Goal: Task Accomplishment & Management: Manage account settings

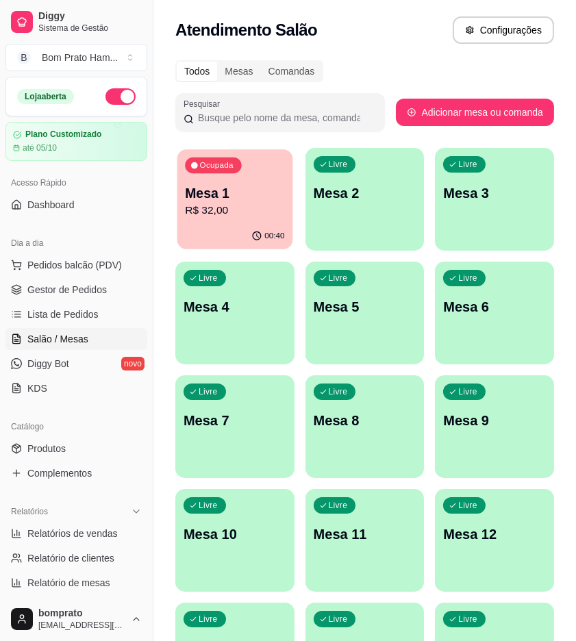
click at [213, 199] on p "Mesa 1" at bounding box center [234, 193] width 99 height 18
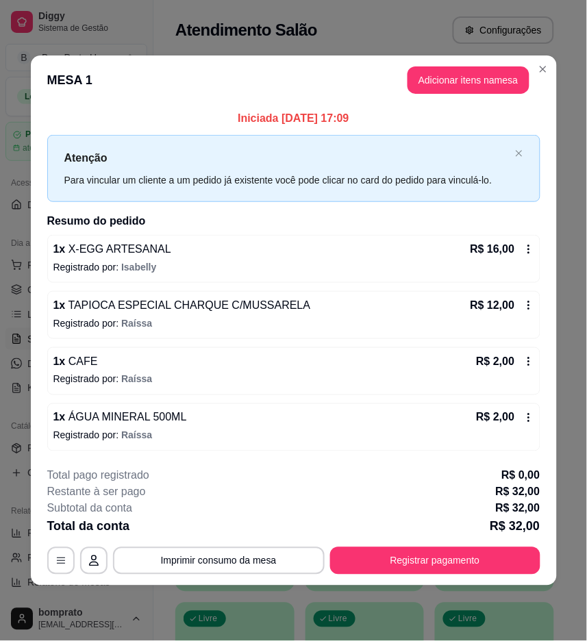
click at [532, 418] on icon at bounding box center [528, 417] width 11 height 11
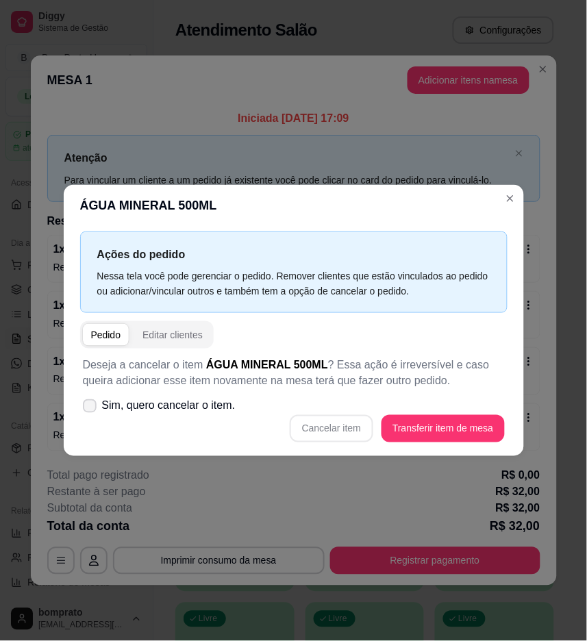
click at [160, 412] on span "Sim, quero cancelar o item." at bounding box center [169, 406] width 134 height 16
click at [91, 412] on input "Sim, quero cancelar o item." at bounding box center [86, 413] width 9 height 9
checkbox input "true"
click at [330, 436] on button "Cancelar item" at bounding box center [332, 429] width 82 height 27
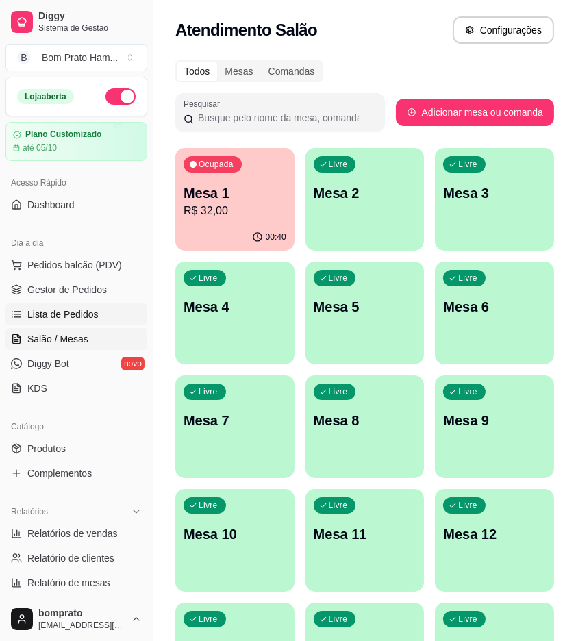
click at [94, 303] on link "Lista de Pedidos" at bounding box center [76, 314] width 142 height 22
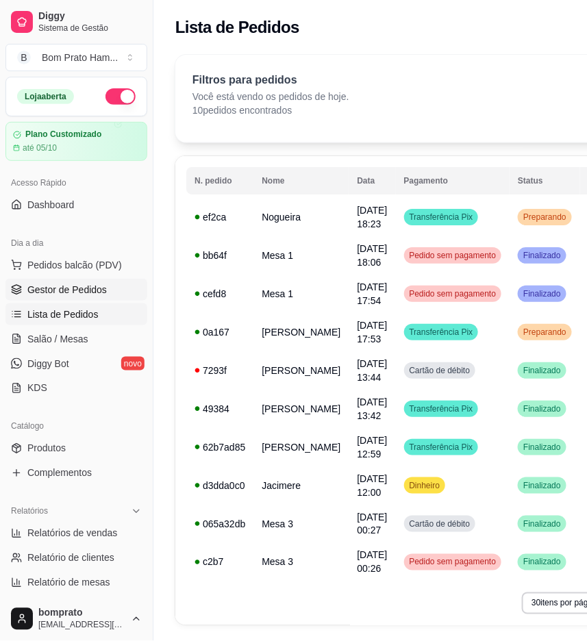
click at [98, 297] on link "Gestor de Pedidos" at bounding box center [76, 290] width 142 height 22
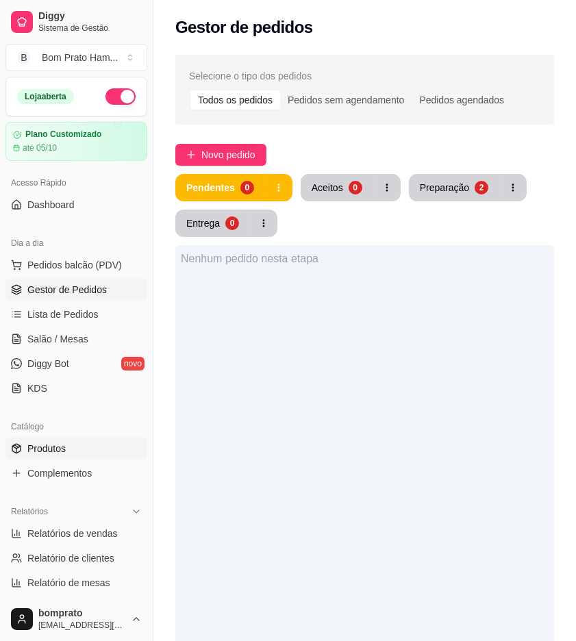
drag, startPoint x: 82, startPoint y: 455, endPoint x: 103, endPoint y: 445, distance: 22.7
click at [82, 453] on link "Produtos" at bounding box center [76, 449] width 142 height 22
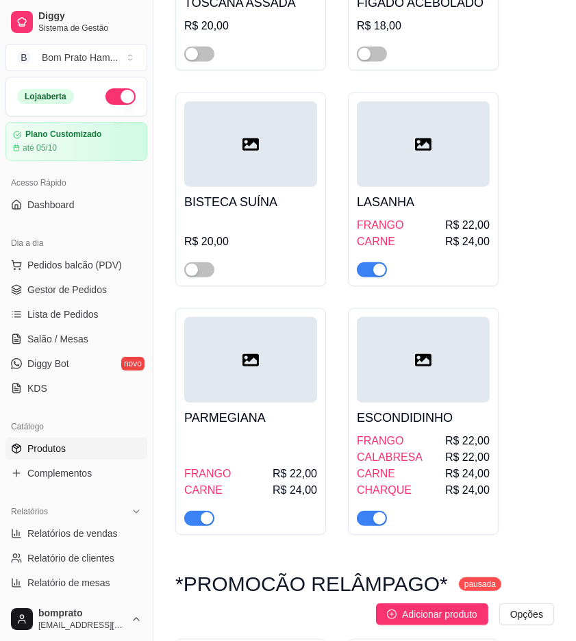
scroll to position [1065, 0]
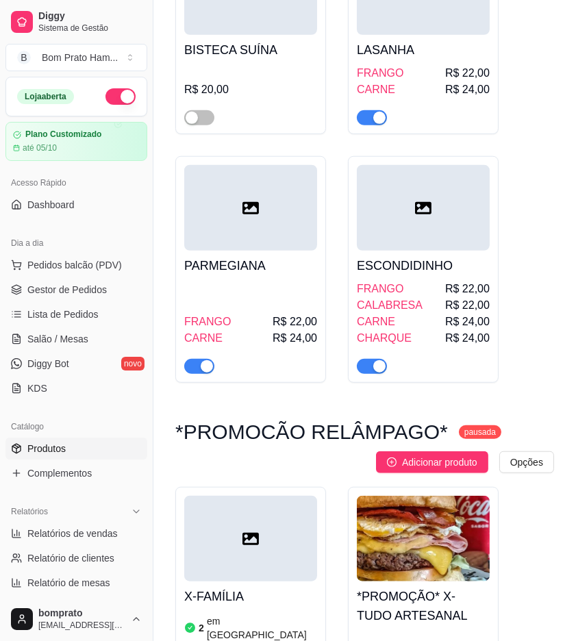
click at [459, 438] on sup "pausada" at bounding box center [480, 432] width 42 height 14
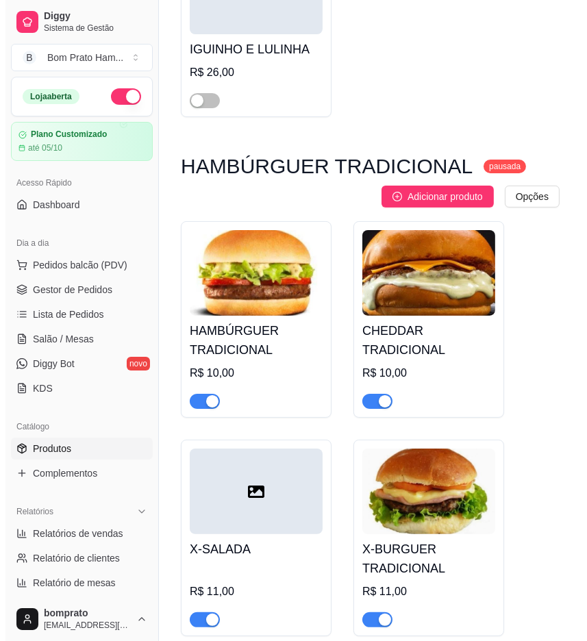
scroll to position [5326, 0]
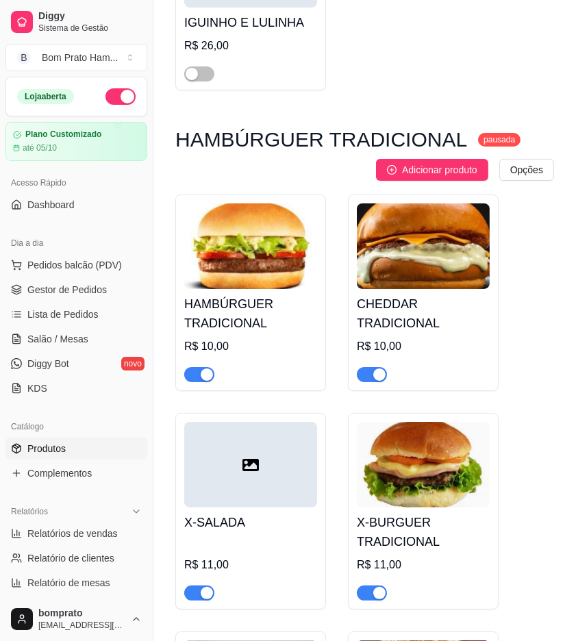
click at [478, 133] on sup "pausada" at bounding box center [499, 140] width 42 height 14
click at [416, 162] on span "Adicionar produto" at bounding box center [439, 169] width 75 height 15
click at [285, 295] on h4 "HAMBÚRGUER TRADICIONAL" at bounding box center [250, 314] width 133 height 38
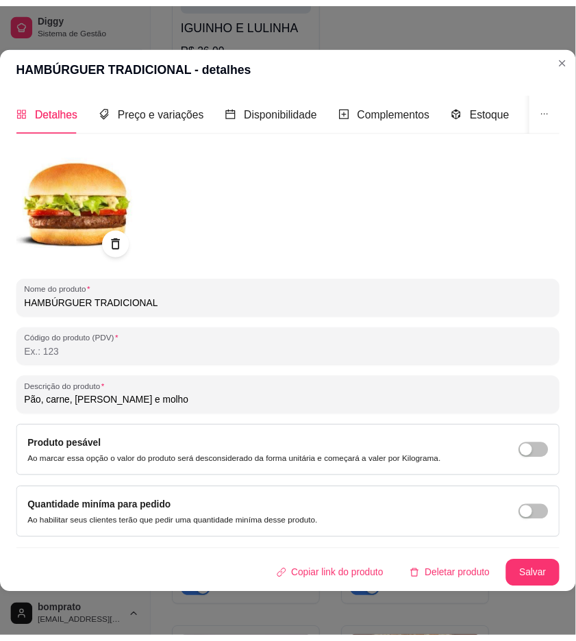
scroll to position [3, 0]
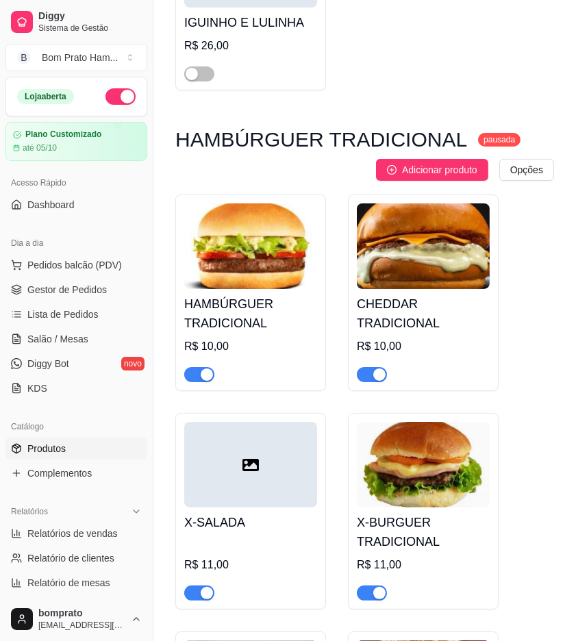
click at [211, 368] on div "button" at bounding box center [207, 374] width 12 height 12
drag, startPoint x: 203, startPoint y: 343, endPoint x: 221, endPoint y: 345, distance: 18.5
click at [204, 367] on span "button" at bounding box center [199, 374] width 30 height 15
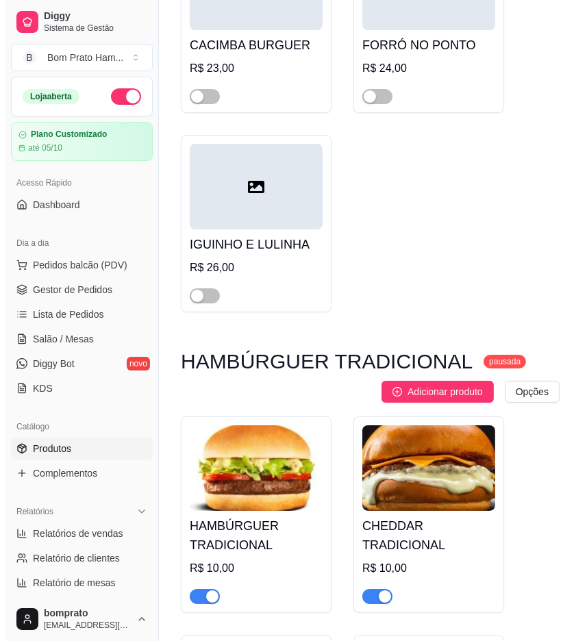
scroll to position [5098, 0]
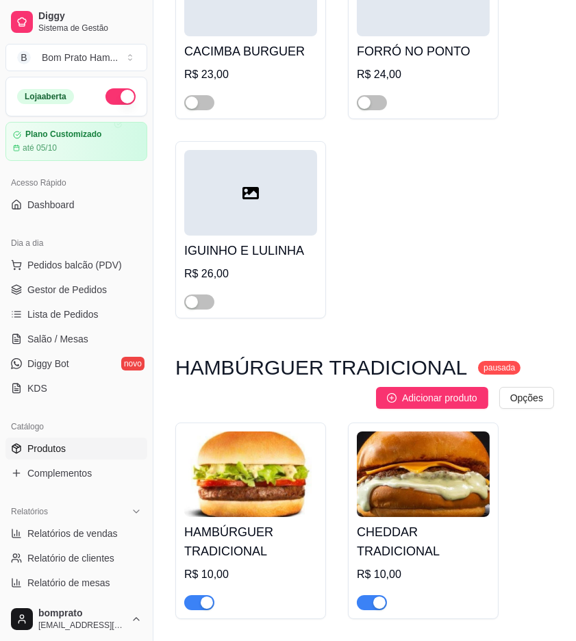
click at [478, 361] on sup "pausada" at bounding box center [499, 368] width 42 height 14
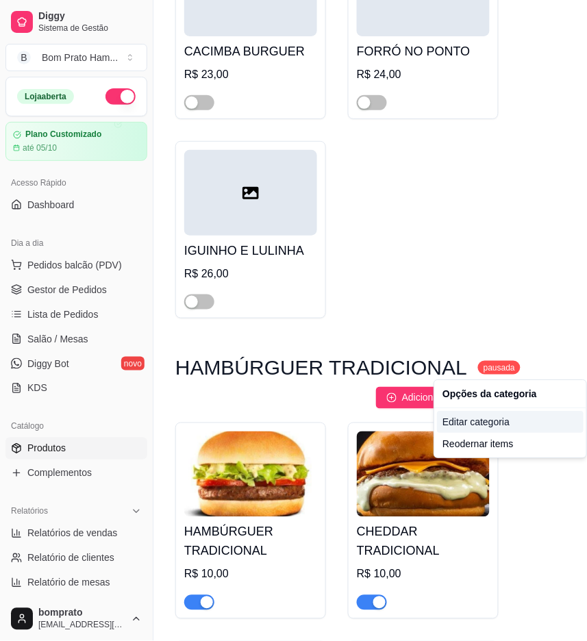
click at [497, 425] on div "Editar categoria" at bounding box center [510, 422] width 147 height 22
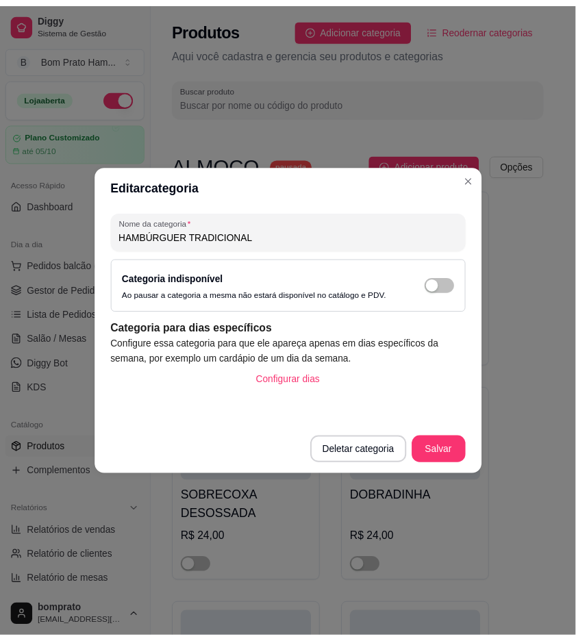
scroll to position [5144, 0]
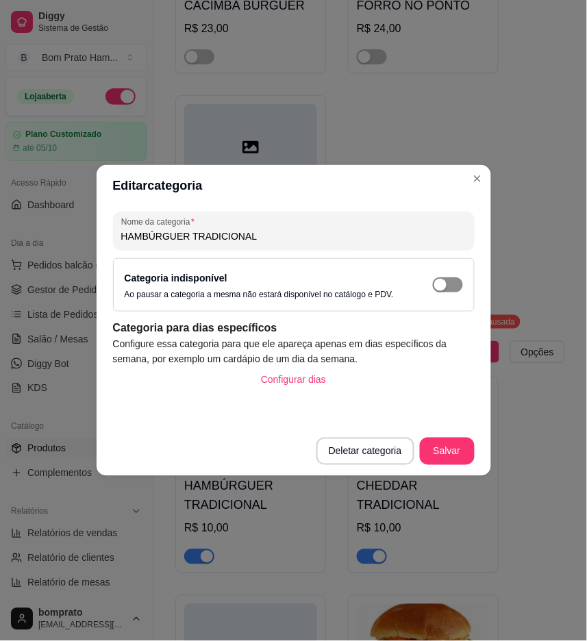
click at [449, 286] on span "button" at bounding box center [448, 284] width 30 height 15
click at [444, 457] on button "Salvar" at bounding box center [447, 451] width 53 height 27
click at [455, 455] on button "Salvar" at bounding box center [447, 451] width 53 height 27
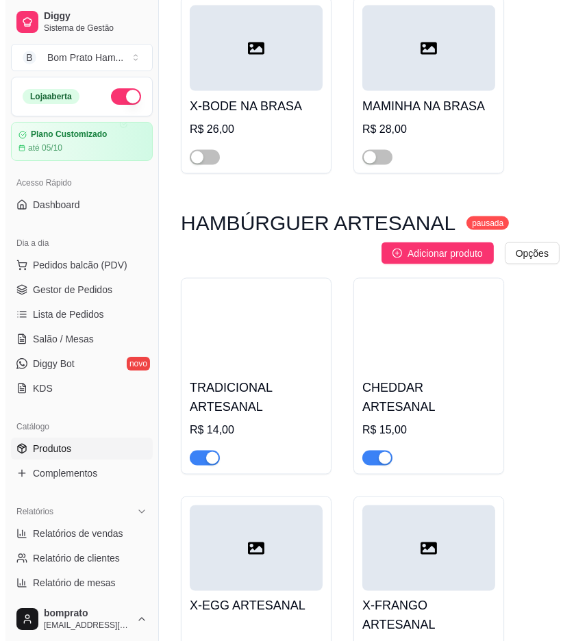
scroll to position [7275, 0]
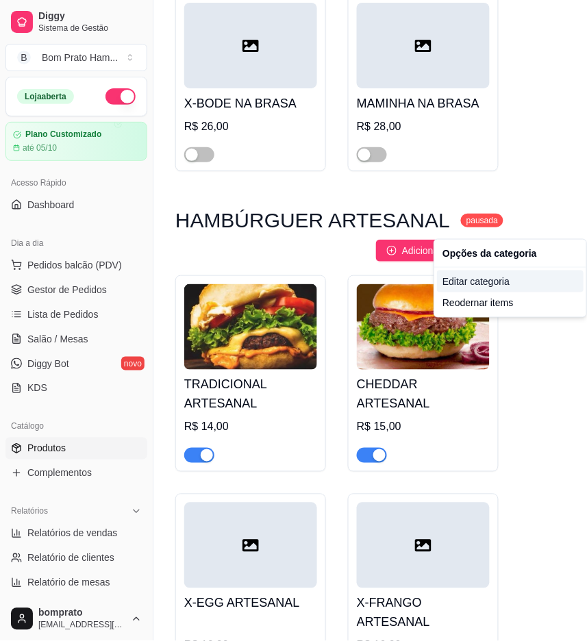
click at [516, 283] on div "Editar categoria" at bounding box center [510, 282] width 147 height 22
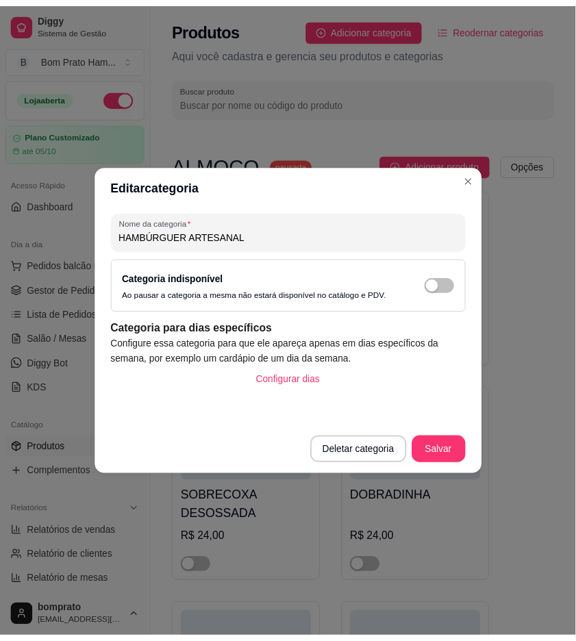
scroll to position [7179, 0]
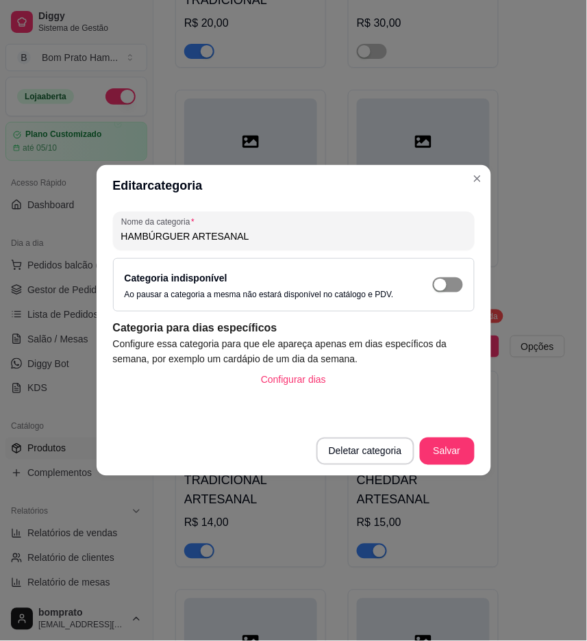
click at [458, 284] on span "button" at bounding box center [448, 284] width 30 height 15
click at [458, 449] on button "Salvar" at bounding box center [447, 451] width 55 height 27
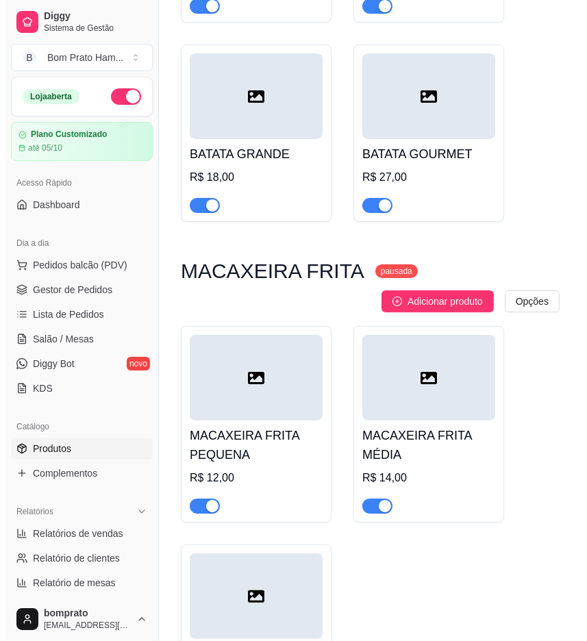
scroll to position [10452, 0]
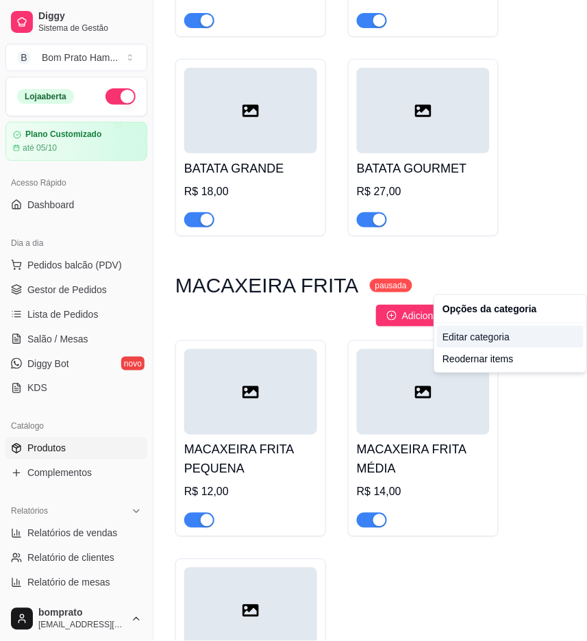
click at [480, 341] on div "Editar categoria" at bounding box center [510, 337] width 147 height 22
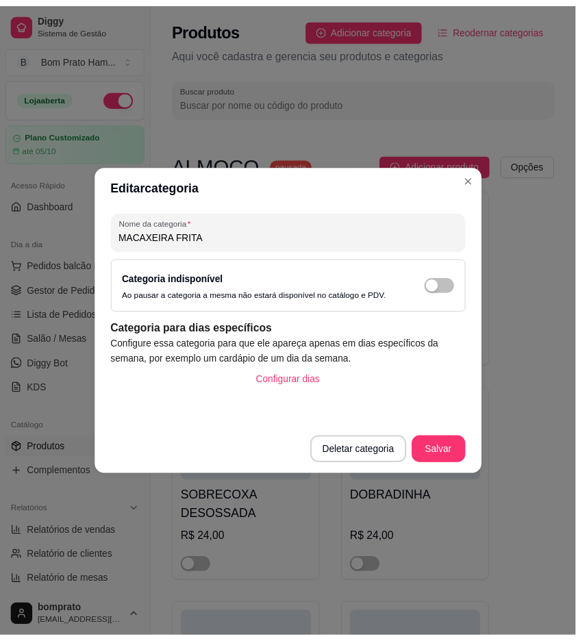
scroll to position [10412, 0]
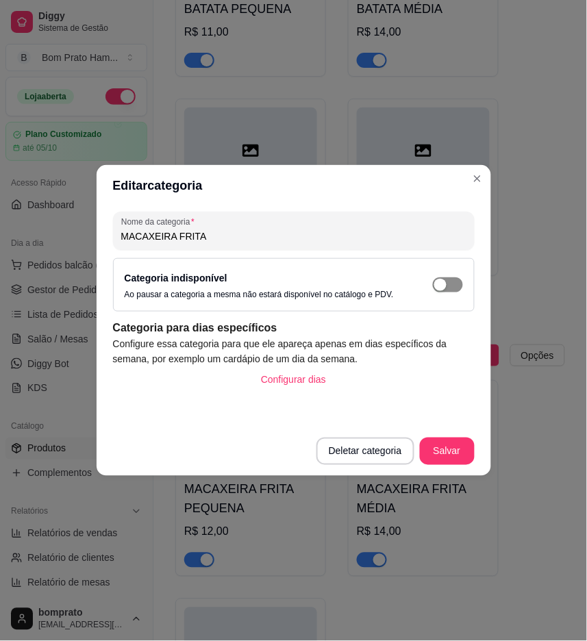
click at [452, 288] on span "button" at bounding box center [448, 284] width 30 height 15
click at [445, 455] on button "Salvar" at bounding box center [447, 451] width 55 height 27
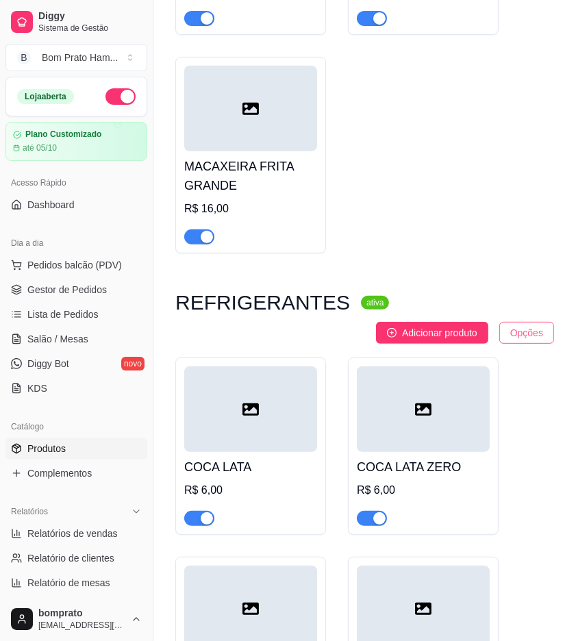
scroll to position [10945, 0]
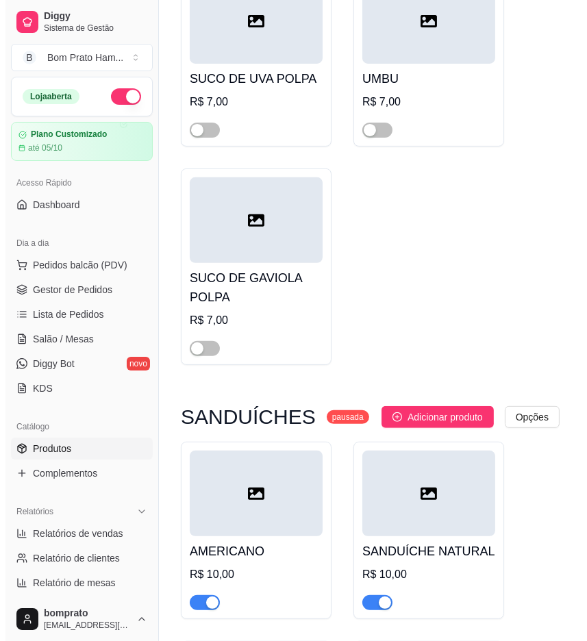
scroll to position [16043, 0]
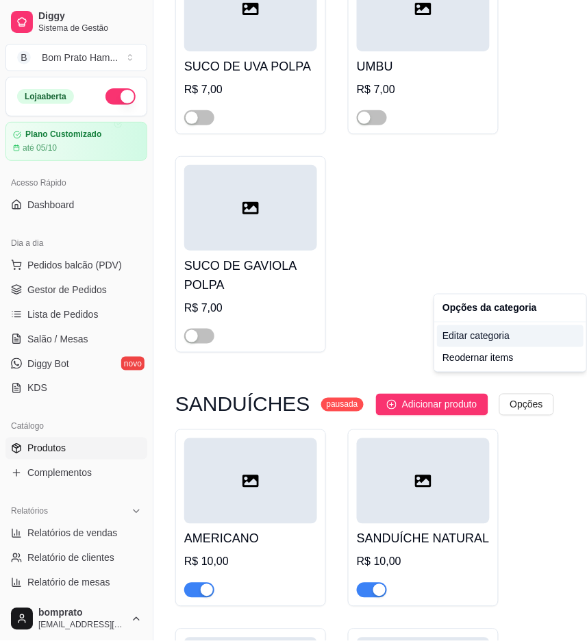
click at [492, 338] on div "Editar categoria" at bounding box center [510, 336] width 147 height 22
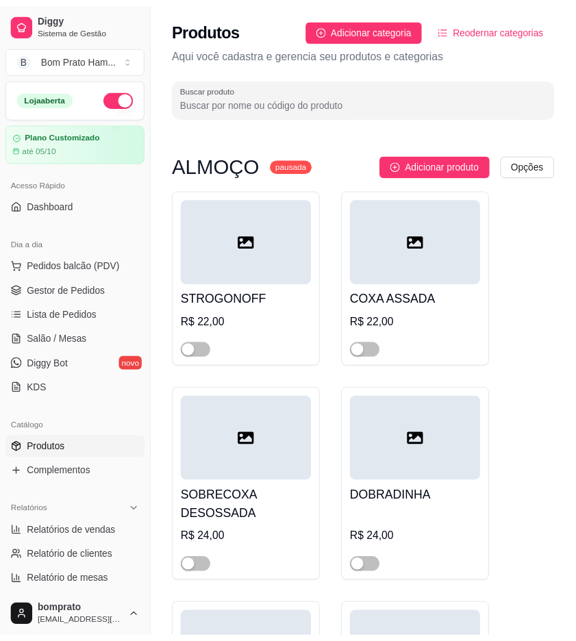
scroll to position [15975, 0]
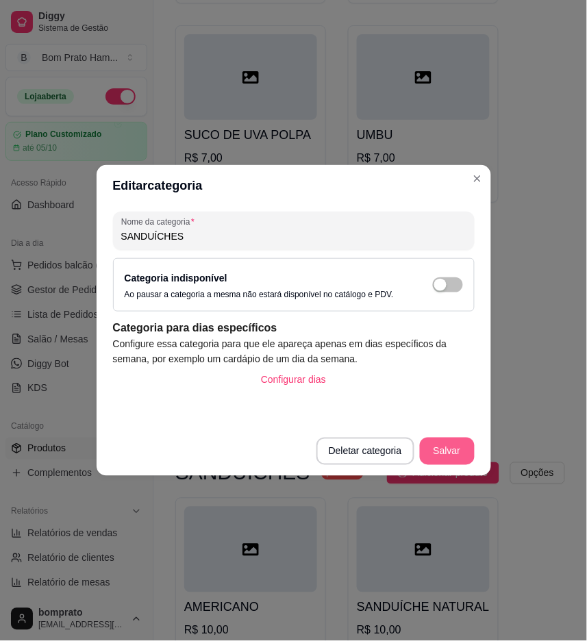
click at [455, 450] on button "Salvar" at bounding box center [447, 451] width 55 height 27
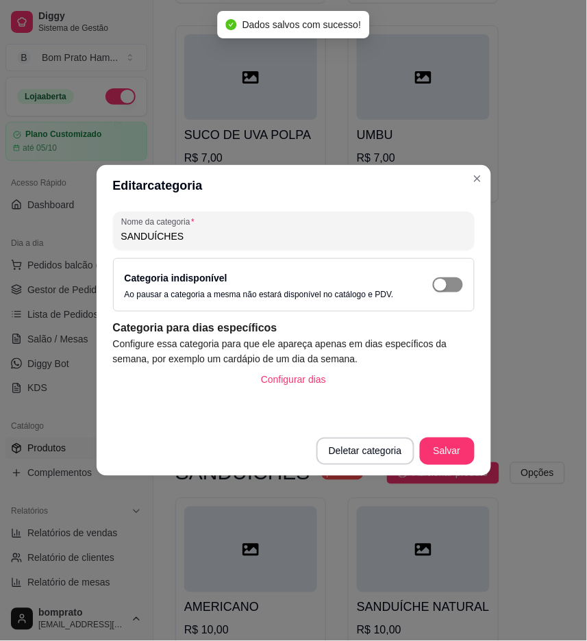
click at [455, 285] on span "button" at bounding box center [448, 284] width 30 height 15
click at [463, 448] on button "Salvar" at bounding box center [447, 451] width 53 height 27
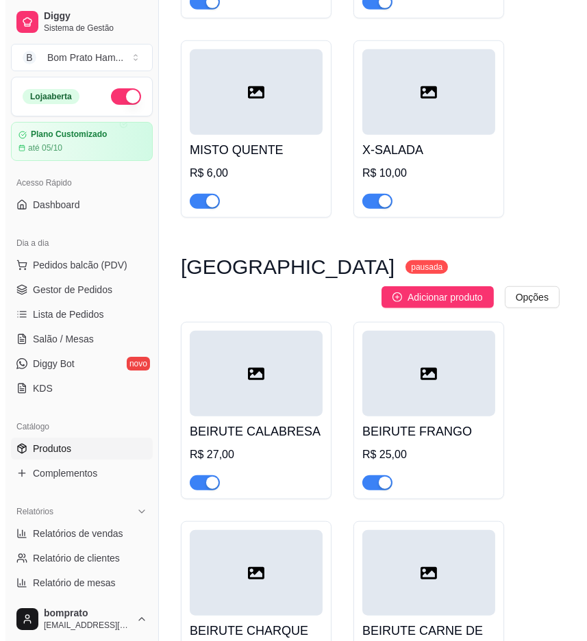
scroll to position [16583, 0]
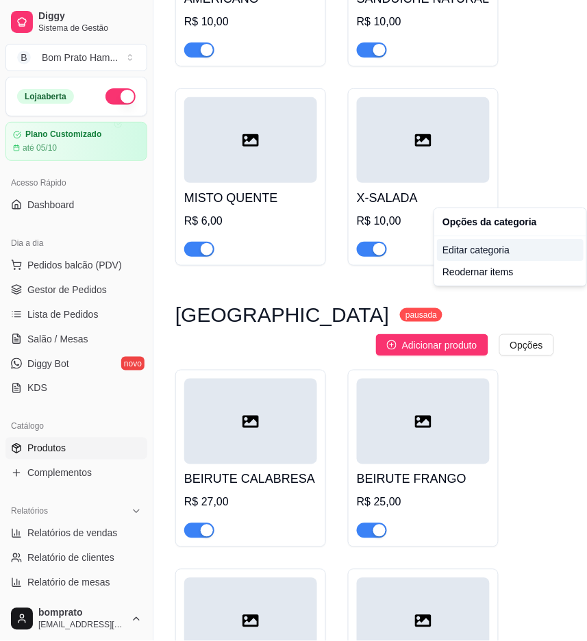
click at [491, 250] on div "Editar categoria" at bounding box center [510, 250] width 147 height 22
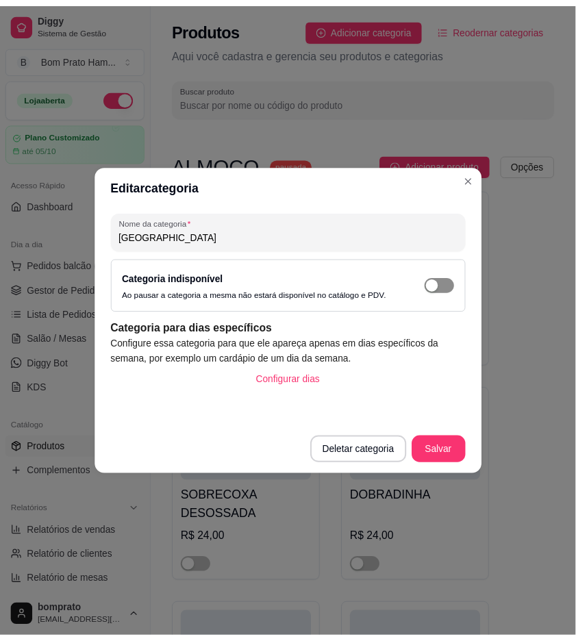
scroll to position [16429, 0]
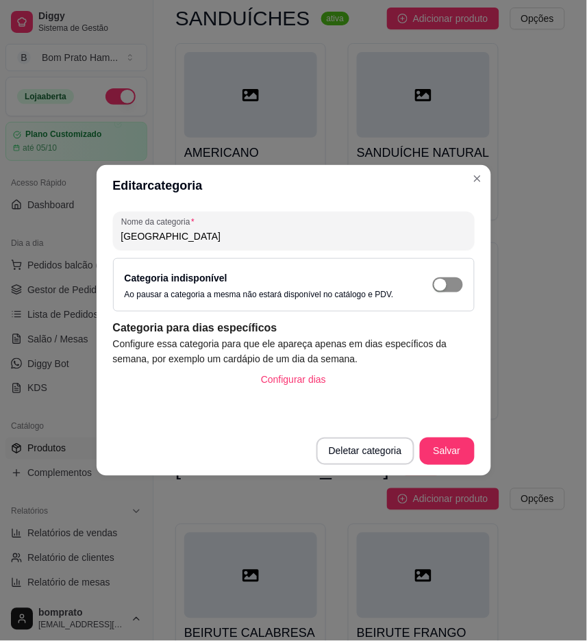
click at [443, 284] on div "button" at bounding box center [440, 285] width 12 height 12
click at [447, 450] on button "Salvar" at bounding box center [447, 451] width 55 height 27
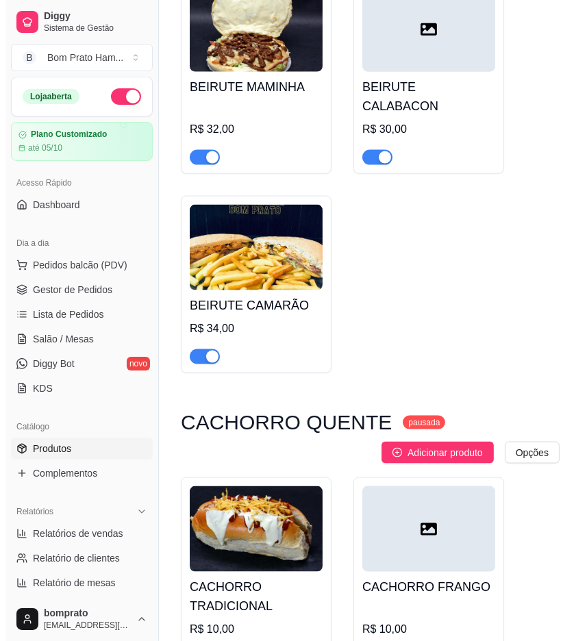
scroll to position [17419, 0]
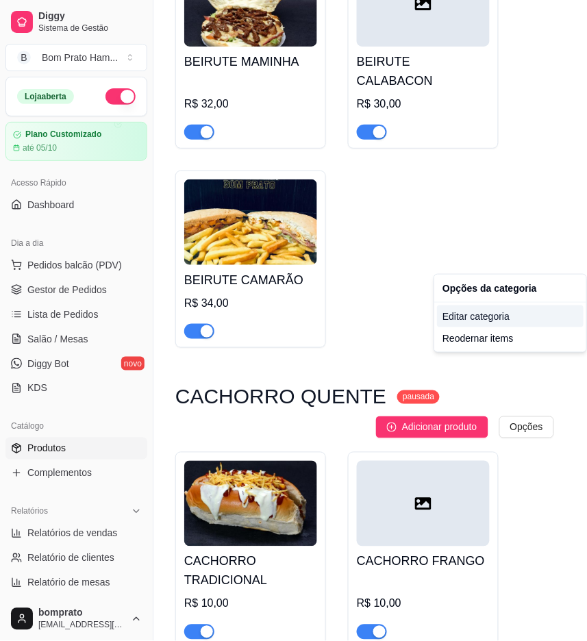
click at [484, 312] on div "Editar categoria" at bounding box center [510, 316] width 147 height 22
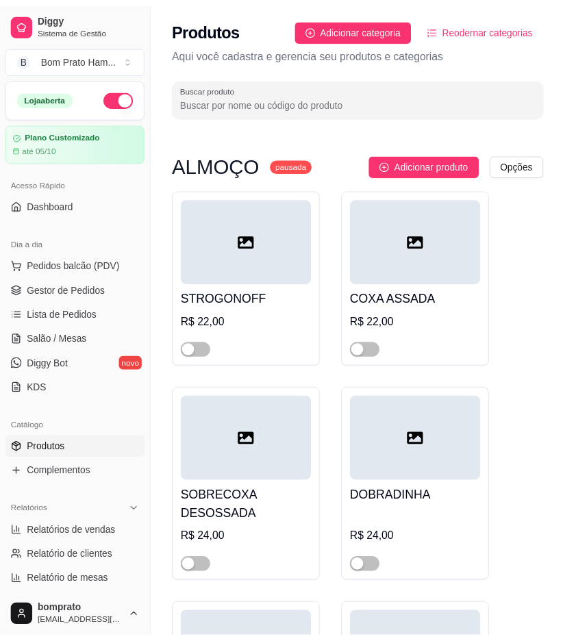
scroll to position [17331, 0]
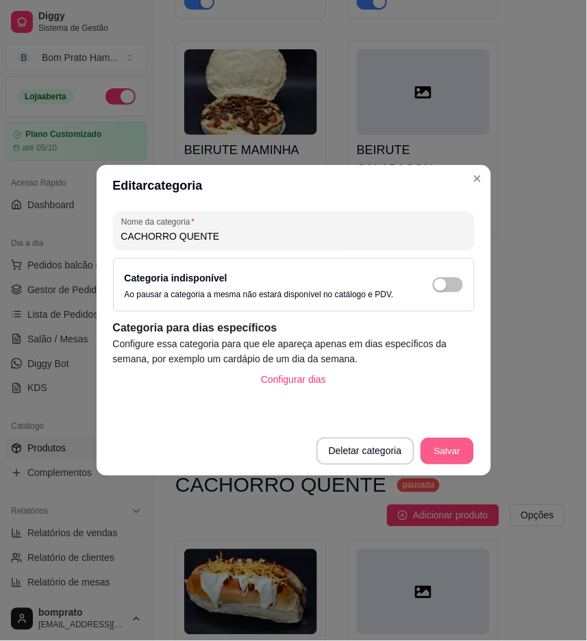
click at [459, 446] on button "Salvar" at bounding box center [447, 451] width 53 height 27
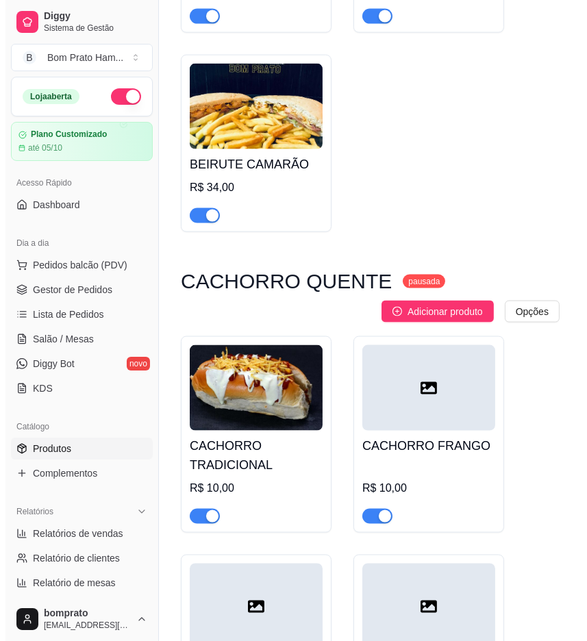
scroll to position [17407, 0]
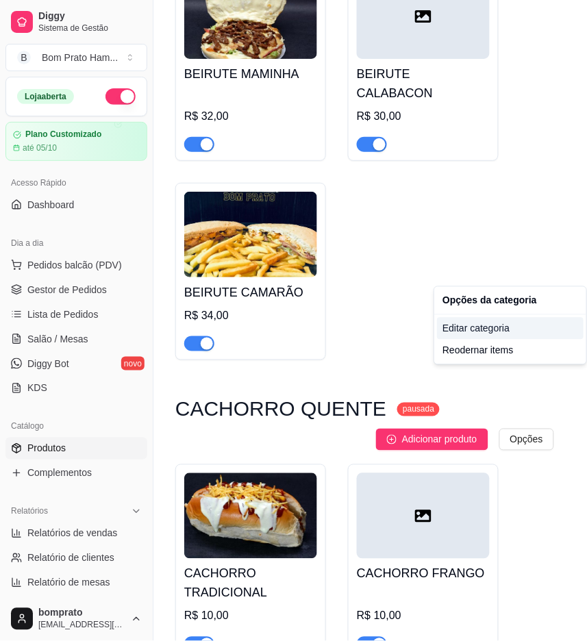
click at [479, 334] on div "Editar categoria" at bounding box center [510, 329] width 147 height 22
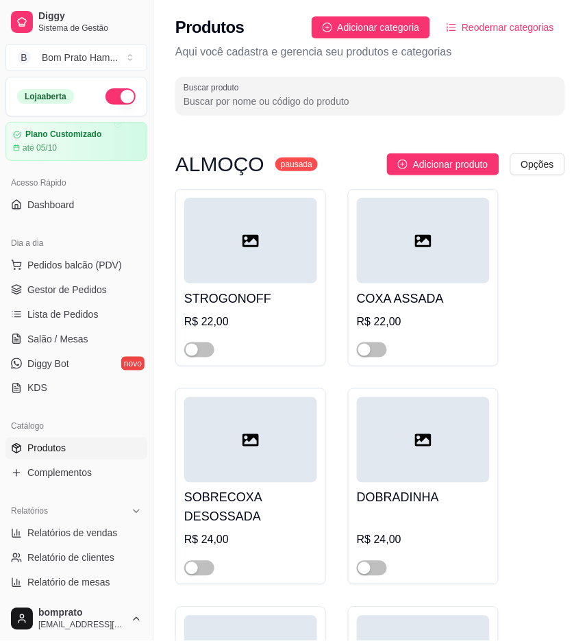
scroll to position [17331, 0]
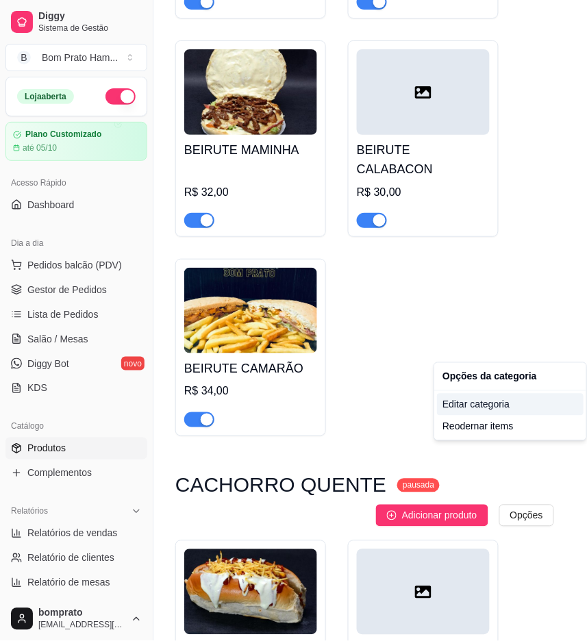
click at [460, 399] on div "Editar categoria" at bounding box center [510, 405] width 147 height 22
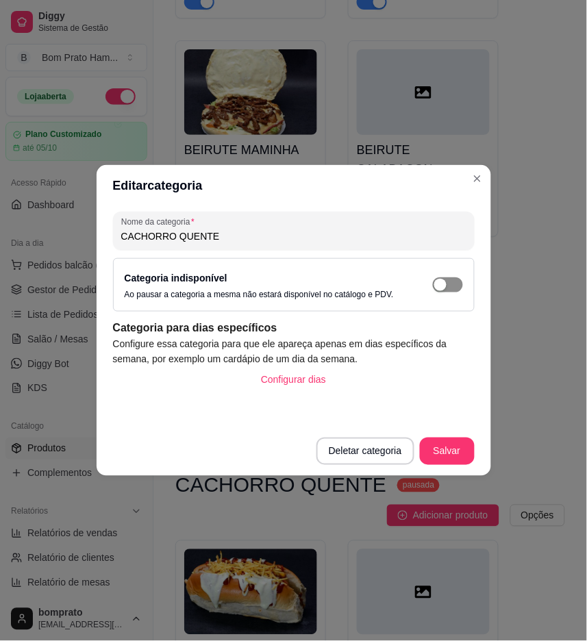
click at [451, 286] on span "button" at bounding box center [448, 284] width 30 height 15
click at [447, 456] on button "Salvar" at bounding box center [447, 451] width 53 height 27
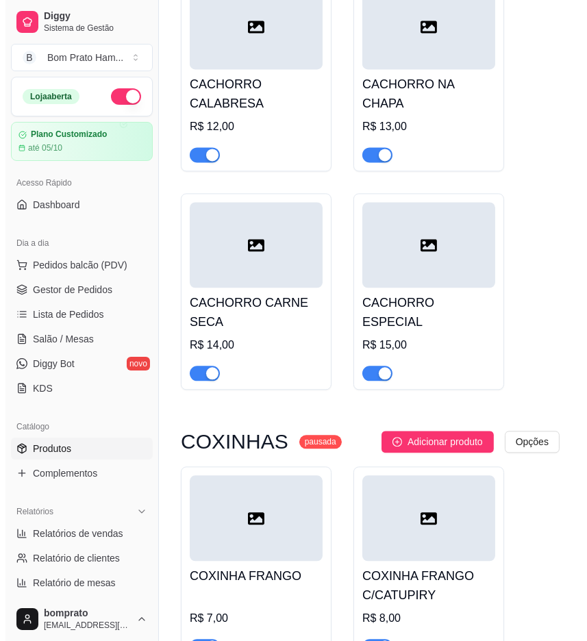
scroll to position [18700, 0]
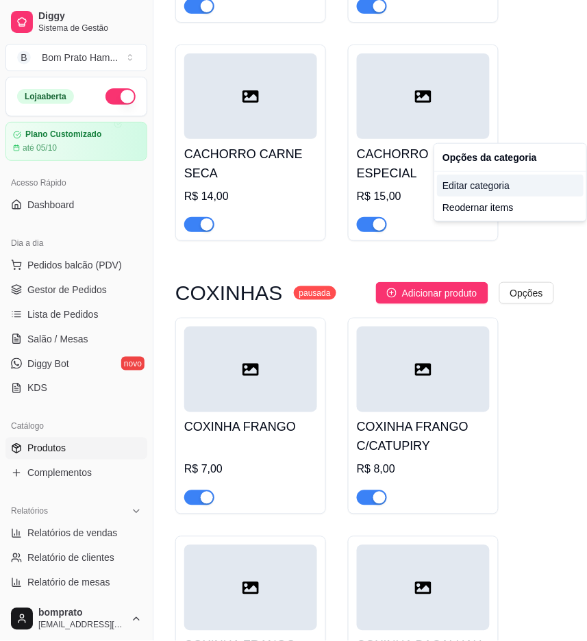
click at [501, 190] on div "Editar categoria" at bounding box center [510, 186] width 147 height 22
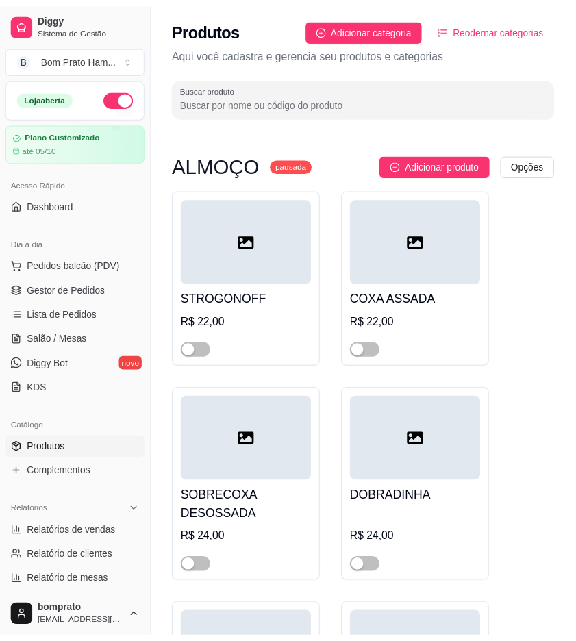
scroll to position [18481, 0]
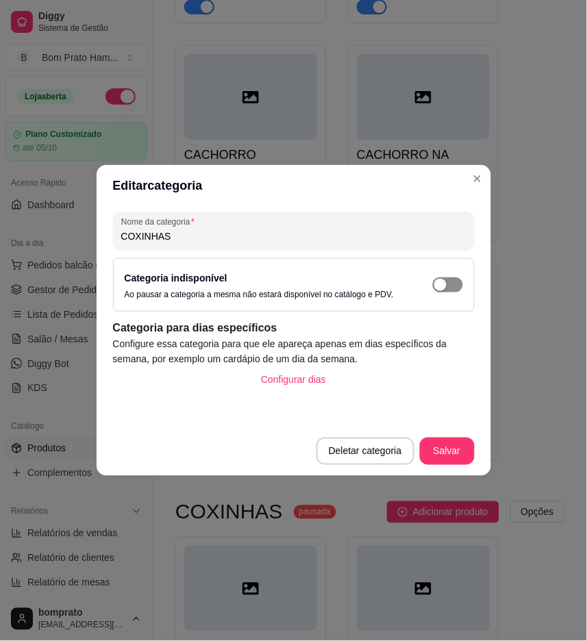
click at [439, 281] on div "button" at bounding box center [440, 285] width 12 height 12
click at [449, 450] on button "Salvar" at bounding box center [447, 451] width 55 height 27
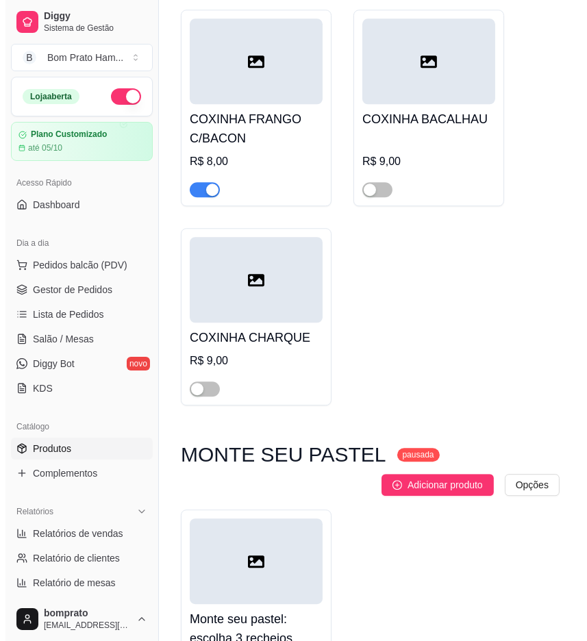
scroll to position [19242, 0]
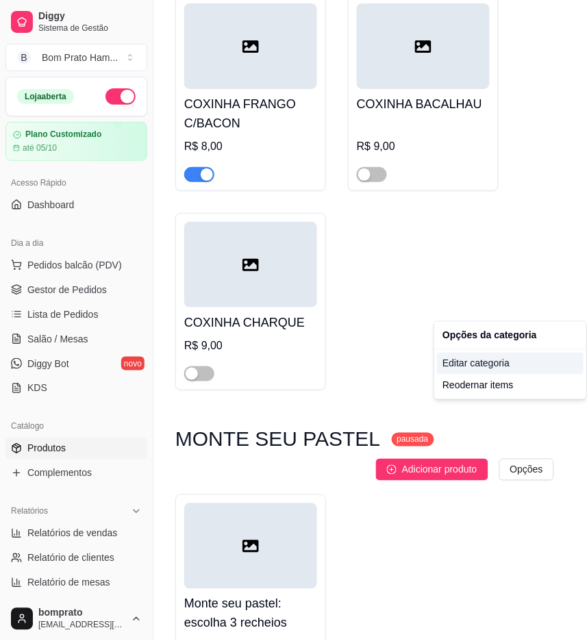
click at [479, 367] on div "Editar categoria" at bounding box center [510, 364] width 147 height 22
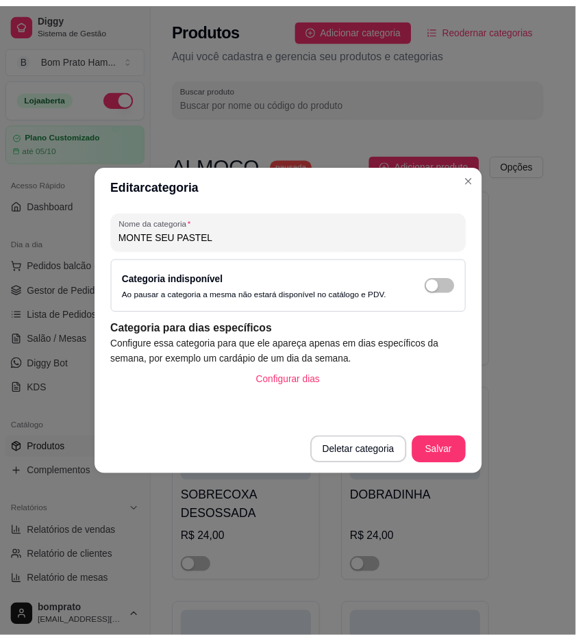
scroll to position [19202, 0]
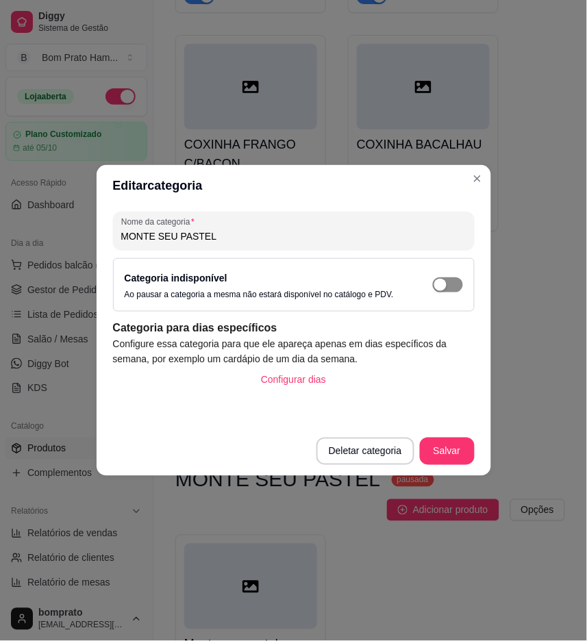
click at [447, 289] on span "button" at bounding box center [448, 284] width 30 height 15
click at [458, 452] on button "Salvar" at bounding box center [447, 451] width 53 height 27
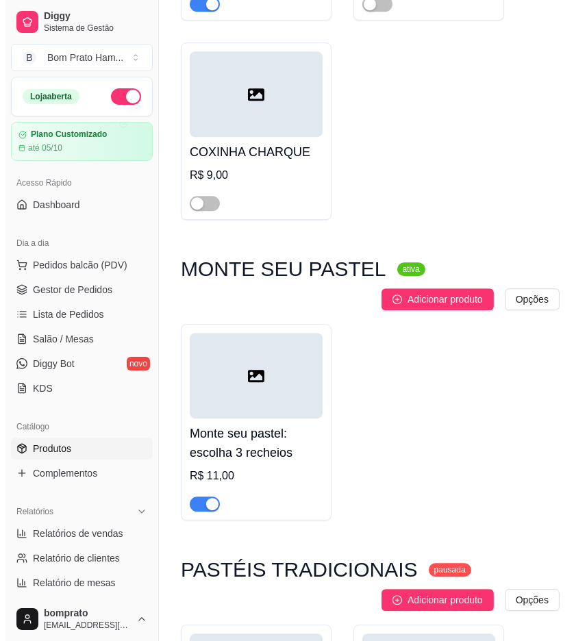
scroll to position [19507, 0]
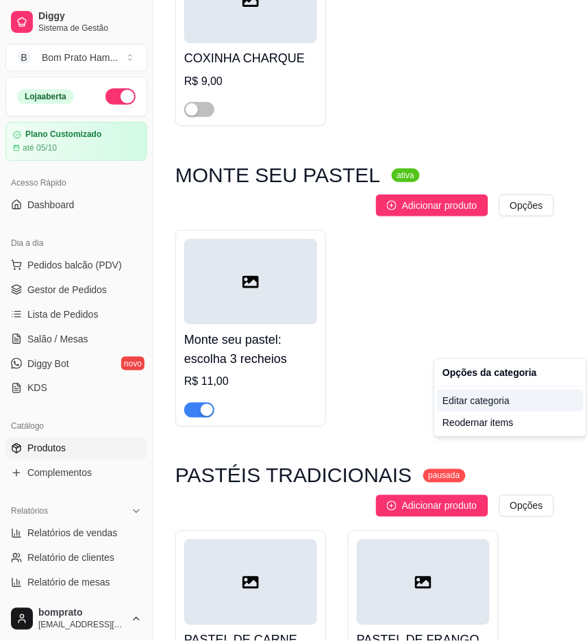
click at [516, 408] on div "Editar categoria" at bounding box center [510, 401] width 147 height 22
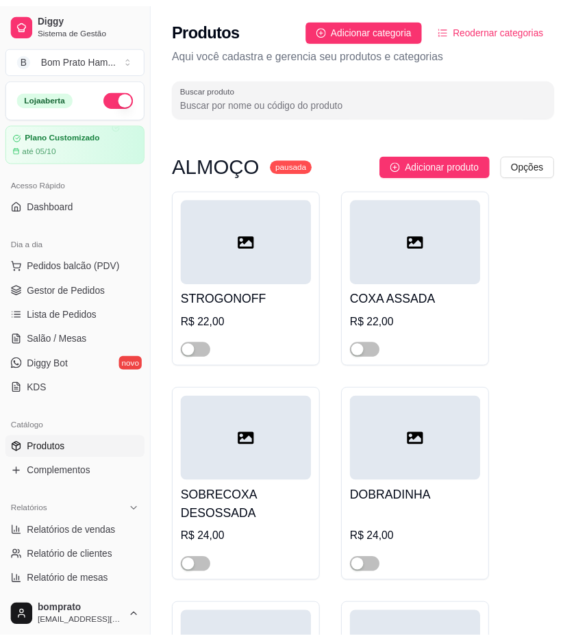
scroll to position [19503, 0]
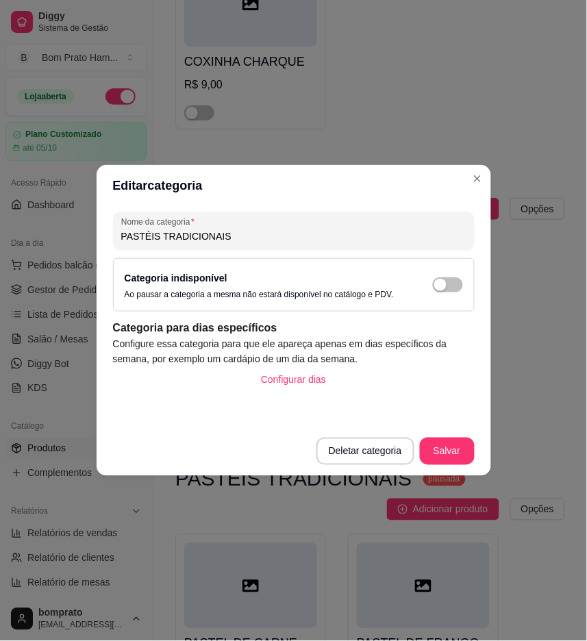
click at [450, 276] on div "Categoria indisponível Ao pausar a categoria a mesma não estará disponível no c…" at bounding box center [294, 285] width 338 height 30
click at [442, 284] on div "button" at bounding box center [440, 285] width 12 height 12
click at [453, 446] on button "Salvar" at bounding box center [447, 451] width 55 height 27
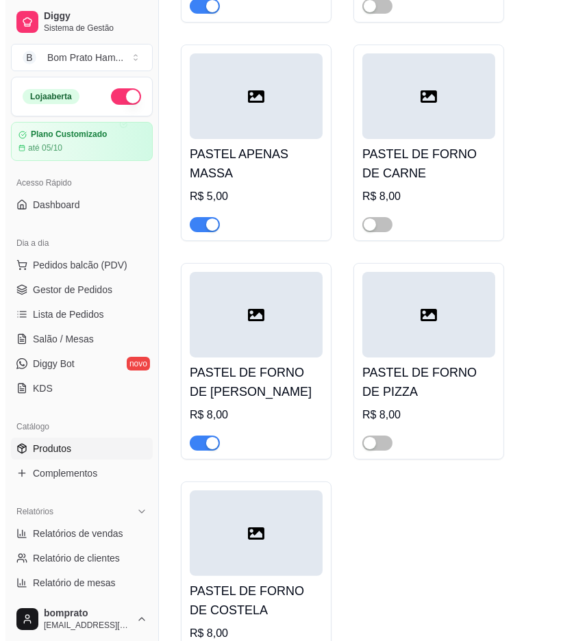
scroll to position [21102, 0]
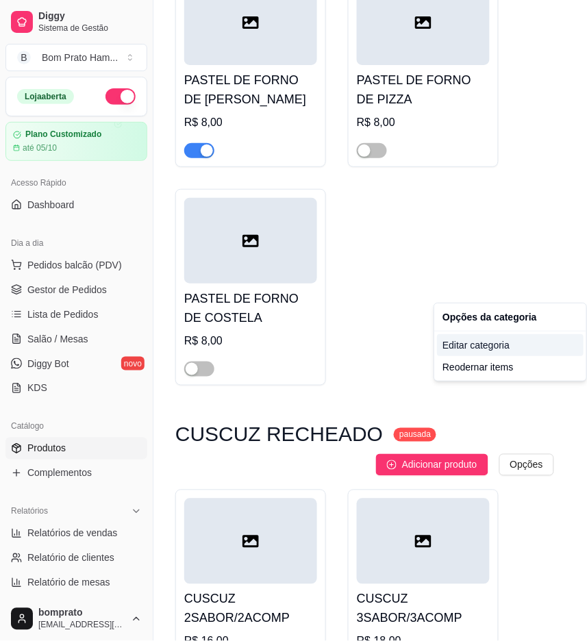
click at [480, 338] on div "Editar categoria" at bounding box center [510, 345] width 147 height 22
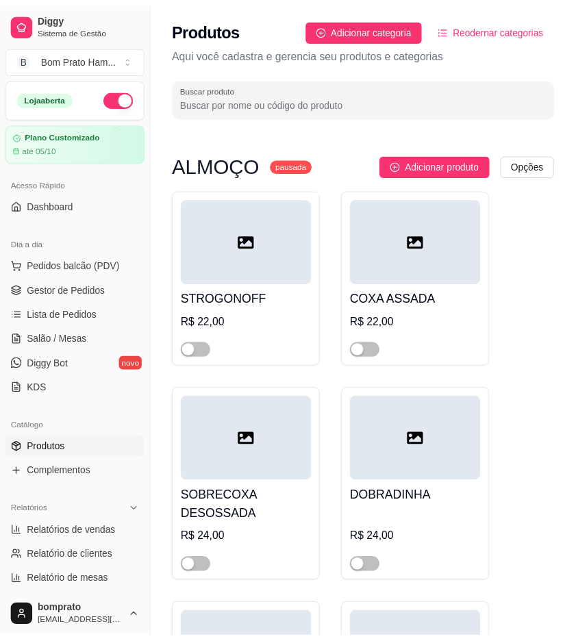
scroll to position [21043, 0]
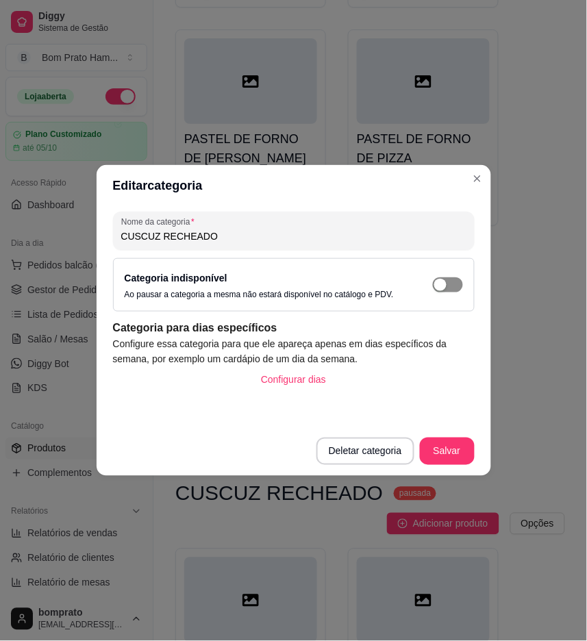
click at [457, 284] on span "button" at bounding box center [448, 284] width 30 height 15
click at [454, 442] on button "Salvar" at bounding box center [447, 451] width 55 height 27
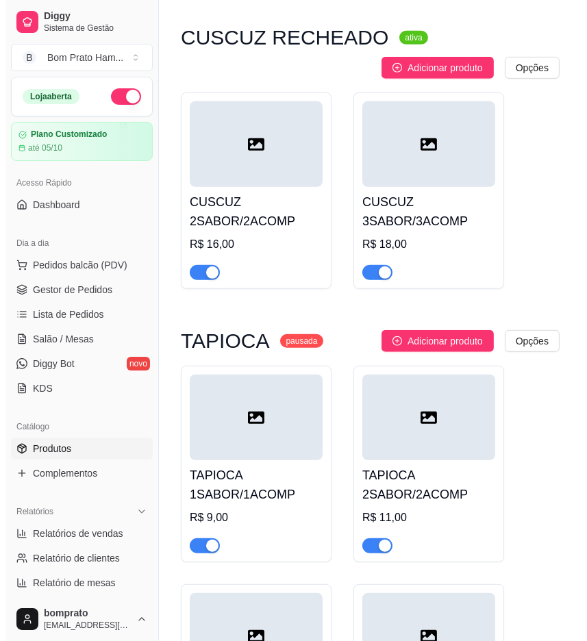
scroll to position [21500, 0]
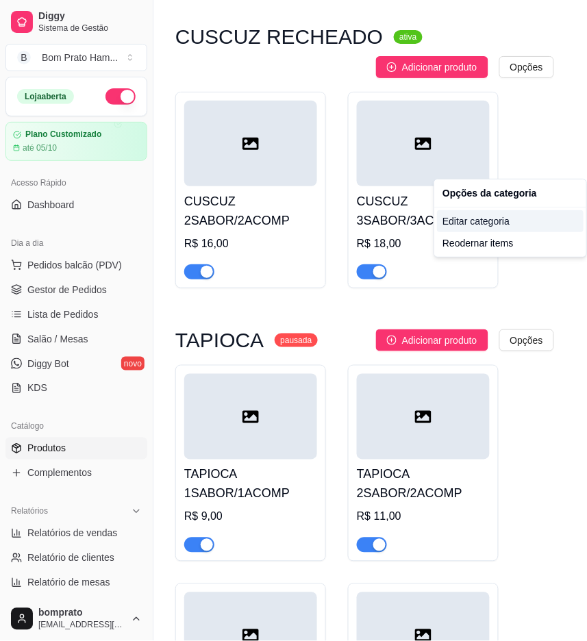
click at [475, 224] on div "Editar categoria" at bounding box center [510, 221] width 147 height 22
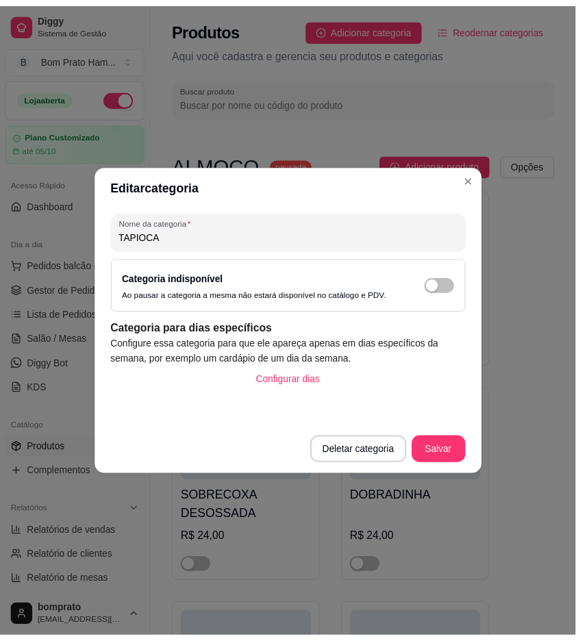
scroll to position [21317, 0]
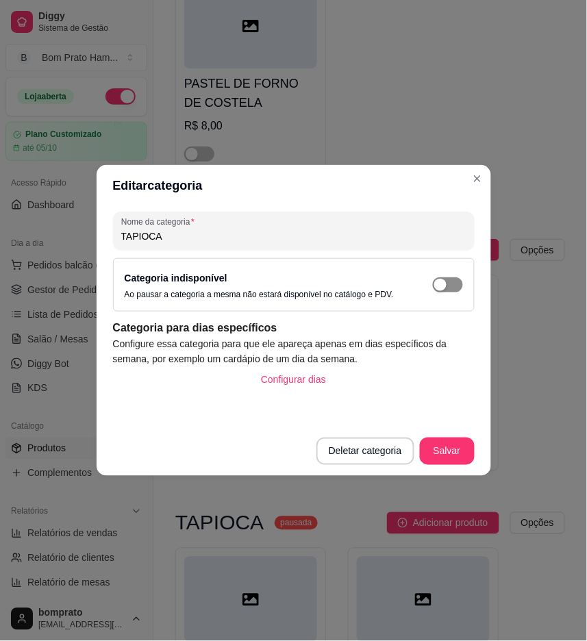
click at [443, 281] on div "button" at bounding box center [440, 285] width 12 height 12
click at [450, 447] on button "Salvar" at bounding box center [447, 451] width 55 height 27
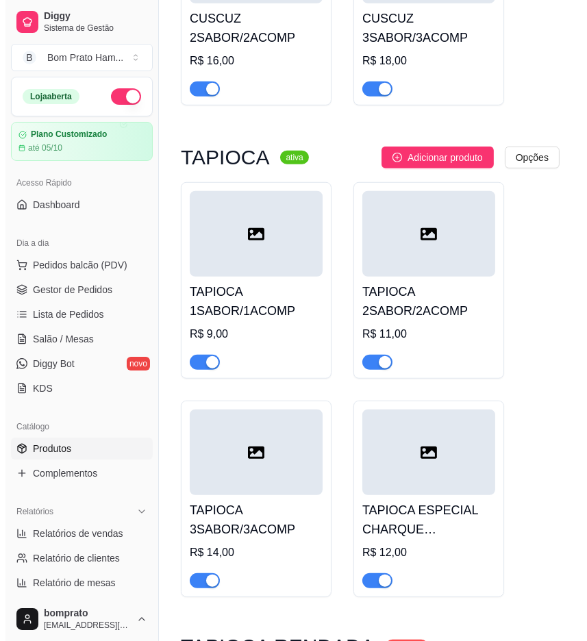
scroll to position [21774, 0]
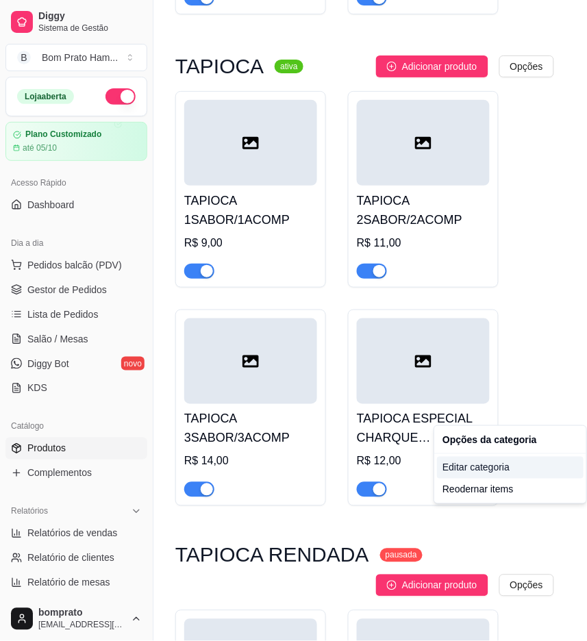
click at [495, 468] on div "Editar categoria" at bounding box center [510, 468] width 147 height 22
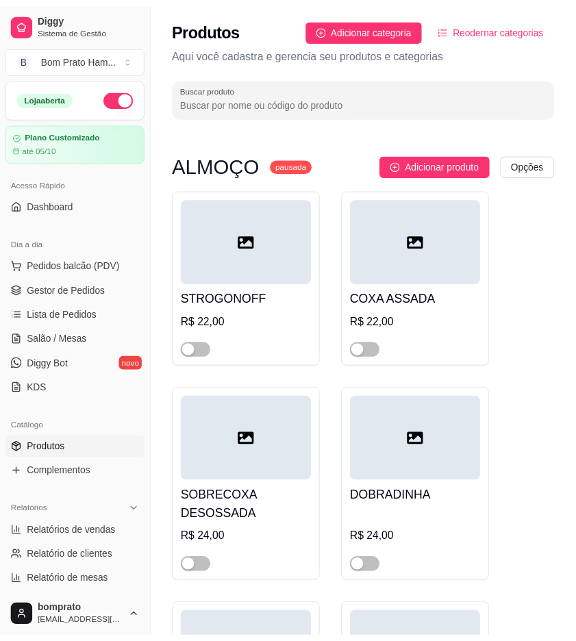
scroll to position [21837, 0]
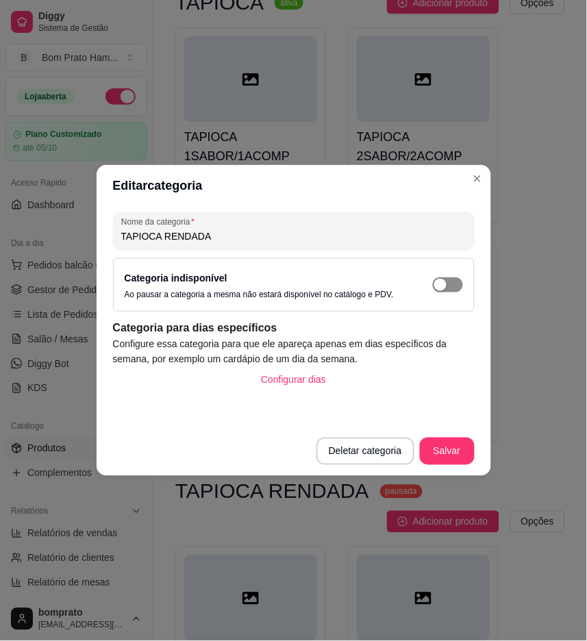
click at [451, 283] on span "button" at bounding box center [448, 284] width 30 height 15
click at [457, 443] on button "Salvar" at bounding box center [447, 451] width 55 height 27
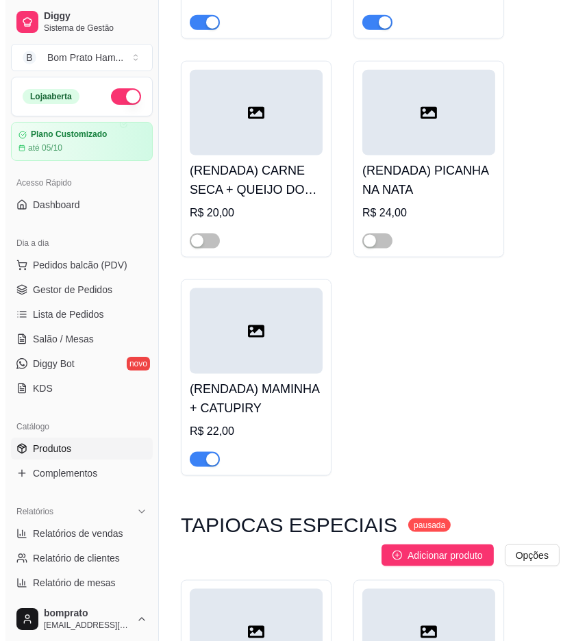
scroll to position [22598, 0]
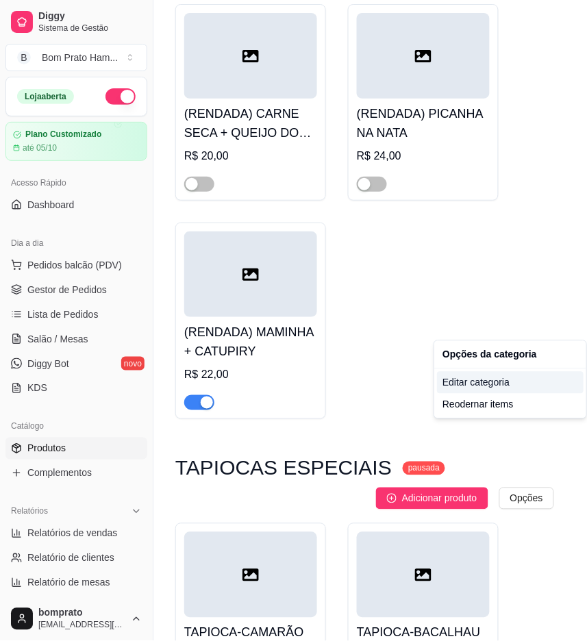
click at [466, 386] on div "Editar categoria" at bounding box center [510, 383] width 147 height 22
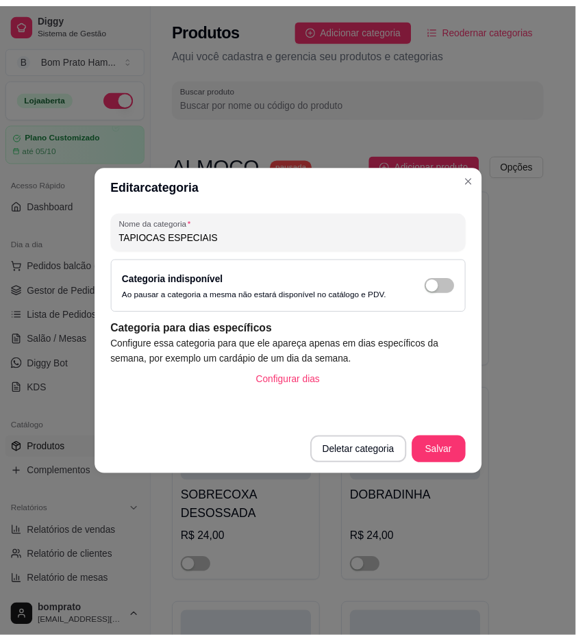
scroll to position [22576, 0]
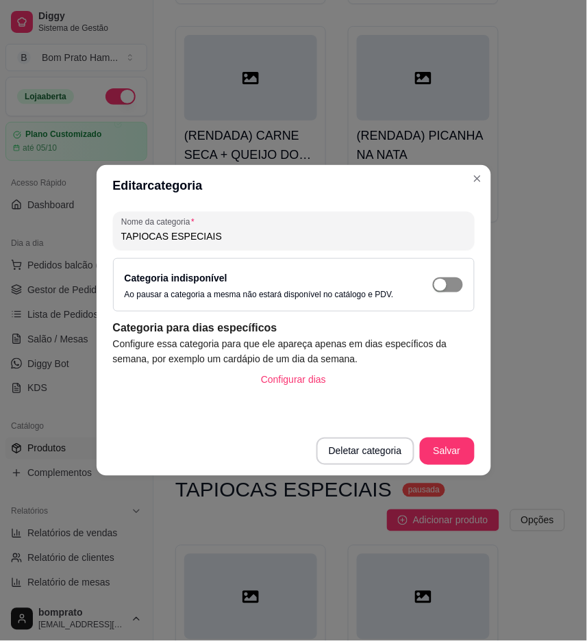
click at [450, 290] on span "button" at bounding box center [448, 284] width 30 height 15
click at [449, 443] on button "Salvar" at bounding box center [447, 451] width 55 height 27
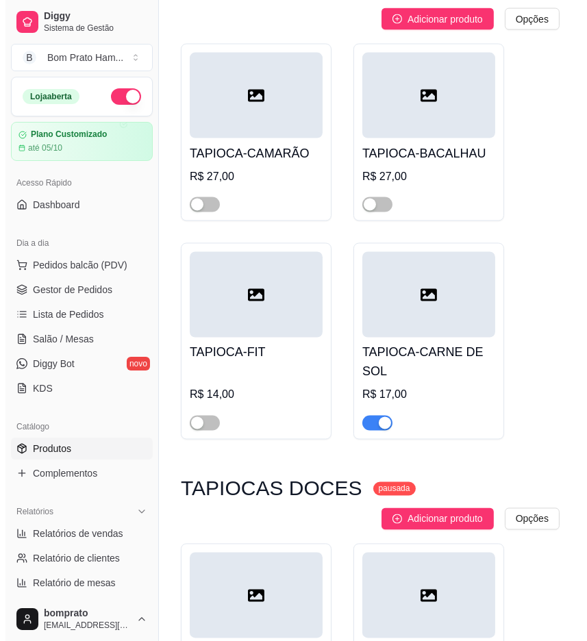
scroll to position [23185, 0]
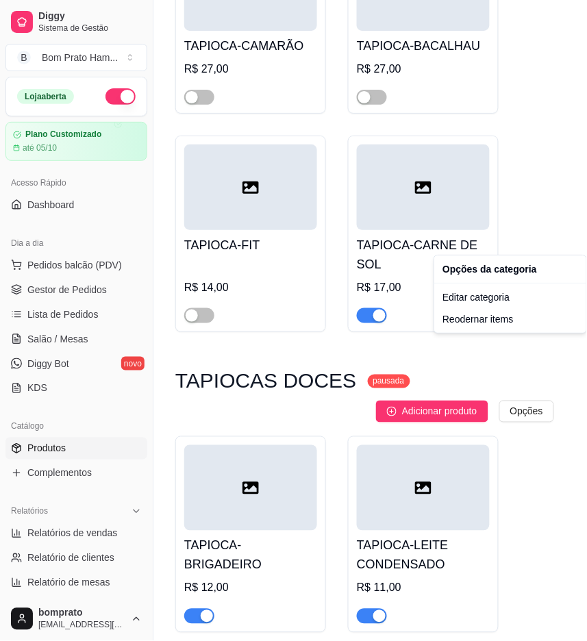
click at [490, 275] on div "Opções da categoria" at bounding box center [510, 269] width 147 height 22
click at [495, 295] on div "Editar categoria" at bounding box center [510, 297] width 147 height 22
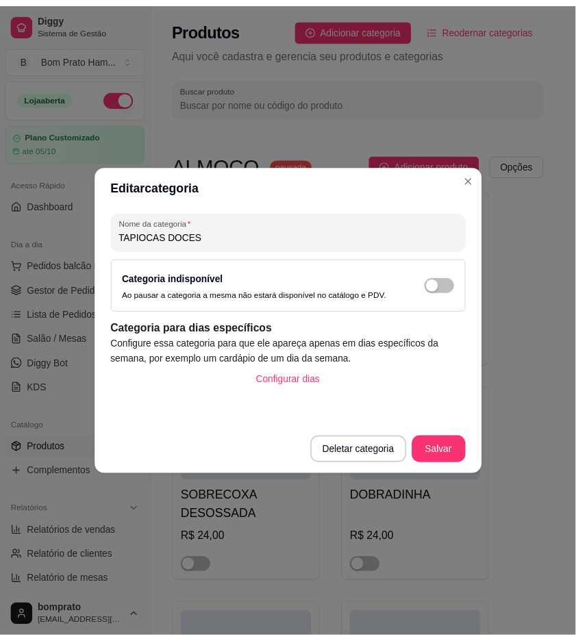
scroll to position [23078, 0]
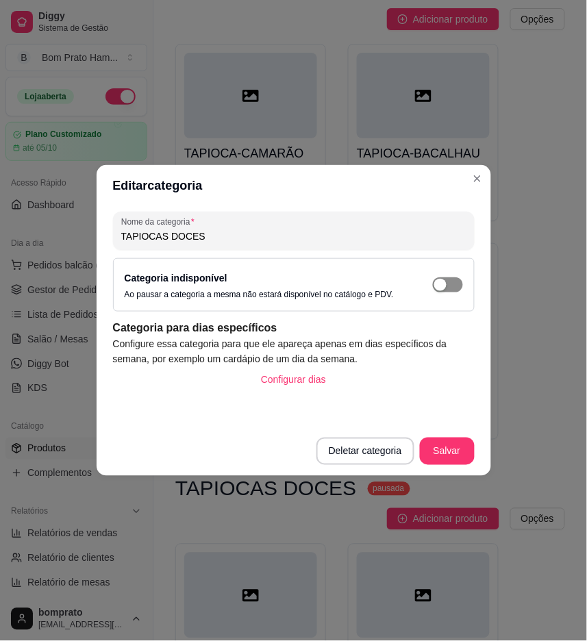
click at [445, 279] on div "button" at bounding box center [440, 285] width 12 height 12
click at [461, 449] on button "Salvar" at bounding box center [447, 451] width 55 height 27
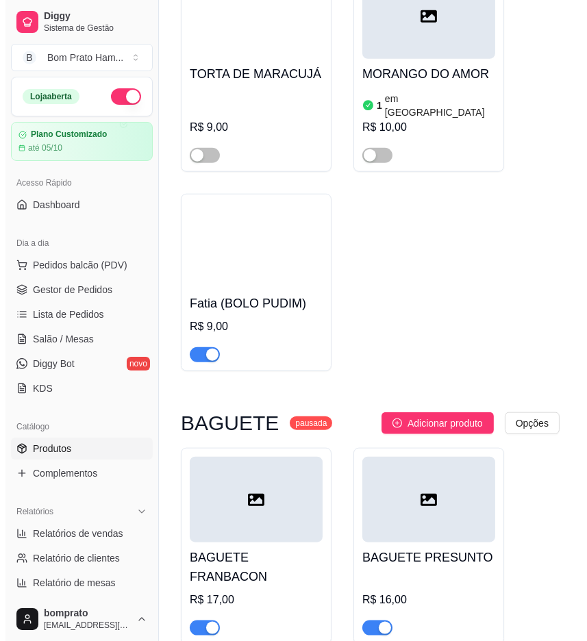
scroll to position [27415, 0]
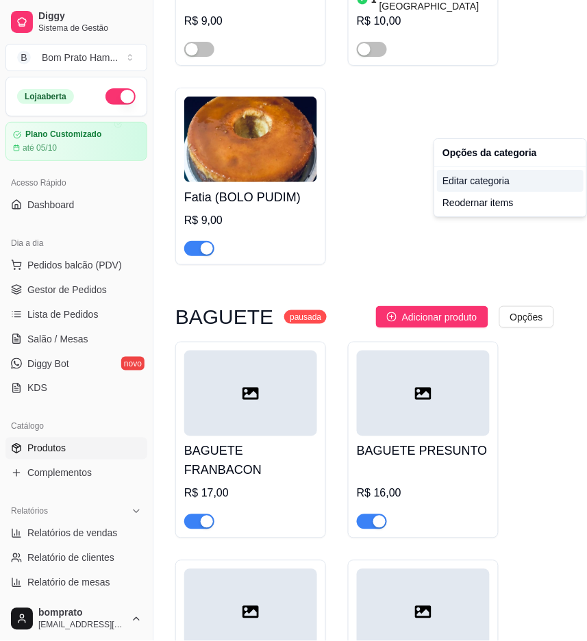
click at [503, 181] on div "Editar categoria" at bounding box center [510, 181] width 147 height 22
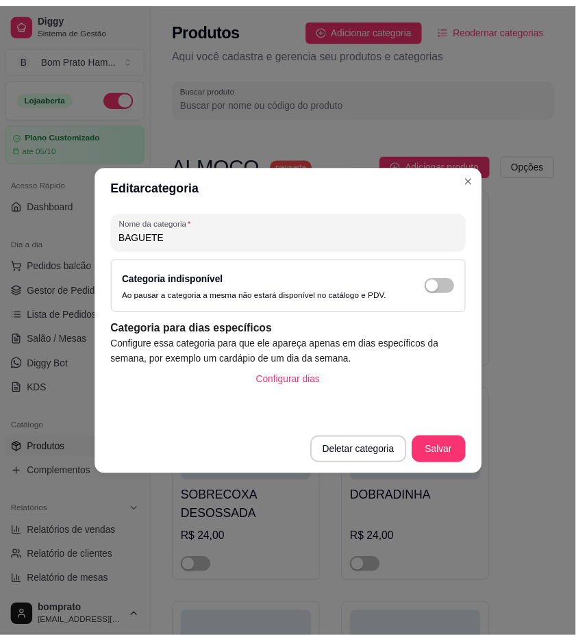
scroll to position [27165, 0]
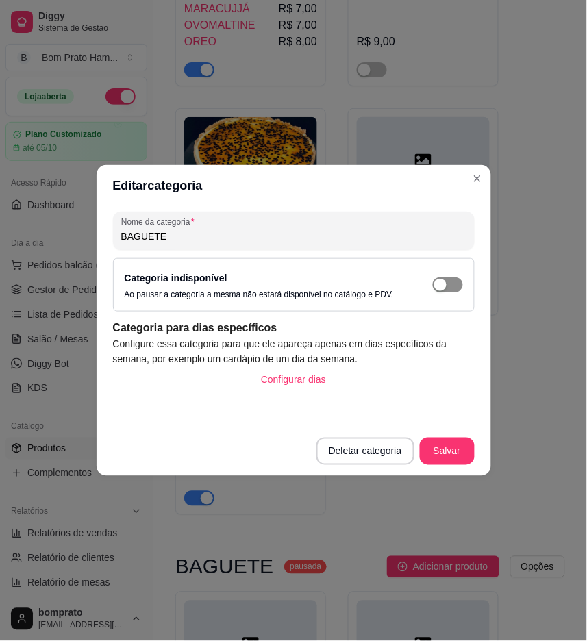
click at [452, 277] on span "button" at bounding box center [448, 284] width 30 height 15
click at [462, 436] on footer "Deletar categoria Salvar" at bounding box center [294, 451] width 395 height 49
click at [460, 444] on button "Salvar" at bounding box center [447, 451] width 53 height 27
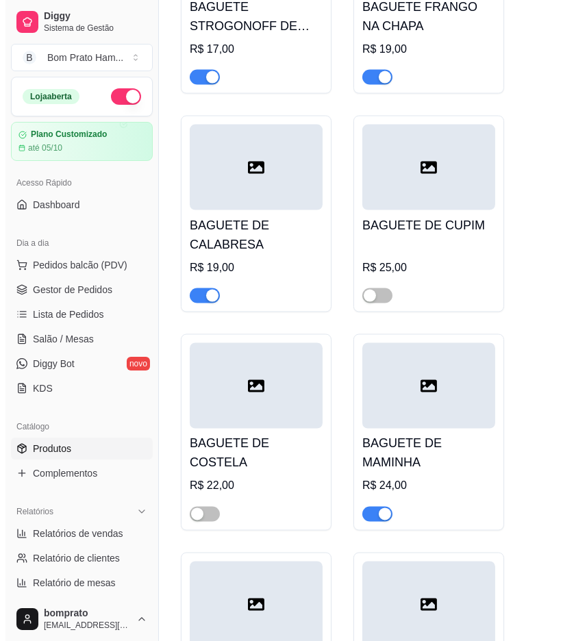
scroll to position [28383, 0]
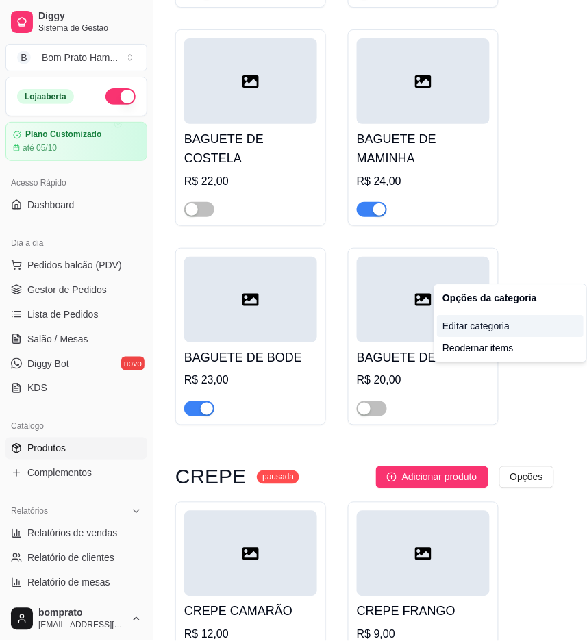
click at [489, 323] on div "Editar categoria" at bounding box center [510, 326] width 147 height 22
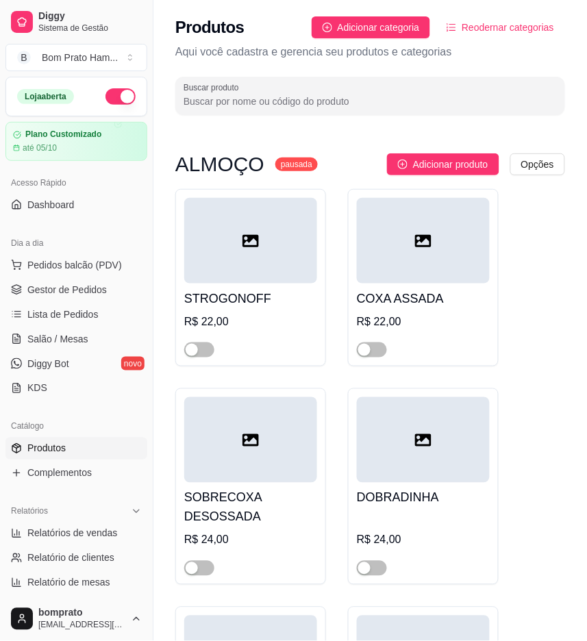
scroll to position [28277, 0]
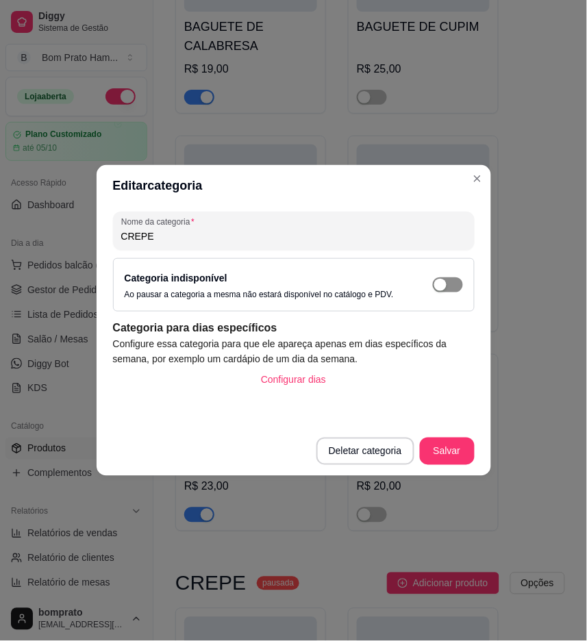
click at [454, 289] on span "button" at bounding box center [448, 284] width 30 height 15
click at [454, 452] on button "Salvar" at bounding box center [447, 451] width 55 height 27
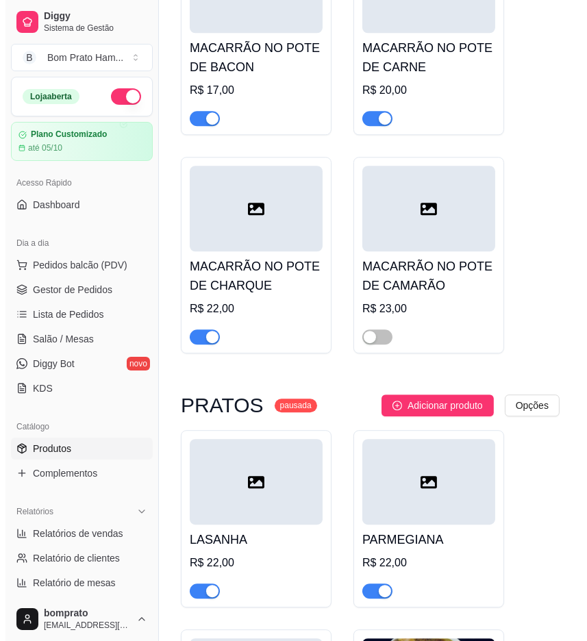
scroll to position [29646, 0]
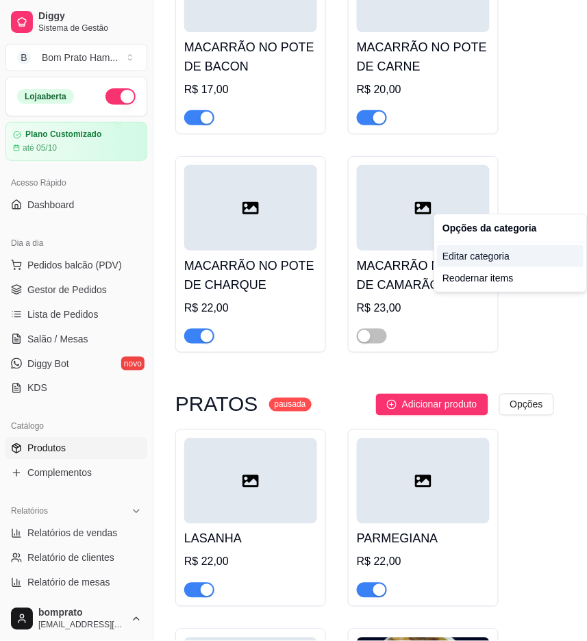
click at [488, 257] on div "Editar categoria" at bounding box center [510, 256] width 147 height 22
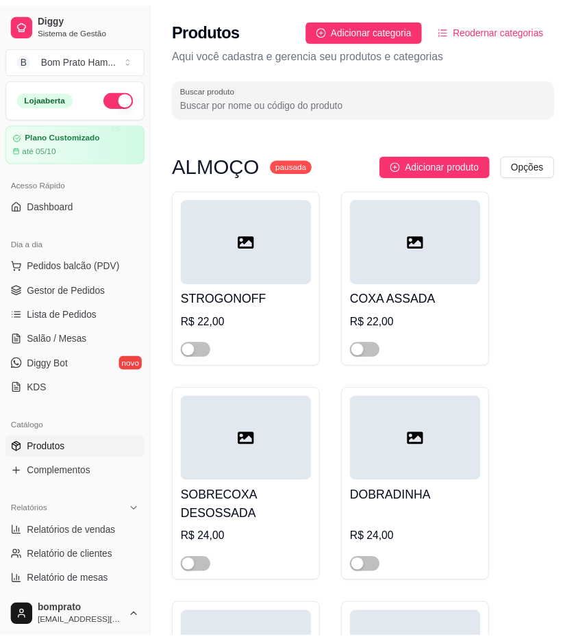
scroll to position [29472, 0]
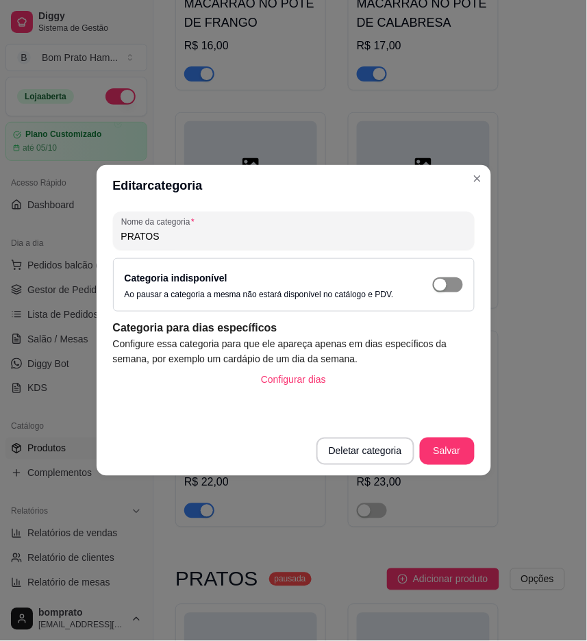
click at [452, 282] on span "button" at bounding box center [448, 284] width 30 height 15
click at [457, 450] on button "Salvar" at bounding box center [447, 451] width 55 height 27
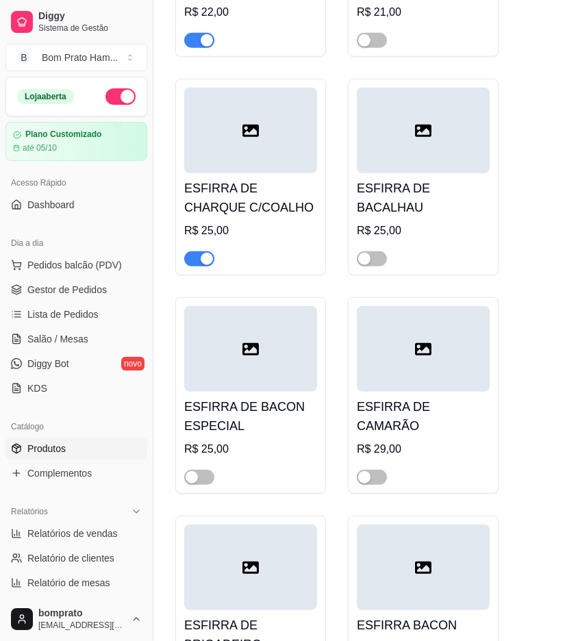
scroll to position [32211, 0]
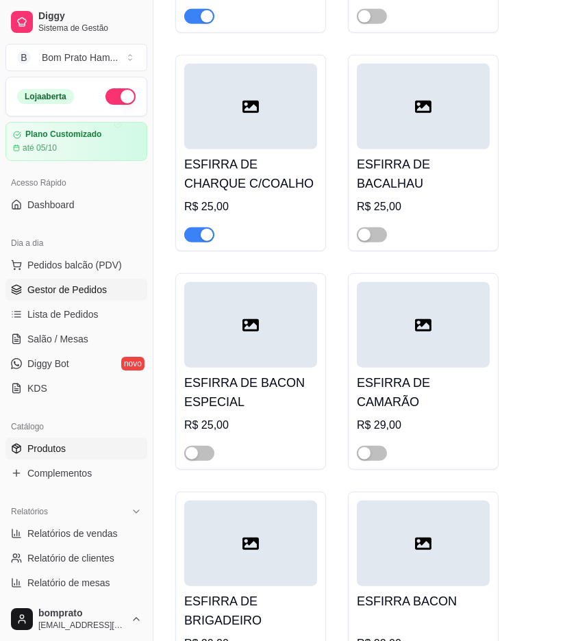
click at [103, 298] on link "Gestor de Pedidos" at bounding box center [76, 290] width 142 height 22
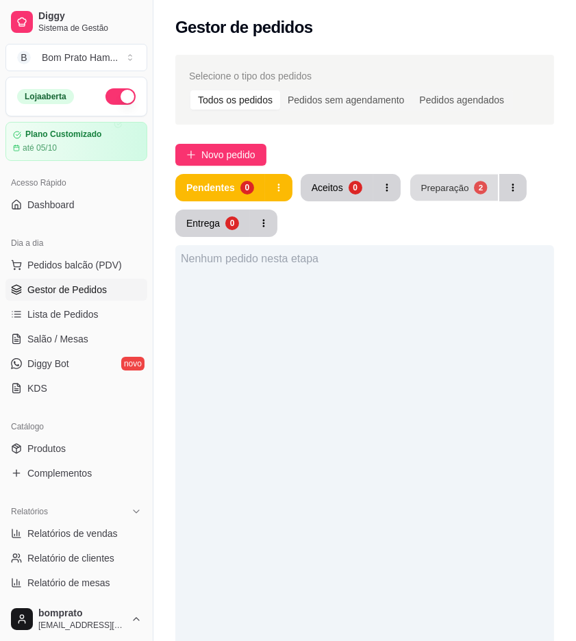
click at [466, 179] on button "Preparação 2" at bounding box center [454, 188] width 88 height 27
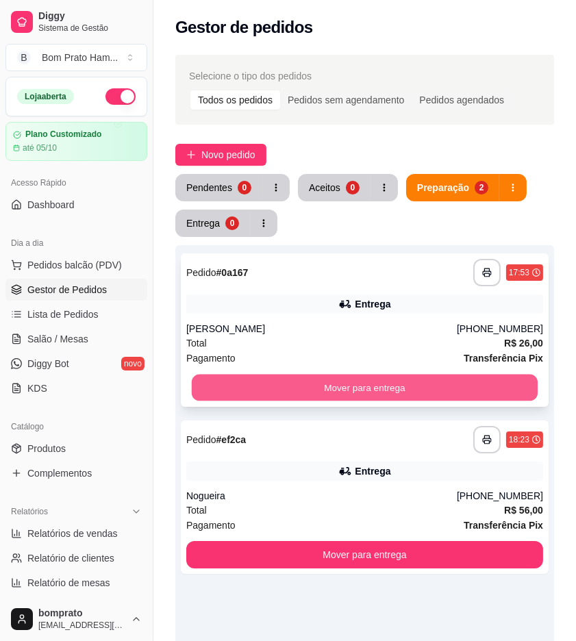
click at [379, 382] on button "Mover para entrega" at bounding box center [365, 388] width 346 height 27
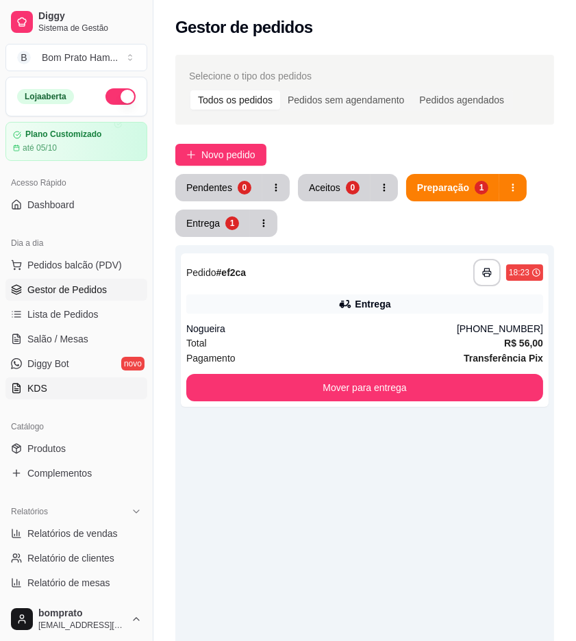
scroll to position [76, 0]
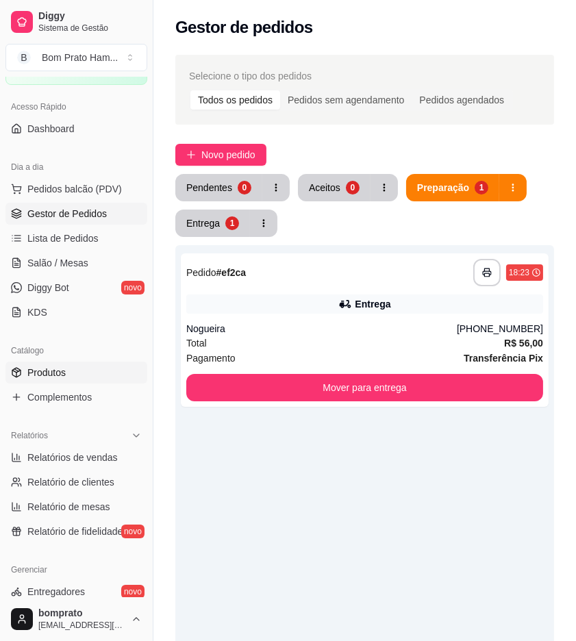
click at [68, 373] on link "Produtos" at bounding box center [76, 373] width 142 height 22
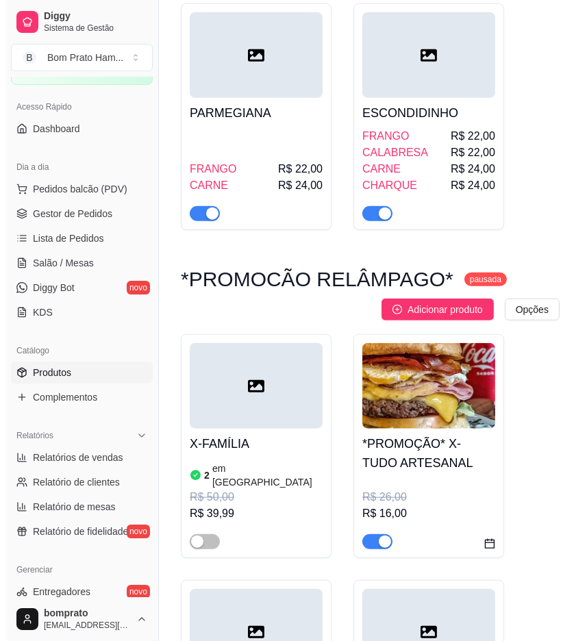
scroll to position [1217, 0]
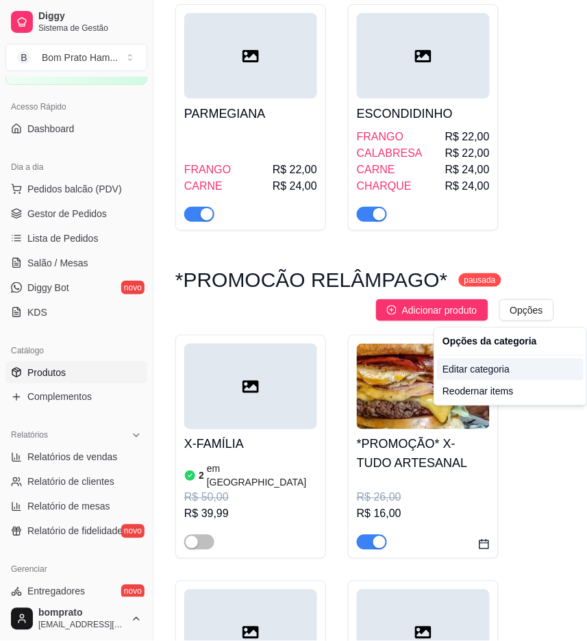
click at [494, 373] on div "Editar categoria" at bounding box center [510, 370] width 147 height 22
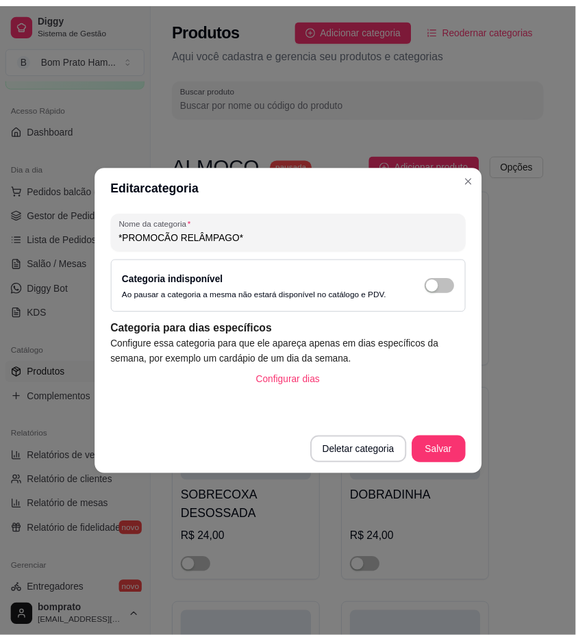
scroll to position [1210, 0]
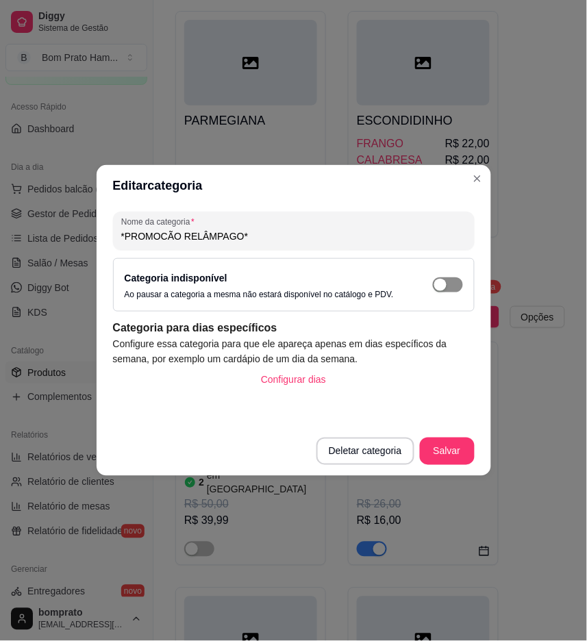
click at [445, 281] on div "button" at bounding box center [440, 285] width 12 height 12
click at [464, 449] on button "Salvar" at bounding box center [447, 451] width 55 height 27
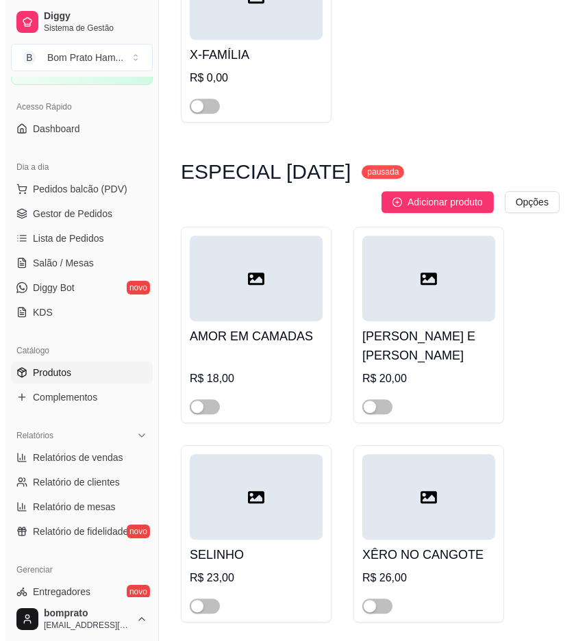
scroll to position [3874, 0]
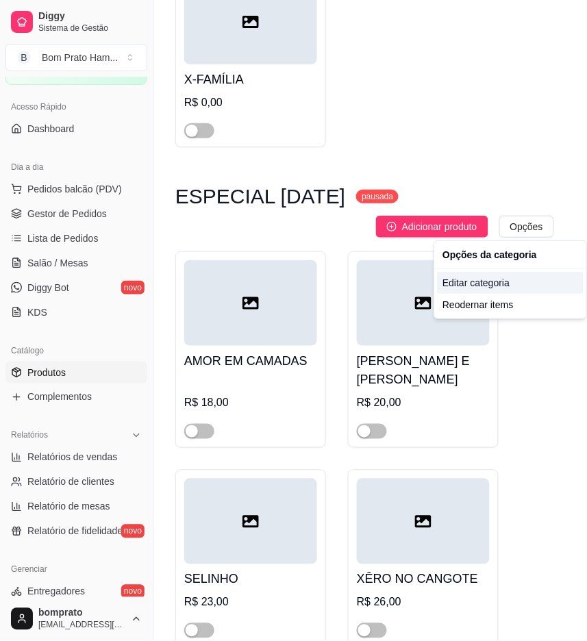
click at [497, 281] on div "Editar categoria" at bounding box center [510, 283] width 147 height 22
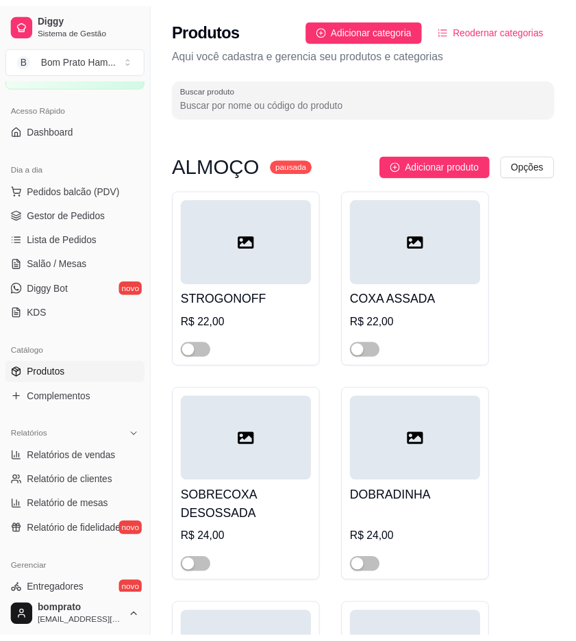
scroll to position [3779, 0]
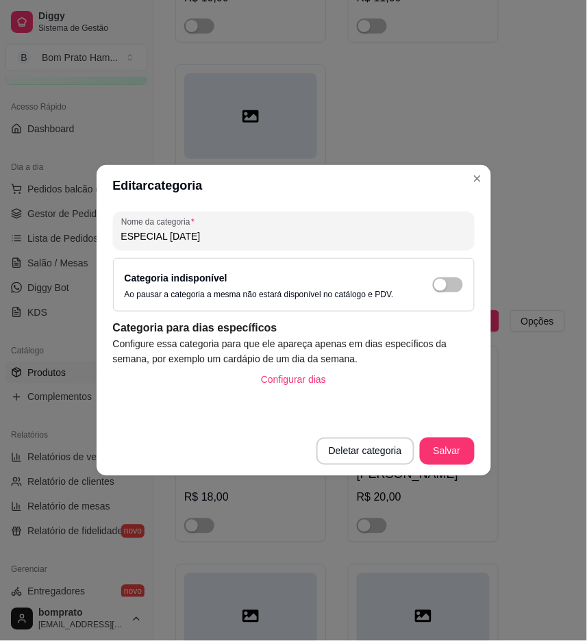
click at [442, 274] on div "Categoria indisponível Ao pausar a categoria a mesma não estará disponível no c…" at bounding box center [294, 285] width 338 height 30
click at [446, 291] on span "button" at bounding box center [448, 284] width 30 height 15
click at [456, 458] on button "Salvar" at bounding box center [447, 451] width 53 height 27
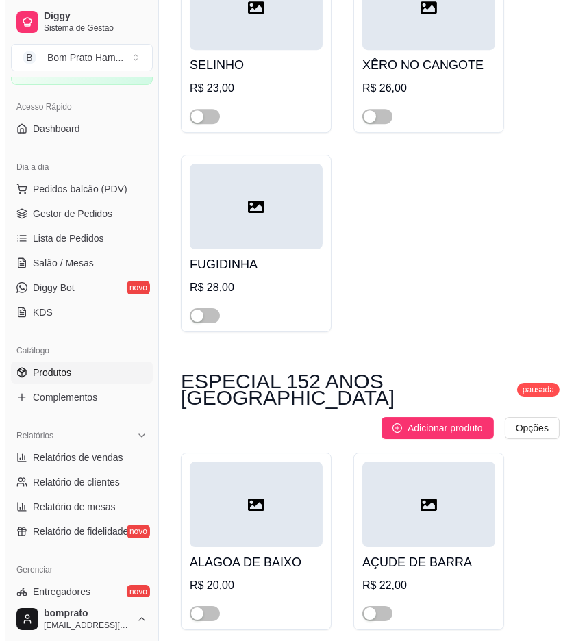
scroll to position [4617, 0]
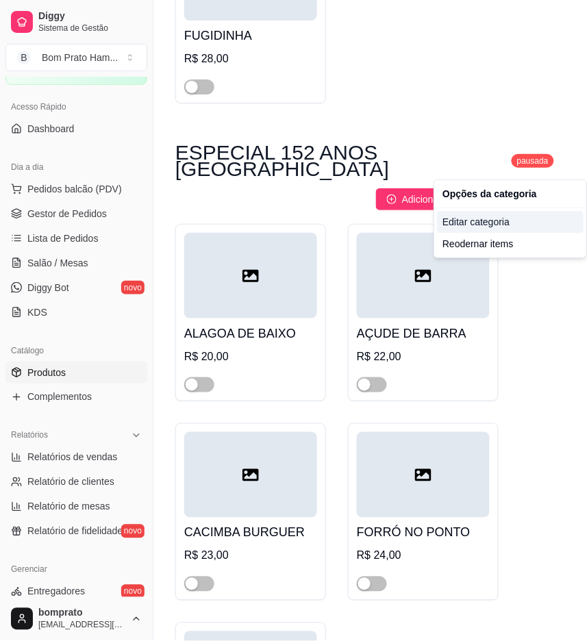
click at [487, 221] on div "Editar categoria" at bounding box center [510, 222] width 147 height 22
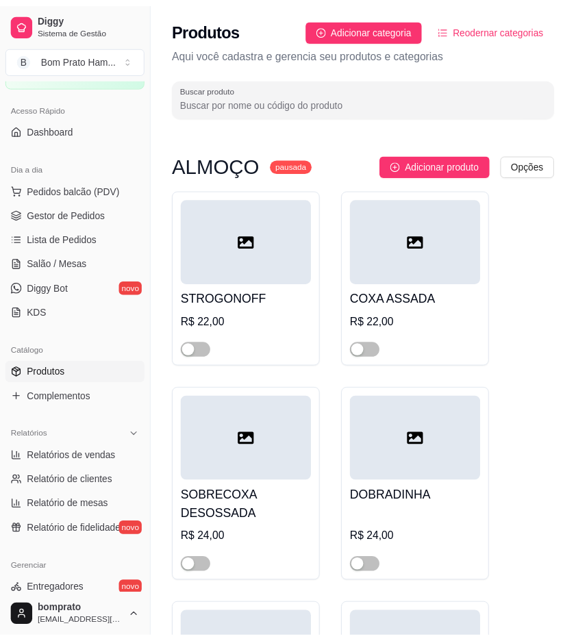
scroll to position [4461, 0]
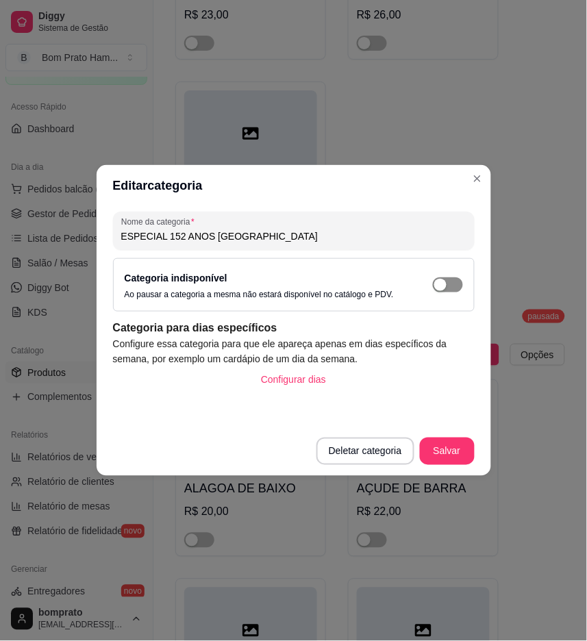
click at [453, 286] on span "button" at bounding box center [448, 284] width 30 height 15
click at [453, 456] on button "Salvar" at bounding box center [447, 451] width 55 height 27
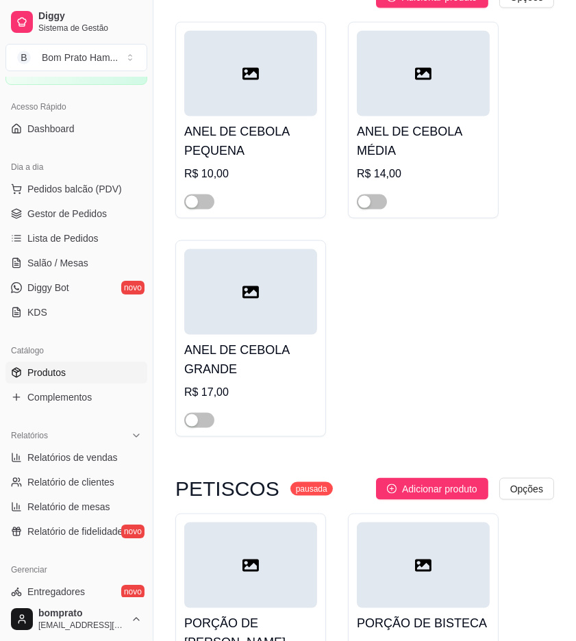
scroll to position [33075, 0]
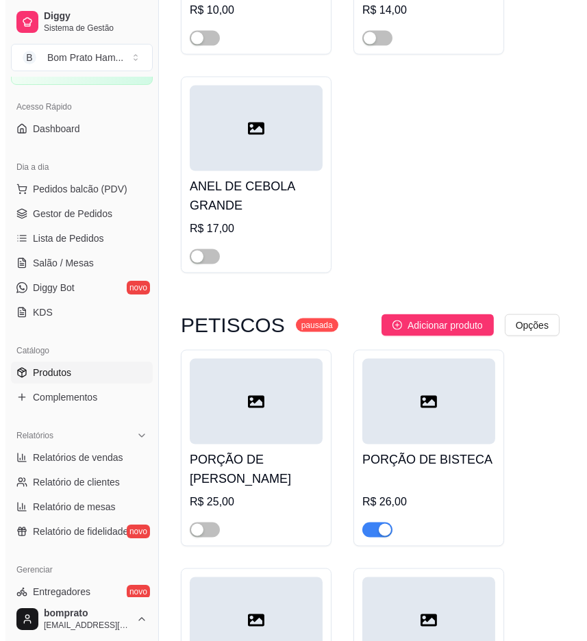
scroll to position [33227, 0]
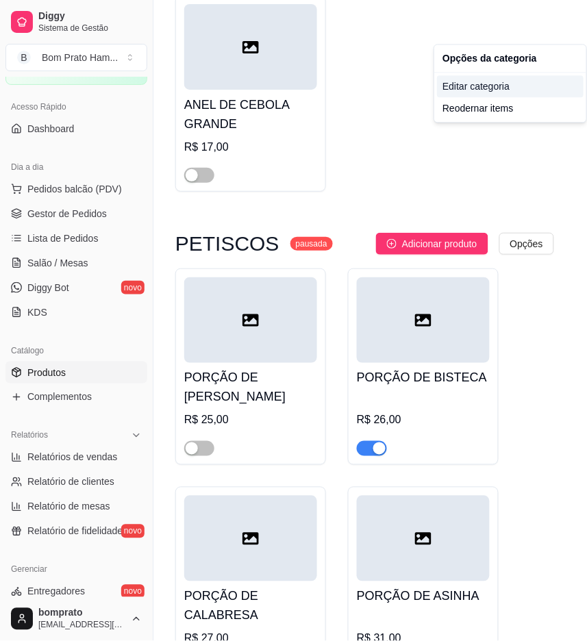
click at [459, 84] on div "Editar categoria" at bounding box center [510, 86] width 147 height 22
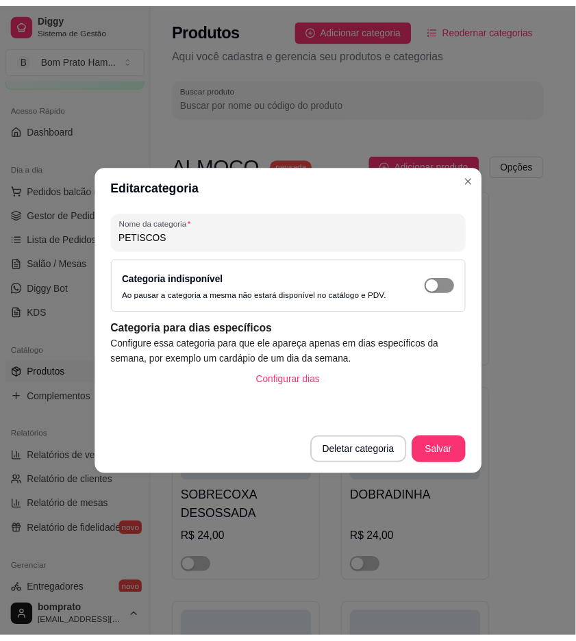
scroll to position [32882, 0]
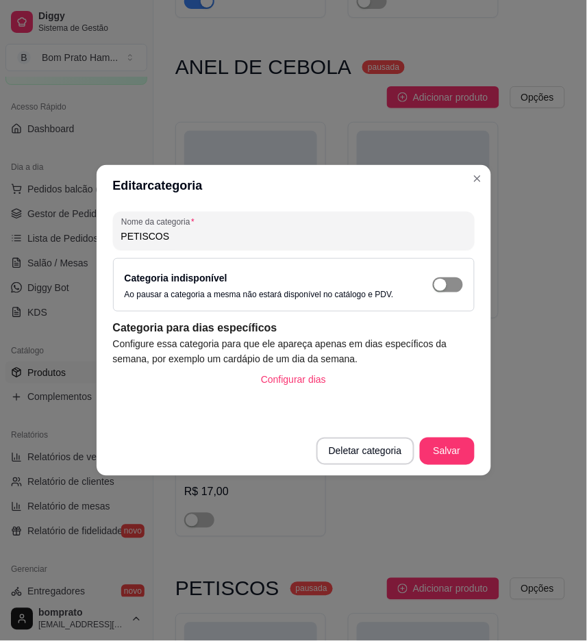
click at [443, 281] on div "button" at bounding box center [440, 285] width 12 height 12
click at [449, 453] on button "Salvar" at bounding box center [447, 451] width 53 height 27
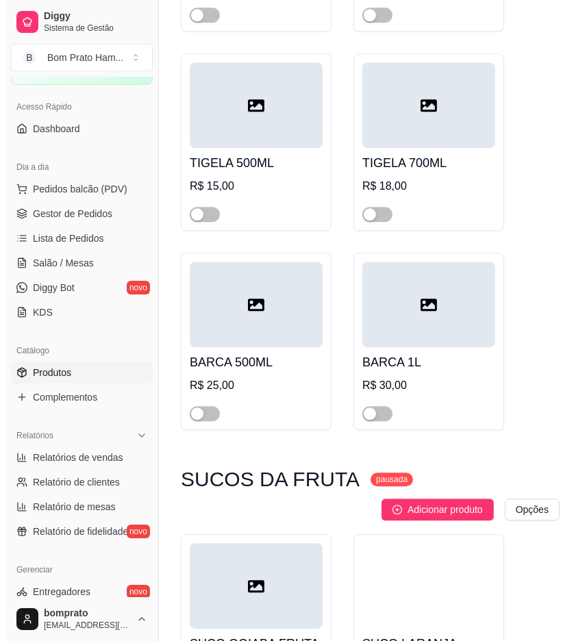
scroll to position [34784, 0]
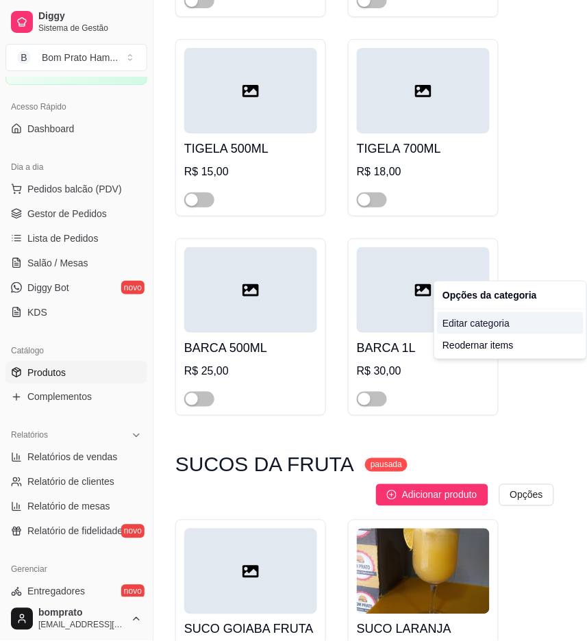
click at [482, 323] on div "Editar categoria" at bounding box center [510, 323] width 147 height 22
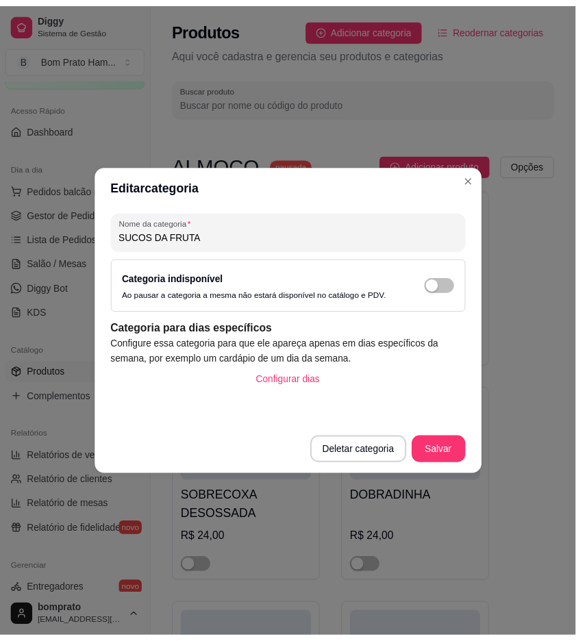
scroll to position [34676, 0]
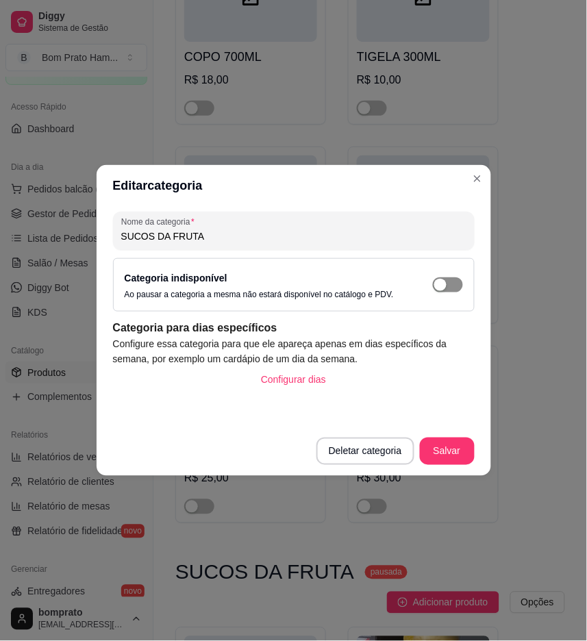
click at [446, 284] on div "button" at bounding box center [440, 285] width 12 height 12
click at [459, 445] on button "Salvar" at bounding box center [447, 451] width 53 height 27
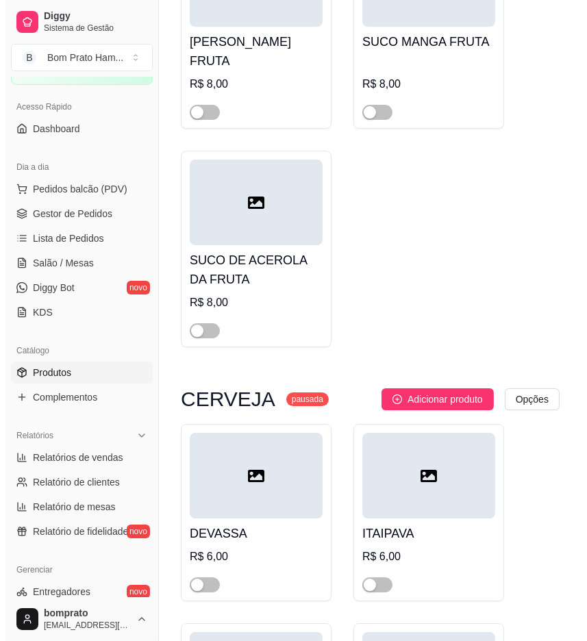
scroll to position [35589, 0]
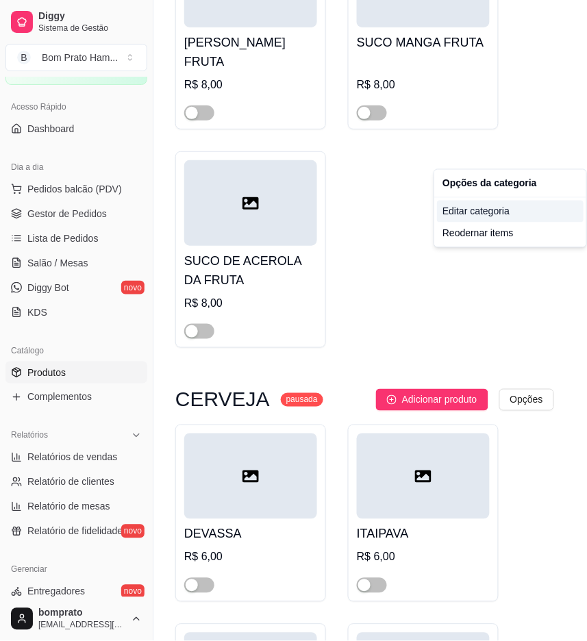
click at [492, 217] on div "Editar categoria" at bounding box center [510, 212] width 147 height 22
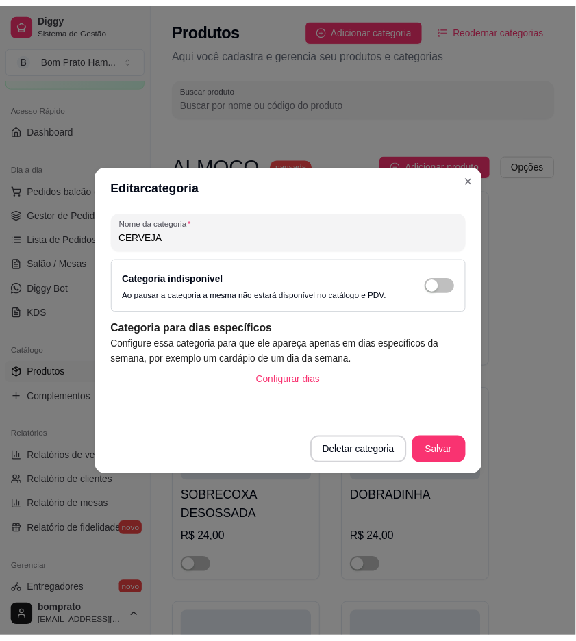
scroll to position [35342, 0]
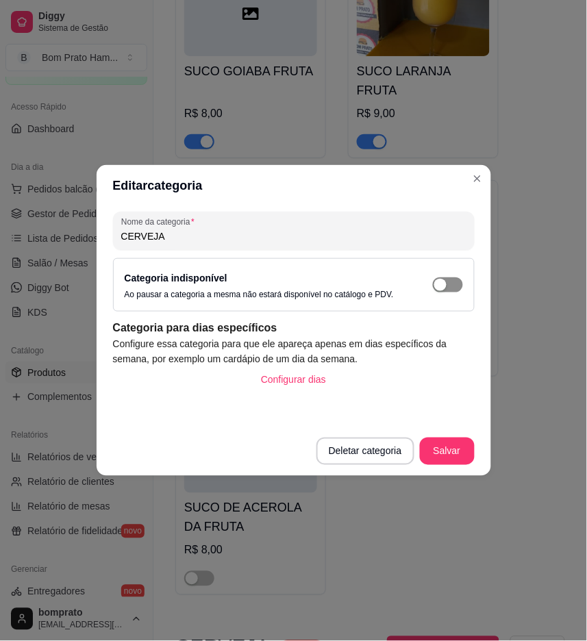
click at [455, 290] on span "button" at bounding box center [448, 284] width 30 height 15
click at [458, 444] on button "Salvar" at bounding box center [447, 451] width 53 height 27
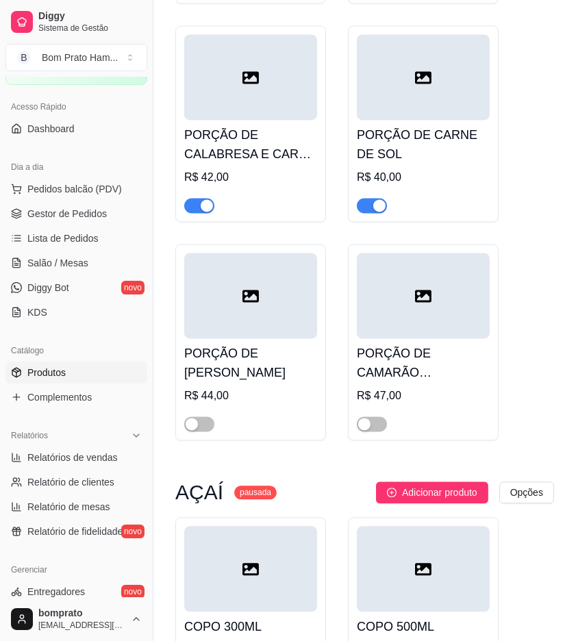
scroll to position [33900, 0]
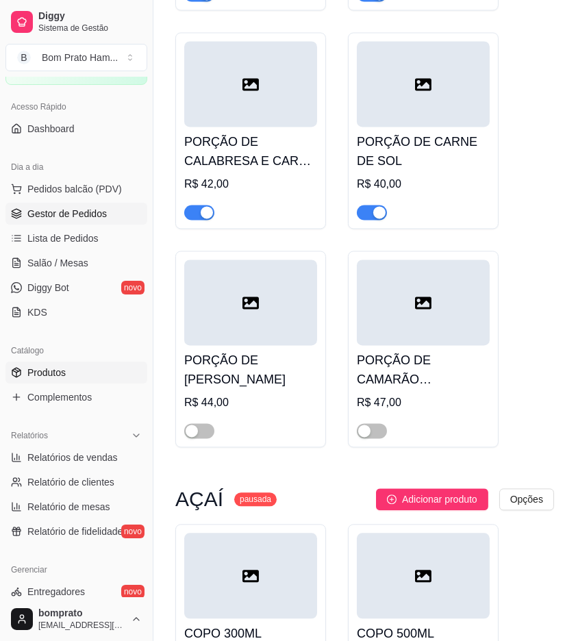
click at [93, 219] on span "Gestor de Pedidos" at bounding box center [66, 214] width 79 height 14
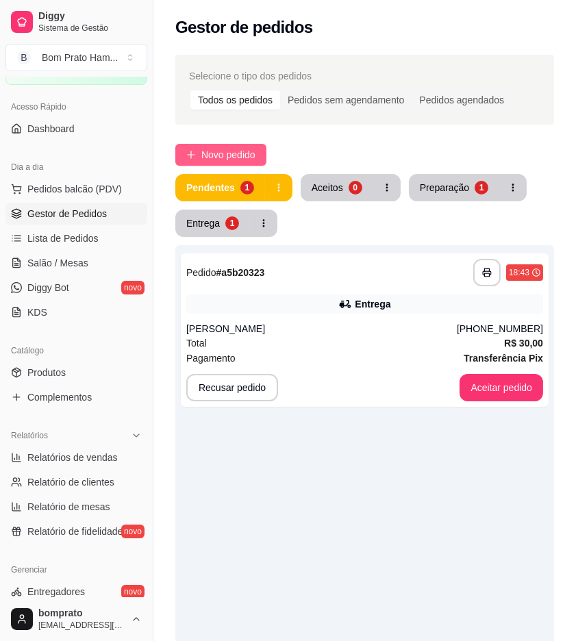
click at [236, 162] on span "Novo pedido" at bounding box center [228, 154] width 54 height 15
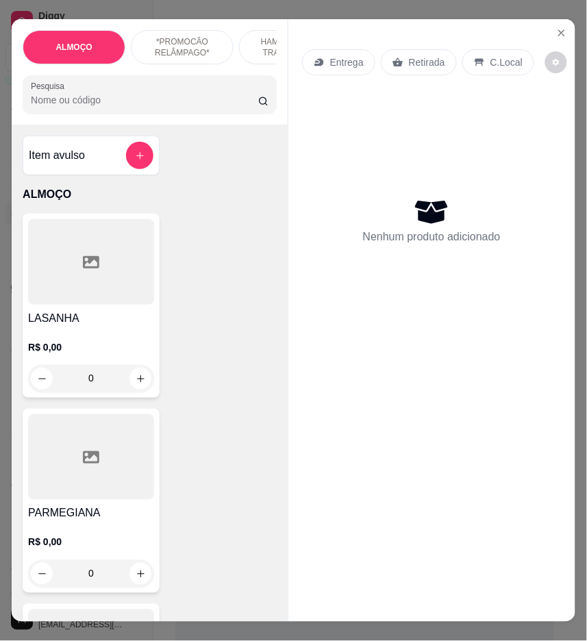
click at [152, 107] on input "Pesquisa" at bounding box center [144, 100] width 227 height 14
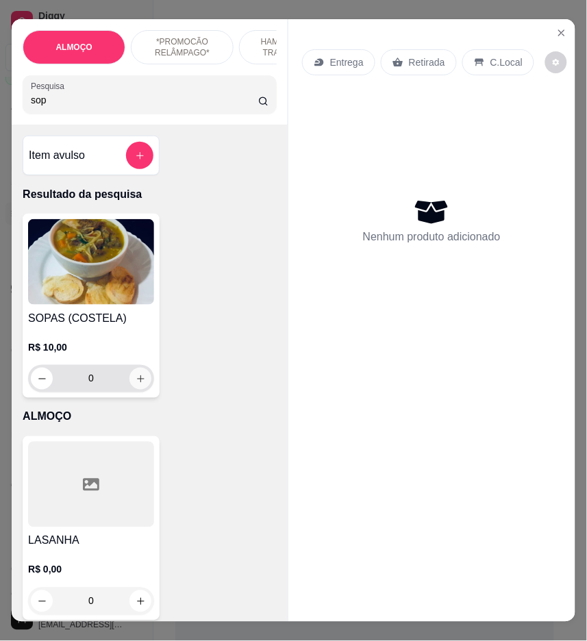
type input "sop"
click at [138, 384] on icon "increase-product-quantity" at bounding box center [141, 379] width 10 height 10
type input "1"
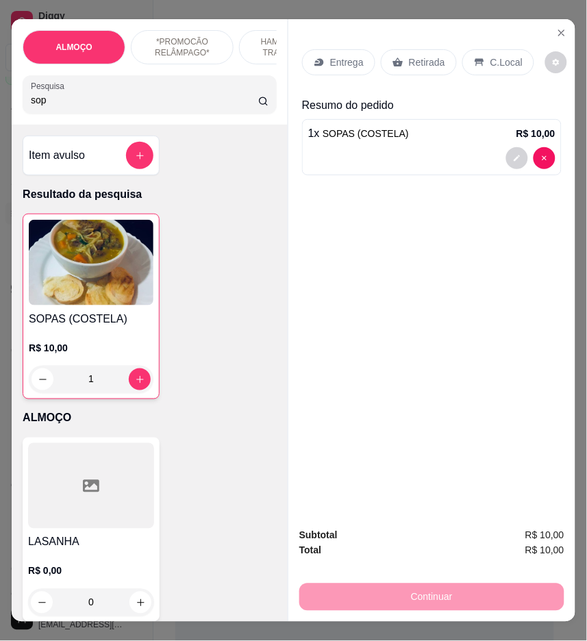
click at [77, 105] on input "sop" at bounding box center [144, 100] width 227 height 14
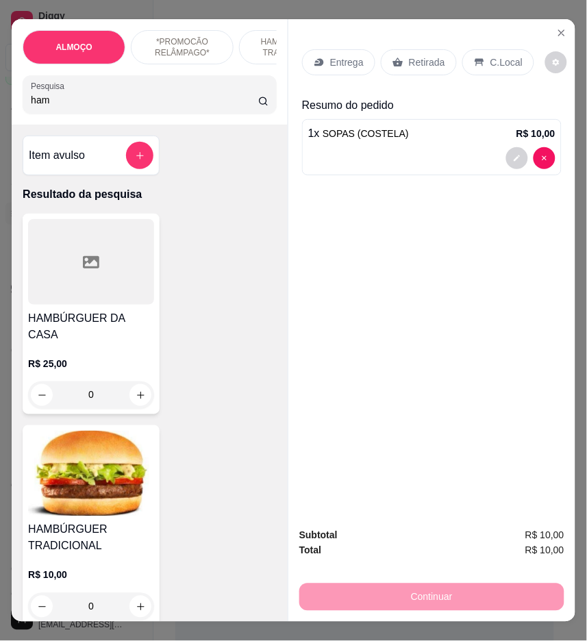
type input "ham"
click at [89, 457] on img at bounding box center [91, 474] width 126 height 86
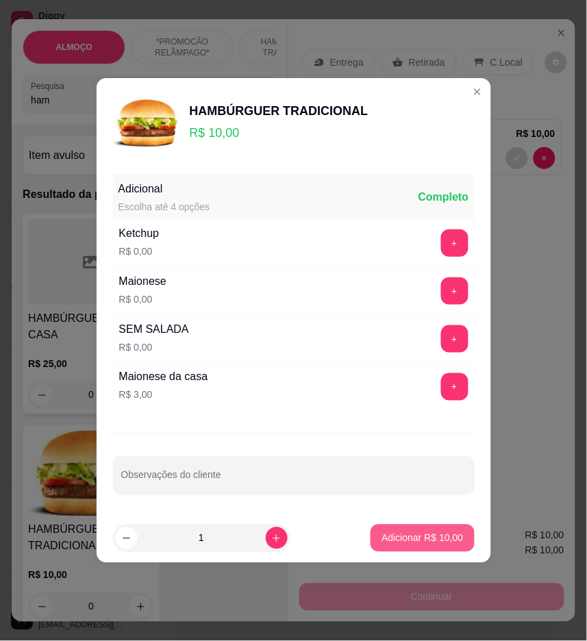
click at [406, 537] on p "Adicionar R$ 10,00" at bounding box center [422, 538] width 82 height 14
type input "1"
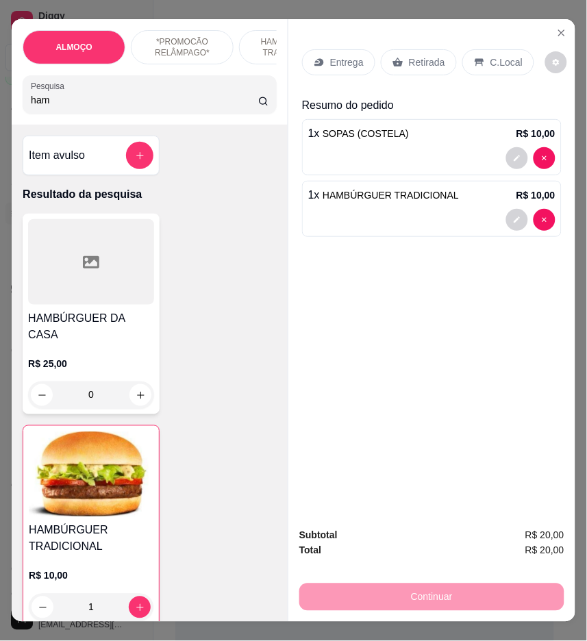
click at [312, 64] on div "Entrega" at bounding box center [338, 62] width 73 height 26
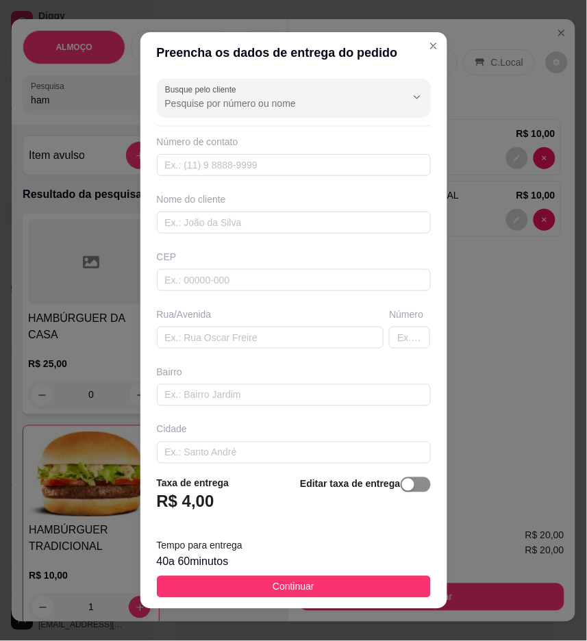
click at [401, 492] on span "button" at bounding box center [416, 484] width 30 height 15
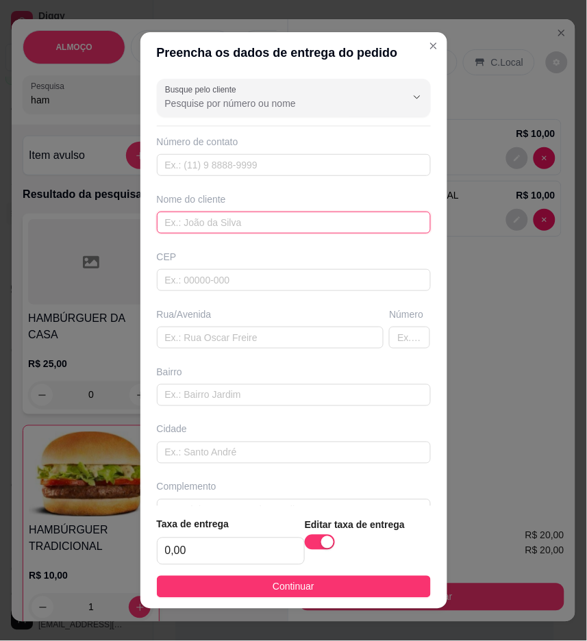
paste input "Gleyci Maciel"
type input "Gleyci Maciel"
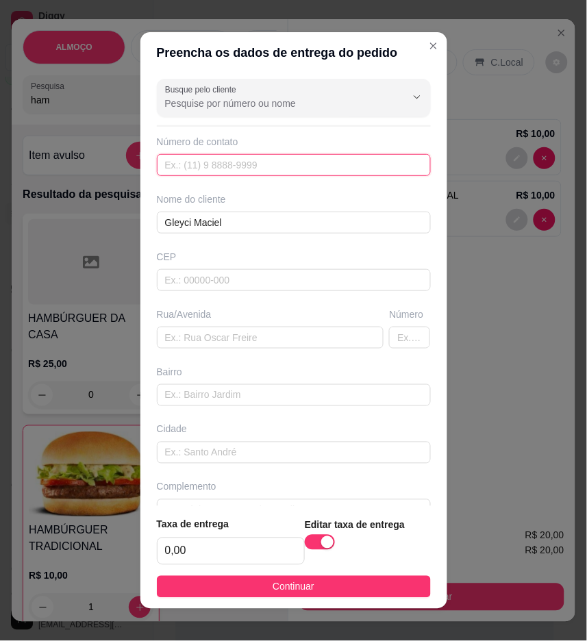
paste input "(87) 9951-2217"
type input "(87) 9951-2217"
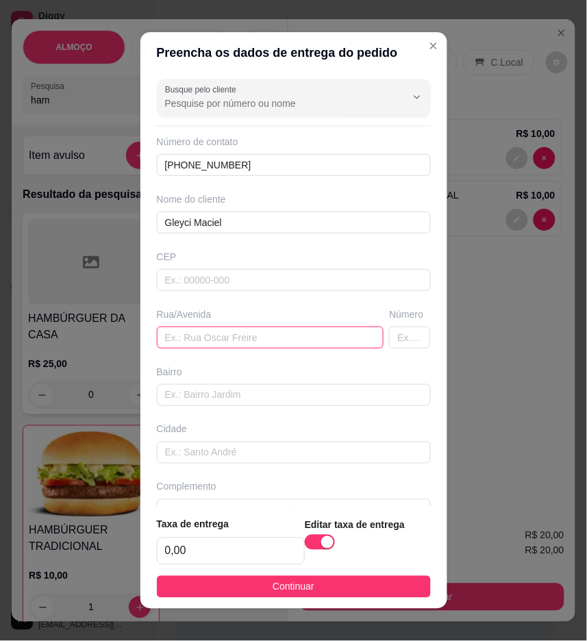
paste input "rua Pergentino Batista 23 Cohab Na rua da torre"
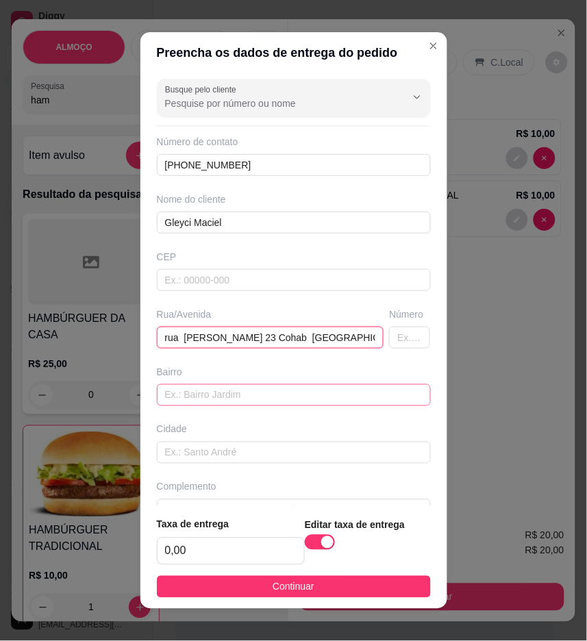
scroll to position [0, 19]
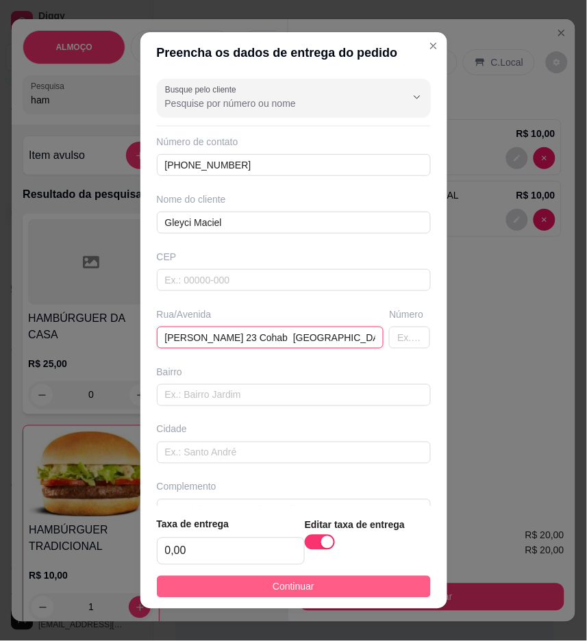
type input "rua Pergentino Batista 23 Cohab Na rua da torre"
click at [353, 592] on button "Continuar" at bounding box center [294, 587] width 274 height 22
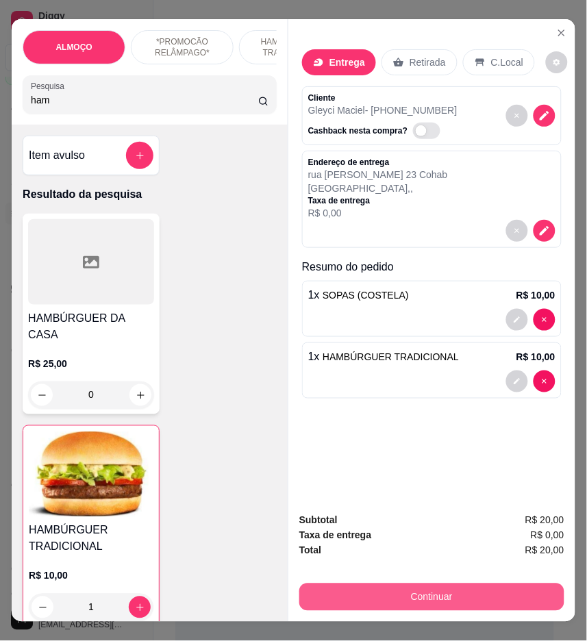
click at [482, 585] on button "Continuar" at bounding box center [431, 597] width 265 height 27
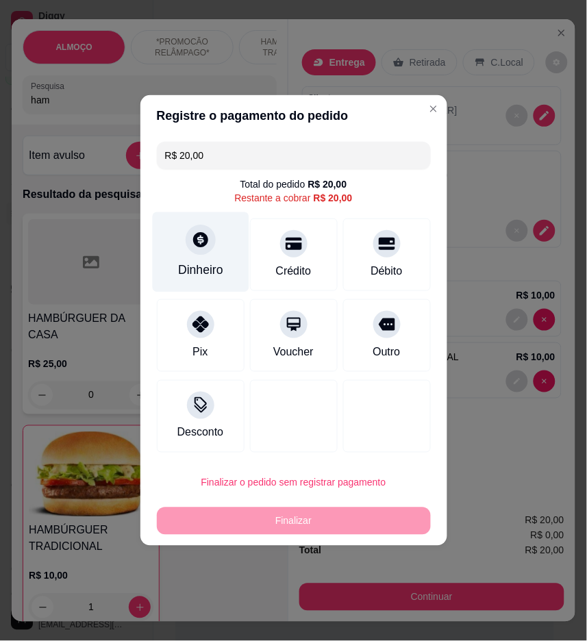
click at [205, 273] on div "Dinheiro" at bounding box center [200, 270] width 45 height 18
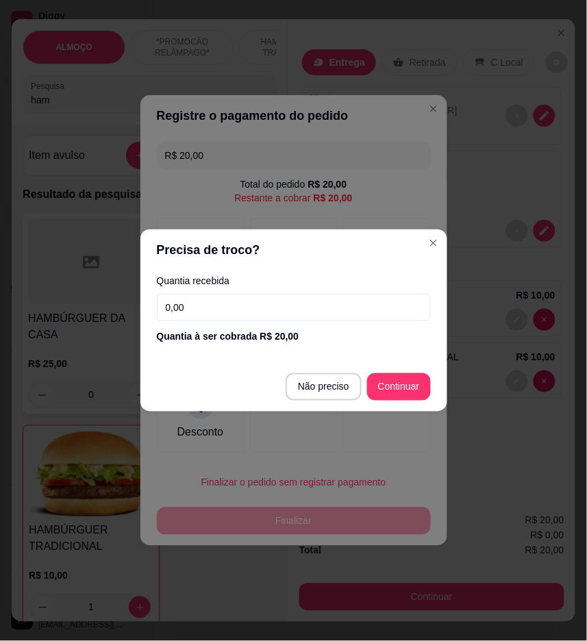
click at [284, 308] on input "0,00" at bounding box center [294, 307] width 274 height 27
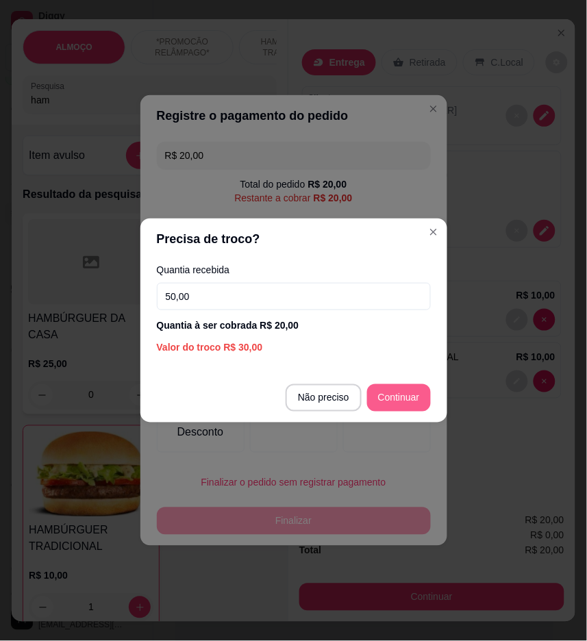
type input "50,00"
type input "R$ 0,00"
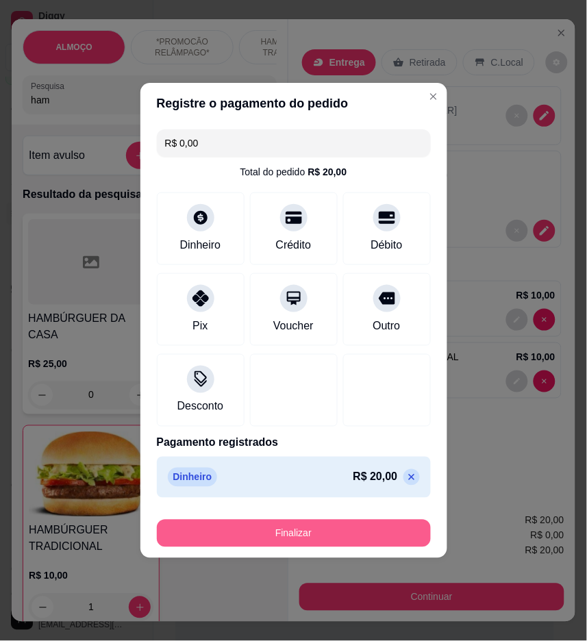
click at [404, 531] on button "Finalizar" at bounding box center [294, 533] width 274 height 27
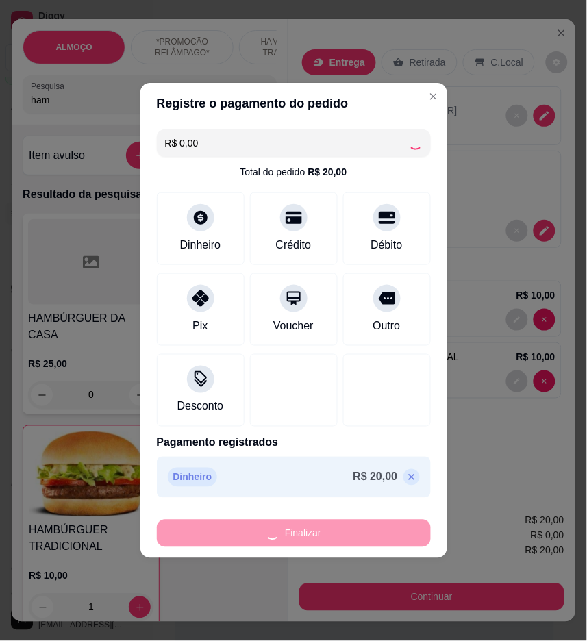
type input "0"
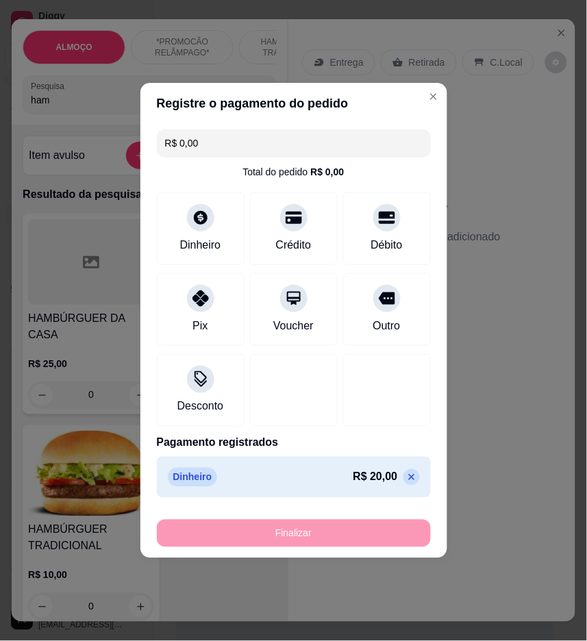
type input "-R$ 20,00"
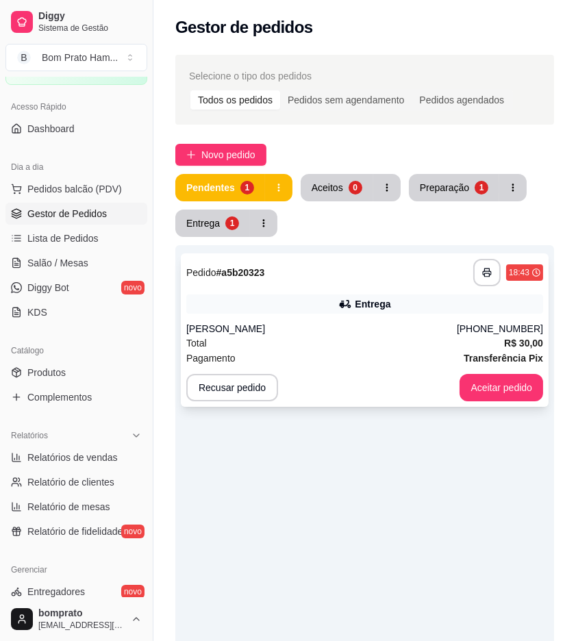
click at [358, 323] on div "Guilherme" at bounding box center [321, 329] width 271 height 14
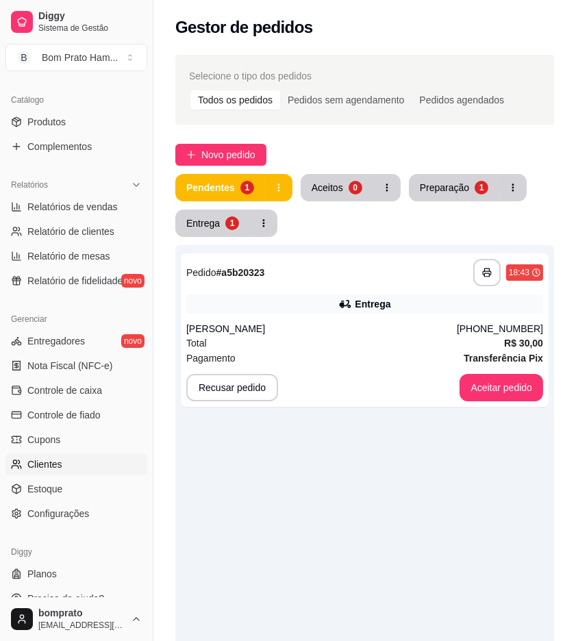
scroll to position [344, 0]
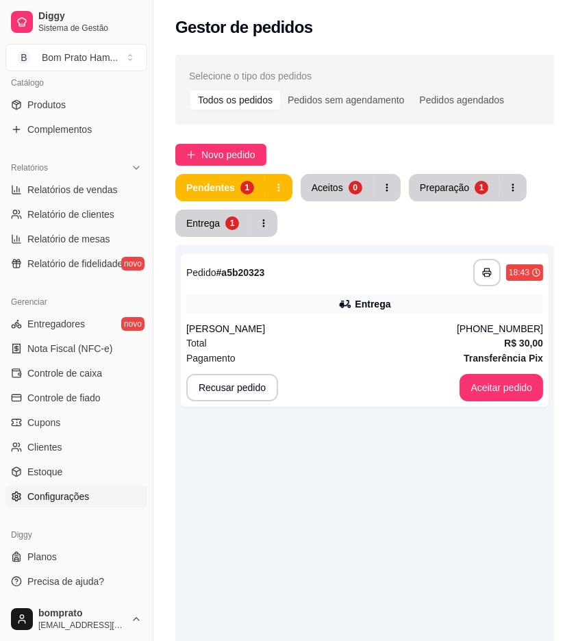
click at [89, 488] on link "Configurações" at bounding box center [76, 497] width 142 height 22
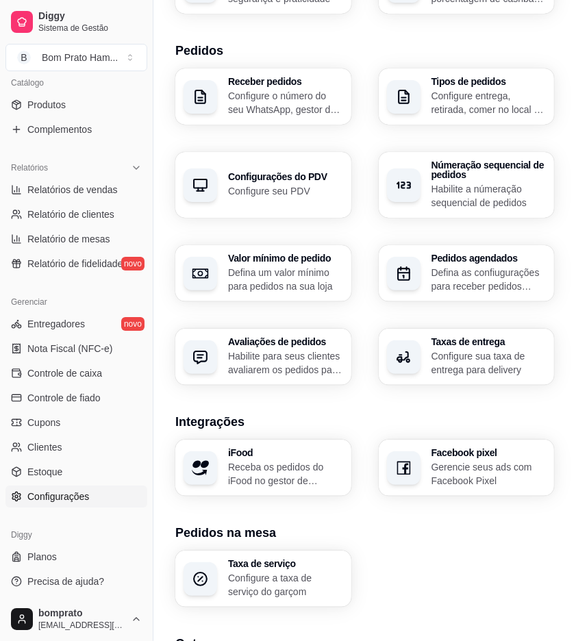
scroll to position [380, 0]
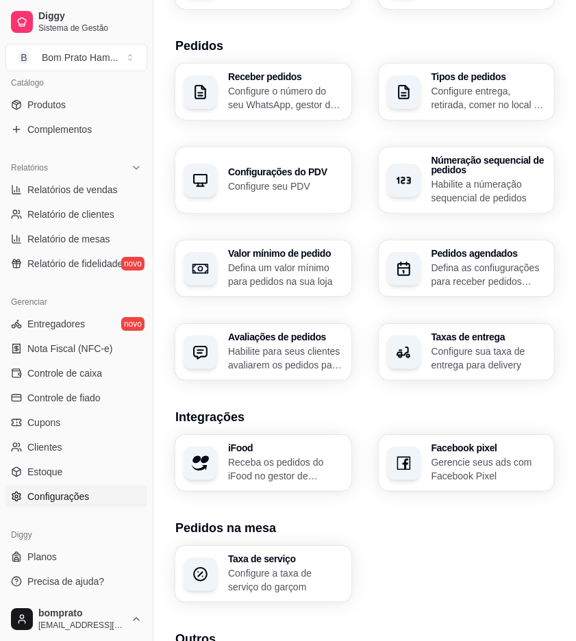
click at [429, 357] on div "Taxas de entrega Configure sua taxa de entrega para delivery" at bounding box center [467, 352] width 176 height 56
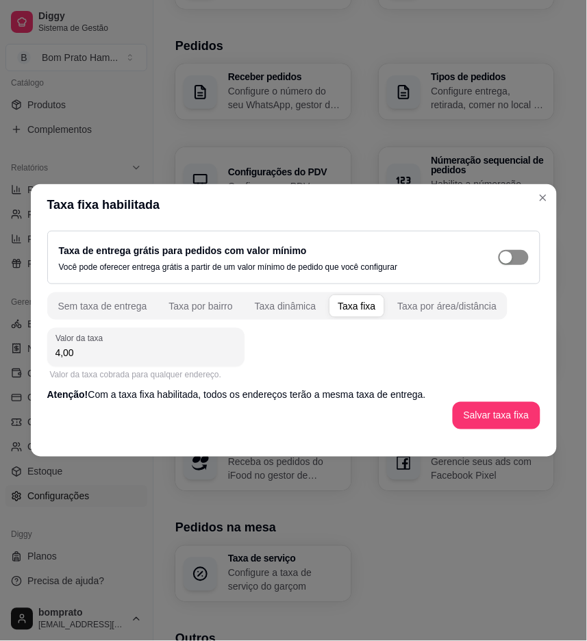
click at [503, 264] on span "button" at bounding box center [514, 257] width 30 height 15
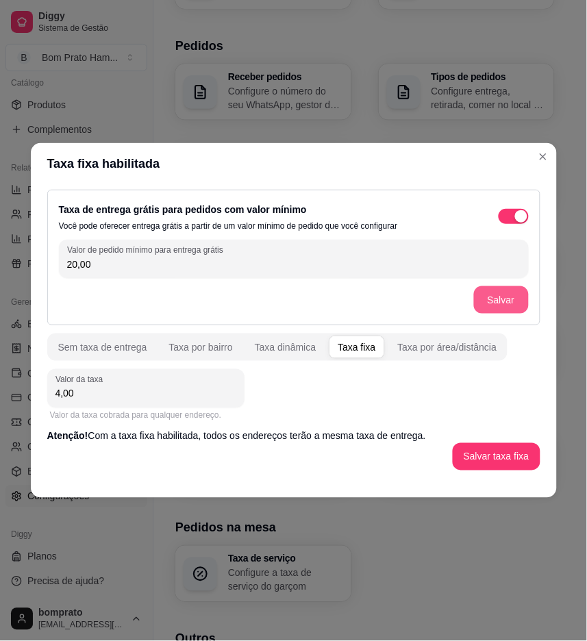
click at [498, 302] on button "Salvar" at bounding box center [501, 299] width 55 height 27
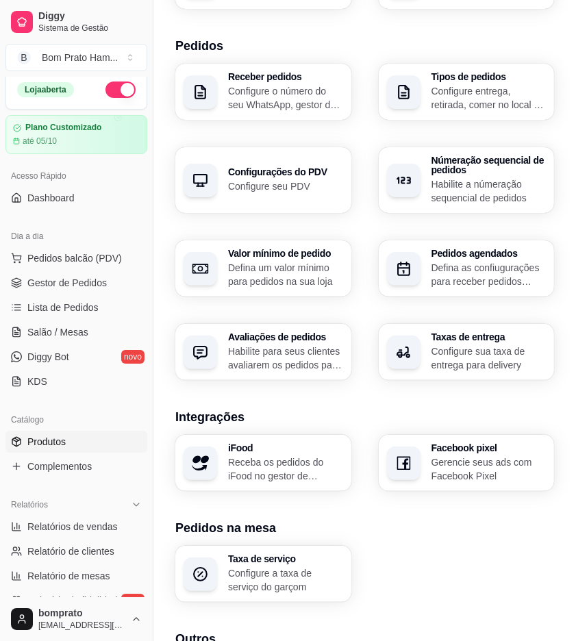
scroll to position [0, 0]
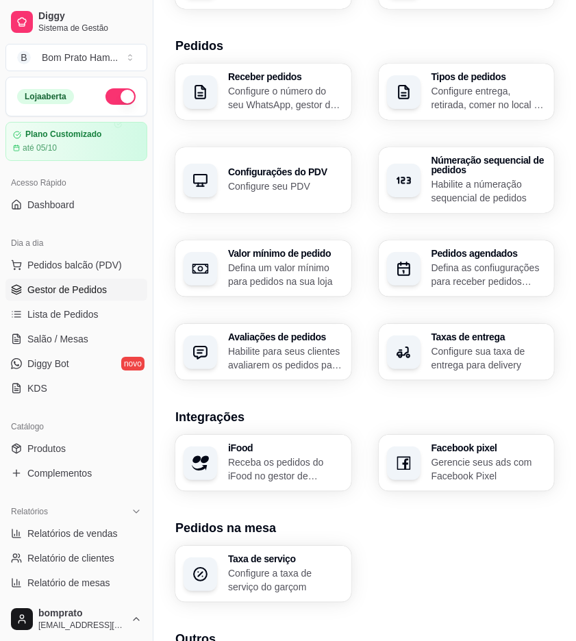
click at [91, 285] on span "Gestor de Pedidos" at bounding box center [66, 290] width 79 height 14
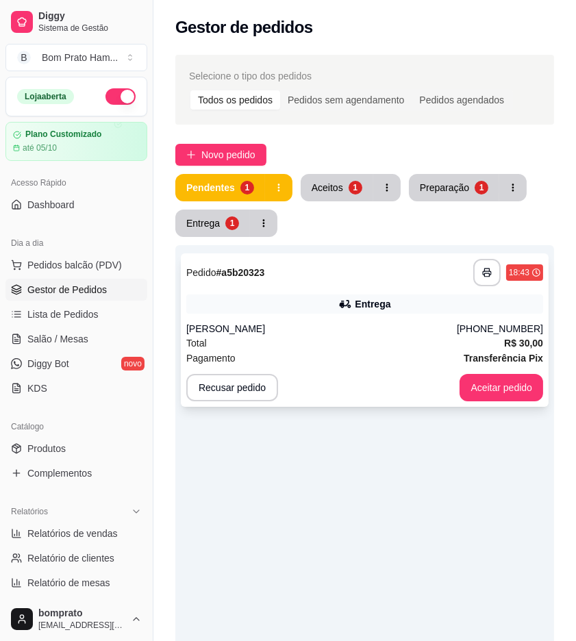
click at [350, 310] on icon at bounding box center [345, 304] width 14 height 14
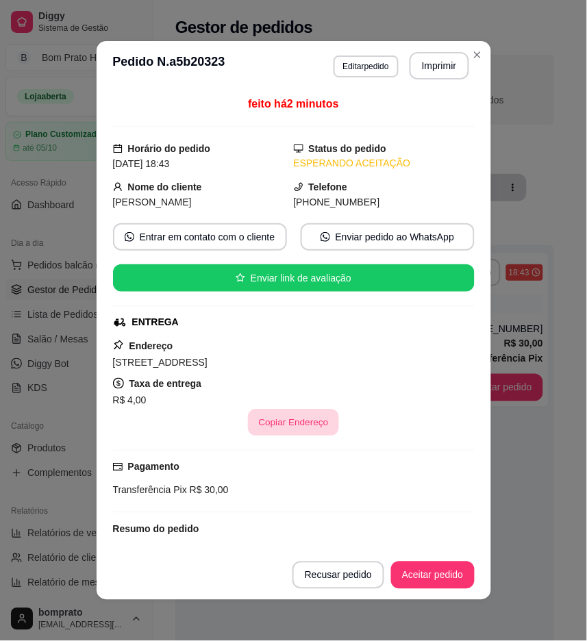
click at [292, 422] on button "Copiar Endereço" at bounding box center [293, 423] width 91 height 27
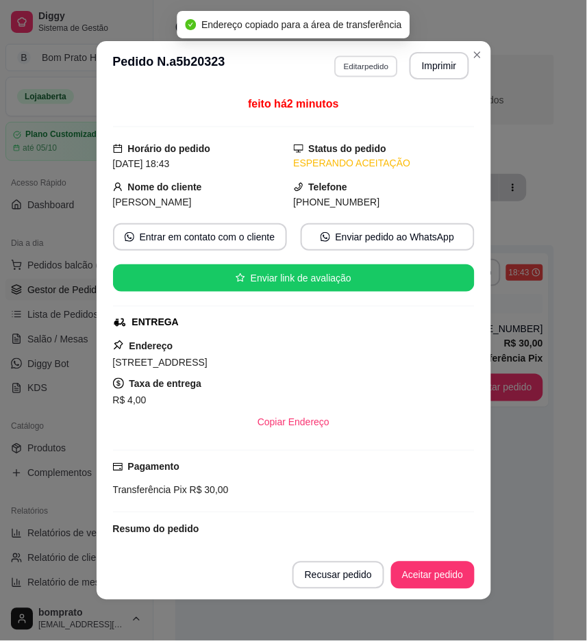
click at [357, 73] on button "Editar pedido" at bounding box center [366, 65] width 64 height 21
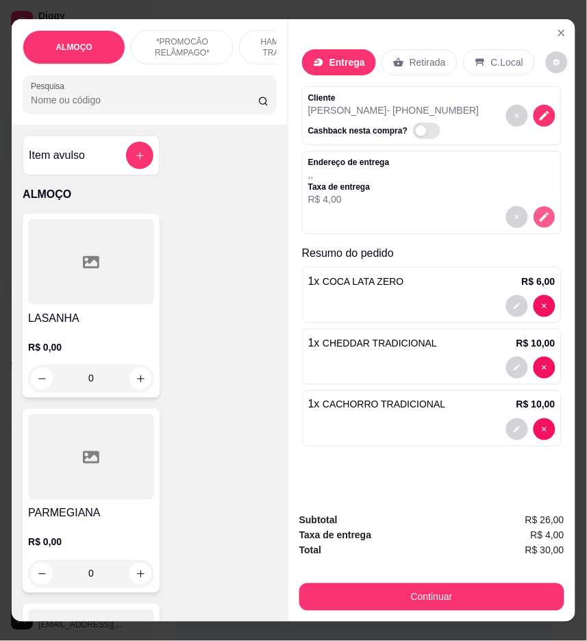
click at [538, 212] on icon "decrease-product-quantity" at bounding box center [544, 217] width 12 height 12
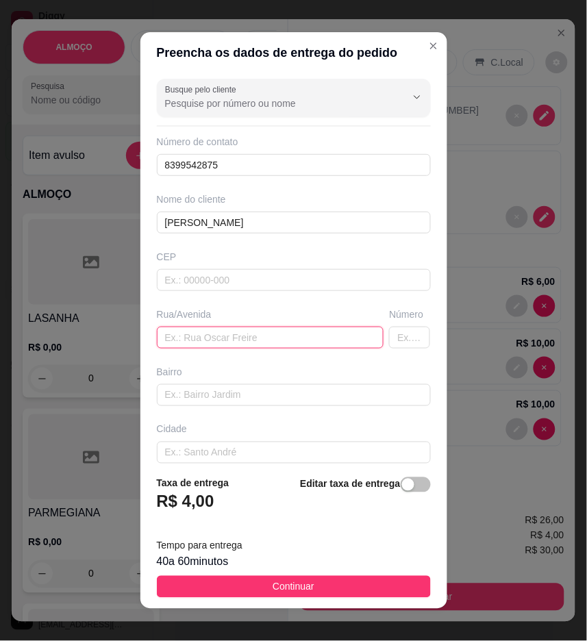
paste input "Rua santa rita , 35"
type input "Rua santa rita , 35"
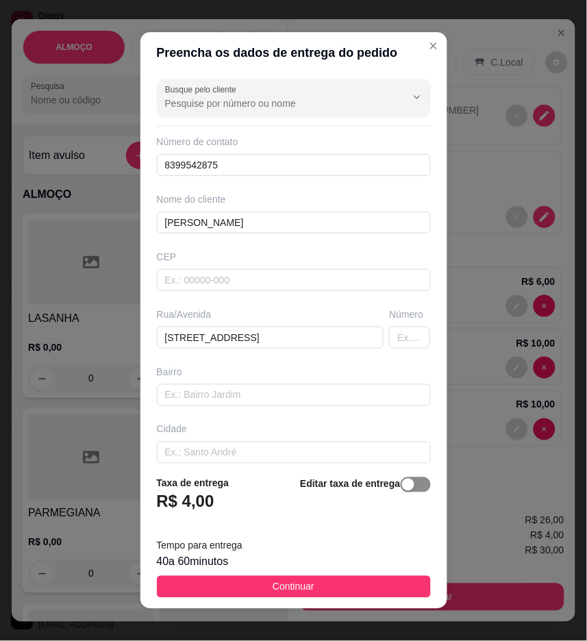
click at [406, 486] on span "button" at bounding box center [416, 484] width 30 height 15
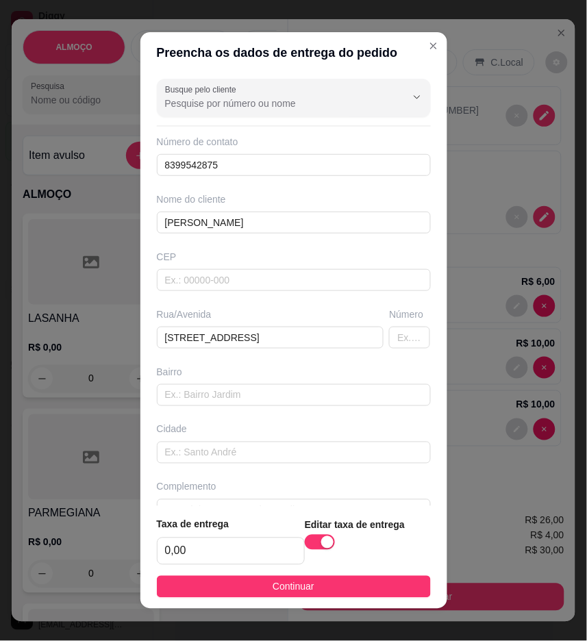
click at [401, 599] on footer "Taxa de entrega 0,00 Editar taxa de entrega Continuar" at bounding box center [293, 557] width 307 height 103
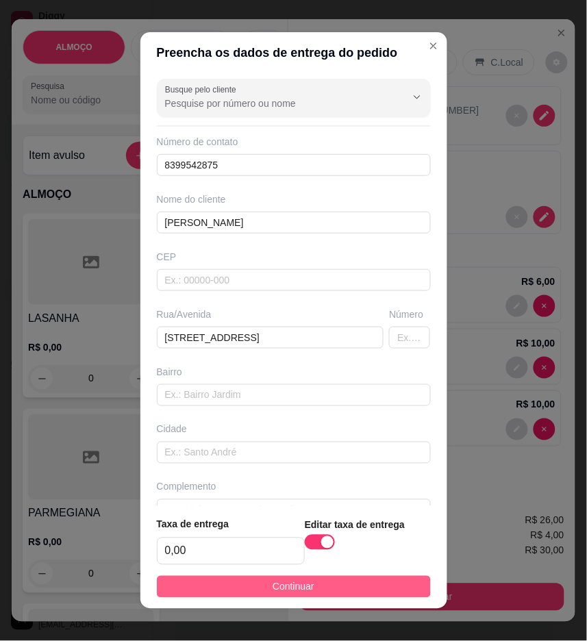
drag, startPoint x: 370, startPoint y: 592, endPoint x: 431, endPoint y: 593, distance: 61.6
click at [371, 592] on button "Continuar" at bounding box center [294, 587] width 274 height 22
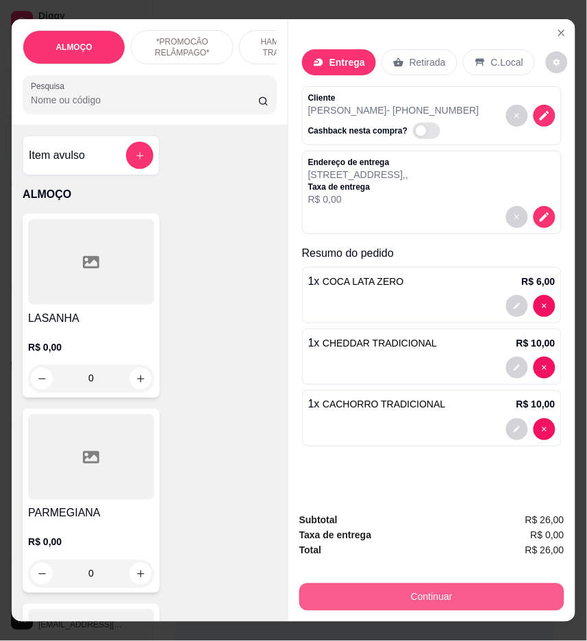
click at [455, 590] on button "Continuar" at bounding box center [431, 597] width 265 height 27
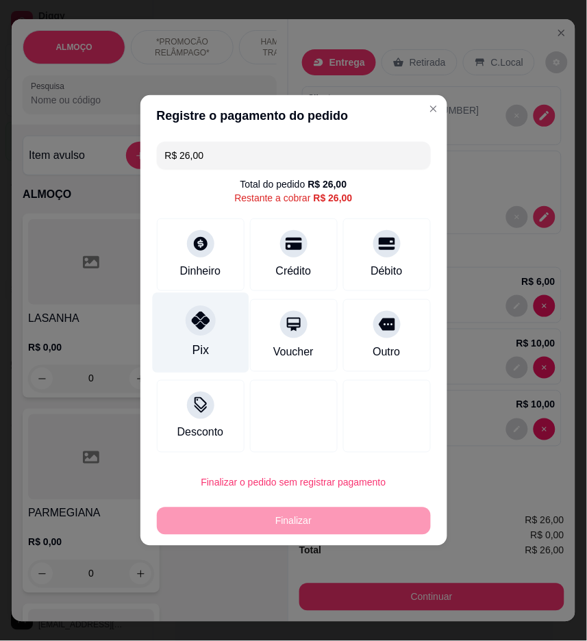
click at [196, 338] on div "Pix" at bounding box center [200, 333] width 97 height 80
type input "R$ 0,00"
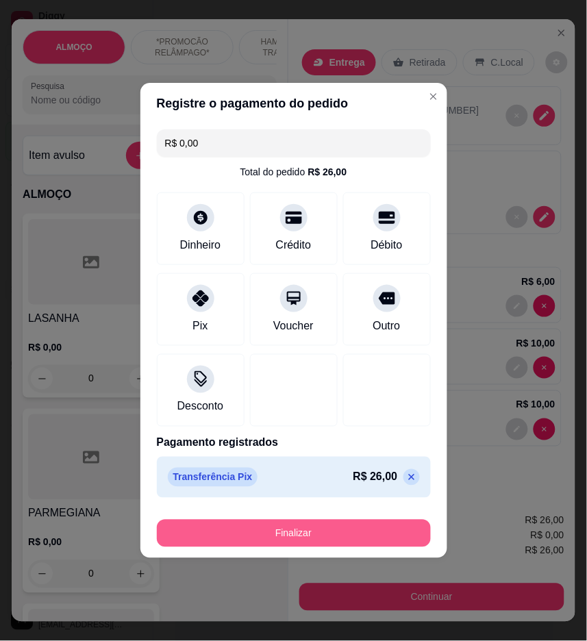
click at [282, 528] on button "Finalizar" at bounding box center [294, 533] width 274 height 27
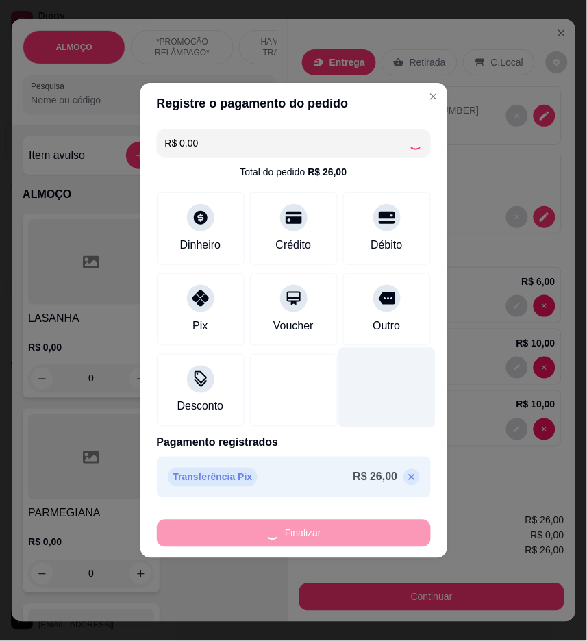
type input "0"
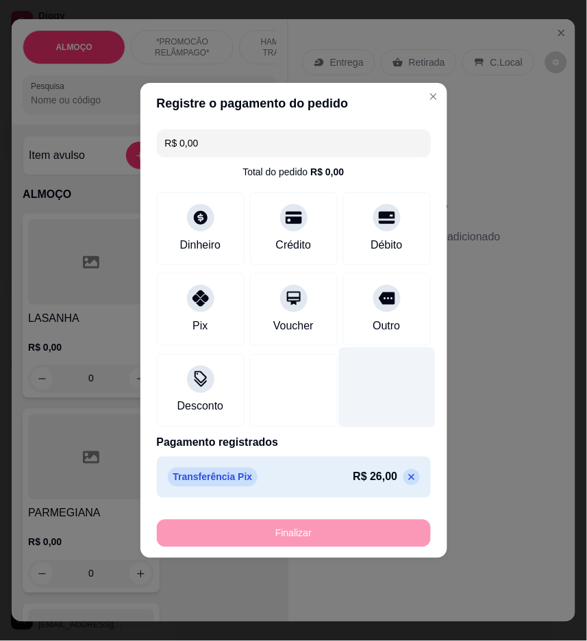
type input "-R$ 26,00"
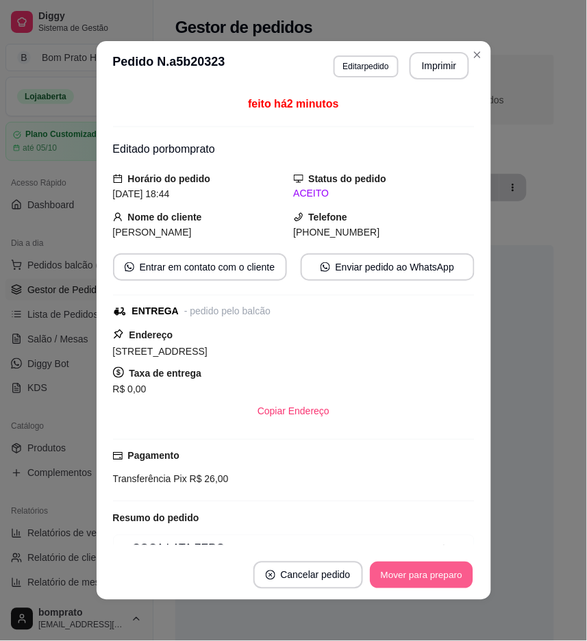
click at [430, 572] on button "Mover para preparo" at bounding box center [421, 575] width 103 height 27
click at [444, 62] on button "Imprimir" at bounding box center [440, 65] width 60 height 27
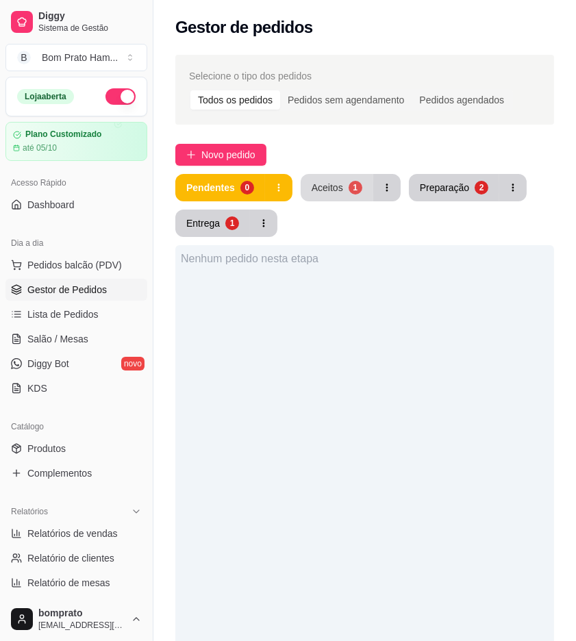
click at [344, 186] on button "Aceitos 1" at bounding box center [337, 187] width 73 height 27
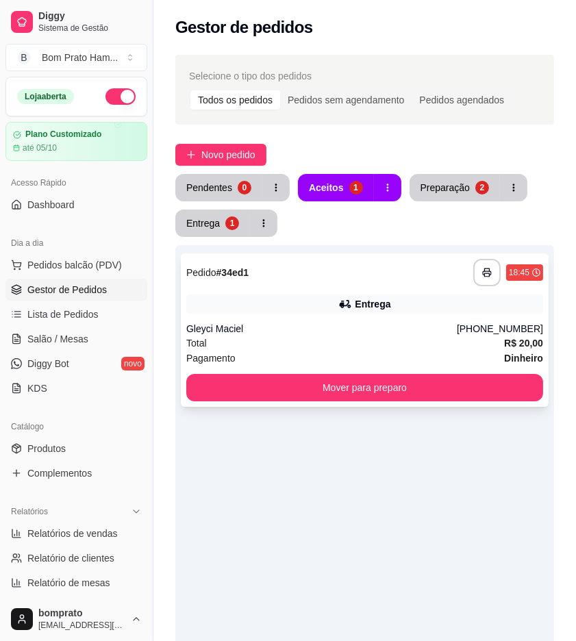
click at [370, 292] on div "**********" at bounding box center [365, 329] width 368 height 153
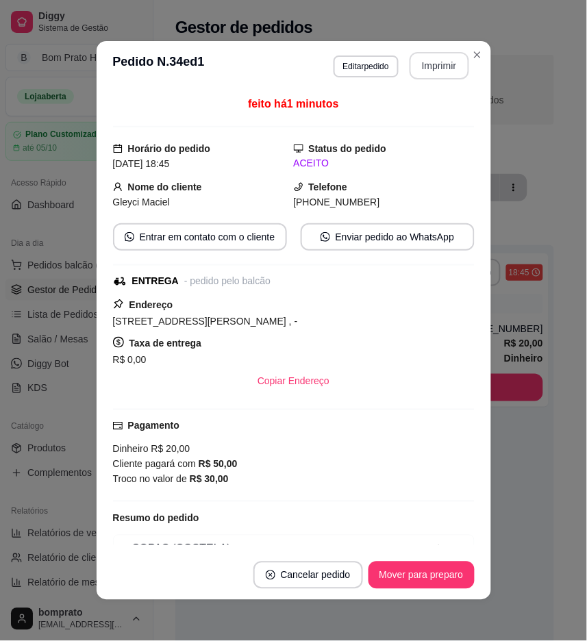
click at [425, 62] on button "Imprimir" at bounding box center [440, 65] width 60 height 27
click at [442, 578] on button "Mover para preparo" at bounding box center [421, 575] width 106 height 27
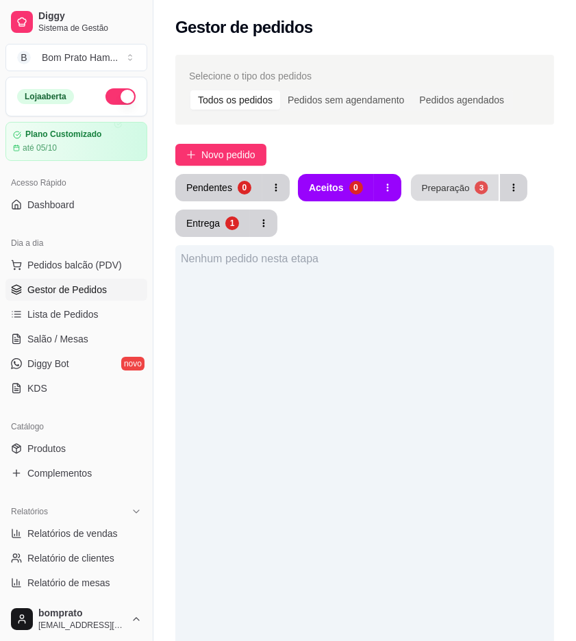
click at [455, 190] on div "Preparação" at bounding box center [445, 187] width 48 height 13
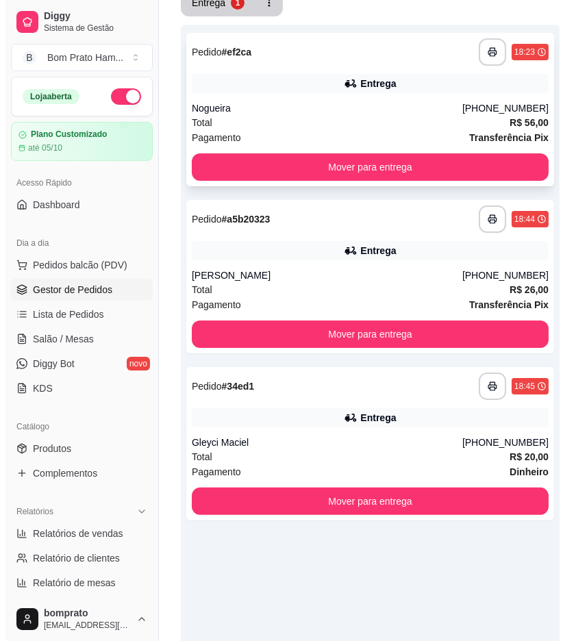
scroll to position [72, 0]
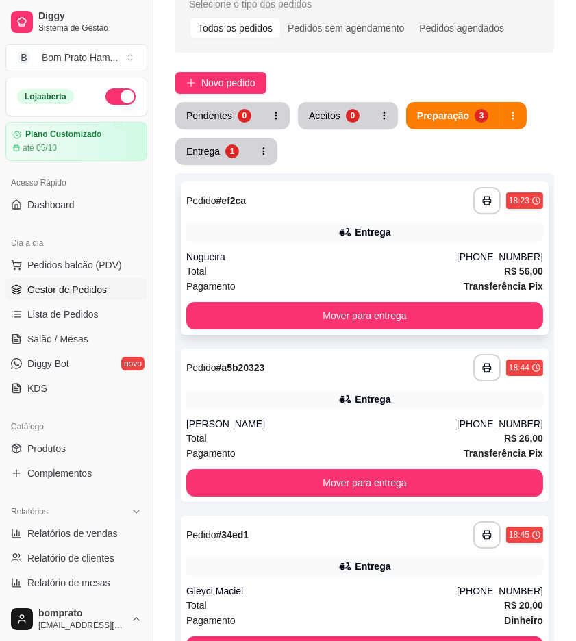
click at [330, 252] on div "Nogueira" at bounding box center [321, 257] width 271 height 14
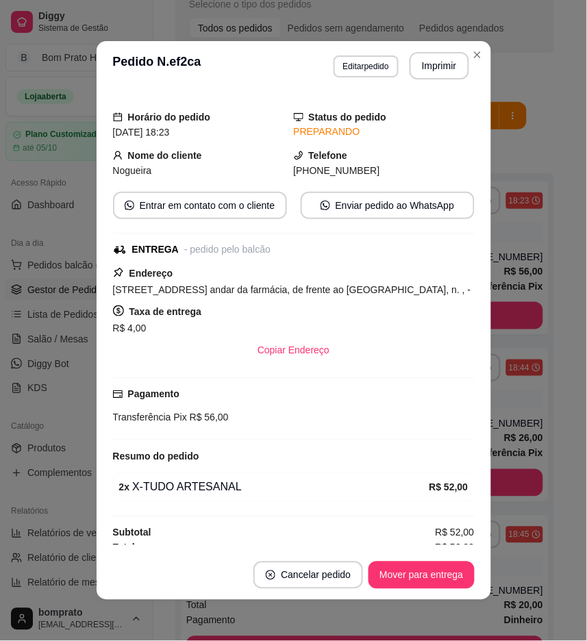
scroll to position [59, 0]
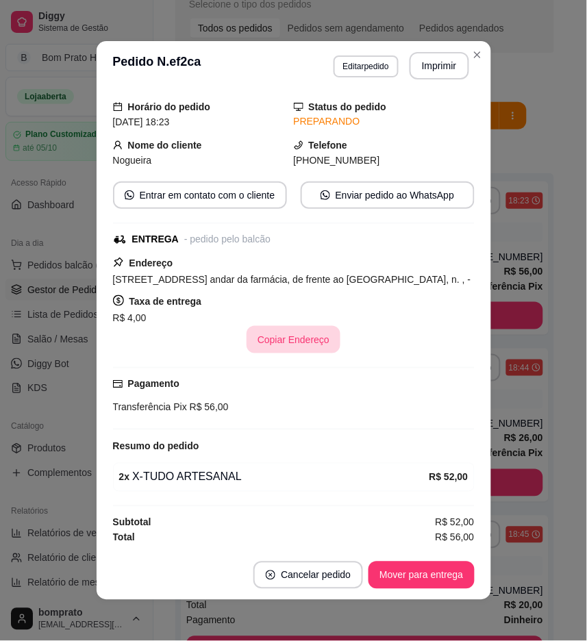
click at [273, 336] on button "Copiar Endereço" at bounding box center [294, 339] width 94 height 27
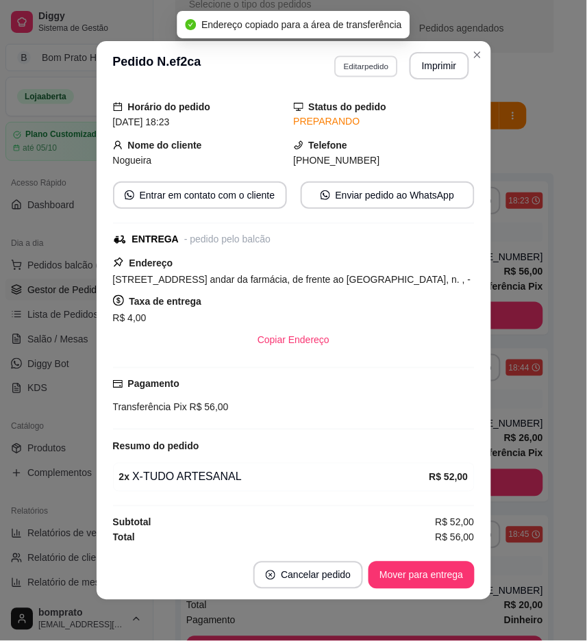
click at [373, 69] on button "Editar pedido" at bounding box center [366, 65] width 64 height 21
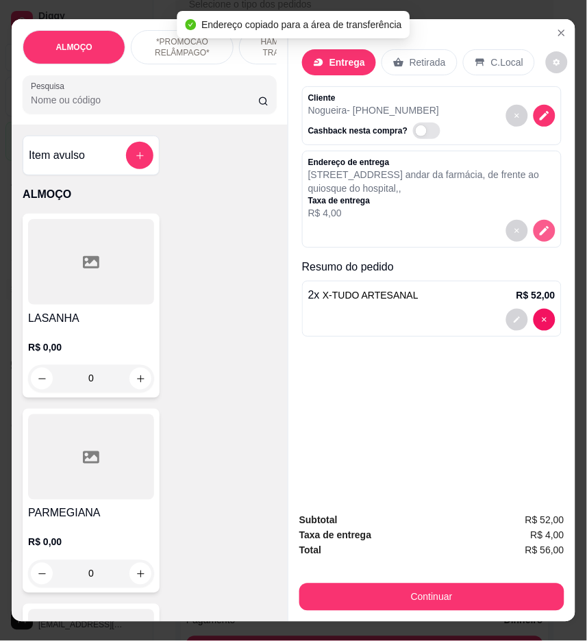
click at [540, 225] on icon "decrease-product-quantity" at bounding box center [544, 231] width 12 height 12
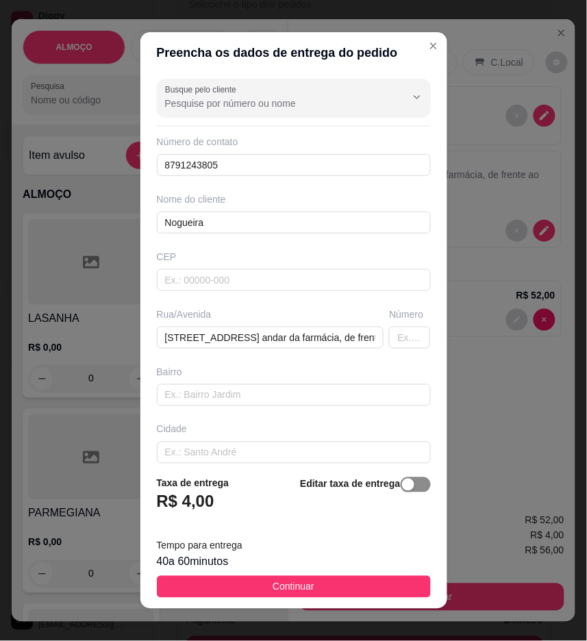
click at [402, 484] on div "button" at bounding box center [408, 485] width 12 height 12
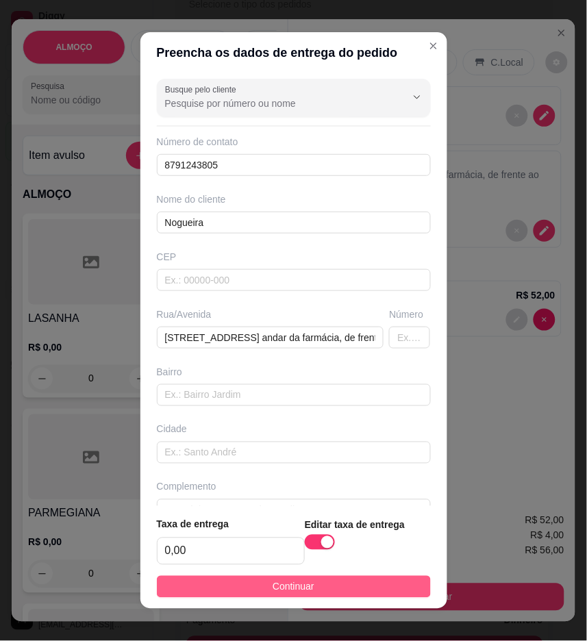
click at [375, 580] on button "Continuar" at bounding box center [294, 587] width 274 height 22
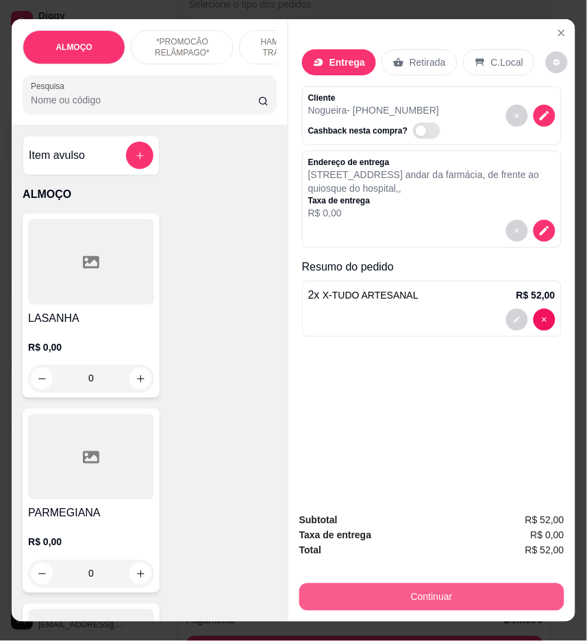
click at [448, 590] on button "Continuar" at bounding box center [431, 597] width 265 height 27
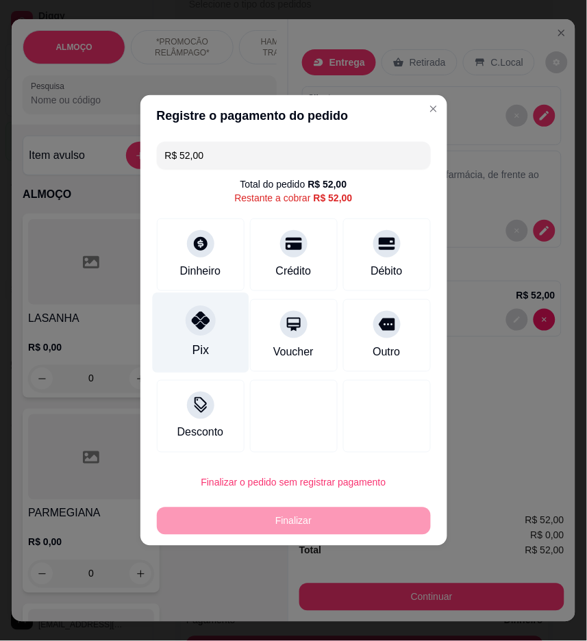
click at [200, 321] on icon at bounding box center [200, 321] width 18 height 18
type input "R$ 0,00"
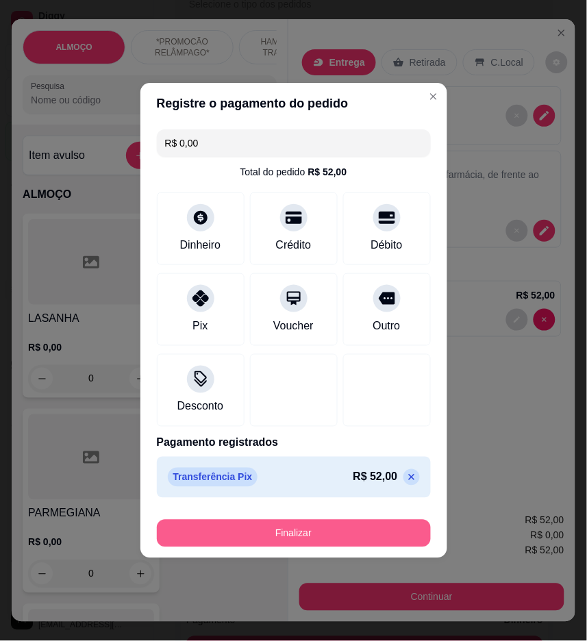
click at [356, 538] on button "Finalizar" at bounding box center [294, 533] width 274 height 27
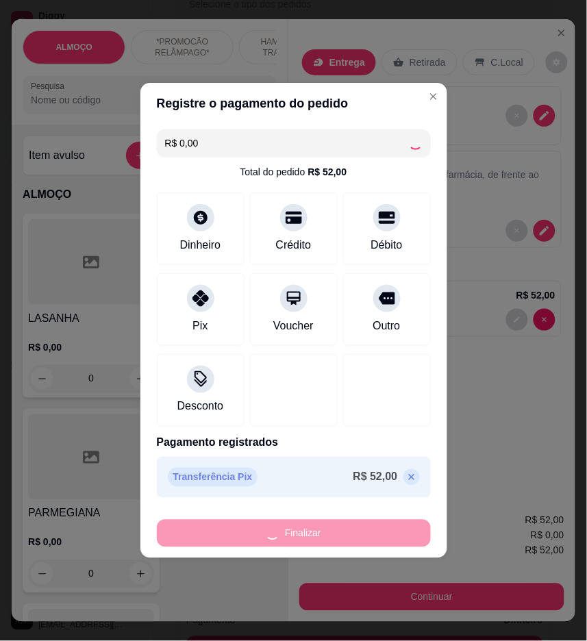
type input "0"
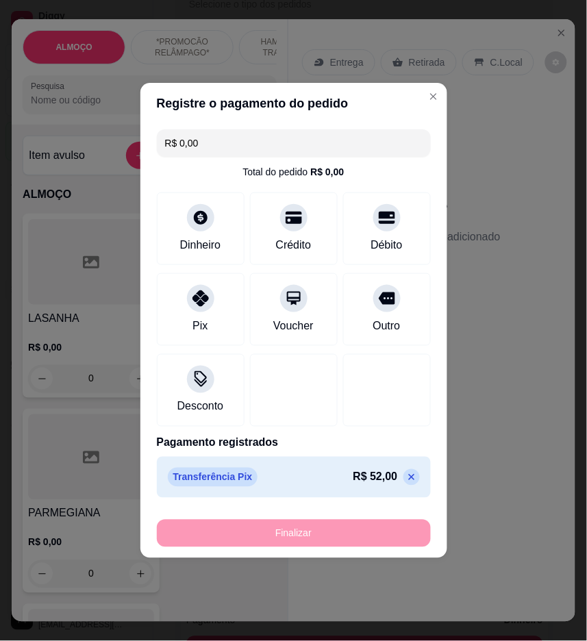
type input "-R$ 52,00"
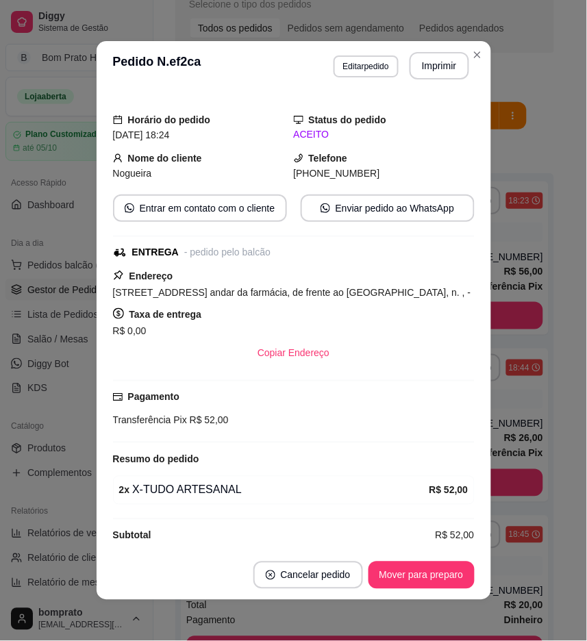
scroll to position [89, 0]
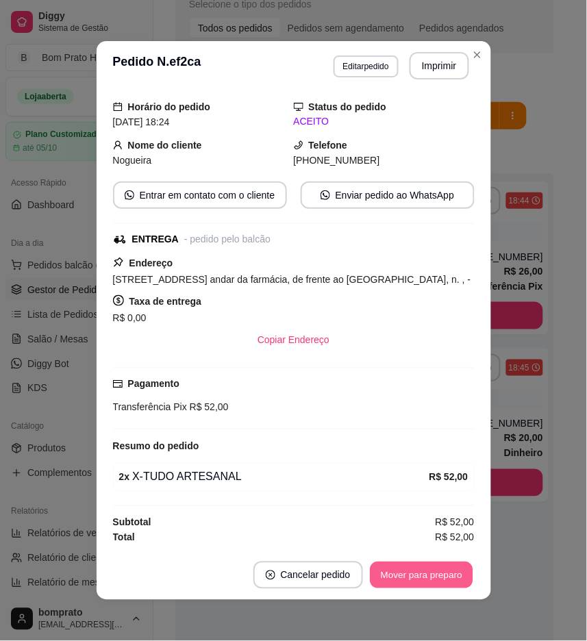
click at [442, 577] on button "Mover para preparo" at bounding box center [421, 575] width 103 height 27
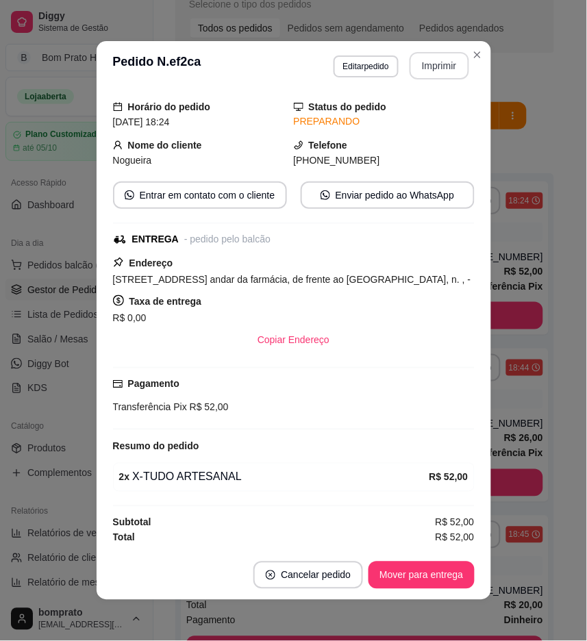
click at [426, 71] on button "Imprimir" at bounding box center [440, 65] width 60 height 27
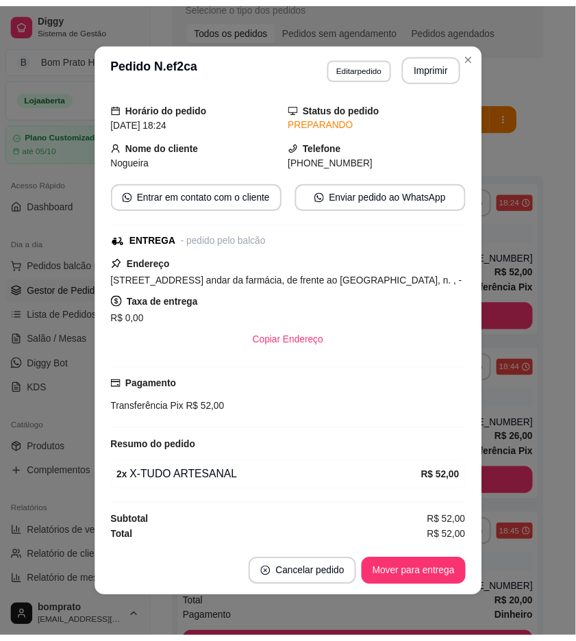
scroll to position [0, 0]
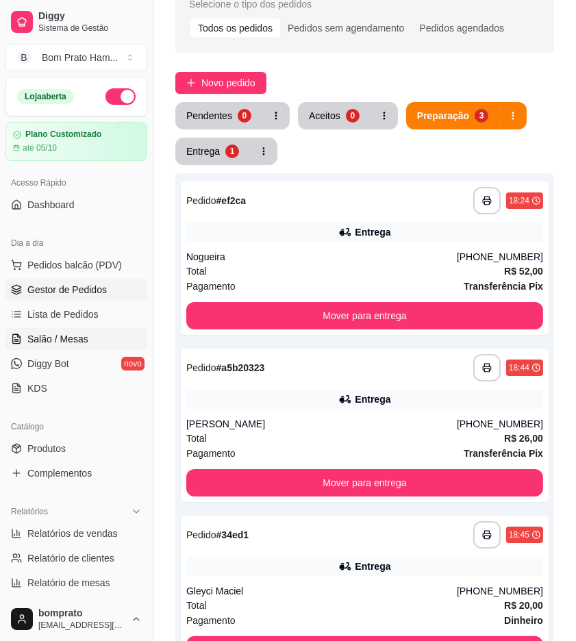
click at [88, 342] on link "Salão / Mesas" at bounding box center [76, 339] width 142 height 22
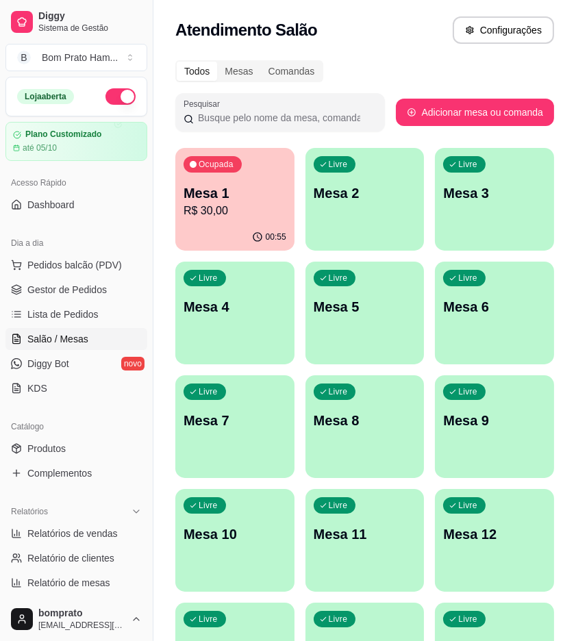
click at [219, 201] on div "Mesa 1 R$ 30,00" at bounding box center [235, 202] width 103 height 36
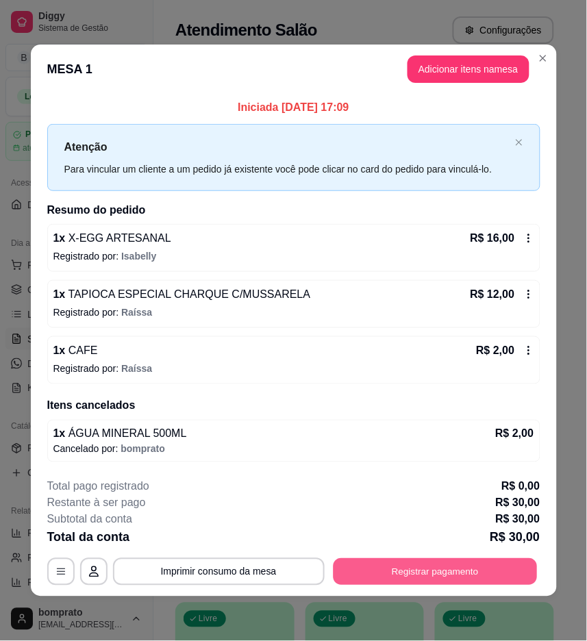
click at [507, 562] on button "Registrar pagamento" at bounding box center [435, 571] width 204 height 27
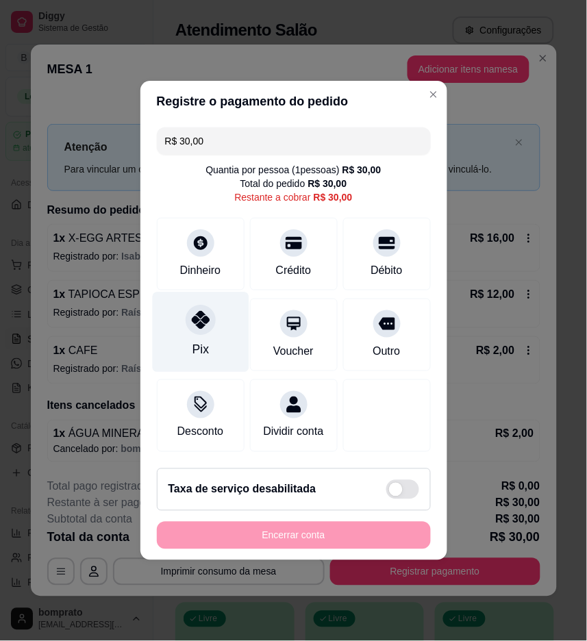
click at [194, 341] on div "Pix" at bounding box center [200, 350] width 16 height 18
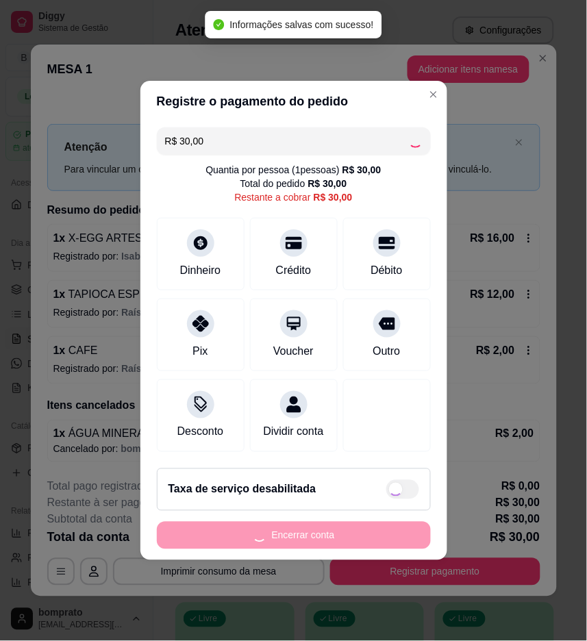
type input "R$ 0,00"
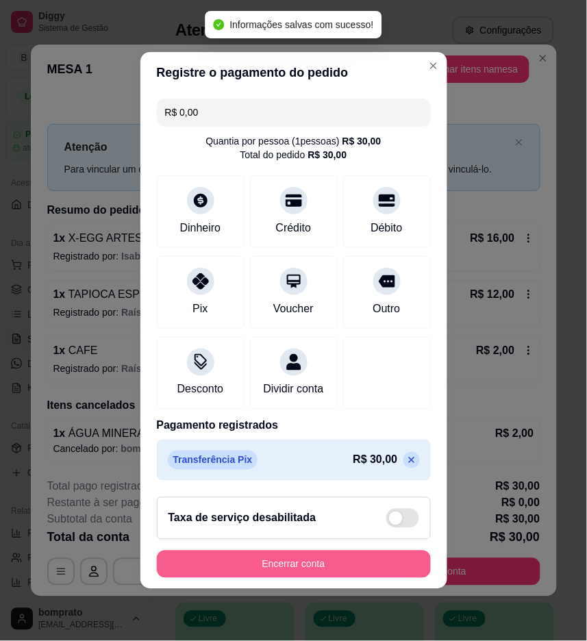
click at [351, 564] on button "Encerrar conta" at bounding box center [294, 564] width 274 height 27
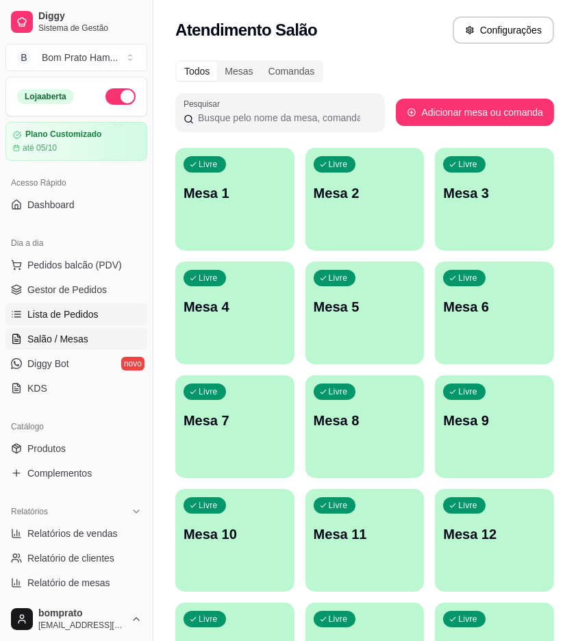
click at [51, 320] on span "Lista de Pedidos" at bounding box center [62, 315] width 71 height 14
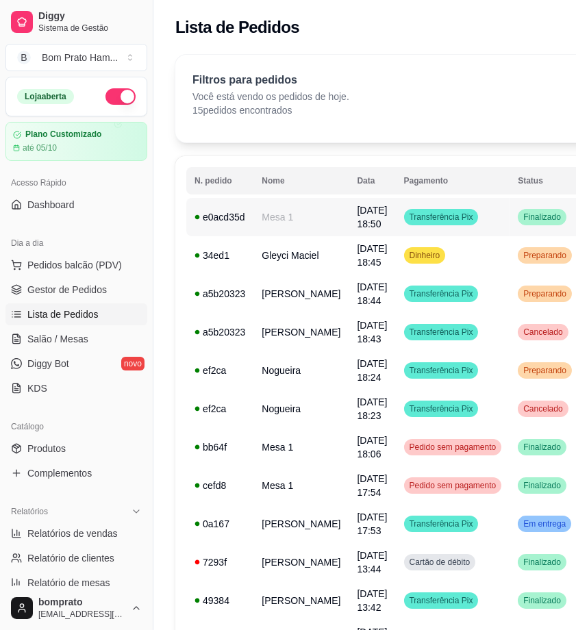
click at [357, 217] on span "17/09/25 às 18:50" at bounding box center [372, 217] width 30 height 25
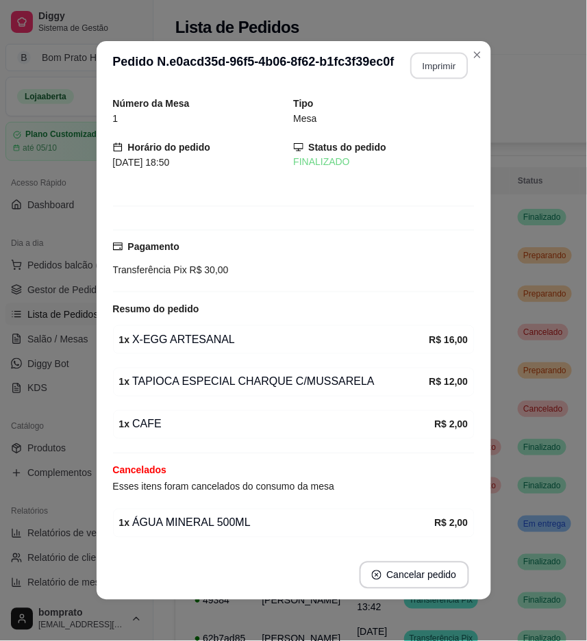
click at [443, 73] on button "Imprimir" at bounding box center [439, 66] width 58 height 27
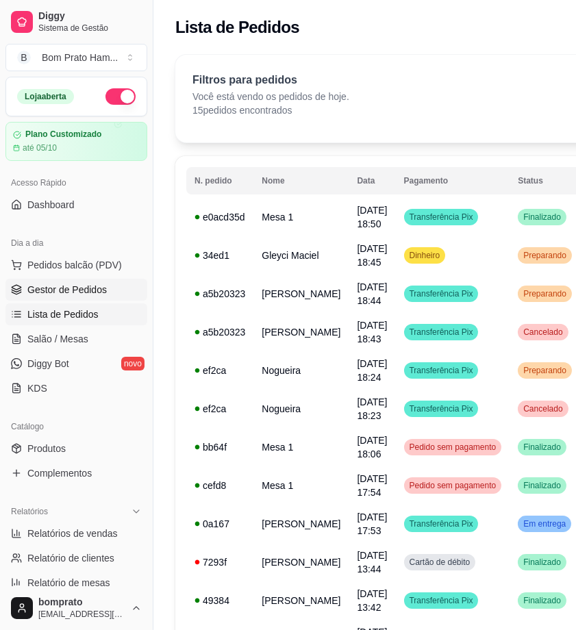
click at [107, 288] on link "Gestor de Pedidos" at bounding box center [76, 290] width 142 height 22
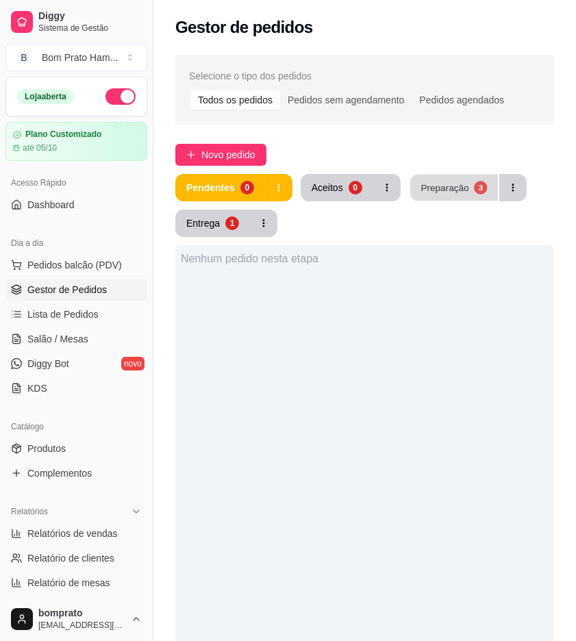
click at [446, 189] on div "Preparação" at bounding box center [445, 187] width 48 height 13
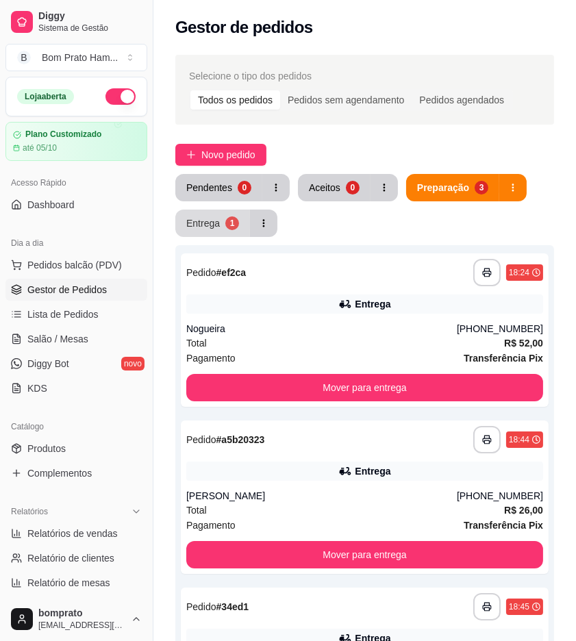
click at [223, 225] on button "Entrega 1" at bounding box center [212, 223] width 75 height 27
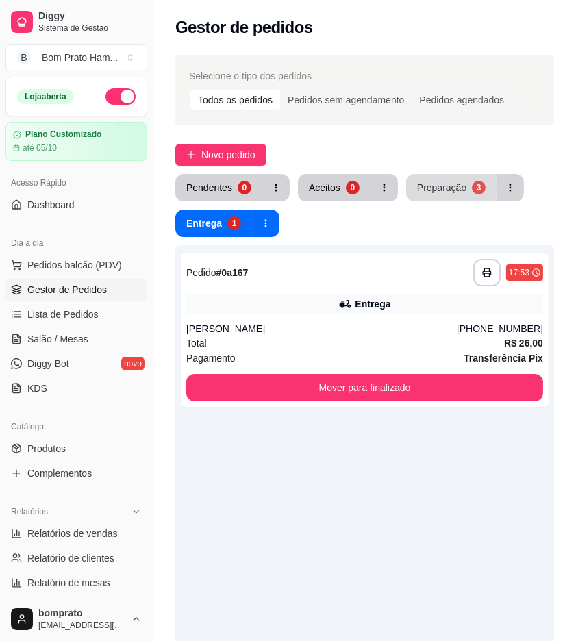
click at [434, 186] on div "Preparação" at bounding box center [441, 188] width 49 height 14
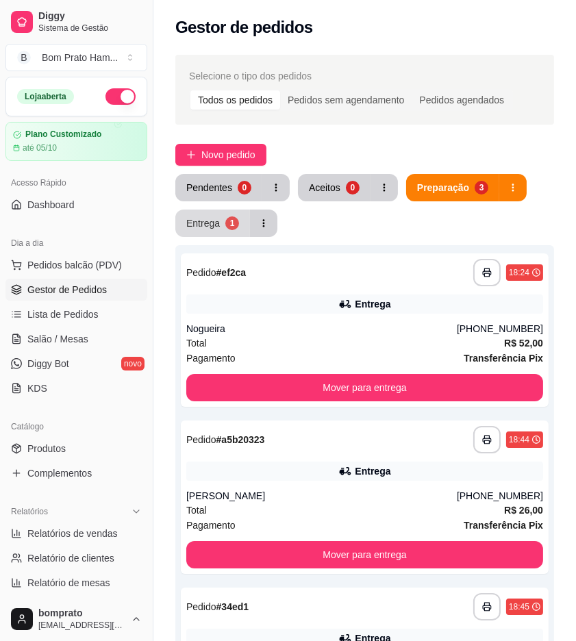
click at [216, 224] on div "Entrega" at bounding box center [203, 223] width 34 height 14
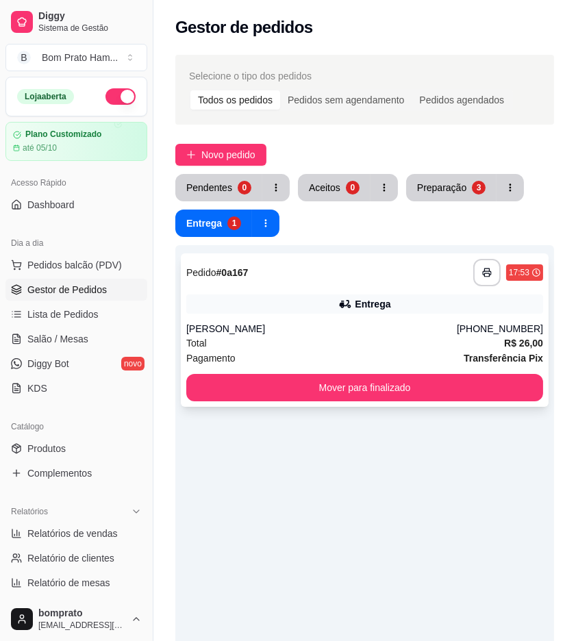
click at [286, 290] on div "**********" at bounding box center [365, 329] width 368 height 153
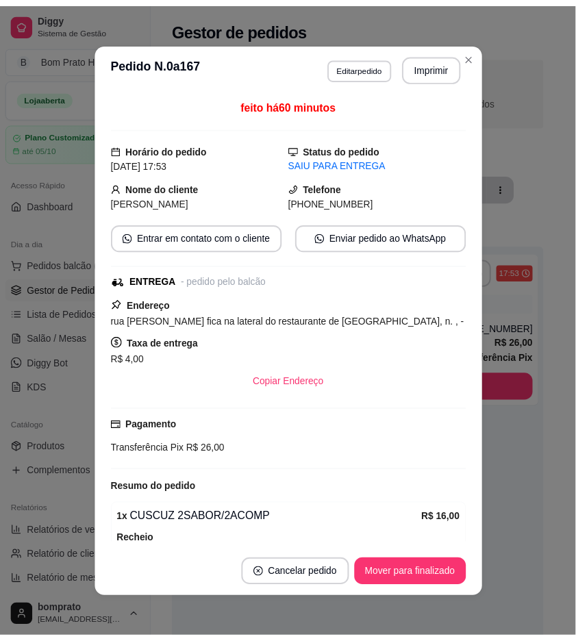
scroll to position [142, 0]
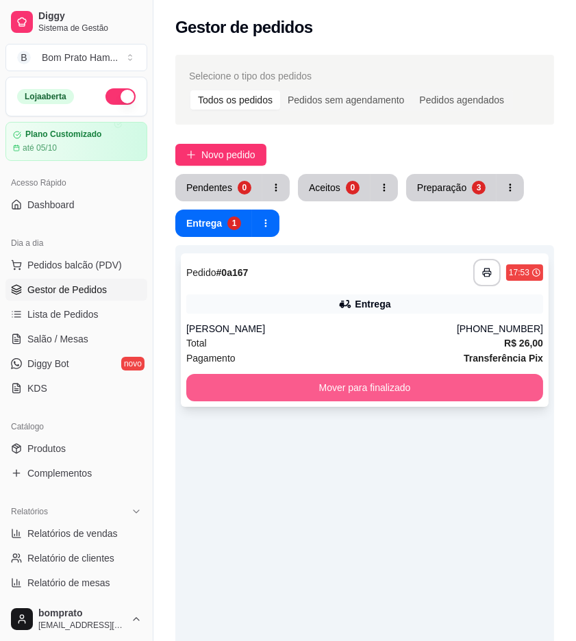
click at [475, 379] on button "Mover para finalizado" at bounding box center [364, 387] width 357 height 27
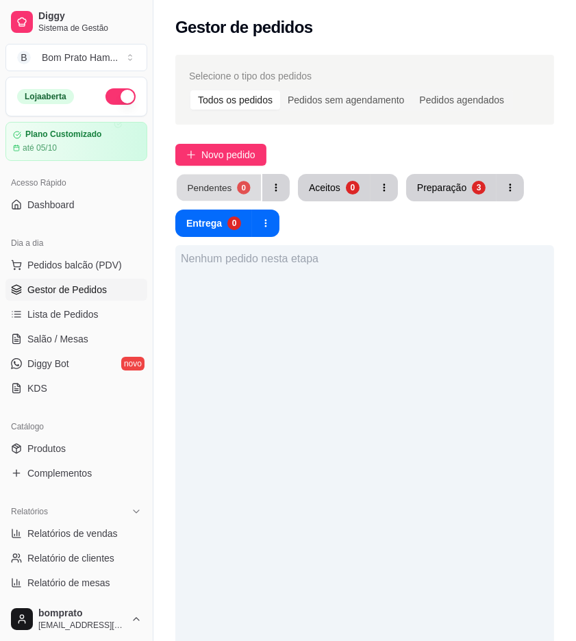
click at [227, 192] on div "Pendentes" at bounding box center [209, 187] width 45 height 13
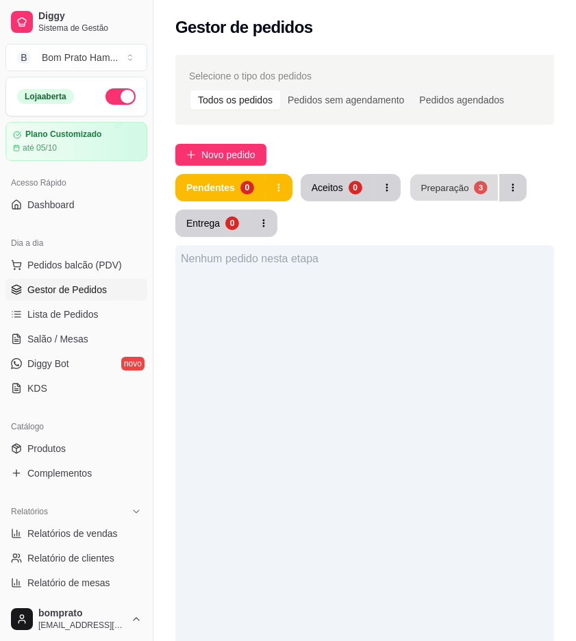
click at [456, 192] on div "Preparação" at bounding box center [445, 187] width 48 height 13
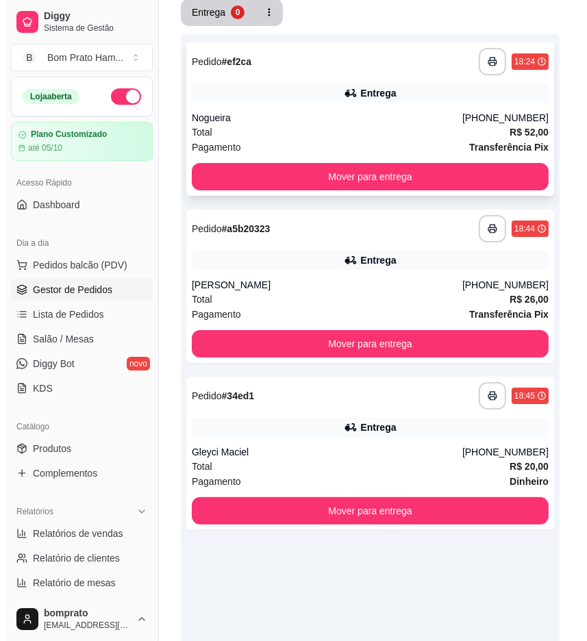
scroll to position [228, 0]
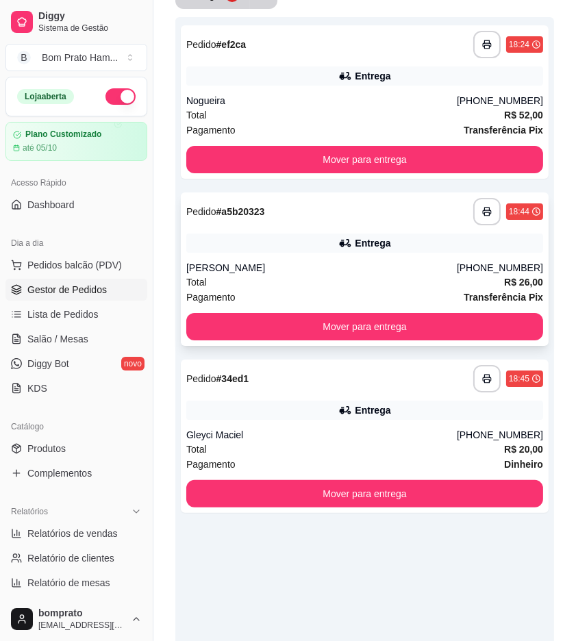
click at [385, 217] on div "**********" at bounding box center [364, 211] width 357 height 27
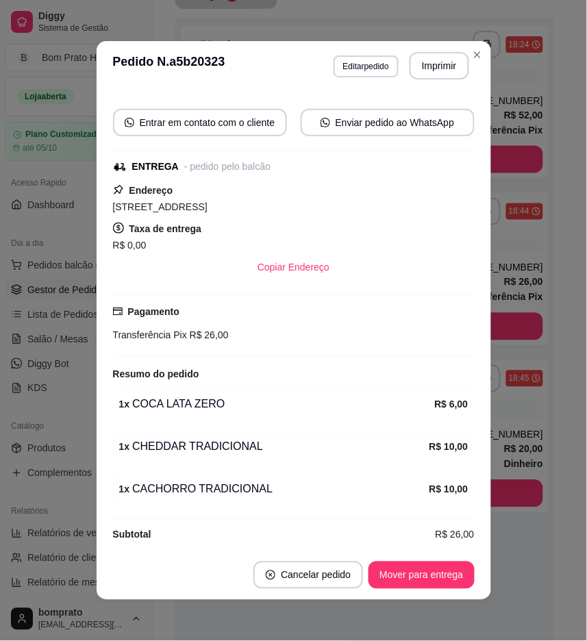
scroll to position [158, 0]
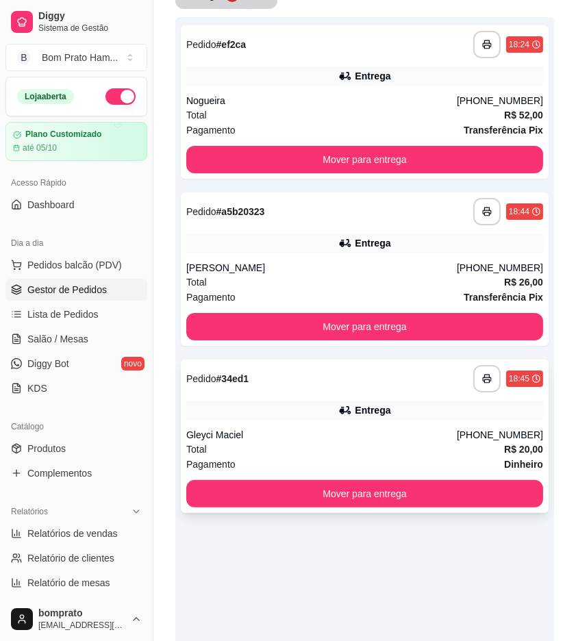
click at [392, 365] on div "**********" at bounding box center [364, 378] width 357 height 27
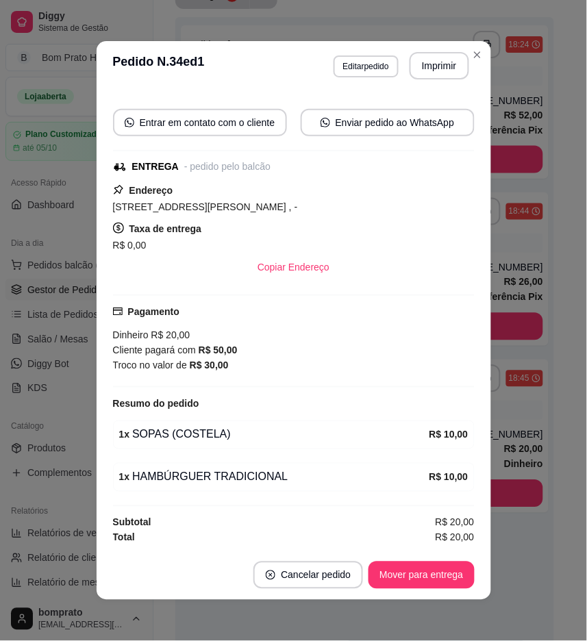
scroll to position [115, 0]
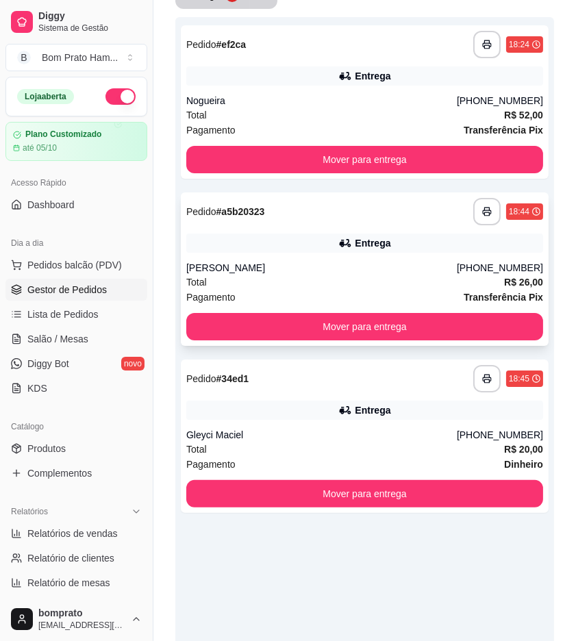
click at [311, 277] on div "Total R$ 26,00" at bounding box center [364, 282] width 357 height 15
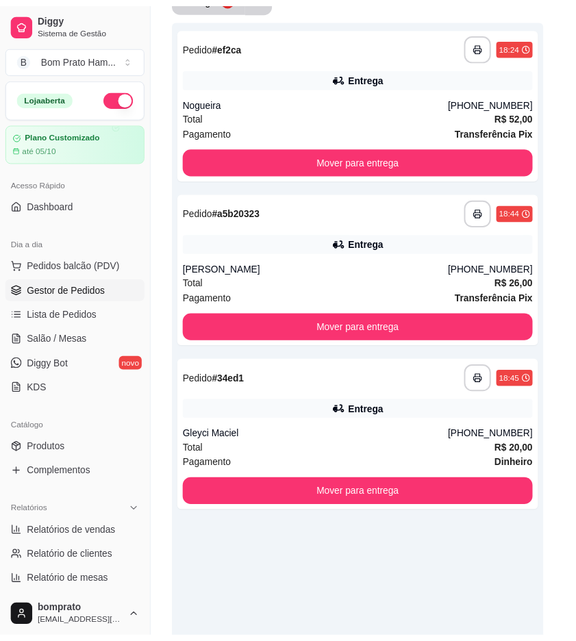
scroll to position [158, 0]
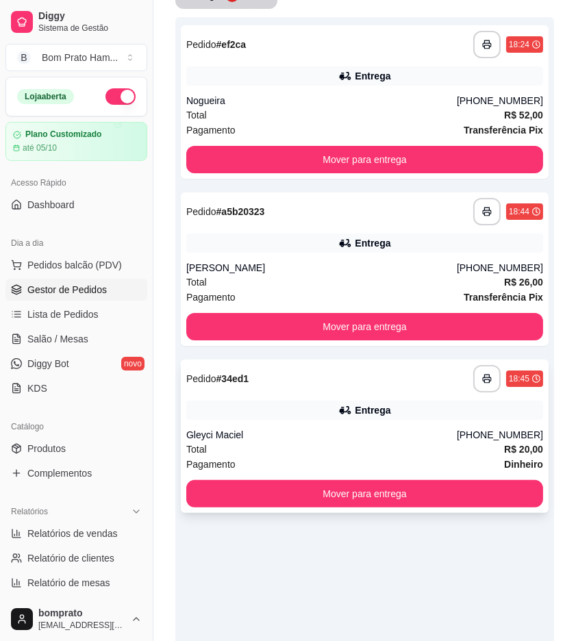
click at [316, 415] on div "Entrega" at bounding box center [364, 410] width 357 height 19
click at [412, 224] on div "**********" at bounding box center [364, 211] width 357 height 27
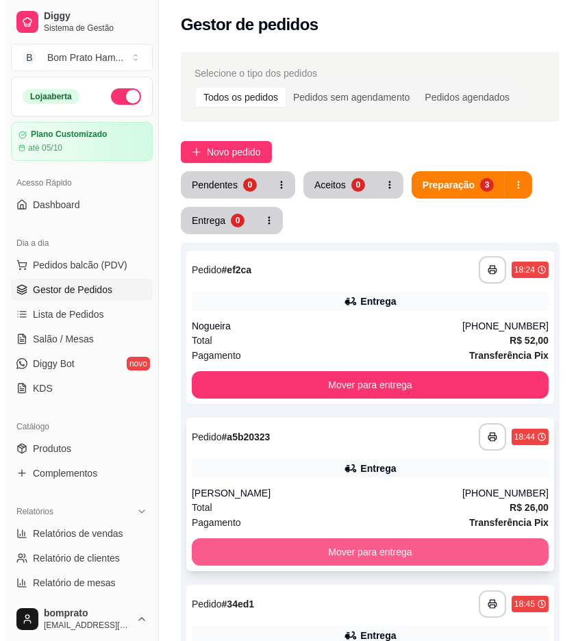
scroll to position [0, 0]
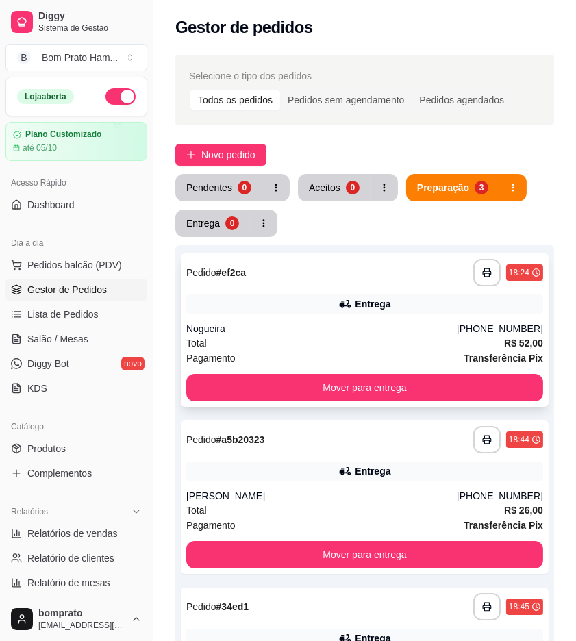
drag, startPoint x: 345, startPoint y: 340, endPoint x: 332, endPoint y: 340, distance: 13.0
click at [332, 340] on div "Total R$ 52,00" at bounding box center [364, 343] width 357 height 15
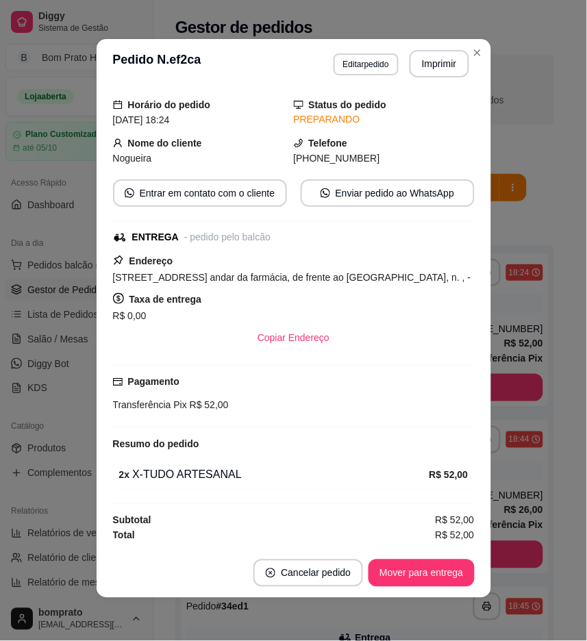
scroll to position [3, 0]
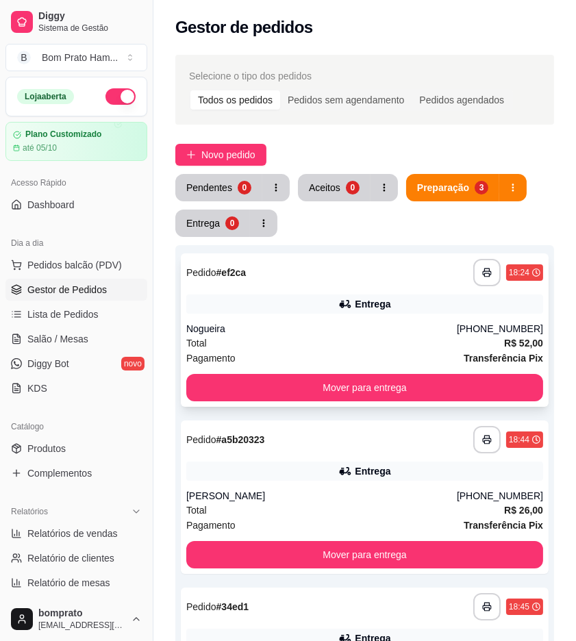
click at [377, 318] on div "**********" at bounding box center [365, 329] width 368 height 153
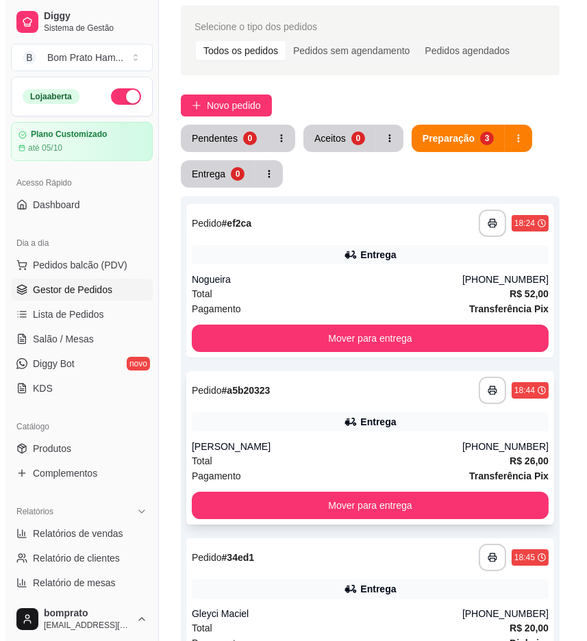
scroll to position [76, 0]
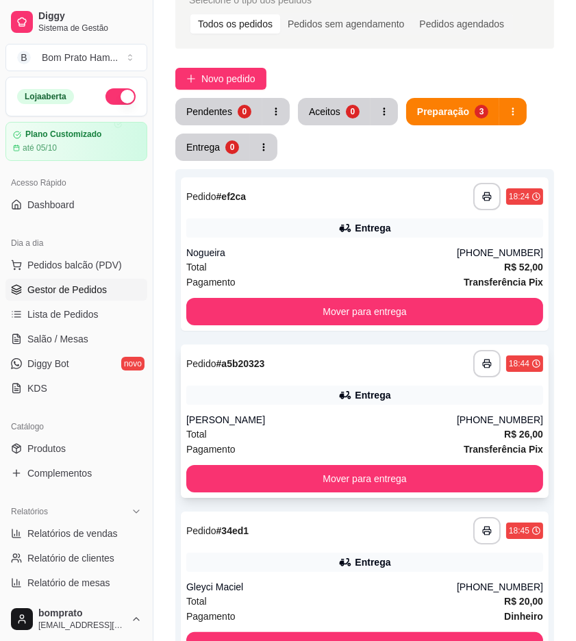
click at [351, 416] on div "Guilherme" at bounding box center [321, 420] width 271 height 14
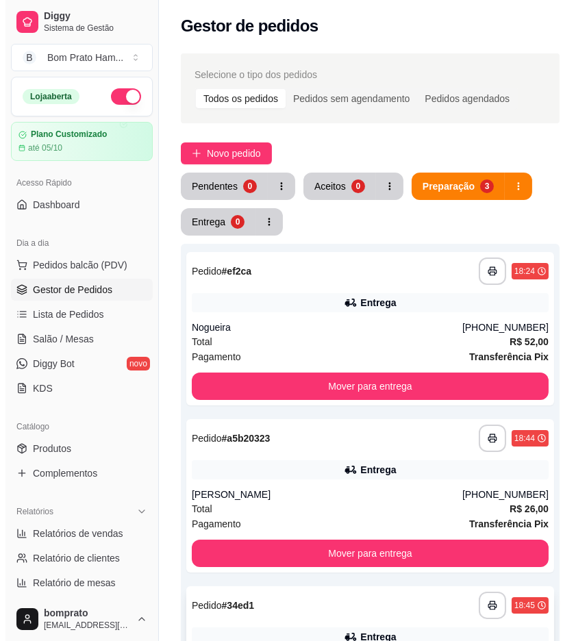
scroll to position [0, 0]
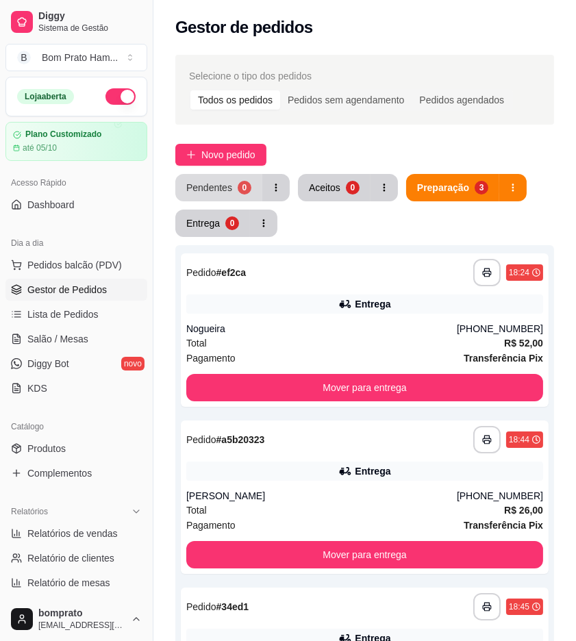
click at [238, 190] on div "0" at bounding box center [245, 188] width 14 height 14
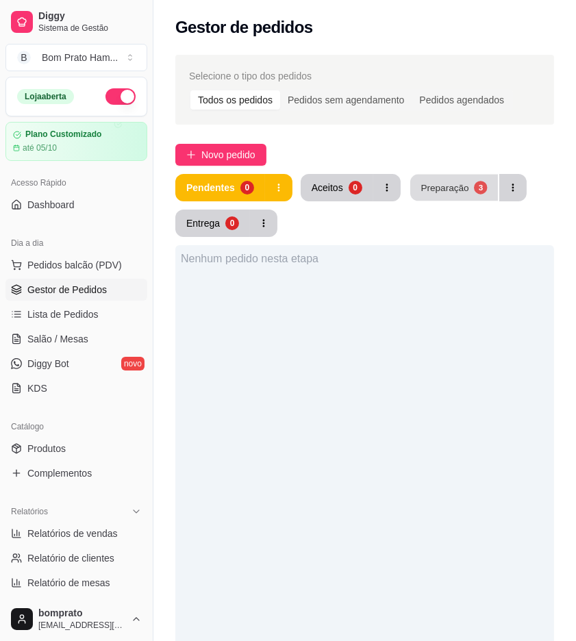
click at [441, 179] on button "Preparação 3" at bounding box center [454, 188] width 88 height 27
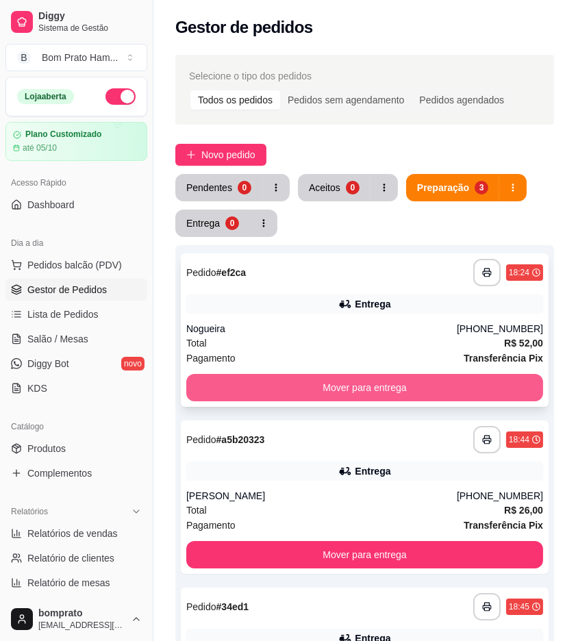
click at [423, 379] on button "Mover para entrega" at bounding box center [364, 387] width 357 height 27
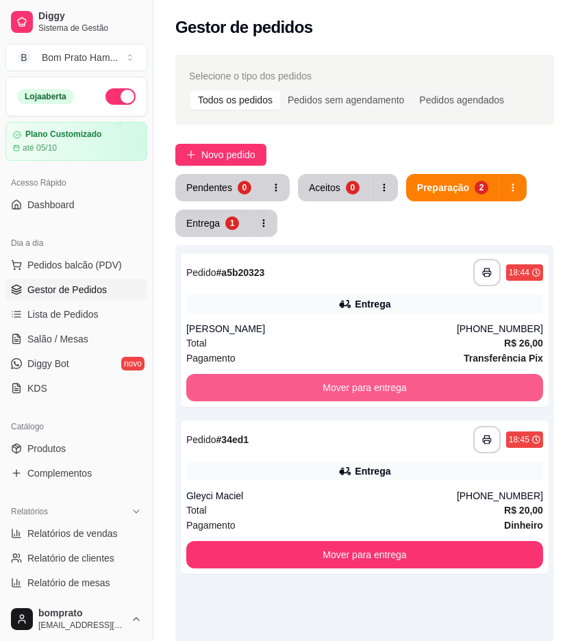
click at [423, 379] on button "Mover para entrega" at bounding box center [364, 387] width 357 height 27
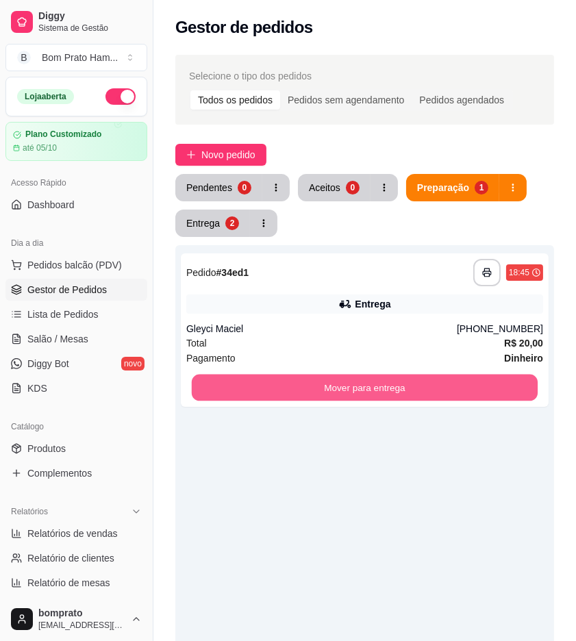
click at [423, 379] on button "Mover para entrega" at bounding box center [365, 388] width 346 height 27
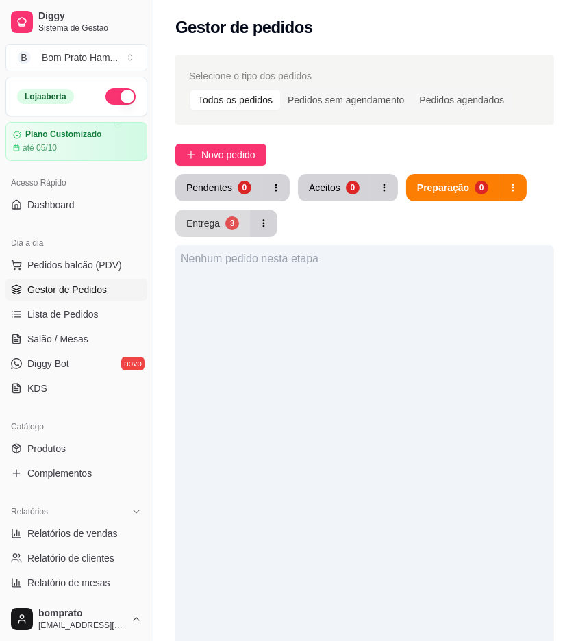
click at [188, 214] on button "Entrega 3" at bounding box center [212, 223] width 75 height 27
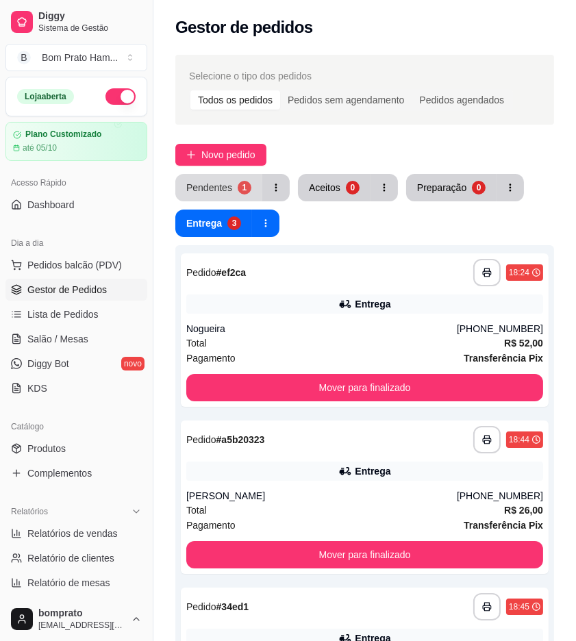
click at [190, 186] on div "Pendentes" at bounding box center [209, 188] width 46 height 14
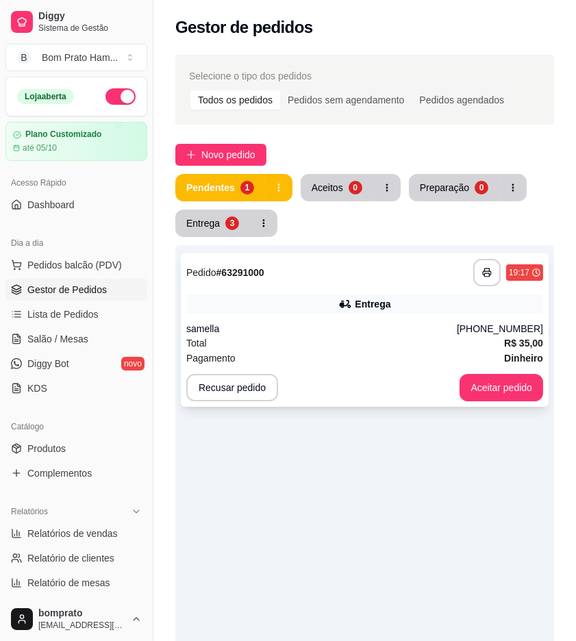
click at [345, 298] on icon at bounding box center [345, 304] width 14 height 14
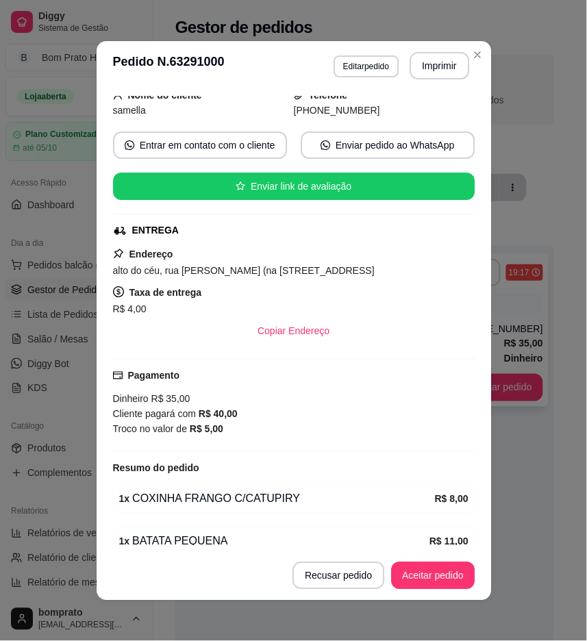
scroll to position [255, 0]
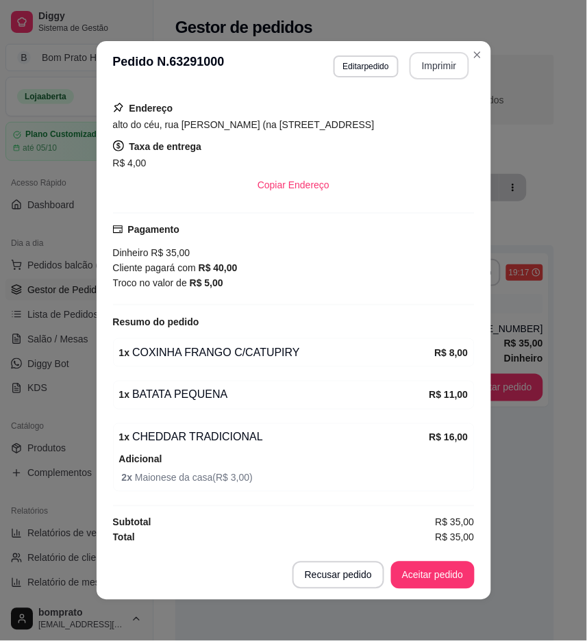
click at [427, 71] on button "Imprimir" at bounding box center [440, 65] width 60 height 27
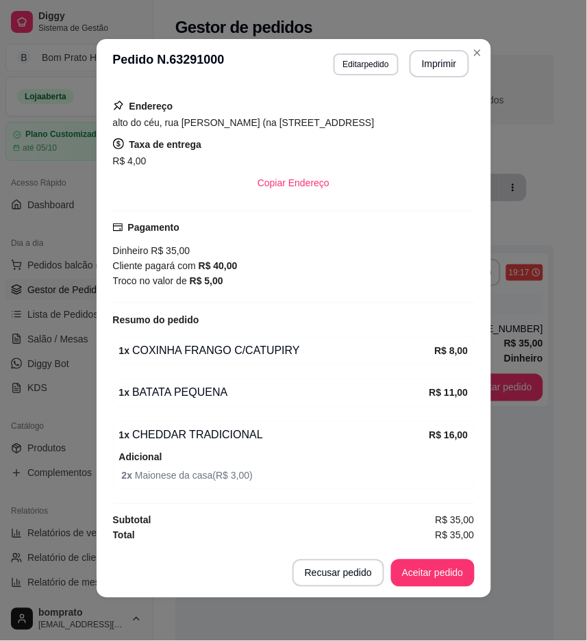
scroll to position [3, 0]
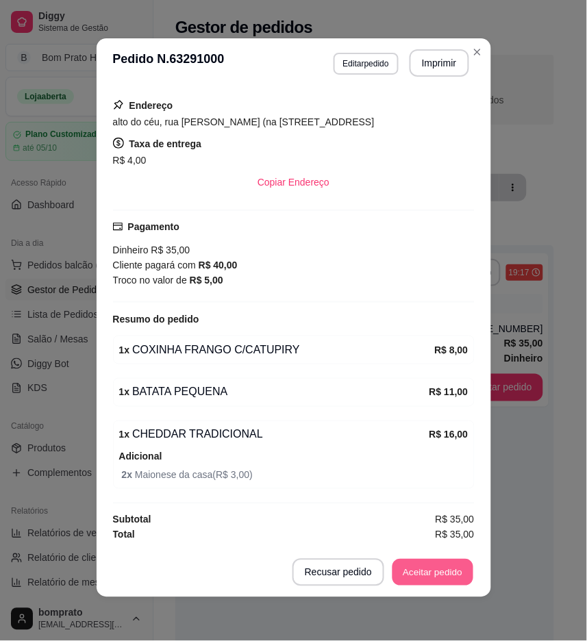
click at [431, 573] on button "Aceitar pedido" at bounding box center [432, 573] width 81 height 27
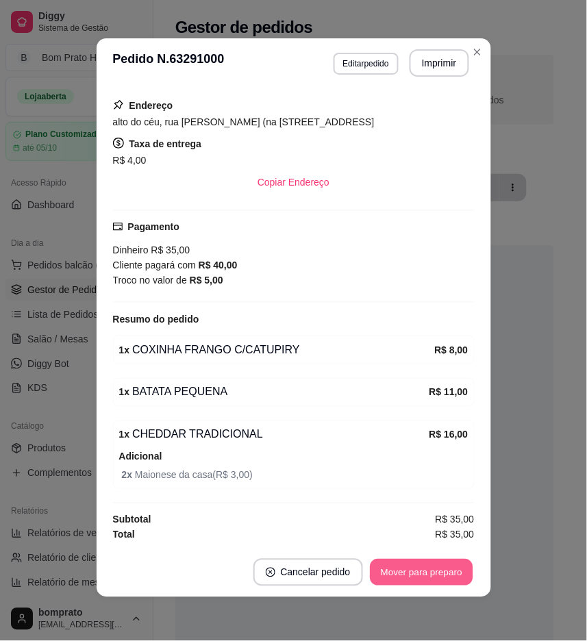
click at [431, 573] on button "Mover para preparo" at bounding box center [421, 573] width 103 height 27
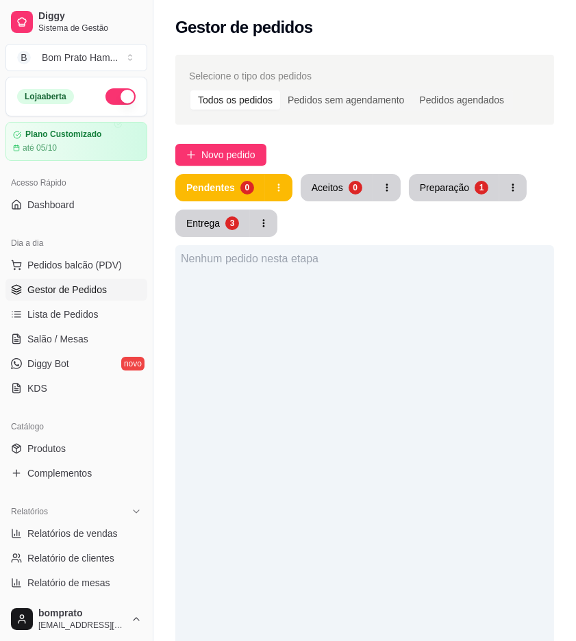
click at [463, 201] on div "Pendentes 0 Aceitos 0 Preparação 1 Entrega 3" at bounding box center [364, 205] width 379 height 63
click at [436, 197] on button "Preparação 1" at bounding box center [454, 188] width 88 height 27
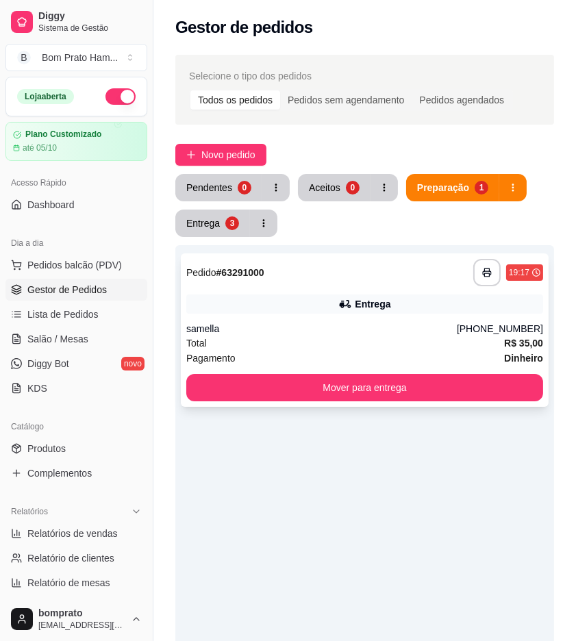
click at [353, 304] on div "Entrega" at bounding box center [364, 304] width 357 height 19
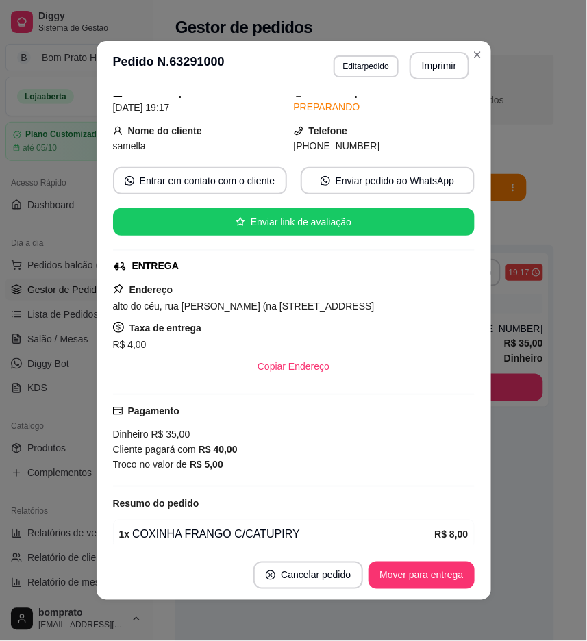
scroll to position [255, 0]
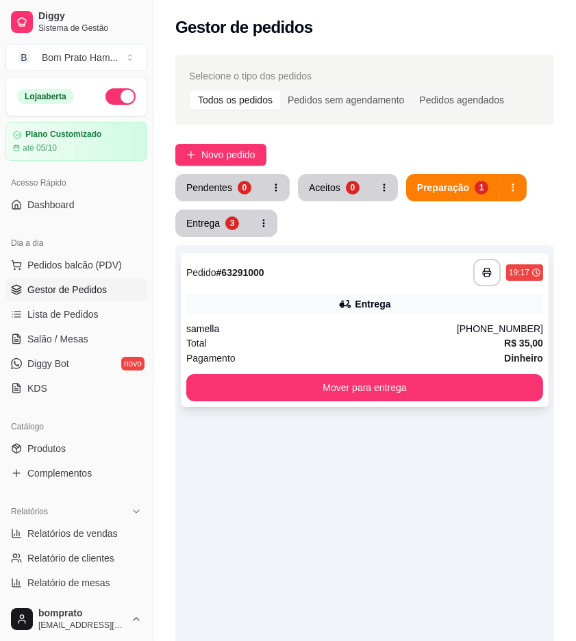
click at [275, 312] on div "Entrega" at bounding box center [364, 304] width 357 height 19
click at [211, 221] on div "Entrega" at bounding box center [203, 223] width 34 height 14
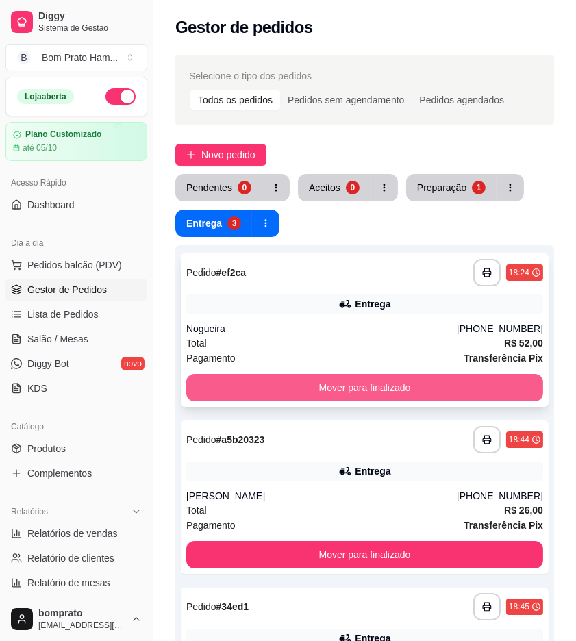
click at [360, 389] on button "Mover para finalizado" at bounding box center [364, 387] width 357 height 27
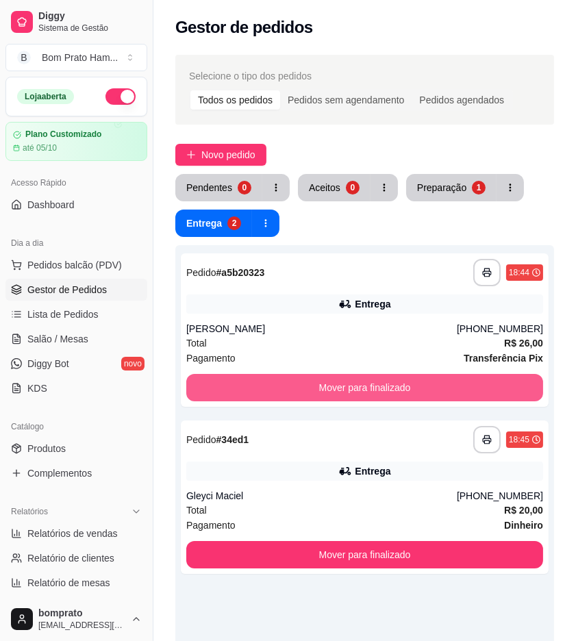
click at [360, 389] on button "Mover para finalizado" at bounding box center [364, 387] width 357 height 27
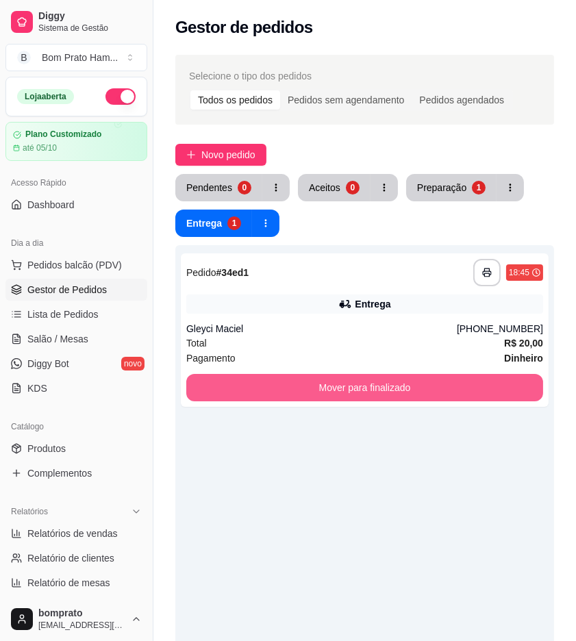
click at [360, 389] on button "Mover para finalizado" at bounding box center [364, 387] width 357 height 27
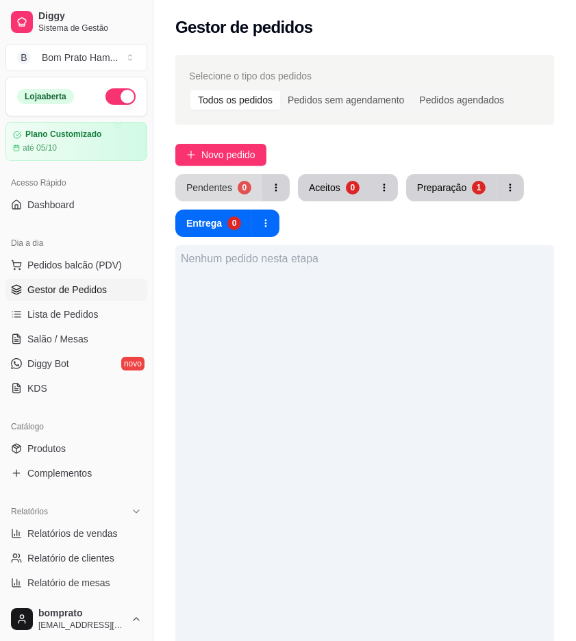
click at [231, 194] on button "Pendentes 0" at bounding box center [218, 187] width 87 height 27
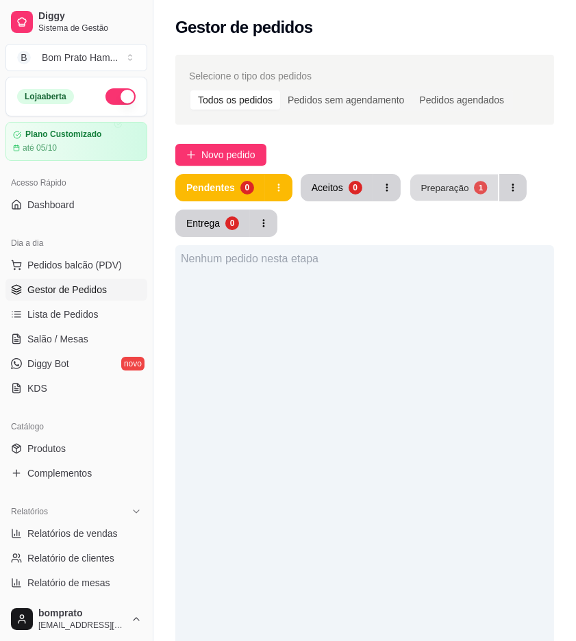
click at [466, 192] on button "Preparação 1" at bounding box center [454, 188] width 88 height 27
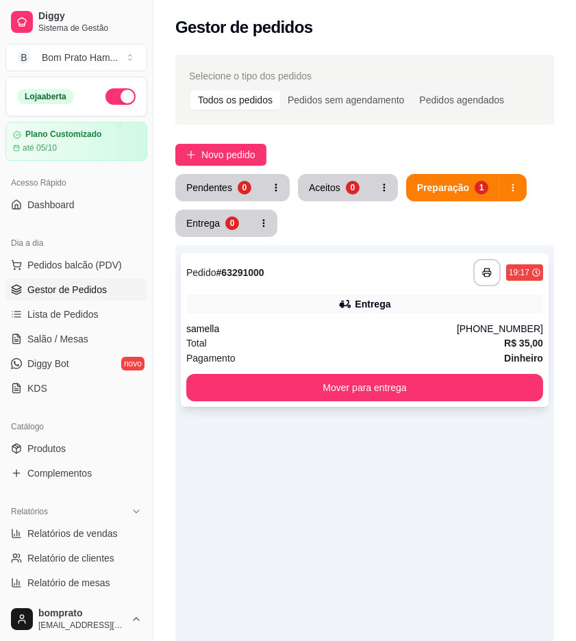
click at [371, 318] on div "**********" at bounding box center [365, 329] width 368 height 153
click at [390, 331] on div "samella" at bounding box center [321, 329] width 271 height 14
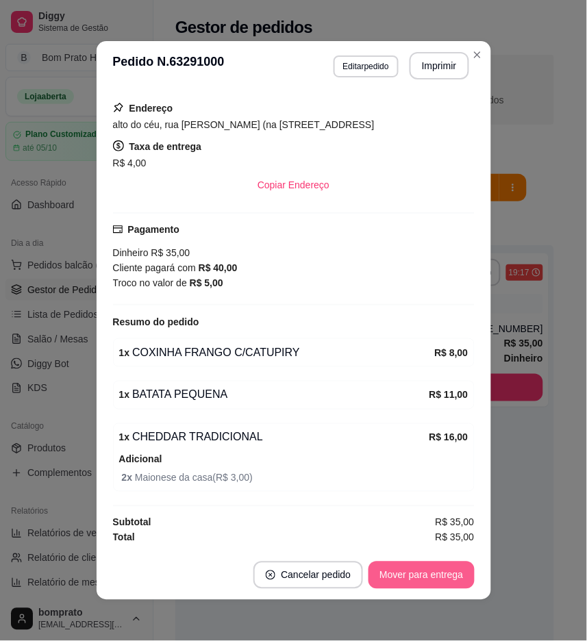
click at [408, 580] on button "Mover para entrega" at bounding box center [420, 575] width 105 height 27
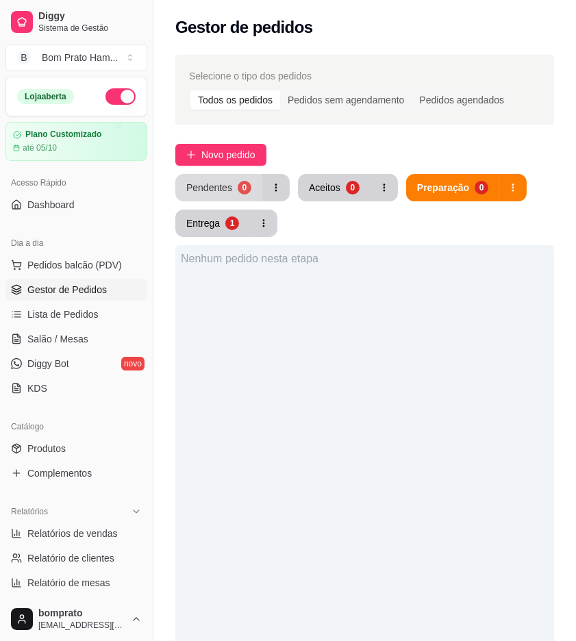
click at [223, 187] on div "Pendentes" at bounding box center [209, 188] width 46 height 14
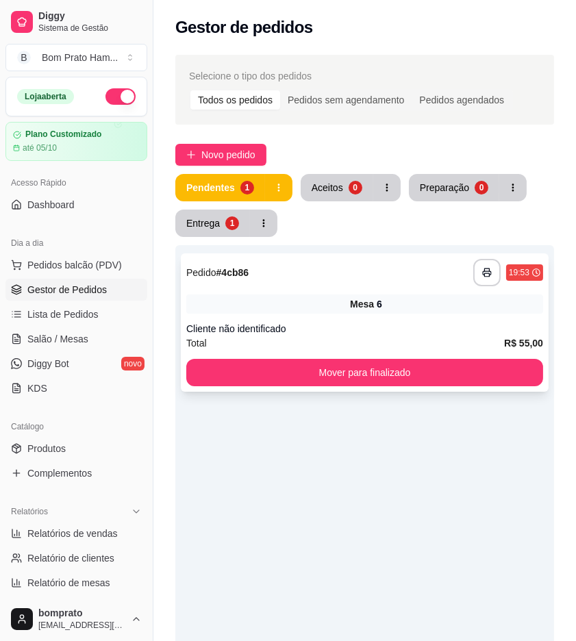
click at [388, 313] on div "Mesa 6" at bounding box center [364, 304] width 357 height 19
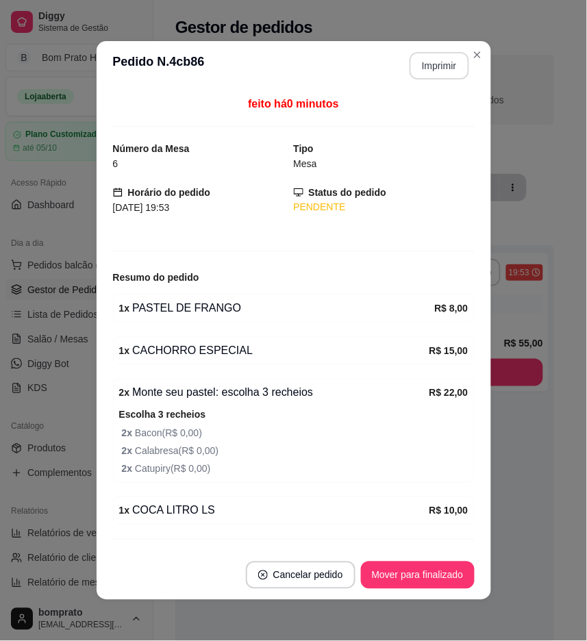
click at [440, 66] on button "Imprimir" at bounding box center [440, 65] width 60 height 27
click at [436, 578] on button "Mover para finalizado" at bounding box center [418, 575] width 114 height 27
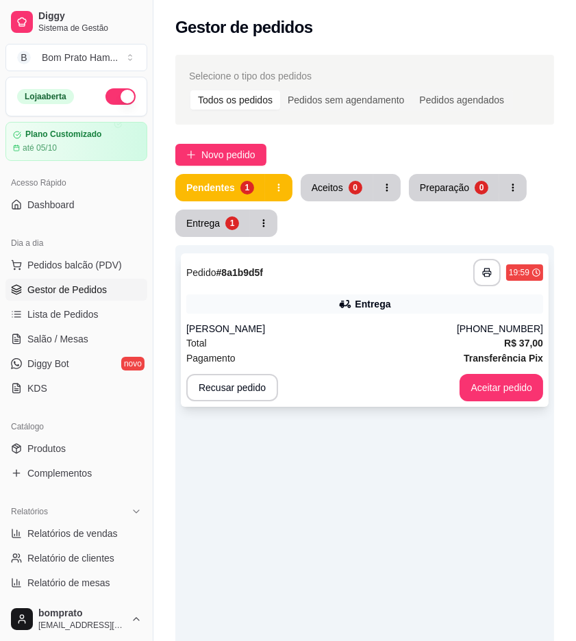
click at [356, 285] on div "**********" at bounding box center [364, 272] width 357 height 27
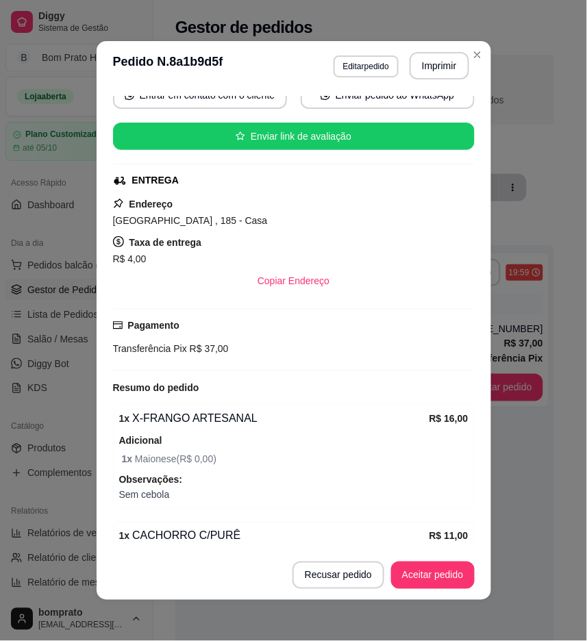
scroll to position [355, 0]
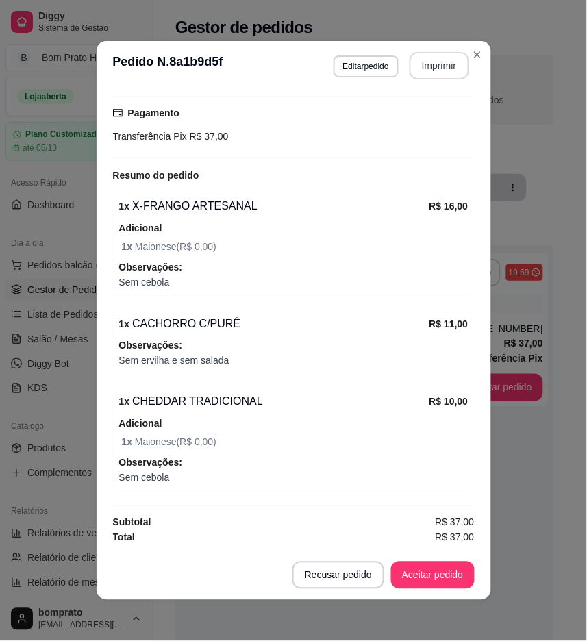
click at [427, 71] on button "Imprimir" at bounding box center [440, 65] width 60 height 27
click at [446, 572] on button "Aceitar pedido" at bounding box center [433, 575] width 84 height 27
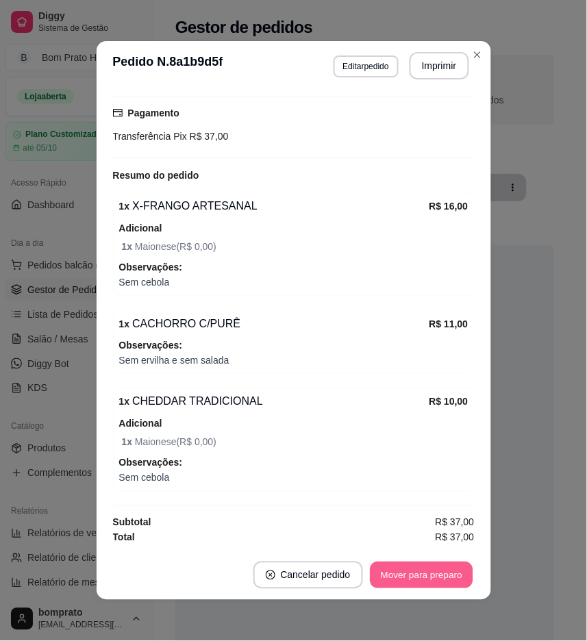
click at [446, 572] on button "Mover para preparo" at bounding box center [421, 575] width 103 height 27
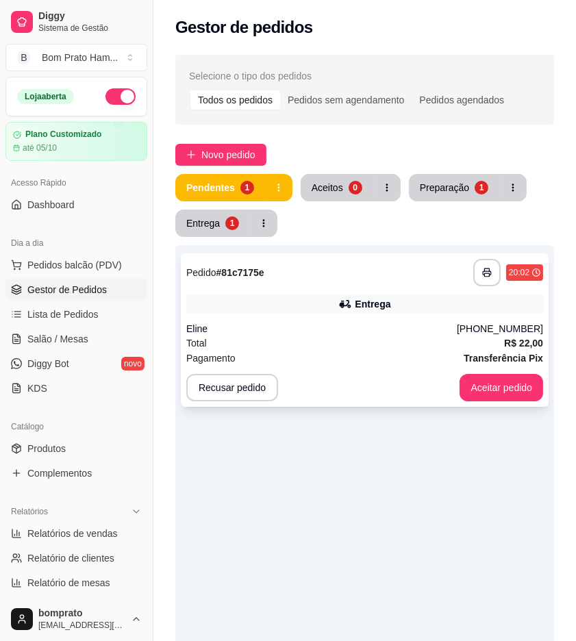
click at [371, 306] on div "Entrega" at bounding box center [373, 304] width 36 height 14
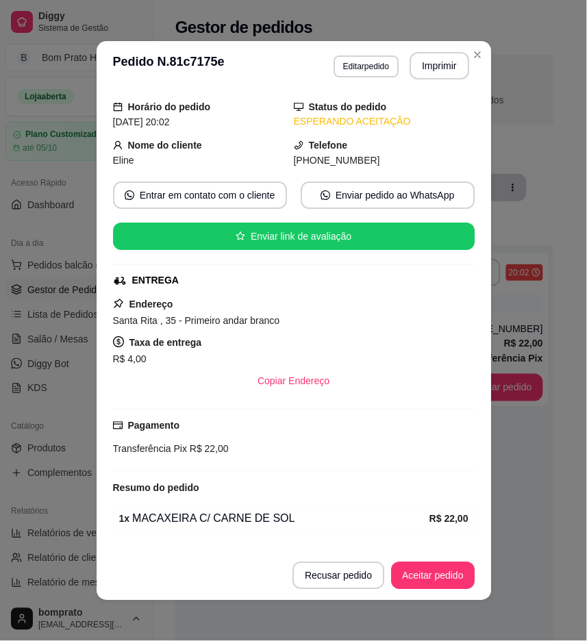
scroll to position [84, 0]
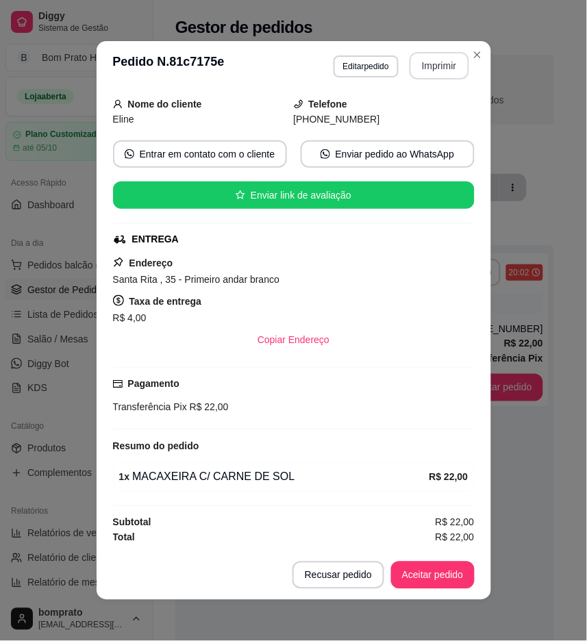
click at [432, 67] on button "Imprimir" at bounding box center [440, 65] width 60 height 27
click at [454, 566] on button "Aceitar pedido" at bounding box center [433, 575] width 84 height 27
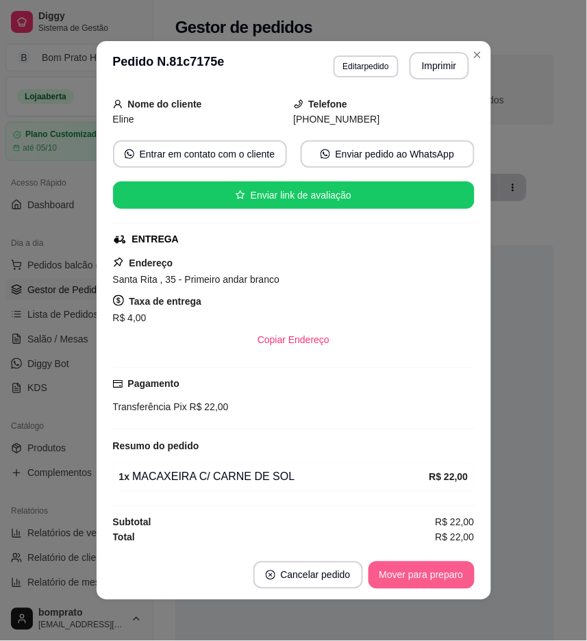
click at [453, 571] on button "Mover para preparo" at bounding box center [421, 575] width 106 height 27
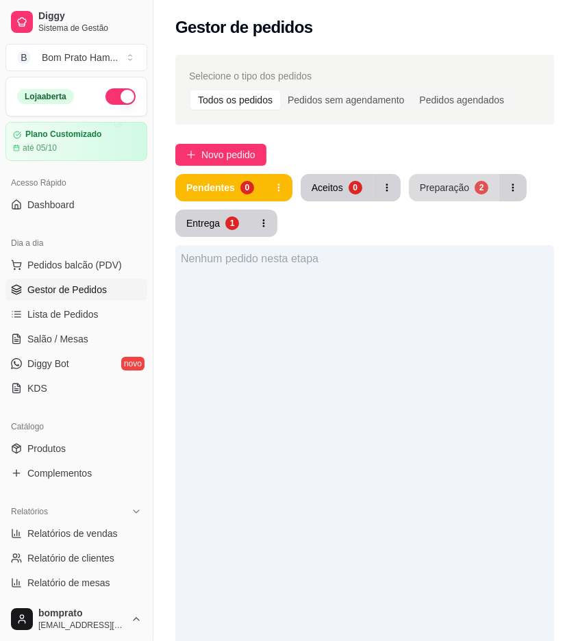
click at [461, 199] on button "Preparação 2" at bounding box center [454, 187] width 90 height 27
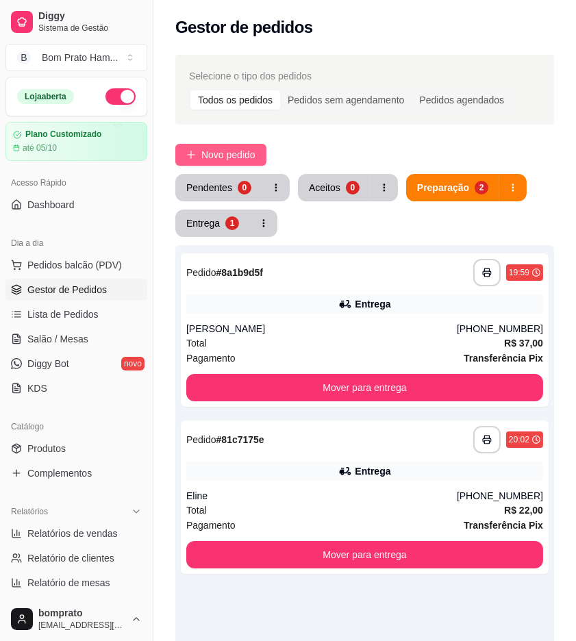
click at [218, 158] on span "Novo pedido" at bounding box center [228, 154] width 54 height 15
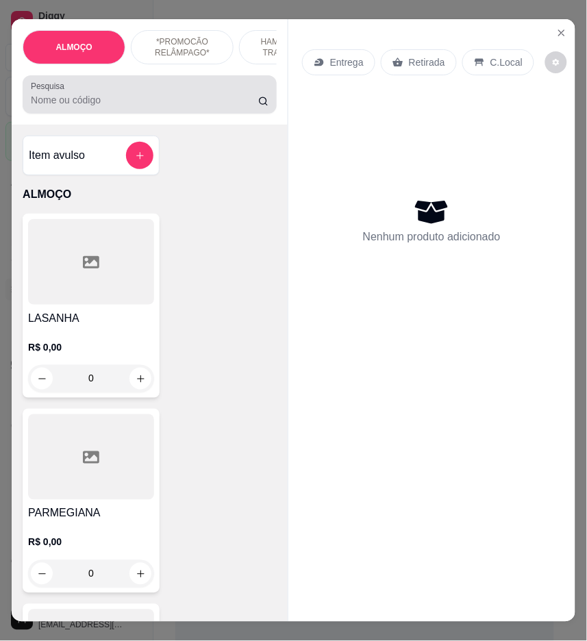
click at [151, 98] on div at bounding box center [150, 94] width 238 height 27
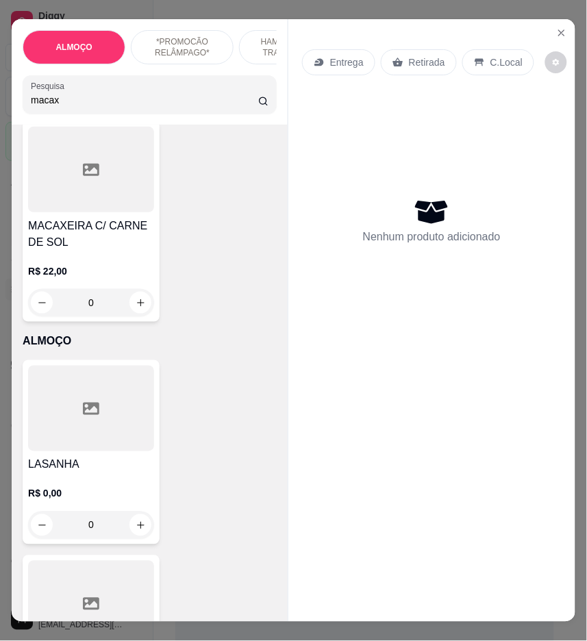
scroll to position [761, 0]
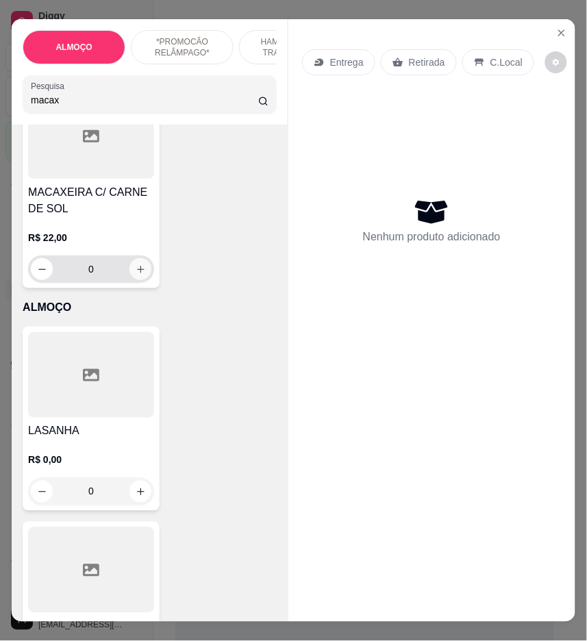
type input "macax"
click at [140, 262] on button "increase-product-quantity" at bounding box center [140, 269] width 21 height 21
type input "1"
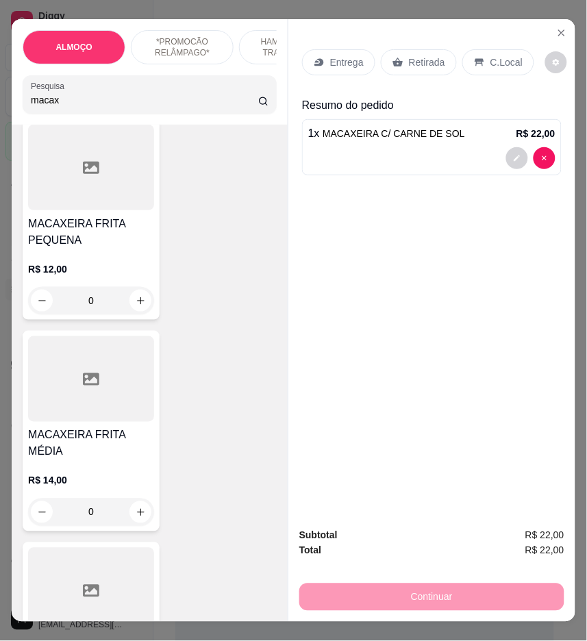
scroll to position [0, 0]
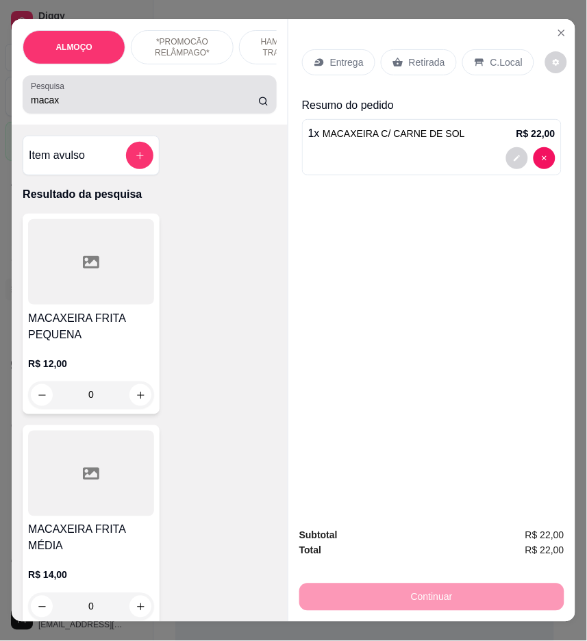
click at [87, 100] on input "macax" at bounding box center [144, 100] width 227 height 14
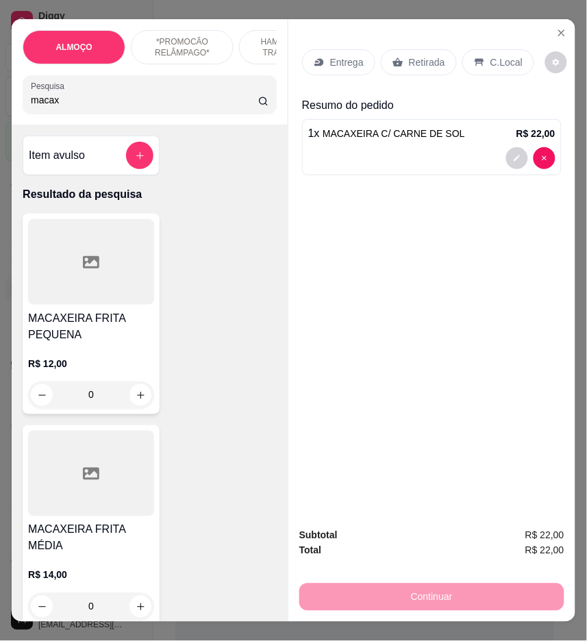
click at [87, 100] on input "macax" at bounding box center [144, 100] width 227 height 14
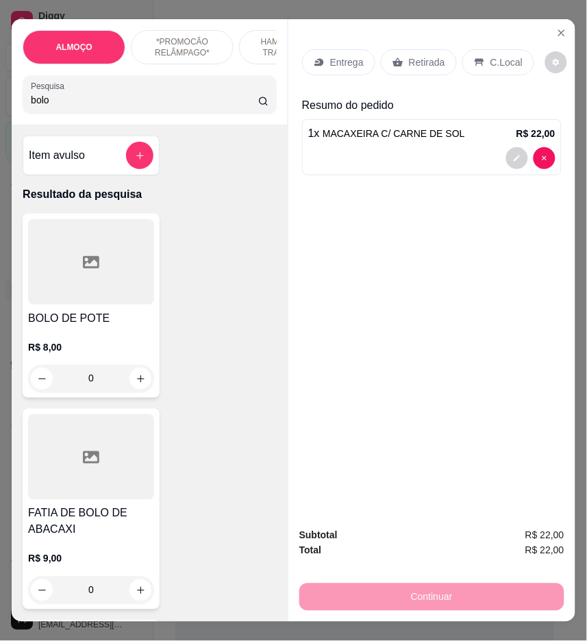
type input "bolo"
click at [62, 268] on div at bounding box center [91, 262] width 126 height 86
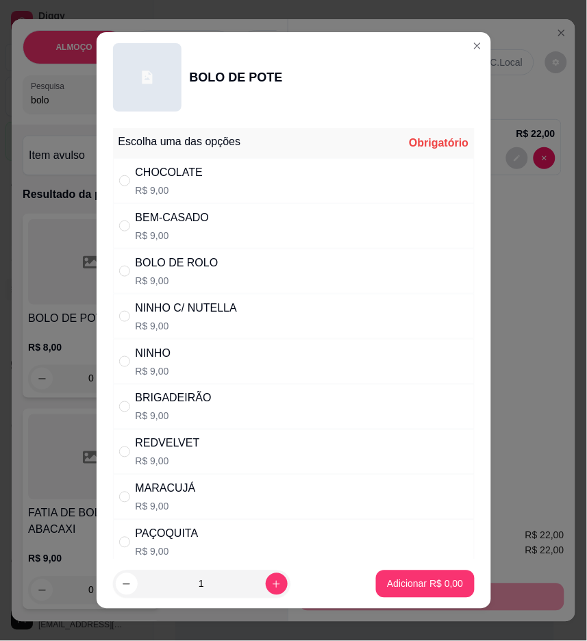
click at [234, 401] on div "BRIGADEIRÃO R$ 9,00" at bounding box center [294, 406] width 362 height 45
radio input "true"
click at [434, 599] on footer "1 Adicionar R$ 9,00" at bounding box center [294, 584] width 395 height 49
click at [434, 582] on p "Adicionar R$ 9,00" at bounding box center [425, 584] width 76 height 14
type input "1"
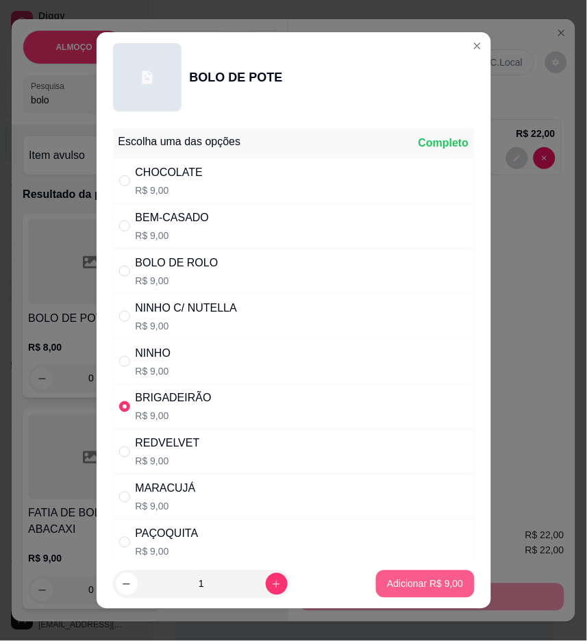
type input "1"
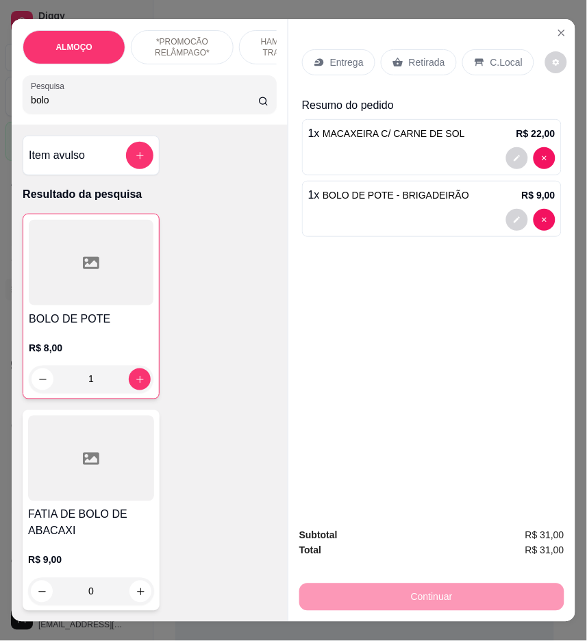
click at [351, 55] on p "Entrega" at bounding box center [347, 62] width 34 height 14
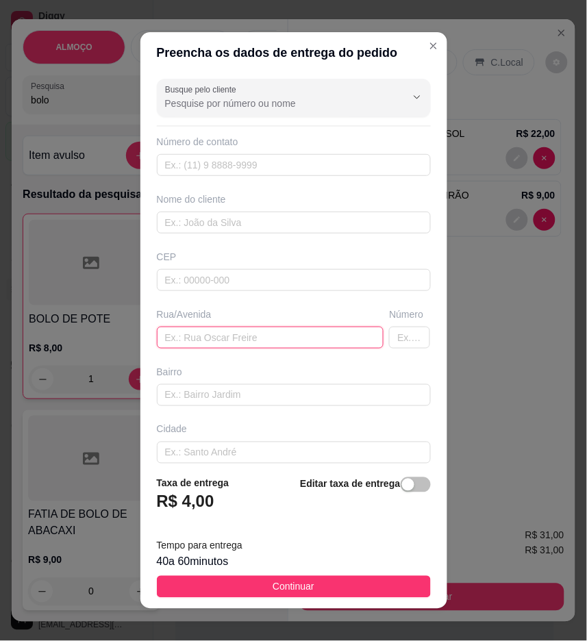
paste input "Rua [DATE] Número 95 Bairro alto do rio branco De frente do mercadinho rufino"
type input "Rua [DATE] Número 95 Bairro alto do rio branco De frente do mercadinho rufino"
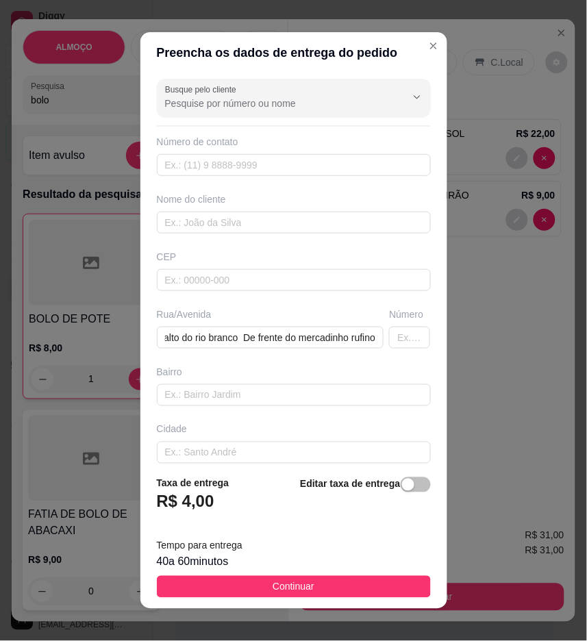
scroll to position [0, 0]
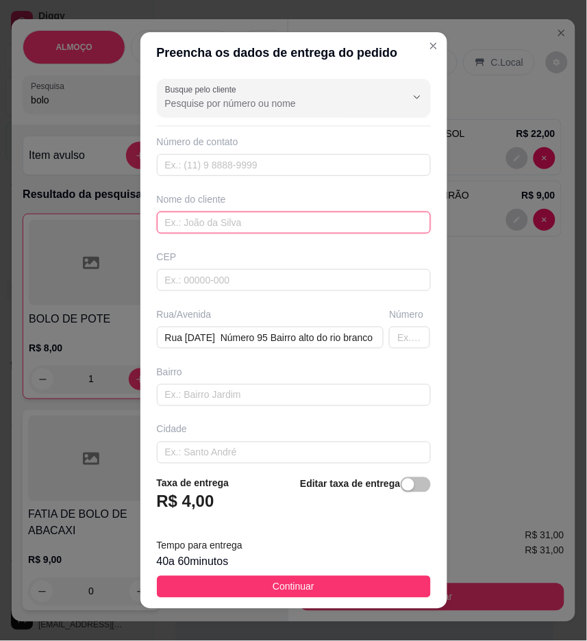
paste input "Suellen"
type input "Suellen"
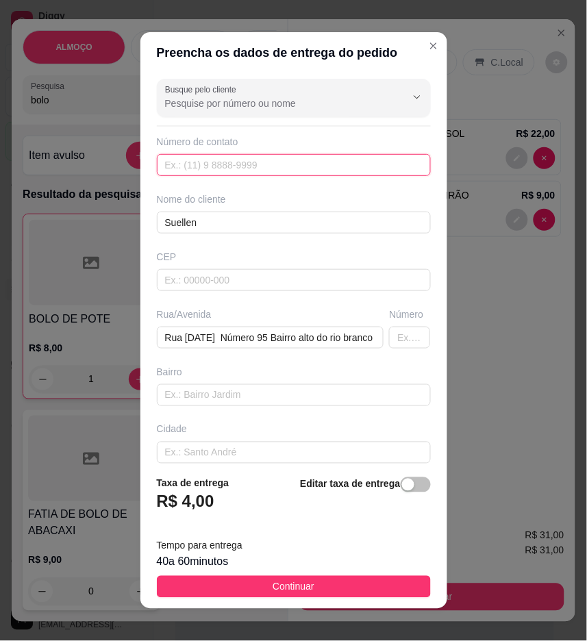
paste input "[PHONE_NUMBER]"
type input "[PHONE_NUMBER]"
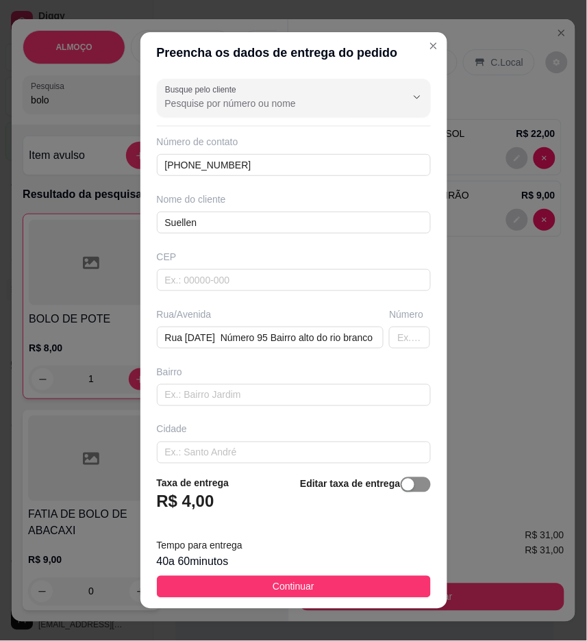
click at [402, 481] on div "button" at bounding box center [408, 485] width 12 height 12
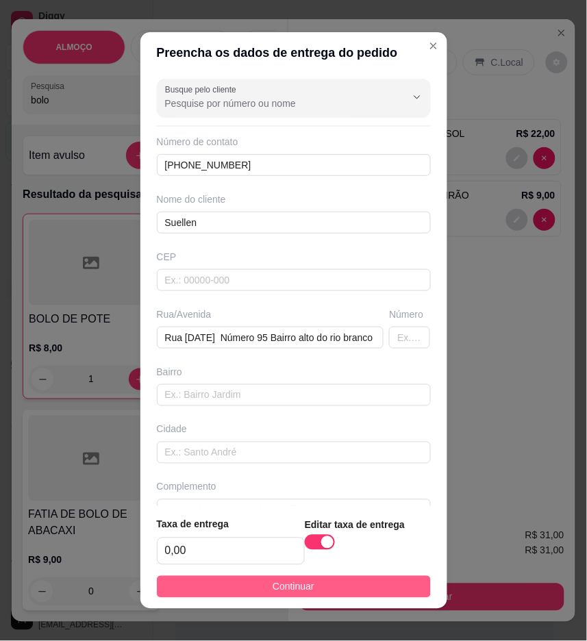
click at [379, 586] on button "Continuar" at bounding box center [294, 587] width 274 height 22
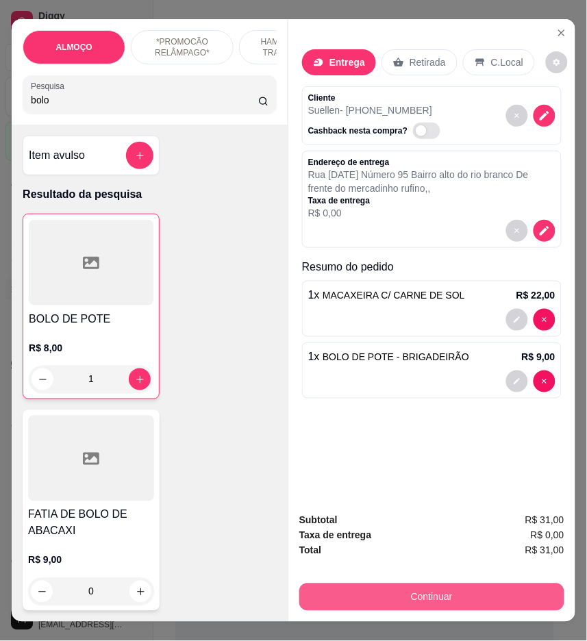
click at [495, 591] on button "Continuar" at bounding box center [431, 597] width 265 height 27
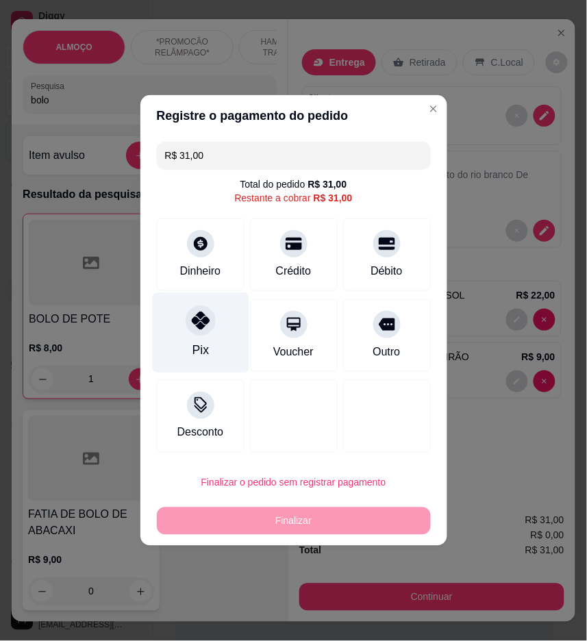
click at [193, 308] on div "Pix" at bounding box center [200, 333] width 97 height 80
type input "R$ 0,00"
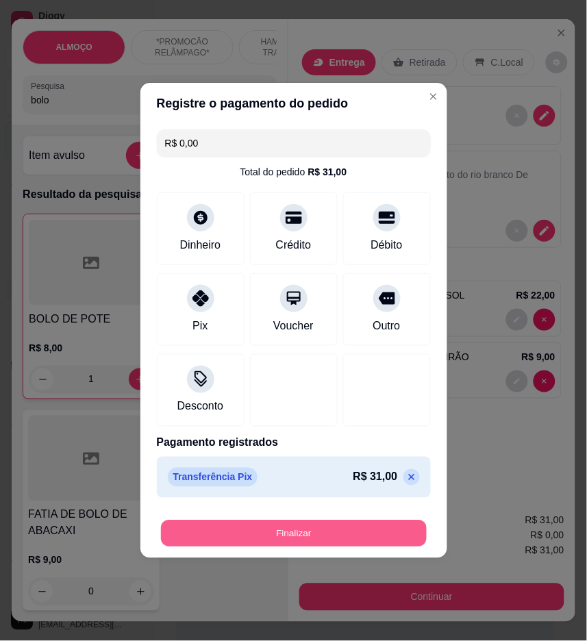
click at [292, 541] on button "Finalizar" at bounding box center [294, 534] width 266 height 27
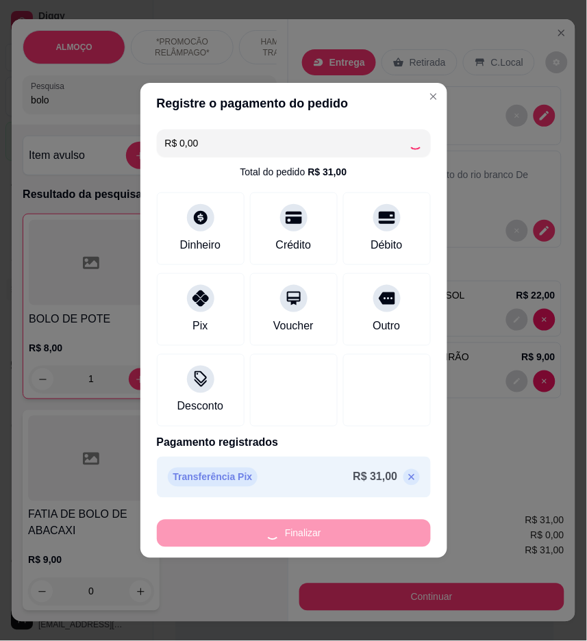
type input "0"
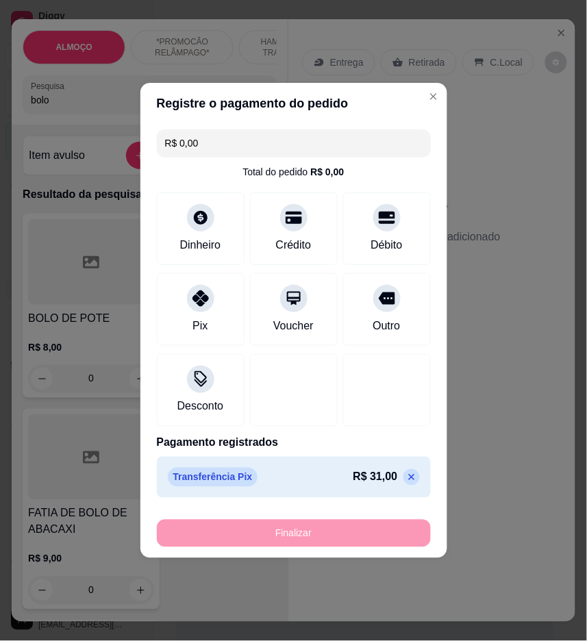
type input "-R$ 31,00"
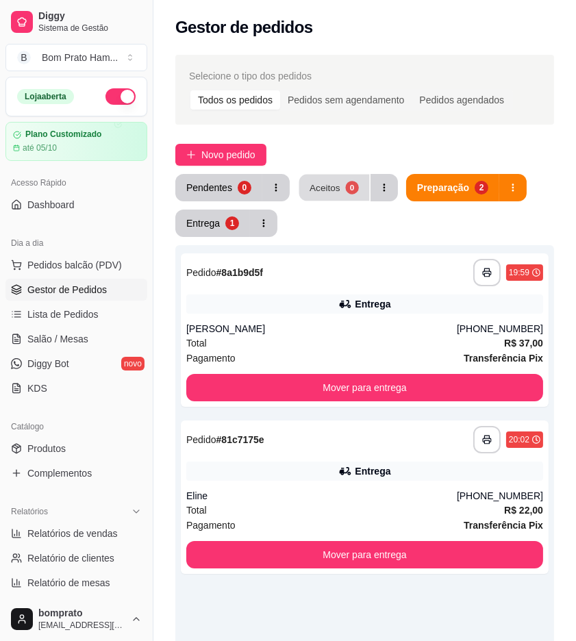
click at [330, 195] on button "Aceitos 0" at bounding box center [334, 188] width 71 height 27
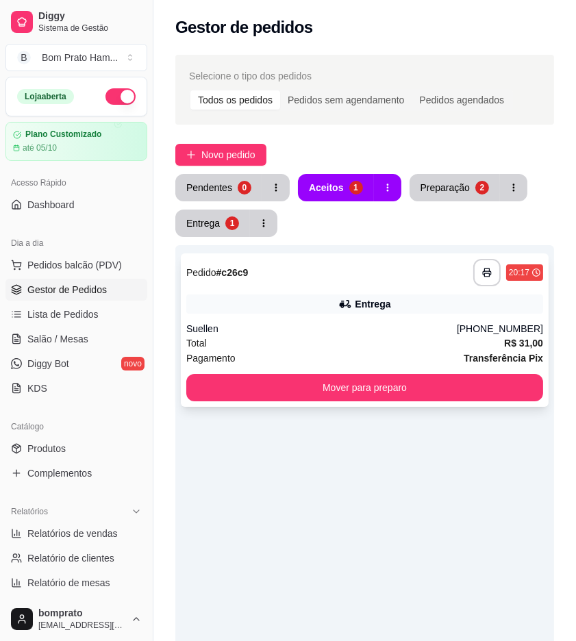
click at [354, 318] on div "**********" at bounding box center [365, 329] width 368 height 153
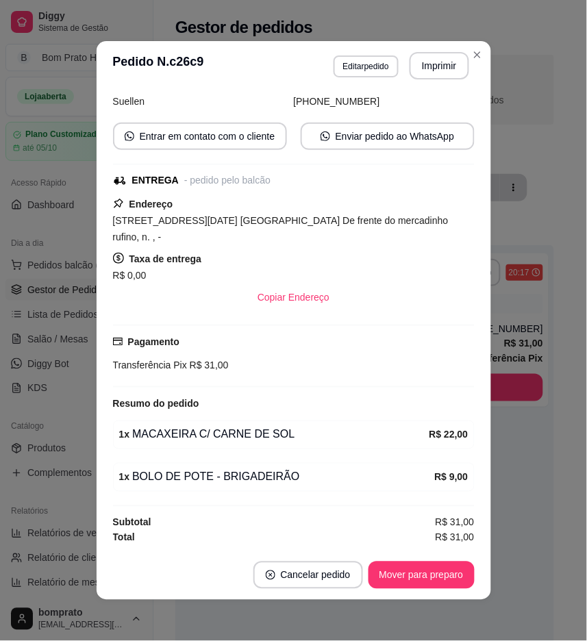
scroll to position [101, 0]
click at [441, 62] on button "Imprimir" at bounding box center [440, 65] width 60 height 27
click at [421, 573] on button "Mover para preparo" at bounding box center [421, 575] width 103 height 27
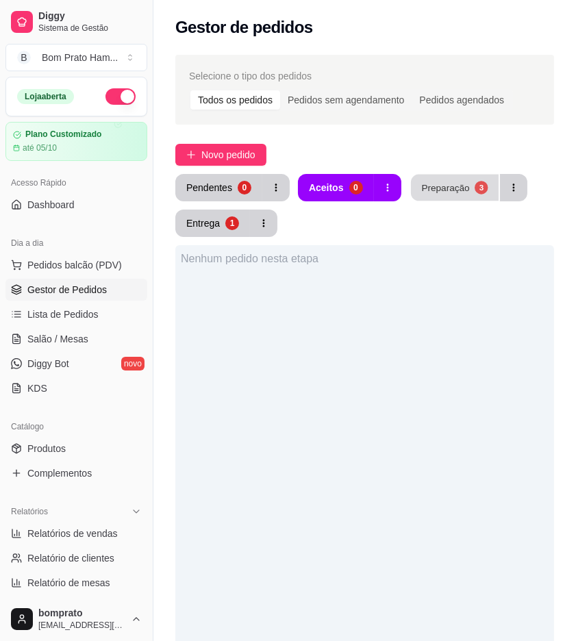
click at [447, 190] on div "Preparação" at bounding box center [445, 187] width 48 height 13
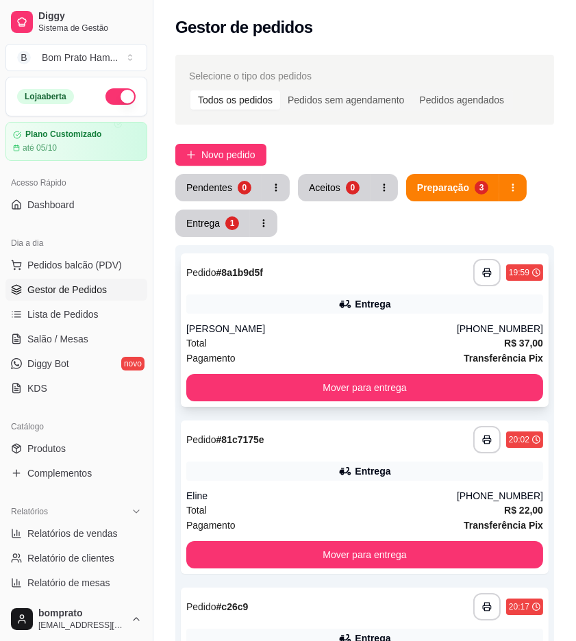
click at [249, 318] on div "**********" at bounding box center [365, 329] width 368 height 153
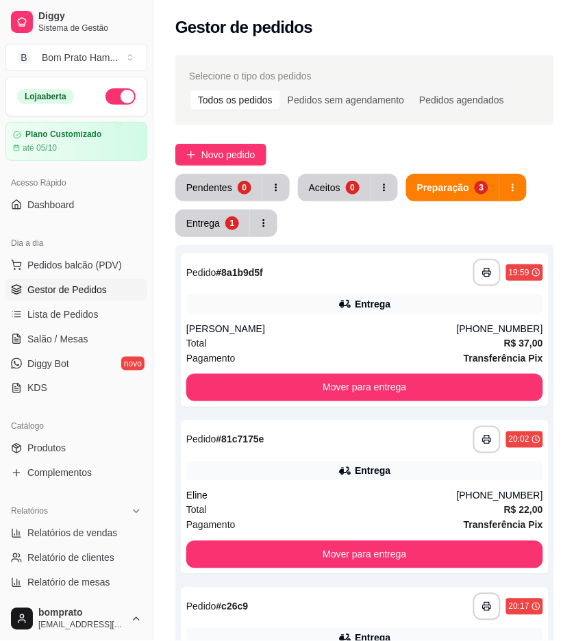
scroll to position [304, 0]
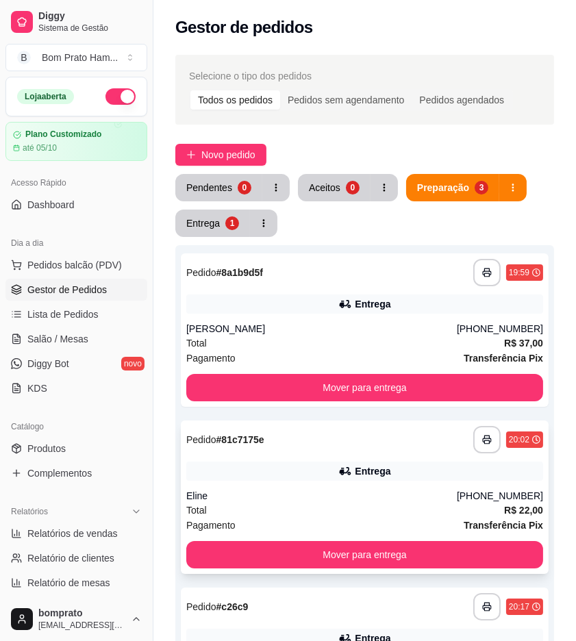
click at [386, 464] on div "Entrega" at bounding box center [373, 471] width 36 height 14
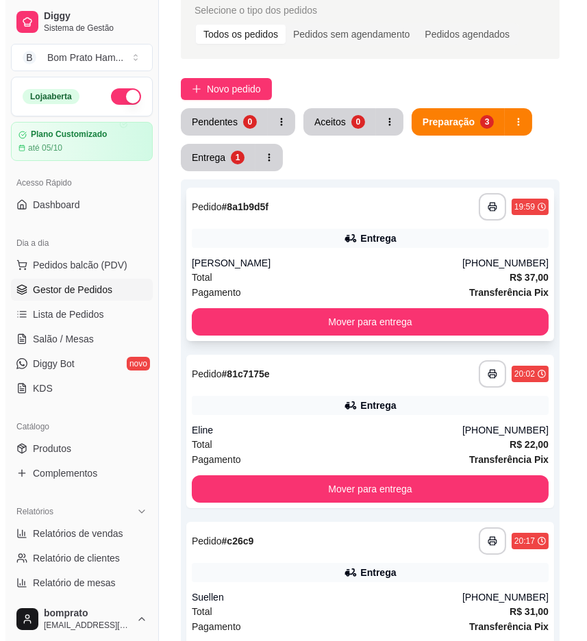
scroll to position [228, 0]
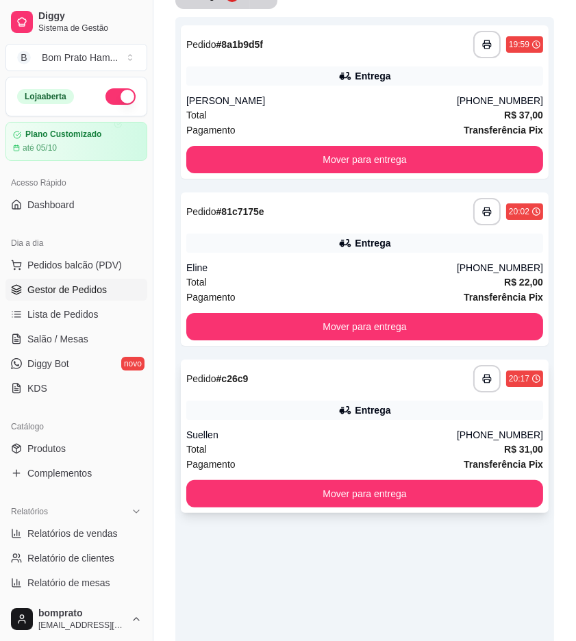
click at [375, 401] on div "Entrega" at bounding box center [364, 410] width 357 height 19
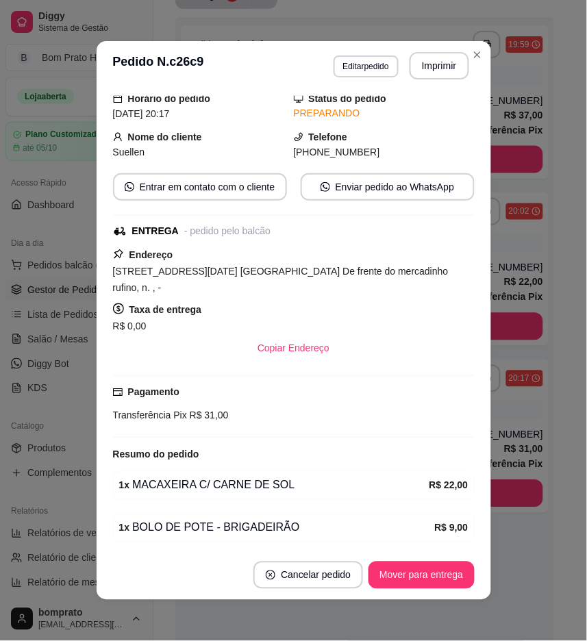
scroll to position [101, 0]
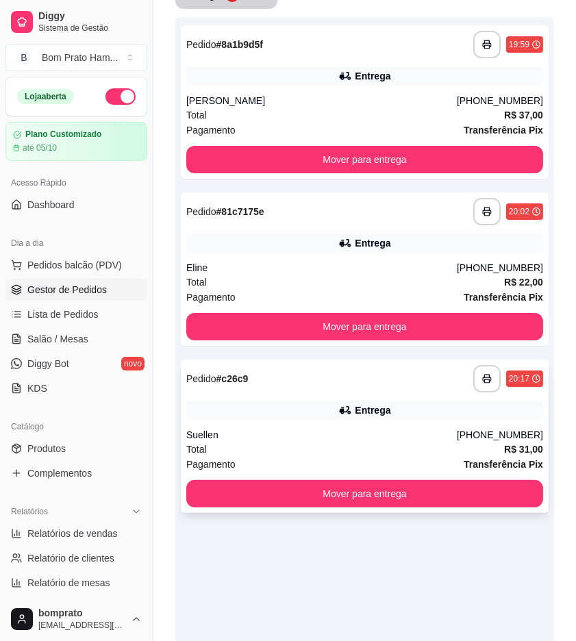
click at [411, 419] on div "Entrega" at bounding box center [364, 410] width 357 height 19
click at [416, 84] on div "Entrega" at bounding box center [364, 75] width 357 height 19
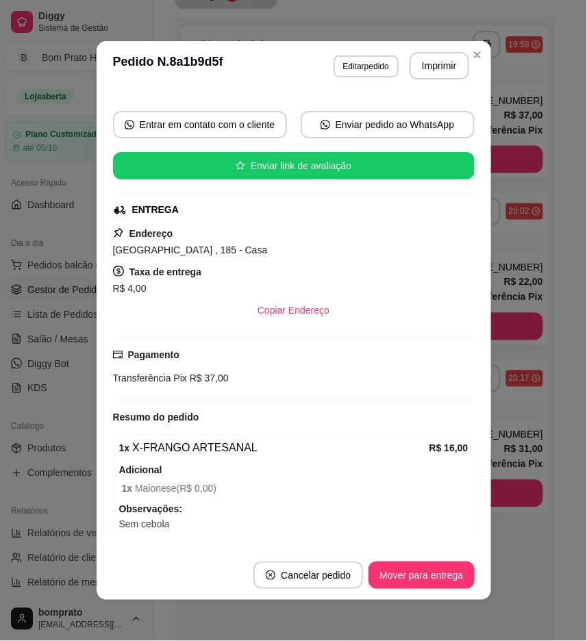
scroll to position [355, 0]
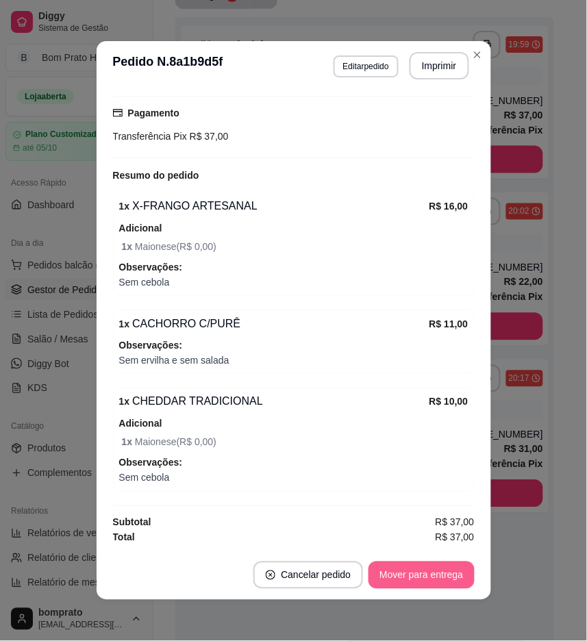
click at [429, 588] on button "Mover para entrega" at bounding box center [420, 575] width 105 height 27
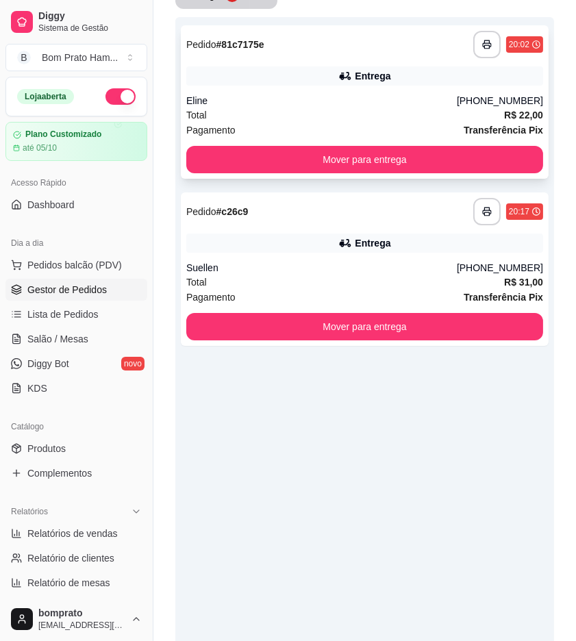
click at [320, 86] on div "**********" at bounding box center [365, 101] width 368 height 153
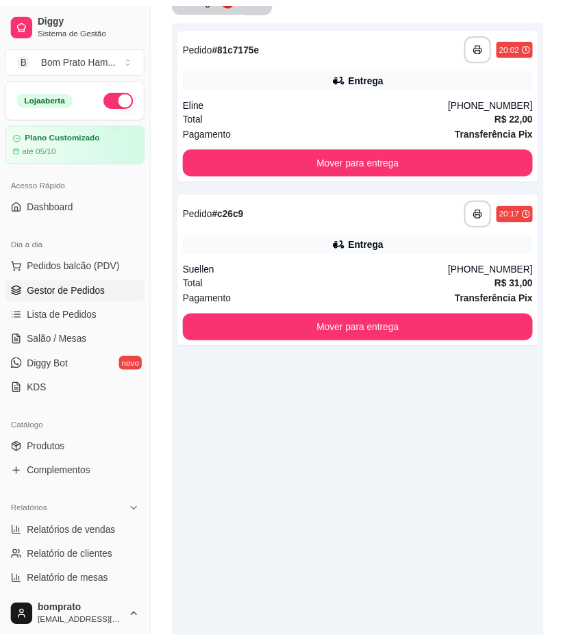
scroll to position [84, 0]
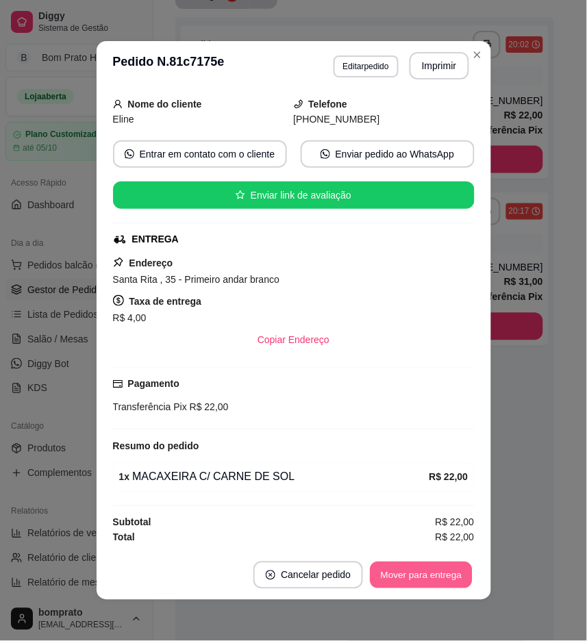
click at [432, 563] on button "Mover para entrega" at bounding box center [422, 575] width 103 height 27
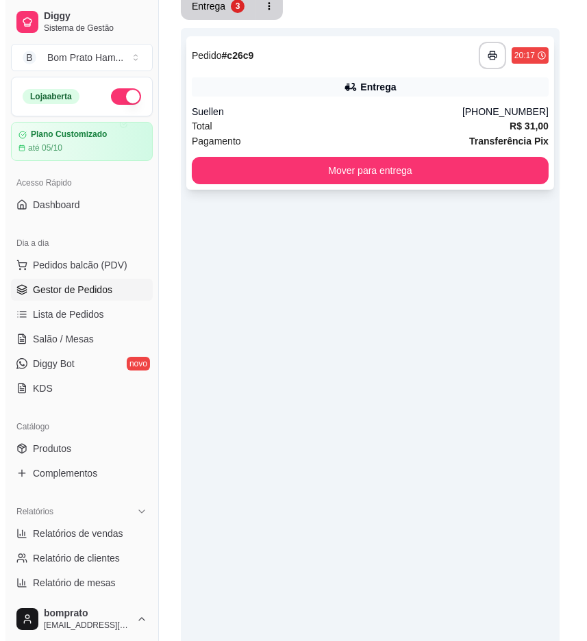
scroll to position [0, 0]
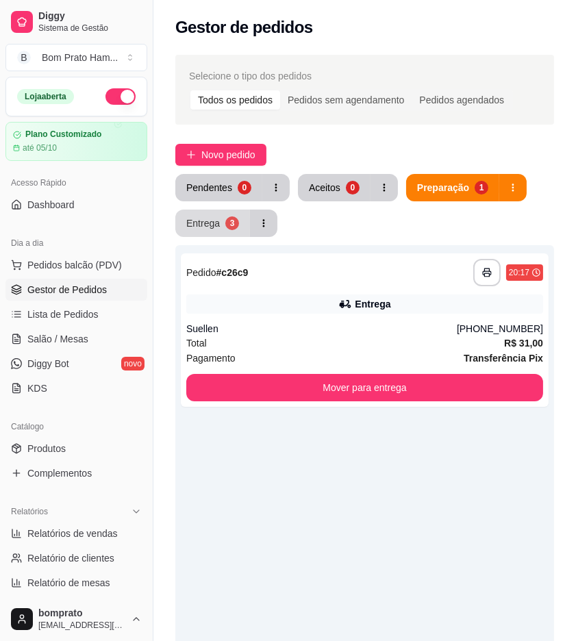
click at [217, 223] on div "Entrega" at bounding box center [203, 223] width 34 height 14
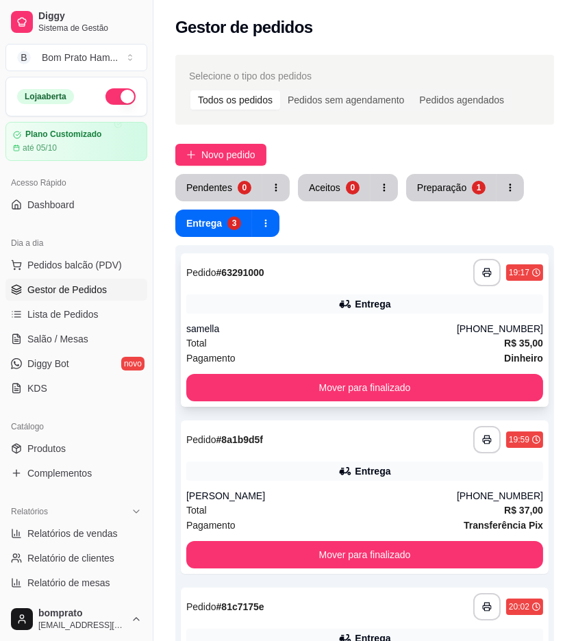
click at [353, 312] on div "Entrega" at bounding box center [364, 304] width 357 height 19
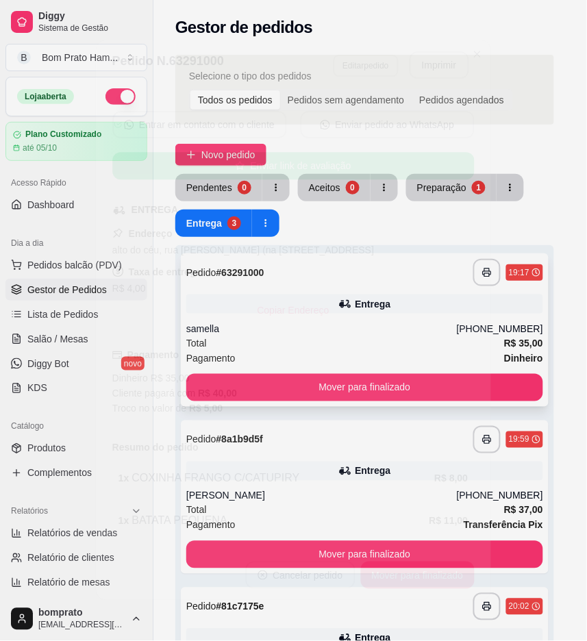
scroll to position [228, 0]
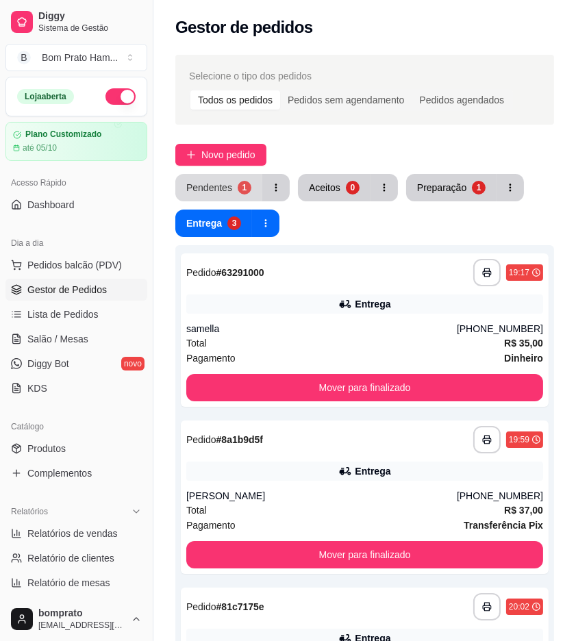
click at [248, 195] on button "Pendentes 1" at bounding box center [218, 187] width 87 height 27
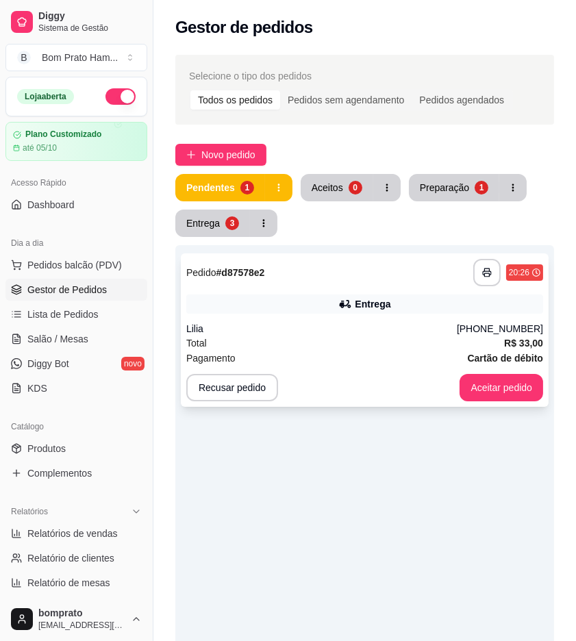
click at [366, 304] on div "Entrega" at bounding box center [373, 304] width 36 height 14
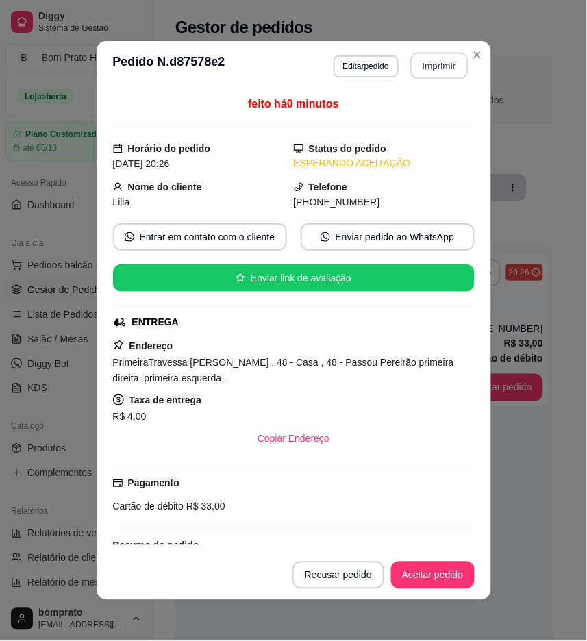
click at [416, 64] on button "Imprimir" at bounding box center [439, 66] width 58 height 27
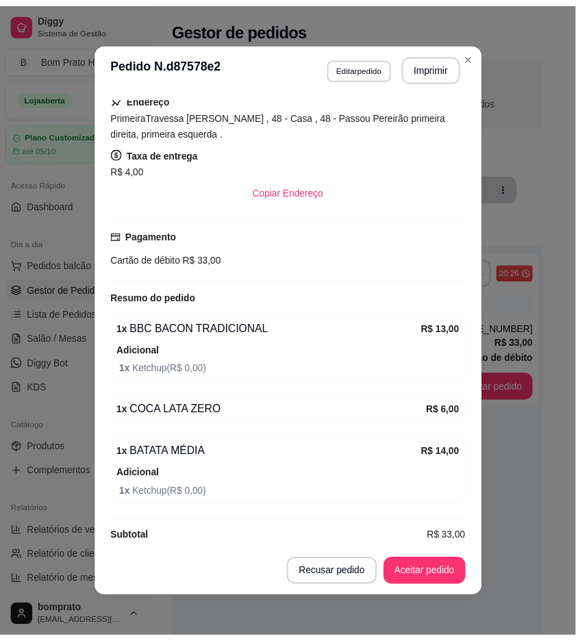
scroll to position [264, 0]
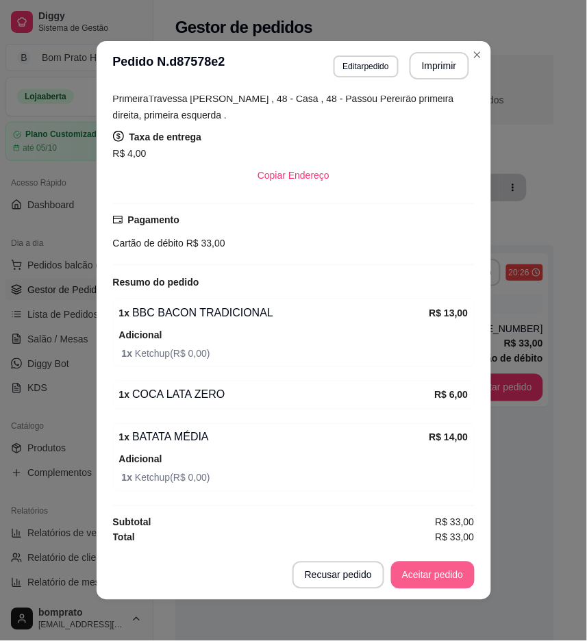
click at [451, 577] on button "Aceitar pedido" at bounding box center [433, 575] width 84 height 27
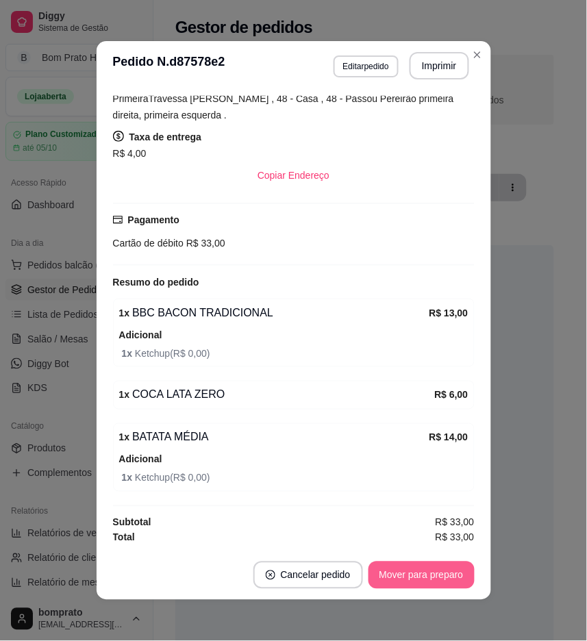
click at [451, 577] on button "Mover para preparo" at bounding box center [421, 575] width 106 height 27
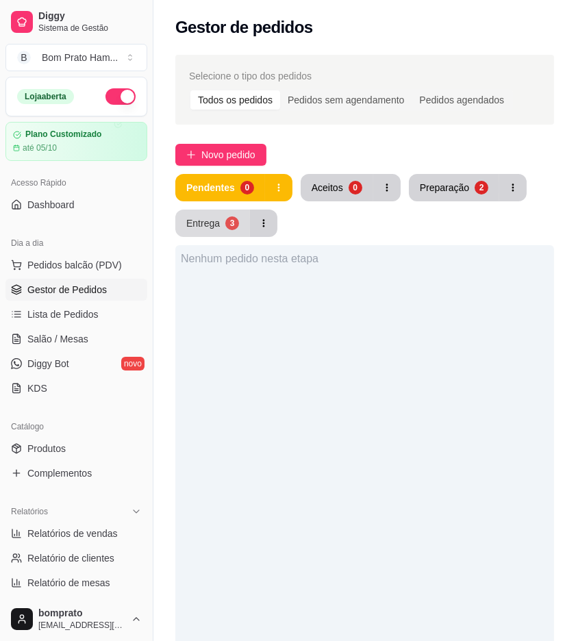
click at [210, 217] on div "Entrega" at bounding box center [203, 223] width 34 height 14
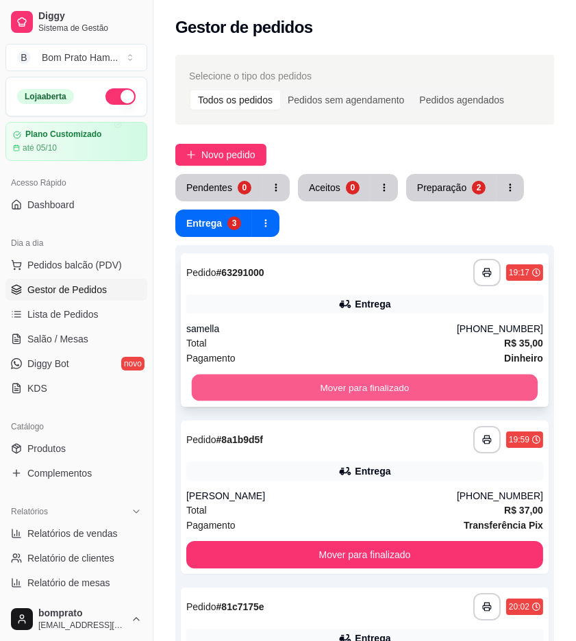
click at [350, 395] on button "Mover para finalizado" at bounding box center [365, 388] width 346 height 27
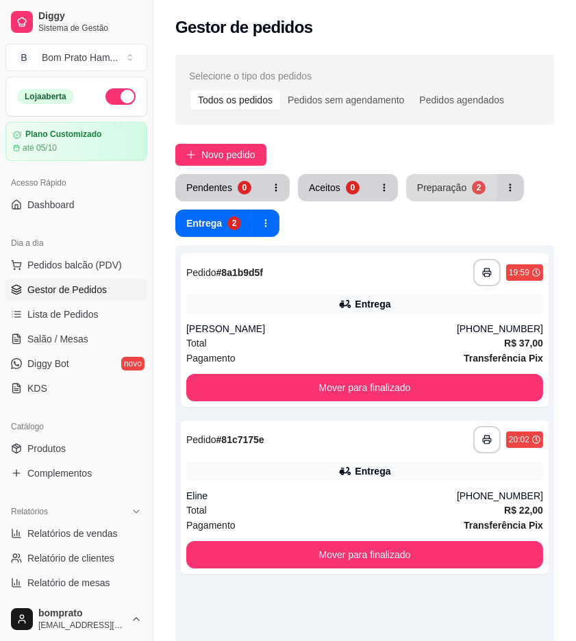
click at [433, 180] on button "Preparação 2" at bounding box center [451, 187] width 90 height 27
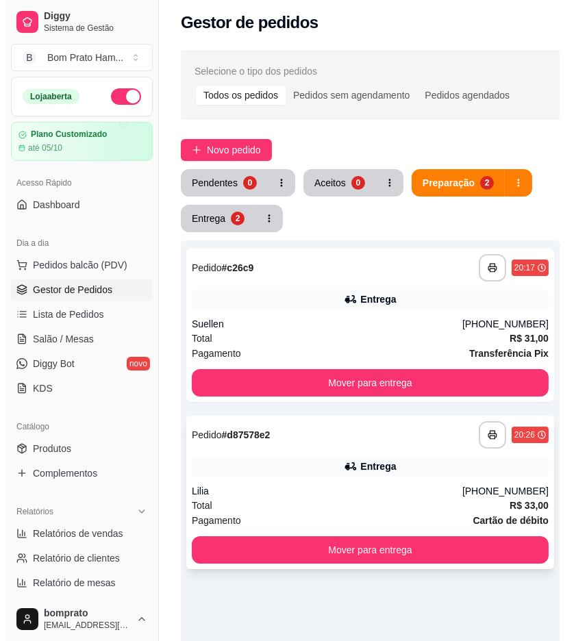
scroll to position [0, 0]
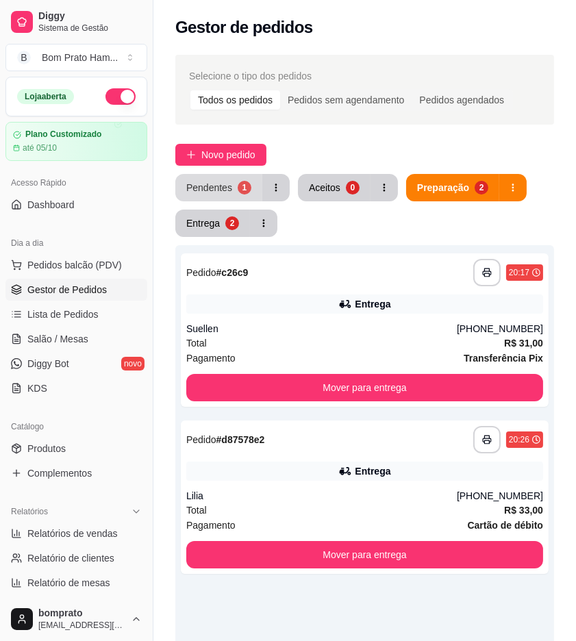
click at [206, 181] on div "Pendentes" at bounding box center [209, 188] width 46 height 14
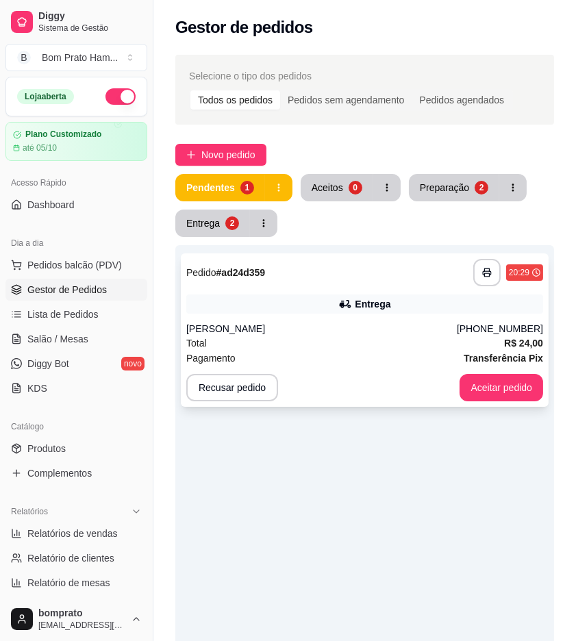
click at [319, 281] on div "**********" at bounding box center [364, 272] width 357 height 27
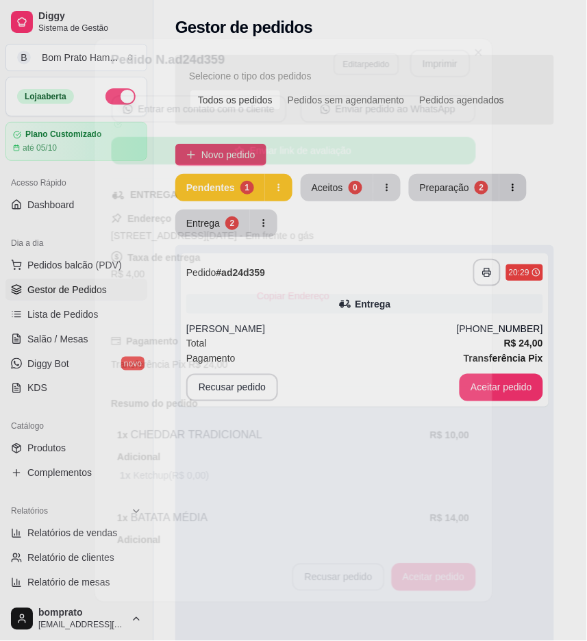
scroll to position [205, 0]
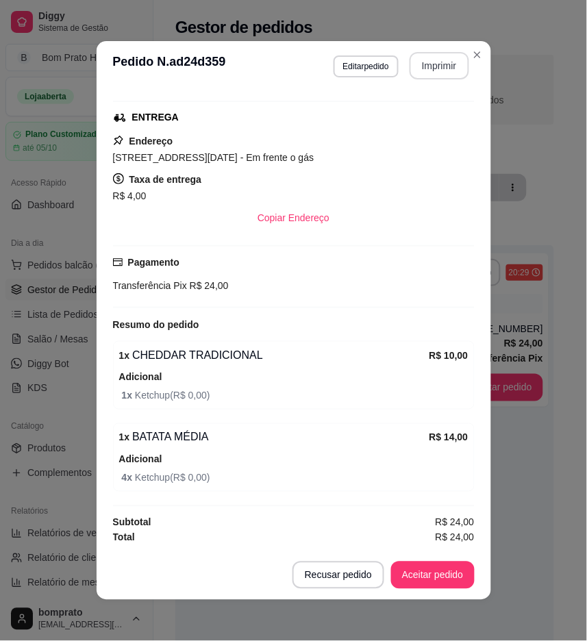
click at [429, 71] on button "Imprimir" at bounding box center [440, 65] width 60 height 27
drag, startPoint x: 405, startPoint y: 591, endPoint x: 411, endPoint y: 588, distance: 7.1
click at [408, 591] on footer "Recusar pedido Aceitar pedido" at bounding box center [294, 575] width 395 height 49
click at [412, 574] on button "Aceitar pedido" at bounding box center [433, 575] width 84 height 27
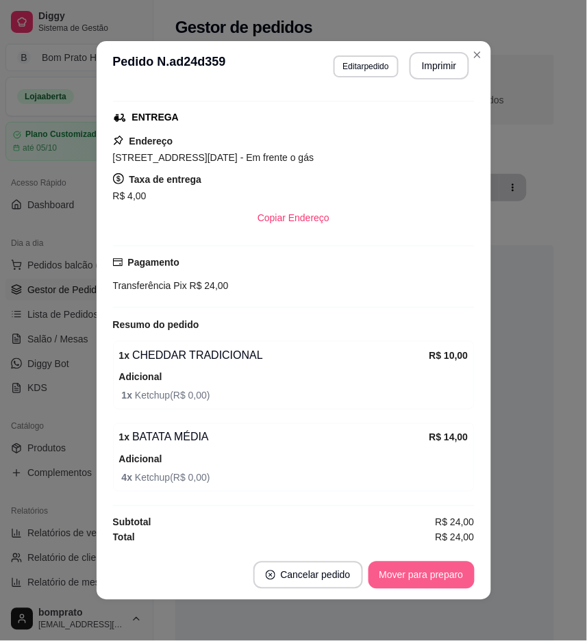
click at [418, 574] on button "Mover para preparo" at bounding box center [421, 575] width 106 height 27
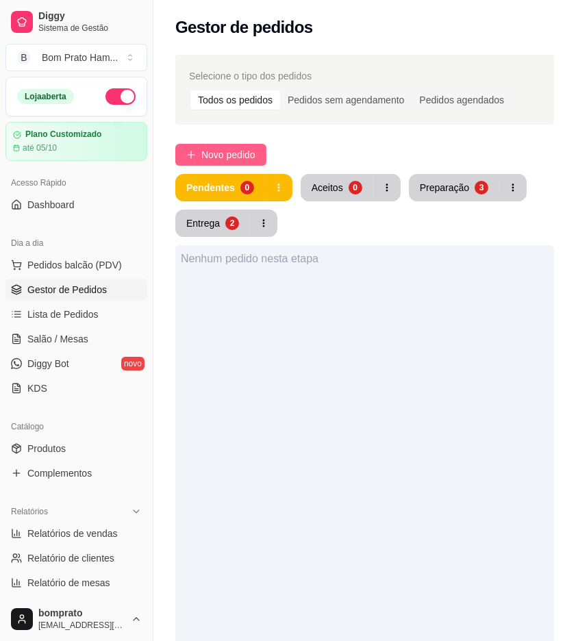
click at [242, 149] on span "Novo pedido" at bounding box center [228, 154] width 54 height 15
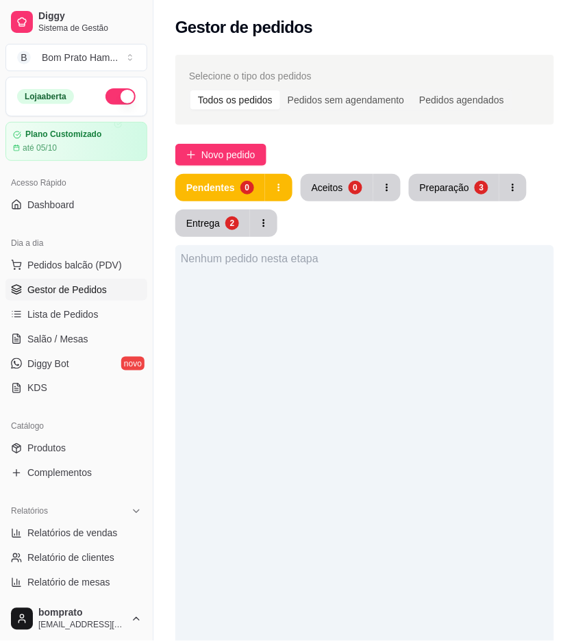
click at [170, 99] on input "Pesquisa" at bounding box center [144, 100] width 227 height 14
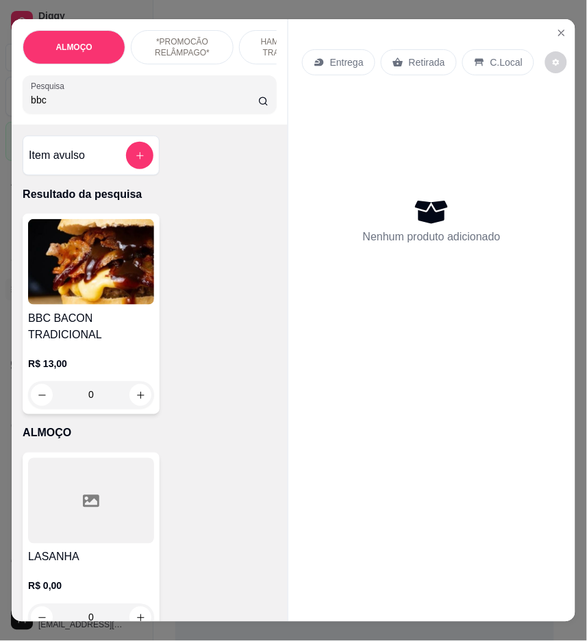
type input "bbc"
click at [134, 399] on div "0" at bounding box center [91, 394] width 126 height 27
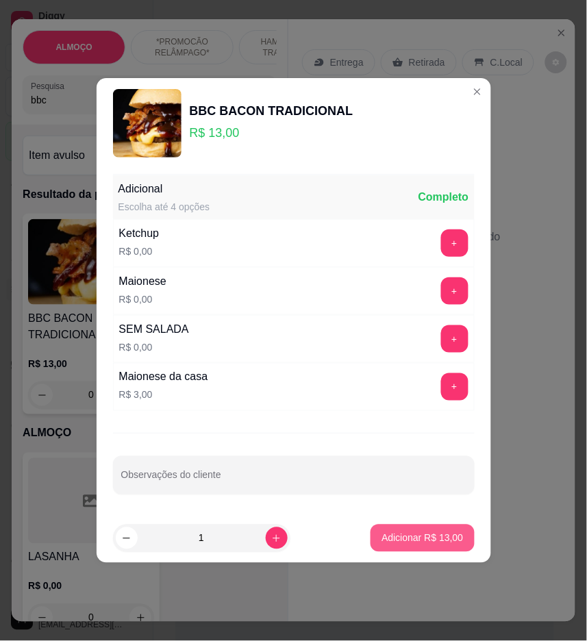
click at [379, 530] on button "Adicionar R$ 13,00" at bounding box center [422, 538] width 103 height 27
type input "1"
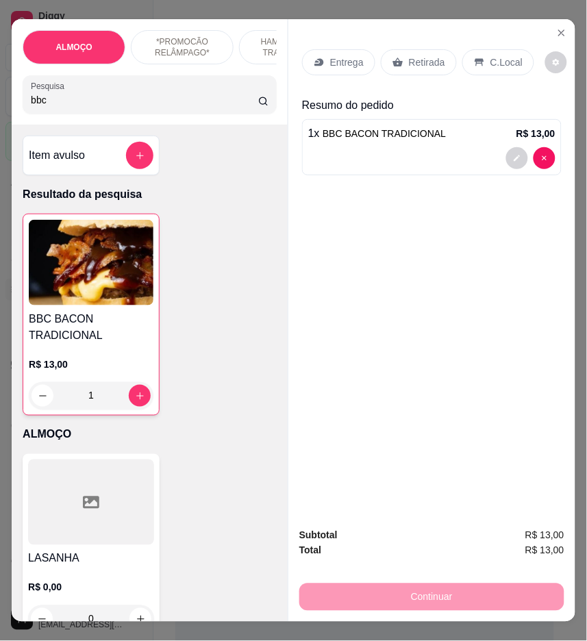
click at [79, 107] on input "bbc" at bounding box center [144, 100] width 227 height 14
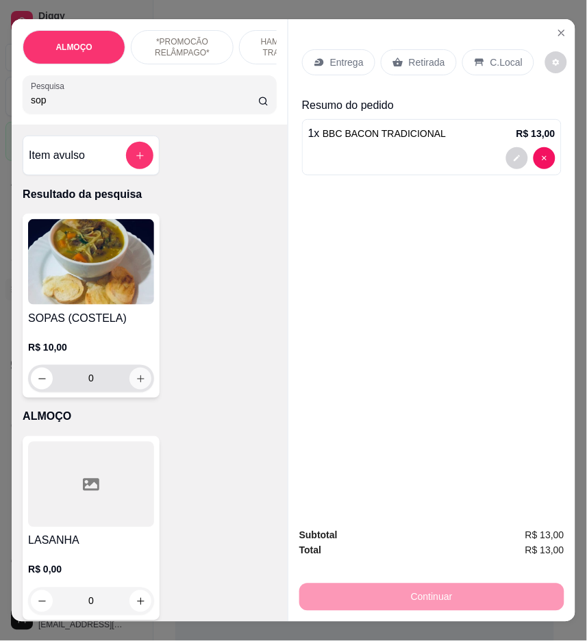
type input "sop"
click at [141, 384] on button "increase-product-quantity" at bounding box center [140, 378] width 21 height 21
type input "1"
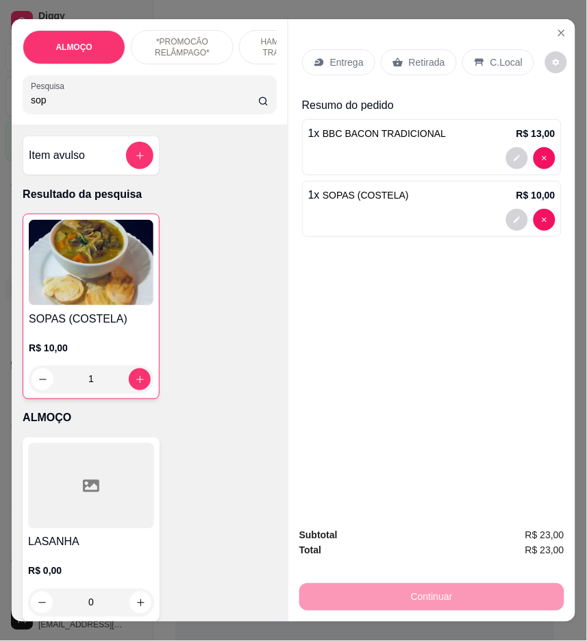
click at [141, 107] on input "sop" at bounding box center [144, 100] width 227 height 14
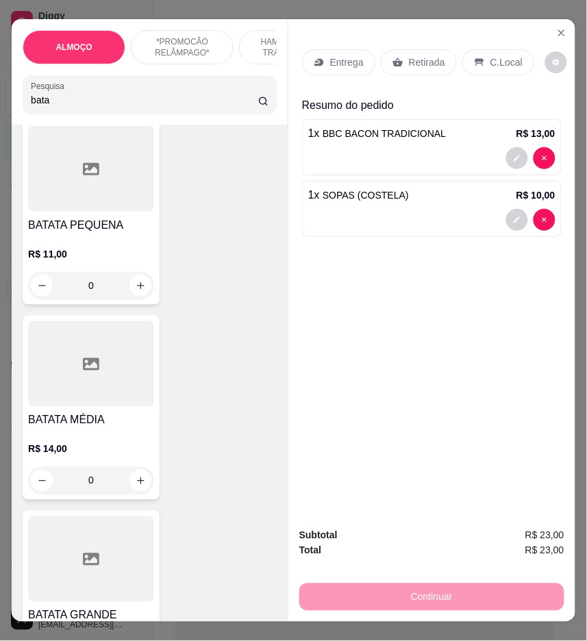
scroll to position [837, 0]
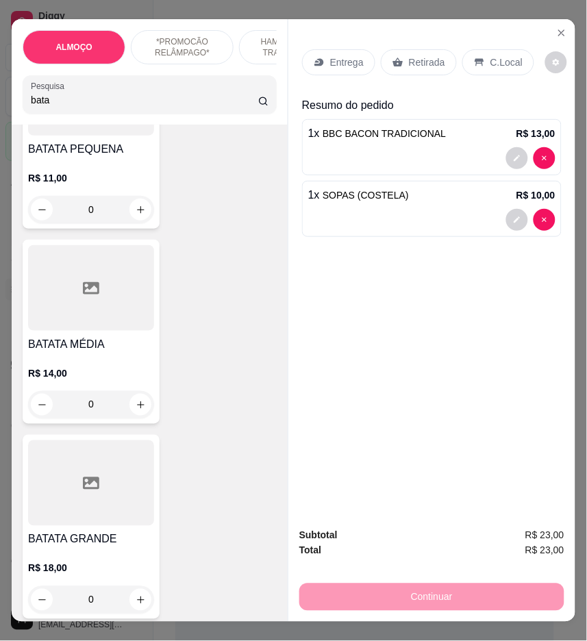
type input "bata"
click at [129, 403] on div "0" at bounding box center [91, 404] width 126 height 27
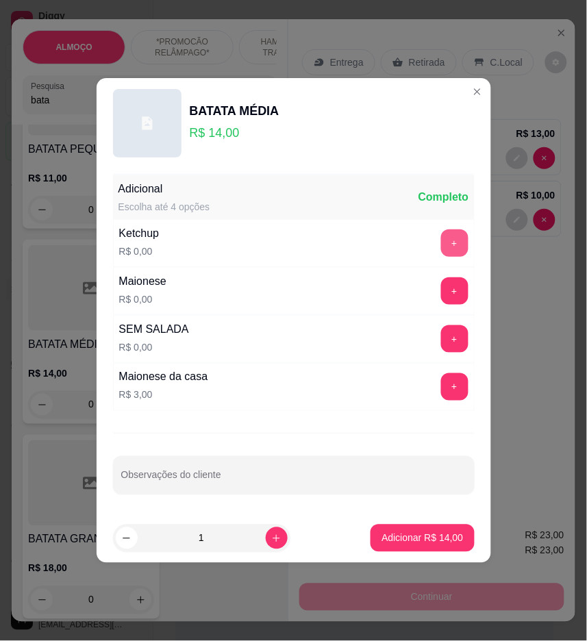
click at [441, 231] on button "+" at bounding box center [454, 242] width 27 height 27
click at [441, 295] on button "+" at bounding box center [454, 291] width 27 height 27
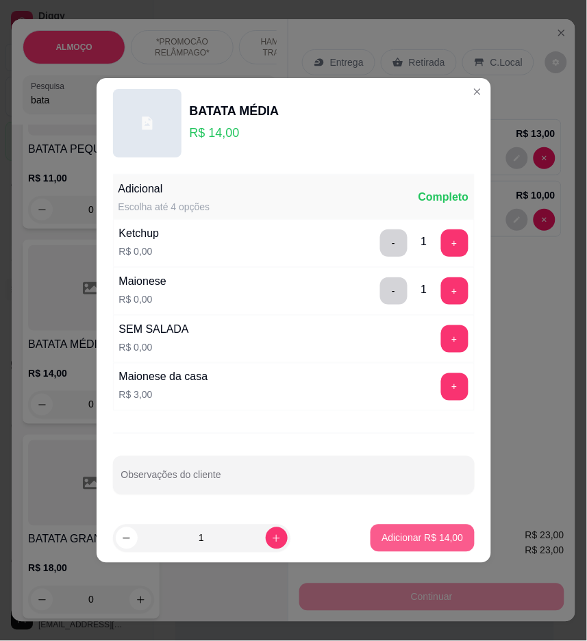
click at [444, 544] on p "Adicionar R$ 14,00" at bounding box center [422, 538] width 82 height 14
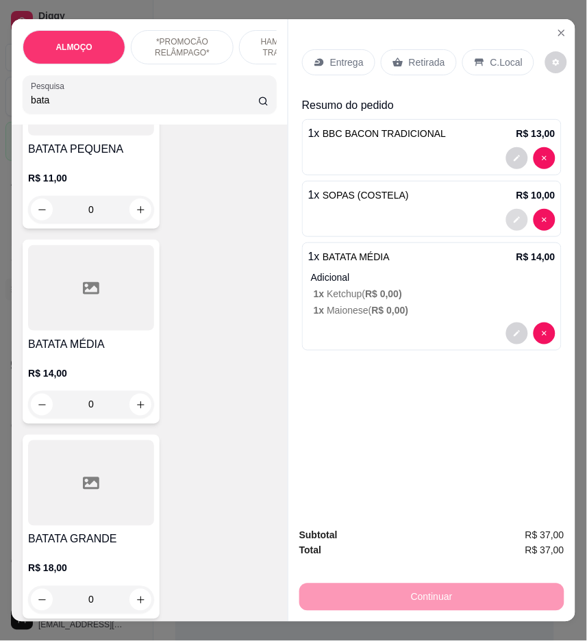
click at [509, 219] on button "decrease-product-quantity" at bounding box center [517, 220] width 22 height 22
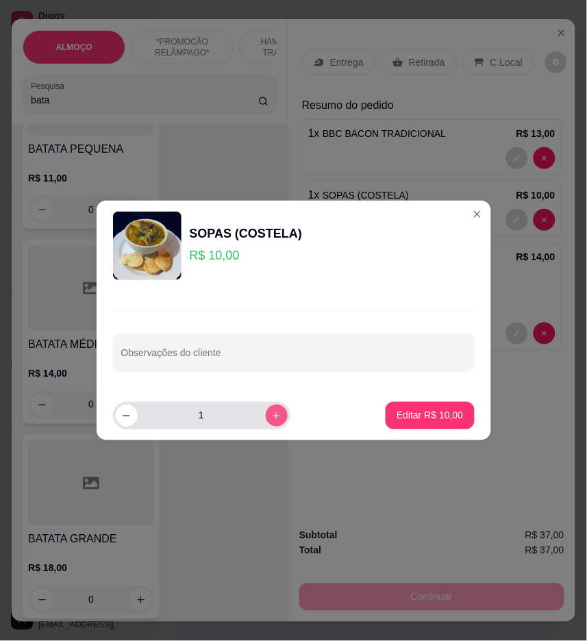
click at [274, 409] on button "increase-product-quantity" at bounding box center [277, 416] width 22 height 22
type input "2"
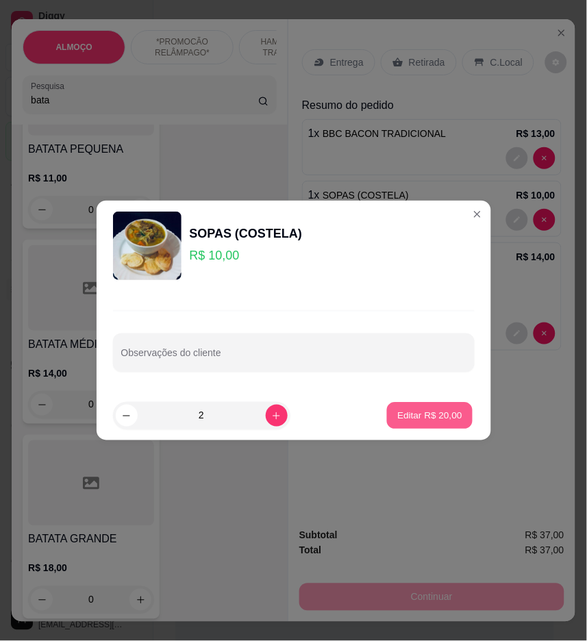
click at [423, 416] on p "Editar R$ 20,00" at bounding box center [430, 415] width 64 height 13
type input "2"
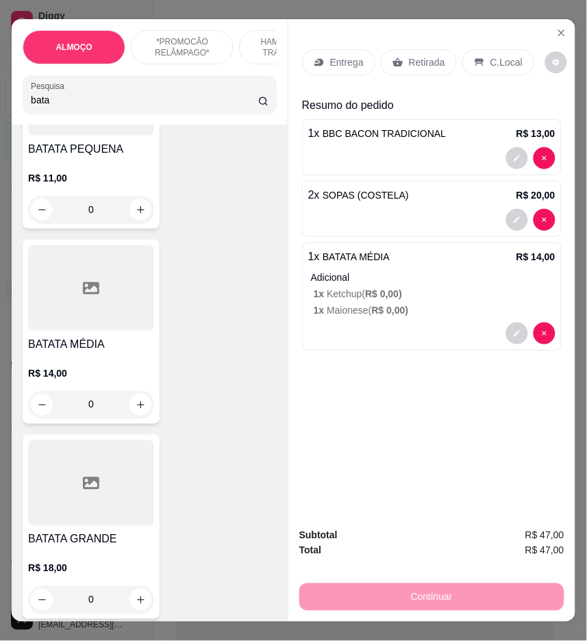
click at [351, 57] on p "Entrega" at bounding box center [347, 62] width 34 height 14
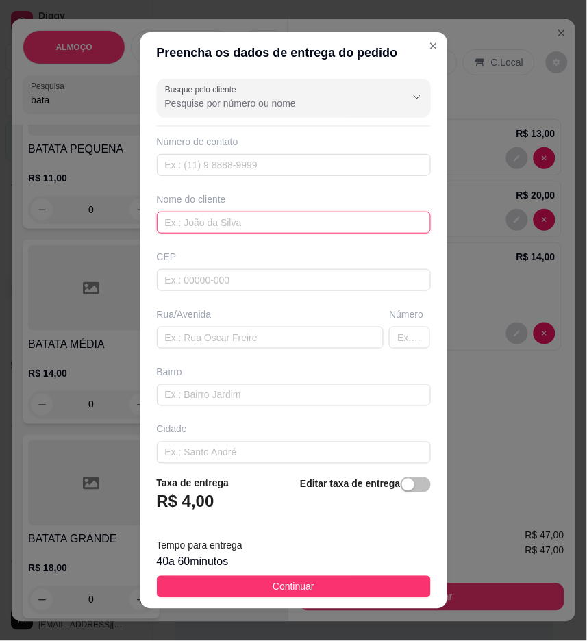
drag, startPoint x: 281, startPoint y: 225, endPoint x: 247, endPoint y: 219, distance: 35.4
paste input "Joao Vitor"
type input "Joao Vitor"
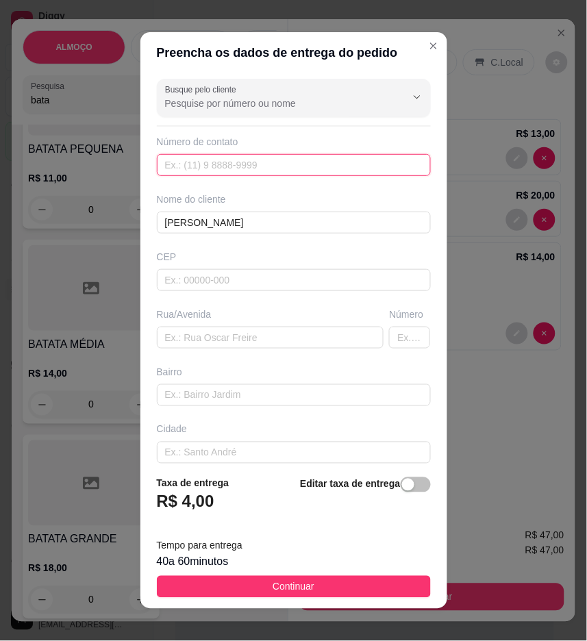
click at [206, 165] on input "text" at bounding box center [294, 165] width 274 height 22
paste input "(87) 8881-0904"
type input "(87) 8881-0904"
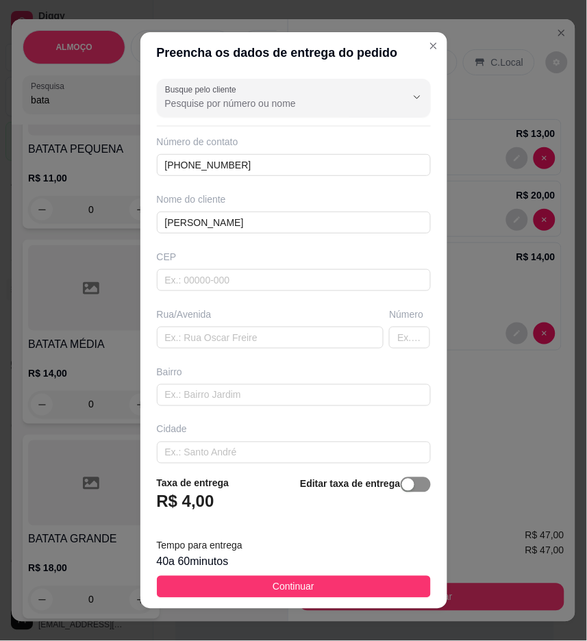
click at [401, 484] on span "button" at bounding box center [416, 484] width 30 height 15
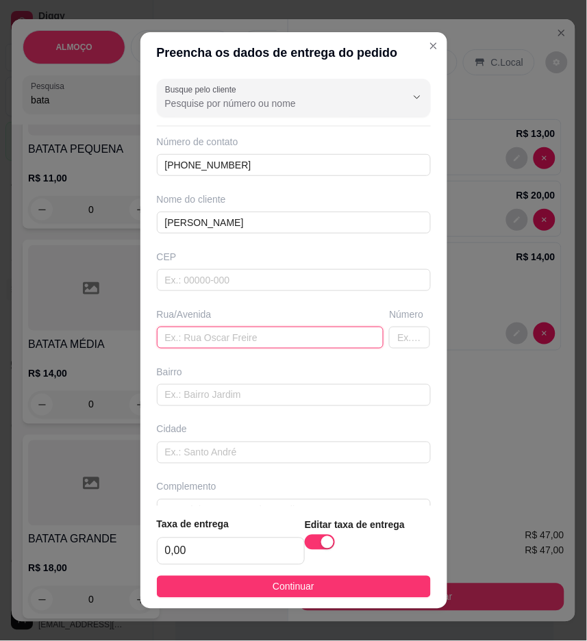
paste input "Maria Patriota Ramos 146"
type input "Maria Patriota Ramos 146"
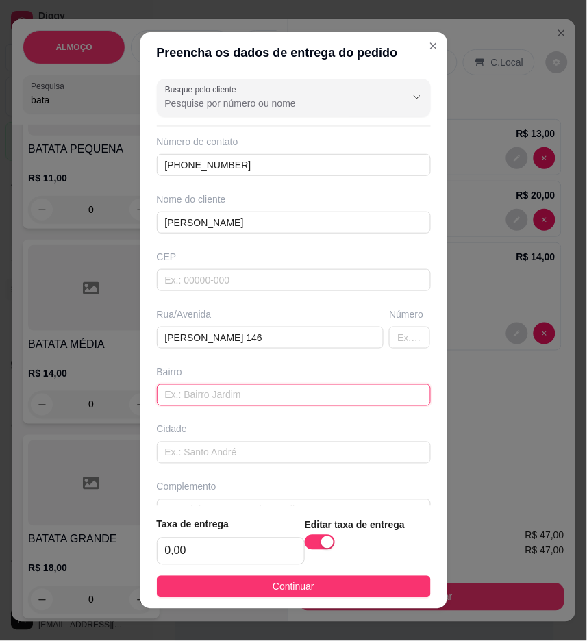
paste input "Mário Melo"
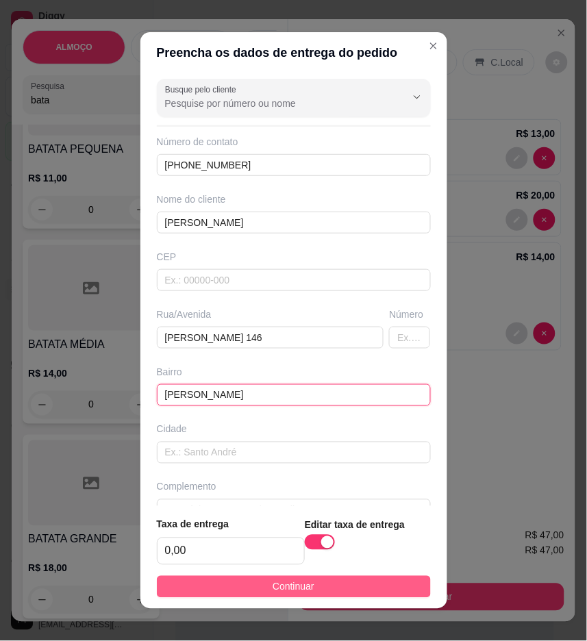
type input "Mário Melo"
click at [370, 587] on button "Continuar" at bounding box center [294, 587] width 274 height 22
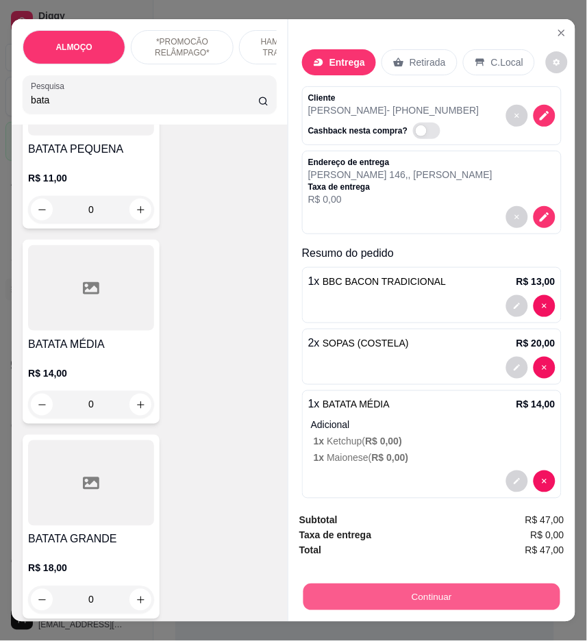
click at [536, 590] on button "Continuar" at bounding box center [431, 597] width 257 height 27
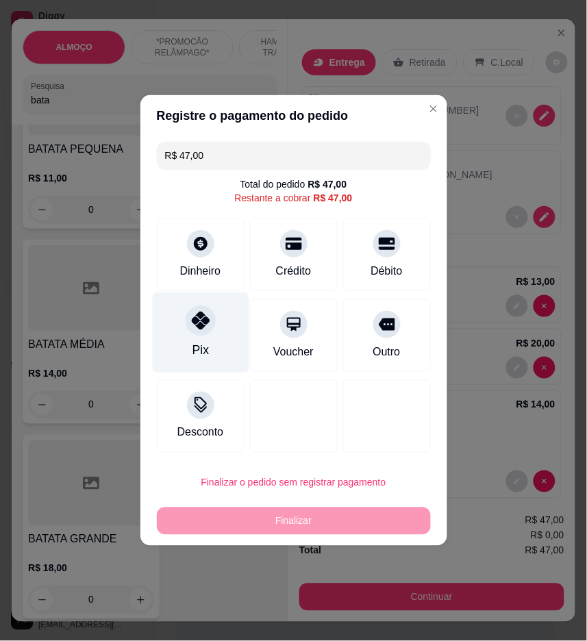
click at [235, 327] on div "Pix" at bounding box center [200, 333] width 97 height 80
type input "R$ 0,00"
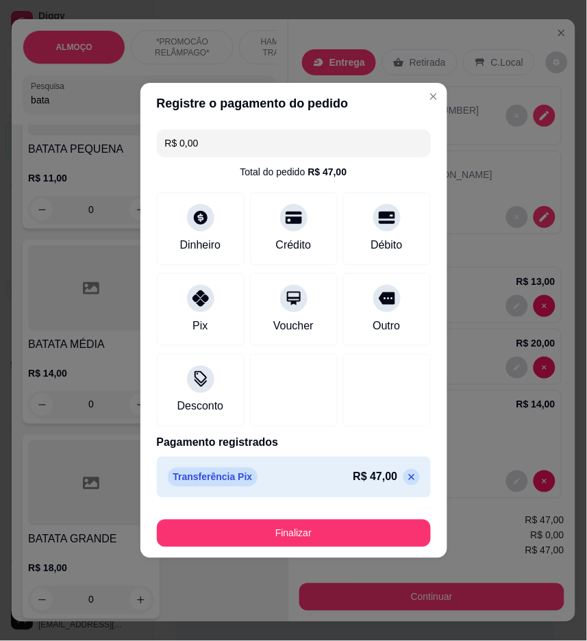
click at [301, 550] on footer "Finalizar" at bounding box center [293, 530] width 307 height 55
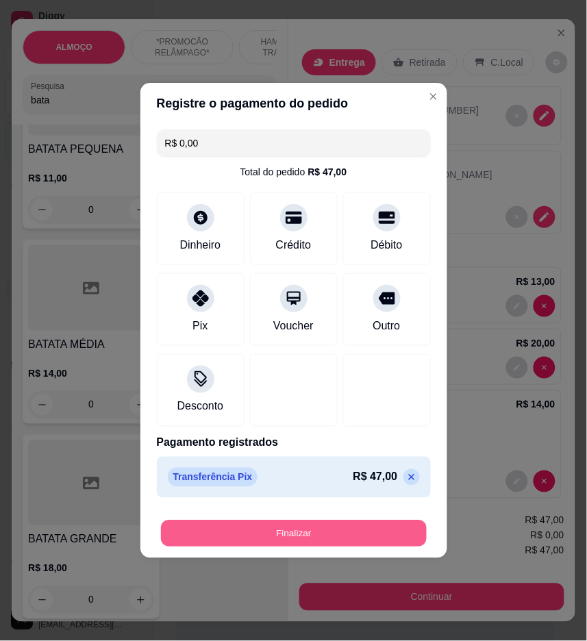
click at [303, 536] on button "Finalizar" at bounding box center [294, 534] width 266 height 27
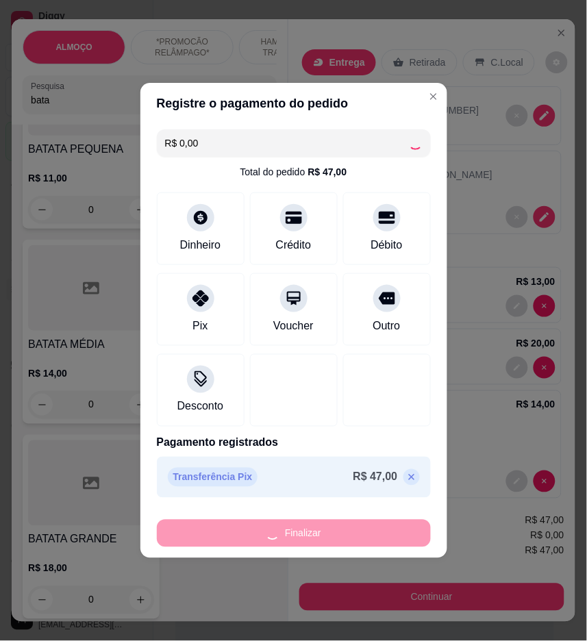
type input "0"
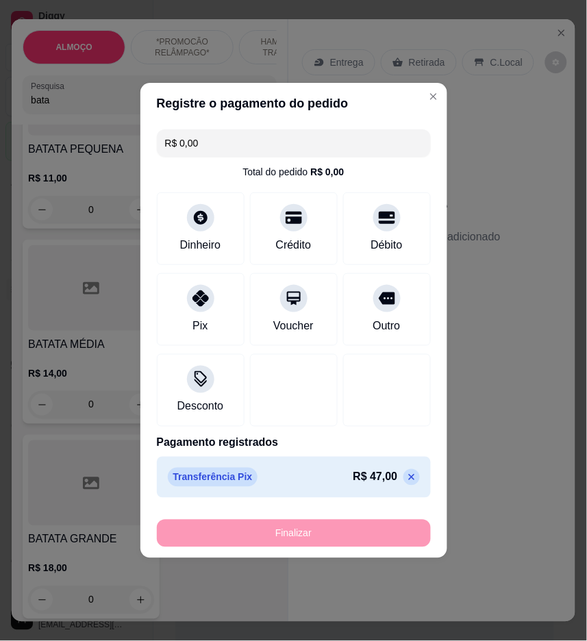
type input "-R$ 47,00"
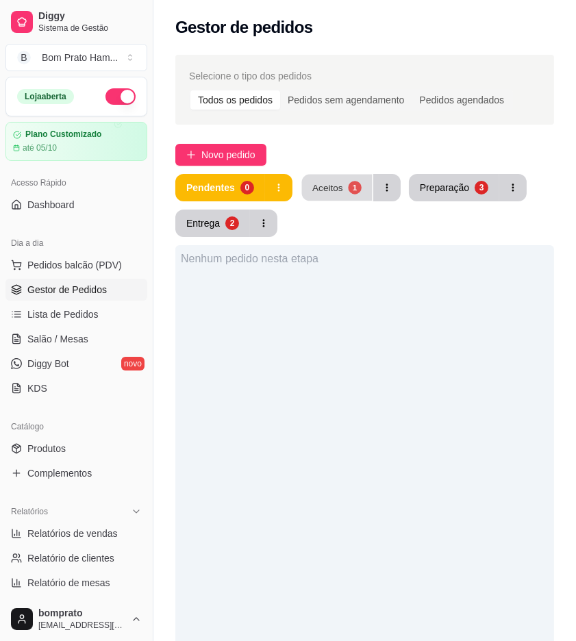
click at [340, 190] on button "Aceitos 1" at bounding box center [336, 188] width 71 height 27
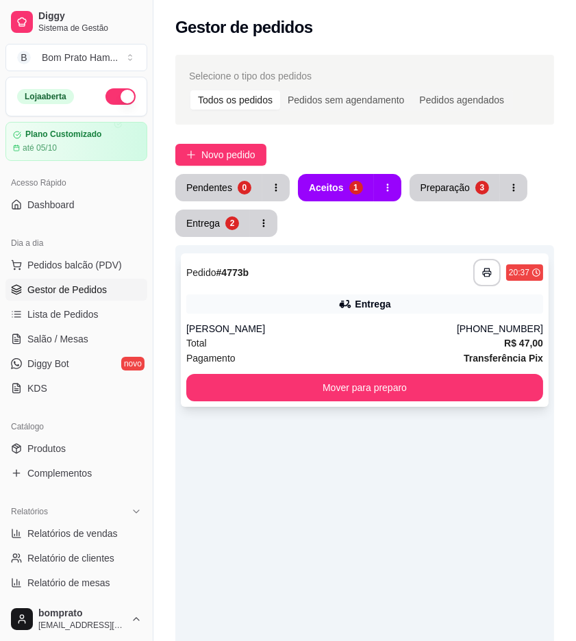
click at [347, 257] on div "**********" at bounding box center [365, 329] width 368 height 153
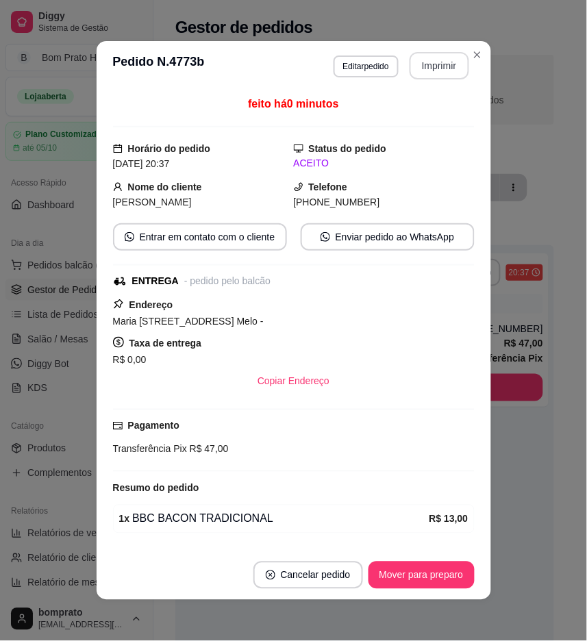
click at [429, 66] on button "Imprimir" at bounding box center [440, 65] width 60 height 27
click at [435, 581] on button "Mover para preparo" at bounding box center [421, 575] width 103 height 27
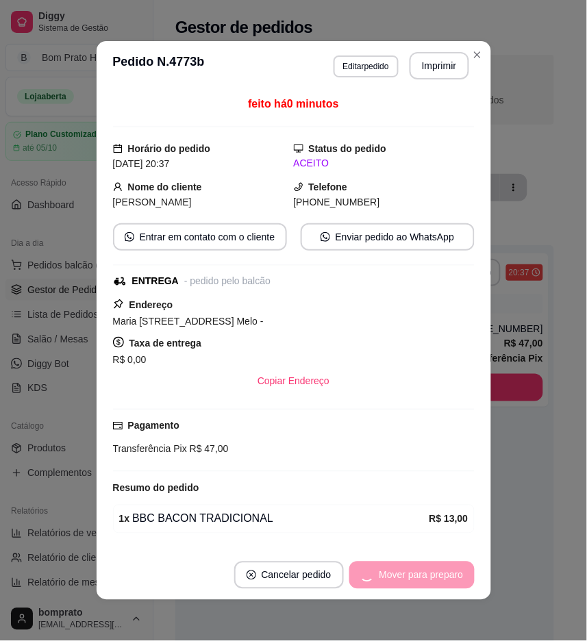
click at [475, 551] on footer "Cancelar pedido Mover para preparo" at bounding box center [294, 575] width 395 height 49
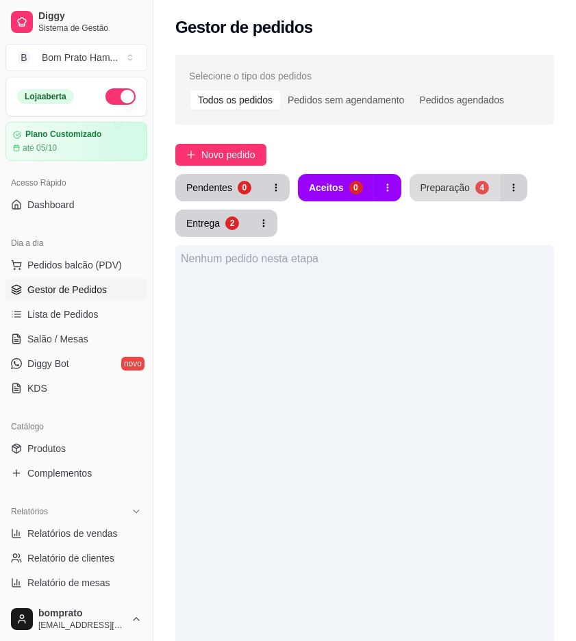
click at [431, 199] on button "Preparação 4" at bounding box center [455, 187] width 90 height 27
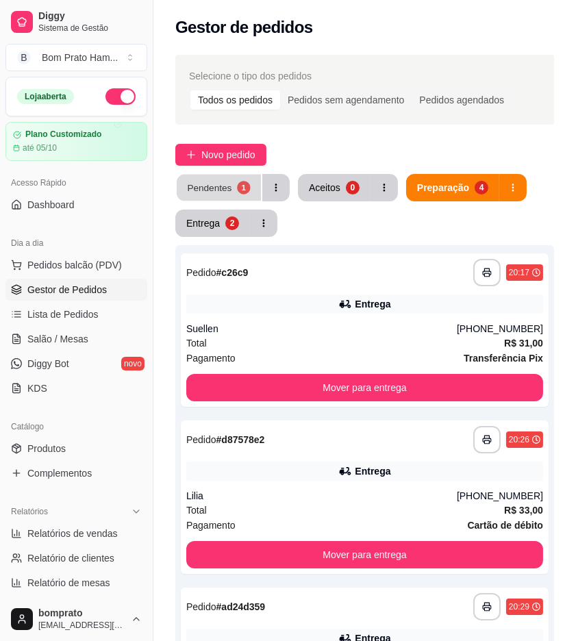
click at [225, 180] on button "Pendentes 1" at bounding box center [219, 188] width 84 height 27
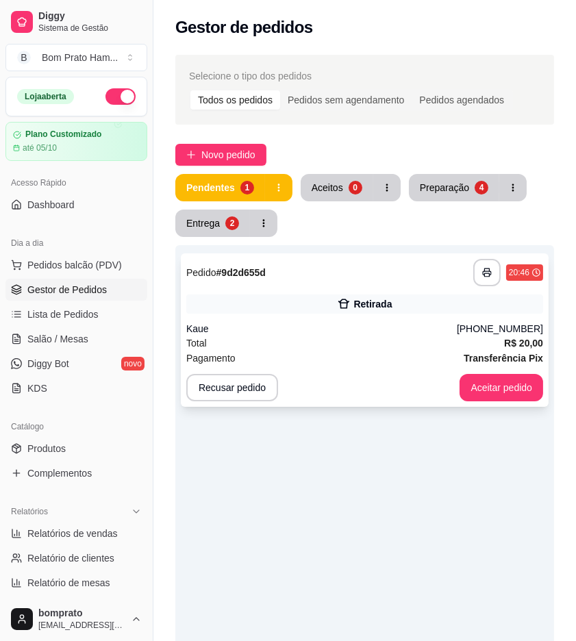
click at [318, 255] on div "**********" at bounding box center [365, 329] width 368 height 153
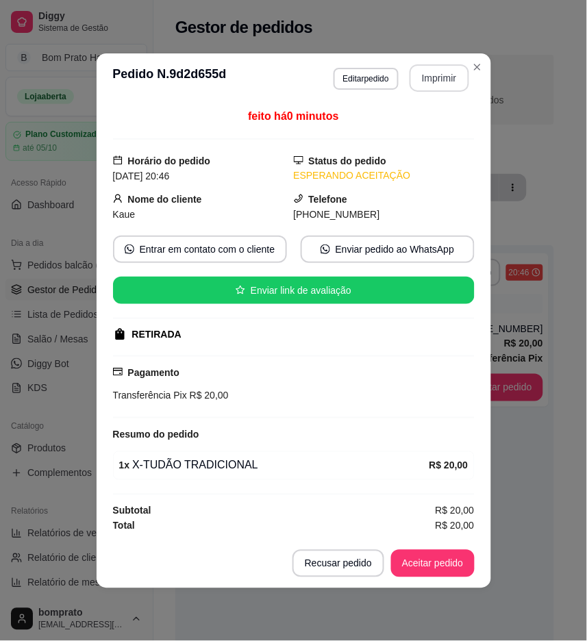
click at [448, 66] on button "Imprimir" at bounding box center [440, 77] width 60 height 27
click at [446, 555] on button "Aceitar pedido" at bounding box center [432, 563] width 81 height 27
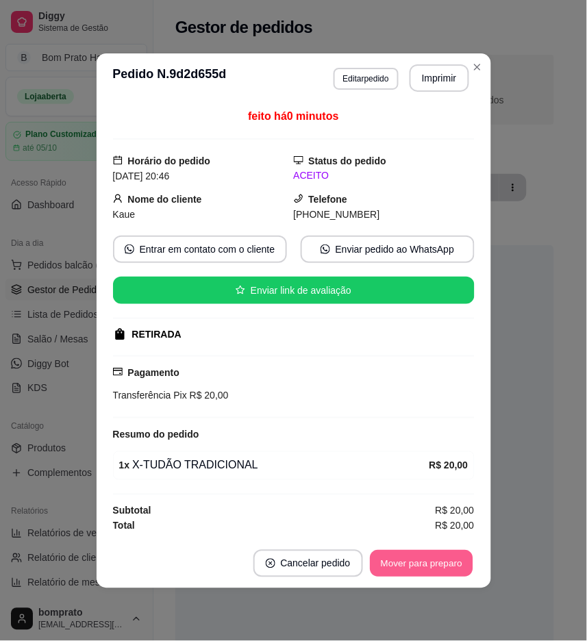
click at [446, 562] on button "Mover para preparo" at bounding box center [421, 563] width 103 height 27
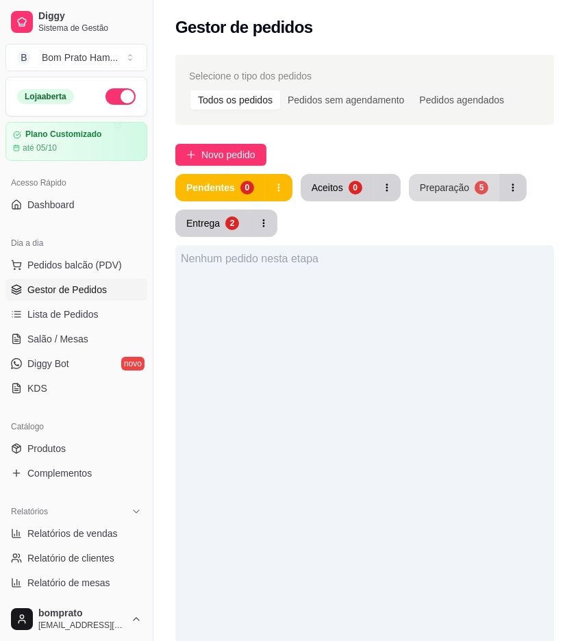
click at [449, 199] on button "Preparação 5" at bounding box center [454, 187] width 90 height 27
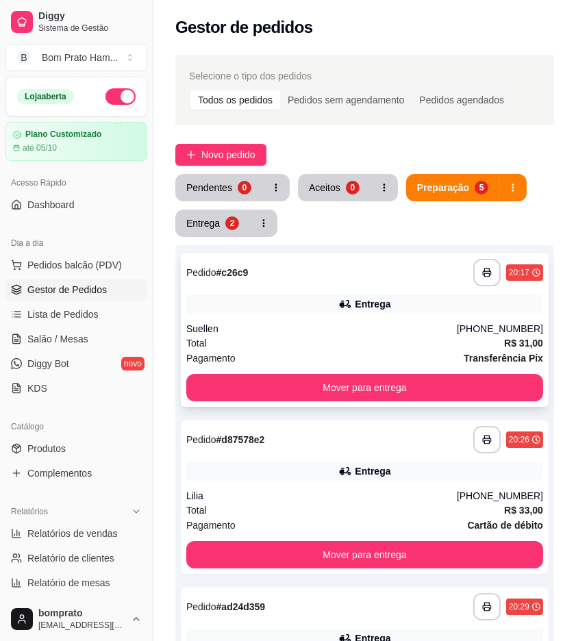
click at [390, 310] on div "Entrega" at bounding box center [364, 304] width 357 height 19
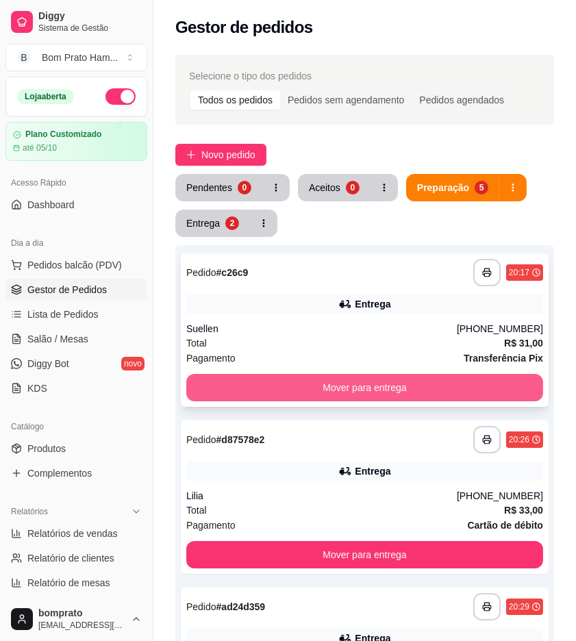
click at [366, 384] on button "Mover para entrega" at bounding box center [364, 387] width 357 height 27
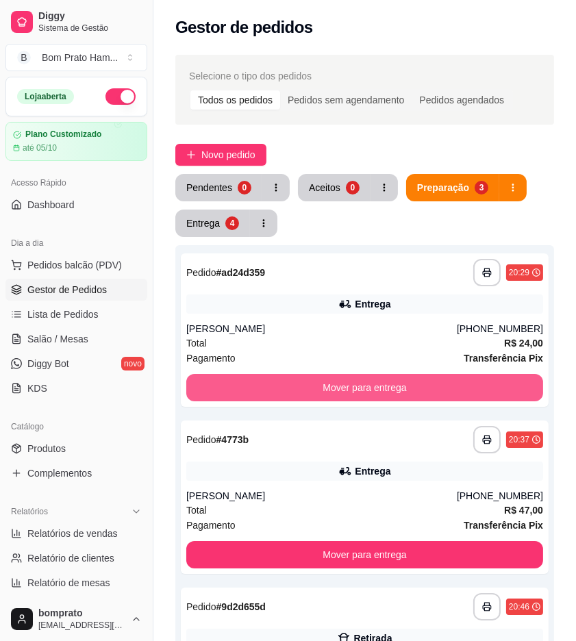
click at [366, 384] on button "Mover para entrega" at bounding box center [364, 387] width 357 height 27
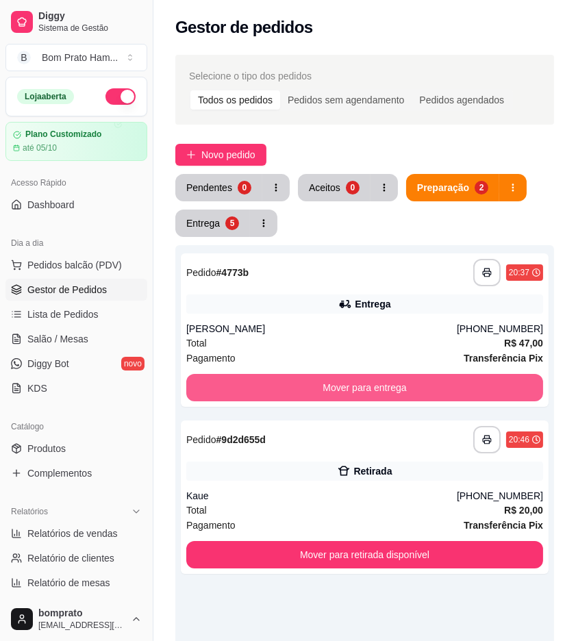
click at [366, 384] on button "Mover para entrega" at bounding box center [364, 387] width 357 height 27
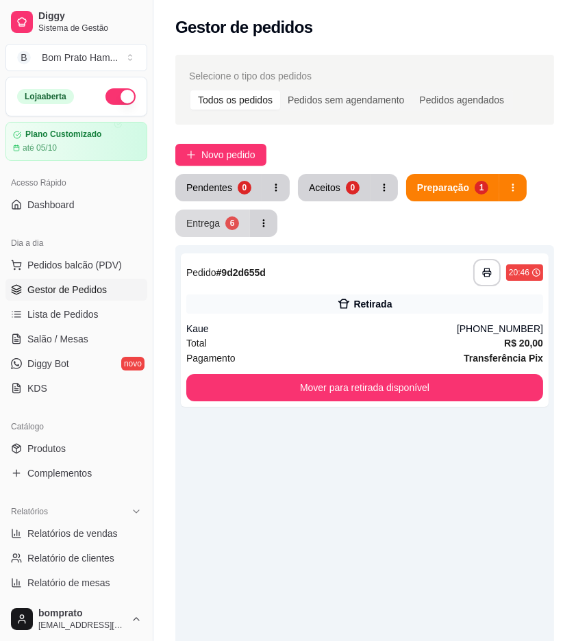
click at [214, 219] on div "Entrega" at bounding box center [203, 223] width 34 height 14
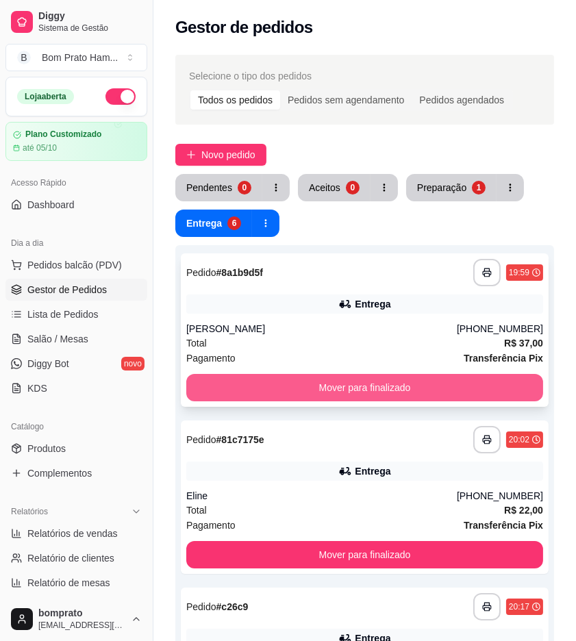
click at [331, 374] on button "Mover para finalizado" at bounding box center [364, 387] width 357 height 27
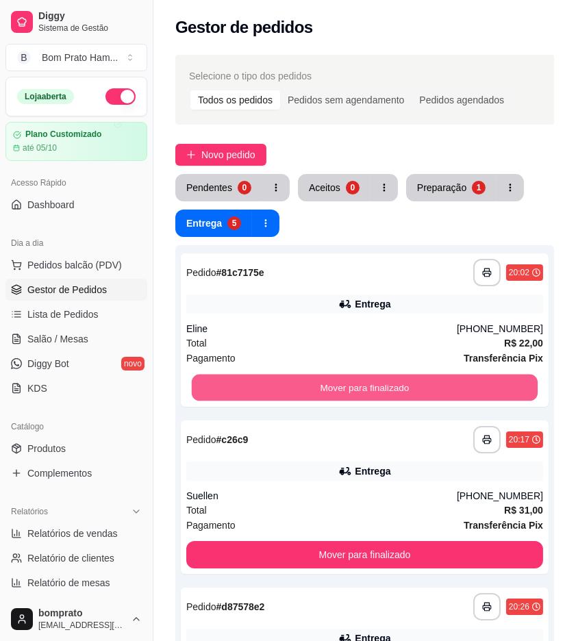
click at [331, 375] on button "Mover para finalizado" at bounding box center [365, 388] width 346 height 27
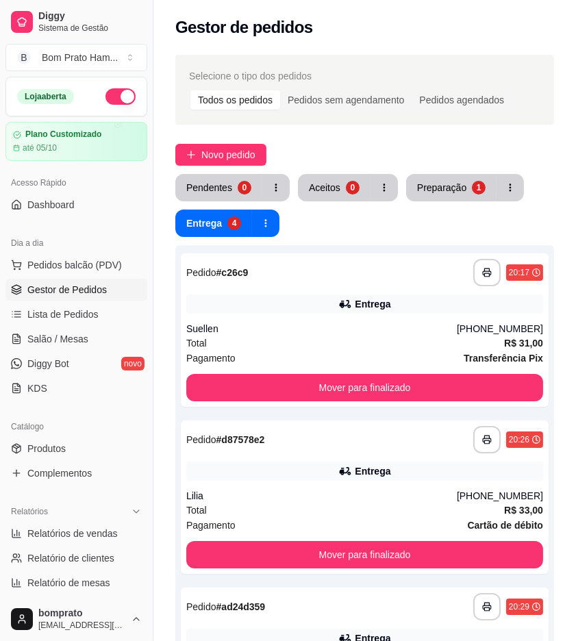
click at [240, 203] on div "Pendentes 0 Aceitos 0 Preparação 1 Entrega 4" at bounding box center [364, 205] width 379 height 63
click at [455, 192] on div "Preparação" at bounding box center [442, 187] width 48 height 13
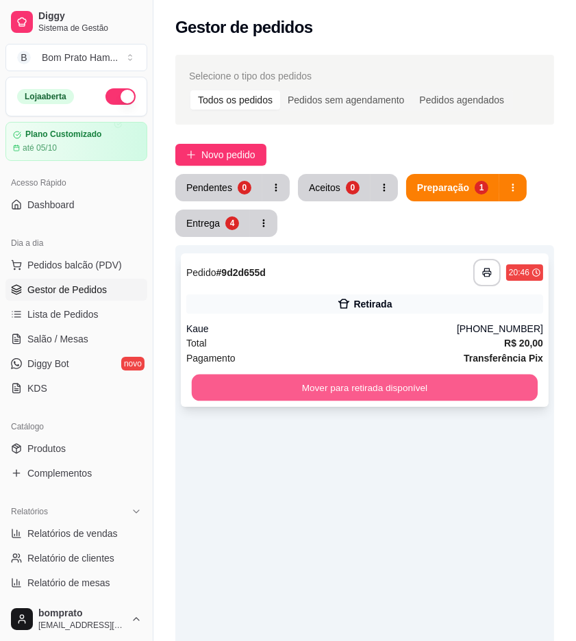
click at [358, 400] on button "Mover para retirada disponível" at bounding box center [365, 388] width 346 height 27
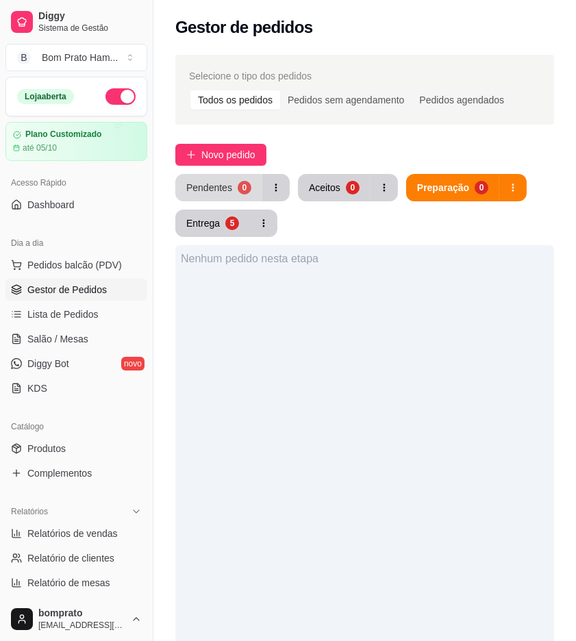
click at [245, 192] on div "0" at bounding box center [245, 188] width 14 height 14
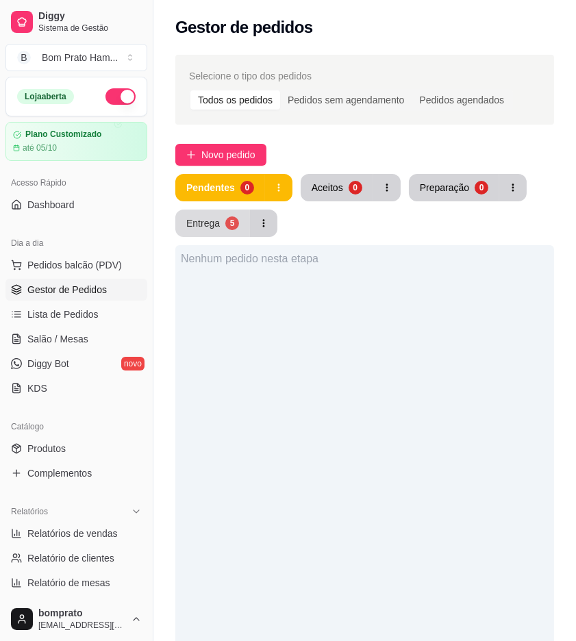
click at [221, 221] on button "Entrega 5" at bounding box center [212, 223] width 75 height 27
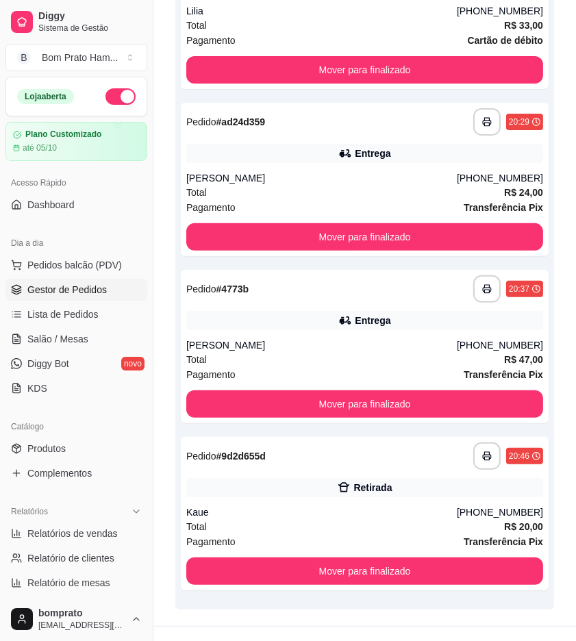
scroll to position [508, 0]
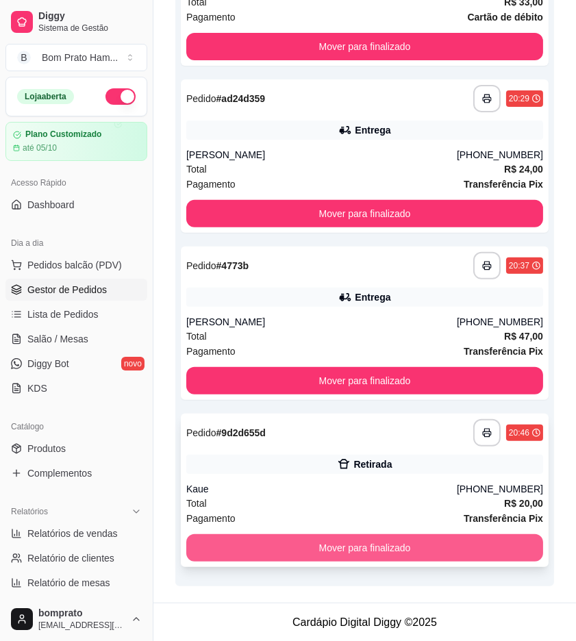
click at [408, 553] on button "Mover para finalizado" at bounding box center [364, 547] width 357 height 27
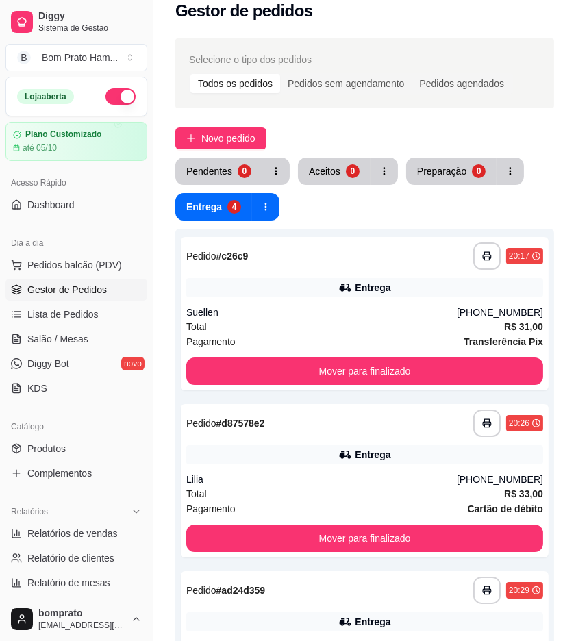
scroll to position [0, 0]
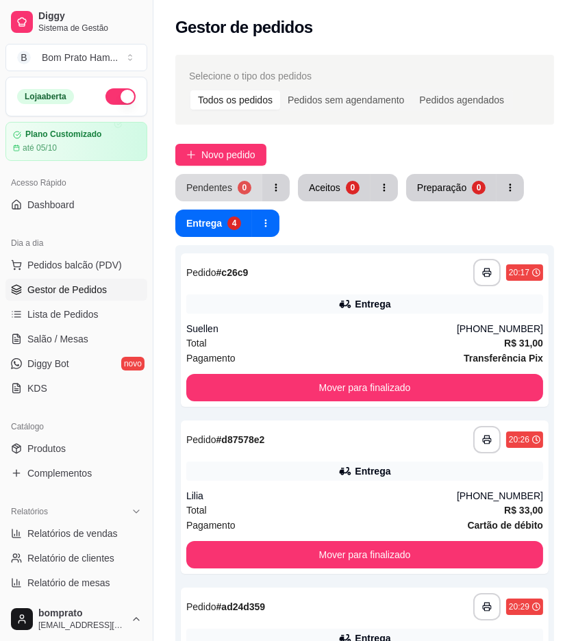
click at [227, 199] on button "Pendentes 0" at bounding box center [218, 187] width 87 height 27
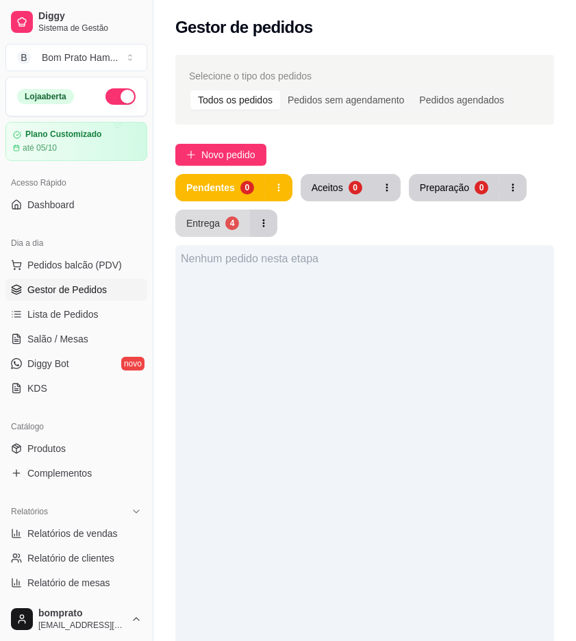
click at [214, 230] on button "Entrega 4" at bounding box center [212, 223] width 75 height 27
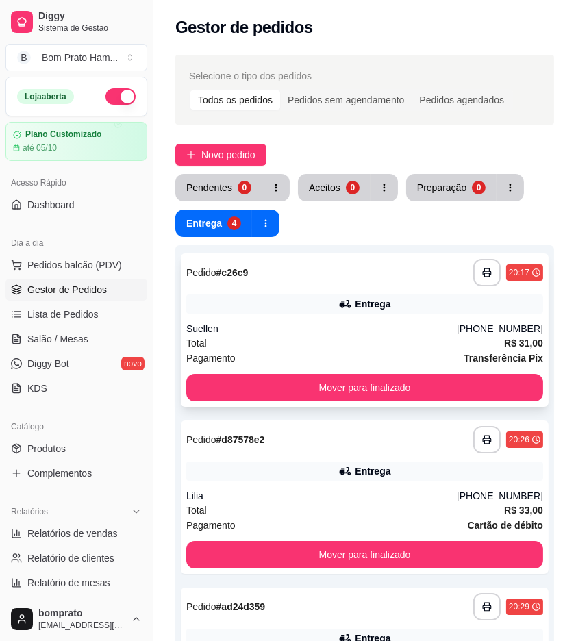
click at [315, 319] on div "**********" at bounding box center [365, 329] width 368 height 153
click at [373, 471] on div "Entrega" at bounding box center [373, 471] width 36 height 14
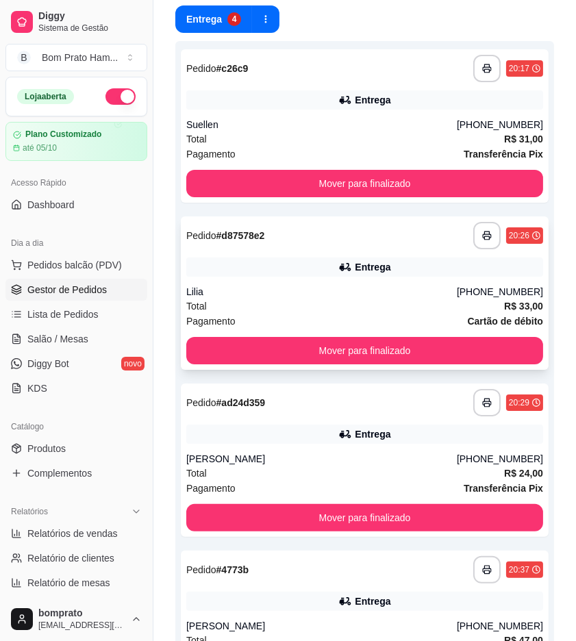
scroll to position [228, 0]
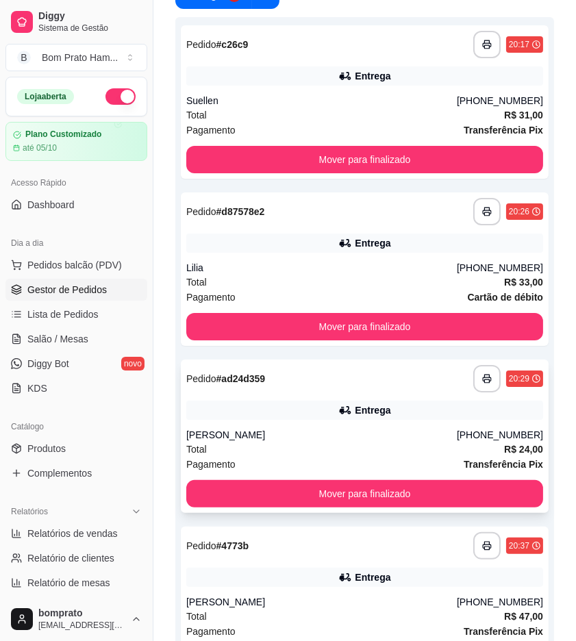
click at [356, 436] on div "[PERSON_NAME]" at bounding box center [321, 435] width 271 height 14
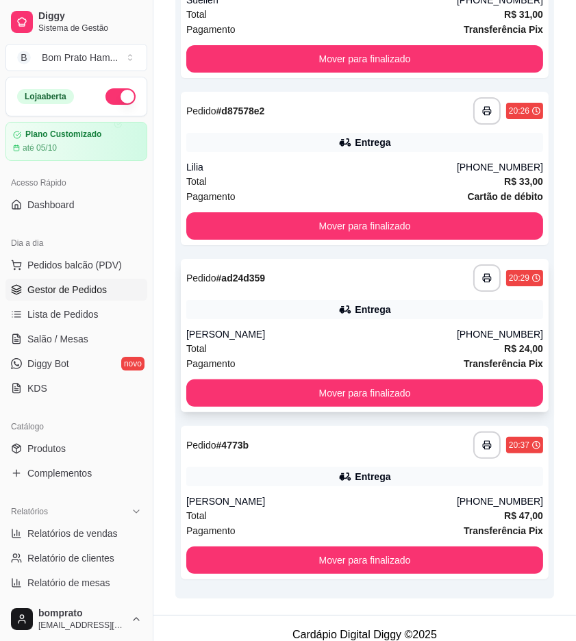
scroll to position [340, 0]
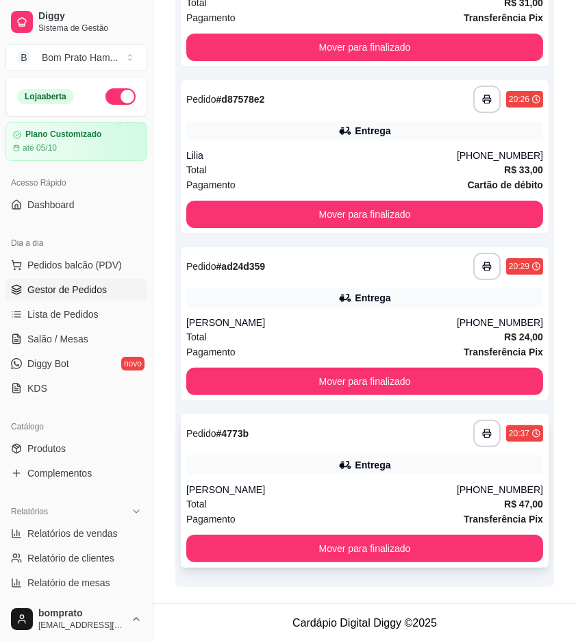
click at [361, 460] on div "Entrega" at bounding box center [373, 465] width 36 height 14
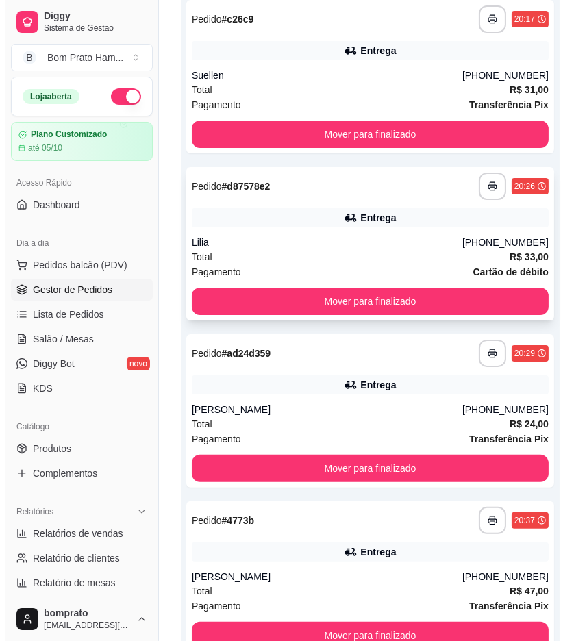
scroll to position [304, 0]
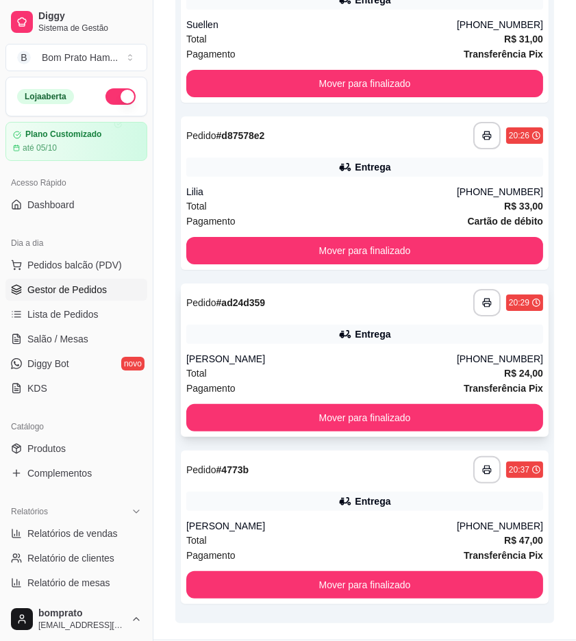
click at [312, 342] on div "Entrega" at bounding box center [364, 334] width 357 height 19
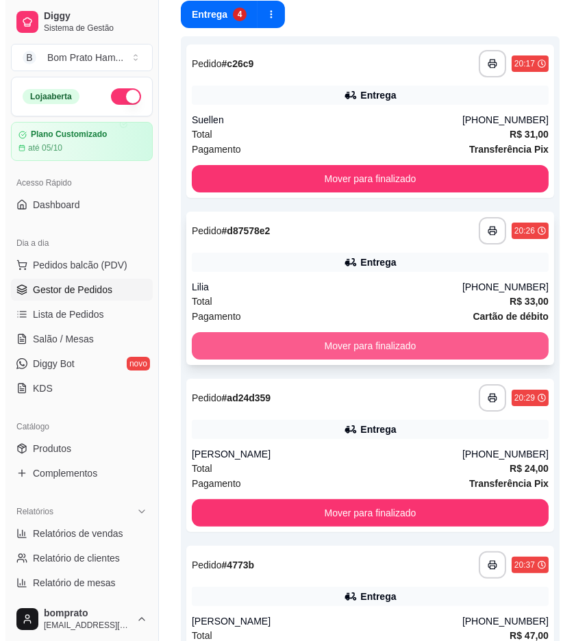
scroll to position [0, 0]
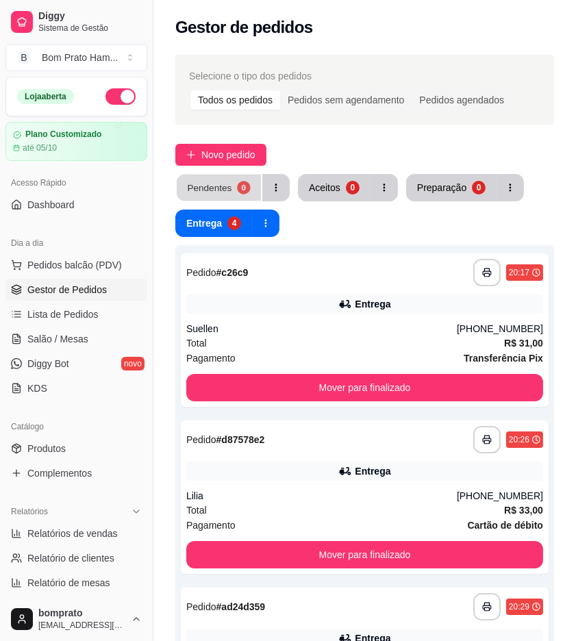
click at [251, 195] on button "Pendentes 0" at bounding box center [219, 188] width 84 height 27
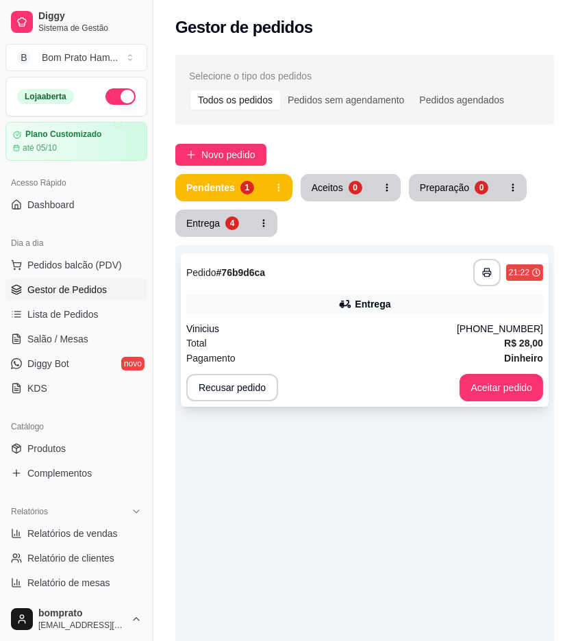
click at [312, 318] on div "**********" at bounding box center [365, 329] width 368 height 153
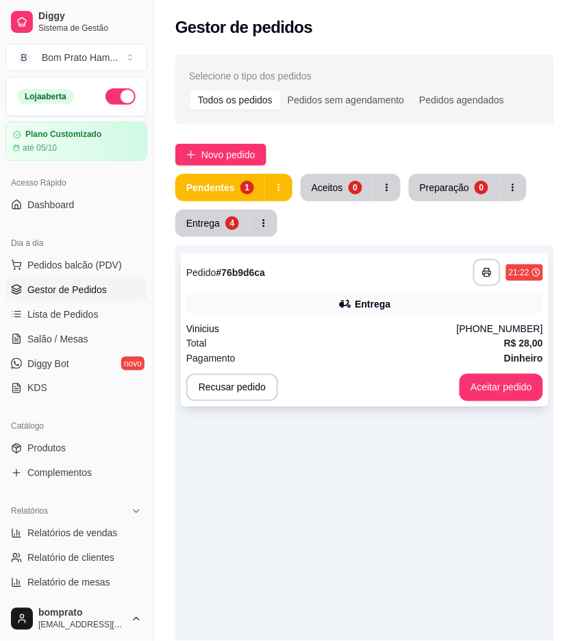
scroll to position [201, 0]
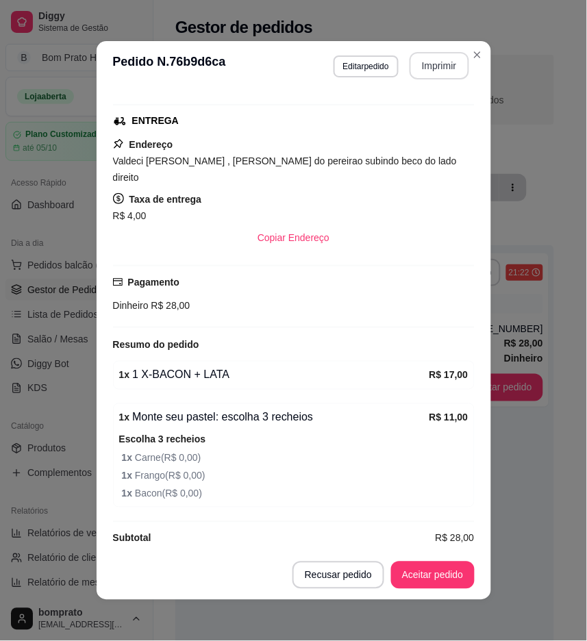
click at [428, 68] on button "Imprimir" at bounding box center [440, 65] width 60 height 27
click at [427, 571] on button "Aceitar pedido" at bounding box center [433, 575] width 84 height 27
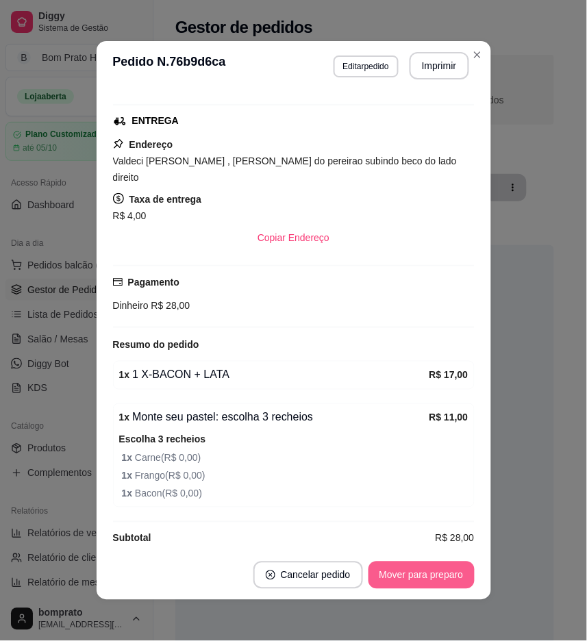
click at [427, 571] on button "Mover para preparo" at bounding box center [421, 575] width 106 height 27
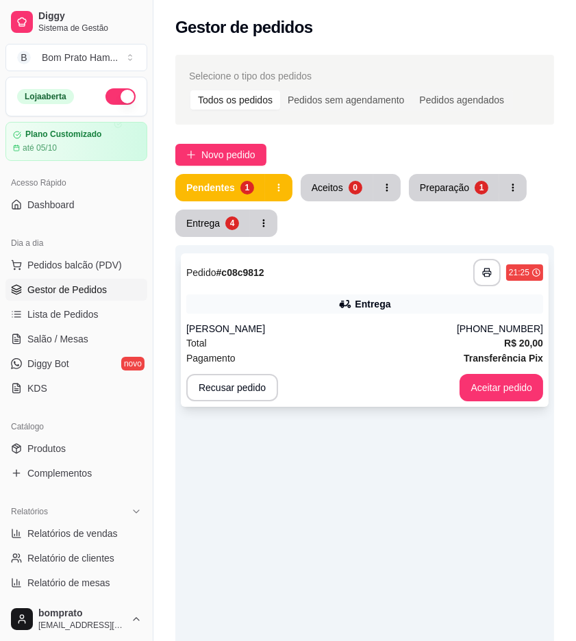
click at [387, 298] on div "Entrega" at bounding box center [373, 304] width 36 height 14
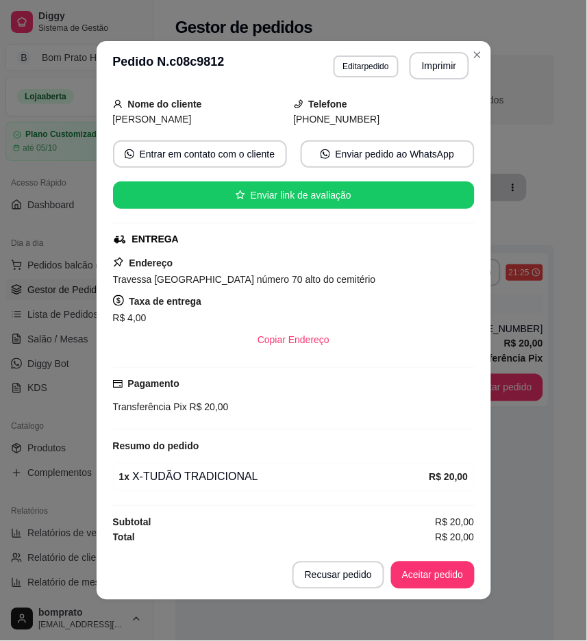
scroll to position [84, 0]
click at [435, 46] on header "**********" at bounding box center [294, 65] width 395 height 49
click at [435, 58] on button "Imprimir" at bounding box center [440, 65] width 60 height 27
click at [445, 567] on button "Aceitar pedido" at bounding box center [433, 575] width 84 height 27
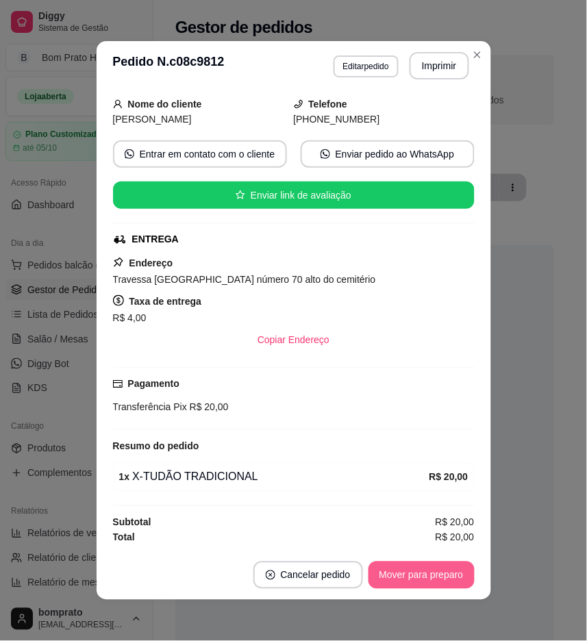
click at [447, 571] on button "Mover para preparo" at bounding box center [421, 575] width 106 height 27
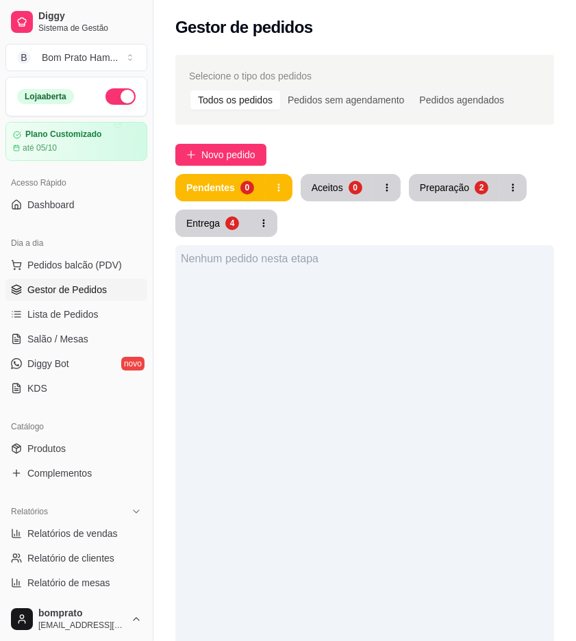
click at [435, 201] on div "Pendentes 0 Aceitos 0 Preparação 2 Entrega 4" at bounding box center [364, 205] width 379 height 63
click at [435, 195] on button "Preparação 2" at bounding box center [454, 187] width 90 height 27
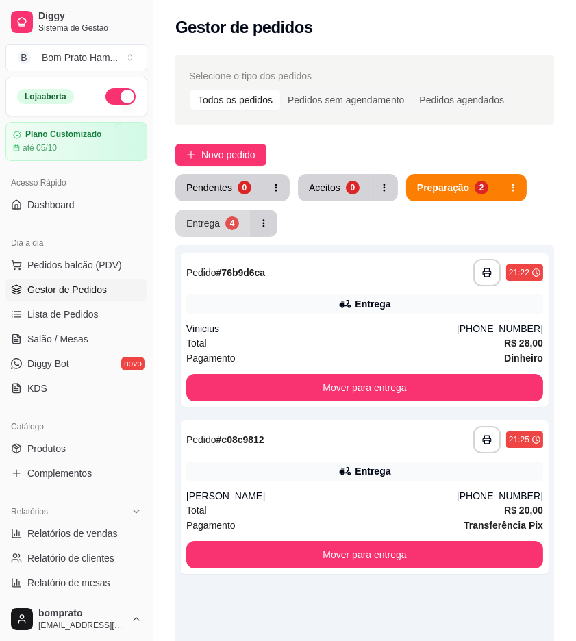
click at [213, 215] on button "Entrega 4" at bounding box center [212, 223] width 75 height 27
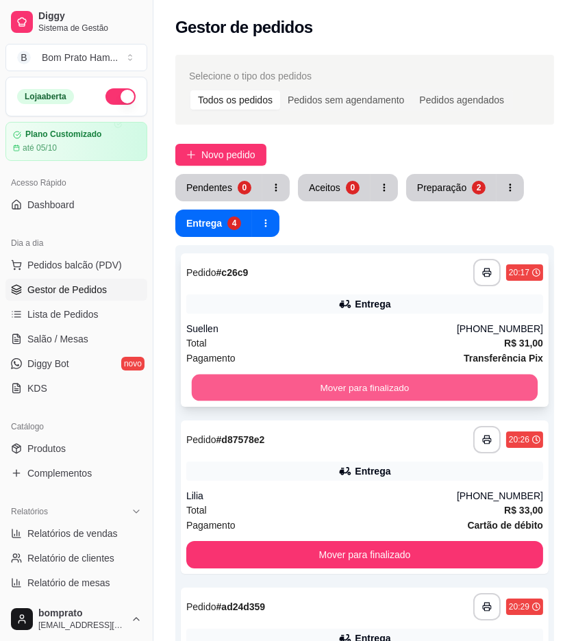
click at [346, 378] on button "Mover para finalizado" at bounding box center [365, 388] width 346 height 27
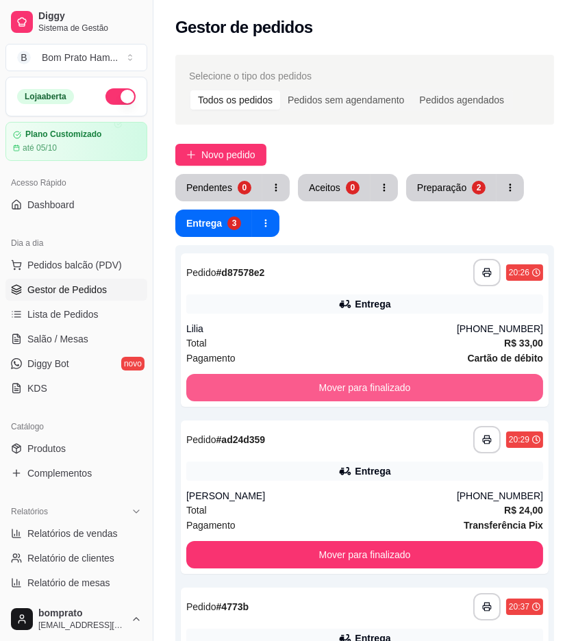
click at [346, 378] on button "Mover para finalizado" at bounding box center [364, 387] width 357 height 27
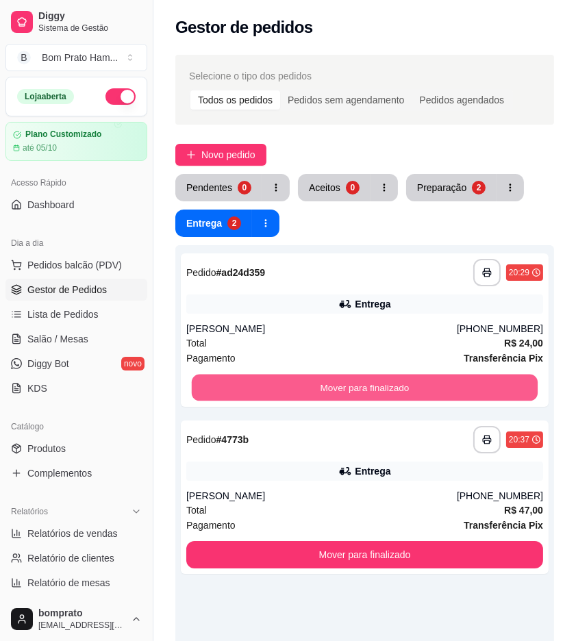
click at [346, 378] on button "Mover para finalizado" at bounding box center [365, 388] width 346 height 27
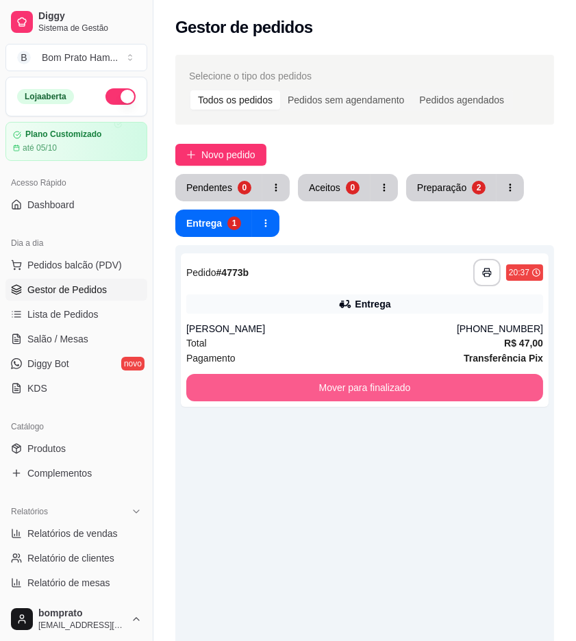
click at [346, 378] on button "Mover para finalizado" at bounding box center [364, 387] width 357 height 27
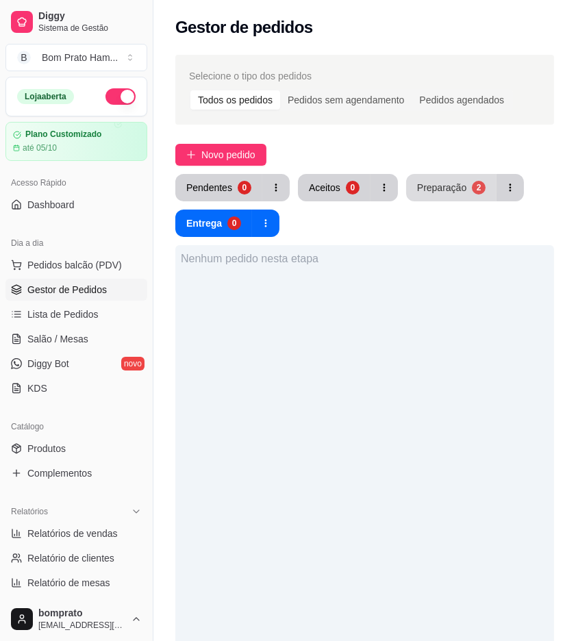
click at [427, 195] on button "Preparação 2" at bounding box center [451, 187] width 90 height 27
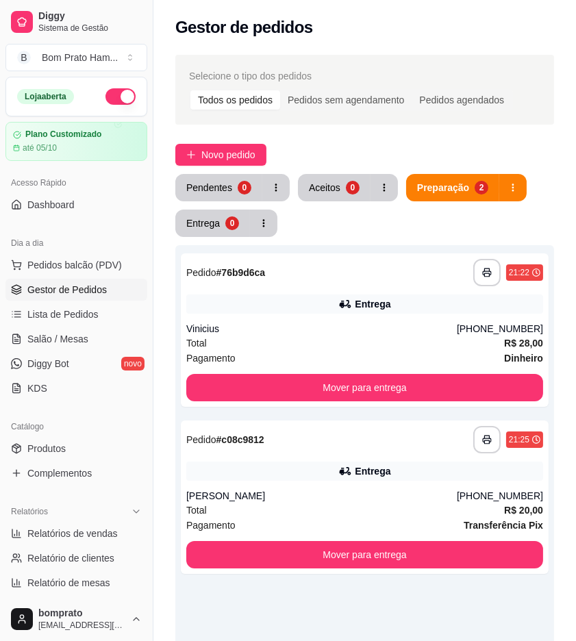
click at [223, 171] on div "**********" at bounding box center [364, 475] width 423 height 856
click at [223, 200] on button "Pendentes 0" at bounding box center [219, 188] width 84 height 27
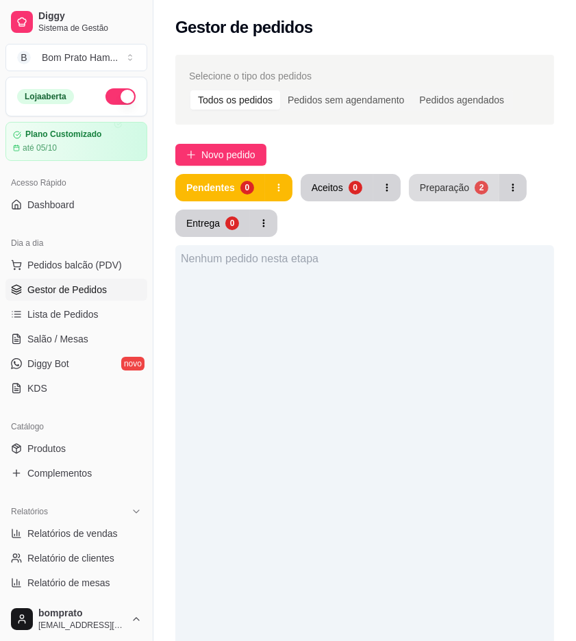
click at [463, 181] on div "Preparação" at bounding box center [444, 188] width 49 height 14
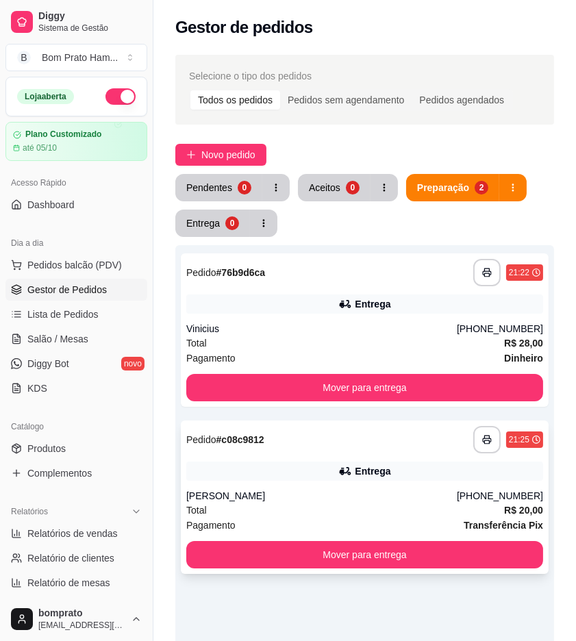
click at [382, 484] on div "**********" at bounding box center [365, 497] width 368 height 153
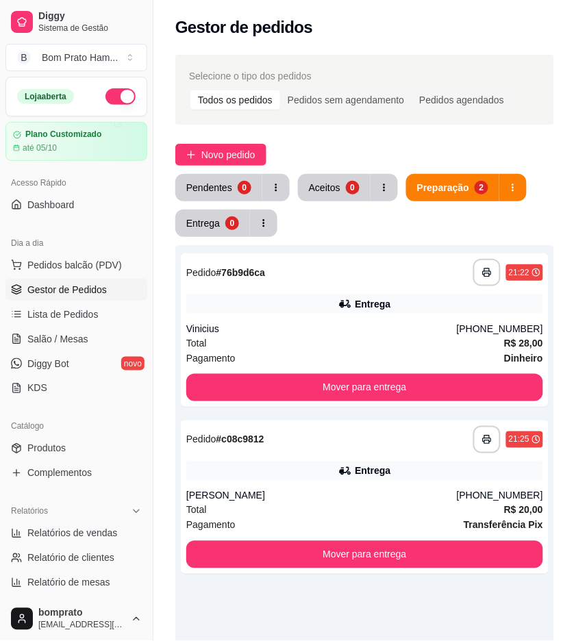
scroll to position [84, 0]
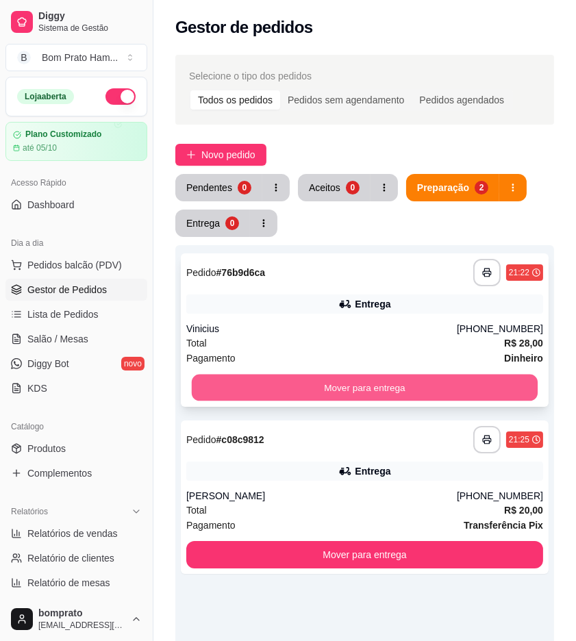
click at [358, 384] on button "Mover para entrega" at bounding box center [365, 388] width 346 height 27
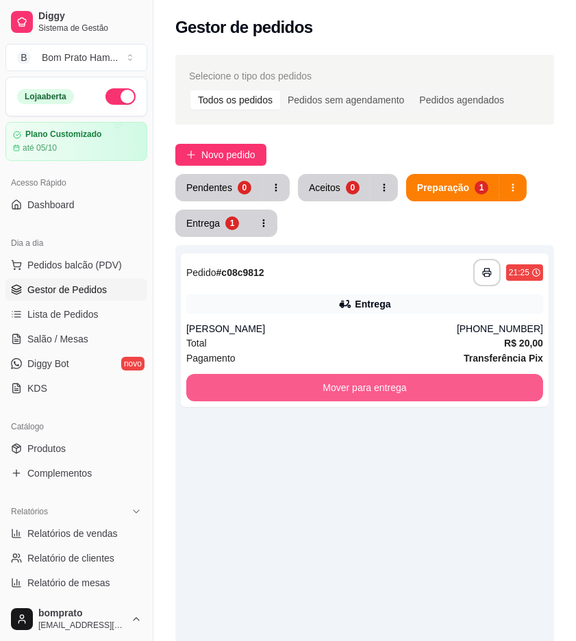
click at [373, 389] on button "Mover para entrega" at bounding box center [364, 387] width 357 height 27
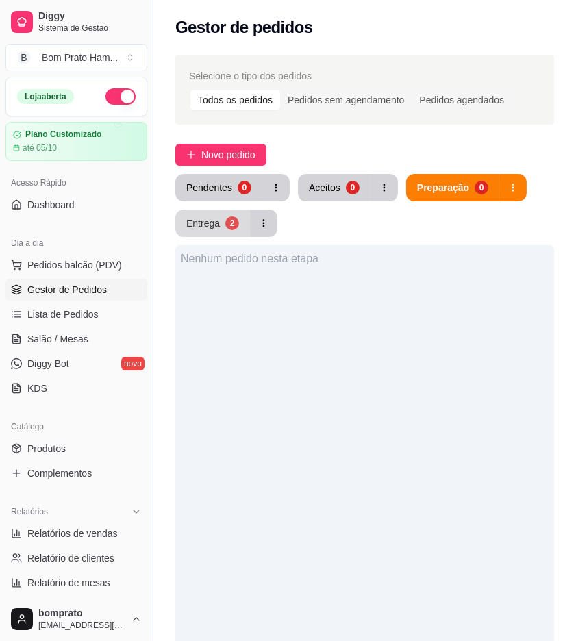
click at [218, 234] on button "Entrega 2" at bounding box center [212, 223] width 75 height 27
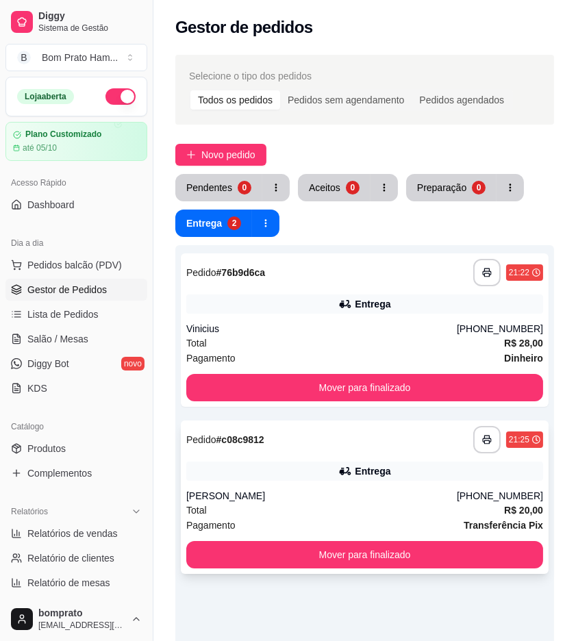
click at [351, 485] on div "**********" at bounding box center [365, 497] width 368 height 153
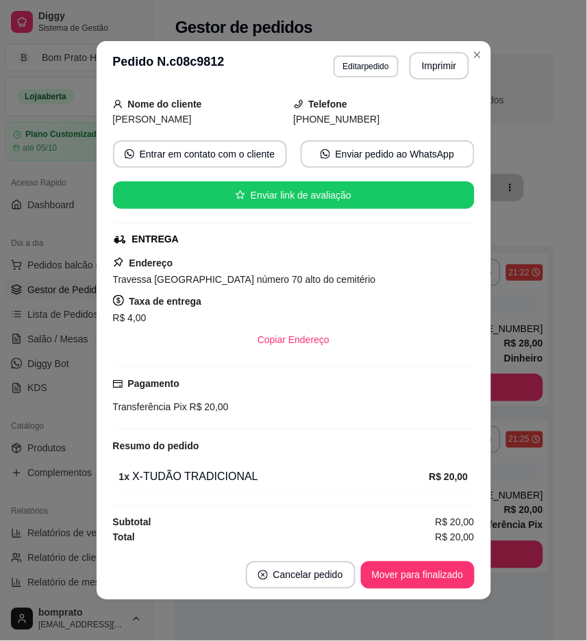
scroll to position [3, 0]
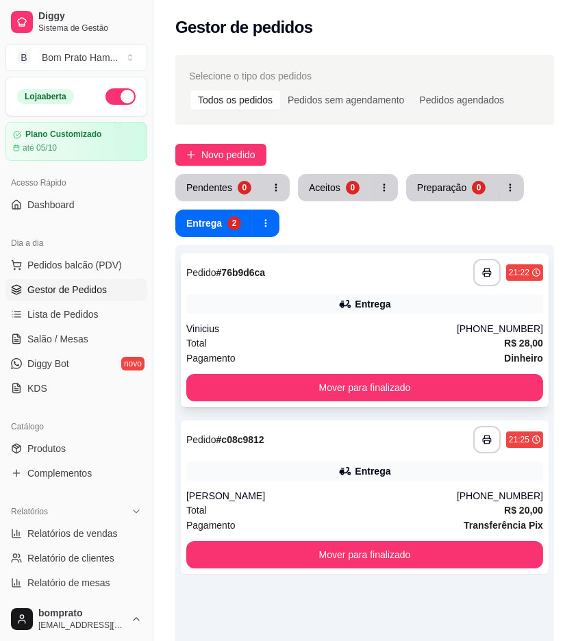
click at [338, 322] on div "Vinicius" at bounding box center [321, 329] width 271 height 14
click at [220, 193] on div "Pendentes" at bounding box center [209, 188] width 46 height 14
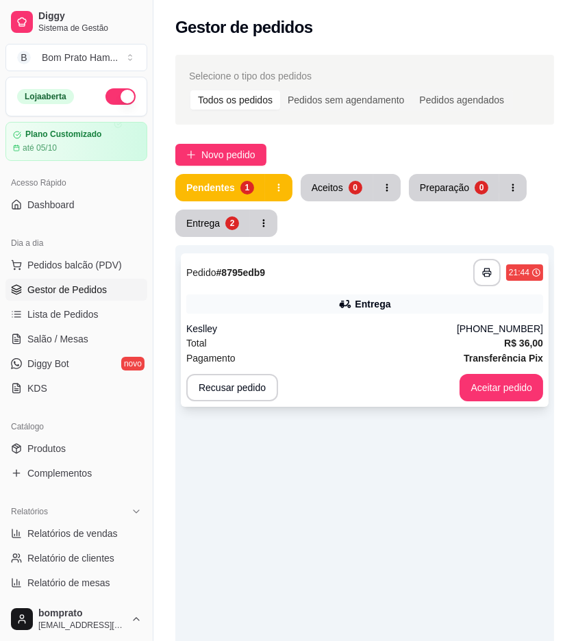
click at [341, 325] on div "Keslley" at bounding box center [321, 329] width 271 height 14
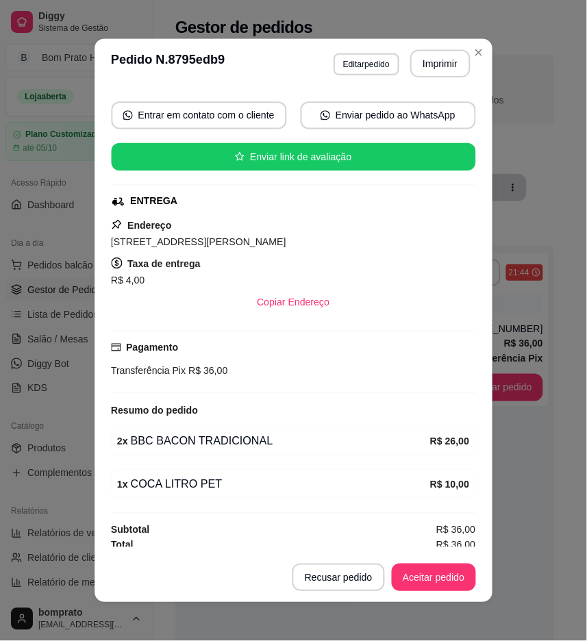
scroll to position [126, 0]
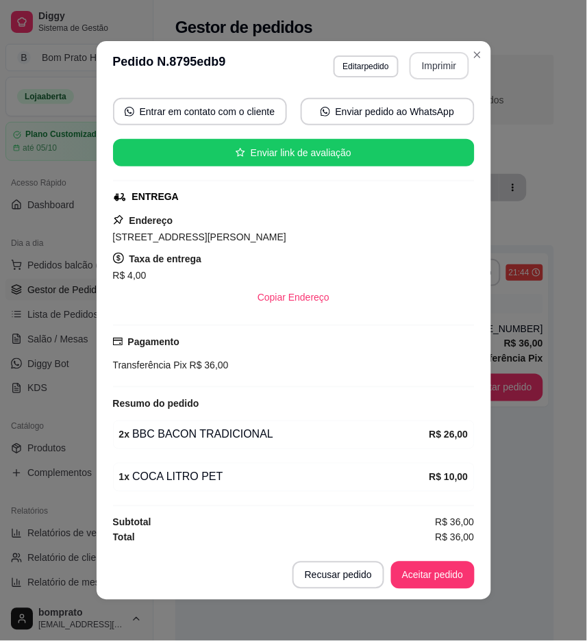
click at [427, 62] on button "Imprimir" at bounding box center [440, 65] width 60 height 27
click at [449, 585] on button "Aceitar pedido" at bounding box center [433, 575] width 84 height 27
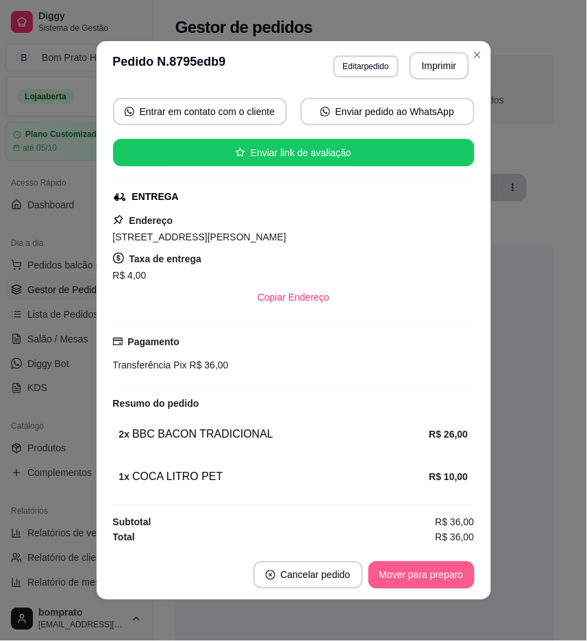
click at [447, 577] on button "Mover para preparo" at bounding box center [421, 575] width 106 height 27
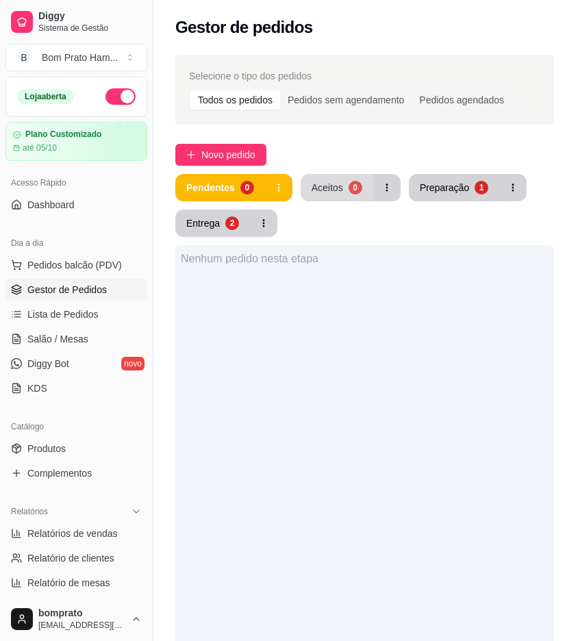
click at [336, 190] on div "Aceitos" at bounding box center [328, 188] width 32 height 14
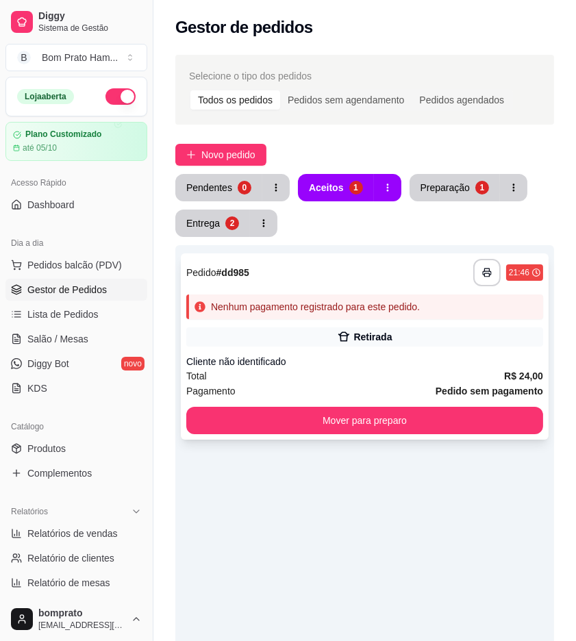
click at [347, 299] on div "Nenhum pagamento registrado para este pedido." at bounding box center [364, 307] width 357 height 25
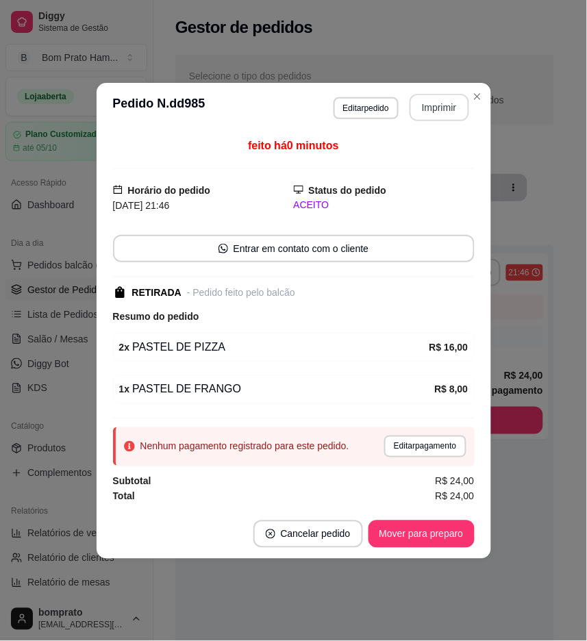
click at [461, 99] on button "Imprimir" at bounding box center [440, 107] width 60 height 27
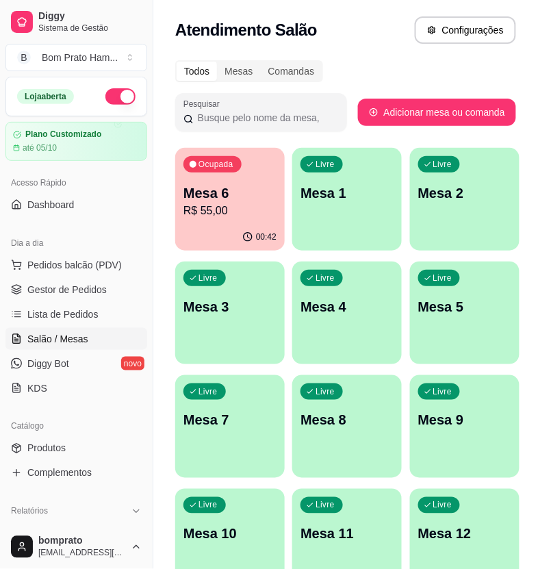
click at [240, 203] on p "R$ 55,00" at bounding box center [230, 211] width 93 height 16
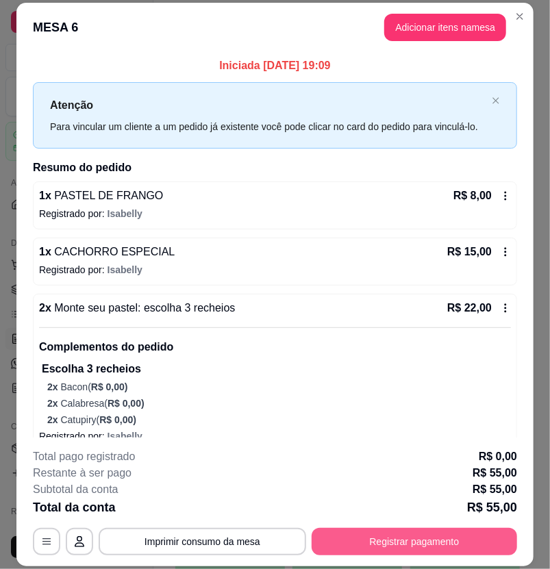
click at [452, 538] on button "Registrar pagamento" at bounding box center [414, 541] width 205 height 27
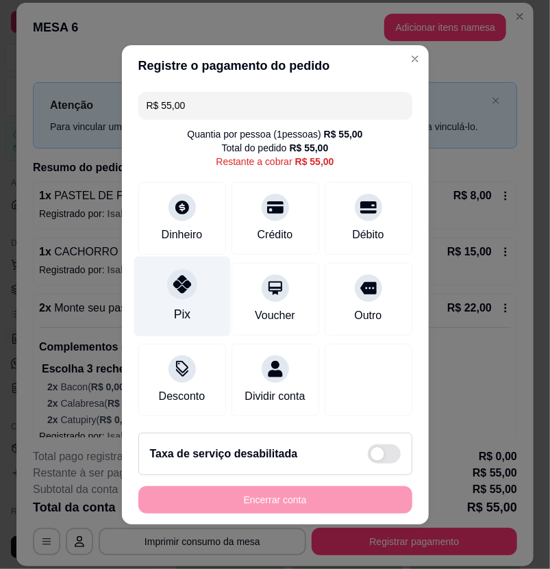
click at [174, 292] on div "Pix" at bounding box center [182, 296] width 97 height 80
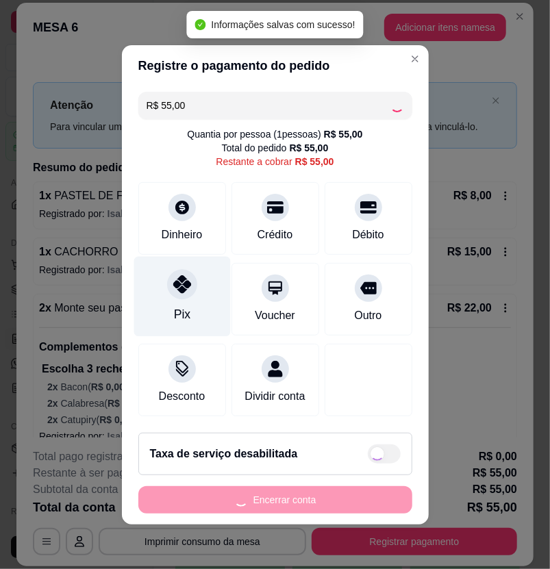
type input "R$ 0,00"
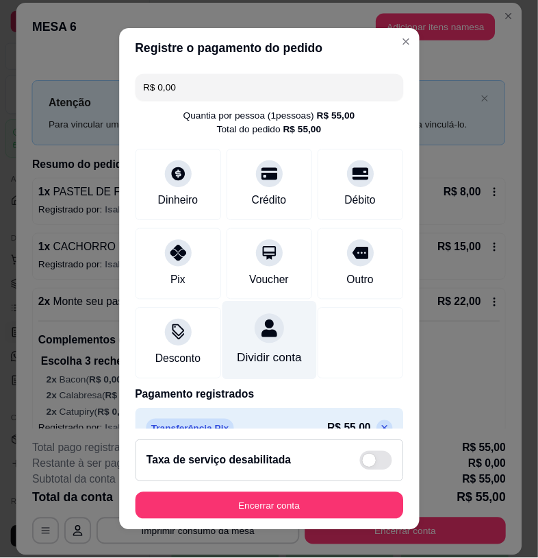
scroll to position [42, 0]
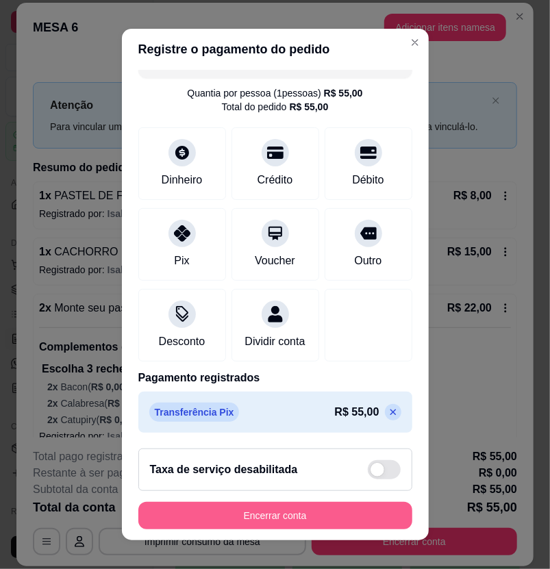
click at [351, 516] on button "Encerrar conta" at bounding box center [275, 515] width 274 height 27
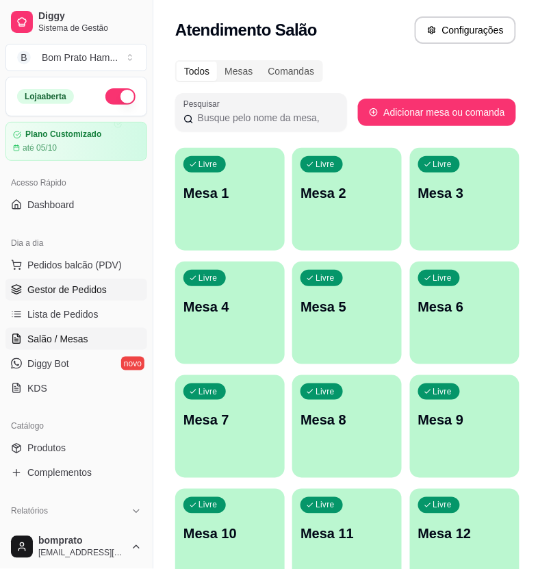
click at [86, 281] on link "Gestor de Pedidos" at bounding box center [76, 290] width 142 height 22
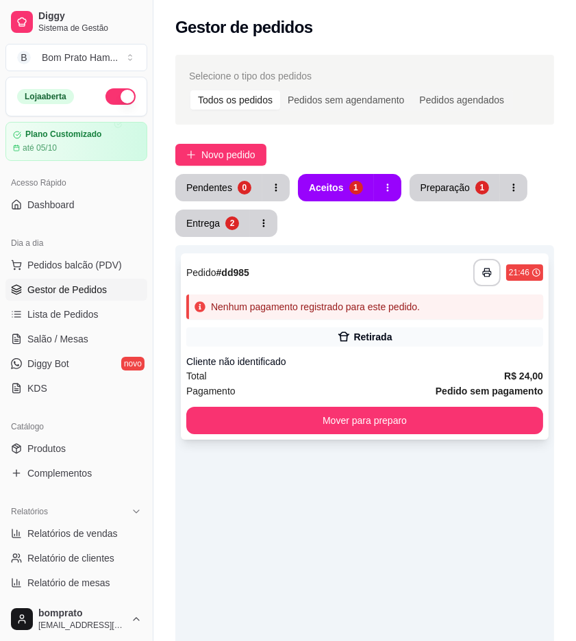
click at [396, 345] on div "Retirada" at bounding box center [364, 336] width 357 height 19
click at [418, 324] on div "**********" at bounding box center [365, 346] width 368 height 186
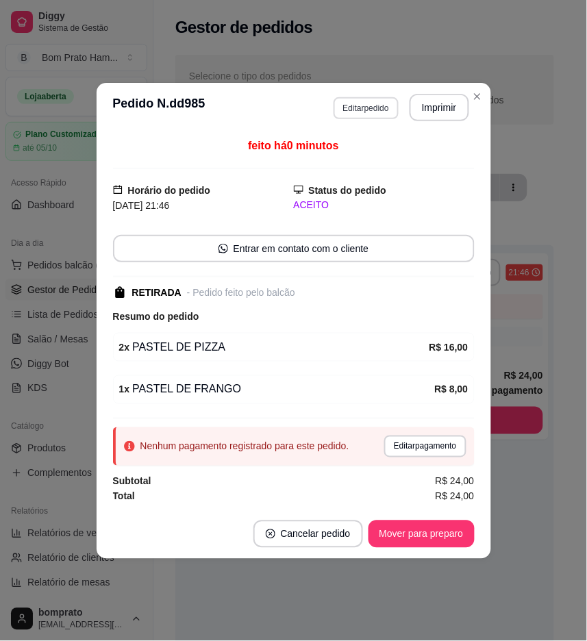
click at [373, 103] on button "Editar pedido" at bounding box center [366, 108] width 65 height 22
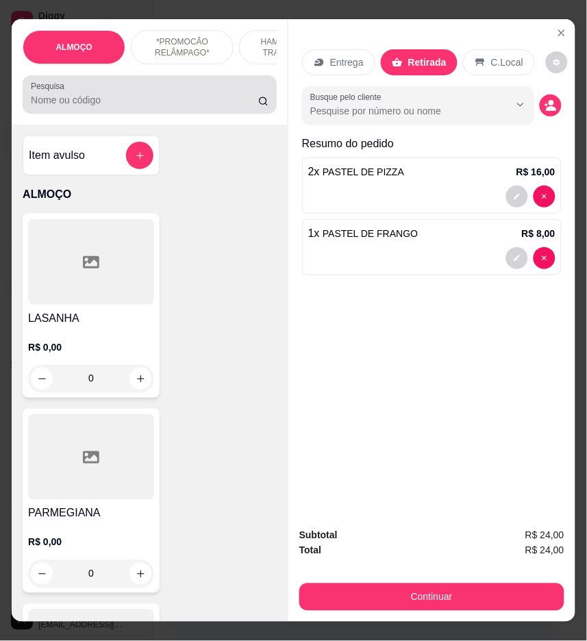
click at [214, 107] on input "Pesquisa" at bounding box center [144, 100] width 227 height 14
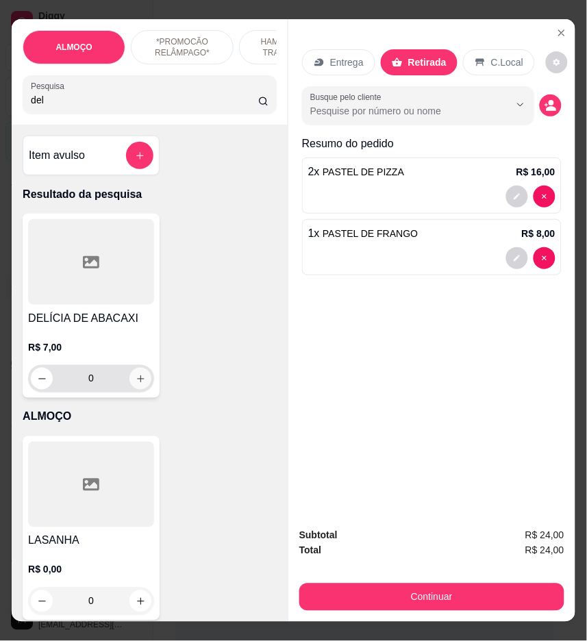
type input "del"
click at [140, 388] on button "increase-product-quantity" at bounding box center [140, 378] width 21 height 21
type input "1"
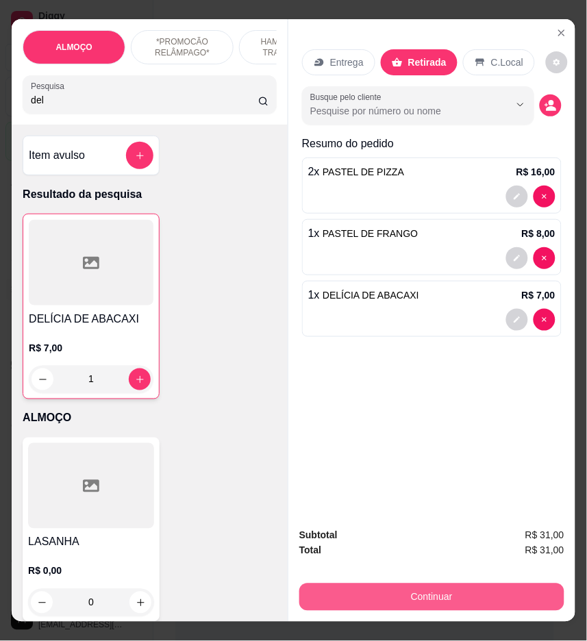
click at [471, 594] on button "Continuar" at bounding box center [431, 597] width 265 height 27
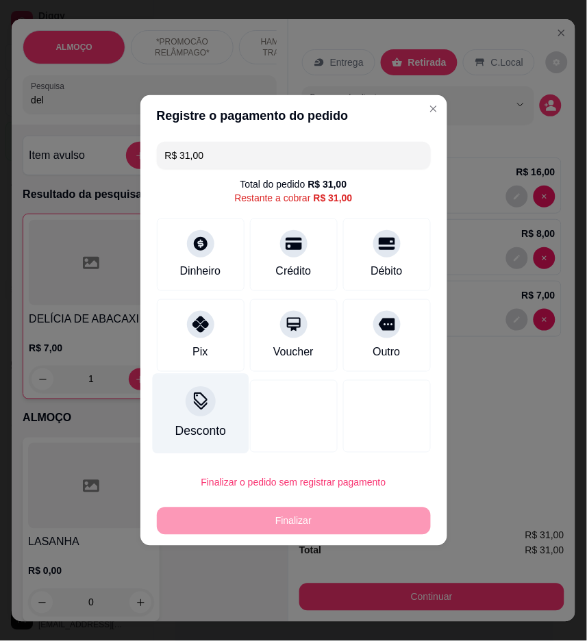
click at [195, 415] on div at bounding box center [201, 401] width 30 height 30
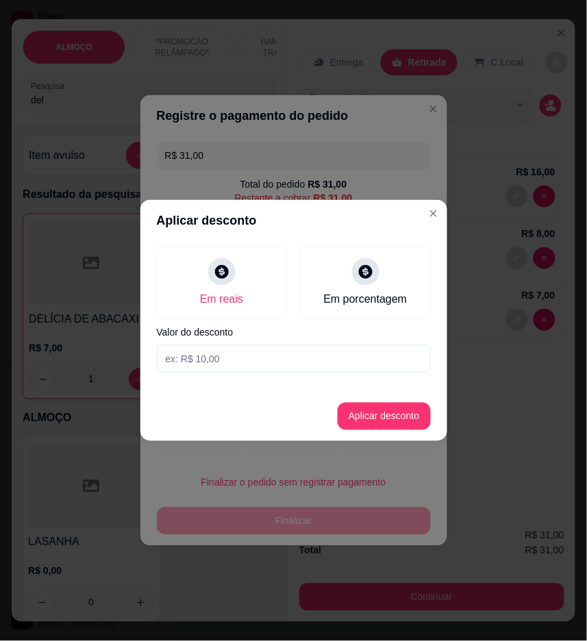
click at [228, 364] on input at bounding box center [294, 358] width 274 height 27
type input "1,00"
click at [395, 416] on button "Aplicar desconto" at bounding box center [384, 416] width 93 height 27
type input "R$ 30,00"
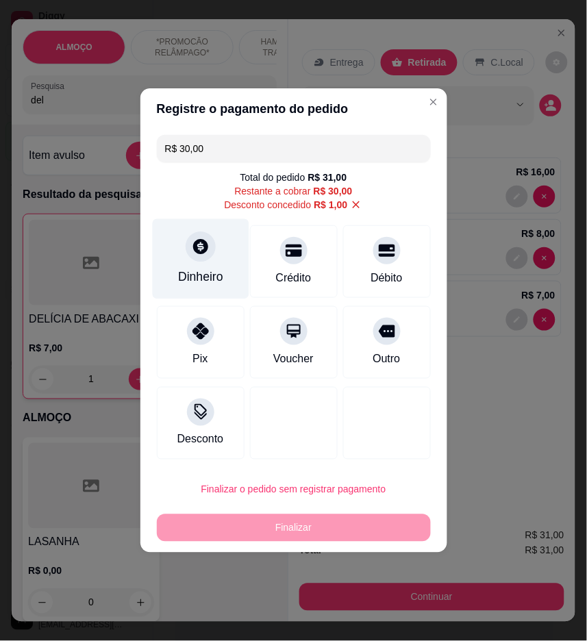
click at [229, 292] on div "Dinheiro" at bounding box center [200, 259] width 97 height 80
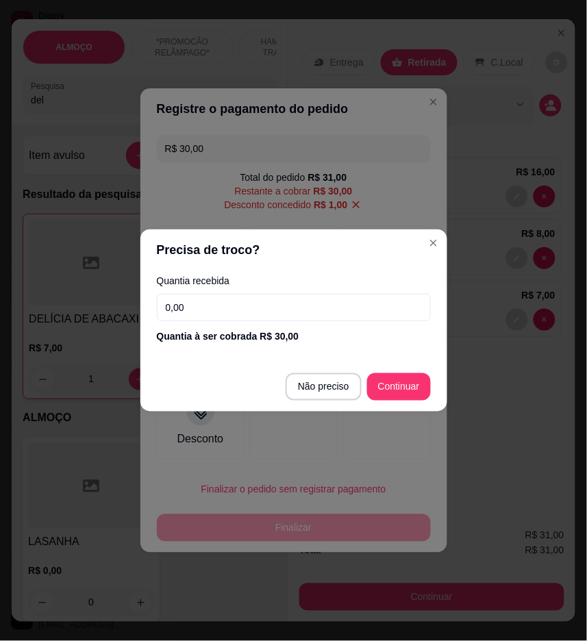
click at [322, 300] on input "0,00" at bounding box center [294, 307] width 274 height 27
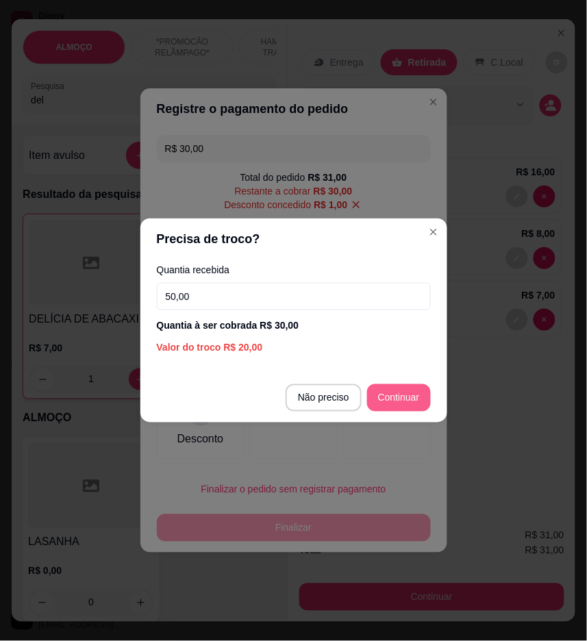
type input "50,00"
type input "R$ 0,00"
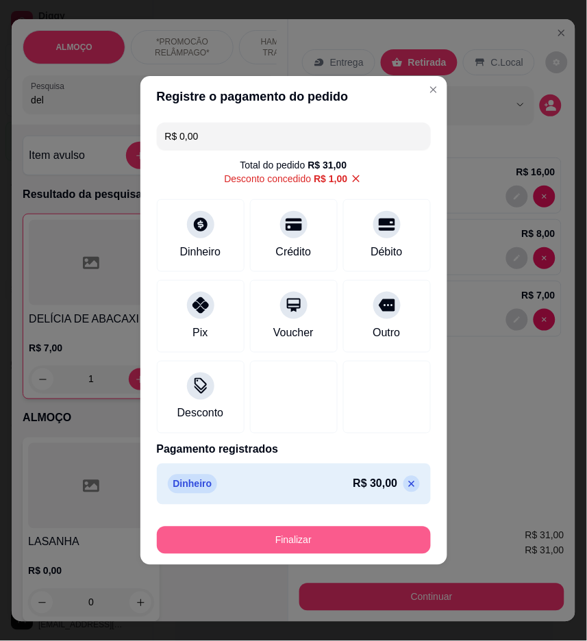
click at [400, 542] on button "Finalizar" at bounding box center [294, 540] width 274 height 27
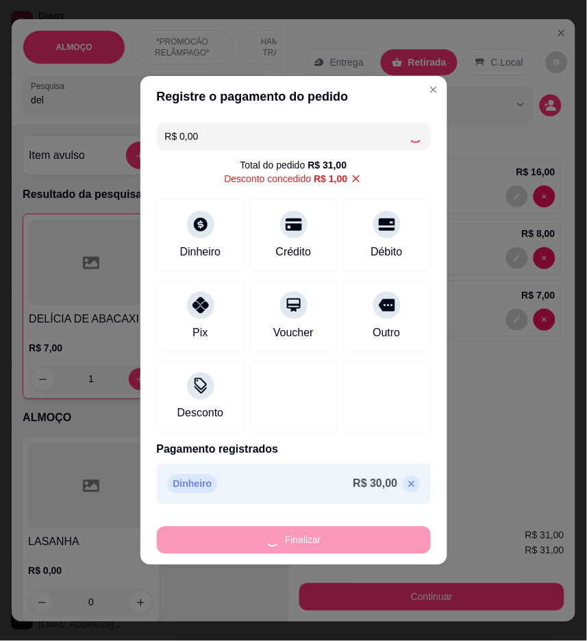
type input "0"
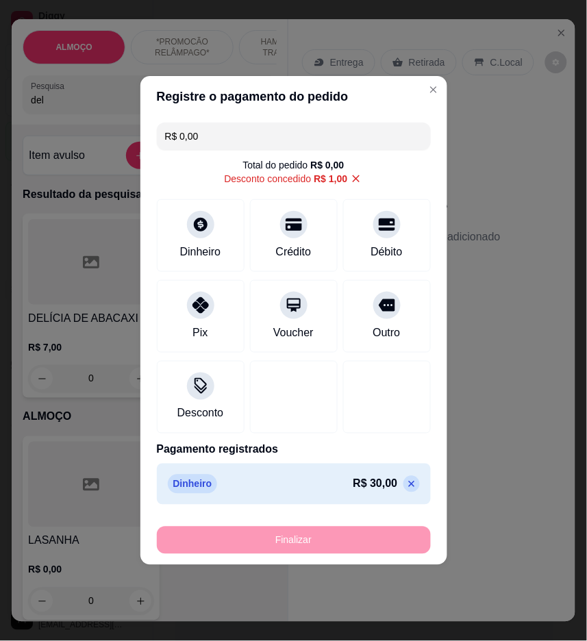
type input "-R$ 31,00"
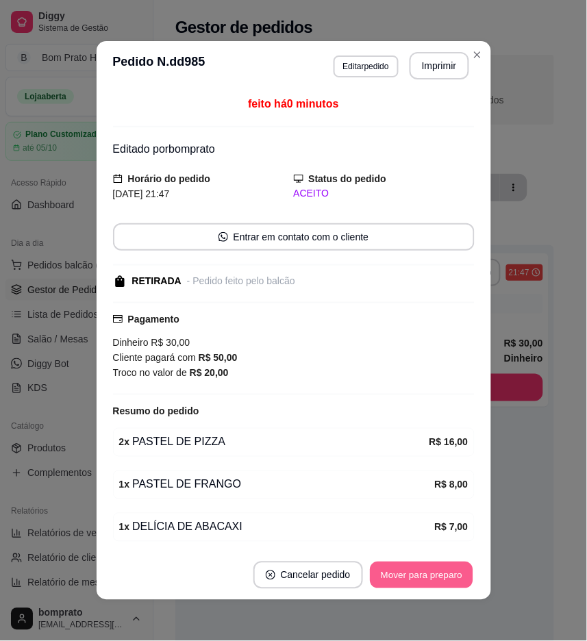
click at [412, 584] on button "Mover para preparo" at bounding box center [421, 575] width 103 height 27
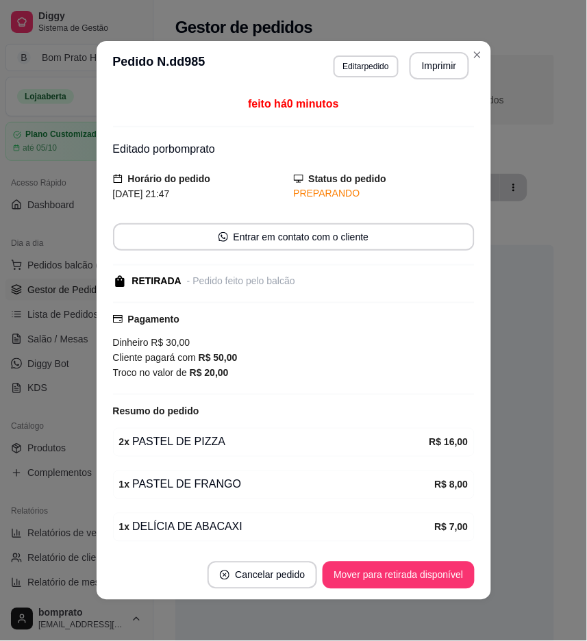
click at [433, 73] on button "Imprimir" at bounding box center [440, 65] width 60 height 27
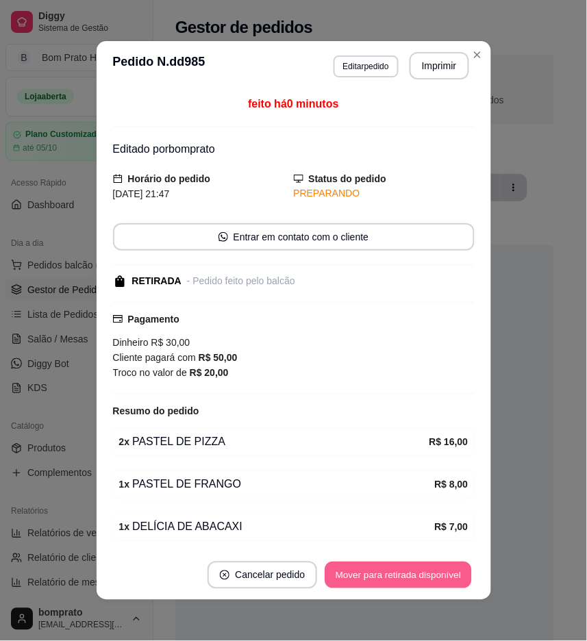
click at [449, 573] on button "Mover para retirada disponível" at bounding box center [398, 575] width 147 height 27
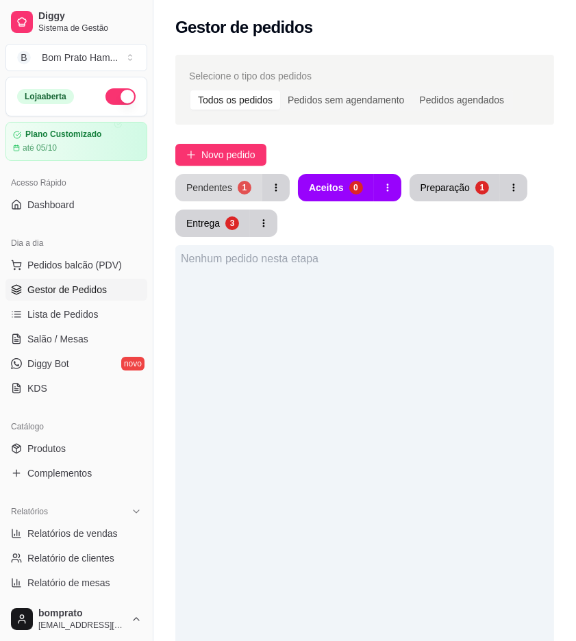
click at [227, 186] on div "Pendentes" at bounding box center [209, 188] width 46 height 14
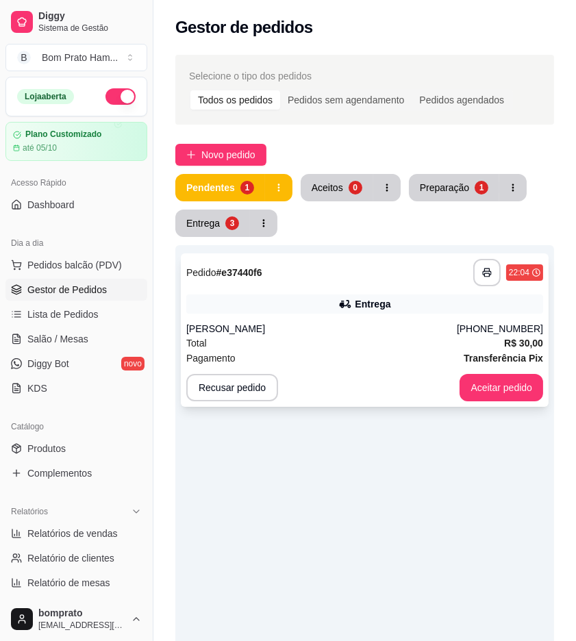
click at [337, 298] on div "Entrega" at bounding box center [364, 304] width 357 height 19
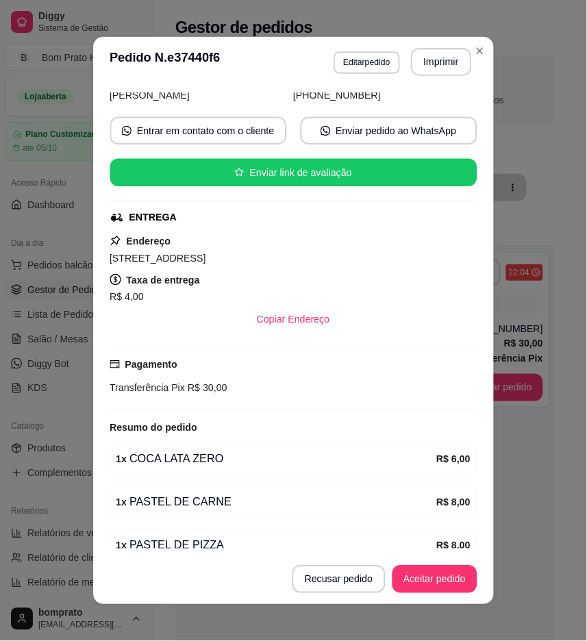
scroll to position [211, 0]
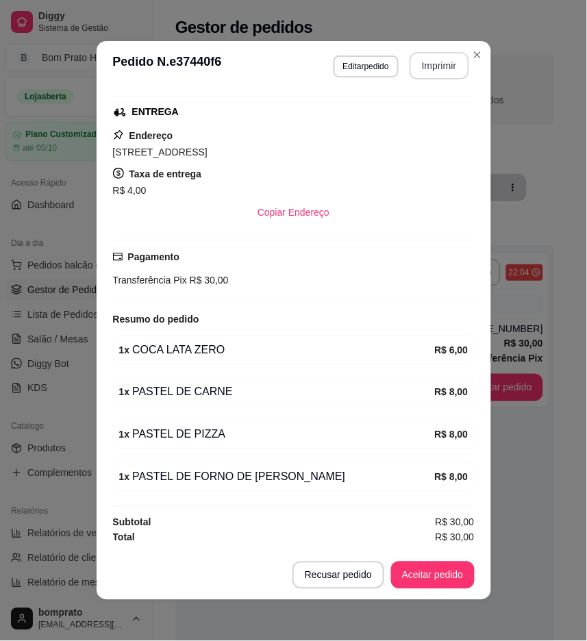
click at [423, 57] on button "Imprimir" at bounding box center [440, 65] width 60 height 27
click at [453, 584] on button "Aceitar pedido" at bounding box center [433, 575] width 84 height 27
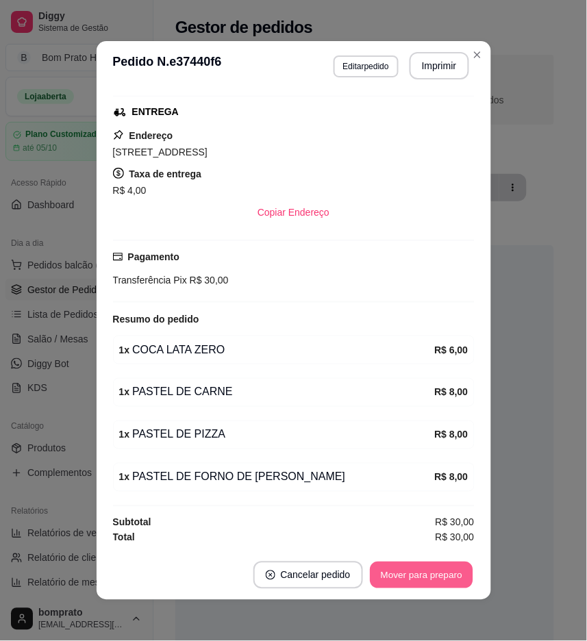
click at [448, 575] on button "Mover para preparo" at bounding box center [421, 575] width 103 height 27
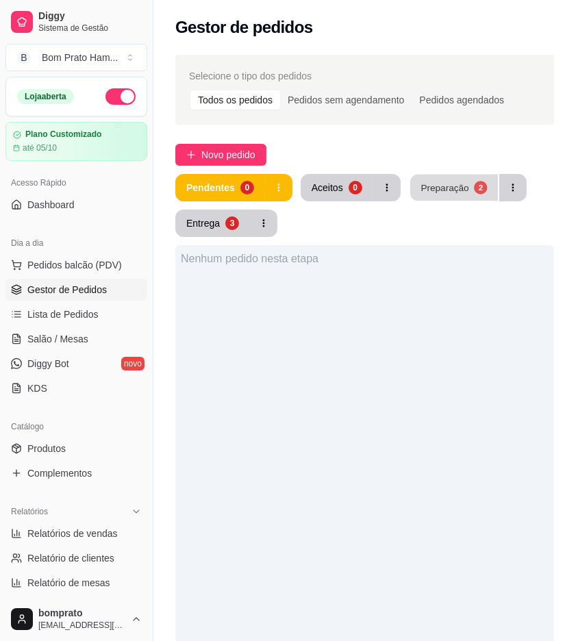
click at [466, 199] on button "Preparação 2" at bounding box center [454, 188] width 88 height 27
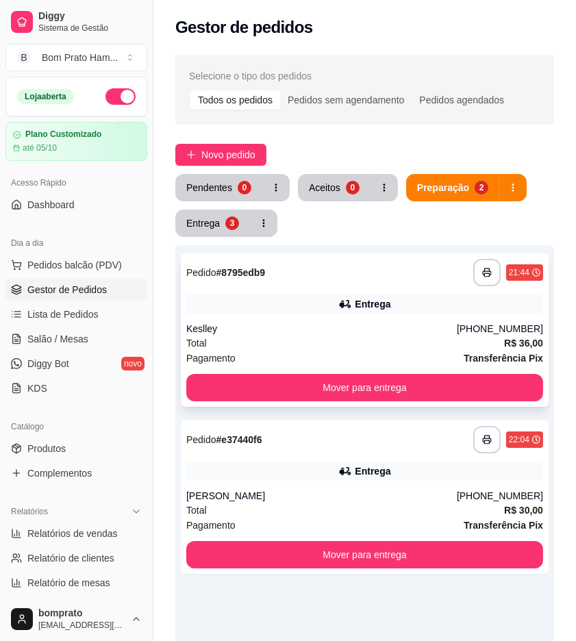
click at [334, 337] on div "Total R$ 36,00" at bounding box center [364, 343] width 357 height 15
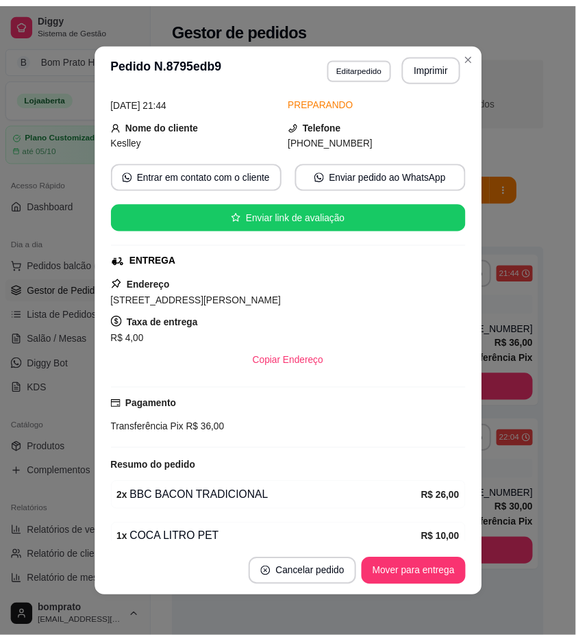
scroll to position [126, 0]
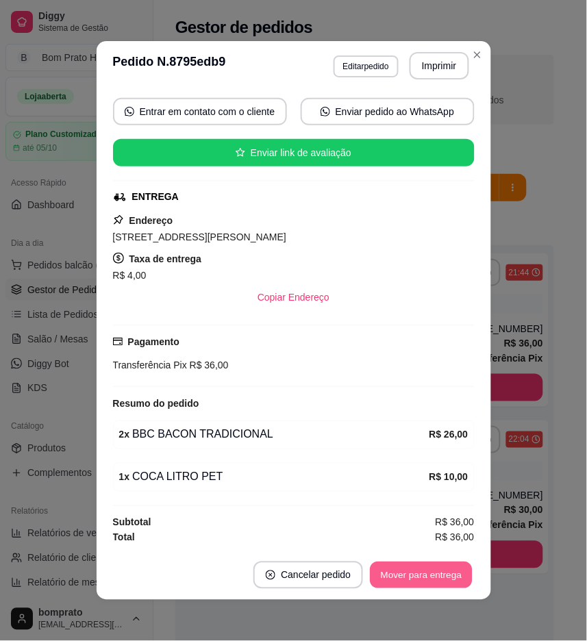
click at [440, 568] on button "Mover para entrega" at bounding box center [422, 575] width 103 height 27
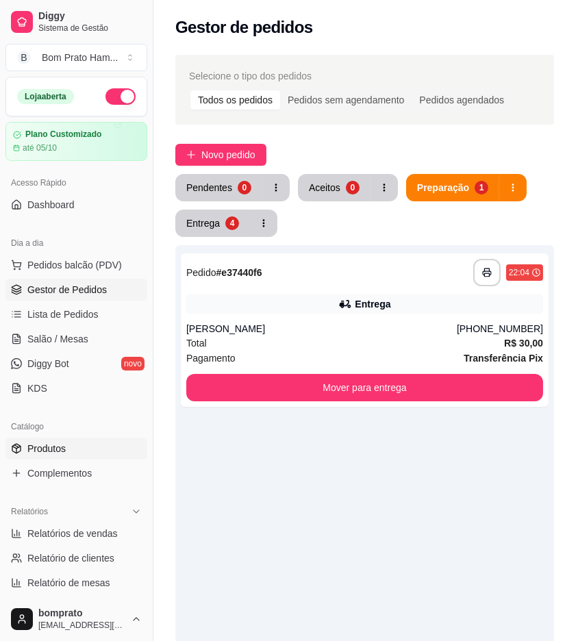
click at [99, 455] on link "Produtos" at bounding box center [76, 449] width 142 height 22
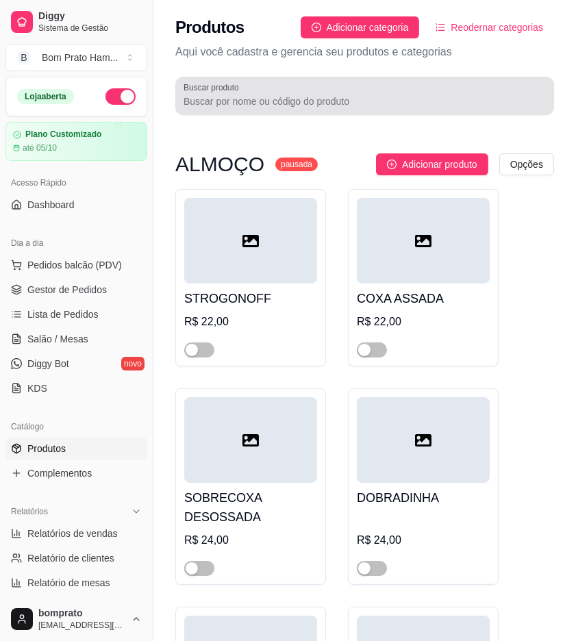
click at [306, 84] on div at bounding box center [365, 95] width 362 height 27
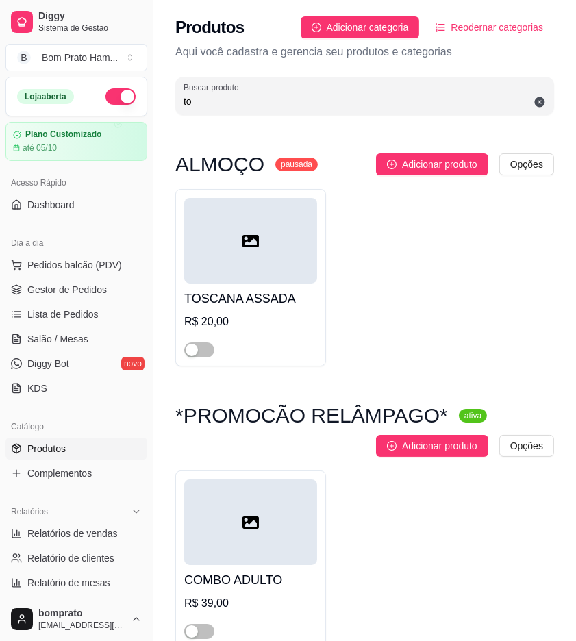
type input "t"
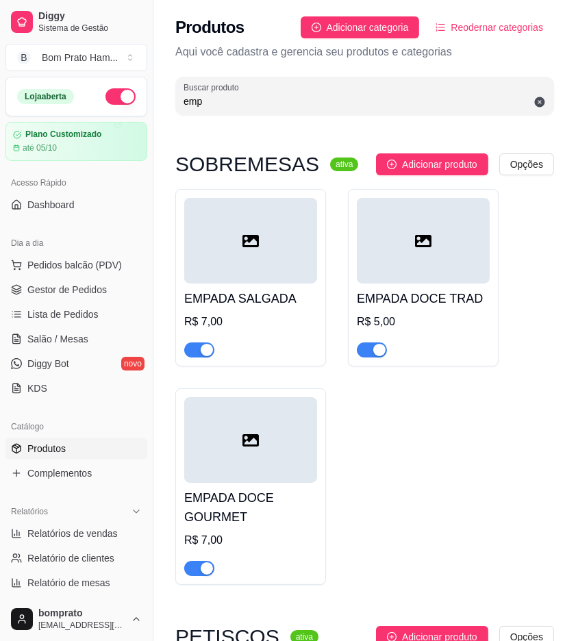
type input "emp"
click at [374, 351] on div "button" at bounding box center [379, 350] width 12 height 12
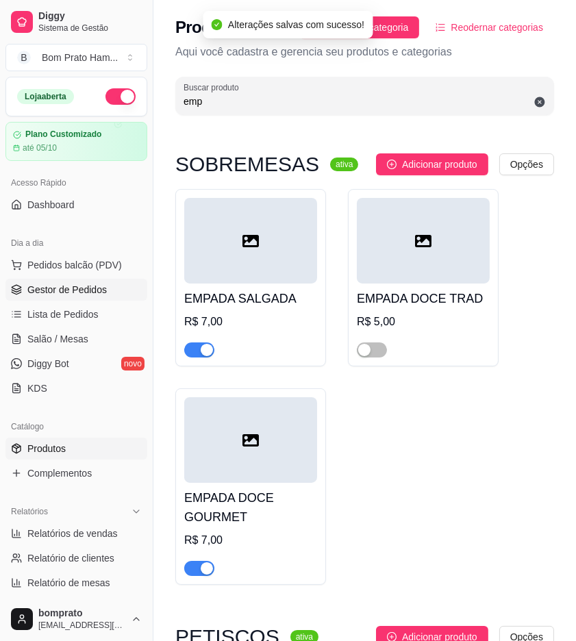
click at [90, 299] on link "Gestor de Pedidos" at bounding box center [76, 290] width 142 height 22
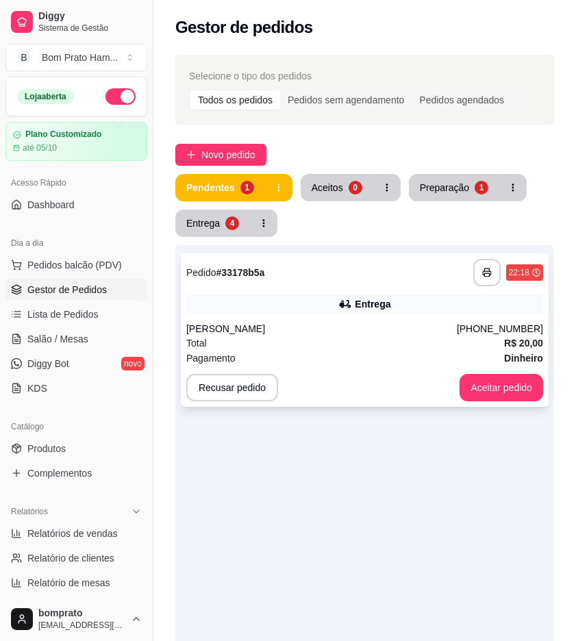
drag, startPoint x: 392, startPoint y: 316, endPoint x: 392, endPoint y: 329, distance: 13.0
click at [392, 329] on div "**********" at bounding box center [365, 329] width 368 height 153
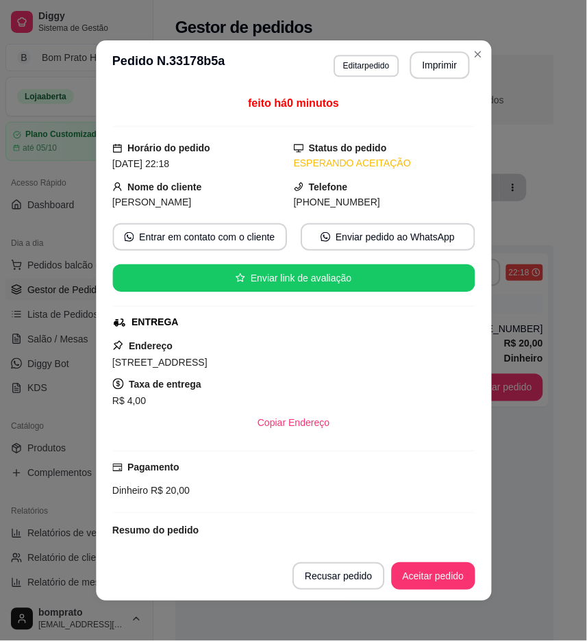
scroll to position [126, 0]
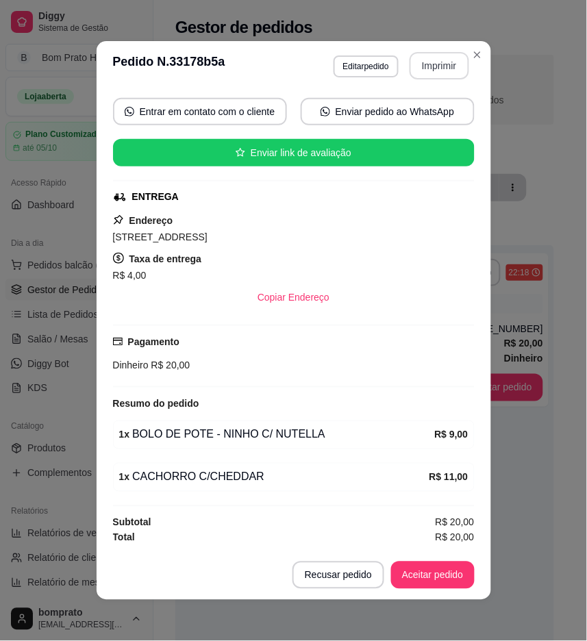
click at [431, 64] on button "Imprimir" at bounding box center [440, 65] width 60 height 27
click at [455, 580] on button "Aceitar pedido" at bounding box center [433, 575] width 84 height 27
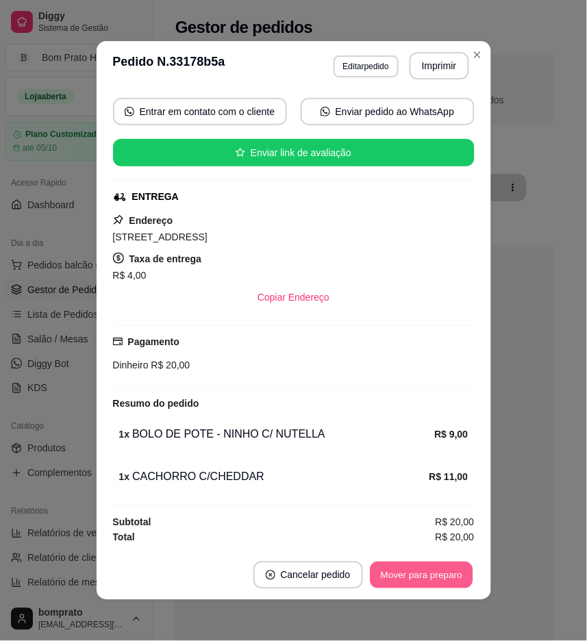
click at [454, 580] on button "Mover para preparo" at bounding box center [421, 575] width 103 height 27
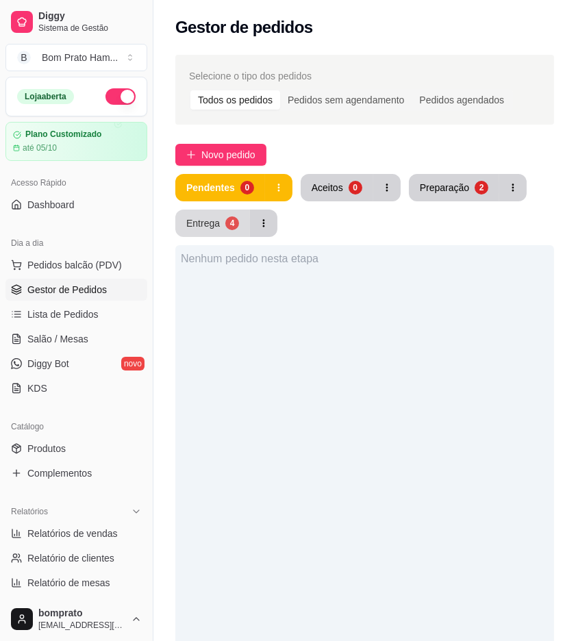
click at [223, 217] on button "Entrega 4" at bounding box center [212, 223] width 75 height 27
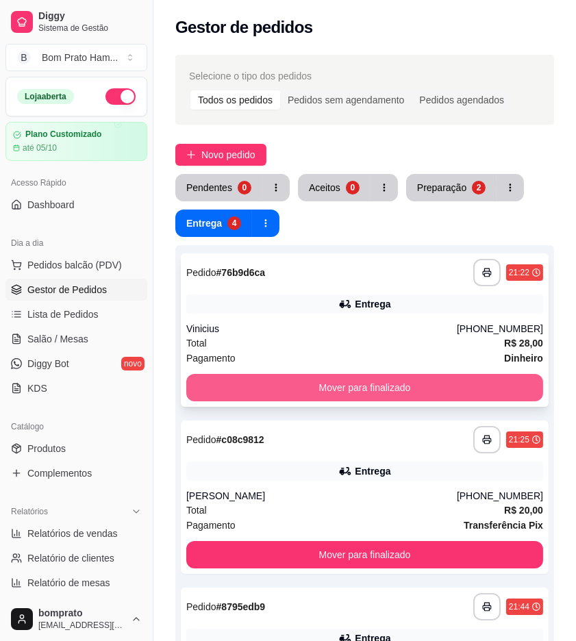
click at [392, 390] on button "Mover para finalizado" at bounding box center [364, 387] width 357 height 27
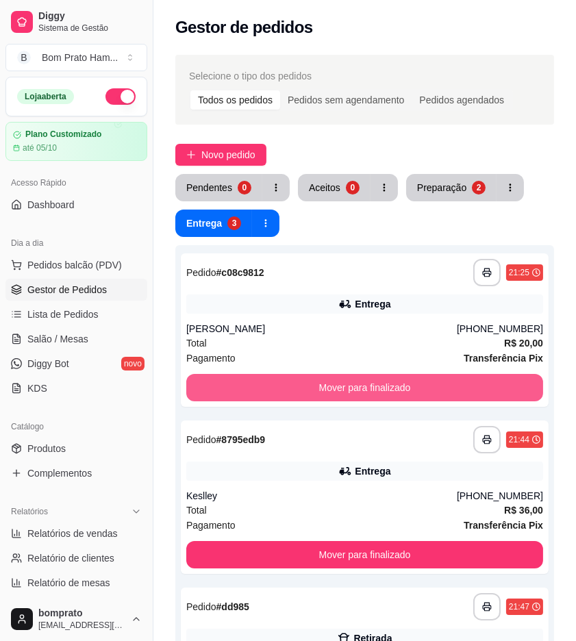
click at [392, 390] on button "Mover para finalizado" at bounding box center [364, 387] width 357 height 27
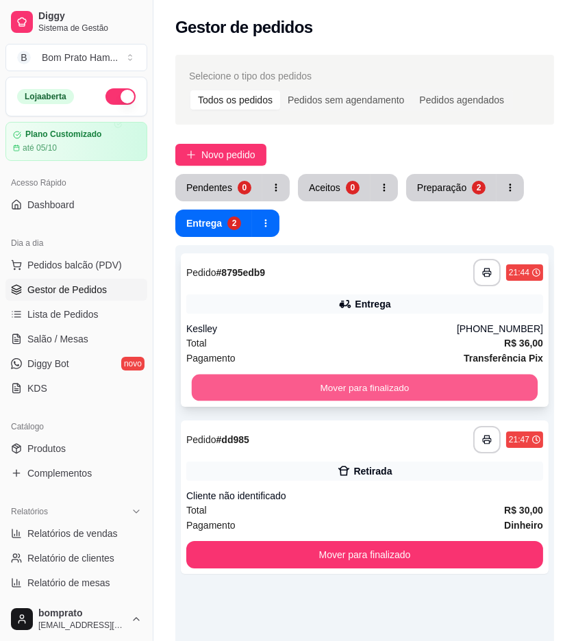
click at [392, 382] on button "Mover para finalizado" at bounding box center [365, 388] width 346 height 27
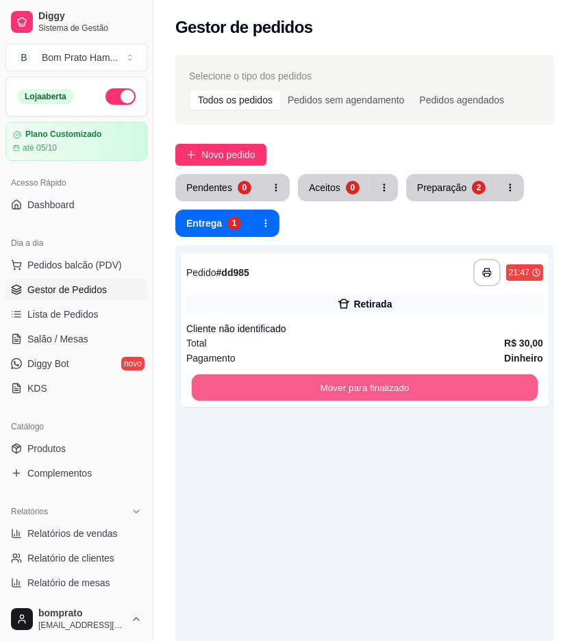
click at [392, 382] on button "Mover para finalizado" at bounding box center [365, 388] width 346 height 27
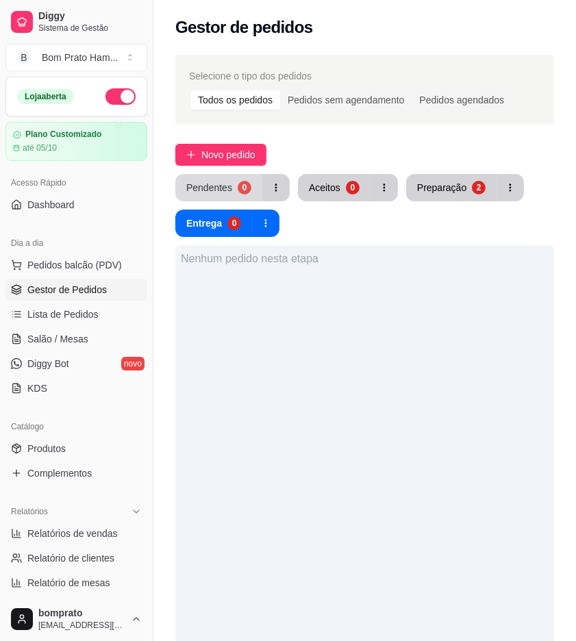
click at [226, 194] on div "Pendentes" at bounding box center [209, 188] width 46 height 14
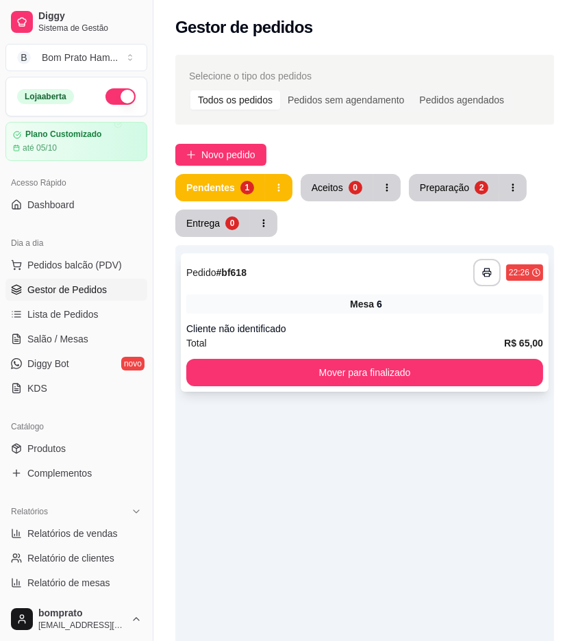
click at [340, 264] on div "**********" at bounding box center [364, 272] width 357 height 27
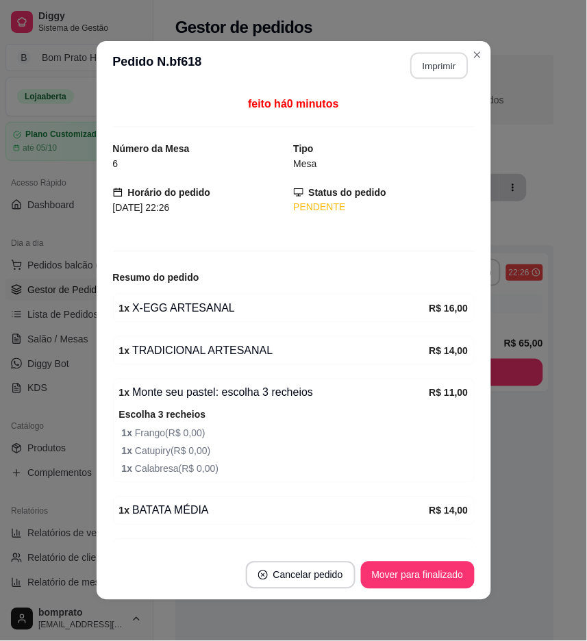
click at [425, 59] on button "Imprimir" at bounding box center [439, 66] width 58 height 27
click at [434, 570] on button "Mover para finalizado" at bounding box center [418, 575] width 114 height 27
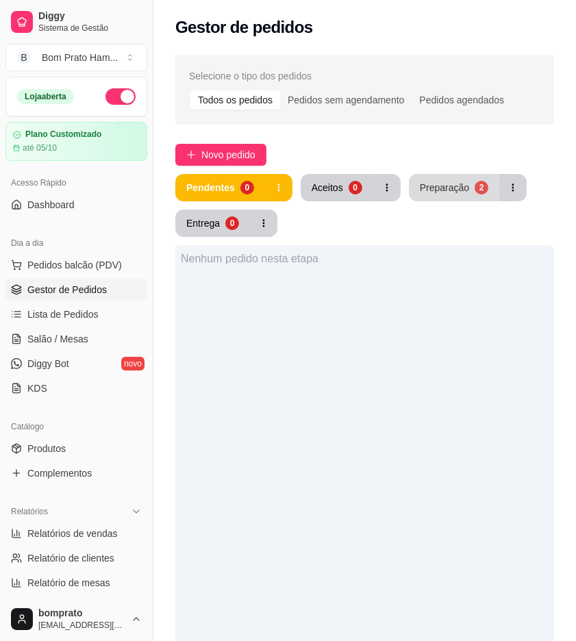
click at [441, 185] on div "Preparação" at bounding box center [444, 188] width 49 height 14
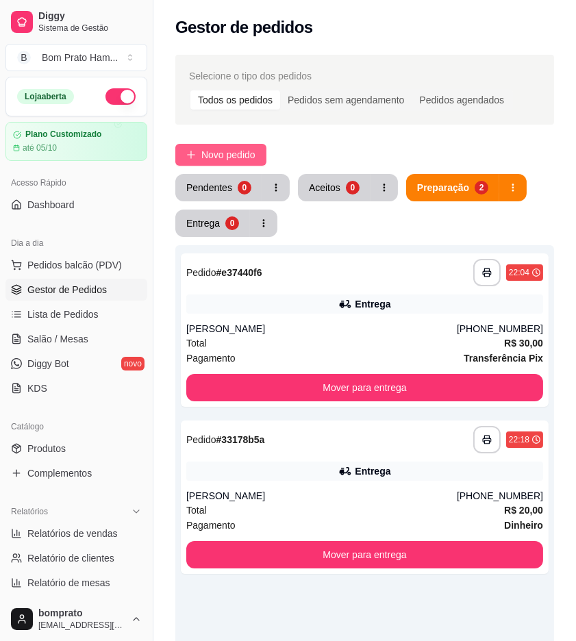
click at [197, 151] on button "Novo pedido" at bounding box center [220, 155] width 91 height 22
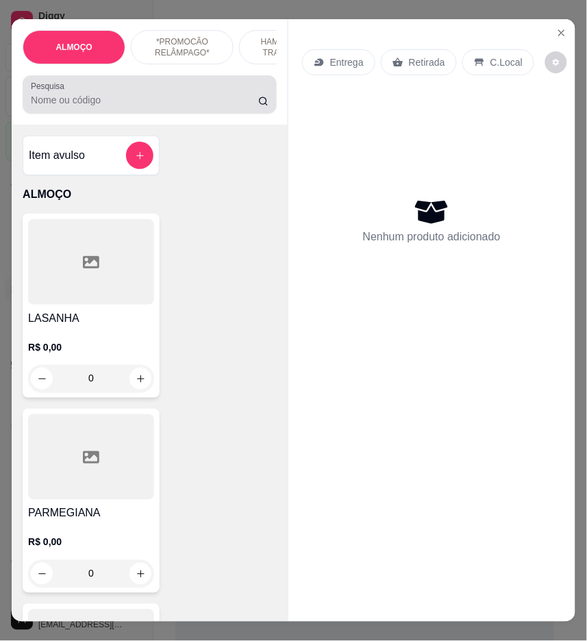
click at [192, 87] on div at bounding box center [150, 94] width 238 height 27
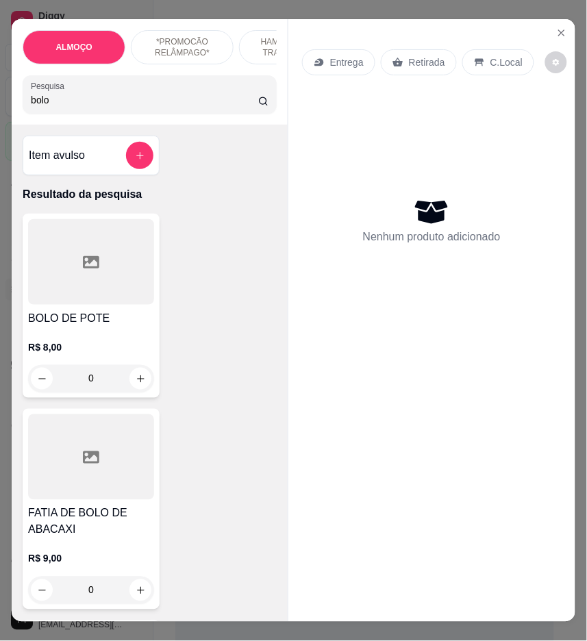
type input "bolo"
click at [136, 384] on div "0" at bounding box center [91, 378] width 126 height 27
drag, startPoint x: 209, startPoint y: 312, endPoint x: 282, endPoint y: 366, distance: 91.1
click at [210, 312] on div "NINHO C/ NUTELLA" at bounding box center [186, 308] width 102 height 16
radio input "true"
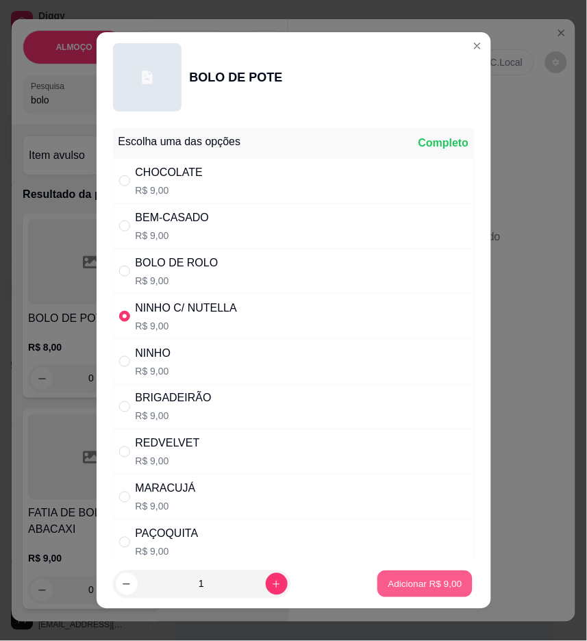
click at [412, 574] on button "Adicionar R$ 9,00" at bounding box center [424, 584] width 95 height 27
type input "1"
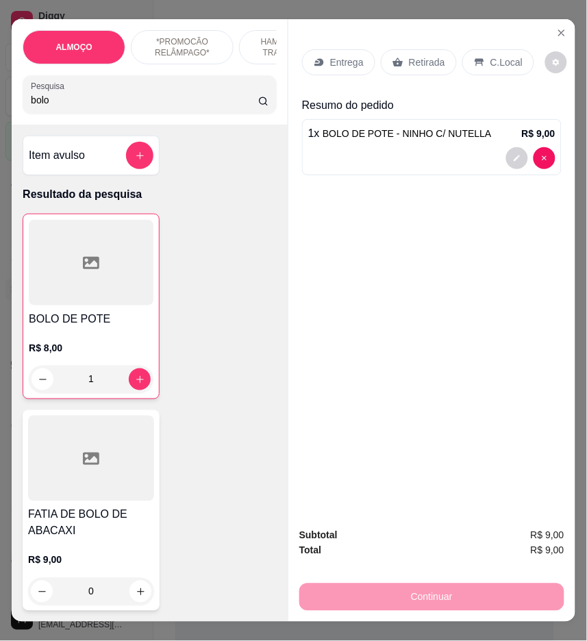
click at [392, 57] on icon at bounding box center [397, 62] width 11 height 11
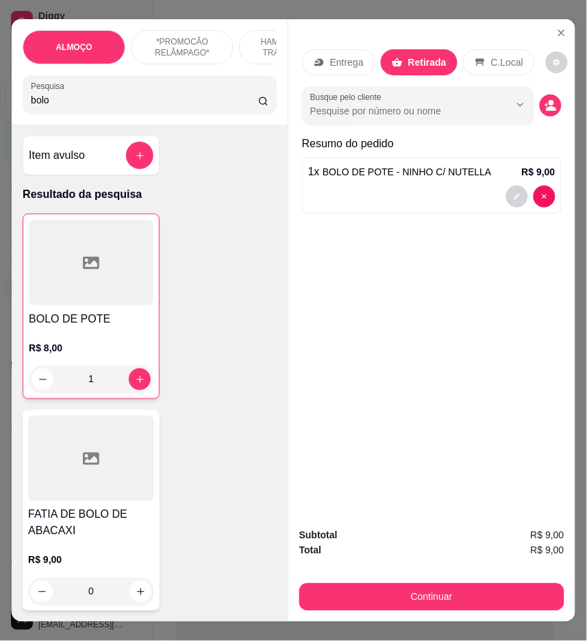
click at [476, 594] on button "Continuar" at bounding box center [431, 597] width 265 height 27
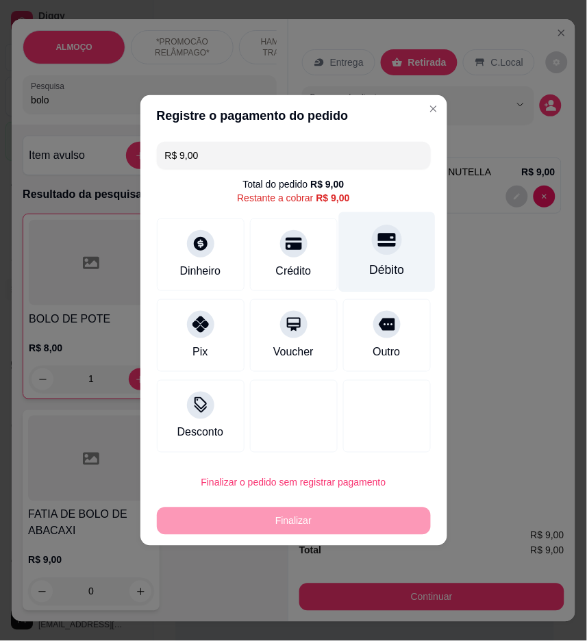
click at [372, 248] on div at bounding box center [387, 240] width 30 height 30
type input "R$ 0,00"
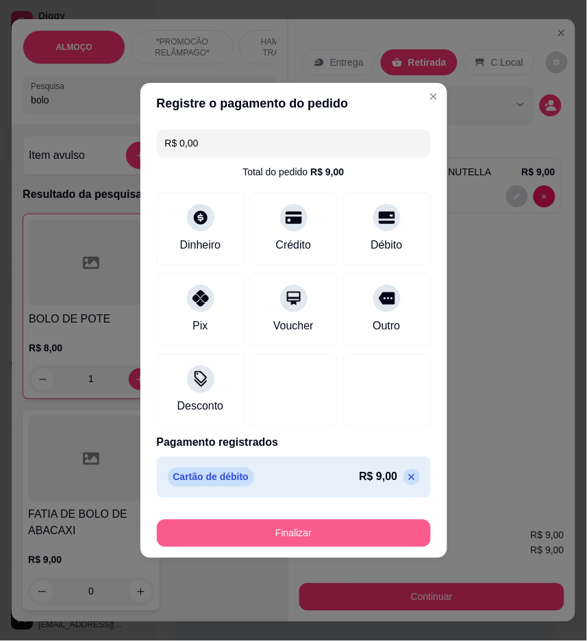
click at [388, 541] on button "Finalizar" at bounding box center [294, 533] width 274 height 27
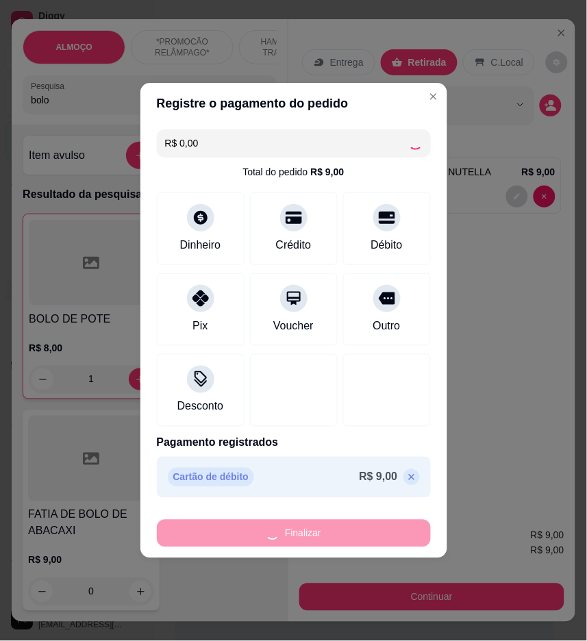
type input "0"
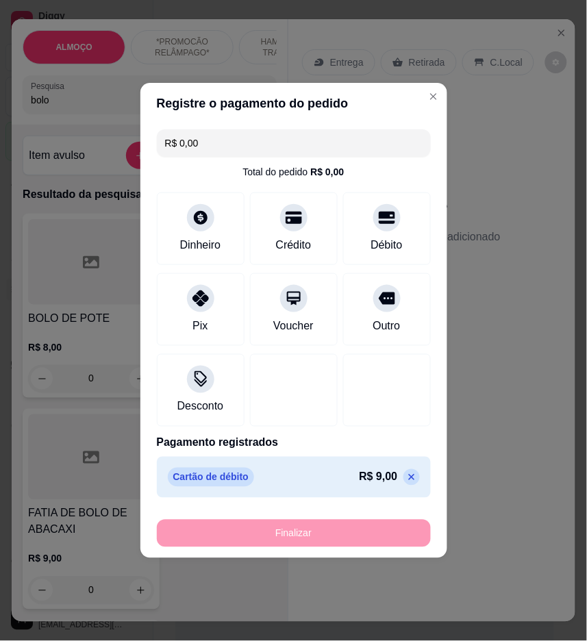
type input "-R$ 9,00"
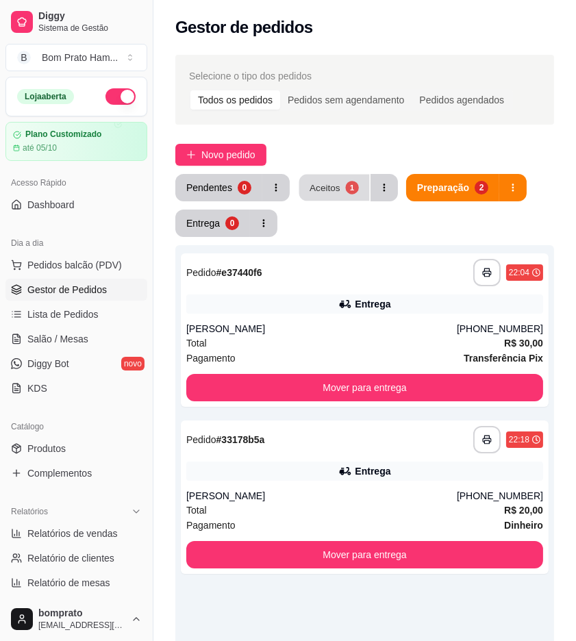
click at [334, 185] on div "Aceitos" at bounding box center [325, 187] width 31 height 13
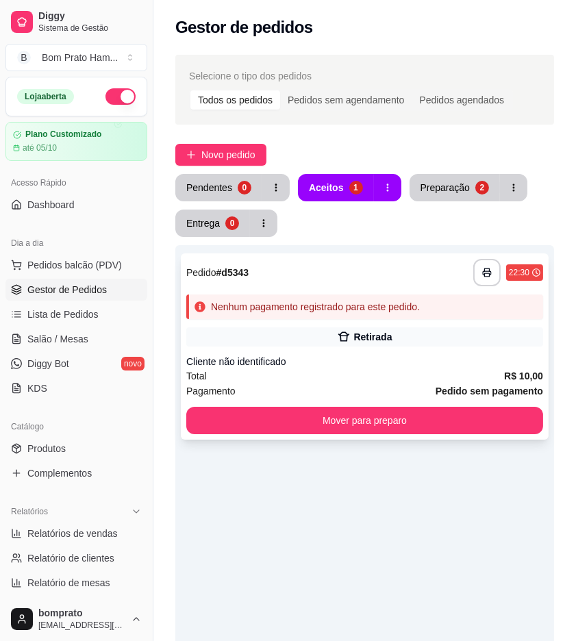
click at [336, 337] on div "Retirada" at bounding box center [364, 336] width 357 height 19
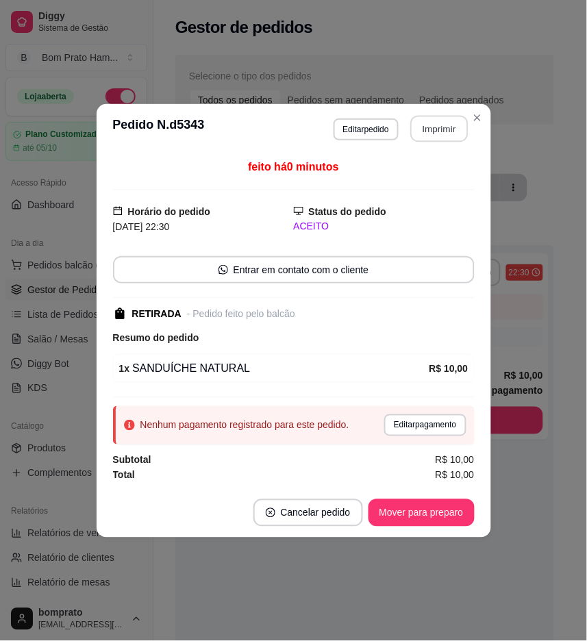
click at [431, 136] on button "Imprimir" at bounding box center [439, 128] width 58 height 27
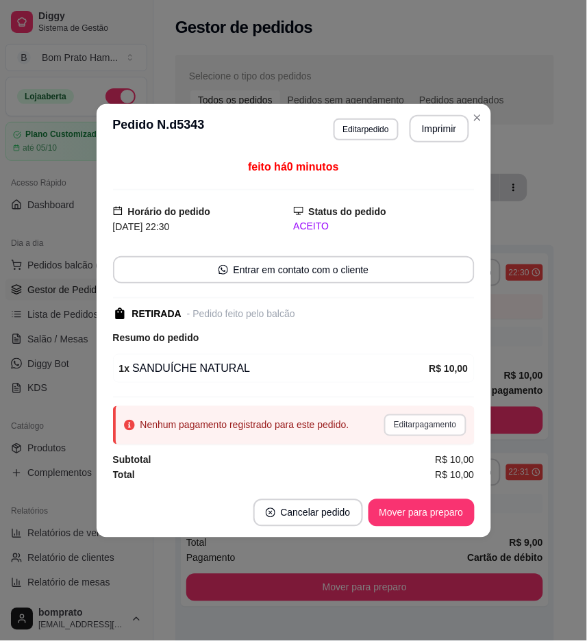
click at [421, 422] on button "Editar pagamento" at bounding box center [425, 425] width 82 height 22
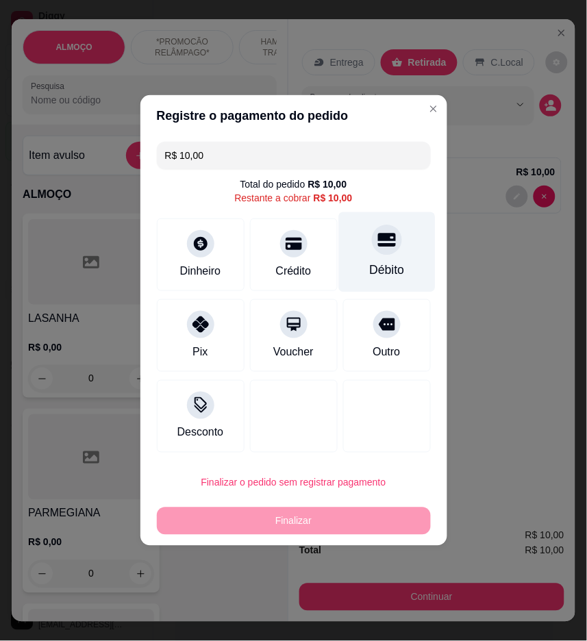
click at [386, 271] on div "Débito" at bounding box center [386, 270] width 35 height 18
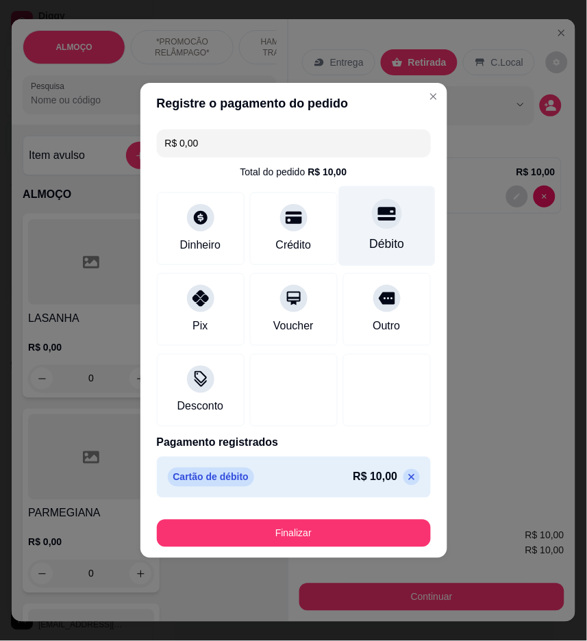
type input "R$ 0,00"
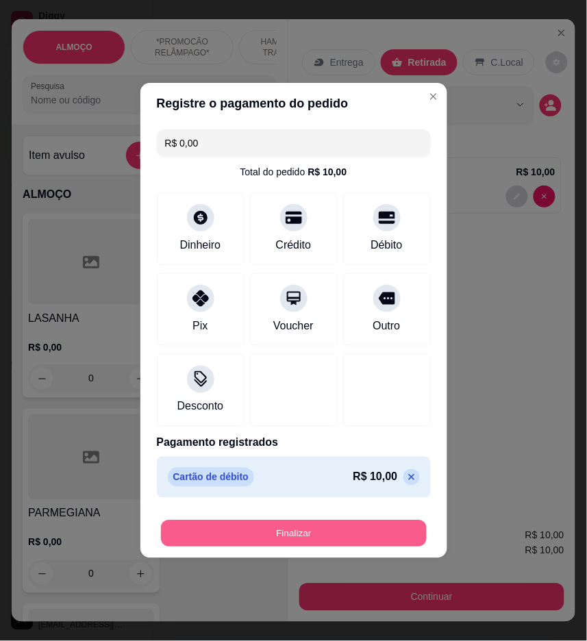
click at [386, 536] on button "Finalizar" at bounding box center [294, 534] width 266 height 27
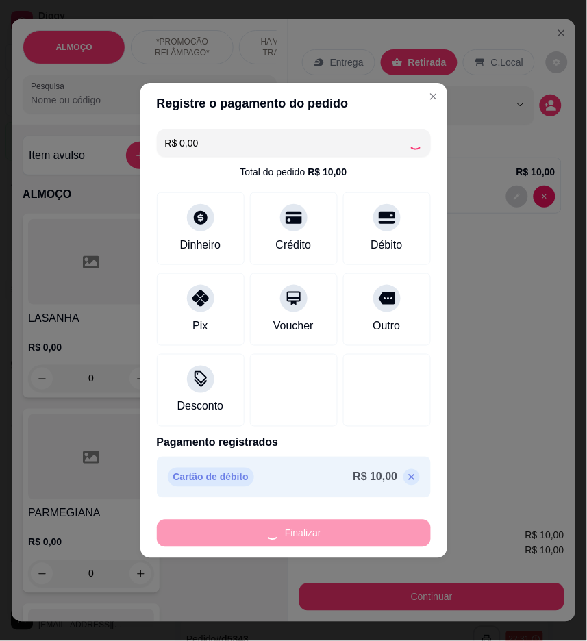
type input "0"
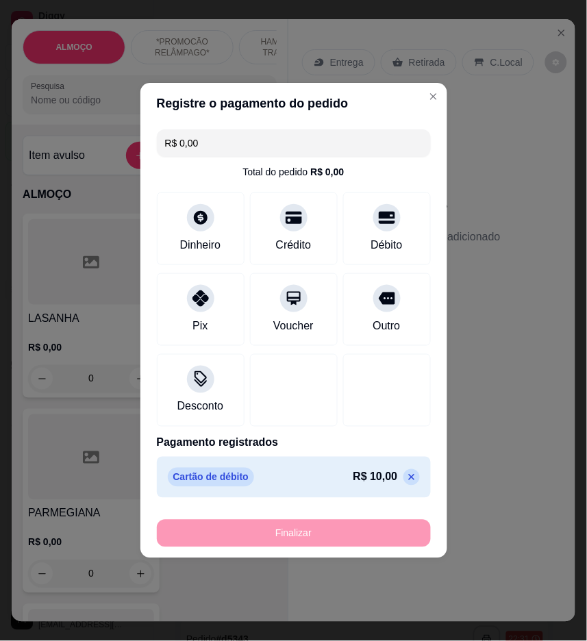
type input "-R$ 10,00"
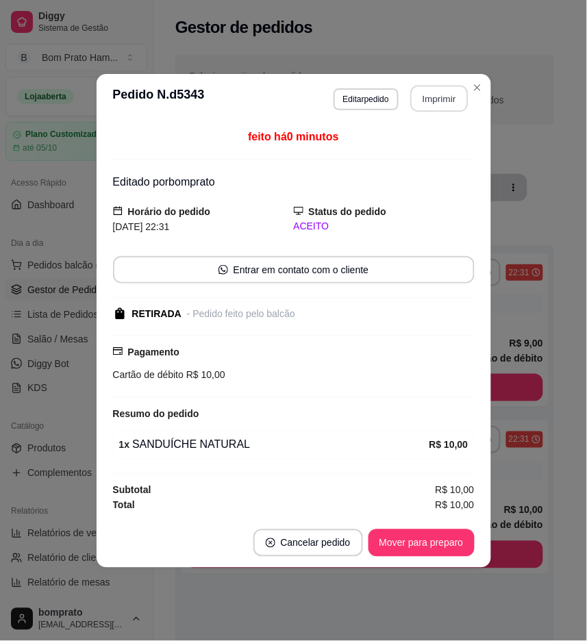
click at [426, 101] on button "Imprimir" at bounding box center [439, 98] width 58 height 27
click at [444, 536] on button "Mover para preparo" at bounding box center [421, 542] width 103 height 27
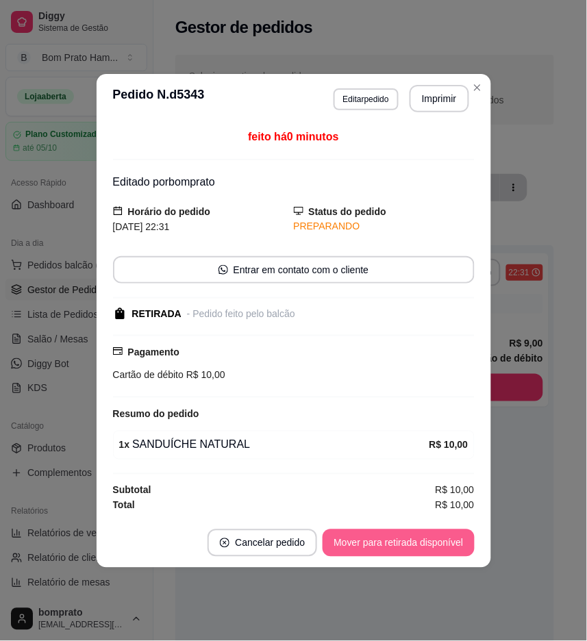
click at [444, 536] on button "Mover para retirada disponível" at bounding box center [398, 542] width 151 height 27
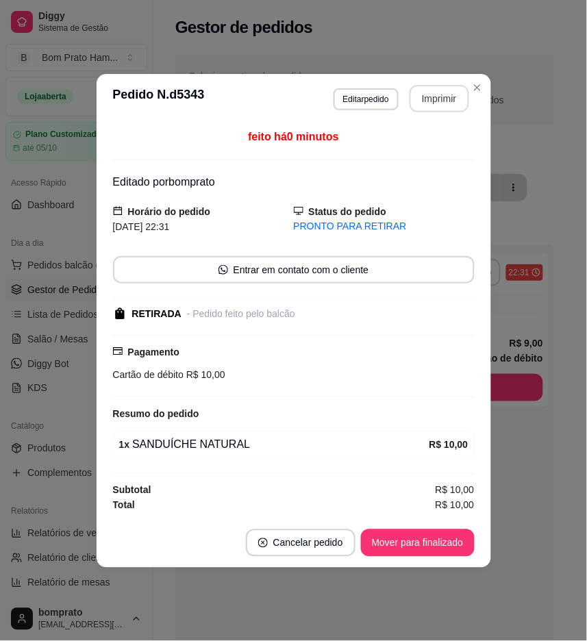
click at [449, 98] on button "Imprimir" at bounding box center [440, 98] width 60 height 27
click at [448, 545] on button "Mover para finalizado" at bounding box center [417, 542] width 110 height 27
drag, startPoint x: 483, startPoint y: 504, endPoint x: 494, endPoint y: 478, distance: 28.2
click at [484, 503] on div "feito há 0 minutos Editado por bomprato Horário do pedido 17/09/2025 22:31 Stat…" at bounding box center [294, 320] width 395 height 395
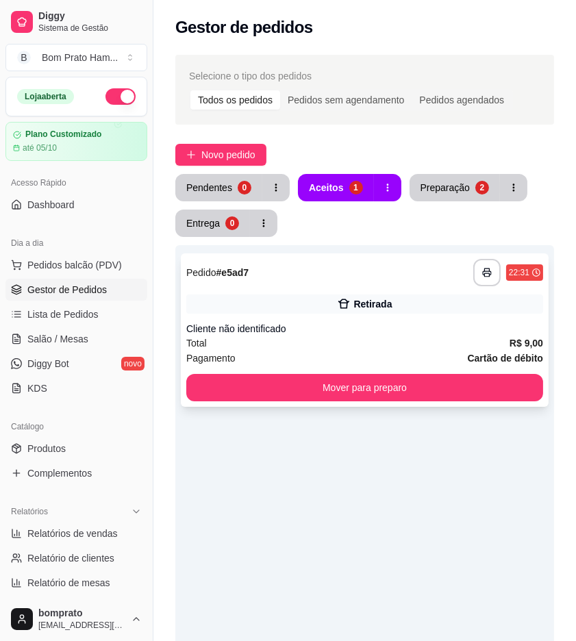
click at [388, 312] on div "Retirada" at bounding box center [364, 304] width 357 height 19
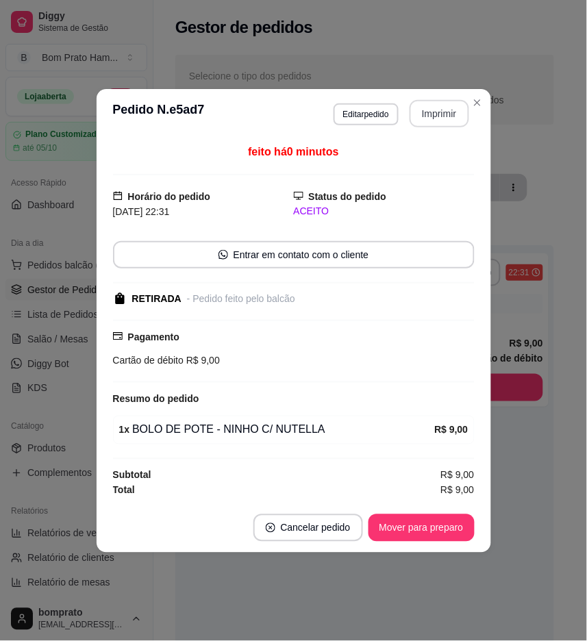
click at [440, 108] on button "Imprimir" at bounding box center [440, 113] width 60 height 27
click at [446, 529] on button "Mover para preparo" at bounding box center [421, 527] width 106 height 27
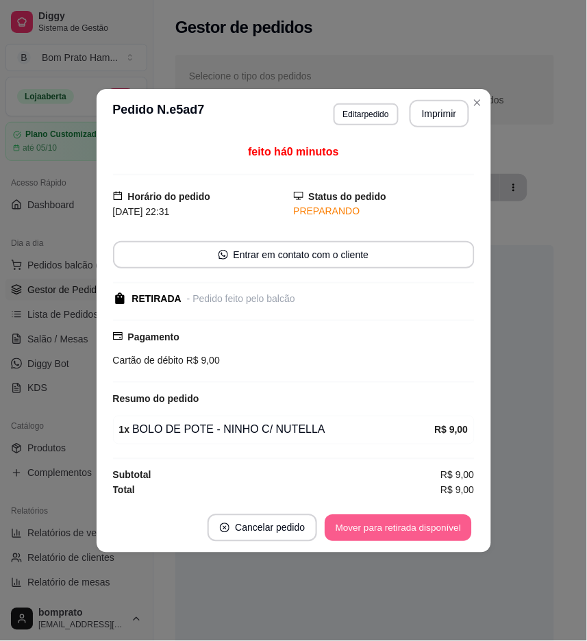
click at [448, 531] on button "Mover para retirada disponível" at bounding box center [398, 527] width 147 height 27
click at [456, 528] on button "Mover para finalizado" at bounding box center [417, 527] width 110 height 27
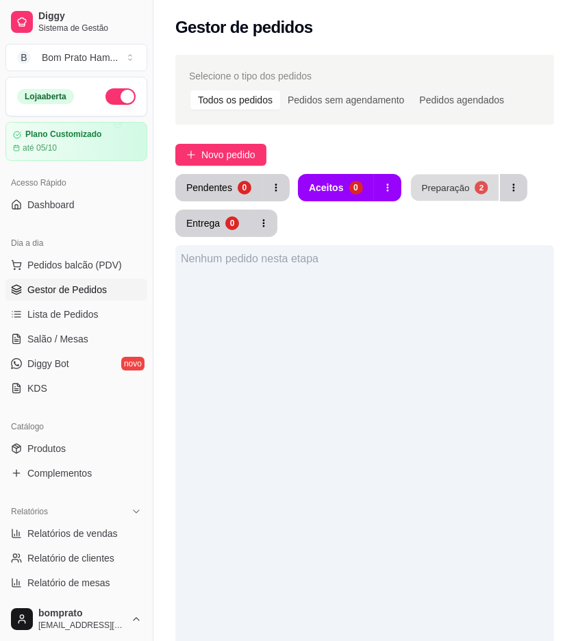
click at [486, 194] on button "Preparação 2" at bounding box center [455, 188] width 88 height 27
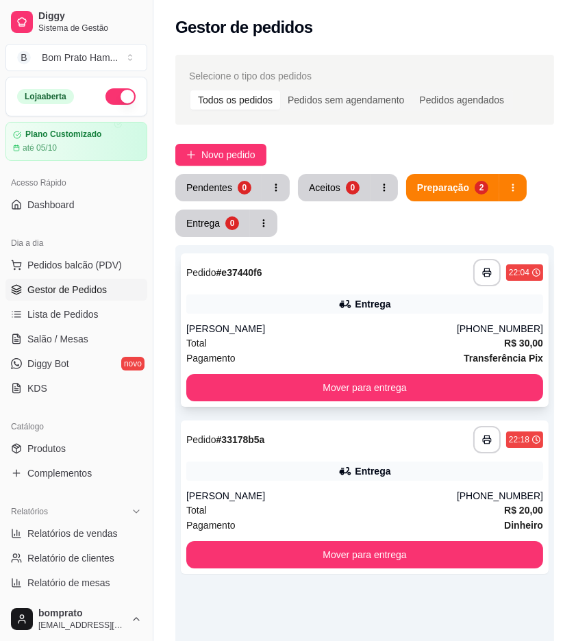
click at [402, 315] on div "**********" at bounding box center [365, 329] width 368 height 153
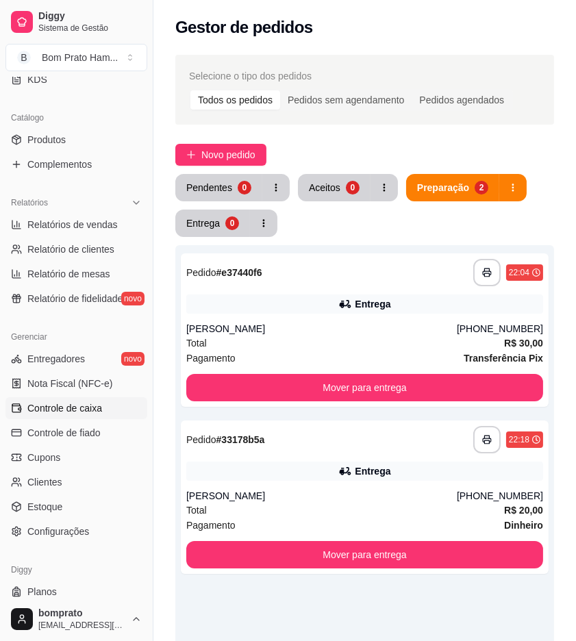
scroll to position [344, 0]
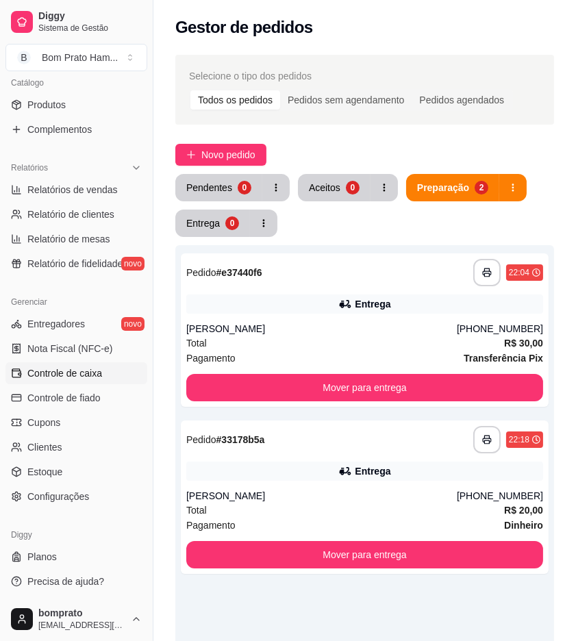
click at [97, 377] on span "Controle de caixa" at bounding box center [64, 373] width 75 height 14
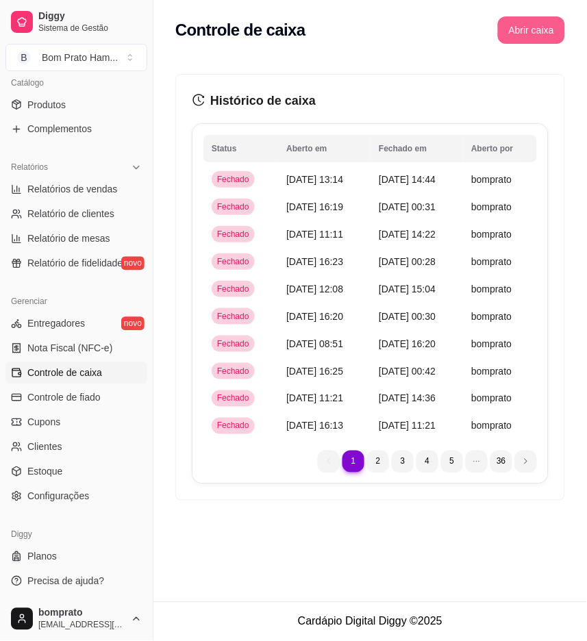
click at [529, 25] on button "Abrir caixa" at bounding box center [531, 29] width 67 height 27
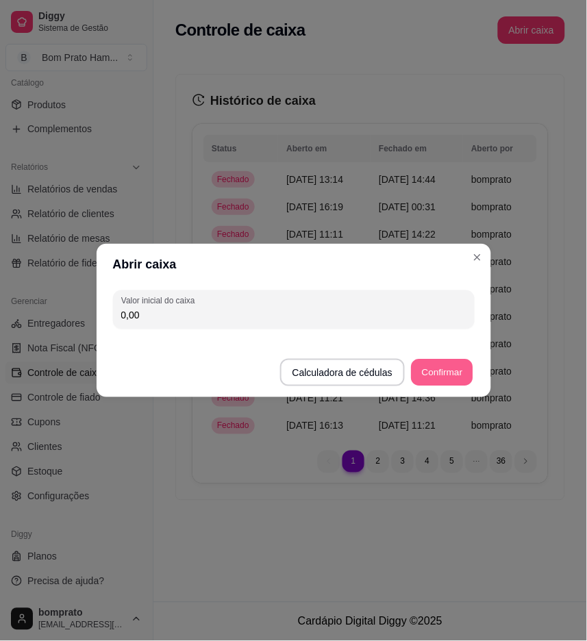
click at [449, 368] on button "Confirmar" at bounding box center [442, 373] width 62 height 27
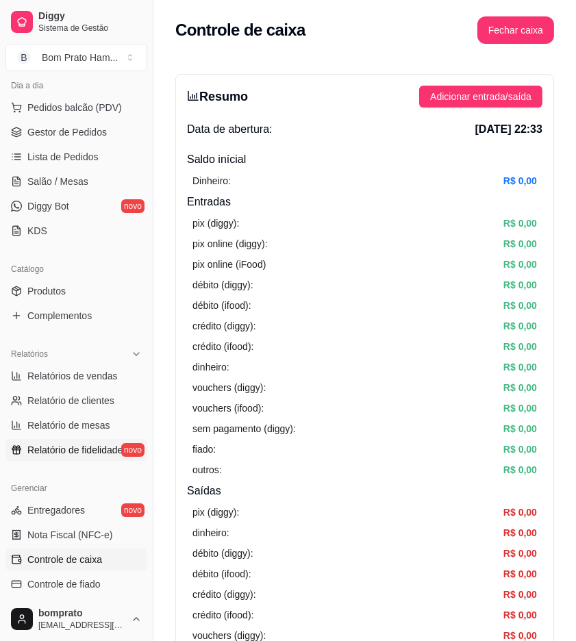
scroll to position [115, 0]
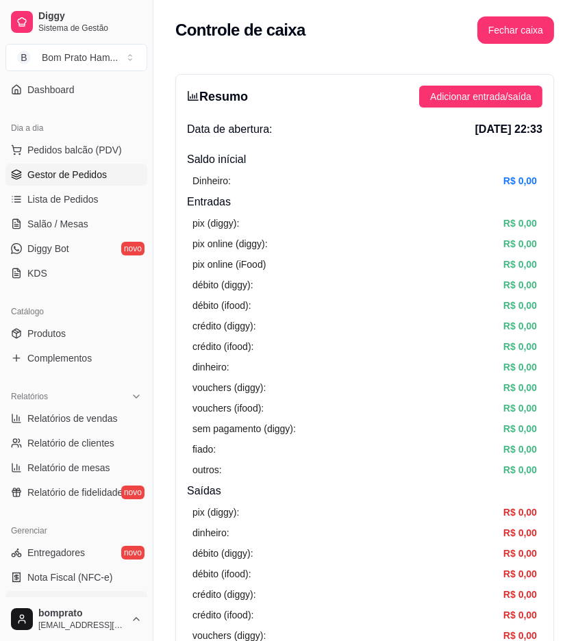
click at [93, 179] on span "Gestor de Pedidos" at bounding box center [66, 175] width 79 height 14
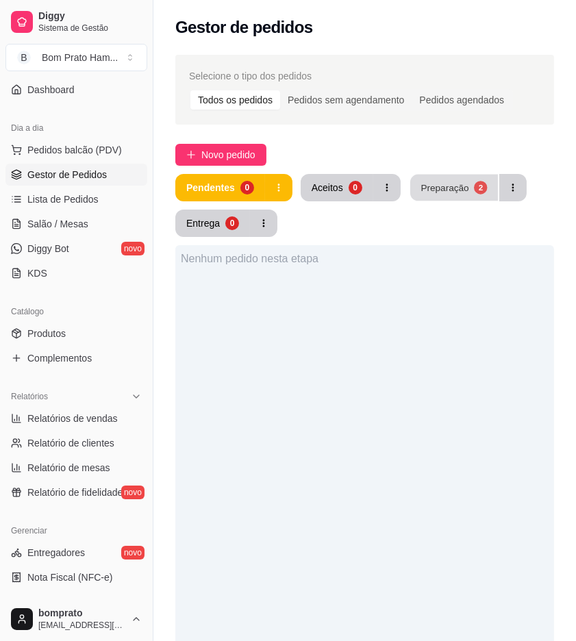
click at [455, 193] on div "Preparação" at bounding box center [445, 187] width 48 height 13
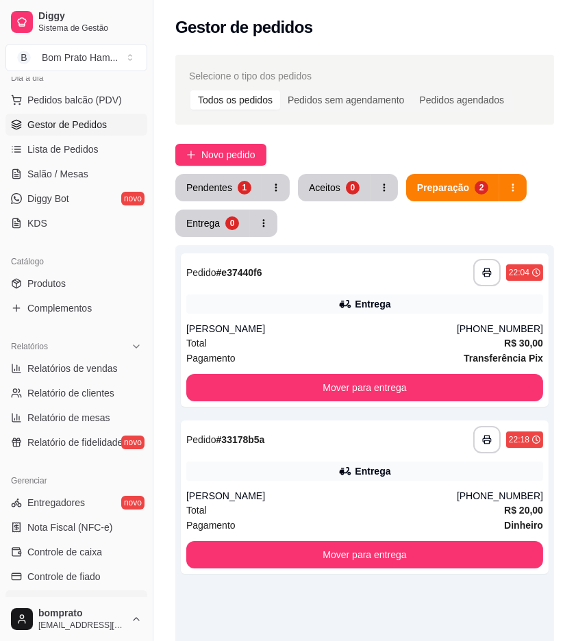
scroll to position [192, 0]
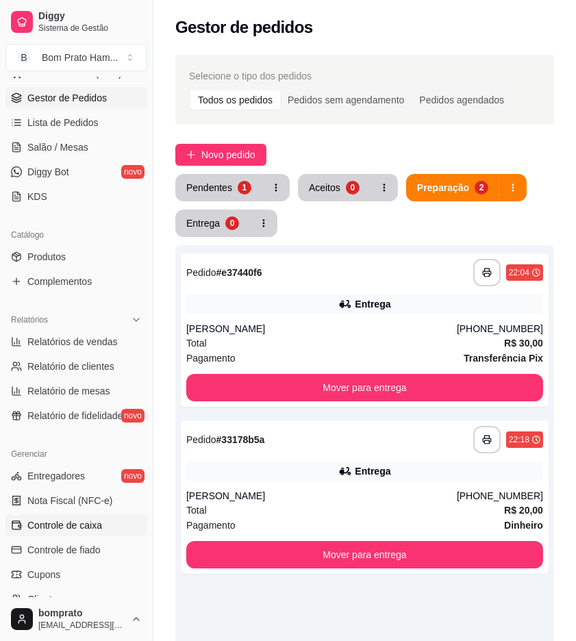
click at [108, 524] on link "Controle de caixa" at bounding box center [76, 525] width 142 height 22
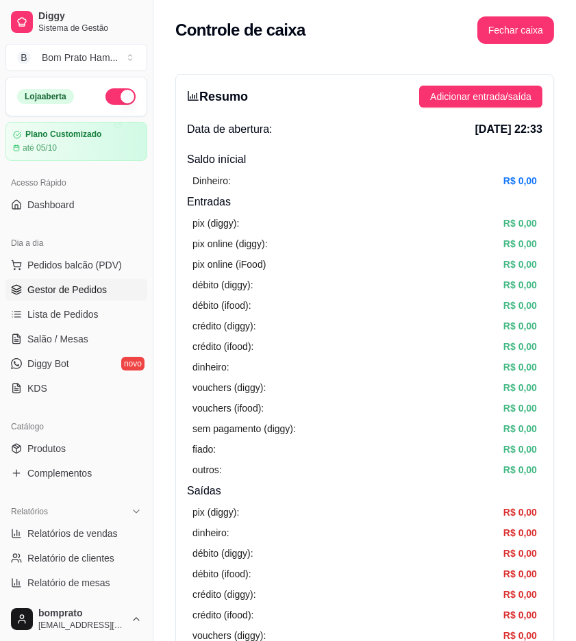
click at [92, 295] on span "Gestor de Pedidos" at bounding box center [66, 290] width 79 height 14
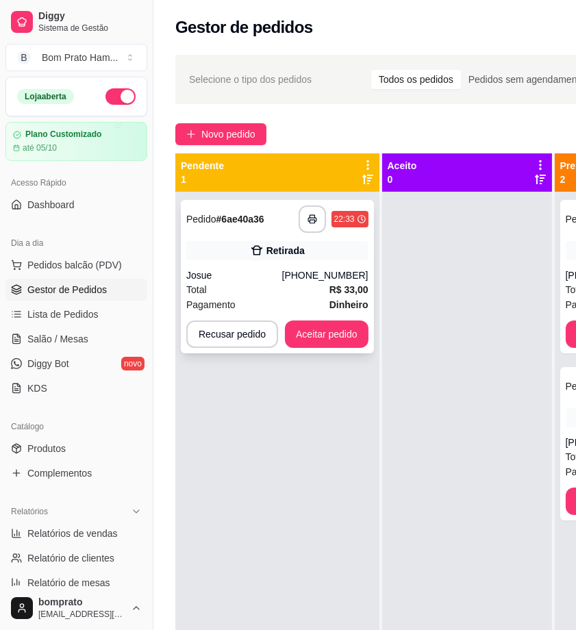
click at [276, 268] on div "Josue" at bounding box center [234, 275] width 96 height 14
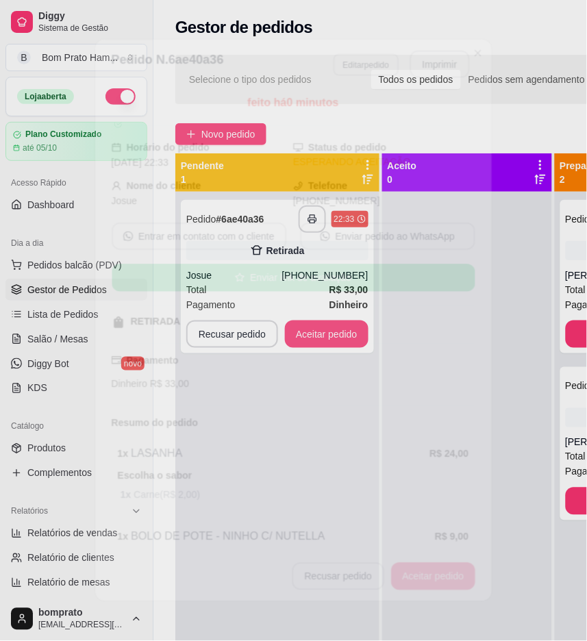
scroll to position [59, 0]
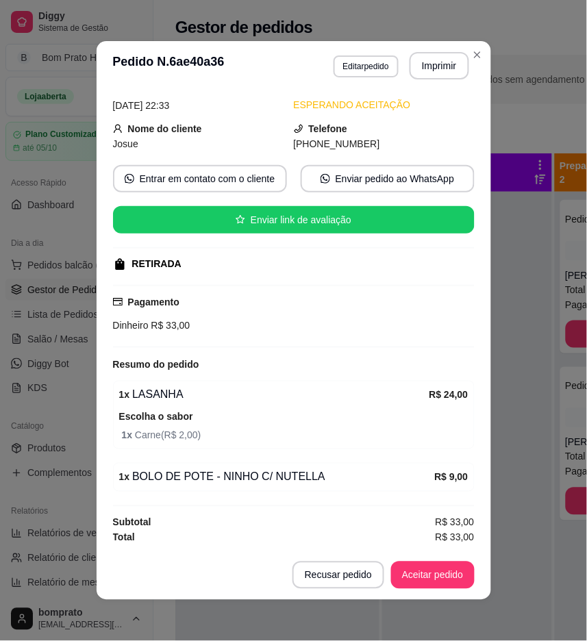
click at [435, 41] on header "**********" at bounding box center [294, 65] width 395 height 49
click at [436, 56] on button "Imprimir" at bounding box center [440, 65] width 60 height 27
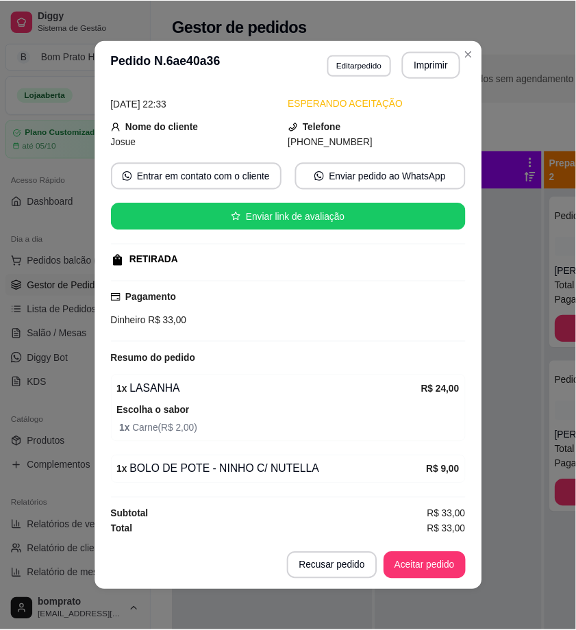
scroll to position [0, 0]
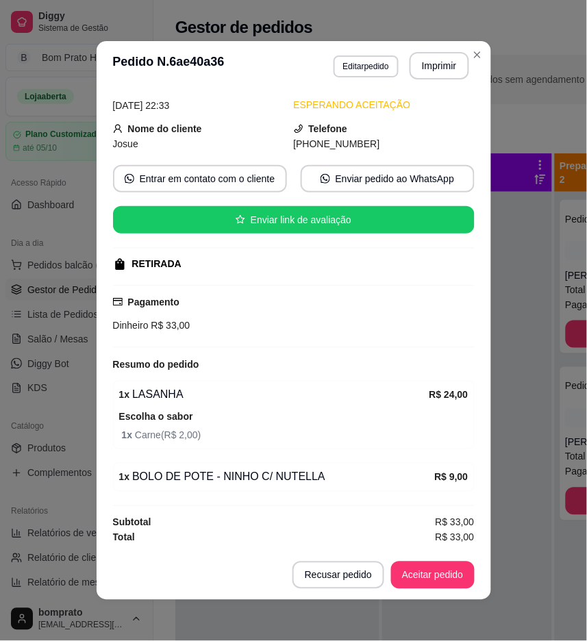
click at [444, 558] on footer "Recusar pedido Aceitar pedido" at bounding box center [294, 575] width 395 height 49
click at [443, 565] on button "Aceitar pedido" at bounding box center [432, 575] width 81 height 27
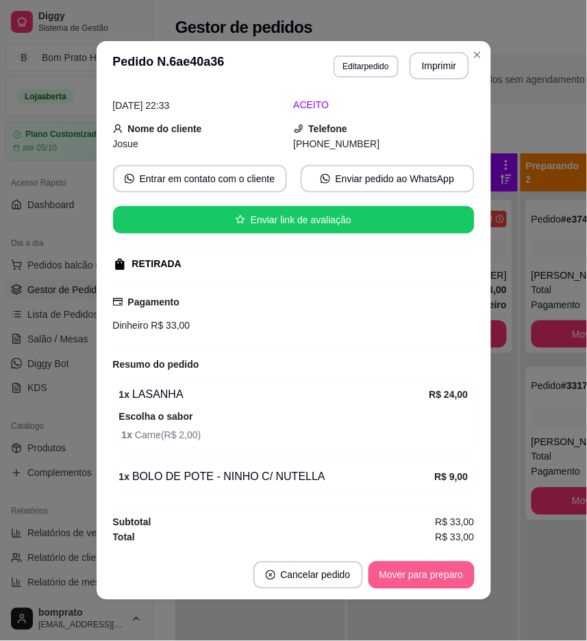
click at [448, 574] on button "Mover para preparo" at bounding box center [421, 575] width 106 height 27
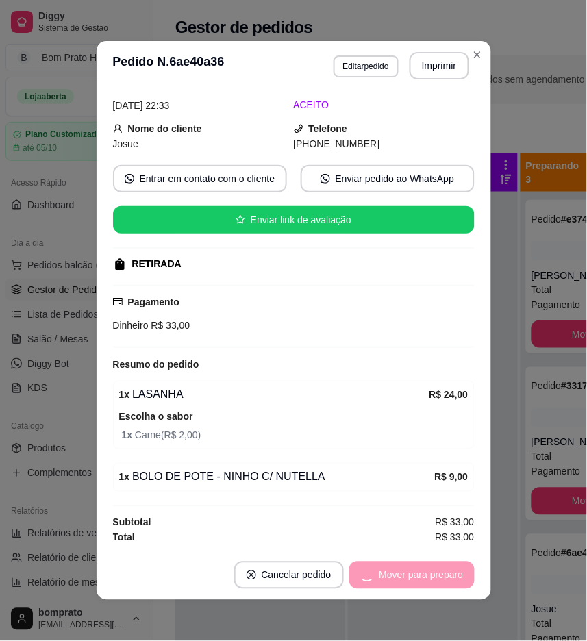
click at [483, 525] on div "feito há 0 minutos Horário do pedido 17/09/2025 22:33 Status do pedido ACEITO N…" at bounding box center [294, 320] width 395 height 460
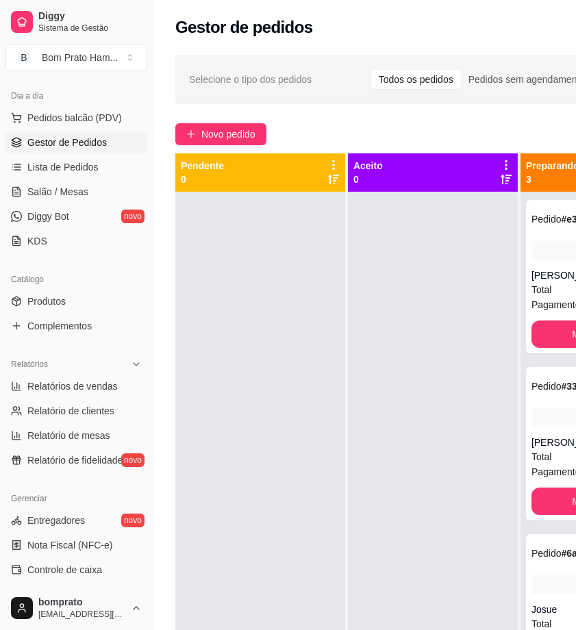
scroll to position [152, 0]
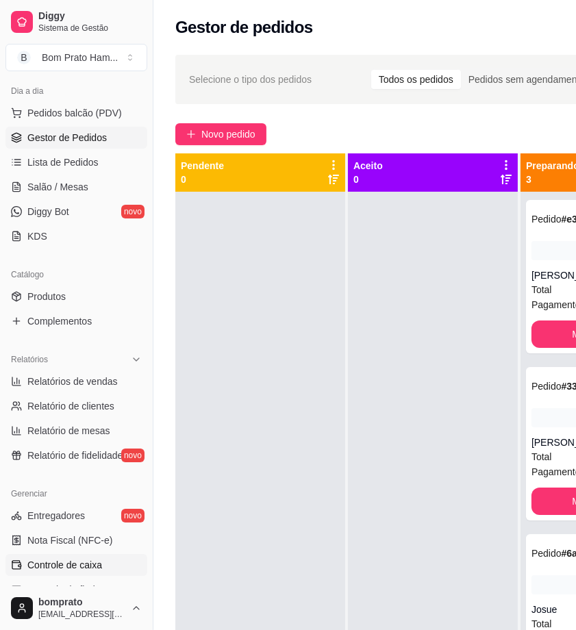
click at [121, 559] on link "Controle de caixa" at bounding box center [76, 565] width 142 height 22
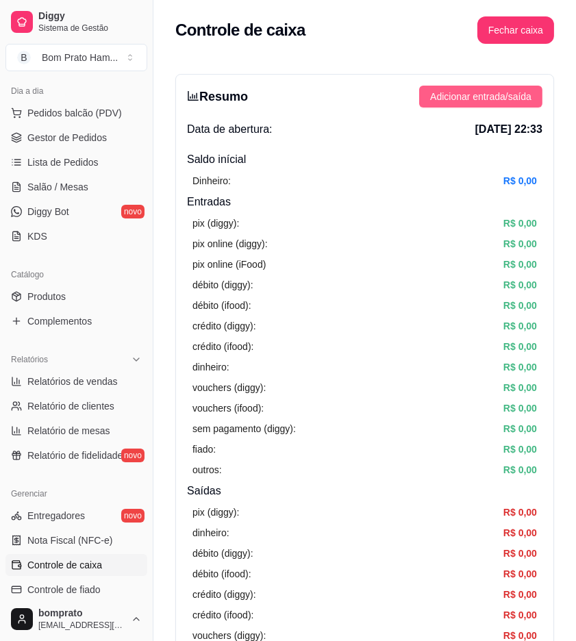
click at [491, 100] on span "Adicionar entrada/saída" at bounding box center [480, 96] width 101 height 15
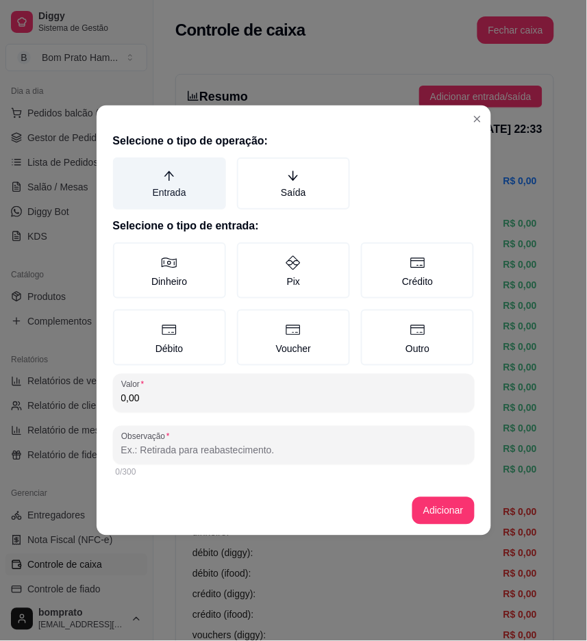
click at [193, 185] on label "Entrada" at bounding box center [169, 184] width 113 height 52
click at [123, 168] on button "Entrada" at bounding box center [117, 162] width 11 height 11
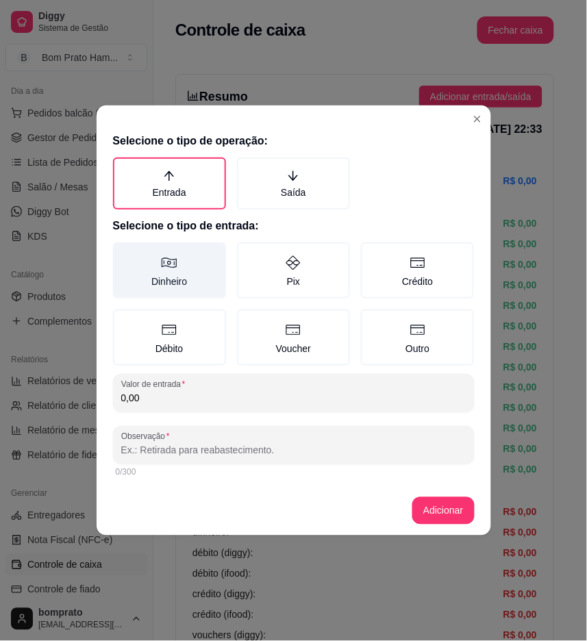
click at [182, 291] on label "Dinheiro" at bounding box center [169, 270] width 113 height 56
click at [123, 253] on button "Dinheiro" at bounding box center [117, 247] width 11 height 11
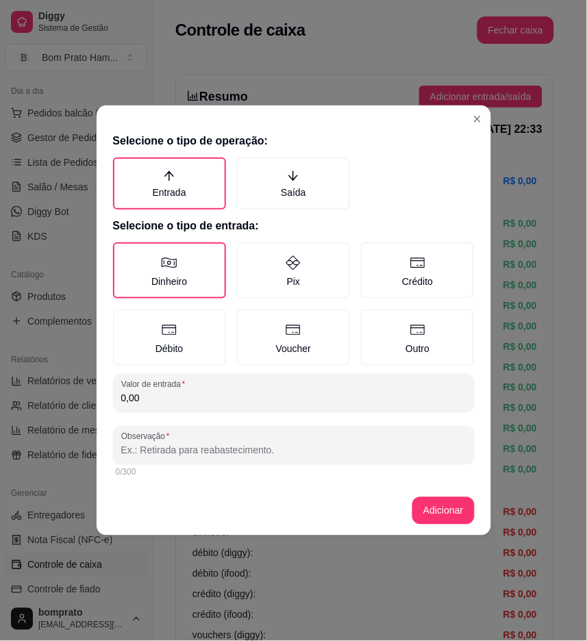
click at [230, 392] on input "0,00" at bounding box center [293, 399] width 345 height 14
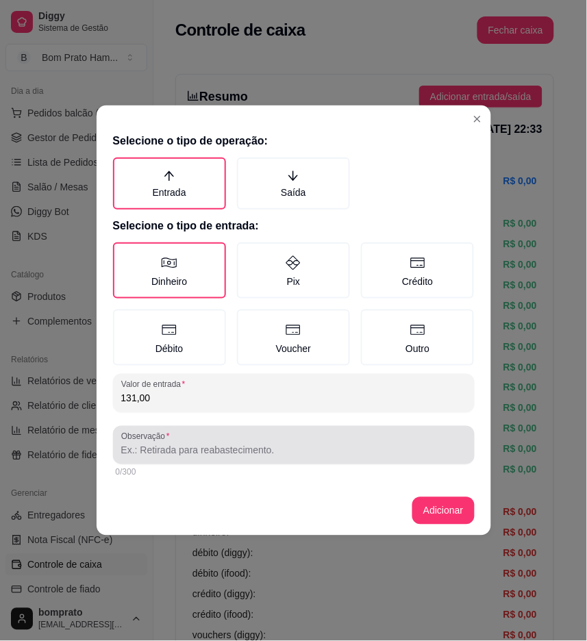
type input "131,00"
drag, startPoint x: 200, startPoint y: 461, endPoint x: 201, endPoint y: 445, distance: 15.8
click at [200, 460] on div "Observação" at bounding box center [294, 445] width 362 height 38
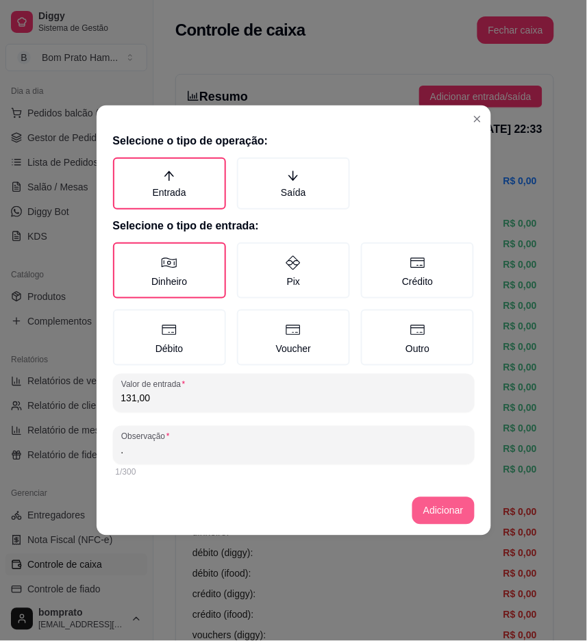
type input "."
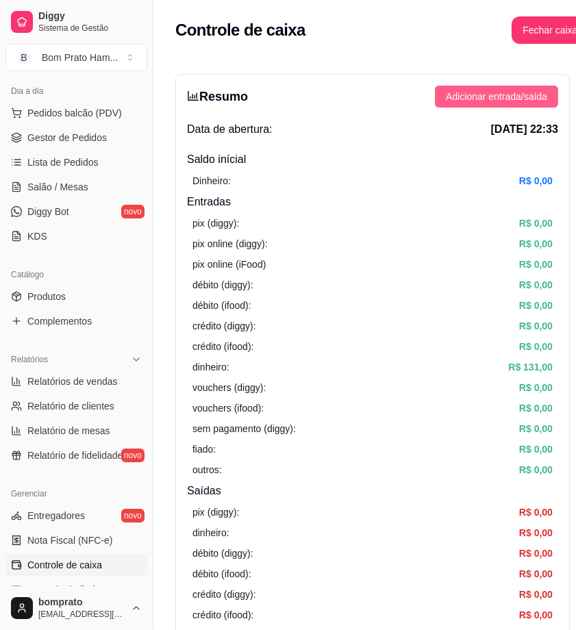
click at [518, 100] on span "Adicionar entrada/saída" at bounding box center [496, 96] width 101 height 15
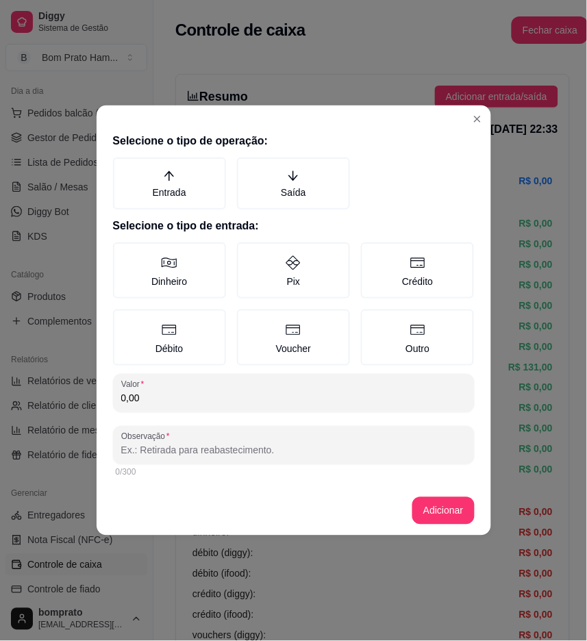
click at [234, 172] on div "Entrada Saída" at bounding box center [294, 184] width 362 height 52
click at [188, 179] on label "Entrada" at bounding box center [169, 184] width 113 height 52
click at [123, 168] on button "Entrada" at bounding box center [117, 162] width 11 height 11
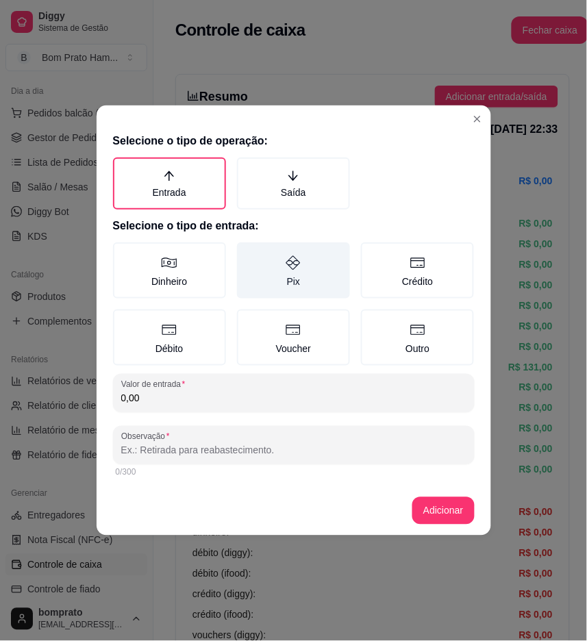
click at [312, 282] on label "Pix" at bounding box center [293, 270] width 113 height 56
click at [247, 253] on button "Pix" at bounding box center [241, 247] width 11 height 11
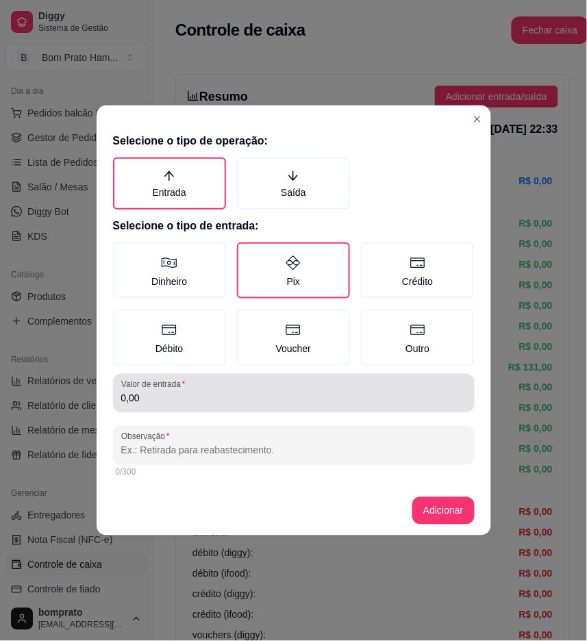
click at [270, 388] on div "0,00" at bounding box center [293, 392] width 345 height 27
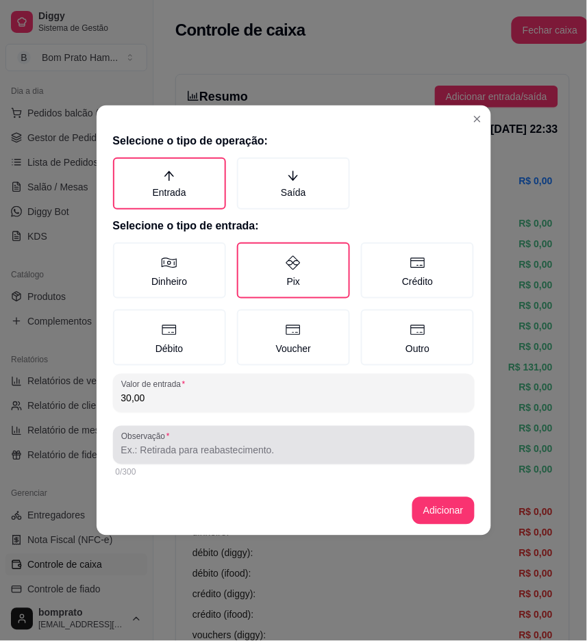
type input "30,00"
click at [308, 431] on div at bounding box center [293, 444] width 345 height 27
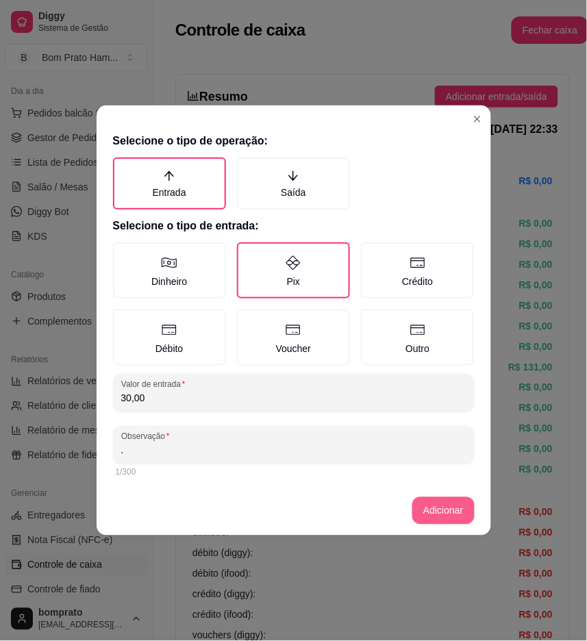
type input "."
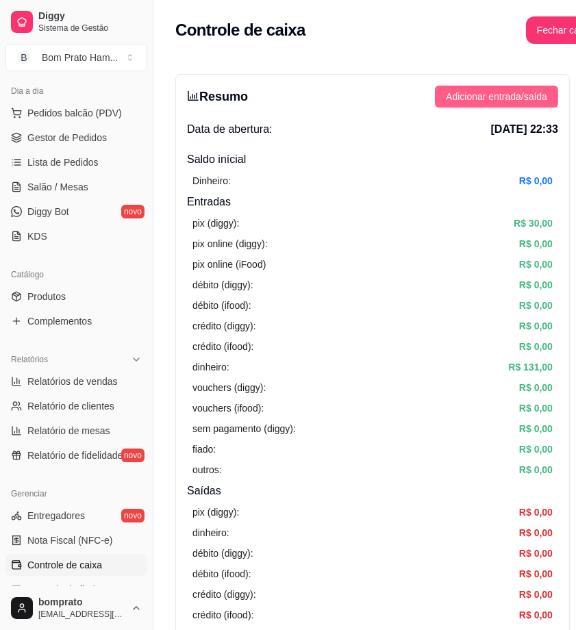
click at [484, 100] on span "Adicionar entrada/saída" at bounding box center [496, 96] width 101 height 15
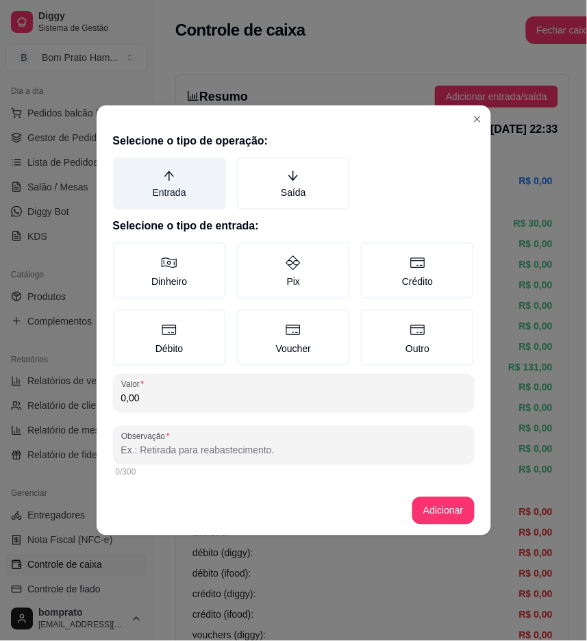
click at [179, 183] on label "Entrada" at bounding box center [169, 184] width 113 height 52
click at [123, 168] on button "Entrada" at bounding box center [117, 162] width 11 height 11
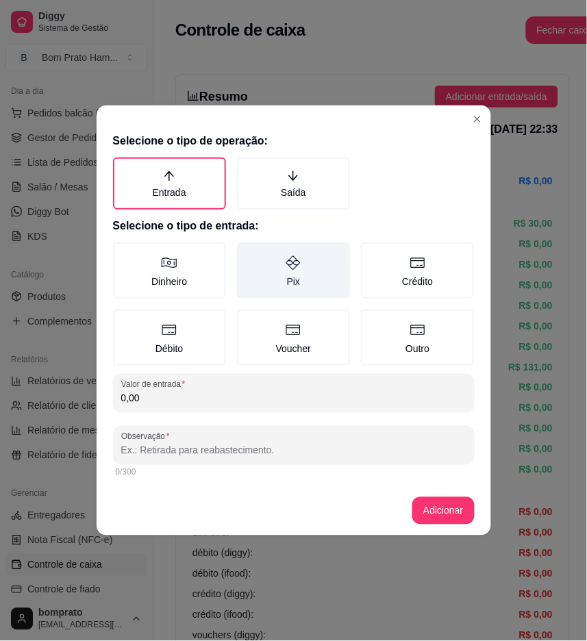
click at [271, 290] on label "Pix" at bounding box center [293, 270] width 113 height 56
click at [247, 253] on button "Pix" at bounding box center [241, 247] width 11 height 11
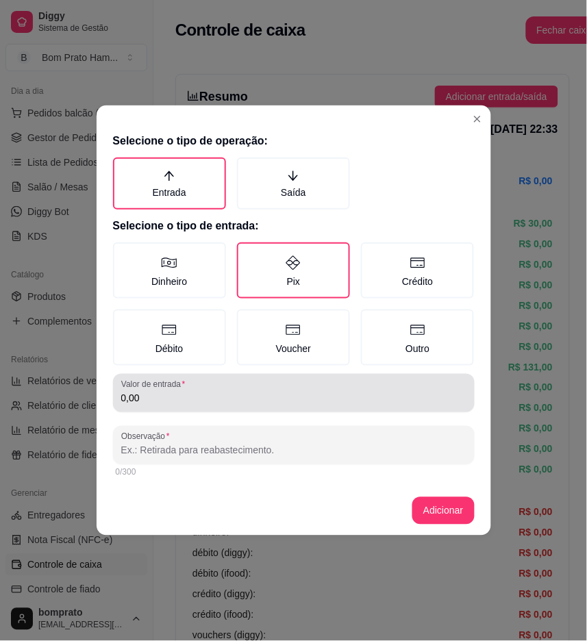
click at [271, 387] on div "0,00" at bounding box center [293, 392] width 345 height 27
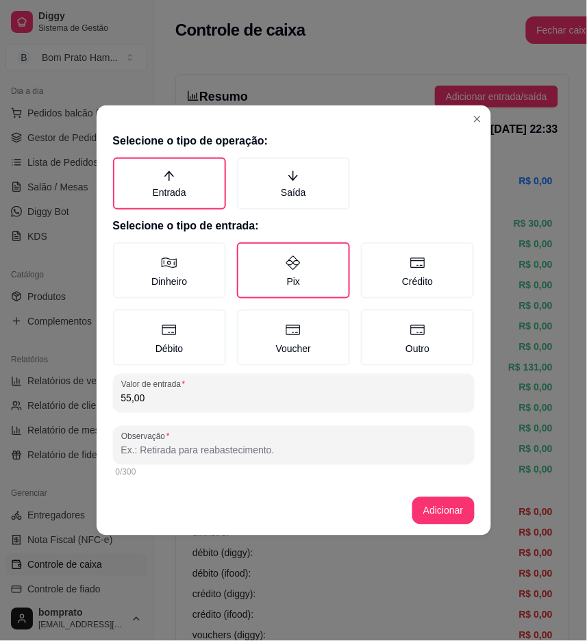
type input "55,00"
click at [284, 444] on input "Observação" at bounding box center [293, 451] width 345 height 14
type input "."
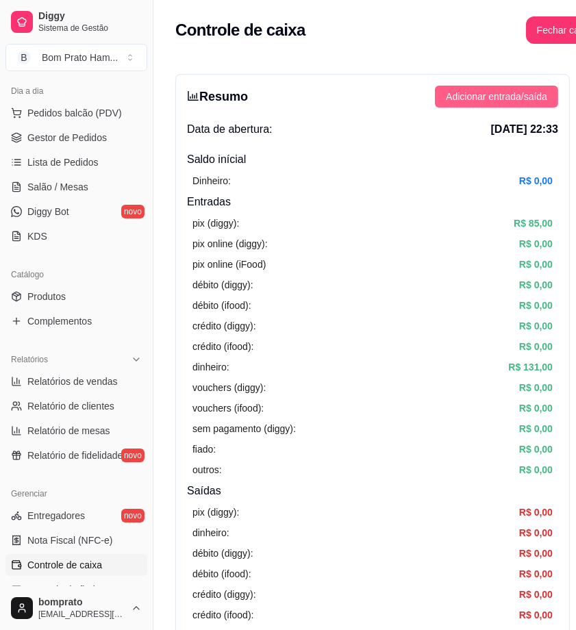
click at [523, 92] on span "Adicionar entrada/saída" at bounding box center [496, 96] width 101 height 15
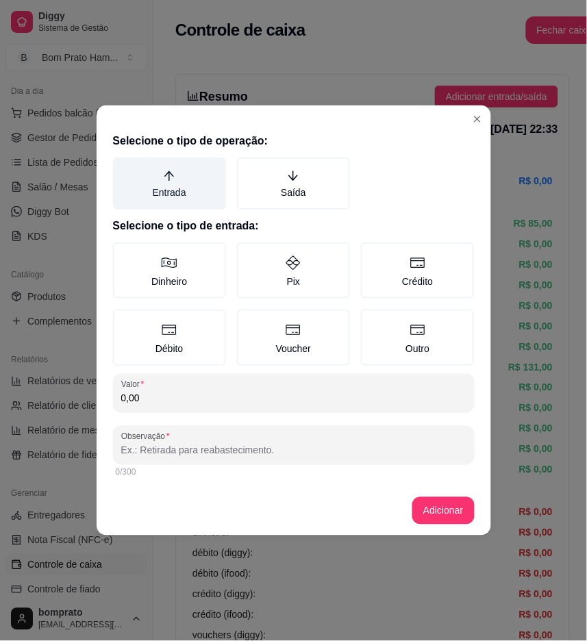
click at [193, 188] on label "Entrada" at bounding box center [169, 184] width 113 height 52
click at [123, 168] on button "Entrada" at bounding box center [117, 162] width 11 height 11
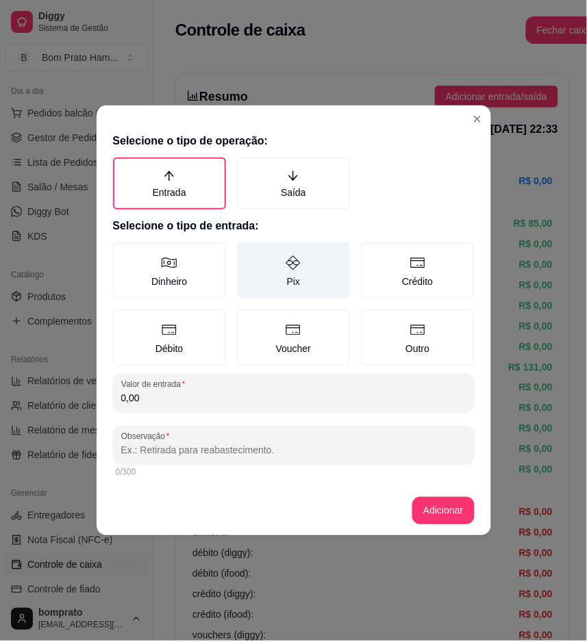
click at [279, 282] on label "Pix" at bounding box center [293, 270] width 113 height 56
click at [247, 253] on button "Pix" at bounding box center [241, 247] width 11 height 11
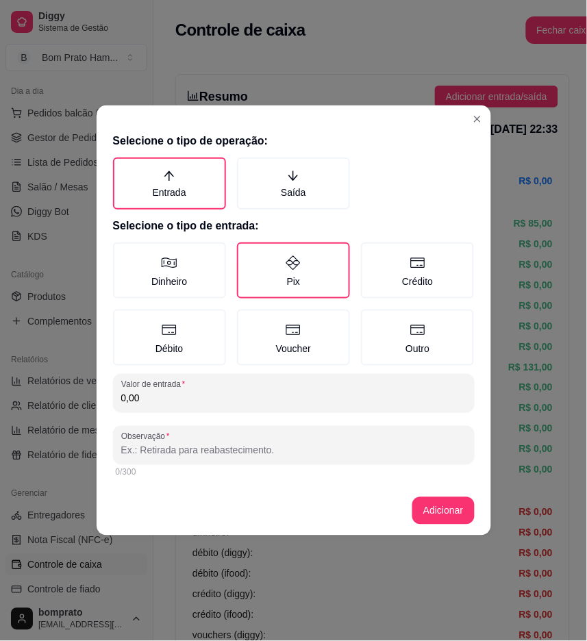
click at [265, 364] on div "Selecione o tipo de operação: Entrada Saída Selecione o tipo de entrada: Dinhei…" at bounding box center [294, 306] width 395 height 359
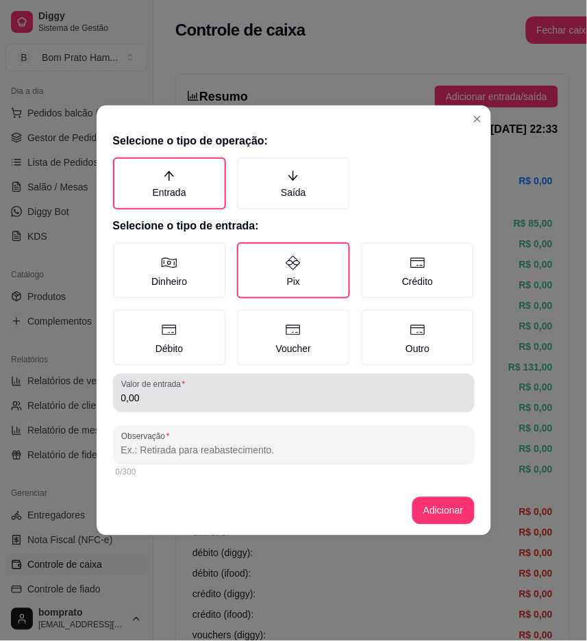
click at [264, 384] on div "0,00" at bounding box center [293, 392] width 345 height 27
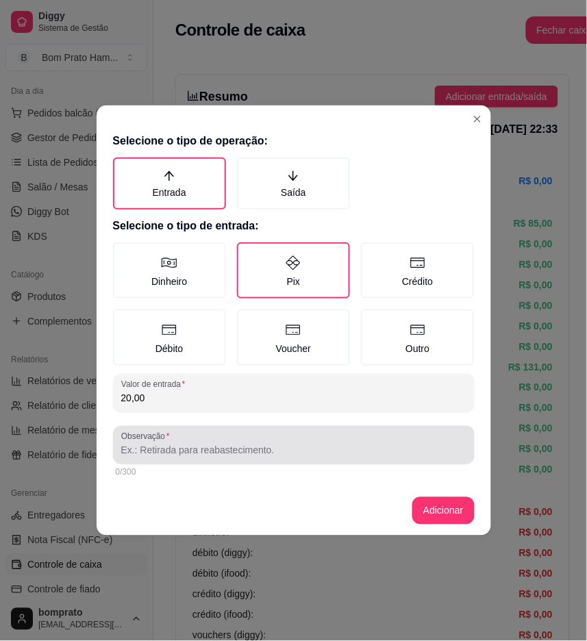
type input "20,00"
click at [272, 439] on div at bounding box center [293, 444] width 345 height 27
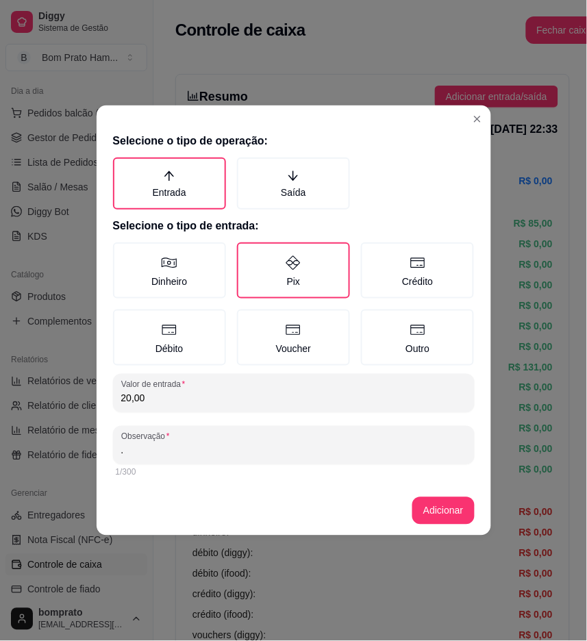
type input "."
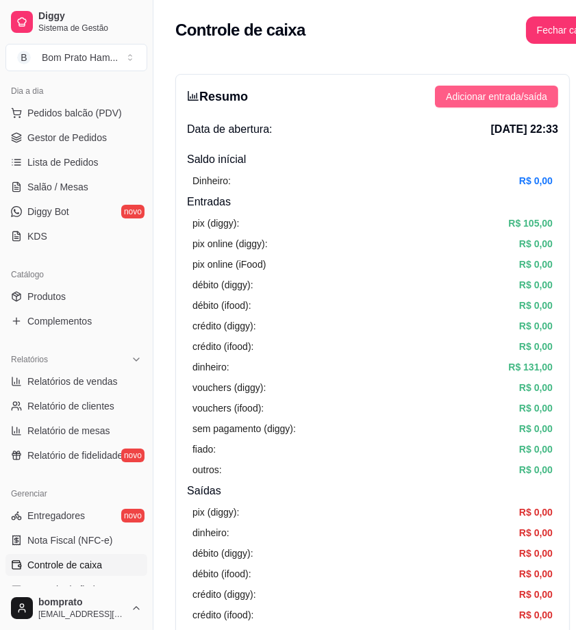
click at [458, 107] on button "Adicionar entrada/saída" at bounding box center [496, 97] width 123 height 22
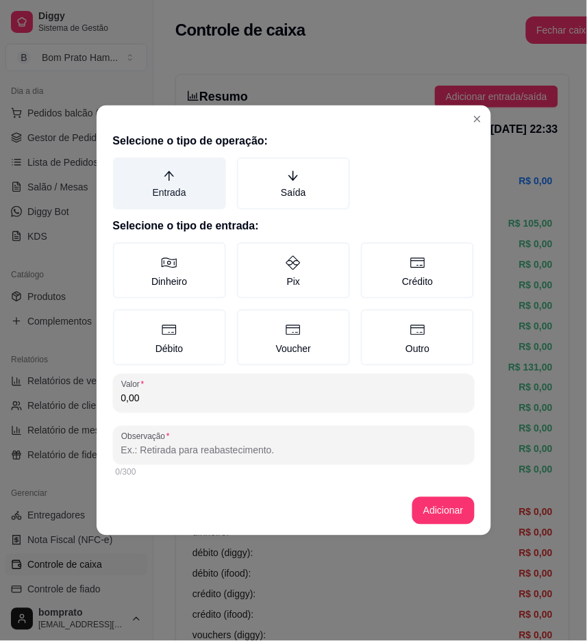
click at [190, 196] on label "Entrada" at bounding box center [169, 184] width 113 height 52
click at [123, 168] on button "Entrada" at bounding box center [117, 162] width 11 height 11
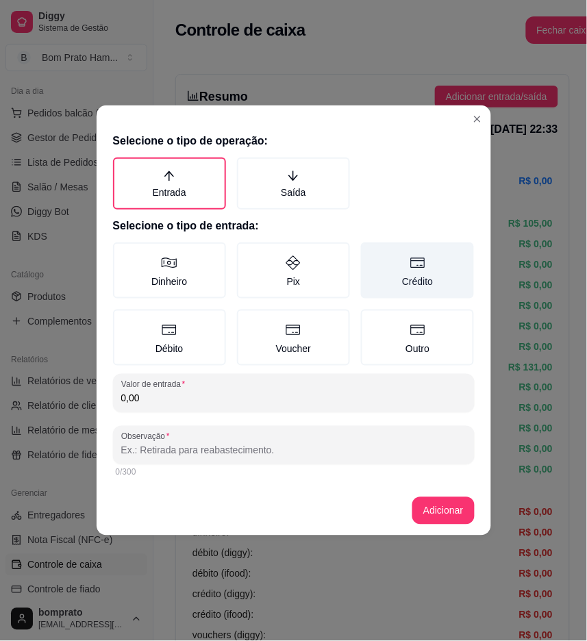
click at [418, 284] on label "Crédito" at bounding box center [417, 270] width 113 height 56
click at [371, 253] on button "Crédito" at bounding box center [365, 247] width 11 height 11
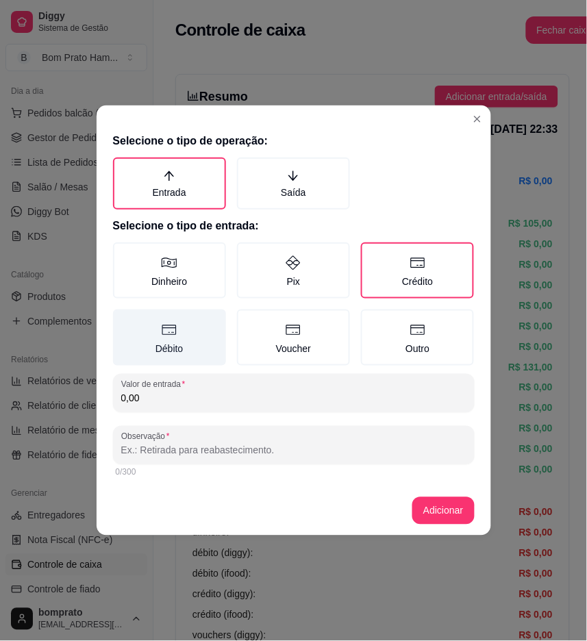
click at [199, 330] on label "Débito" at bounding box center [169, 338] width 113 height 56
click at [123, 320] on button "Débito" at bounding box center [117, 314] width 11 height 11
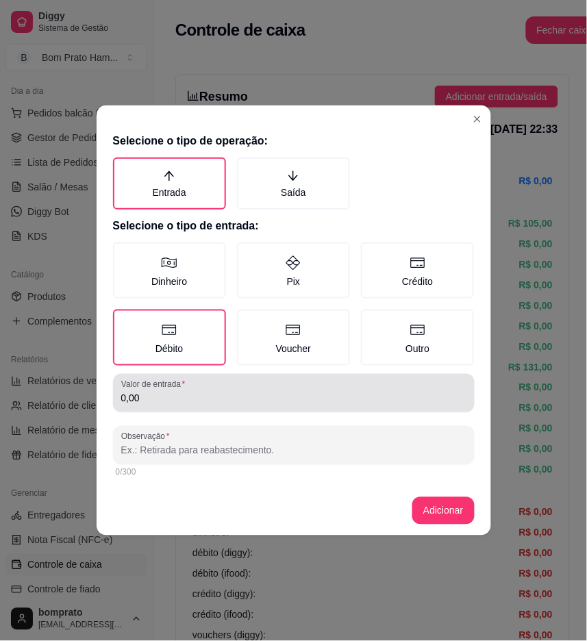
drag, startPoint x: 201, startPoint y: 386, endPoint x: 226, endPoint y: 360, distance: 36.3
click at [201, 384] on div "0,00" at bounding box center [293, 392] width 345 height 27
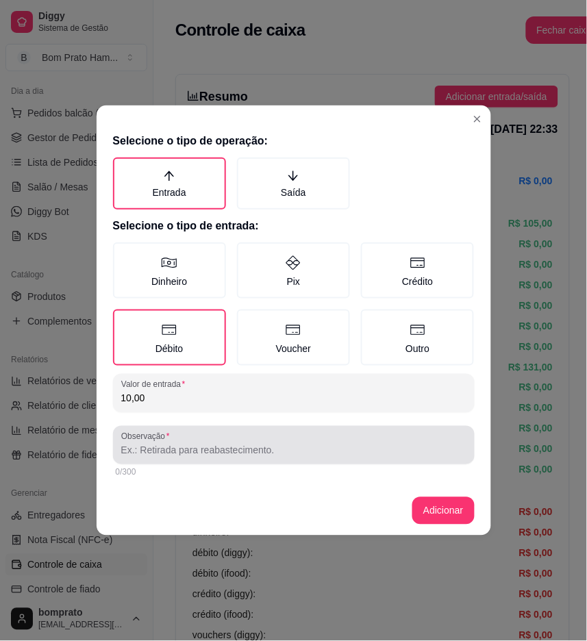
type input "10,00"
click at [247, 441] on div at bounding box center [293, 444] width 345 height 27
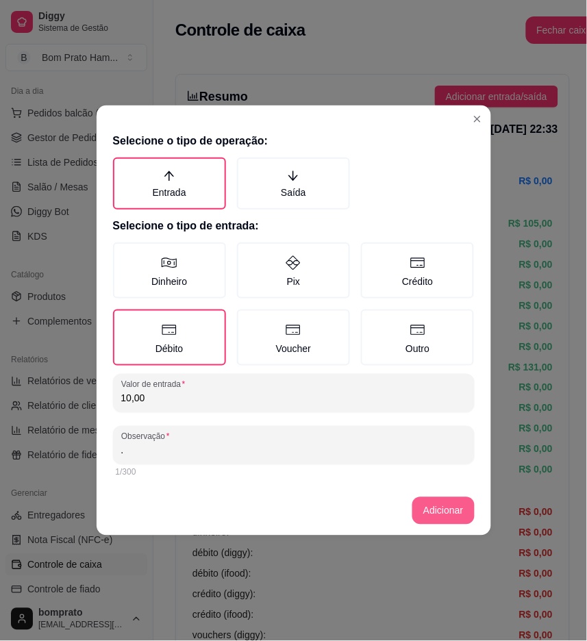
type input "."
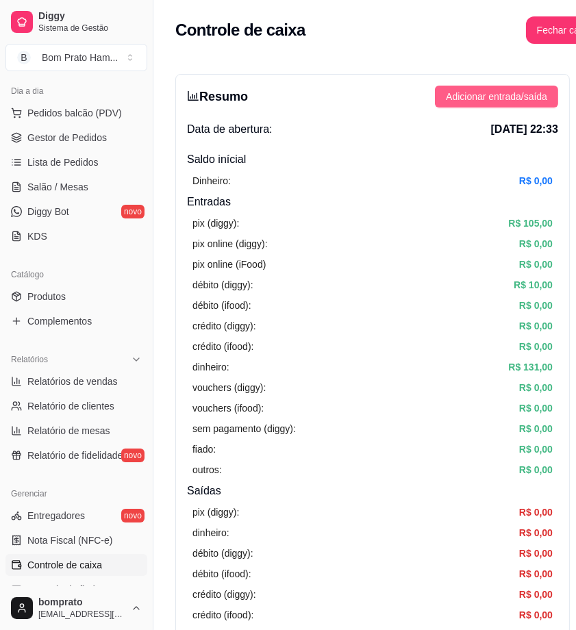
click at [535, 96] on span "Adicionar entrada/saída" at bounding box center [496, 96] width 101 height 15
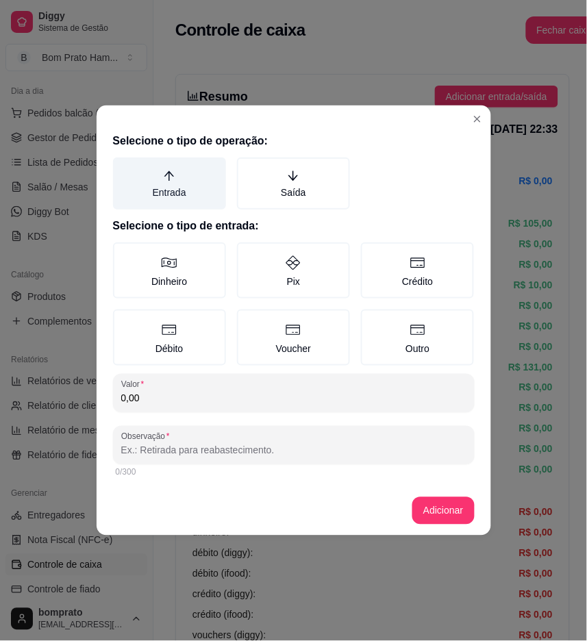
click at [197, 190] on label "Entrada" at bounding box center [169, 184] width 113 height 52
click at [123, 168] on button "Entrada" at bounding box center [117, 162] width 11 height 11
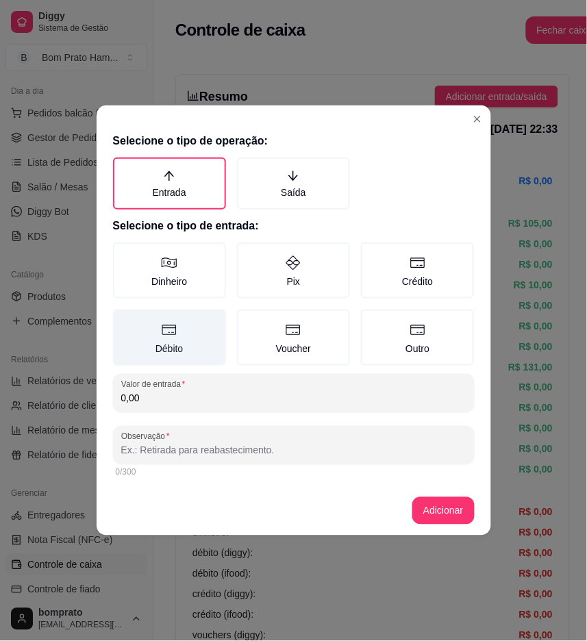
click at [199, 332] on label "Débito" at bounding box center [169, 338] width 113 height 56
click at [123, 320] on button "Débito" at bounding box center [117, 314] width 11 height 11
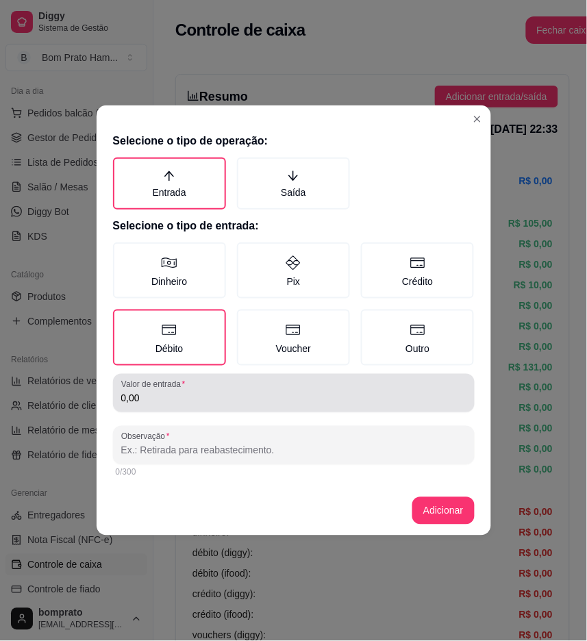
click at [205, 397] on input "0,00" at bounding box center [293, 399] width 345 height 14
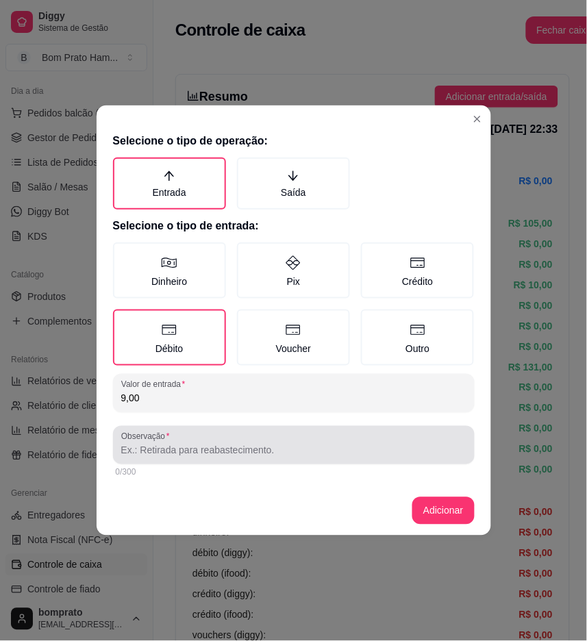
type input "9,00"
click at [245, 440] on div at bounding box center [293, 444] width 345 height 27
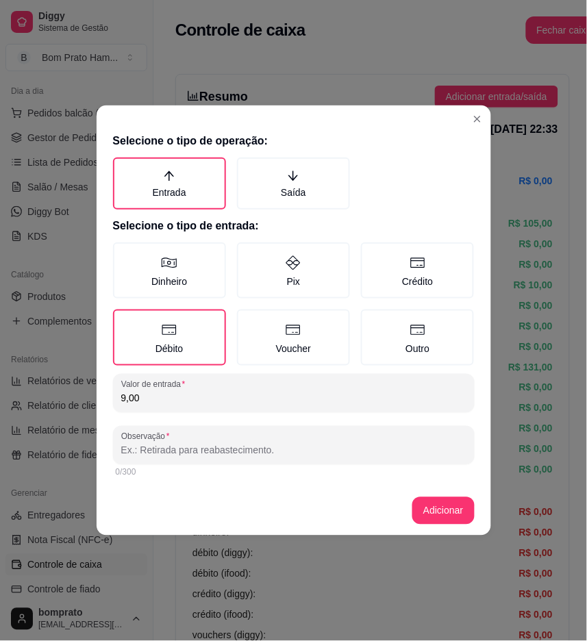
type input ","
type input "."
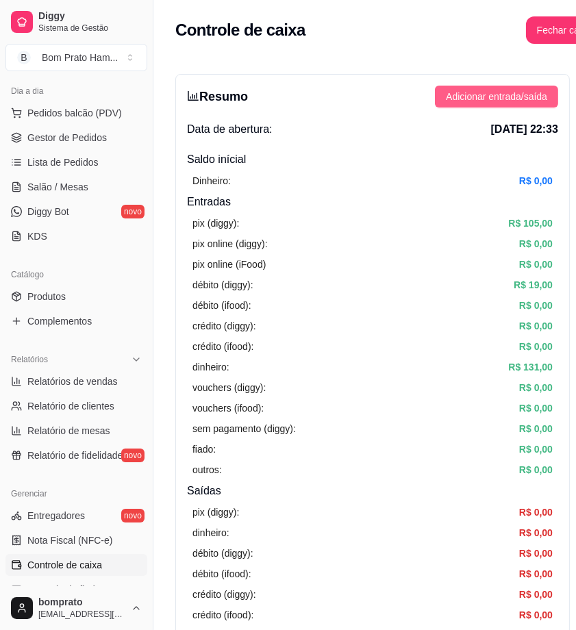
click at [519, 99] on span "Adicionar entrada/saída" at bounding box center [496, 96] width 101 height 15
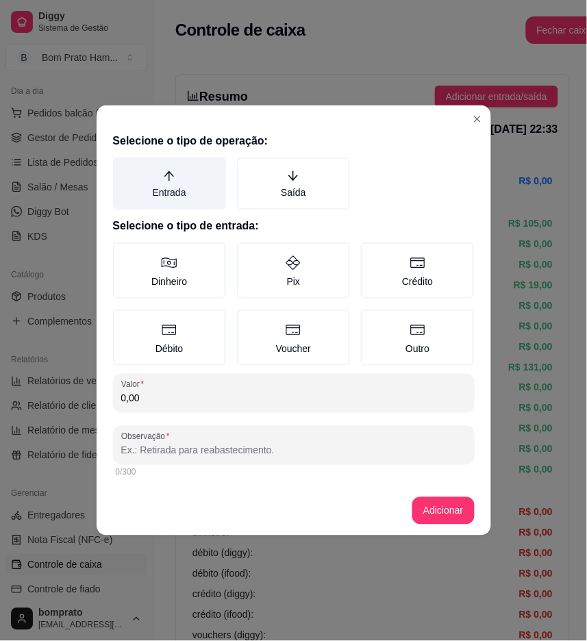
click at [190, 181] on label "Entrada" at bounding box center [169, 184] width 113 height 52
click at [123, 168] on button "Entrada" at bounding box center [117, 162] width 11 height 11
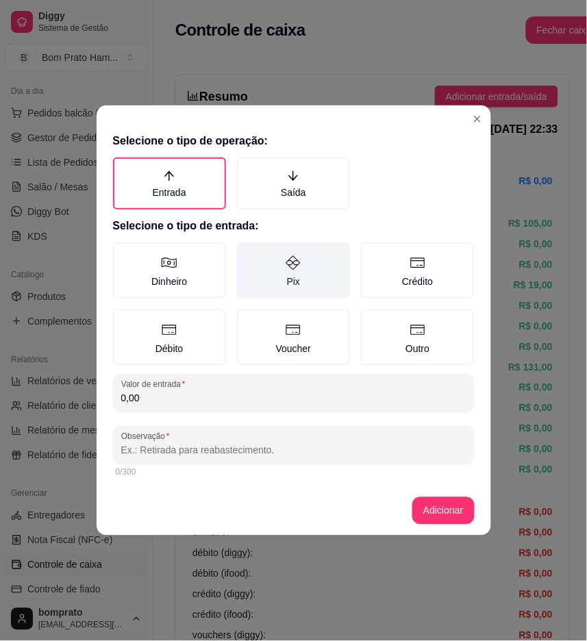
click at [305, 281] on label "Pix" at bounding box center [293, 270] width 113 height 56
click at [247, 253] on button "Pix" at bounding box center [241, 247] width 11 height 11
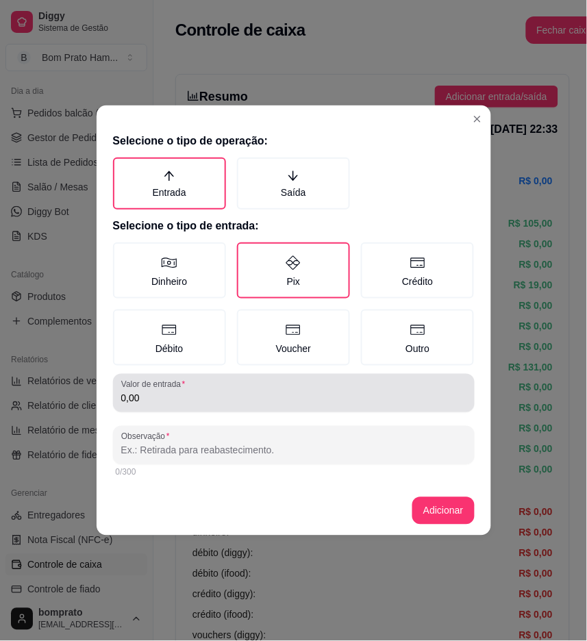
click at [325, 382] on div "0,00" at bounding box center [293, 392] width 345 height 27
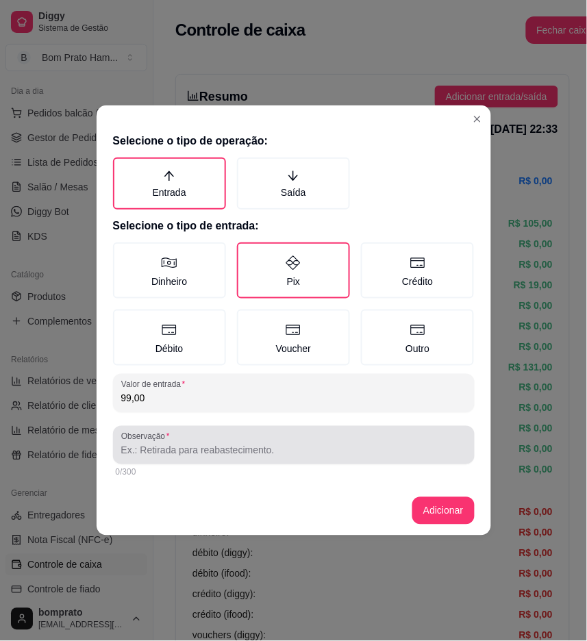
type input "99,00"
click at [318, 444] on input "Observação" at bounding box center [293, 451] width 345 height 14
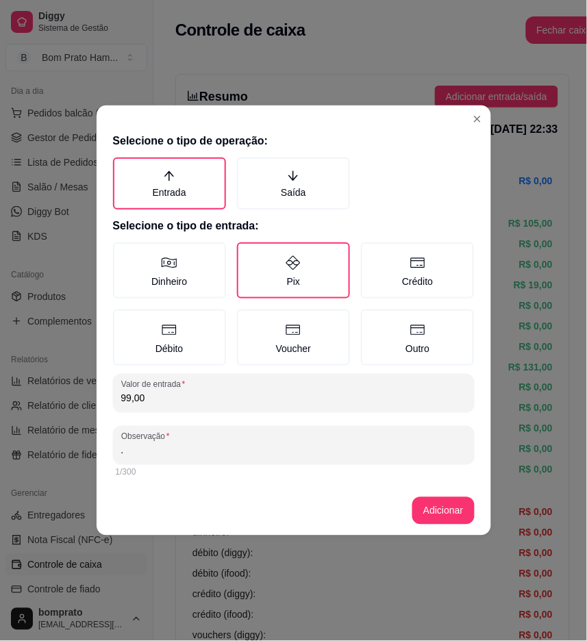
type input "."
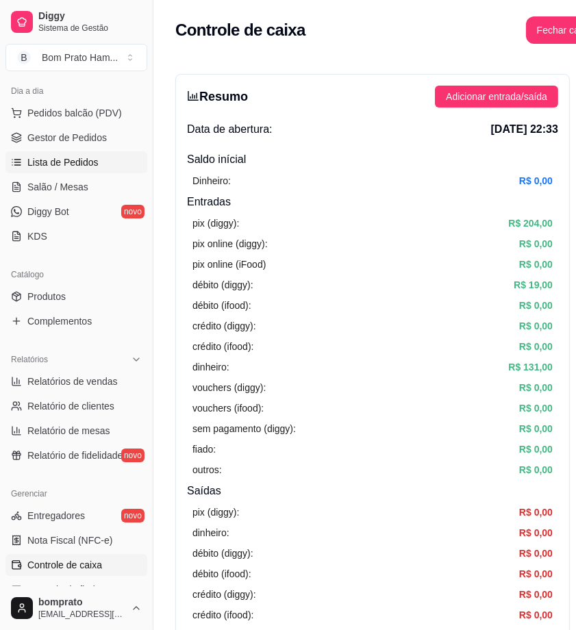
click at [104, 166] on link "Lista de Pedidos" at bounding box center [76, 162] width 142 height 22
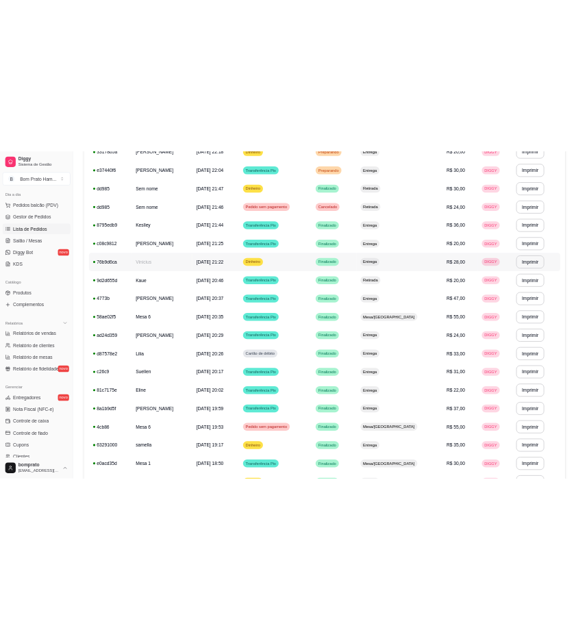
scroll to position [456, 0]
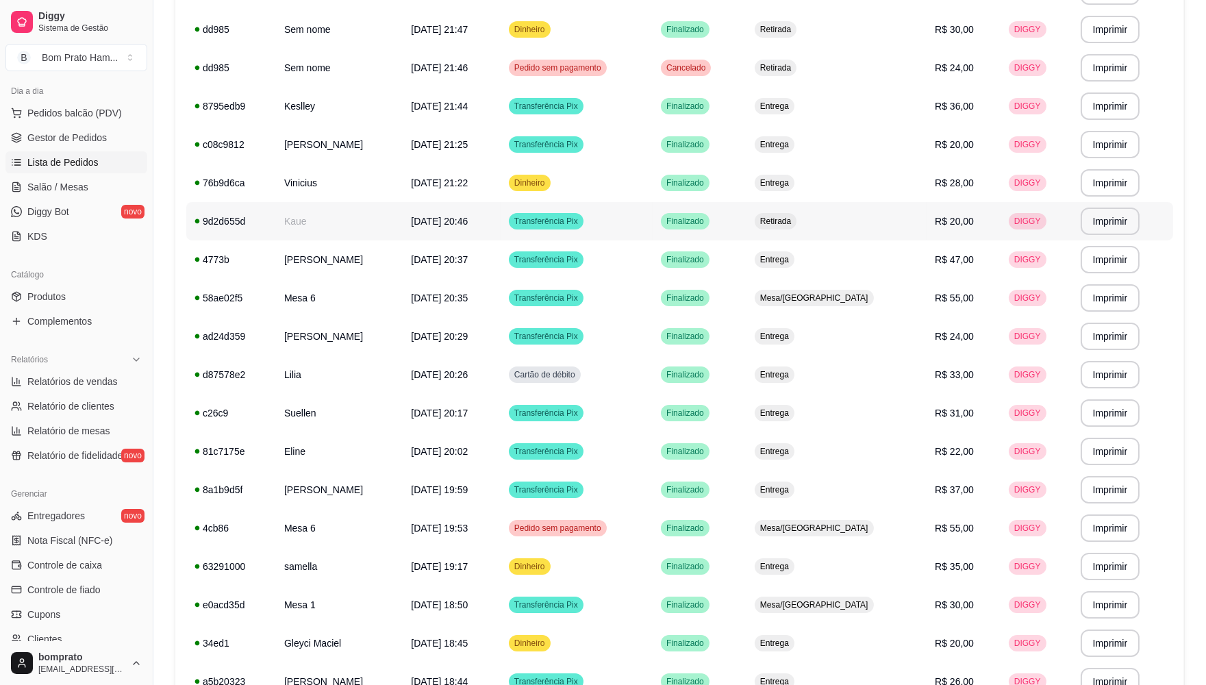
click at [586, 229] on td "Retirada" at bounding box center [837, 221] width 180 height 38
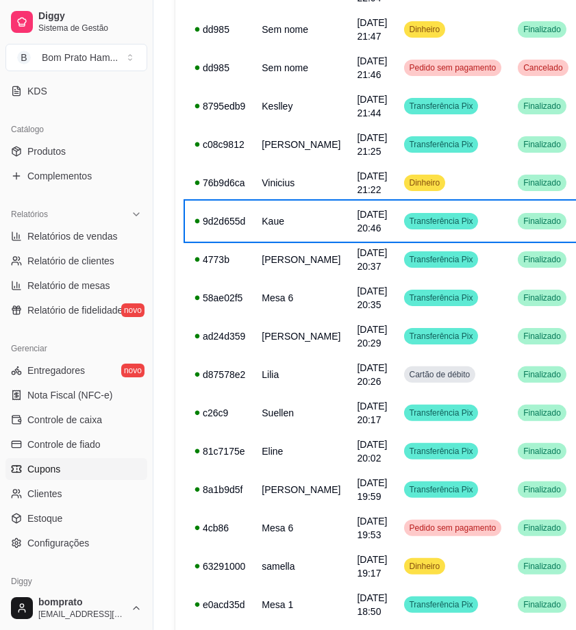
scroll to position [304, 0]
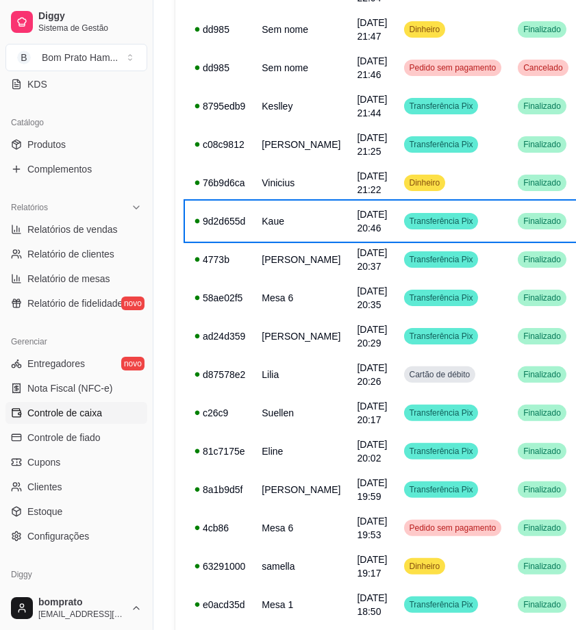
click at [90, 404] on link "Controle de caixa" at bounding box center [76, 413] width 142 height 22
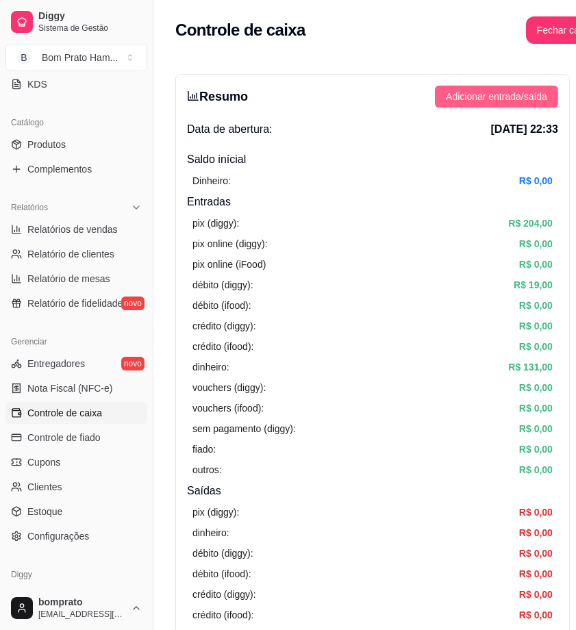
click at [510, 99] on span "Adicionar entrada/saída" at bounding box center [496, 96] width 101 height 15
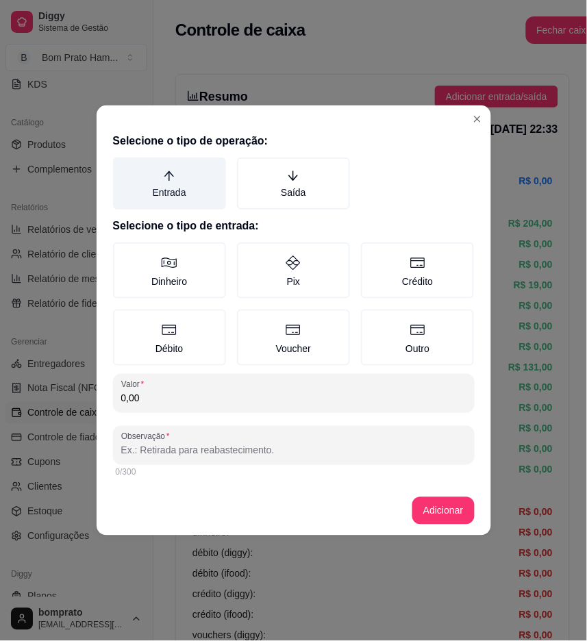
click at [207, 202] on label "Entrada" at bounding box center [169, 184] width 113 height 52
click at [123, 168] on button "Entrada" at bounding box center [117, 162] width 11 height 11
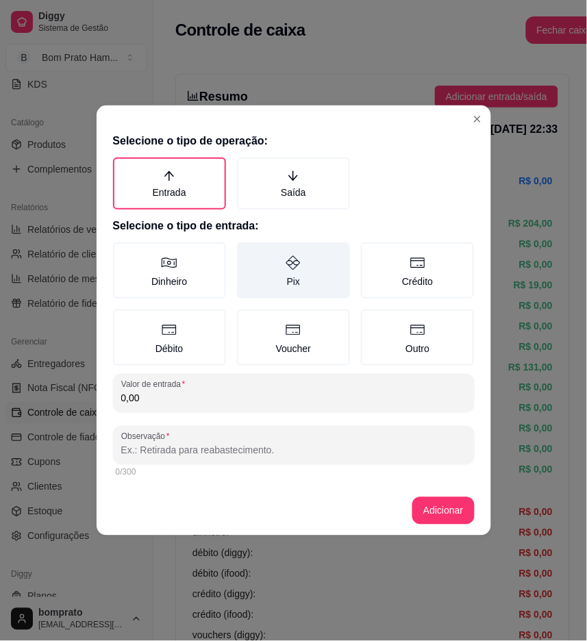
click at [258, 272] on label "Pix" at bounding box center [293, 270] width 113 height 56
click at [247, 253] on button "Pix" at bounding box center [241, 247] width 11 height 11
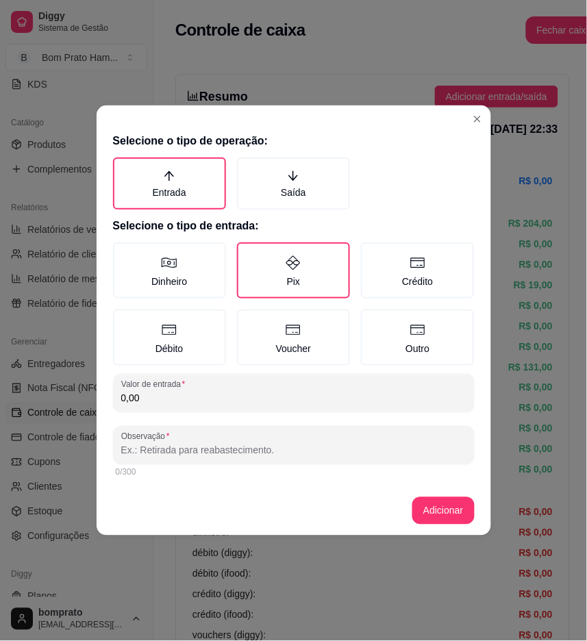
click at [292, 392] on input "0,00" at bounding box center [293, 399] width 345 height 14
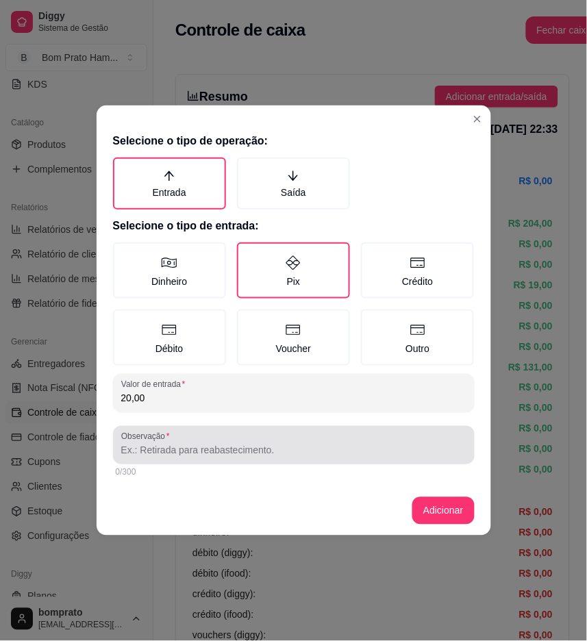
type input "20,00"
click at [292, 434] on div at bounding box center [293, 444] width 345 height 27
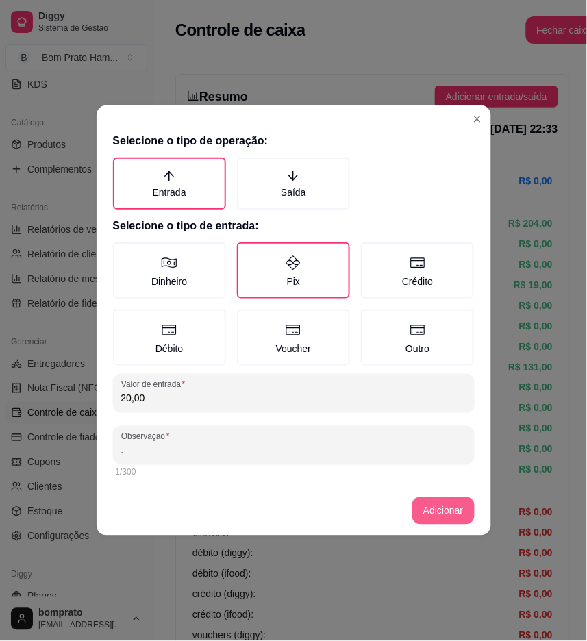
type input "."
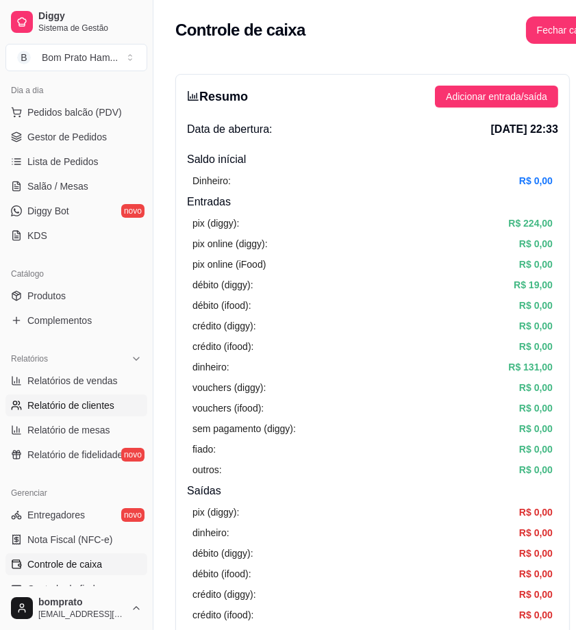
scroll to position [152, 0]
click at [92, 140] on span "Gestor de Pedidos" at bounding box center [66, 138] width 79 height 14
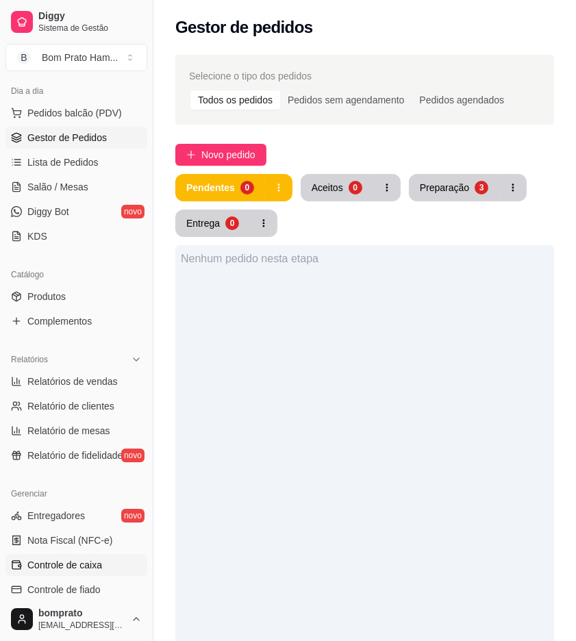
click at [99, 564] on span "Controle de caixa" at bounding box center [64, 565] width 75 height 14
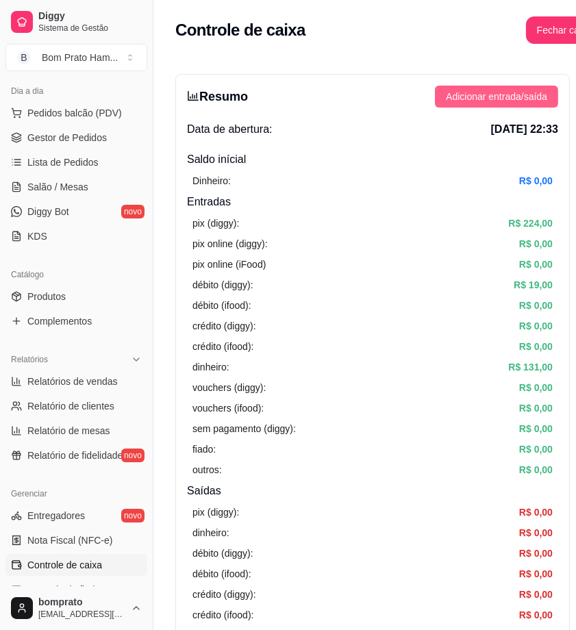
click at [521, 101] on span "Adicionar entrada/saída" at bounding box center [496, 96] width 101 height 15
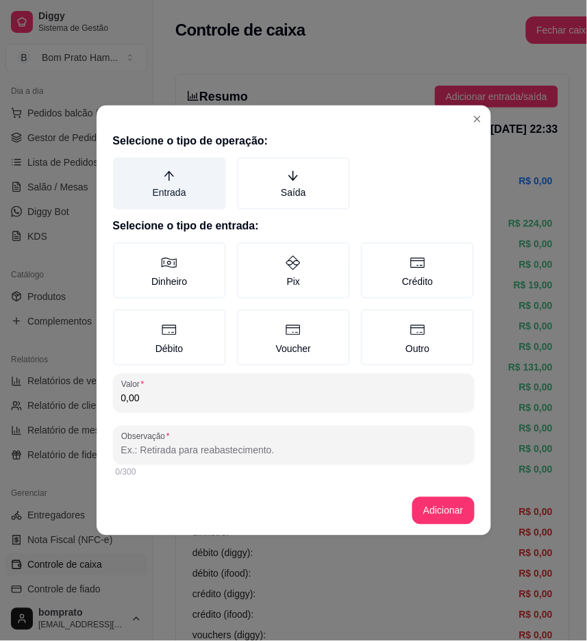
click at [188, 179] on label "Entrada" at bounding box center [169, 184] width 113 height 52
click at [123, 168] on button "Entrada" at bounding box center [117, 162] width 11 height 11
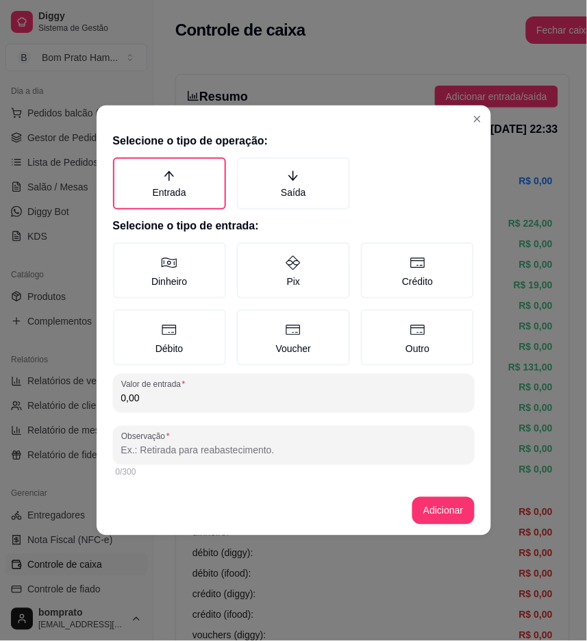
drag, startPoint x: 290, startPoint y: 276, endPoint x: 290, endPoint y: 303, distance: 26.7
click at [290, 276] on label "Pix" at bounding box center [293, 270] width 113 height 56
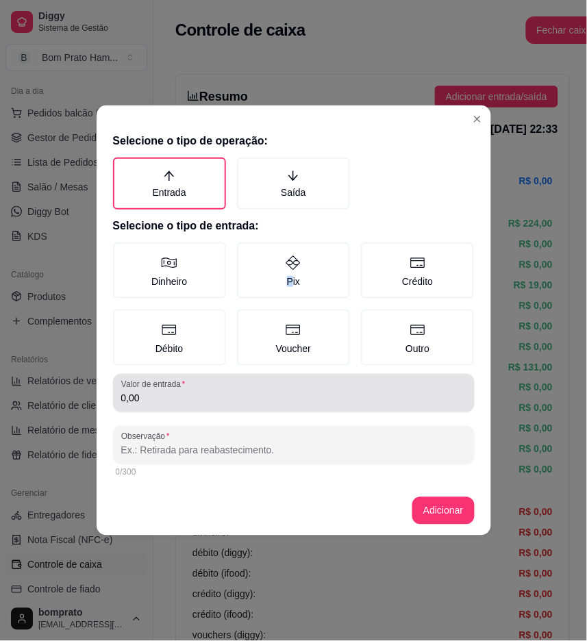
drag, startPoint x: 283, startPoint y: 394, endPoint x: 288, endPoint y: 388, distance: 7.3
click at [288, 388] on div "0,00" at bounding box center [293, 392] width 345 height 27
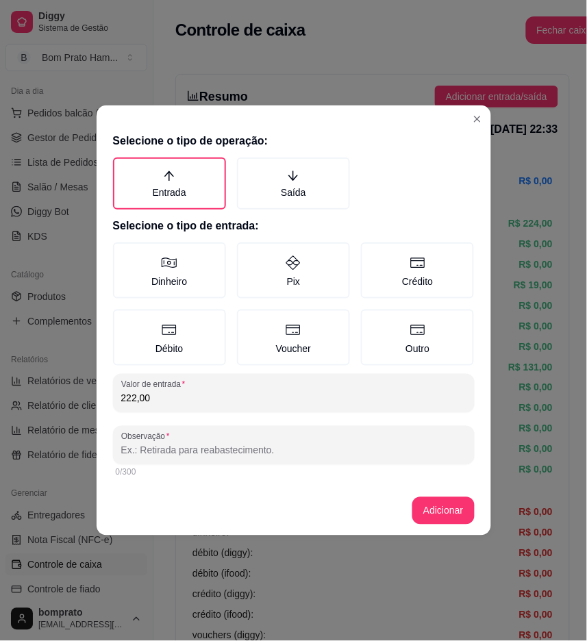
type input "222,00"
click at [338, 444] on input "Observação" at bounding box center [293, 451] width 345 height 14
click at [429, 511] on button "Adicionar" at bounding box center [443, 511] width 60 height 27
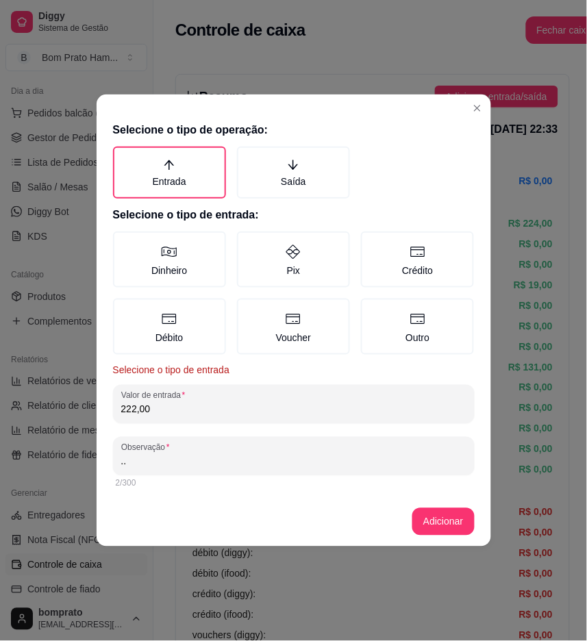
click at [146, 460] on input ".." at bounding box center [293, 462] width 345 height 14
type input "."
click at [273, 277] on label "Pix" at bounding box center [293, 259] width 113 height 56
click at [247, 242] on button "Pix" at bounding box center [241, 236] width 11 height 11
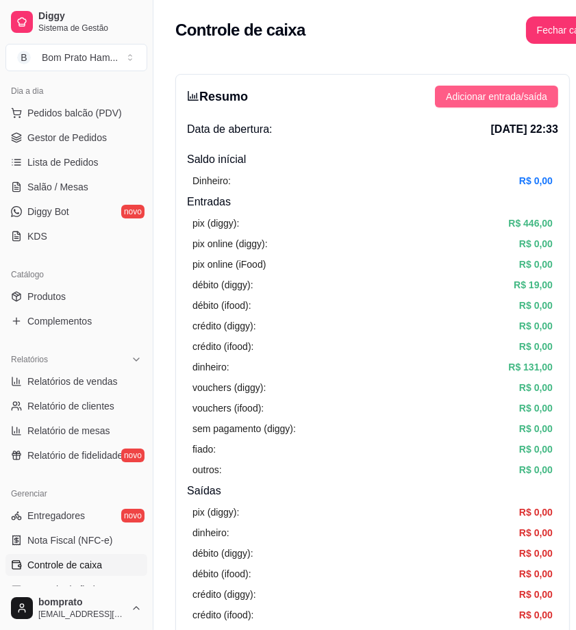
click at [476, 92] on span "Adicionar entrada/saída" at bounding box center [496, 96] width 101 height 15
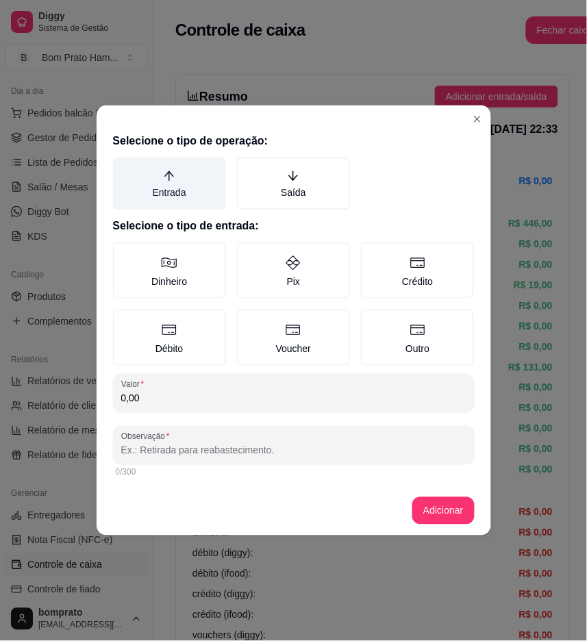
click at [186, 180] on label "Entrada" at bounding box center [169, 184] width 113 height 52
click at [123, 168] on button "Entrada" at bounding box center [117, 162] width 11 height 11
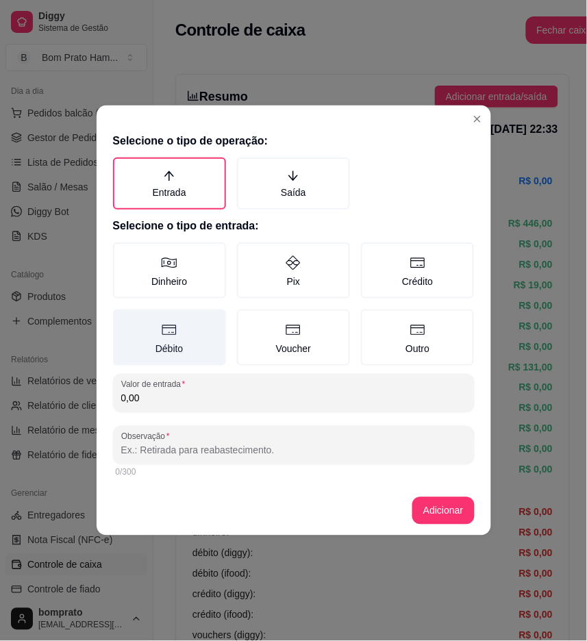
click at [172, 329] on icon at bounding box center [169, 330] width 16 height 16
click at [123, 320] on button "Débito" at bounding box center [117, 314] width 11 height 11
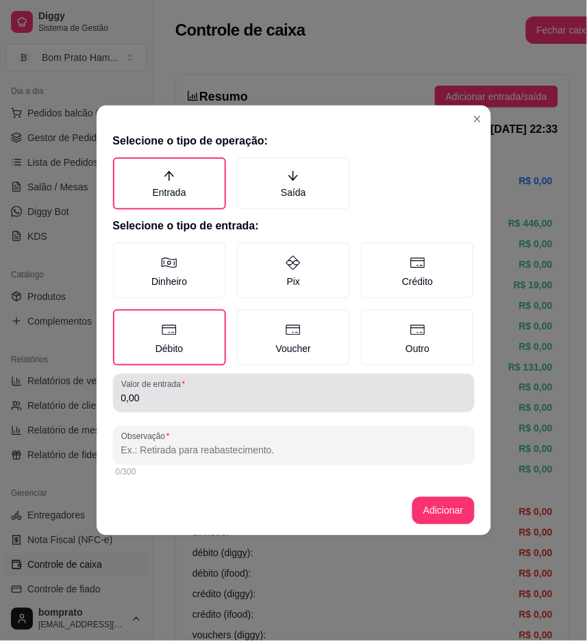
click at [284, 386] on div "0,00" at bounding box center [293, 392] width 345 height 27
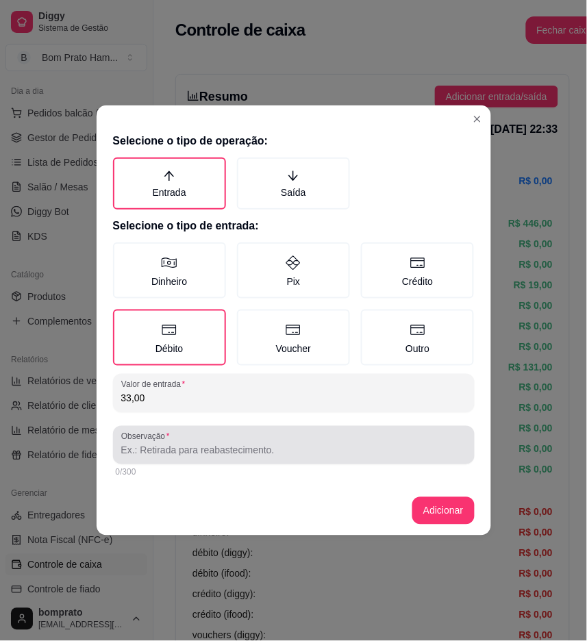
type input "33,00"
click at [285, 433] on div at bounding box center [293, 444] width 345 height 27
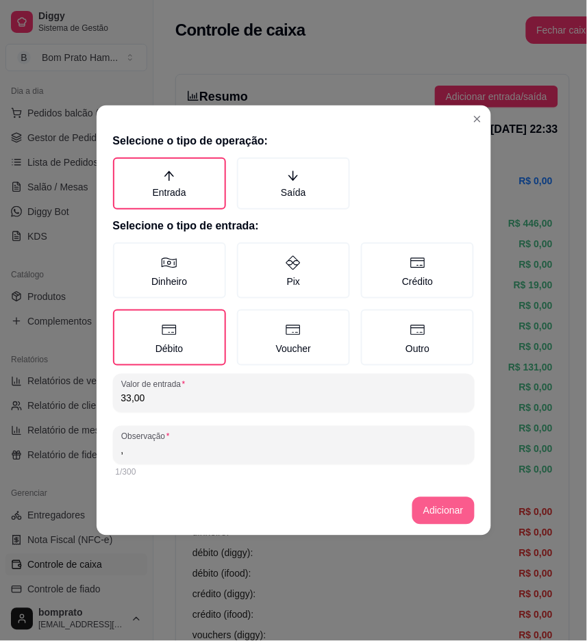
type input ","
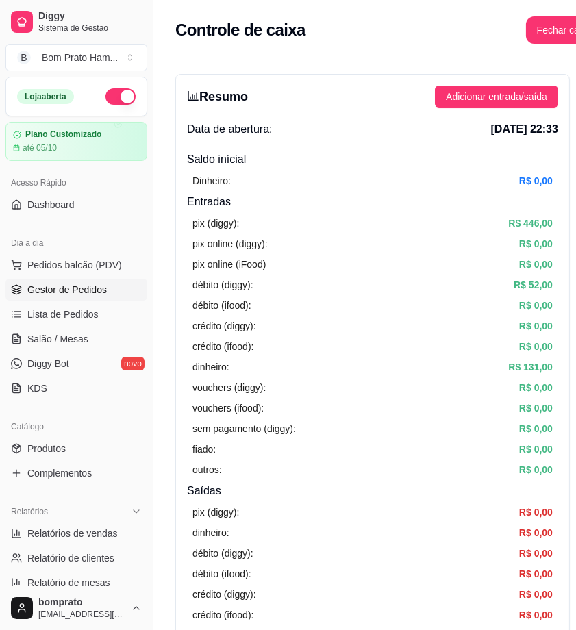
click at [99, 285] on span "Gestor de Pedidos" at bounding box center [66, 290] width 79 height 14
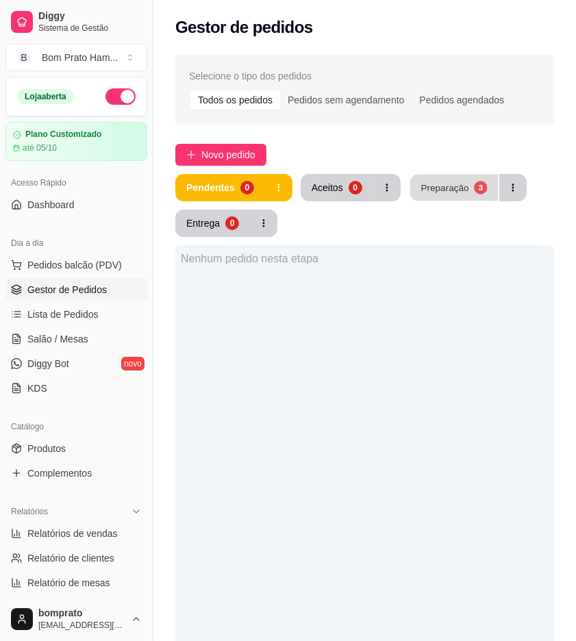
click at [434, 199] on button "Preparação 3" at bounding box center [454, 188] width 88 height 27
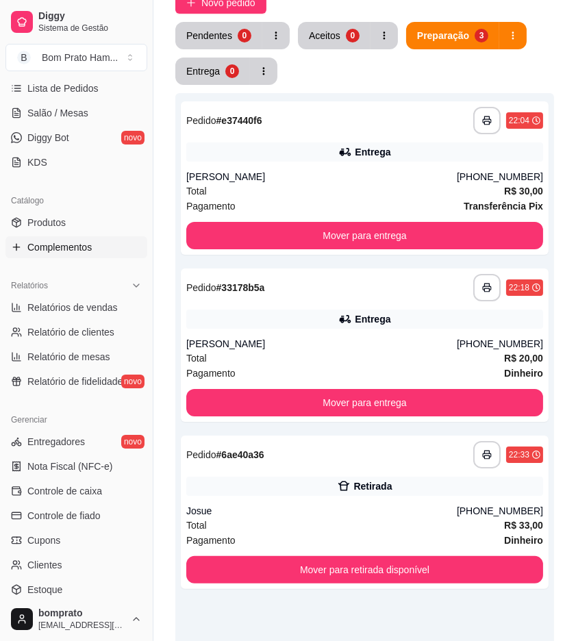
scroll to position [228, 0]
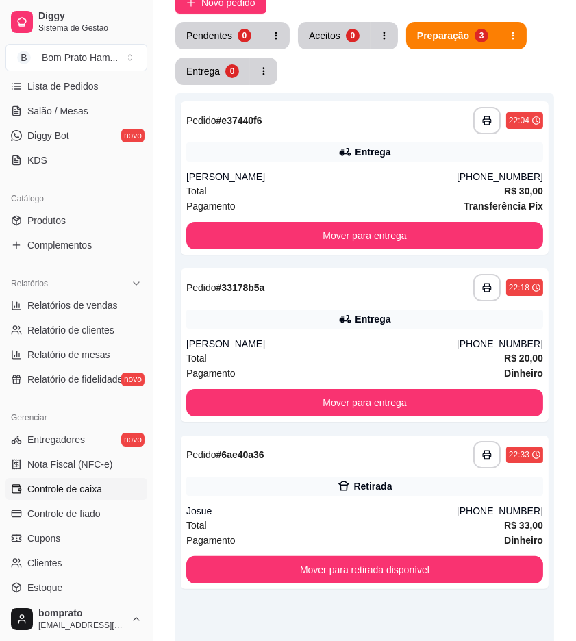
click at [95, 488] on span "Controle de caixa" at bounding box center [64, 489] width 75 height 14
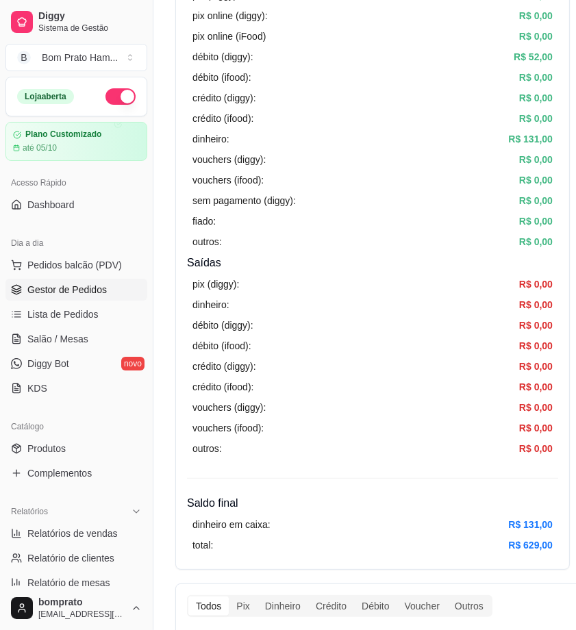
click at [82, 284] on span "Gestor de Pedidos" at bounding box center [66, 290] width 79 height 14
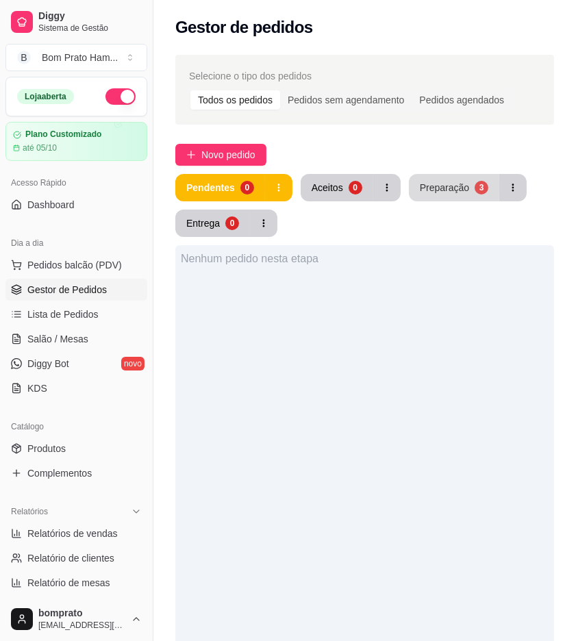
click at [429, 190] on div "Preparação" at bounding box center [444, 188] width 49 height 14
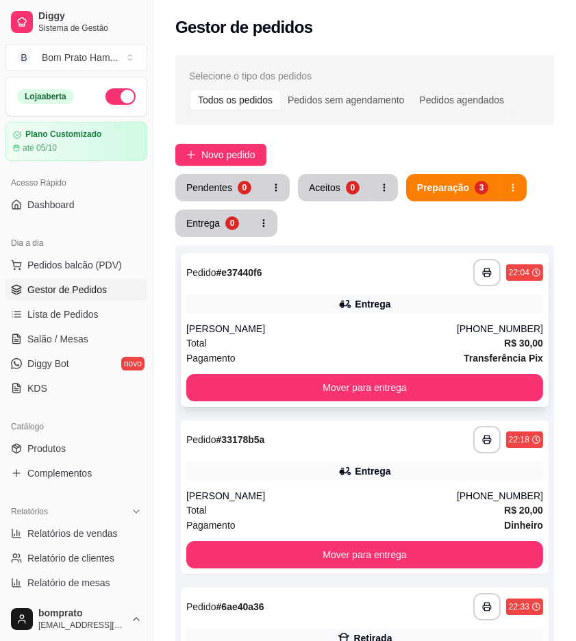
click at [377, 326] on div "Alex" at bounding box center [321, 329] width 271 height 14
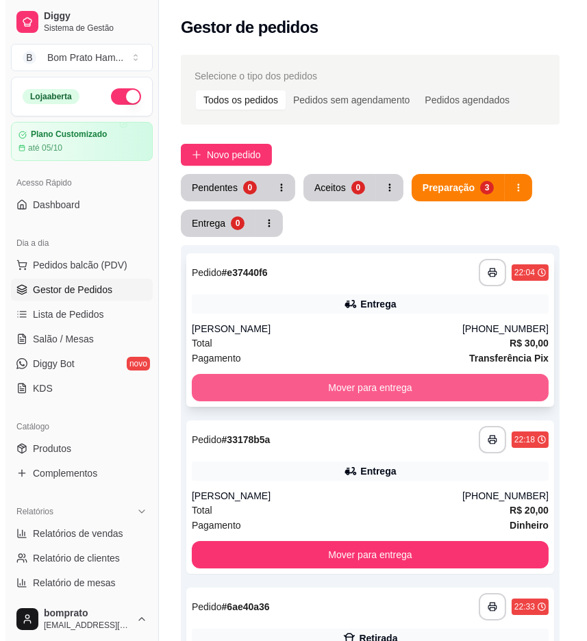
scroll to position [152, 0]
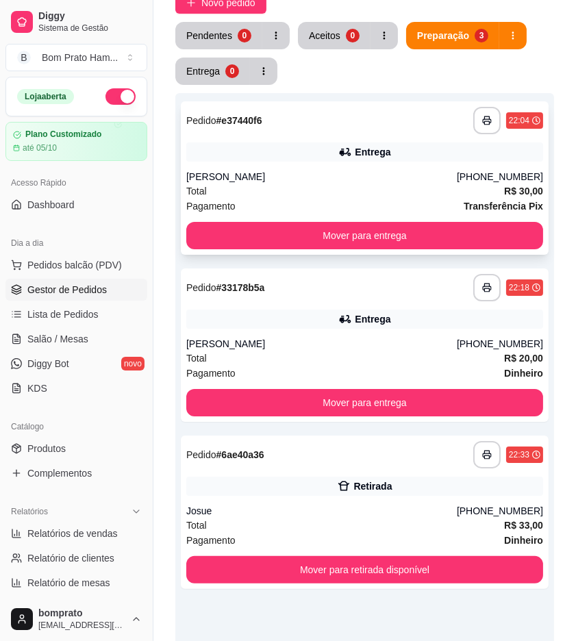
click at [333, 179] on div "Alex" at bounding box center [321, 177] width 271 height 14
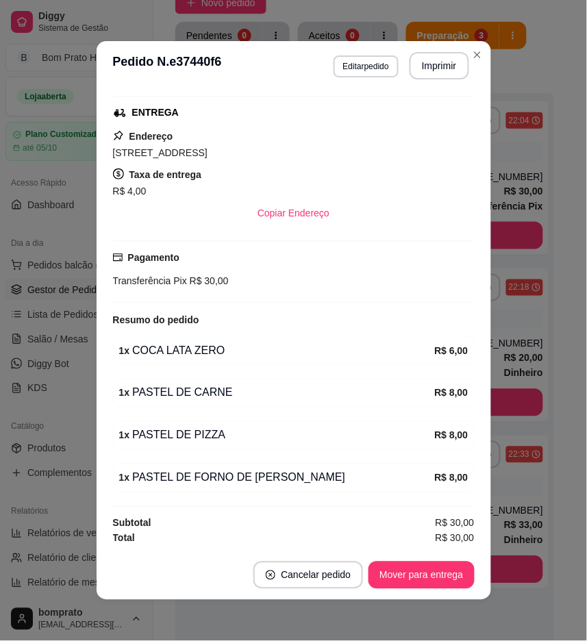
scroll to position [211, 0]
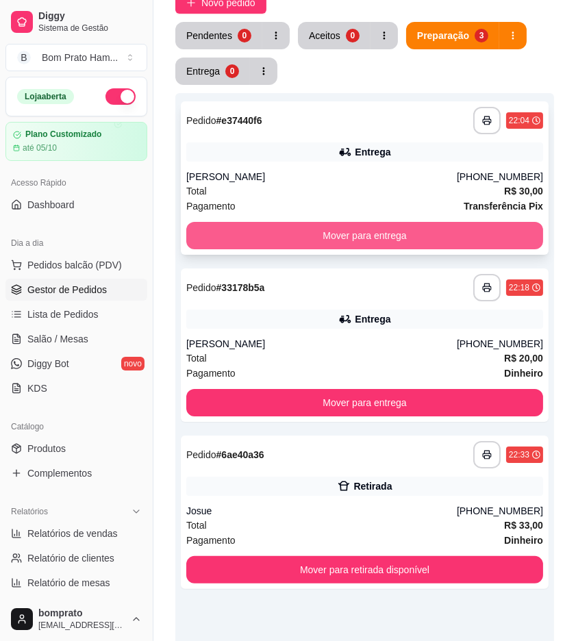
click at [487, 231] on button "Mover para entrega" at bounding box center [364, 235] width 357 height 27
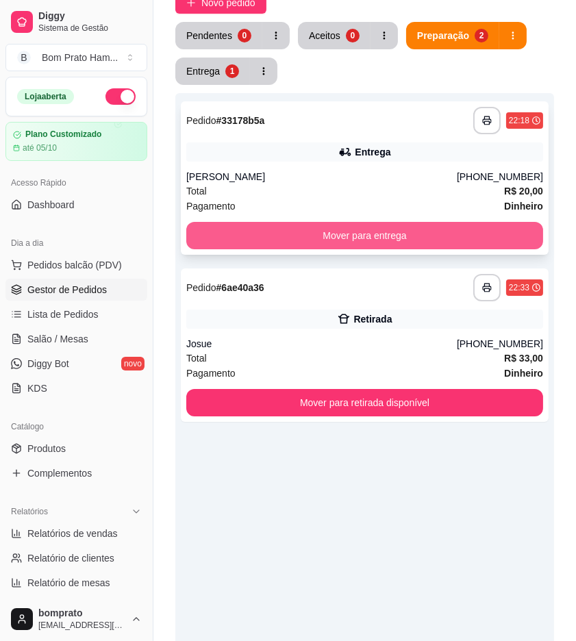
click at [395, 235] on button "Mover para entrega" at bounding box center [364, 235] width 357 height 27
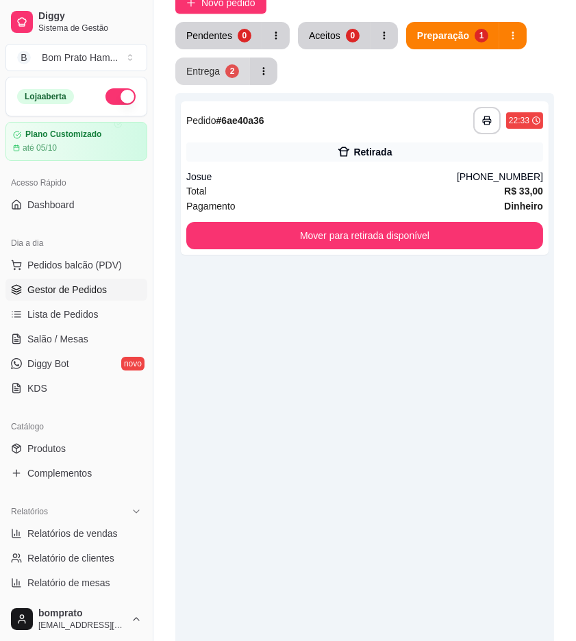
click at [231, 77] on button "Entrega 2" at bounding box center [212, 71] width 75 height 27
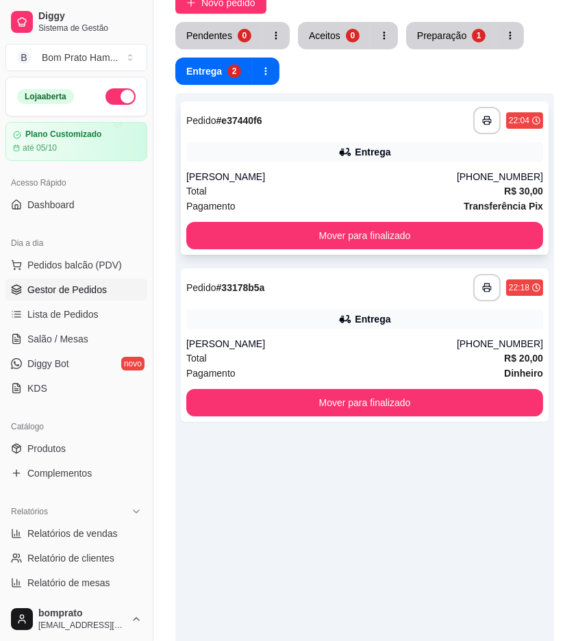
click at [380, 156] on div "Entrega" at bounding box center [373, 152] width 36 height 14
click at [386, 323] on div "Entrega" at bounding box center [373, 319] width 36 height 14
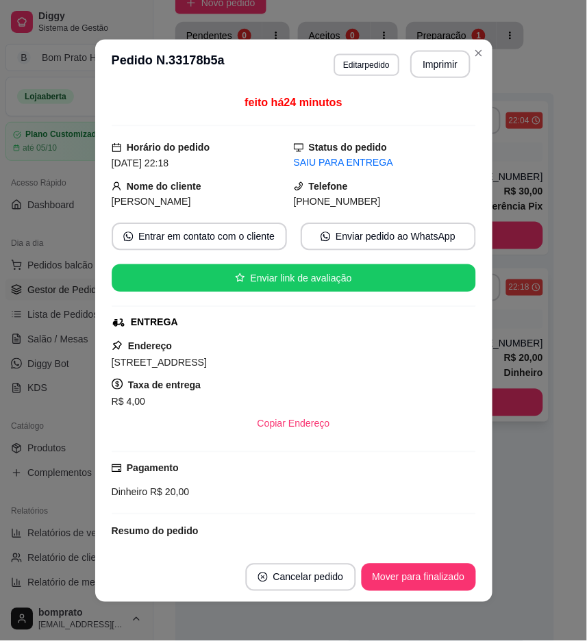
scroll to position [126, 0]
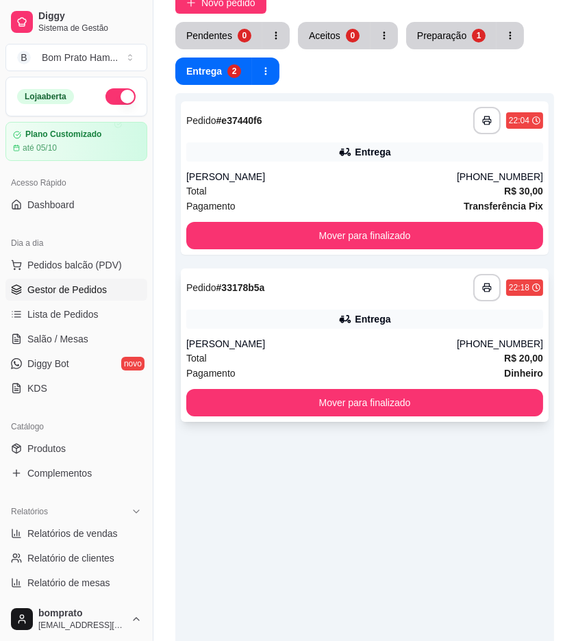
click at [371, 343] on div "Lara" at bounding box center [321, 344] width 271 height 14
click at [359, 160] on div "Entrega" at bounding box center [364, 151] width 357 height 19
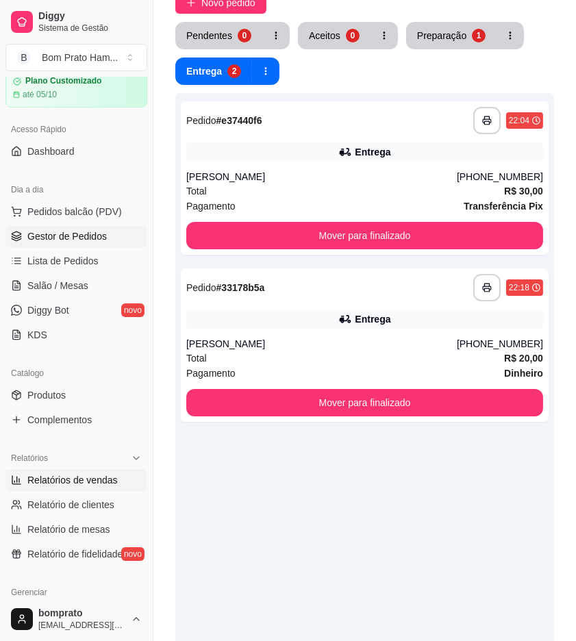
scroll to position [228, 0]
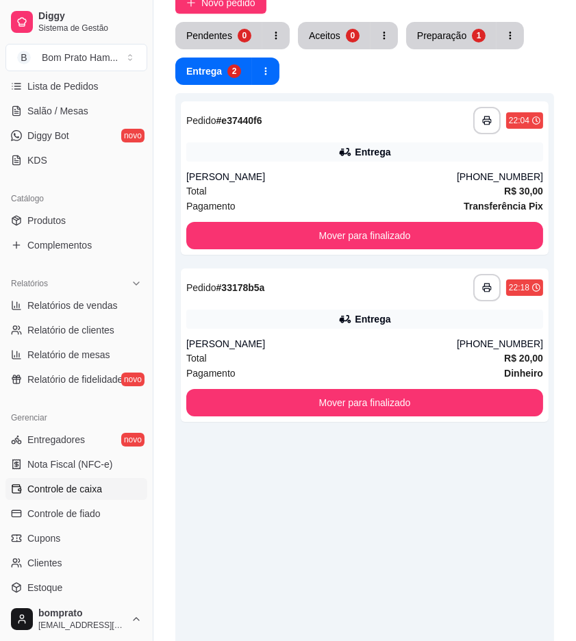
click at [106, 486] on link "Controle de caixa" at bounding box center [76, 489] width 142 height 22
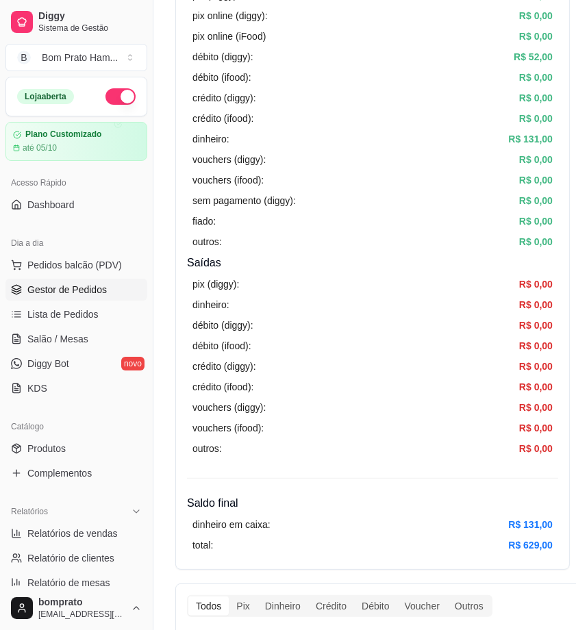
click at [90, 293] on span "Gestor de Pedidos" at bounding box center [66, 290] width 79 height 14
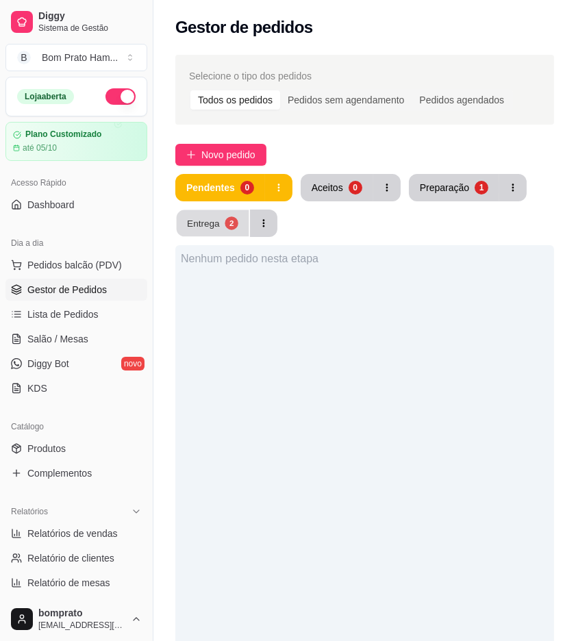
click at [197, 219] on div "Entrega" at bounding box center [203, 222] width 33 height 13
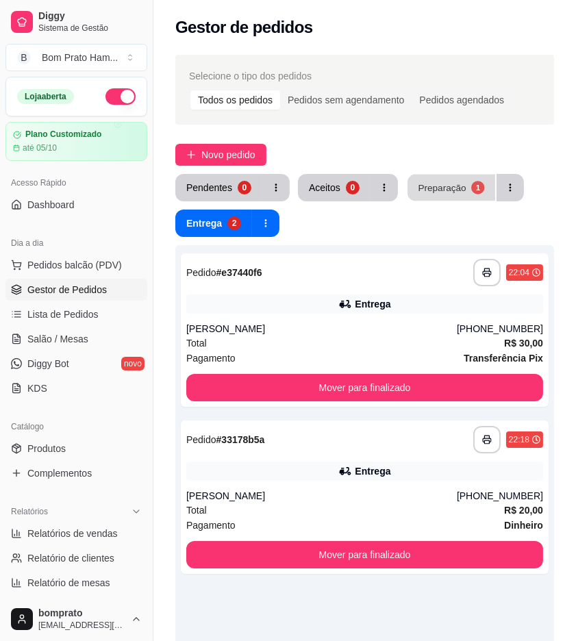
click at [422, 194] on div "Preparação" at bounding box center [442, 187] width 48 height 13
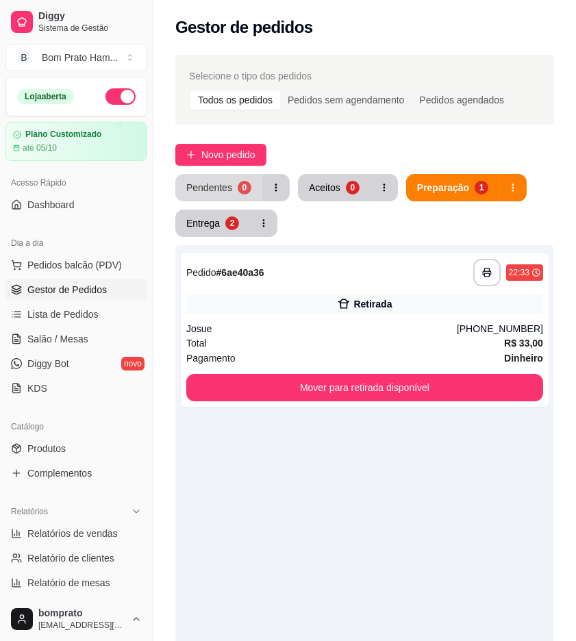
click at [216, 183] on div "Pendentes" at bounding box center [209, 188] width 46 height 14
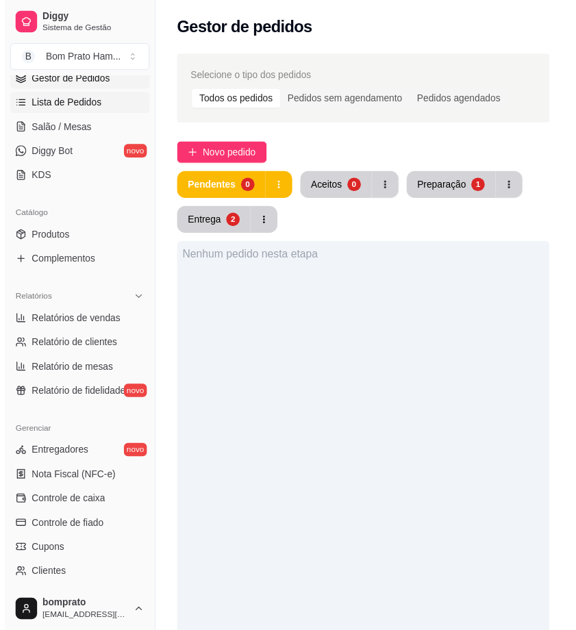
scroll to position [228, 0]
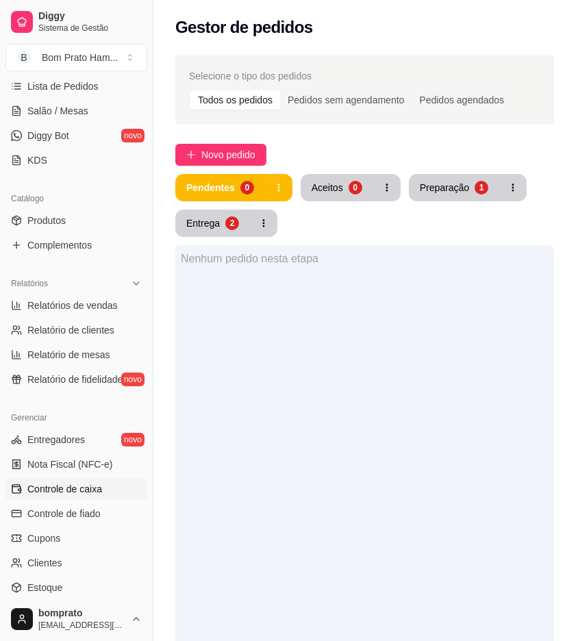
click at [132, 485] on link "Controle de caixa" at bounding box center [76, 489] width 142 height 22
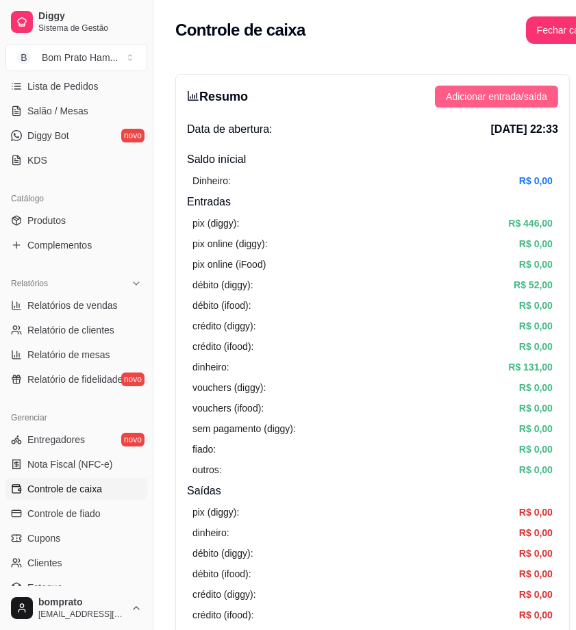
click at [521, 101] on span "Adicionar entrada/saída" at bounding box center [496, 96] width 101 height 15
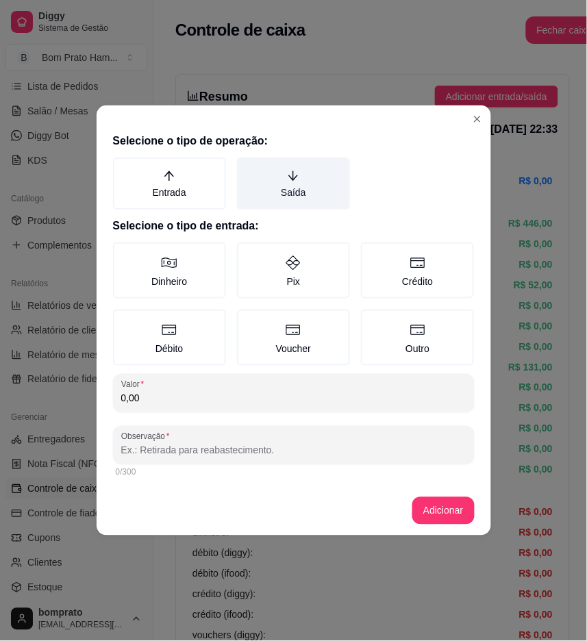
click at [258, 181] on label "Saída" at bounding box center [293, 184] width 113 height 52
click at [247, 168] on button "Saída" at bounding box center [241, 162] width 11 height 11
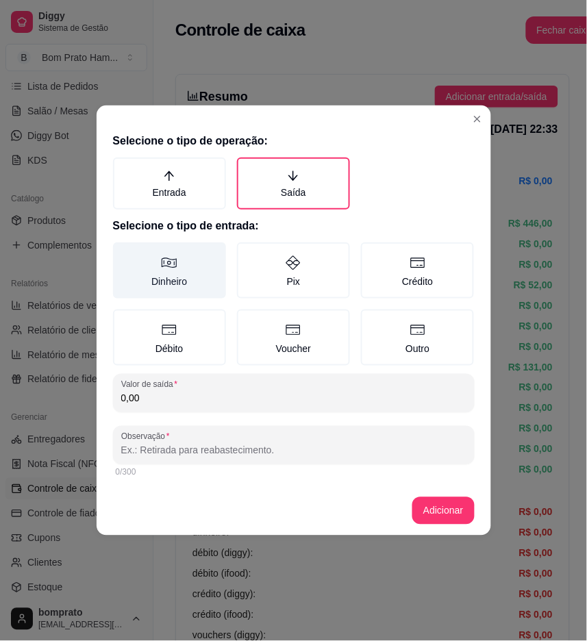
click at [208, 275] on label "Dinheiro" at bounding box center [169, 270] width 113 height 56
click at [123, 253] on button "Dinheiro" at bounding box center [117, 247] width 11 height 11
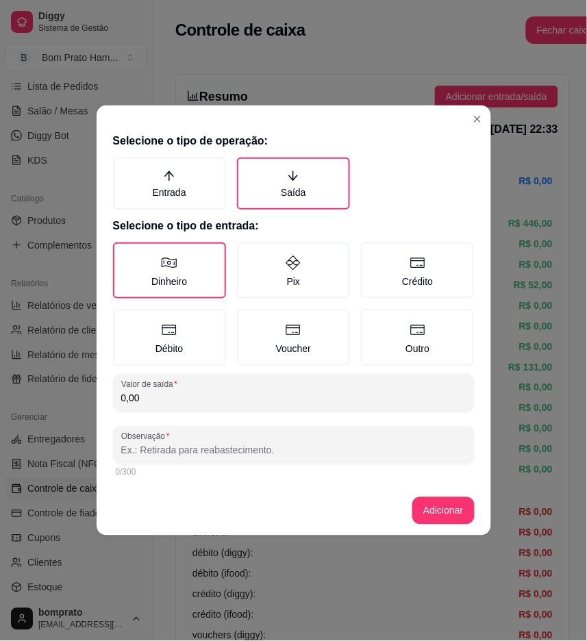
click at [234, 402] on input "0,00" at bounding box center [293, 399] width 345 height 14
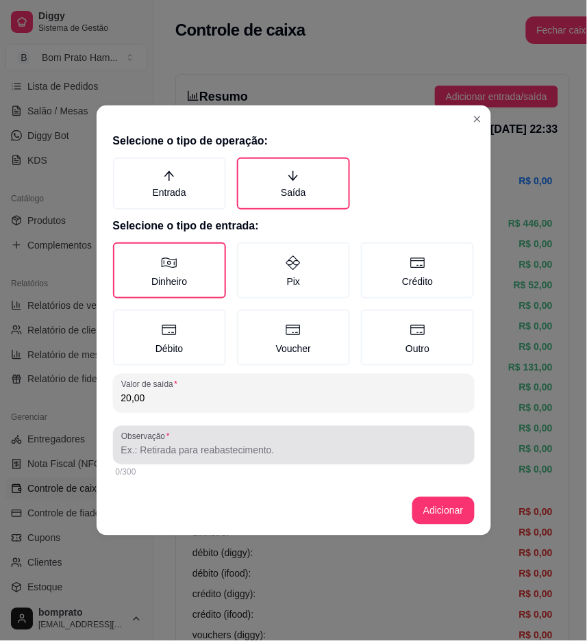
type input "20,00"
click at [231, 456] on div at bounding box center [293, 444] width 345 height 27
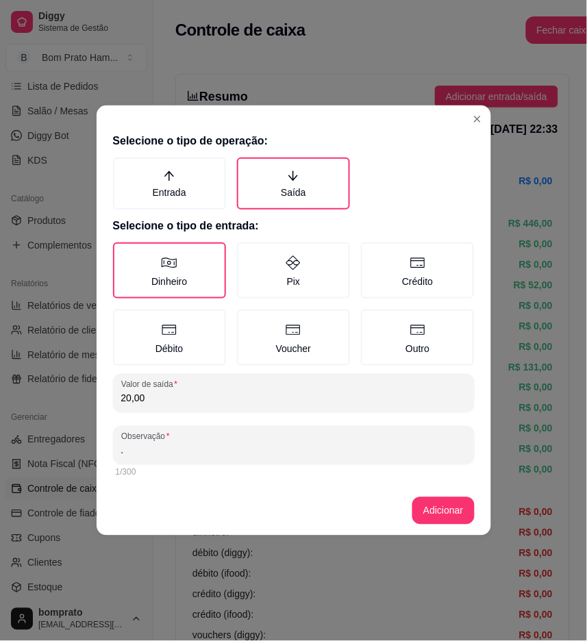
type input "."
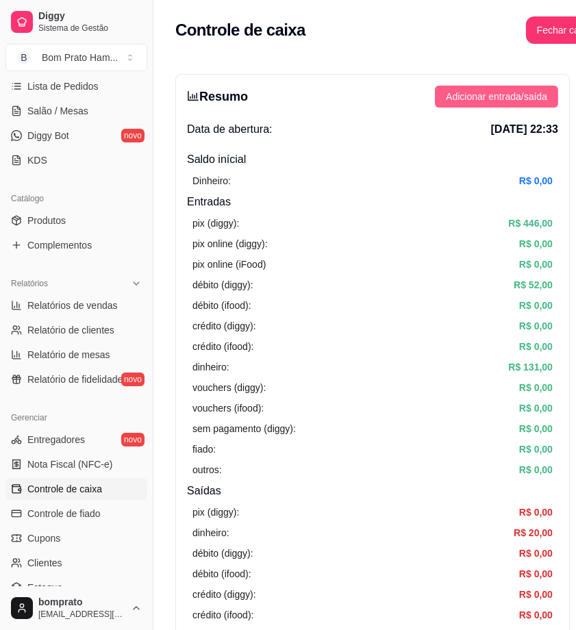
click at [516, 97] on span "Adicionar entrada/saída" at bounding box center [496, 96] width 101 height 15
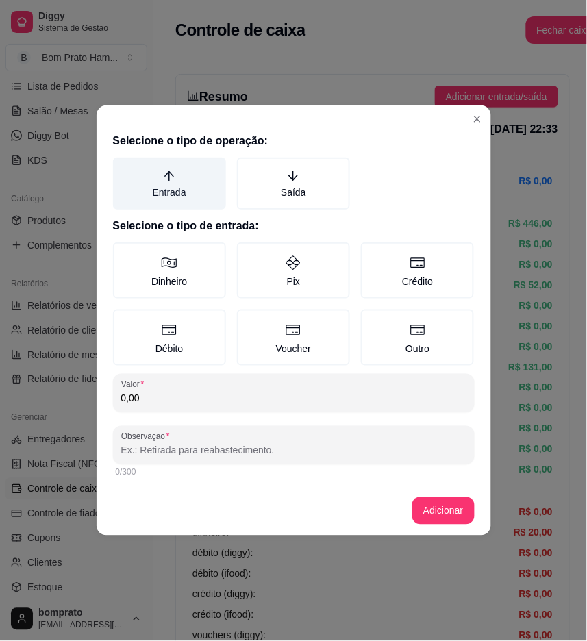
click at [208, 197] on label "Entrada" at bounding box center [169, 184] width 113 height 52
click at [123, 168] on button "Entrada" at bounding box center [117, 162] width 11 height 11
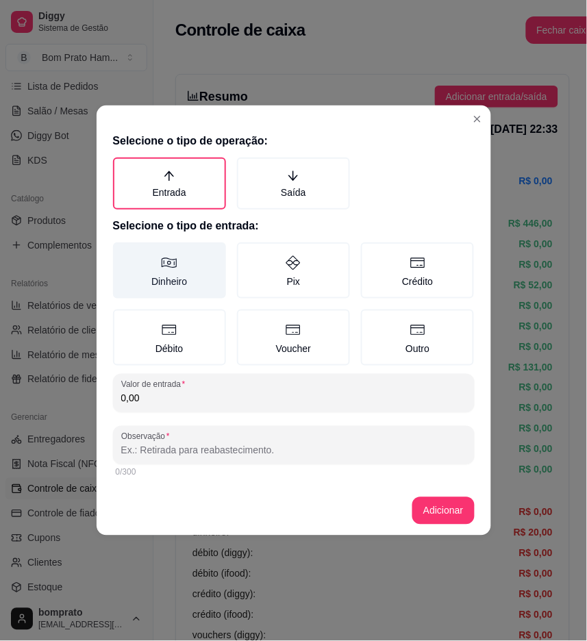
click at [190, 273] on label "Dinheiro" at bounding box center [169, 270] width 113 height 56
click at [123, 253] on button "Dinheiro" at bounding box center [117, 247] width 11 height 11
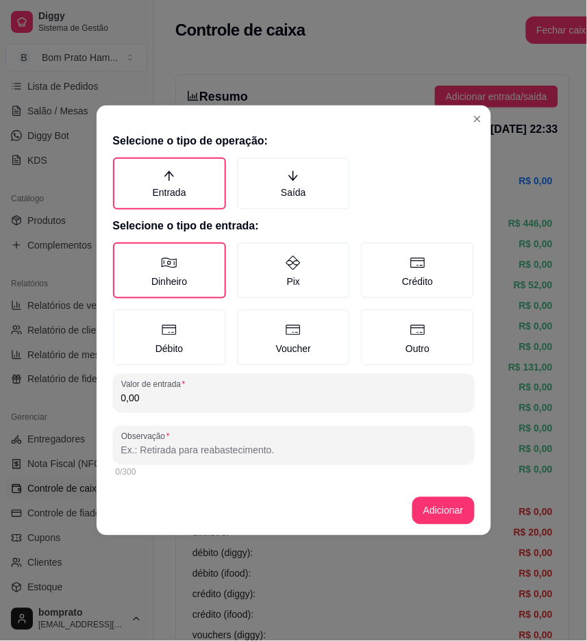
drag, startPoint x: 220, startPoint y: 399, endPoint x: 226, endPoint y: 392, distance: 9.2
click at [221, 399] on input "0,00" at bounding box center [293, 399] width 345 height 14
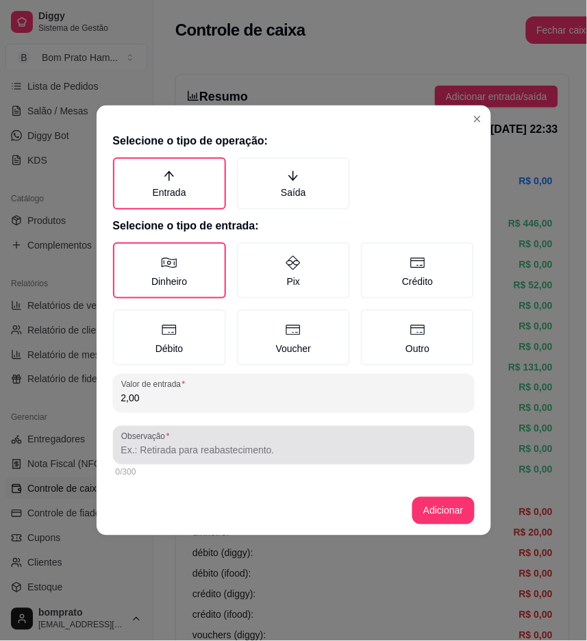
type input "2,00"
click at [254, 450] on input "Observação" at bounding box center [293, 451] width 345 height 14
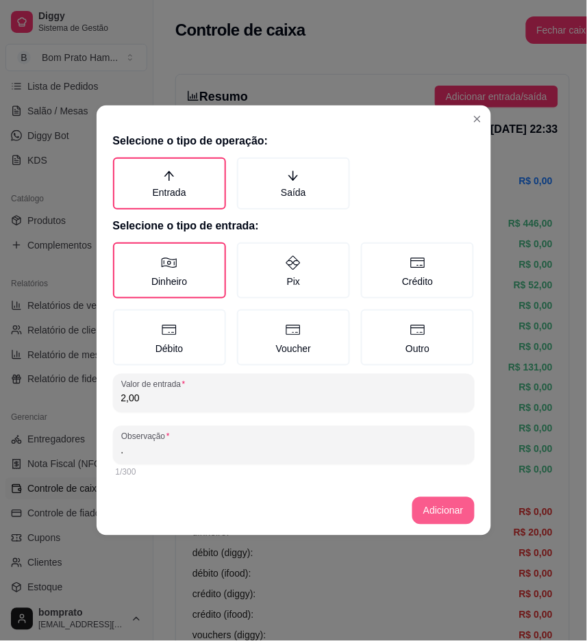
type input "."
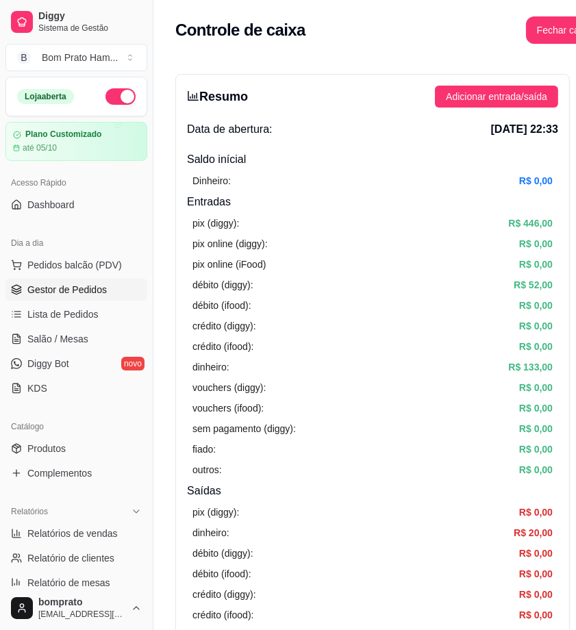
click at [84, 289] on span "Gestor de Pedidos" at bounding box center [66, 290] width 79 height 14
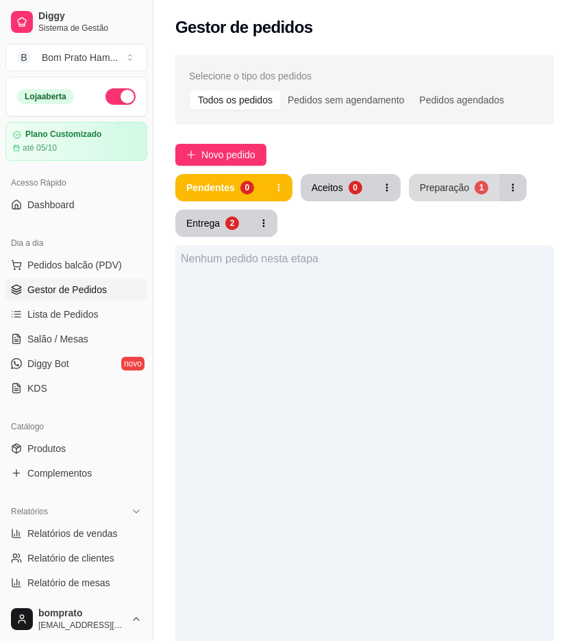
click at [470, 199] on button "Preparação 1" at bounding box center [454, 187] width 90 height 27
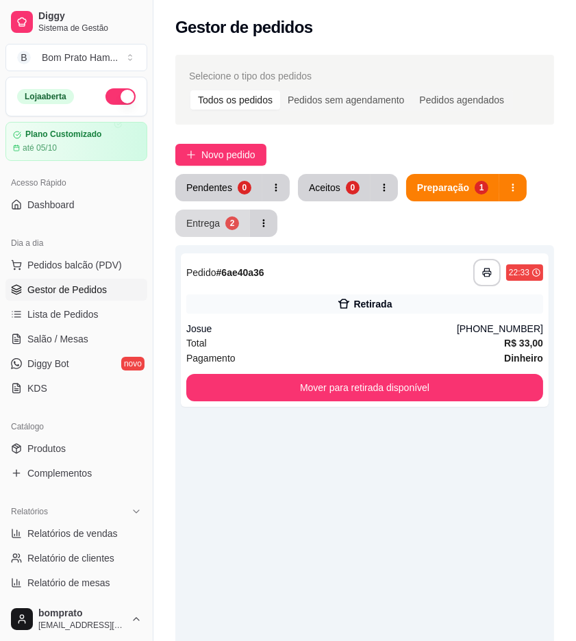
click at [221, 214] on button "Entrega 2" at bounding box center [212, 223] width 75 height 27
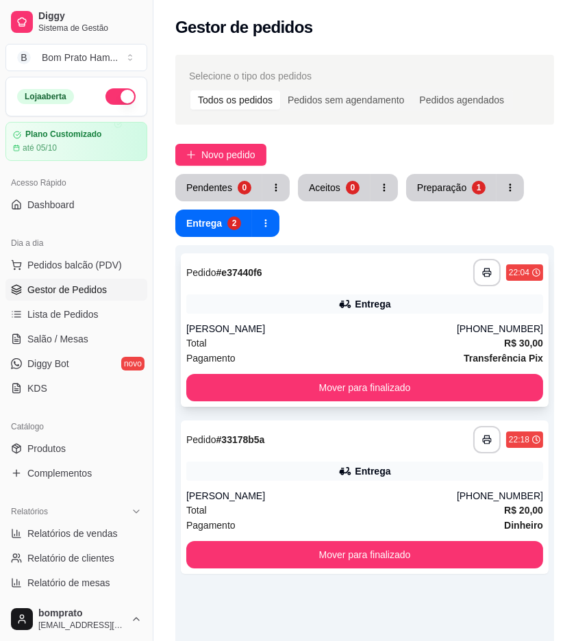
click at [334, 289] on div "**********" at bounding box center [365, 329] width 368 height 153
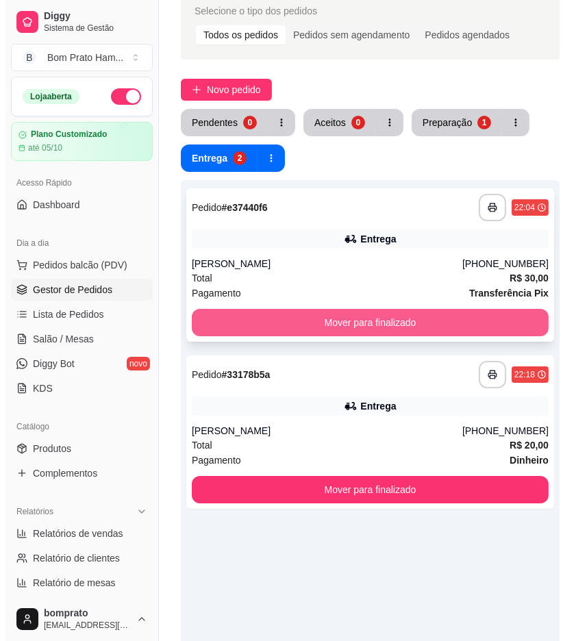
scroll to position [152, 0]
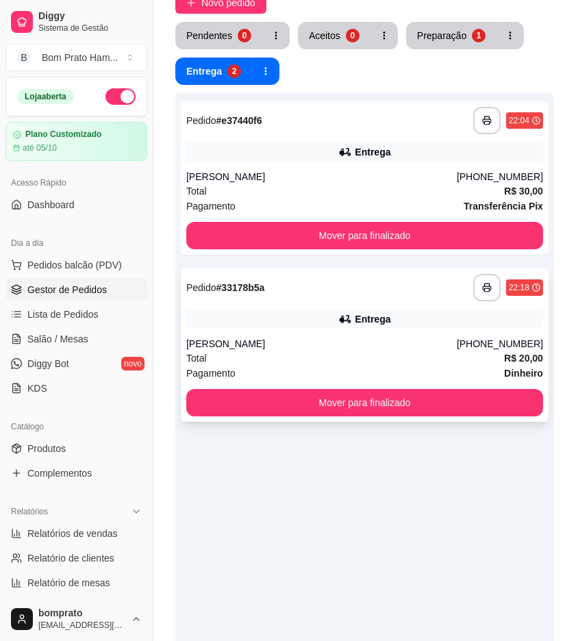
click at [364, 360] on div "Total R$ 20,00" at bounding box center [364, 358] width 357 height 15
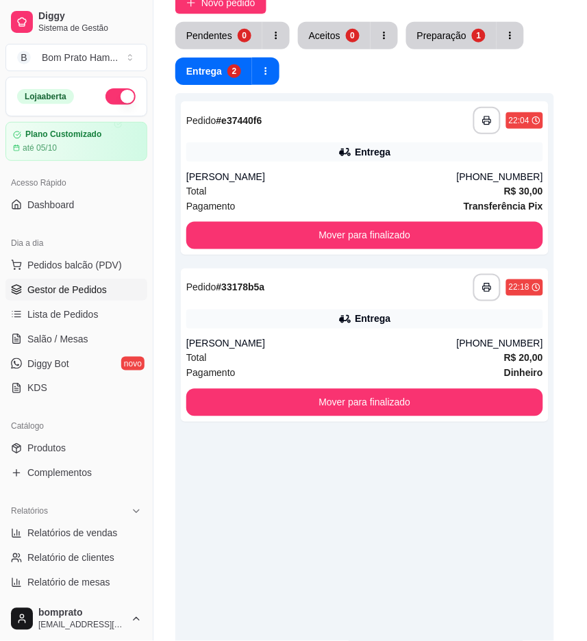
scroll to position [126, 0]
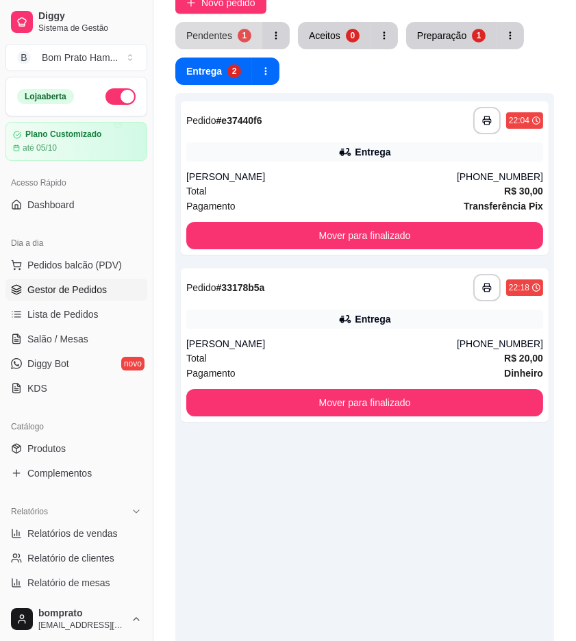
click at [225, 40] on div "Pendentes" at bounding box center [209, 36] width 46 height 14
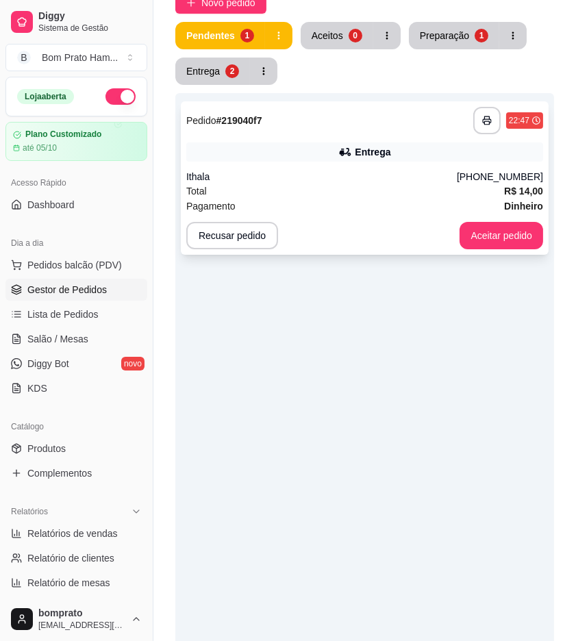
click at [379, 208] on div "Pagamento Dinheiro" at bounding box center [364, 206] width 357 height 15
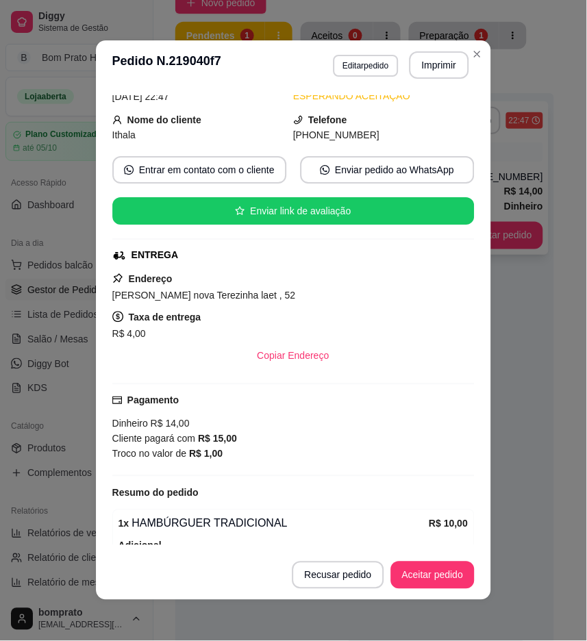
scroll to position [171, 0]
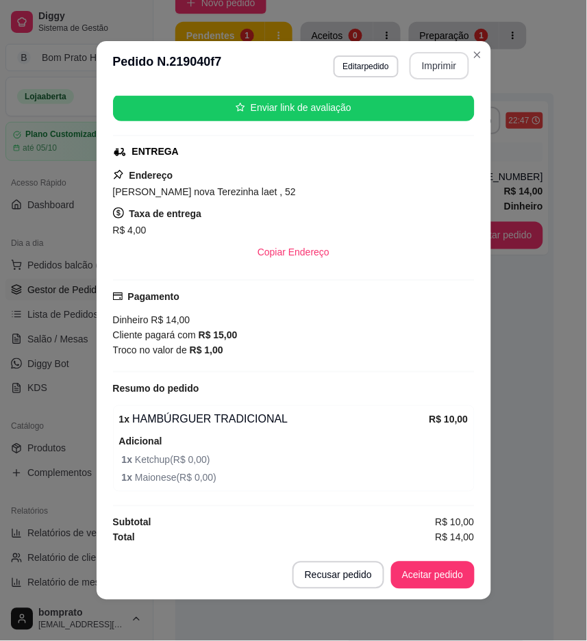
click at [435, 71] on button "Imprimir" at bounding box center [440, 65] width 60 height 27
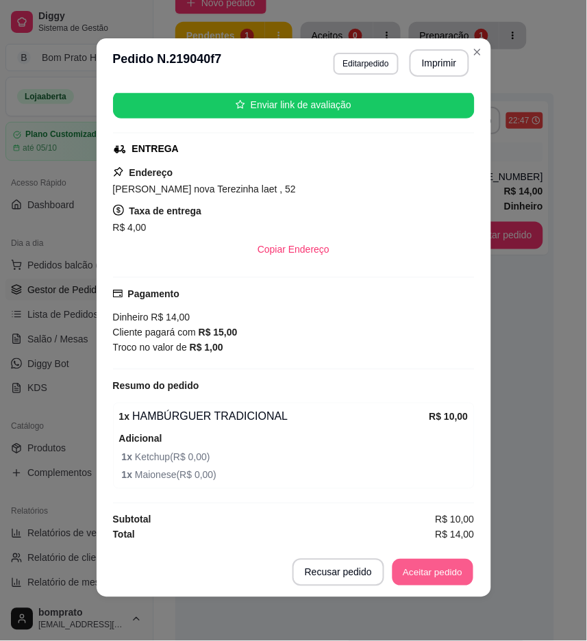
click at [434, 569] on button "Aceitar pedido" at bounding box center [432, 573] width 81 height 27
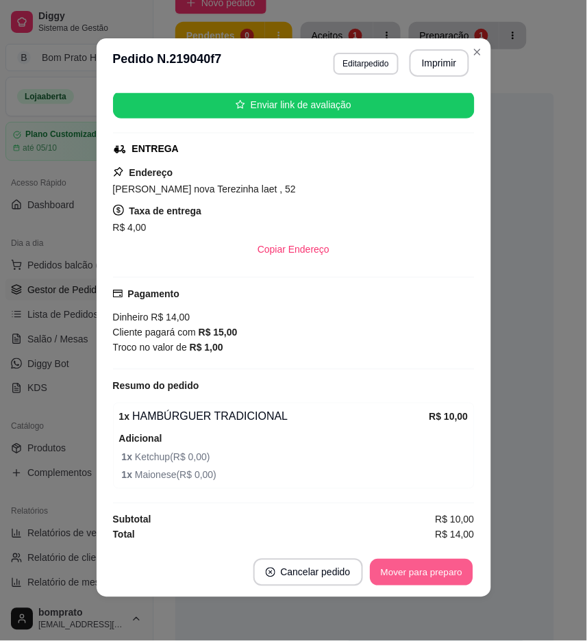
click at [434, 569] on button "Mover para preparo" at bounding box center [421, 573] width 103 height 27
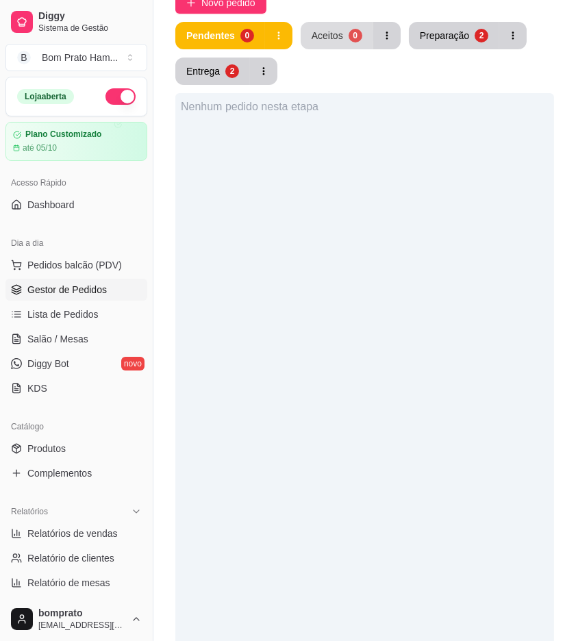
click at [342, 32] on button "Aceitos 0" at bounding box center [337, 35] width 73 height 27
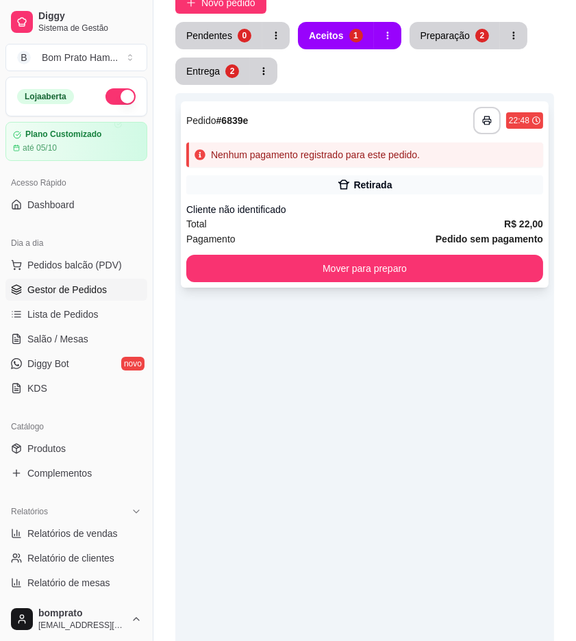
click at [362, 174] on div "**********" at bounding box center [365, 194] width 368 height 186
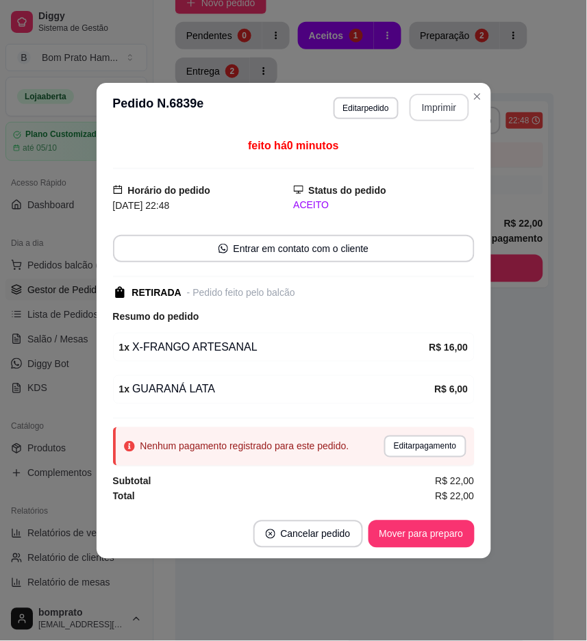
click at [428, 116] on button "Imprimir" at bounding box center [440, 107] width 60 height 27
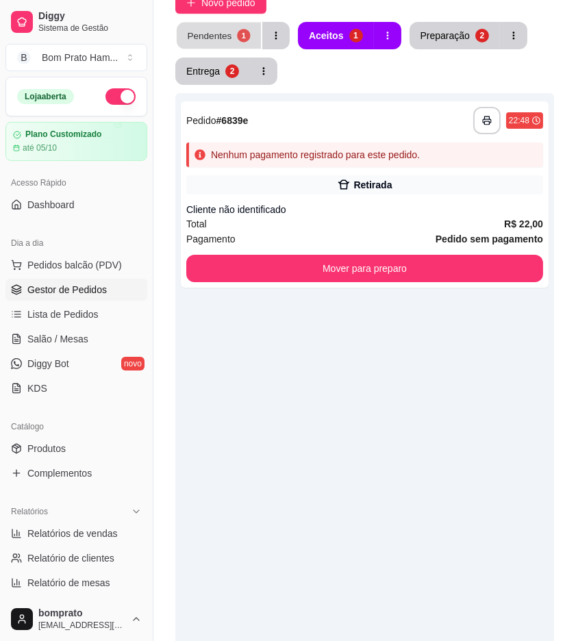
click at [233, 41] on button "Pendentes 1" at bounding box center [219, 36] width 84 height 27
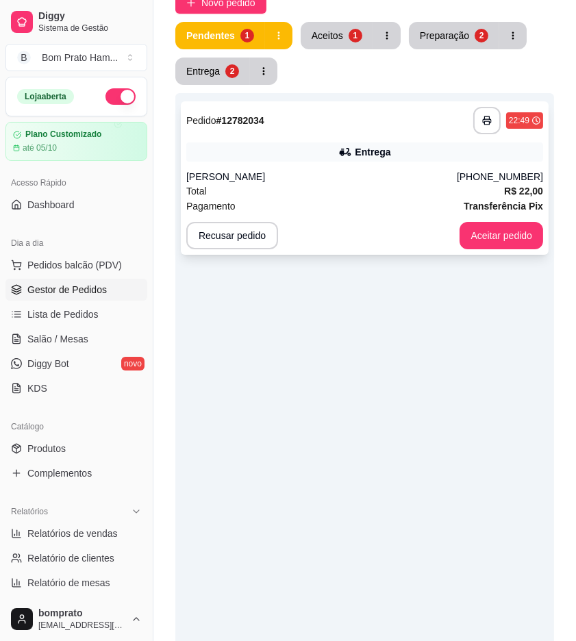
click at [295, 158] on div "Entrega" at bounding box center [364, 151] width 357 height 19
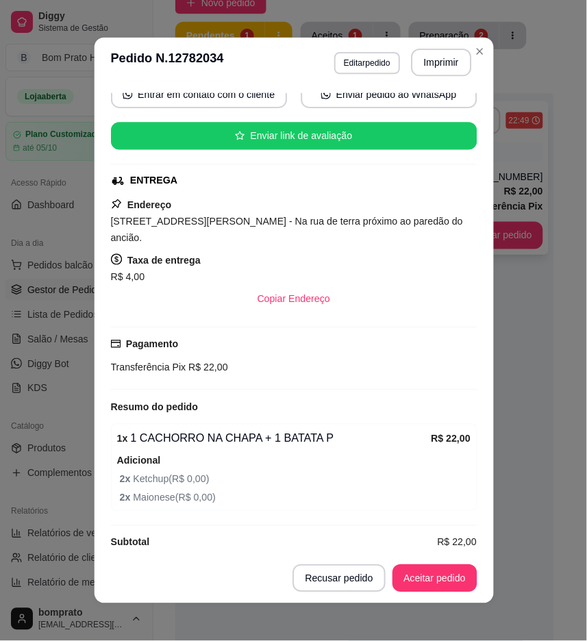
scroll to position [141, 0]
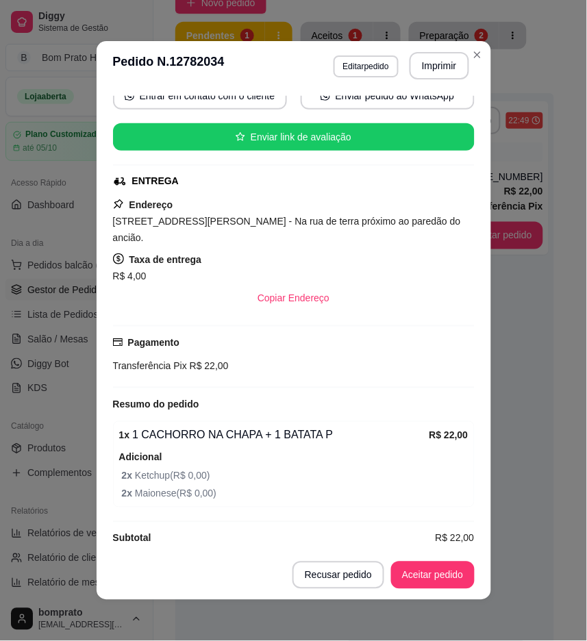
click at [412, 58] on button "Imprimir" at bounding box center [440, 65] width 60 height 27
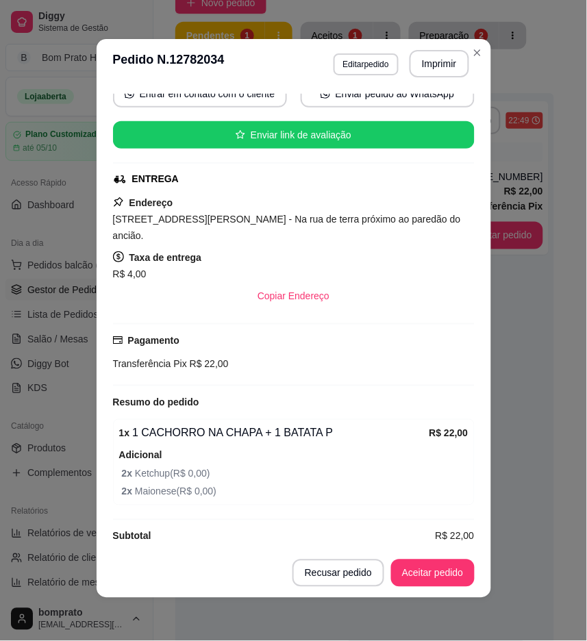
scroll to position [3, 0]
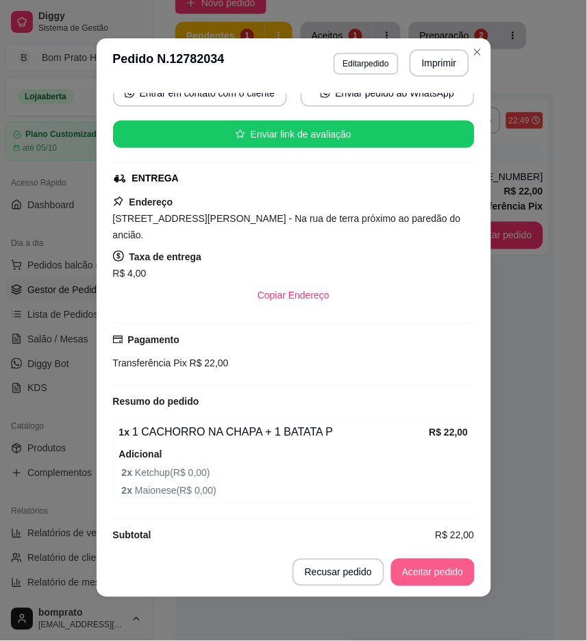
click at [442, 570] on button "Aceitar pedido" at bounding box center [433, 572] width 84 height 27
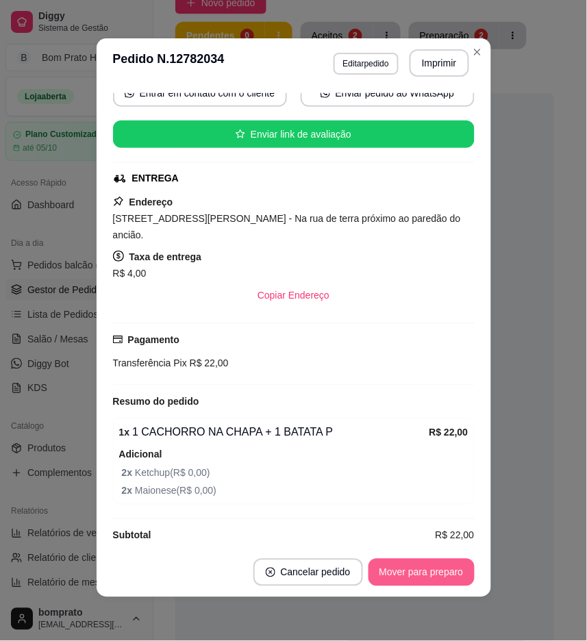
click at [442, 570] on button "Mover para preparo" at bounding box center [421, 572] width 106 height 27
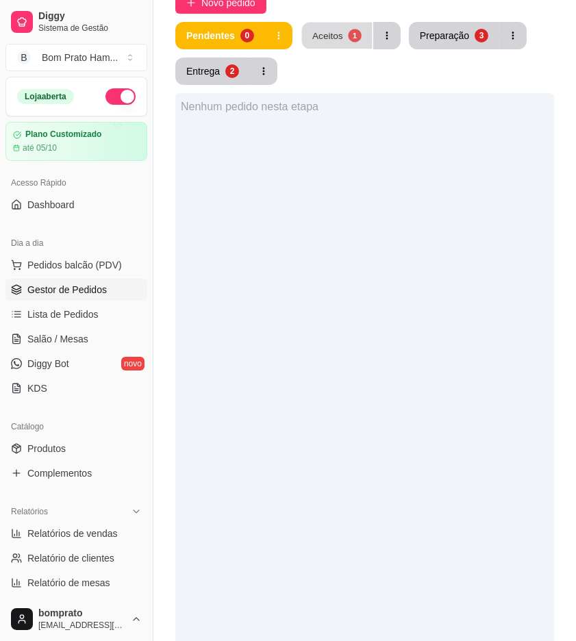
click at [341, 44] on button "Aceitos 1" at bounding box center [336, 36] width 71 height 27
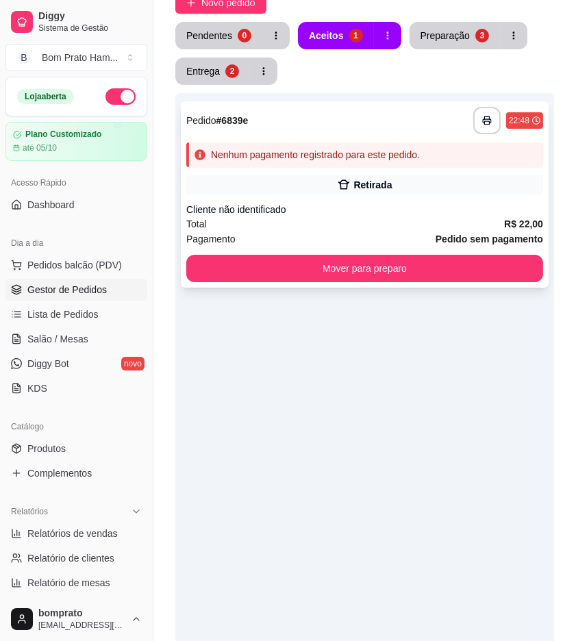
click at [362, 171] on div "**********" at bounding box center [365, 194] width 368 height 186
click at [455, 48] on button "Preparação 3" at bounding box center [455, 35] width 90 height 27
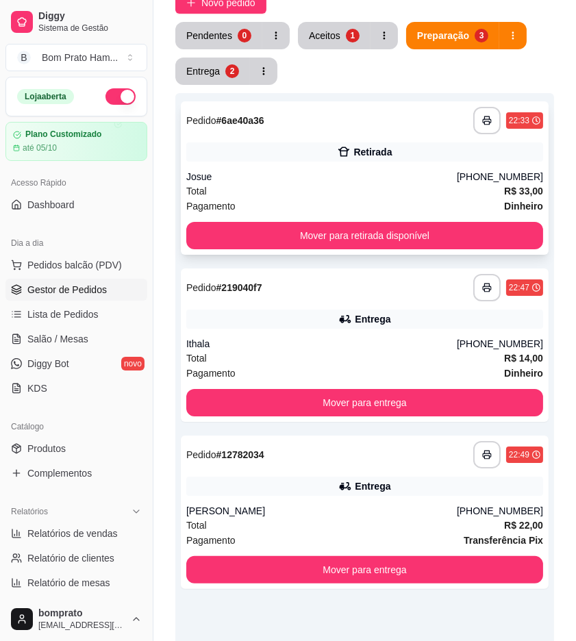
click at [323, 186] on div "Total R$ 33,00" at bounding box center [364, 191] width 357 height 15
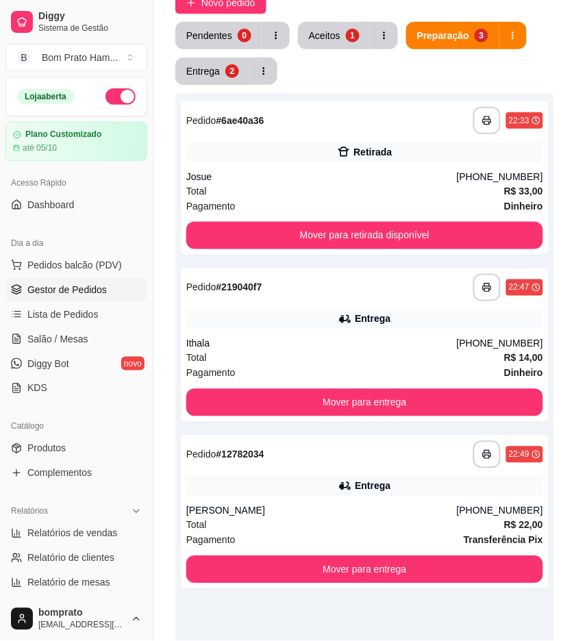
scroll to position [59, 0]
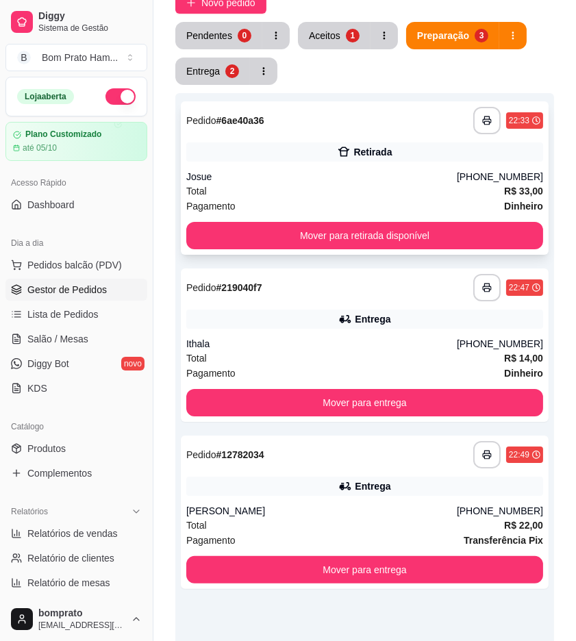
click at [407, 181] on div "Josue" at bounding box center [321, 177] width 271 height 14
click at [371, 303] on div "**********" at bounding box center [365, 344] width 368 height 153
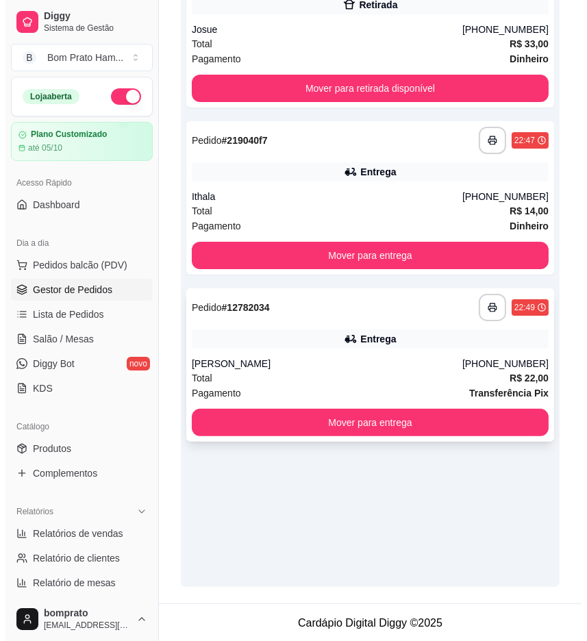
scroll to position [300, 0]
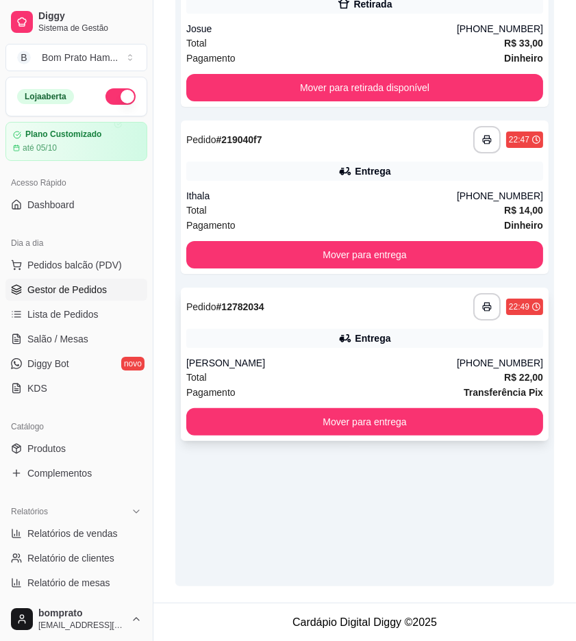
click at [349, 348] on div "**********" at bounding box center [365, 364] width 368 height 153
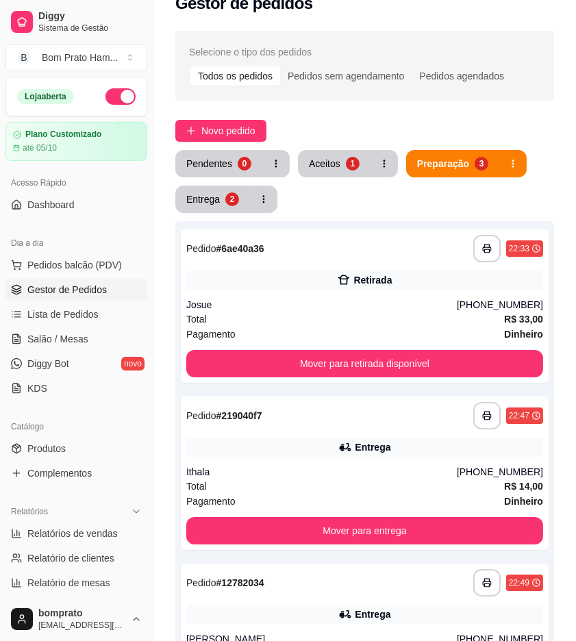
scroll to position [0, 0]
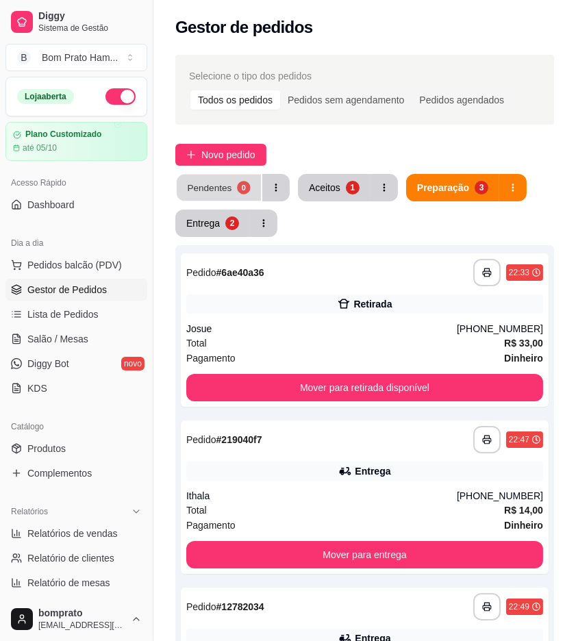
click at [242, 189] on div "0" at bounding box center [243, 187] width 13 height 13
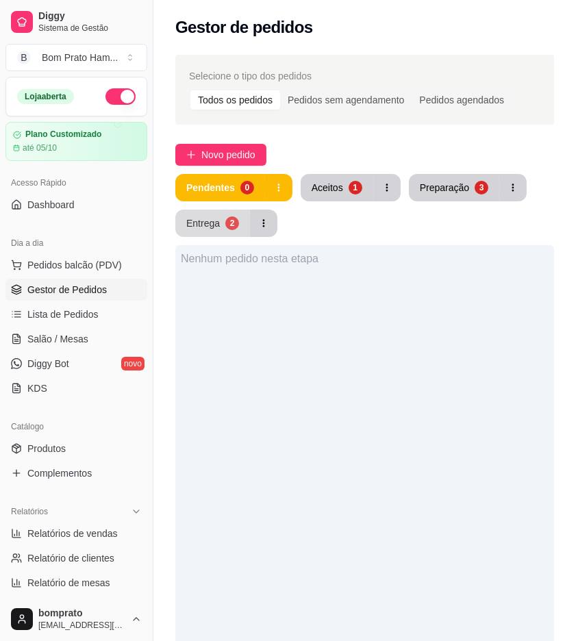
click at [233, 231] on button "Entrega 2" at bounding box center [212, 223] width 75 height 27
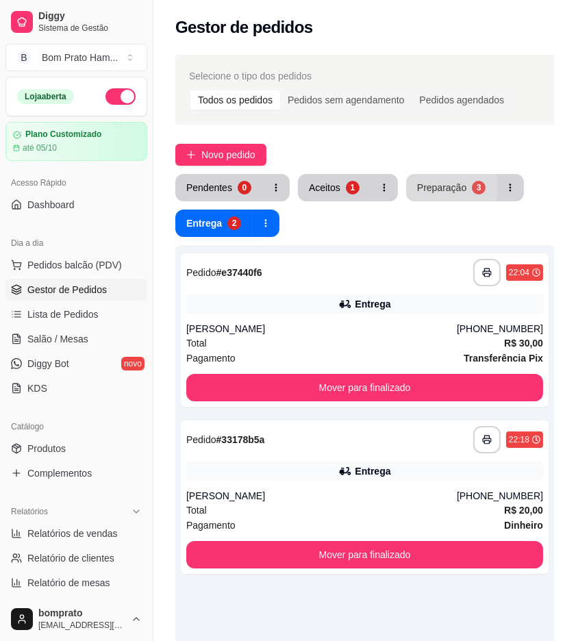
click at [418, 190] on div "Preparação" at bounding box center [441, 188] width 49 height 14
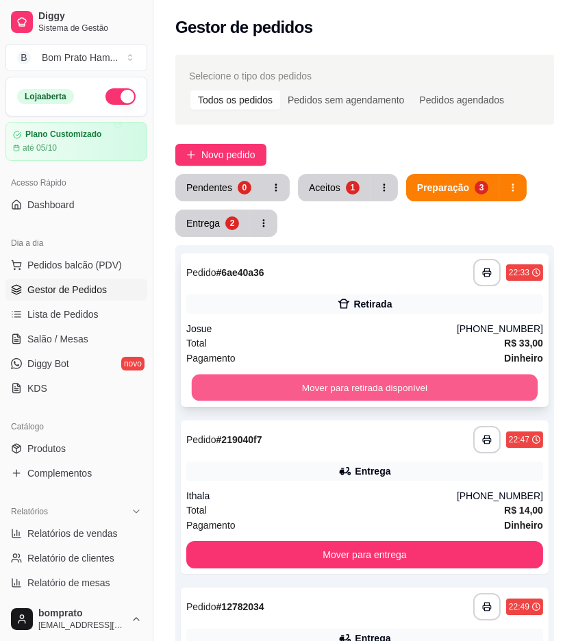
click at [387, 377] on button "Mover para retirada disponível" at bounding box center [365, 388] width 346 height 27
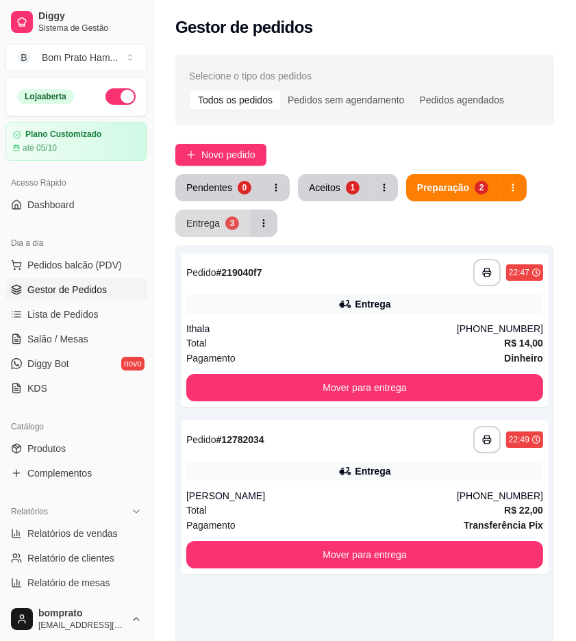
click at [226, 226] on div "3" at bounding box center [232, 223] width 14 height 14
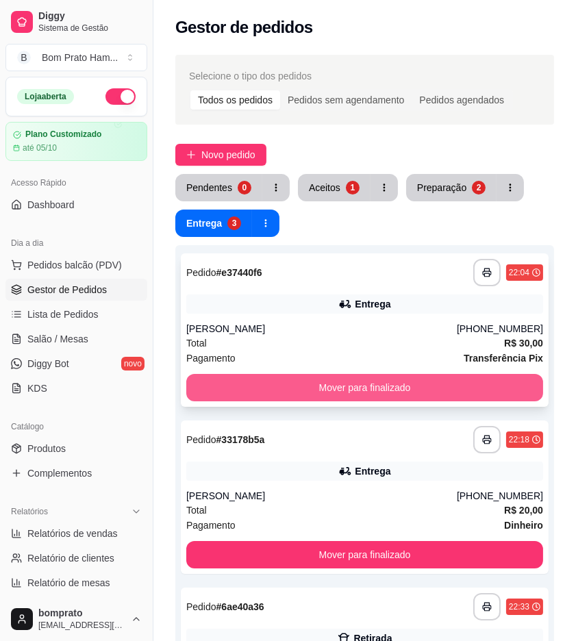
click at [334, 379] on button "Mover para finalizado" at bounding box center [364, 387] width 357 height 27
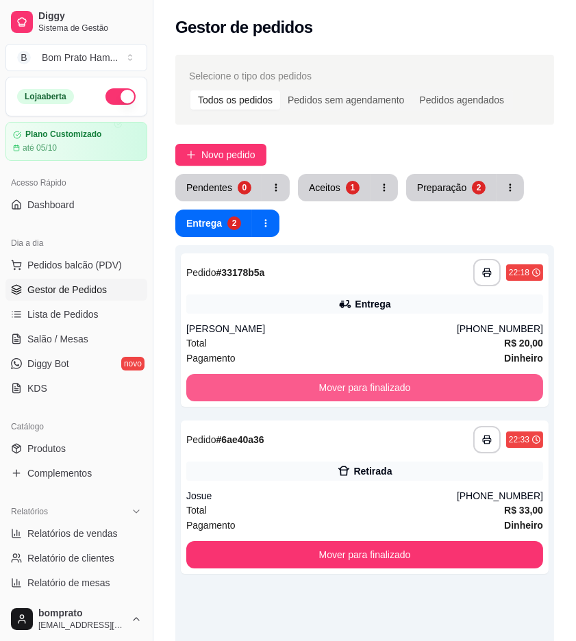
click at [334, 379] on button "Mover para finalizado" at bounding box center [364, 387] width 357 height 27
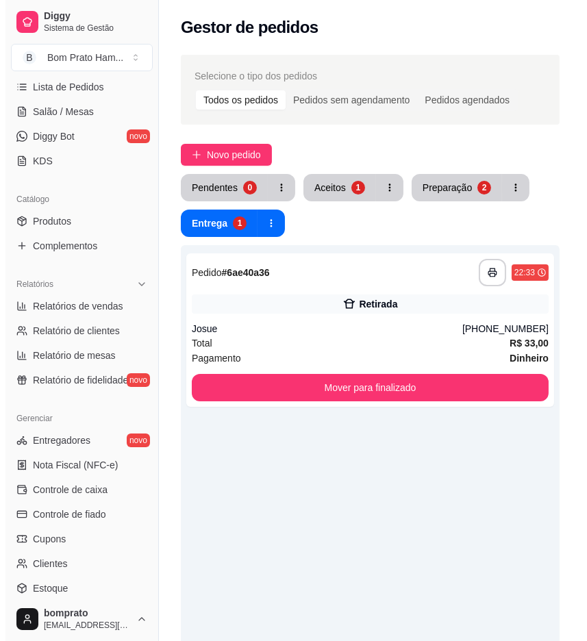
scroll to position [228, 0]
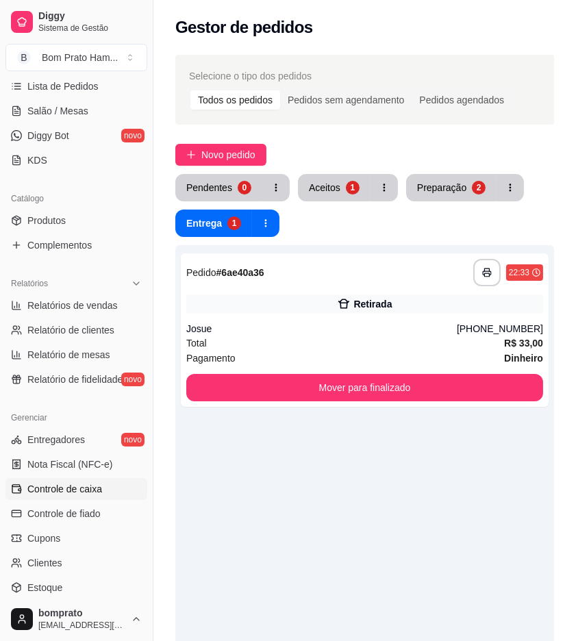
click at [107, 490] on link "Controle de caixa" at bounding box center [76, 489] width 142 height 22
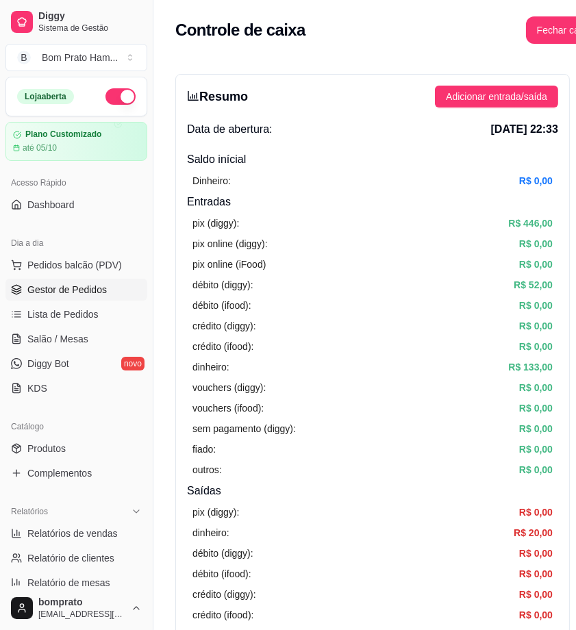
click at [92, 290] on span "Gestor de Pedidos" at bounding box center [66, 290] width 79 height 14
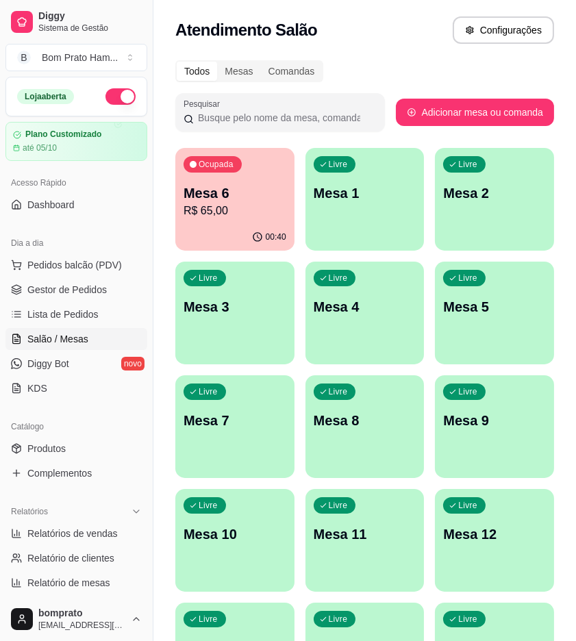
click at [258, 234] on icon "button" at bounding box center [257, 236] width 11 height 11
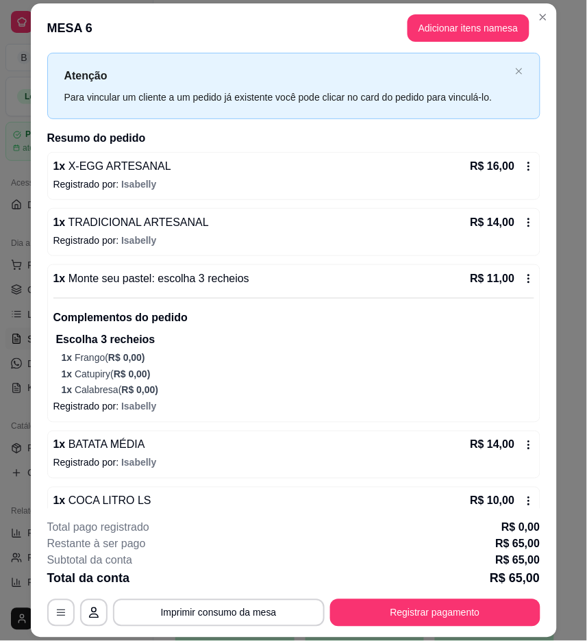
scroll to position [60, 0]
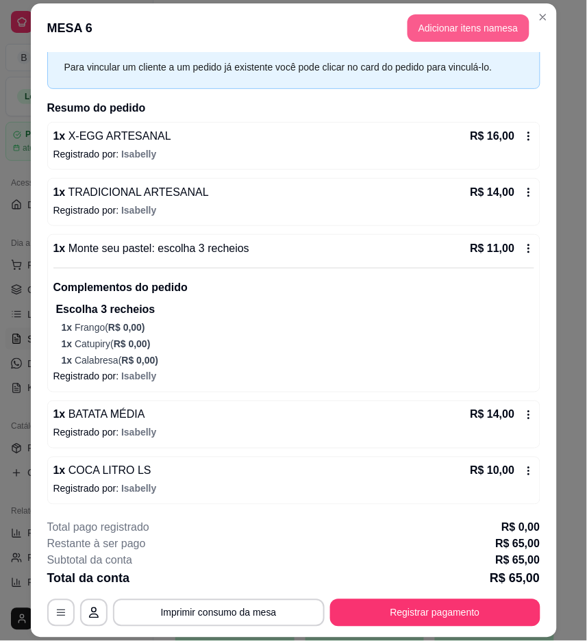
click at [488, 32] on button "Adicionar itens na mesa" at bounding box center [469, 27] width 122 height 27
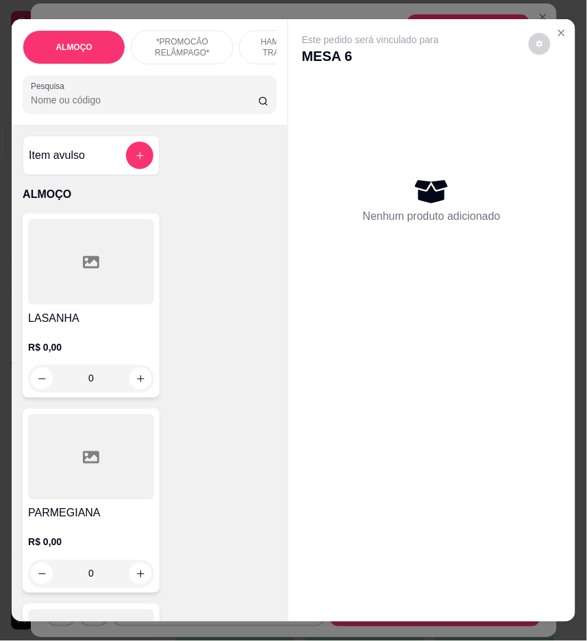
click at [241, 106] on input "Pesquisa" at bounding box center [144, 100] width 227 height 14
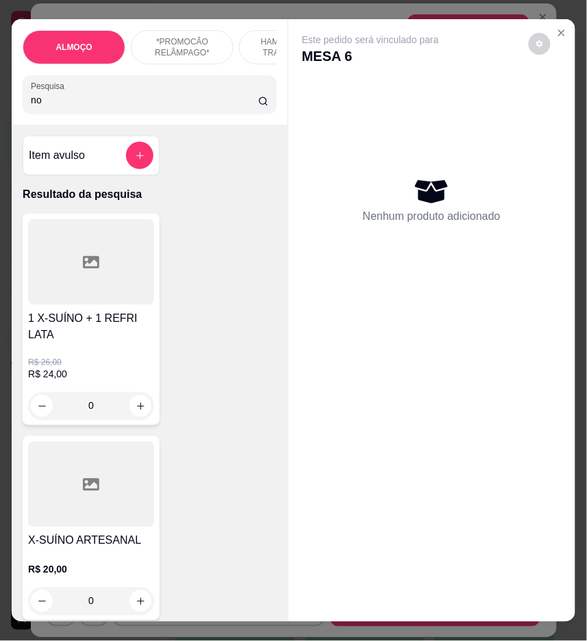
type input "n"
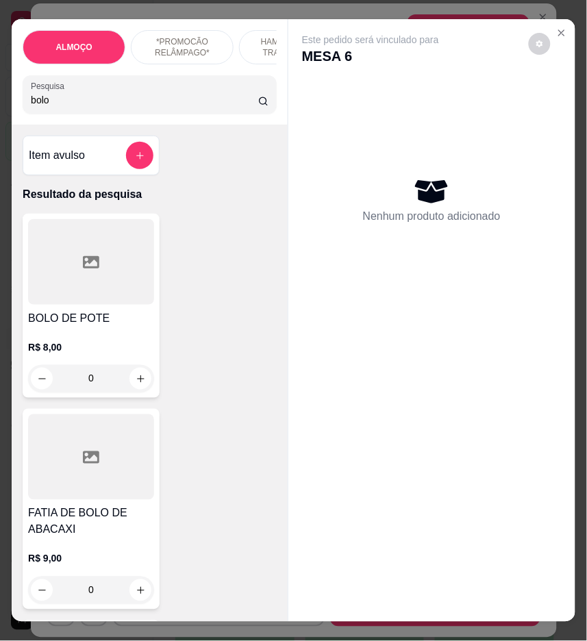
type input "bolo"
click at [105, 295] on div at bounding box center [91, 262] width 126 height 86
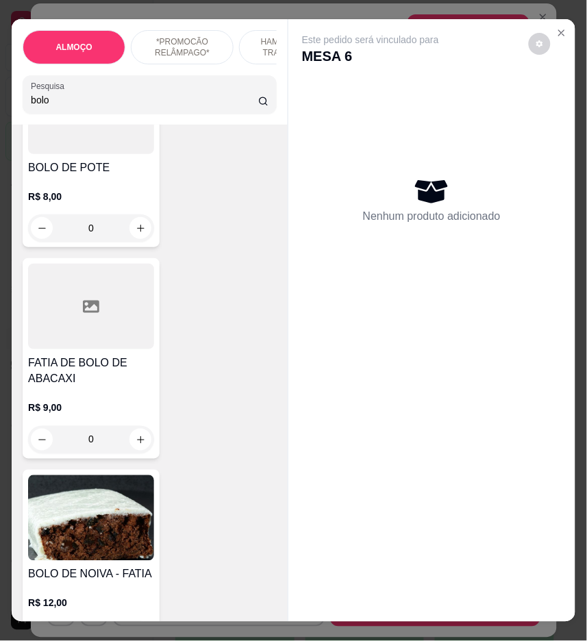
scroll to position [152, 0]
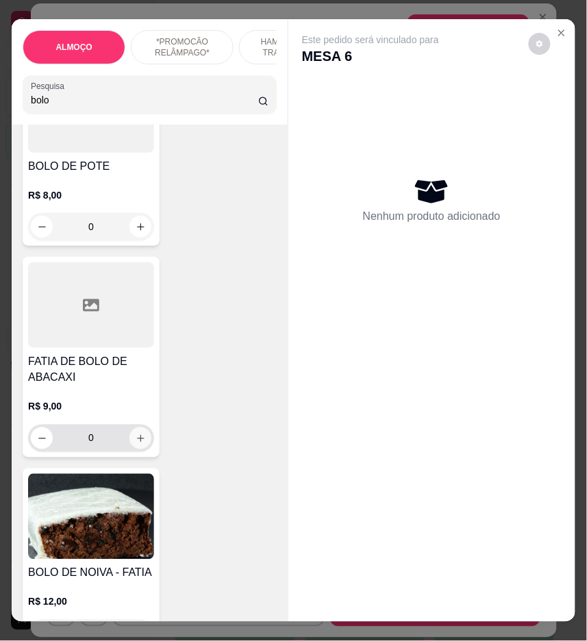
click at [136, 442] on icon "increase-product-quantity" at bounding box center [141, 439] width 10 height 10
type input "1"
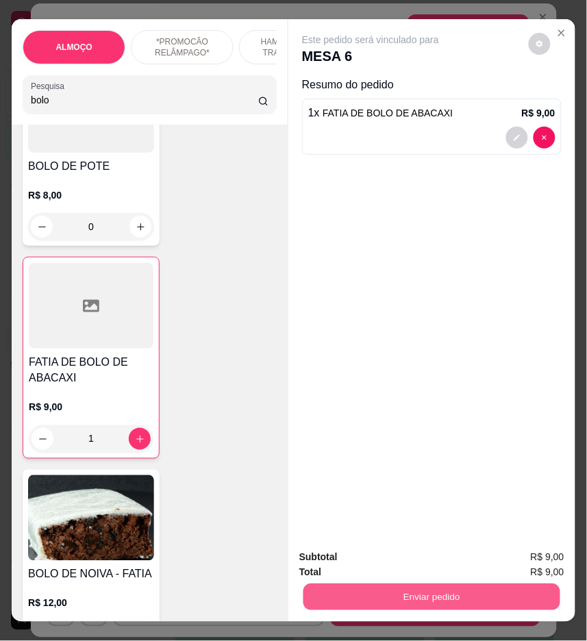
click at [482, 587] on button "Enviar pedido" at bounding box center [431, 597] width 257 height 27
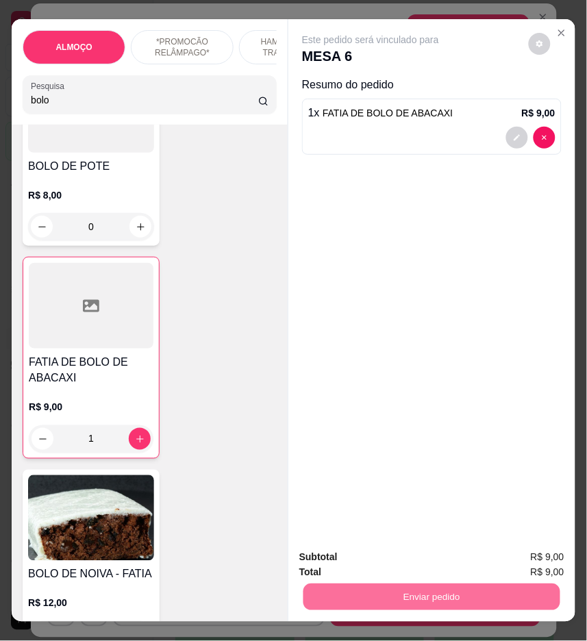
click at [385, 560] on button "Não registrar e enviar pedido" at bounding box center [385, 558] width 142 height 26
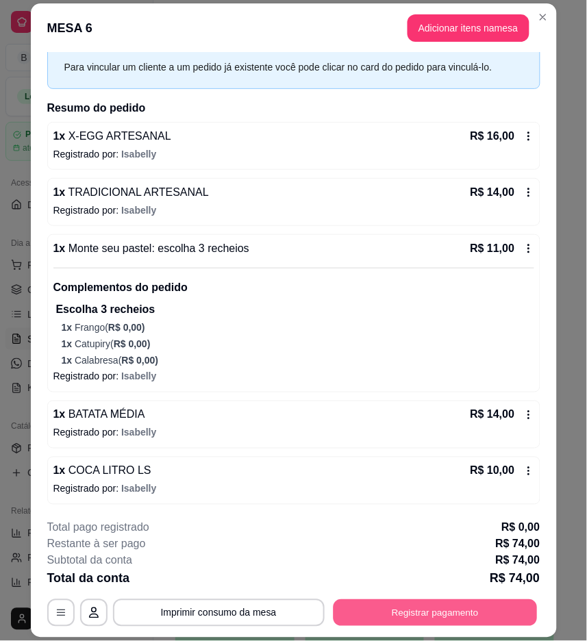
click at [462, 606] on button "Registrar pagamento" at bounding box center [435, 613] width 204 height 27
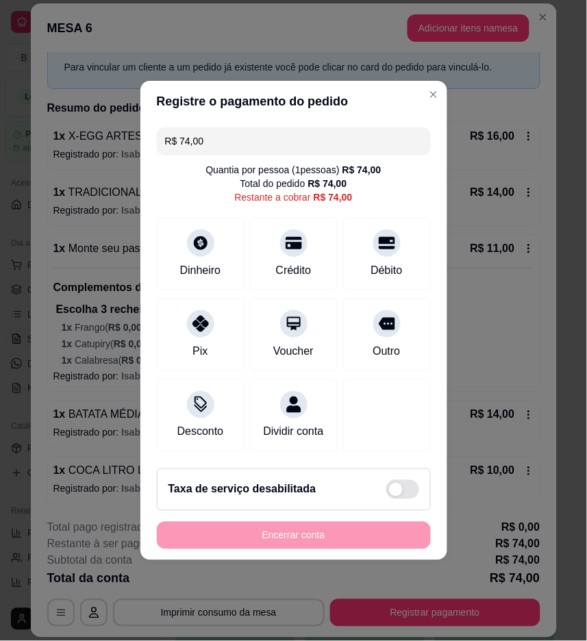
click at [231, 132] on input "R$ 74,00" at bounding box center [294, 140] width 258 height 27
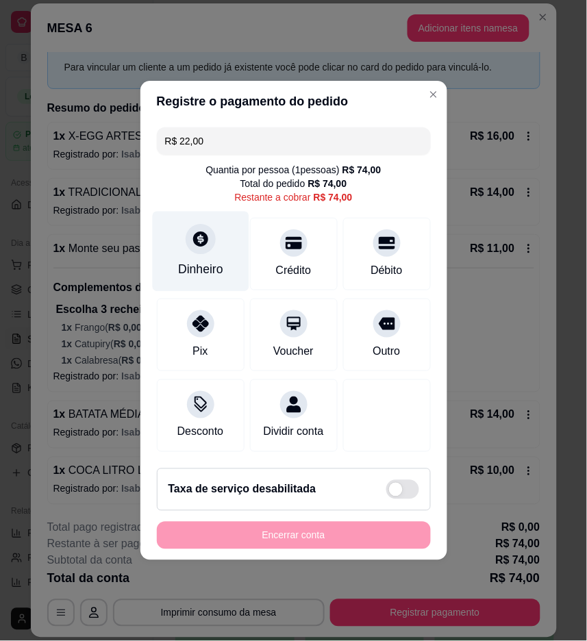
type input "R$ 22,00"
click at [175, 235] on div "Dinheiro" at bounding box center [200, 252] width 97 height 80
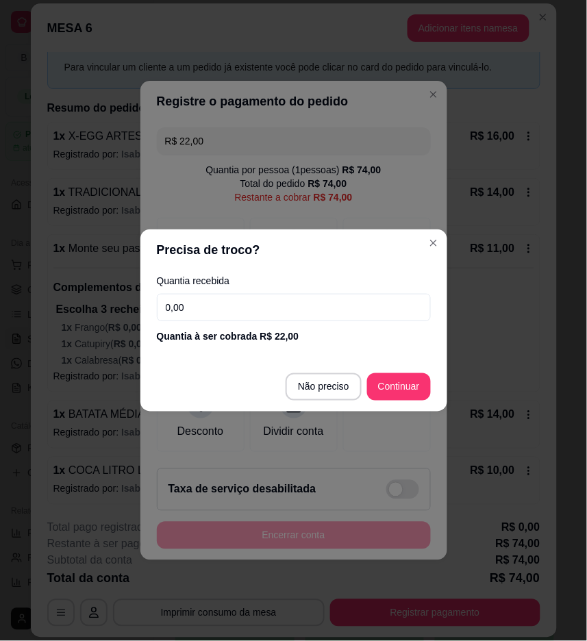
click at [288, 298] on input "0,00" at bounding box center [294, 307] width 274 height 27
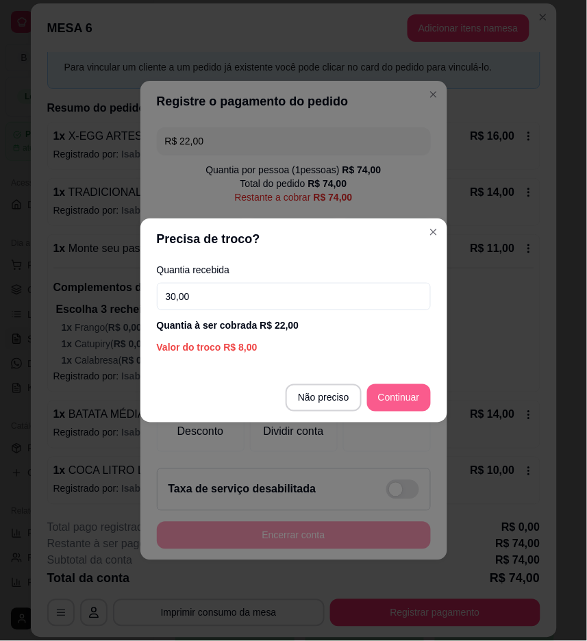
type input "30,00"
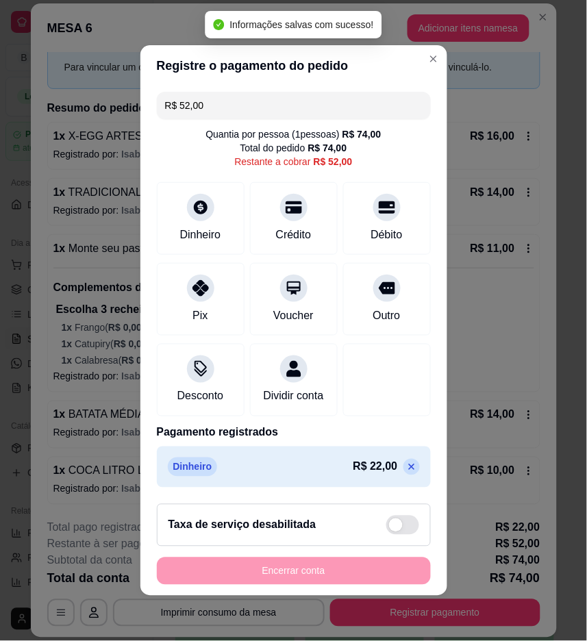
click at [210, 97] on input "R$ 52,00" at bounding box center [294, 105] width 258 height 27
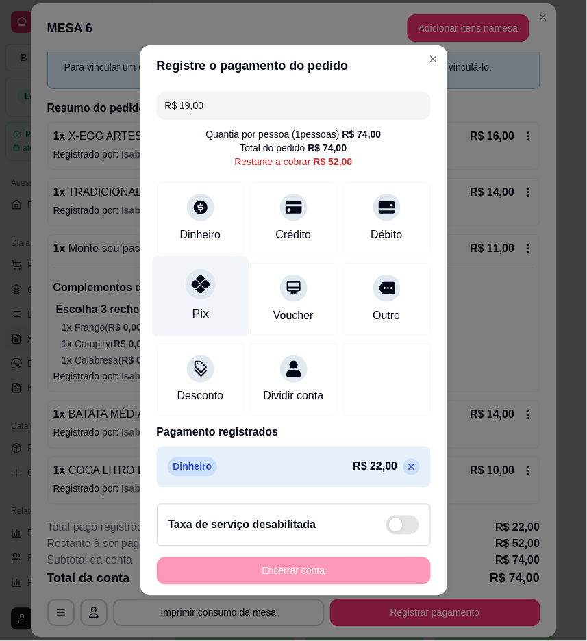
click at [181, 264] on div "Pix" at bounding box center [200, 297] width 97 height 80
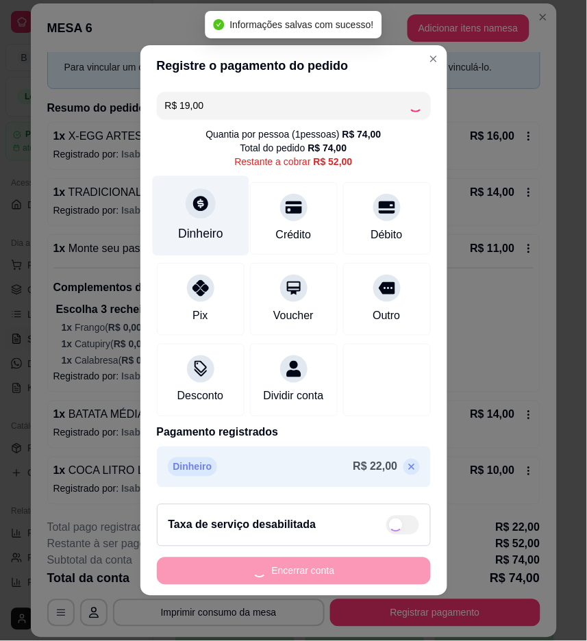
type input "R$ 33,00"
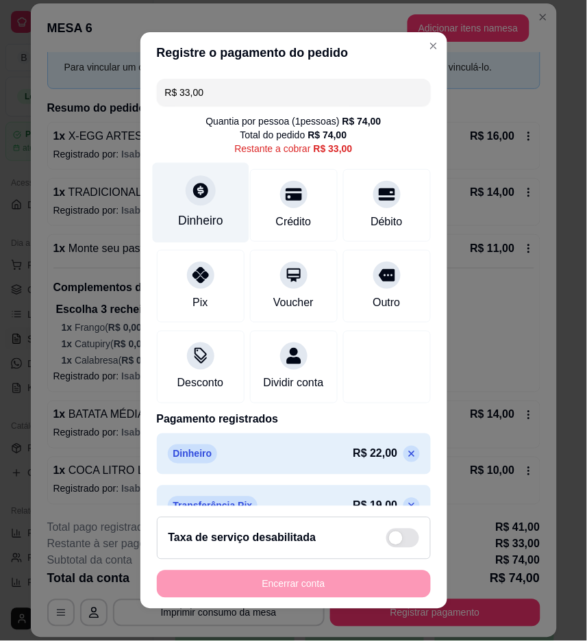
click at [214, 210] on div "Dinheiro" at bounding box center [200, 203] width 97 height 80
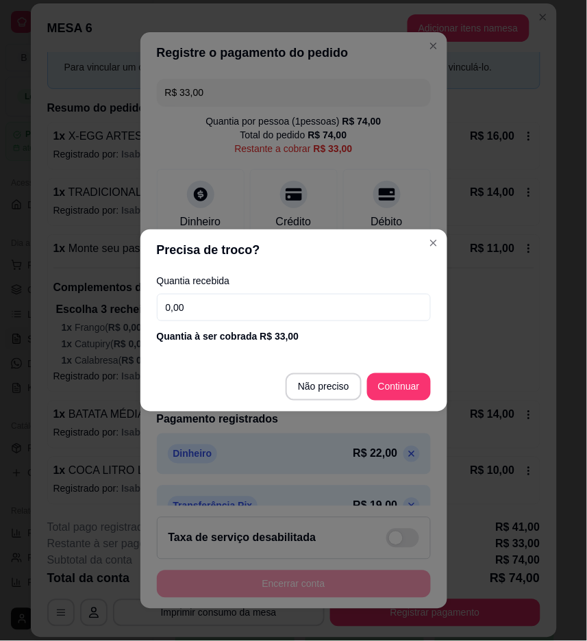
click at [310, 304] on input "0,00" at bounding box center [294, 307] width 274 height 27
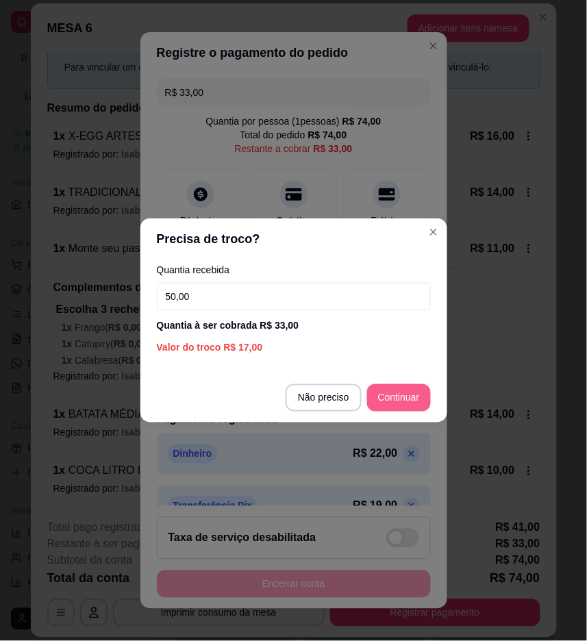
type input "50,00"
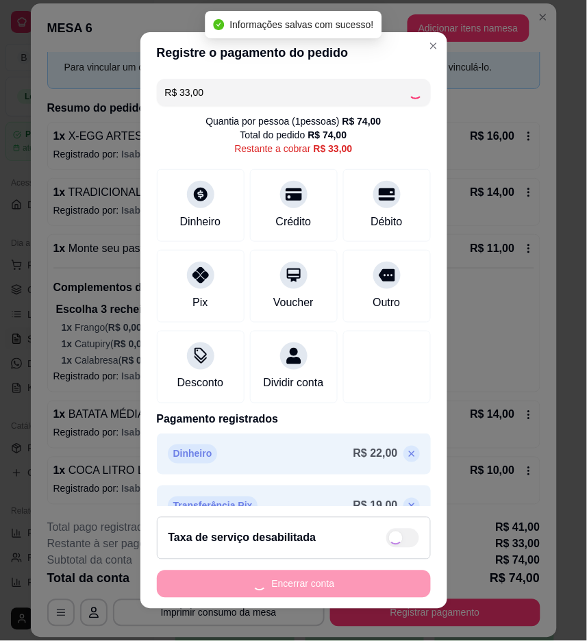
type input "R$ 0,00"
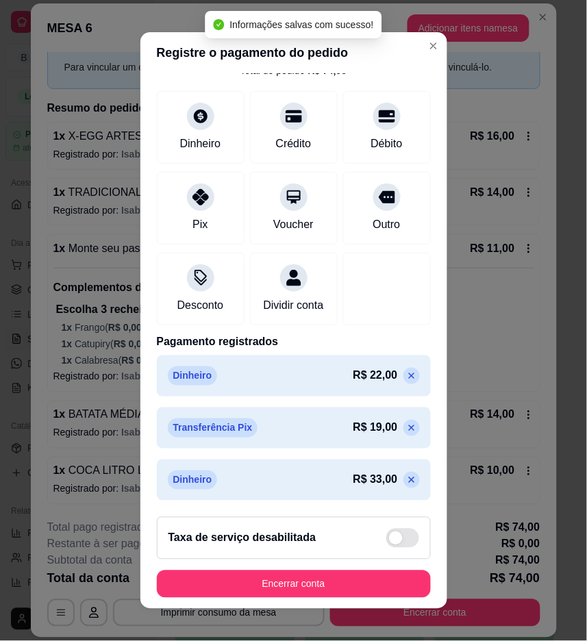
scroll to position [79, 0]
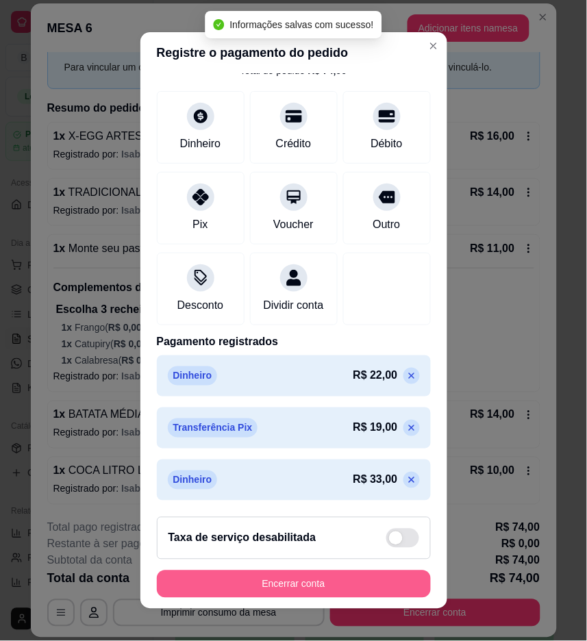
click at [338, 584] on button "Encerrar conta" at bounding box center [294, 584] width 274 height 27
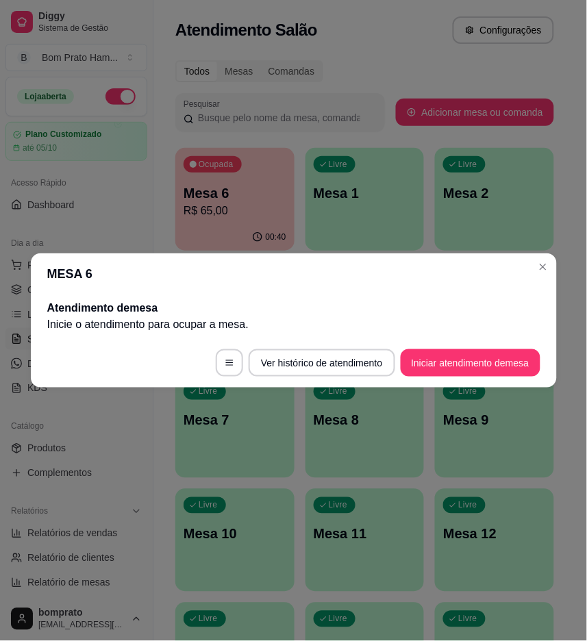
scroll to position [0, 0]
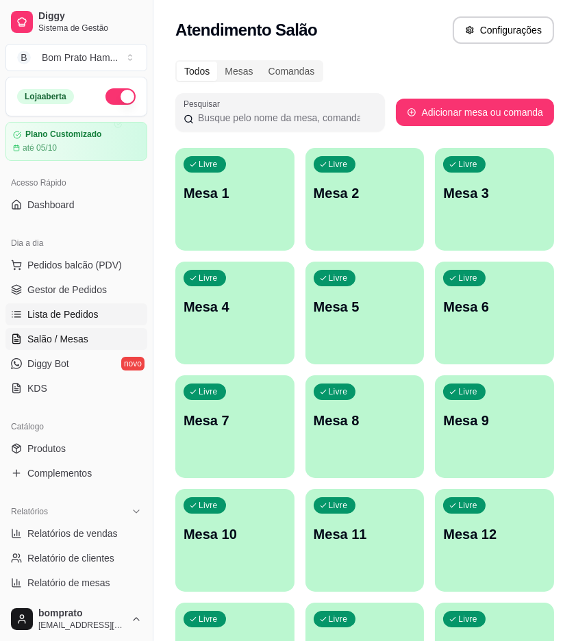
click at [89, 318] on span "Lista de Pedidos" at bounding box center [62, 315] width 71 height 14
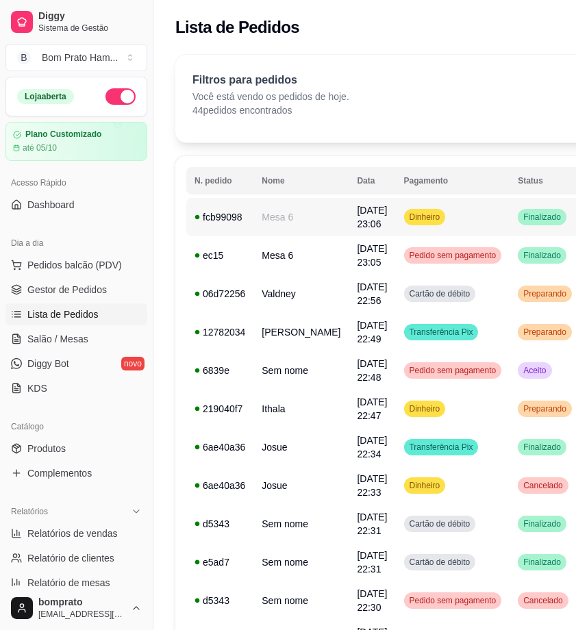
click at [357, 225] on span "17/09/25 às 23:06" at bounding box center [372, 217] width 30 height 25
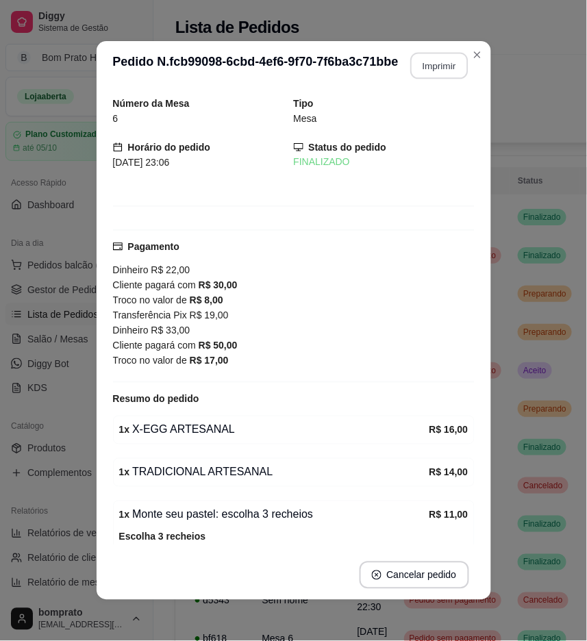
click at [441, 68] on button "Imprimir" at bounding box center [439, 66] width 58 height 27
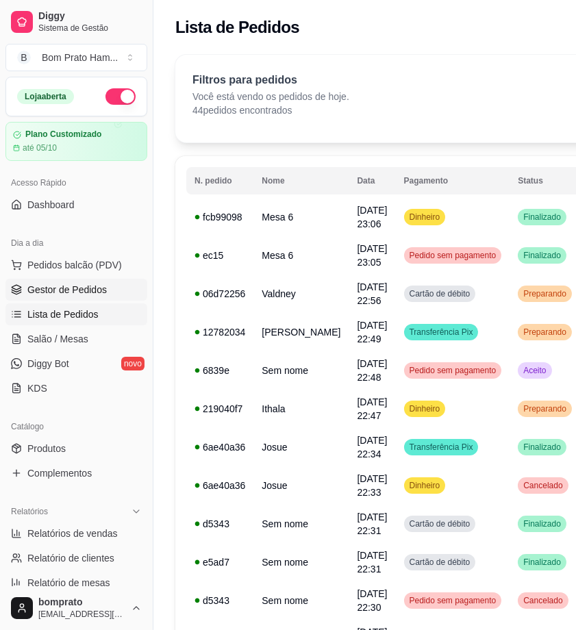
click at [98, 284] on span "Gestor de Pedidos" at bounding box center [66, 290] width 79 height 14
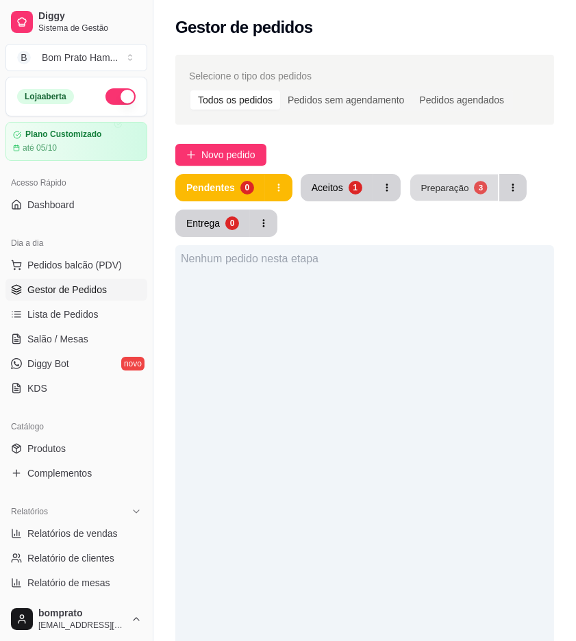
click at [438, 185] on div "Preparação" at bounding box center [445, 187] width 48 height 13
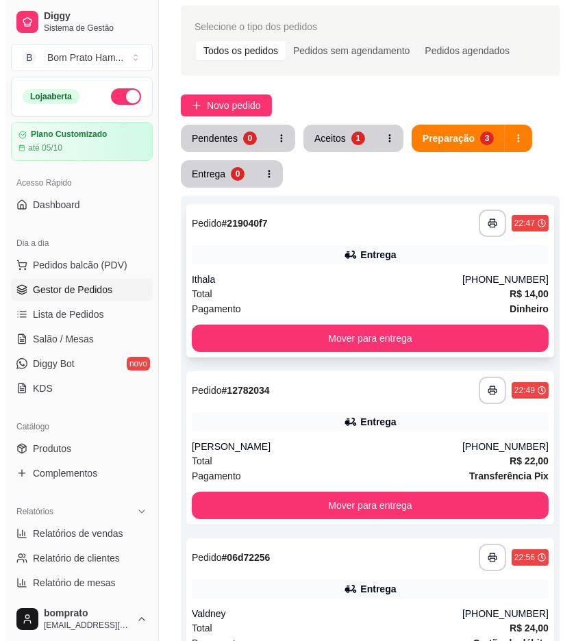
scroll to position [76, 0]
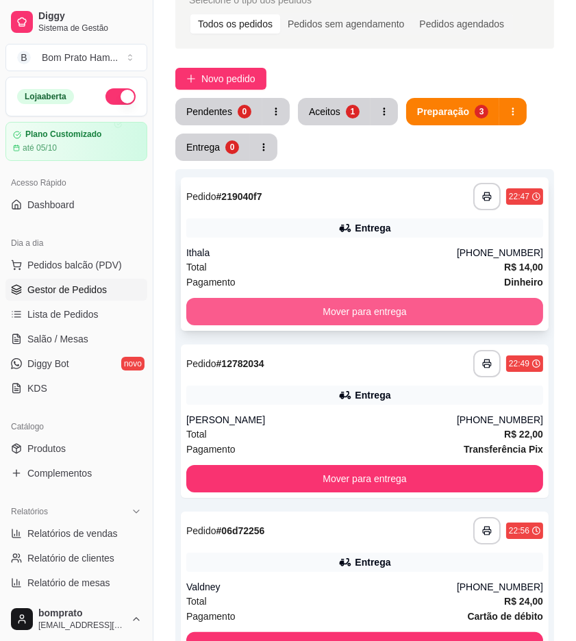
click at [338, 310] on button "Mover para entrega" at bounding box center [364, 311] width 357 height 27
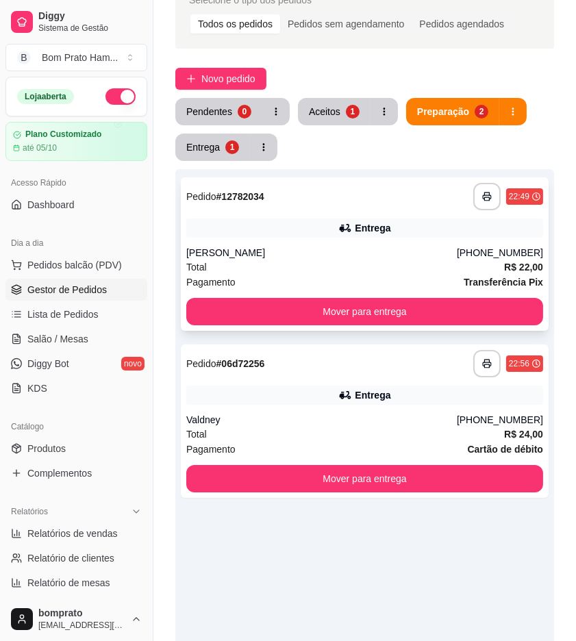
click at [345, 258] on div "Natalice Melo" at bounding box center [321, 253] width 271 height 14
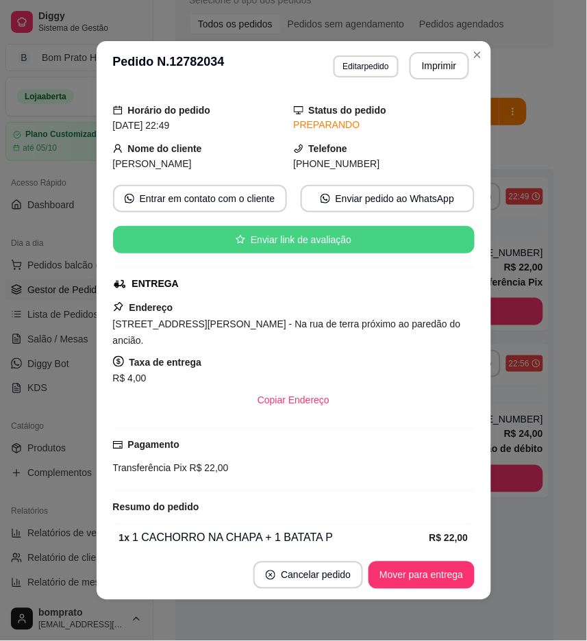
scroll to position [141, 0]
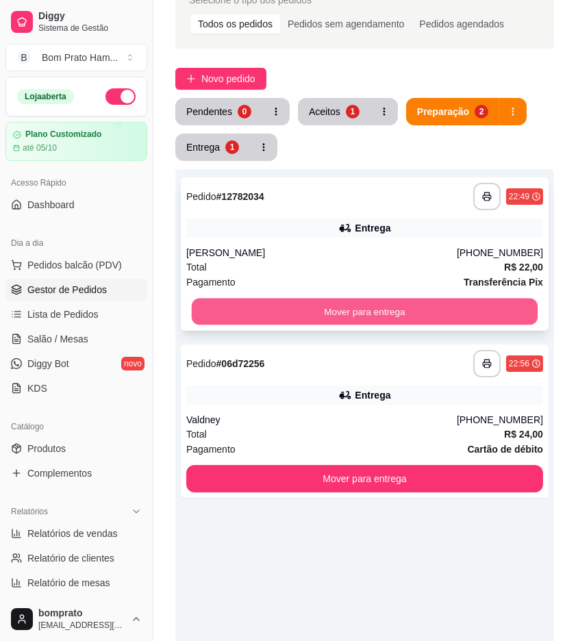
click at [435, 305] on button "Mover para entrega" at bounding box center [365, 312] width 346 height 27
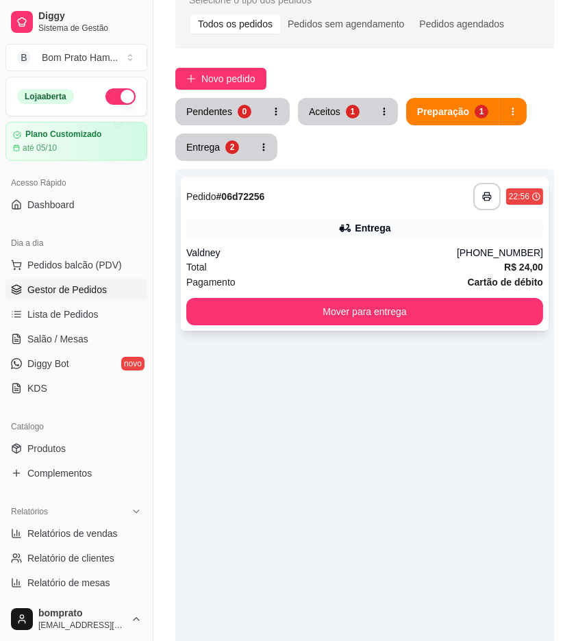
click at [312, 222] on div "Entrega" at bounding box center [364, 227] width 357 height 19
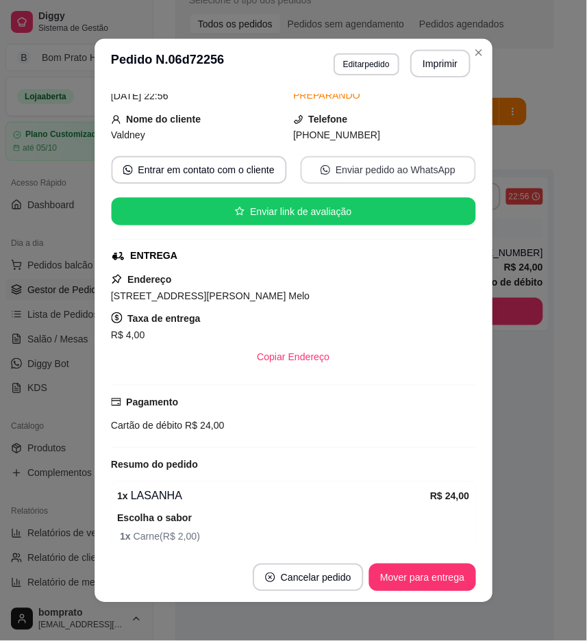
scroll to position [123, 0]
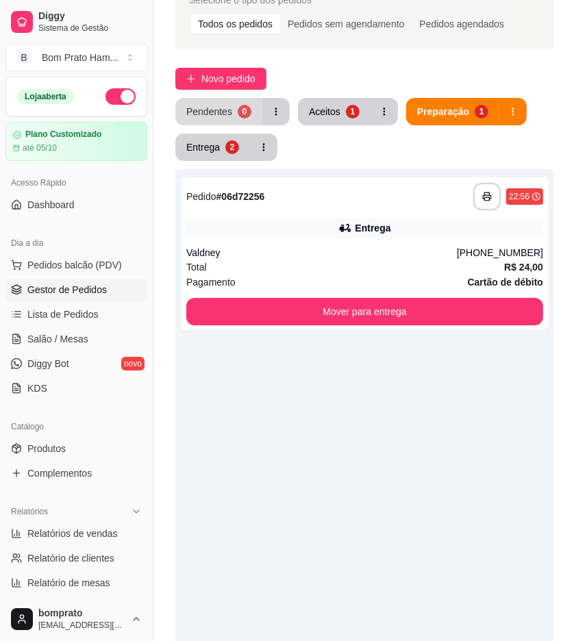
click at [234, 121] on button "Pendentes 0" at bounding box center [218, 111] width 87 height 27
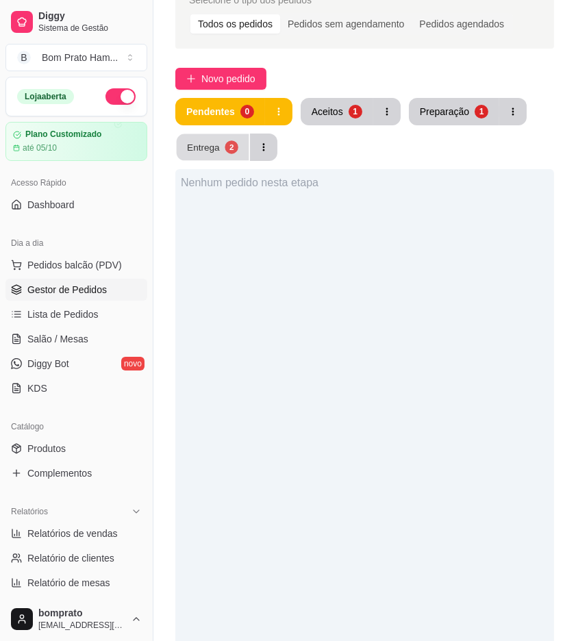
click at [221, 151] on button "Entrega 2" at bounding box center [213, 147] width 73 height 27
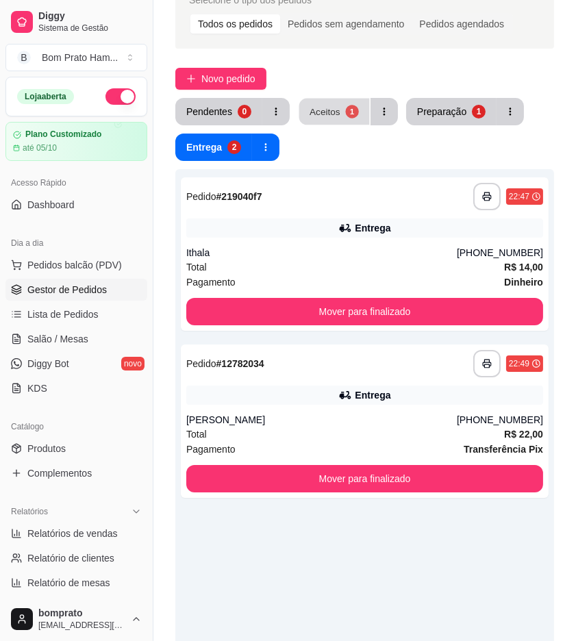
click at [323, 112] on div "Aceitos" at bounding box center [325, 111] width 31 height 13
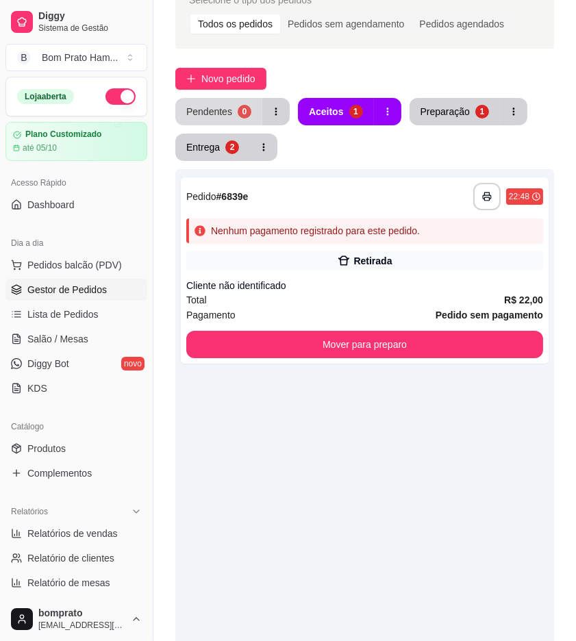
click at [224, 112] on div "Pendentes" at bounding box center [209, 112] width 46 height 14
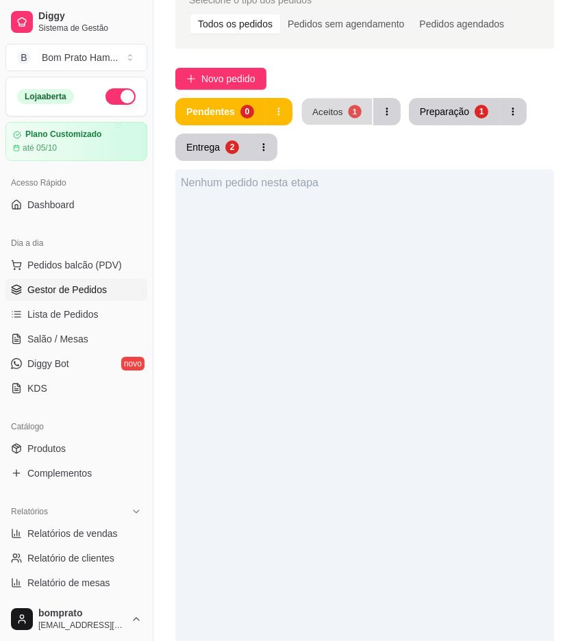
click at [351, 111] on div "1" at bounding box center [354, 111] width 13 height 13
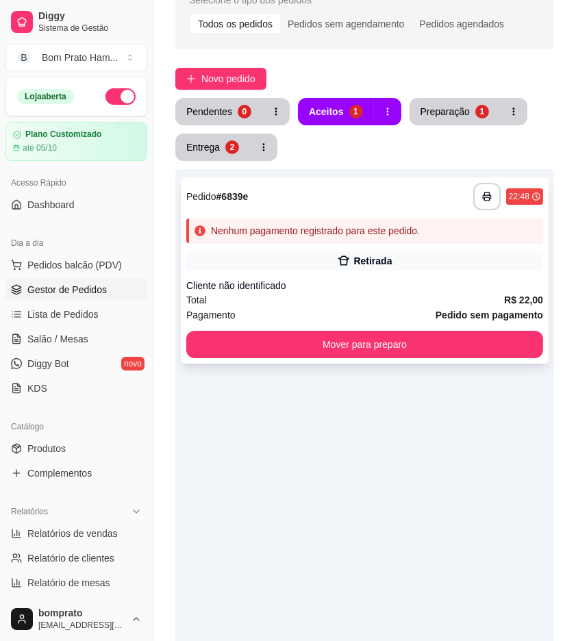
click at [408, 288] on div "Cliente não identificado" at bounding box center [364, 286] width 357 height 14
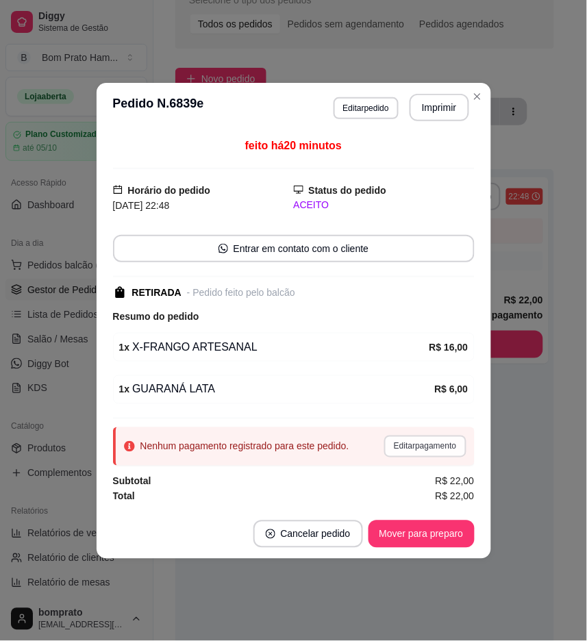
click at [453, 450] on button "Editar pagamento" at bounding box center [425, 447] width 82 height 22
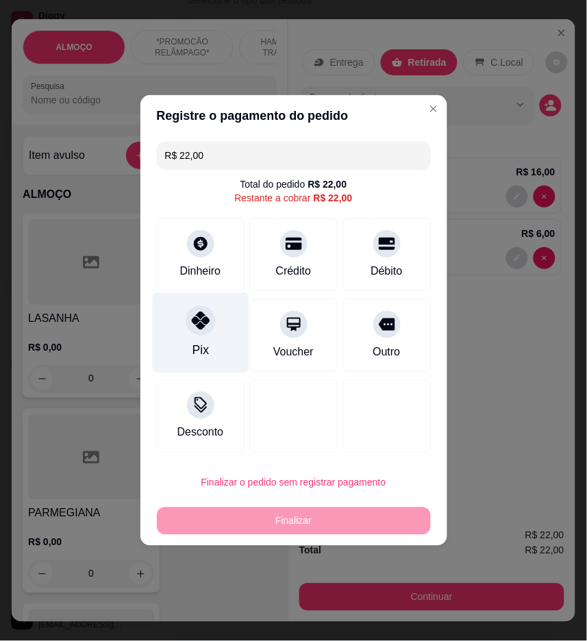
click at [218, 350] on div "Pix" at bounding box center [200, 333] width 97 height 80
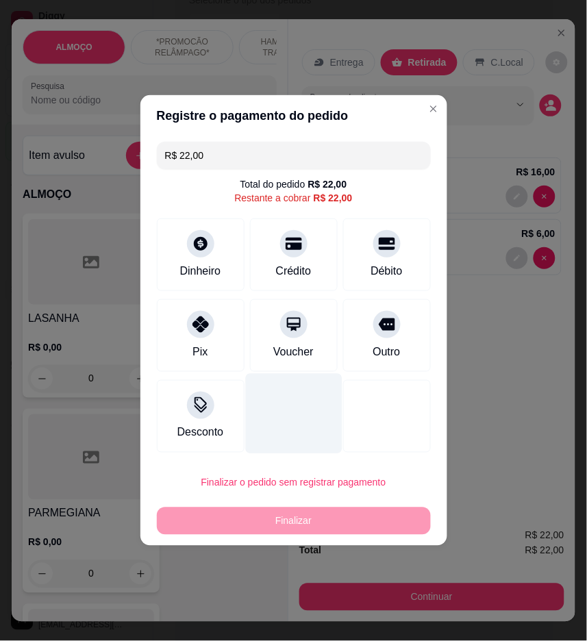
type input "R$ 0,00"
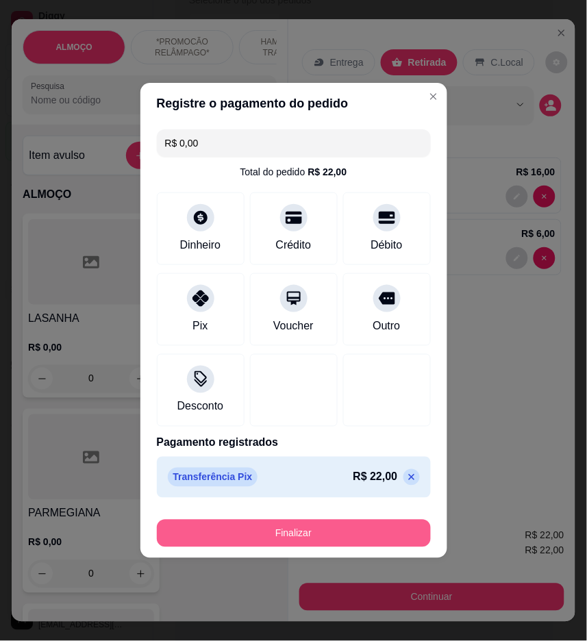
click at [345, 538] on button "Finalizar" at bounding box center [294, 533] width 274 height 27
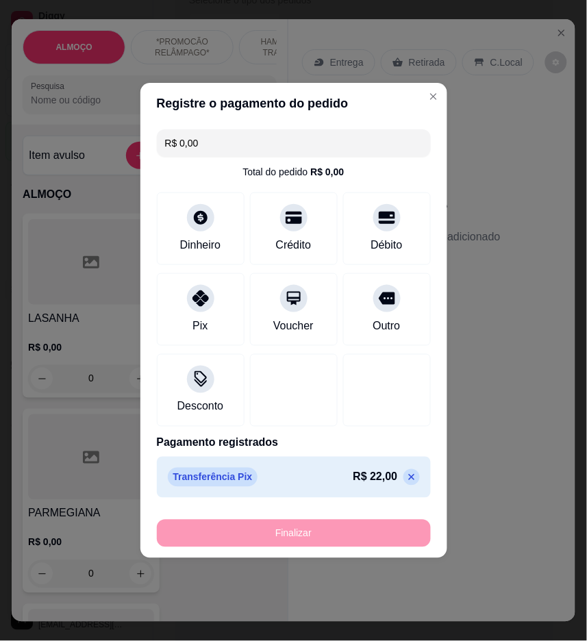
type input "0"
type input "-R$ 22,00"
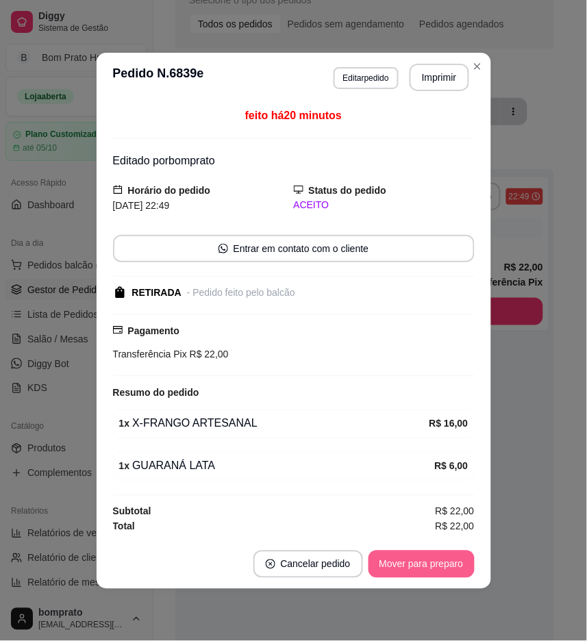
click at [415, 571] on button "Mover para preparo" at bounding box center [421, 564] width 106 height 27
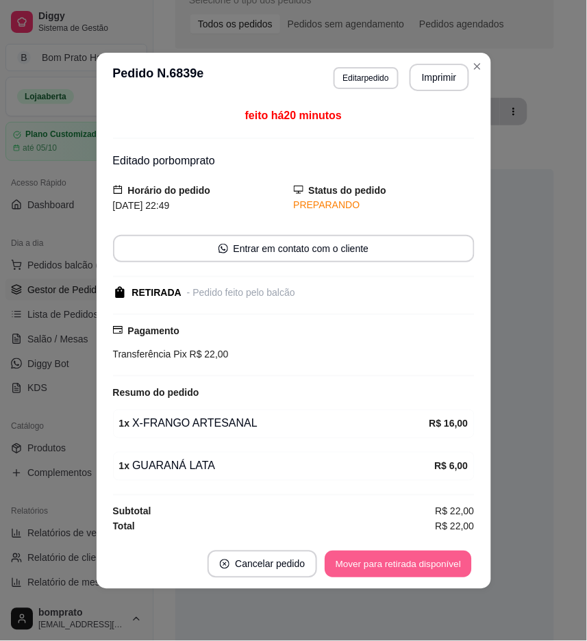
click at [421, 572] on button "Mover para retirada disponível" at bounding box center [398, 564] width 147 height 27
click at [421, 571] on button "Mover para finalizado" at bounding box center [418, 564] width 114 height 27
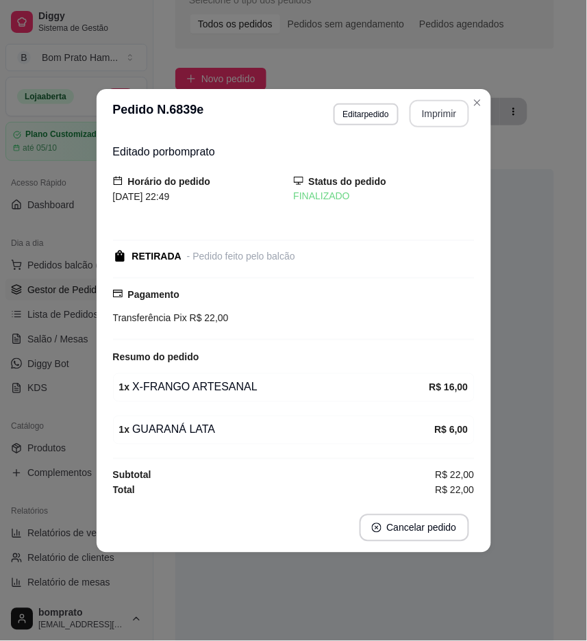
click at [444, 107] on button "Imprimir" at bounding box center [440, 113] width 60 height 27
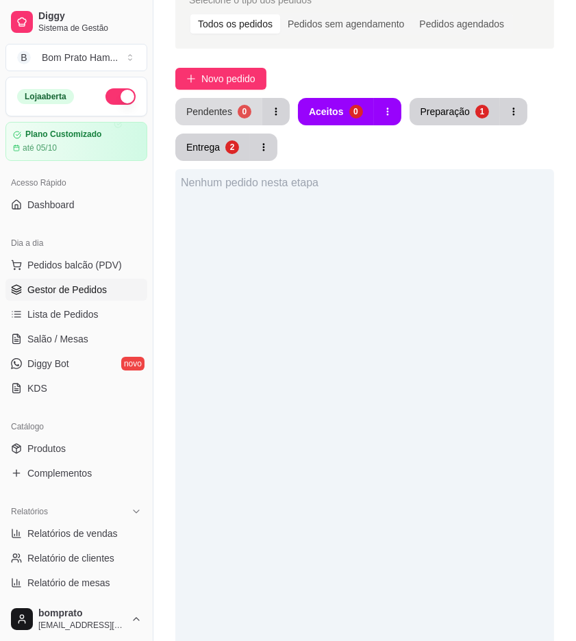
click at [242, 115] on div "0" at bounding box center [245, 112] width 14 height 14
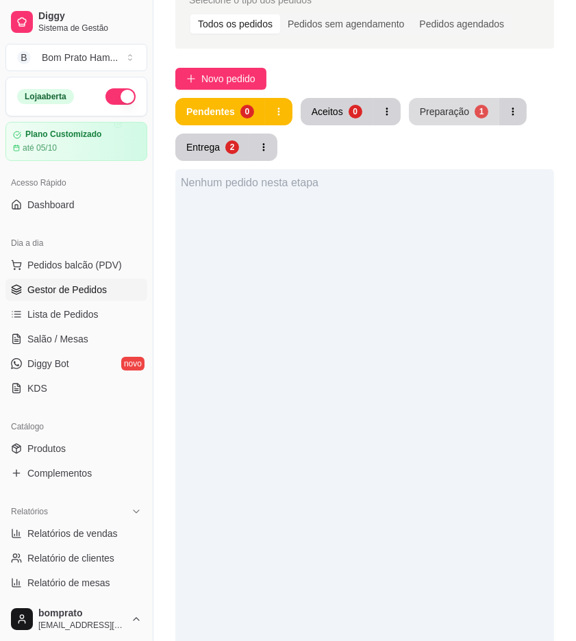
click at [445, 114] on div "Preparação" at bounding box center [444, 112] width 49 height 14
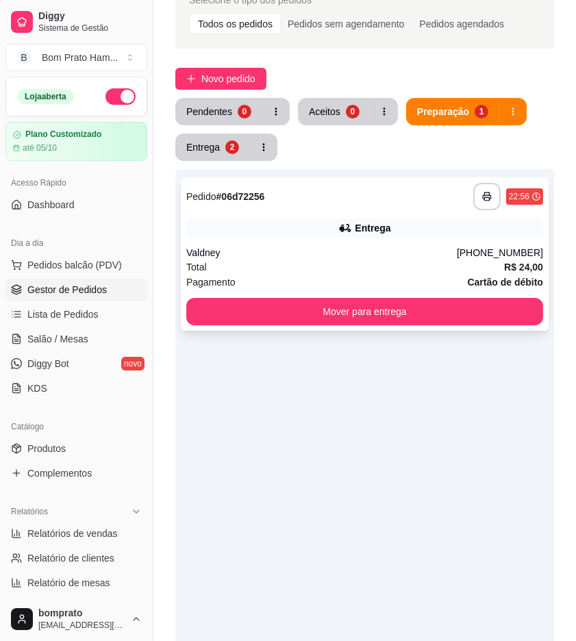
click at [327, 226] on div "Entrega" at bounding box center [364, 227] width 357 height 19
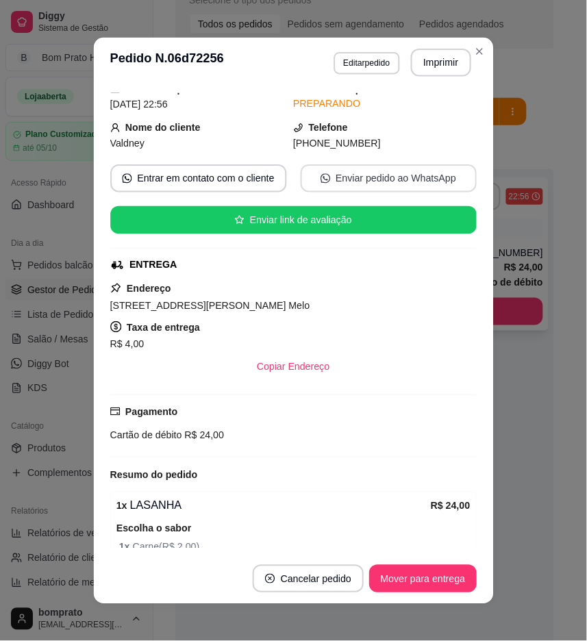
scroll to position [123, 0]
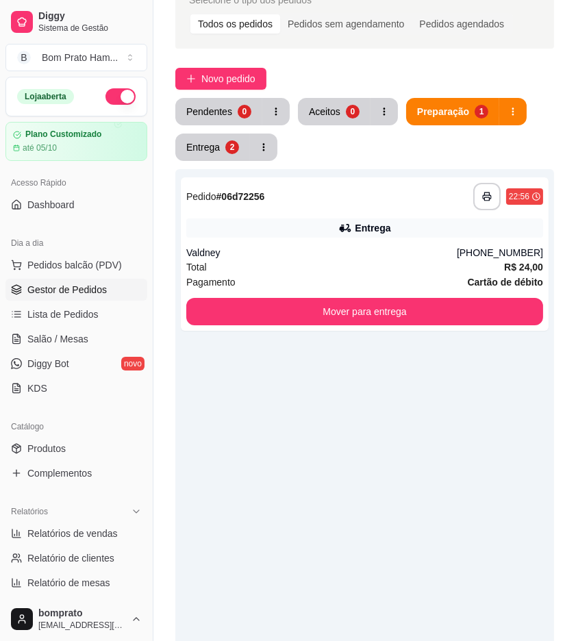
click at [220, 152] on button "Entrega 2" at bounding box center [212, 147] width 75 height 27
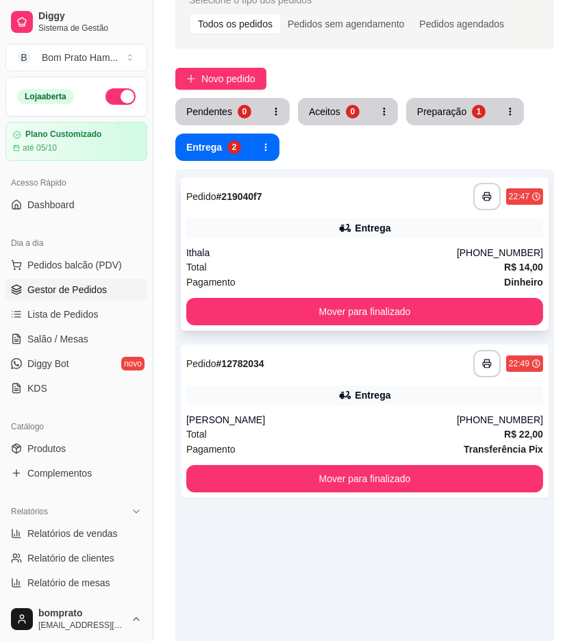
click at [387, 238] on div "**********" at bounding box center [365, 253] width 368 height 153
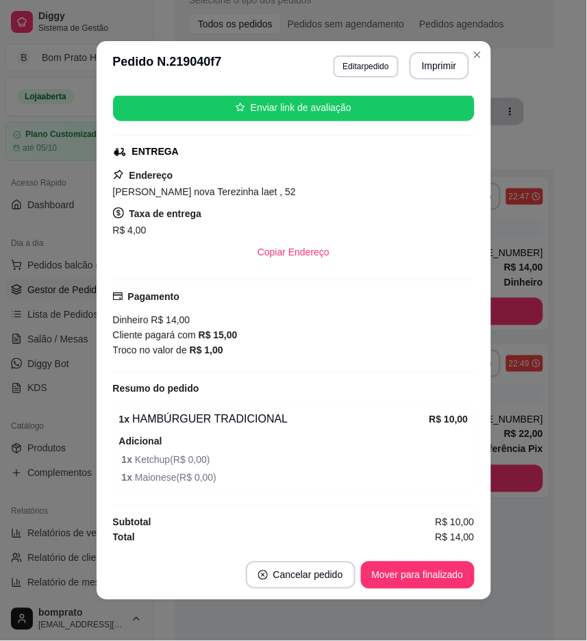
scroll to position [3, 0]
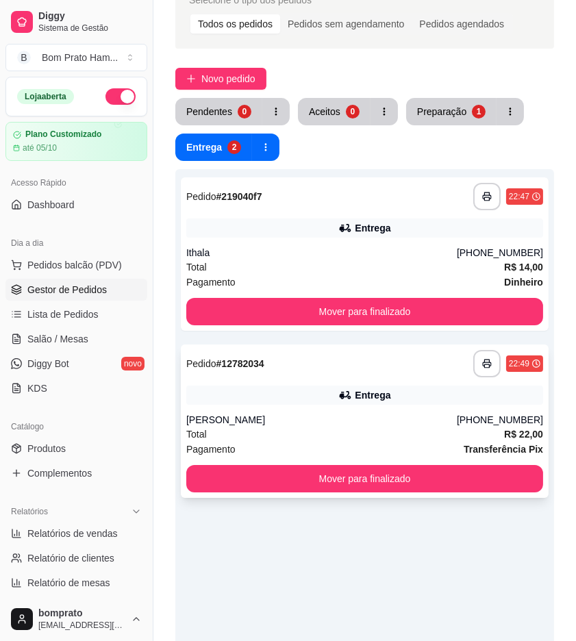
click at [340, 414] on div "Natalice Melo" at bounding box center [321, 420] width 271 height 14
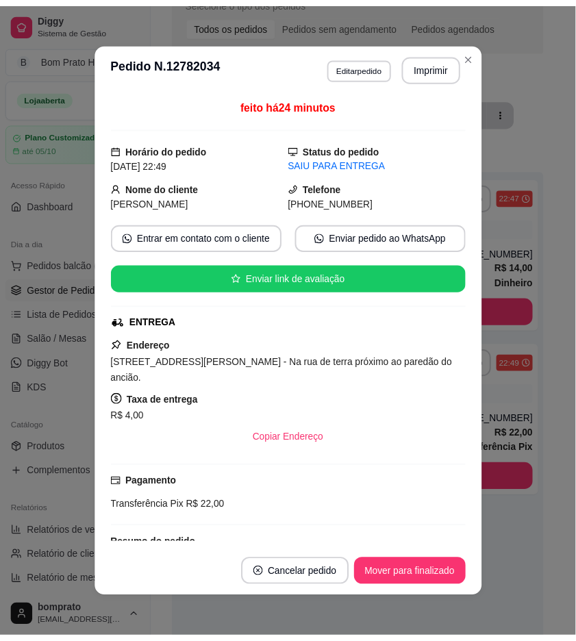
scroll to position [141, 0]
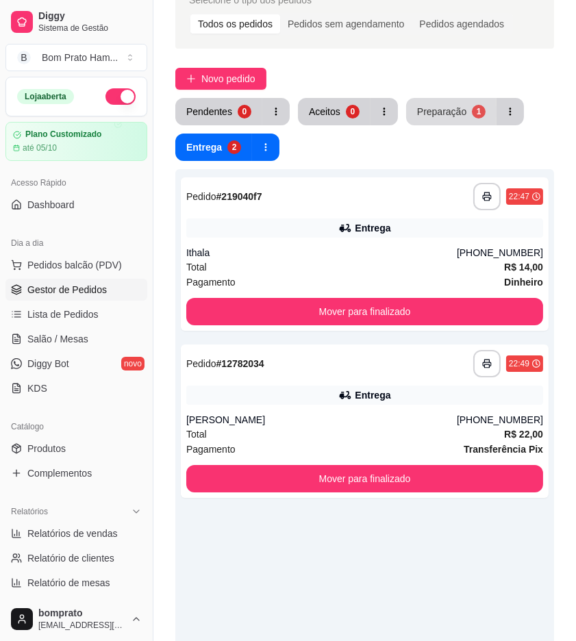
click at [445, 107] on div "Preparação" at bounding box center [441, 112] width 49 height 14
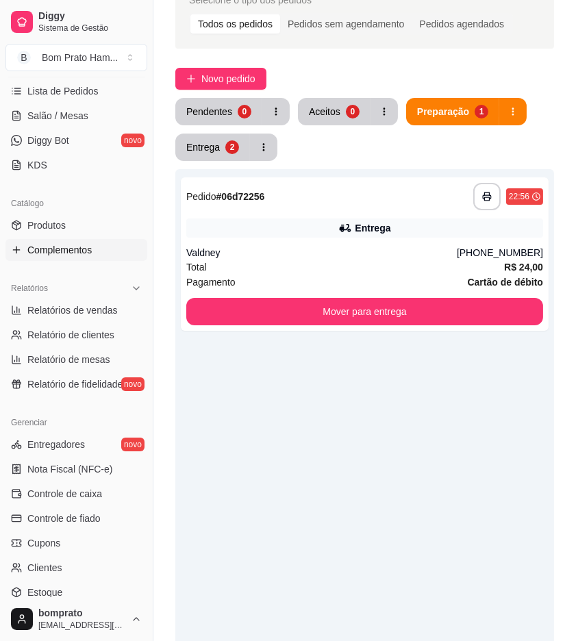
scroll to position [228, 0]
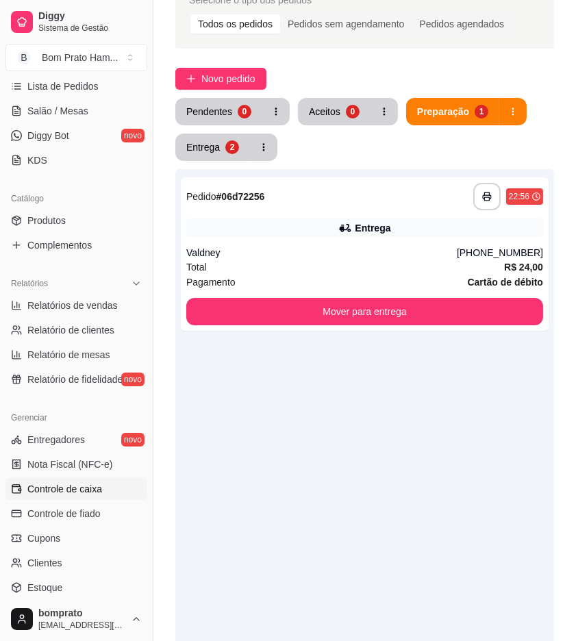
click at [130, 488] on link "Controle de caixa" at bounding box center [76, 489] width 142 height 22
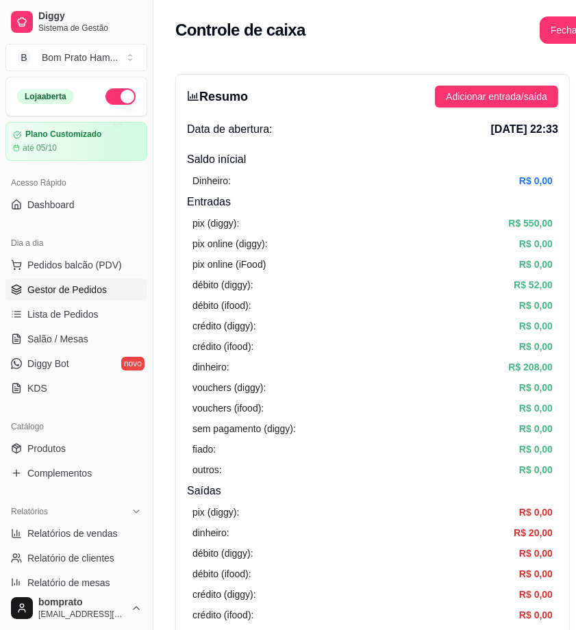
click at [117, 292] on link "Gestor de Pedidos" at bounding box center [76, 290] width 142 height 22
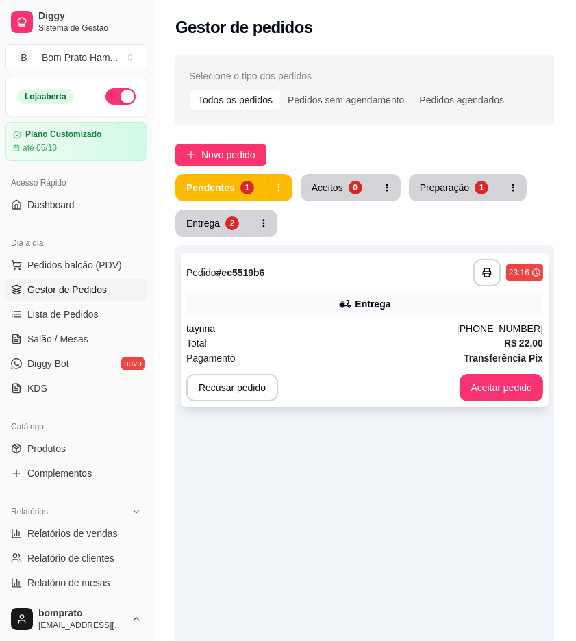
click at [324, 331] on div "taynna" at bounding box center [321, 329] width 271 height 14
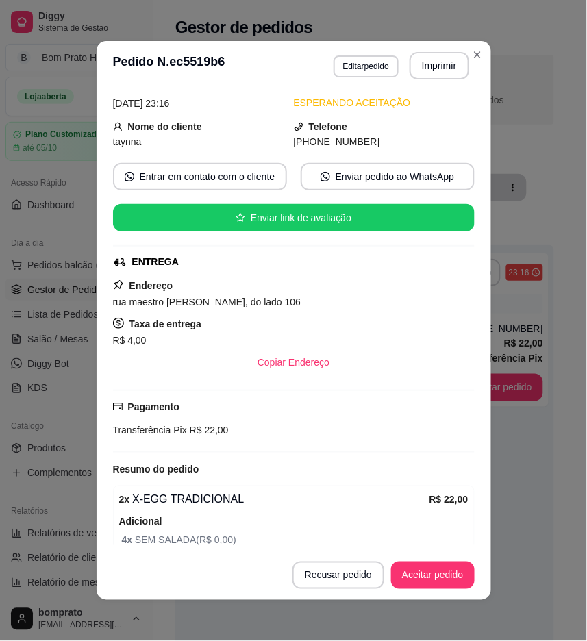
scroll to position [123, 0]
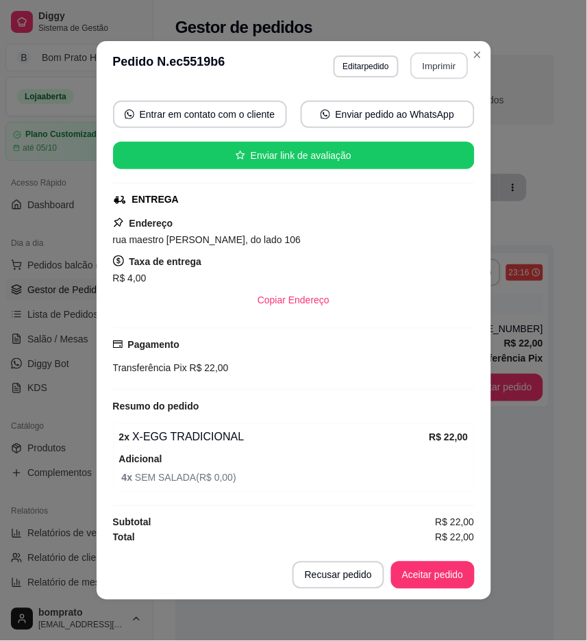
click at [433, 73] on button "Imprimir" at bounding box center [439, 66] width 58 height 27
click at [437, 579] on button "Aceitar pedido" at bounding box center [433, 575] width 84 height 27
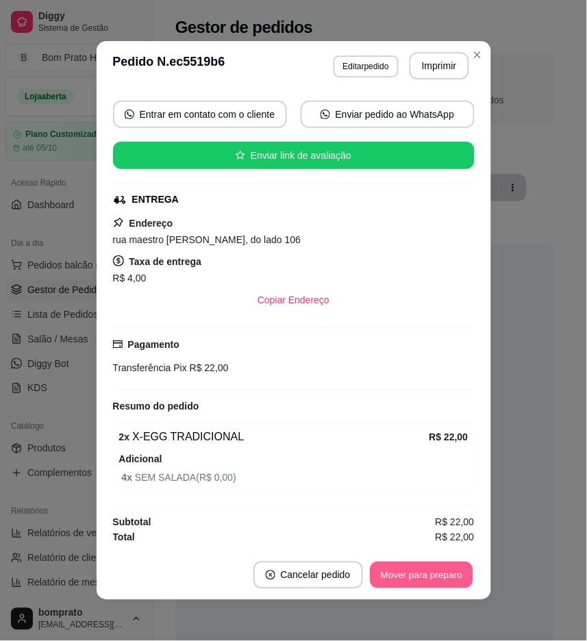
click at [437, 579] on button "Mover para preparo" at bounding box center [421, 575] width 103 height 27
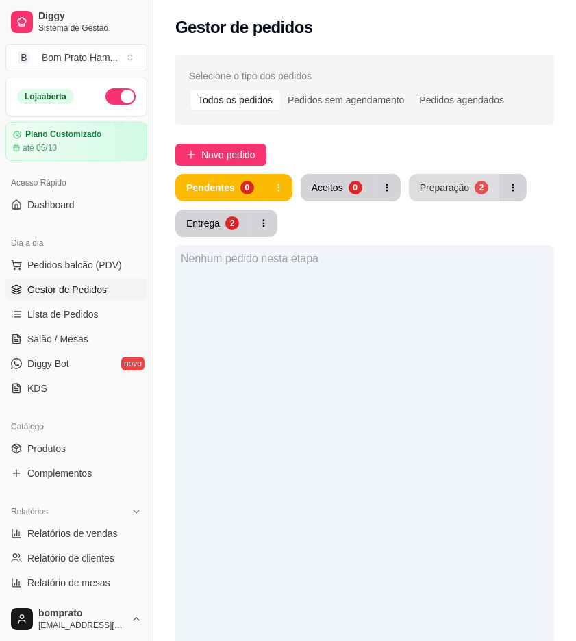
click at [440, 197] on button "Preparação 2" at bounding box center [454, 187] width 90 height 27
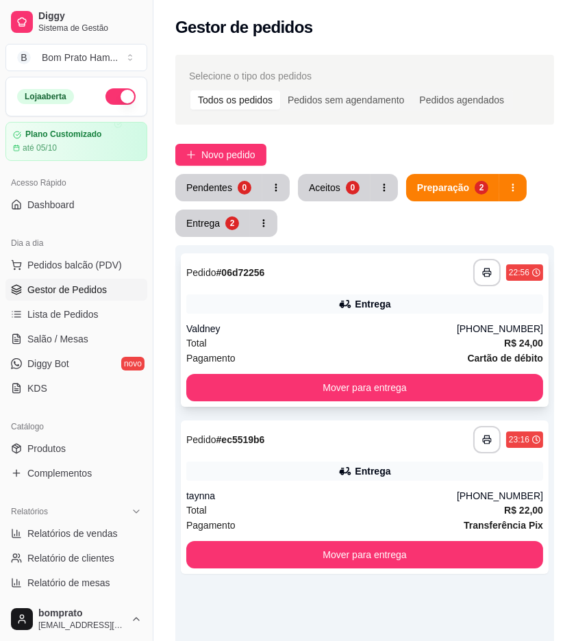
click at [381, 337] on div "Total R$ 24,00" at bounding box center [364, 343] width 357 height 15
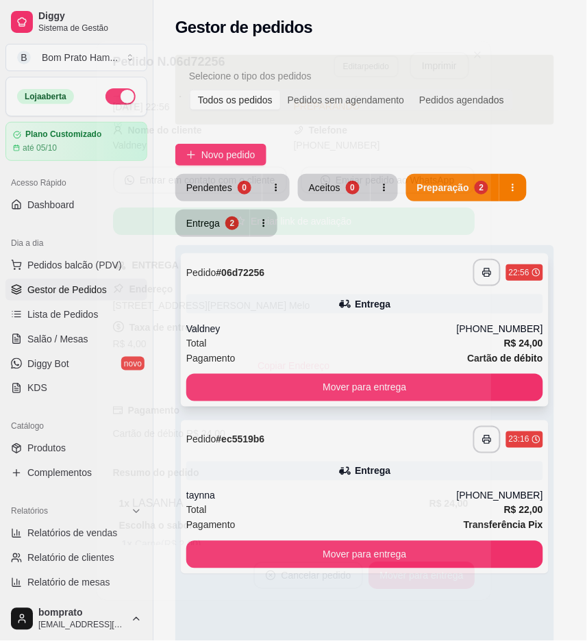
scroll to position [123, 0]
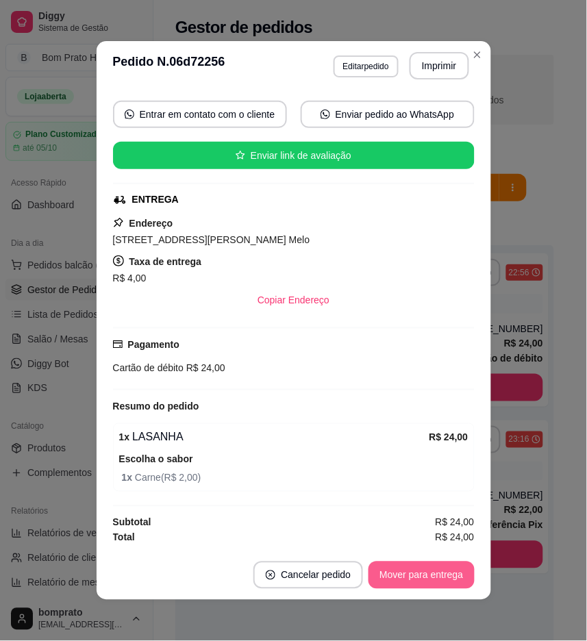
click at [410, 571] on button "Mover para entrega" at bounding box center [420, 575] width 105 height 27
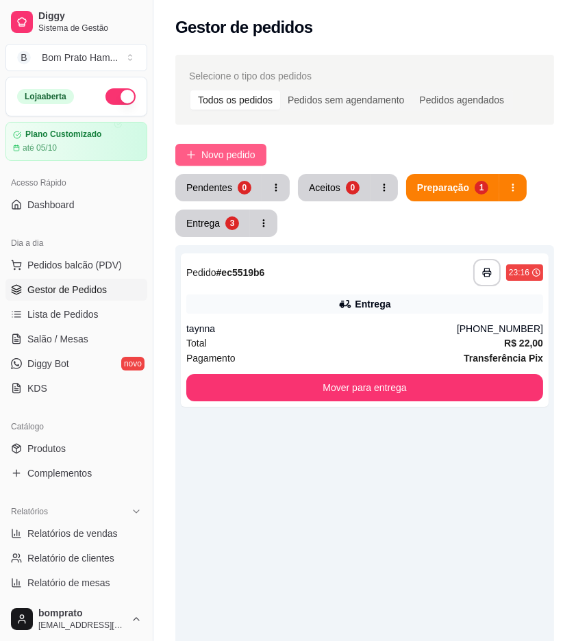
click at [251, 145] on button "Novo pedido" at bounding box center [220, 155] width 91 height 22
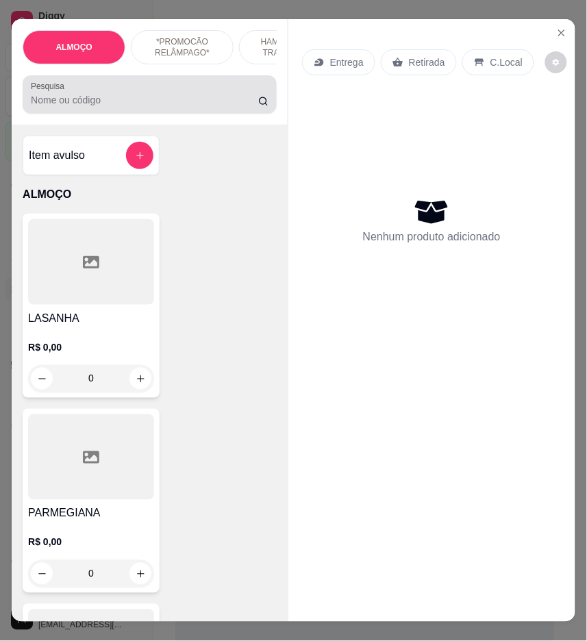
click at [224, 114] on div "Pesquisa" at bounding box center [150, 94] width 254 height 38
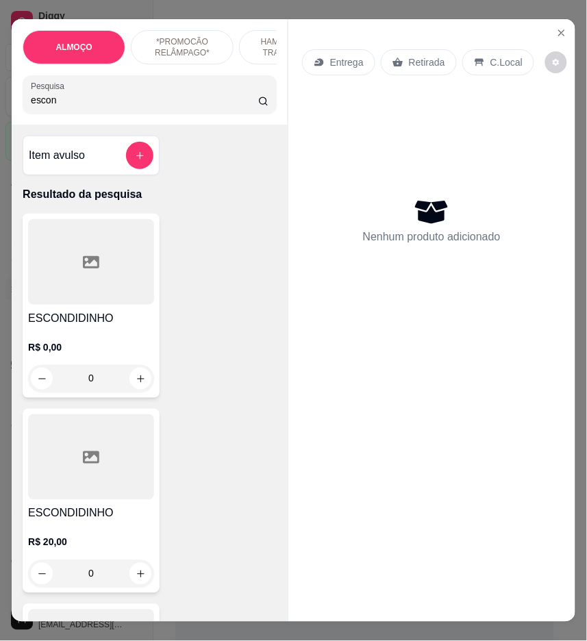
click at [104, 325] on h4 "ESCONDIDINHO" at bounding box center [91, 318] width 126 height 16
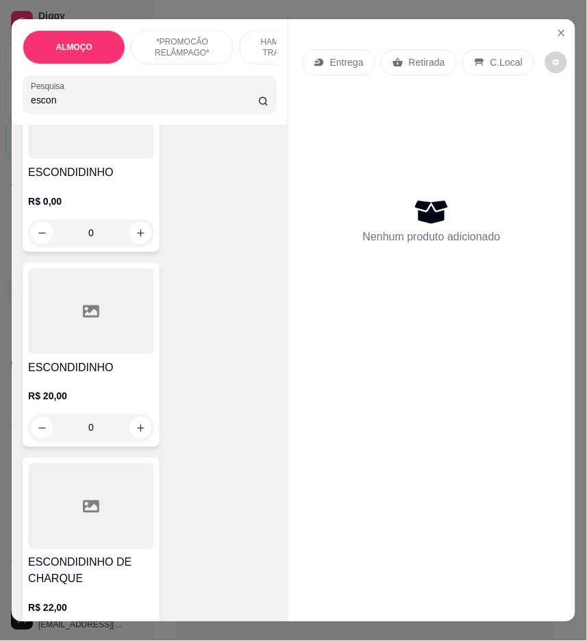
scroll to position [152, 0]
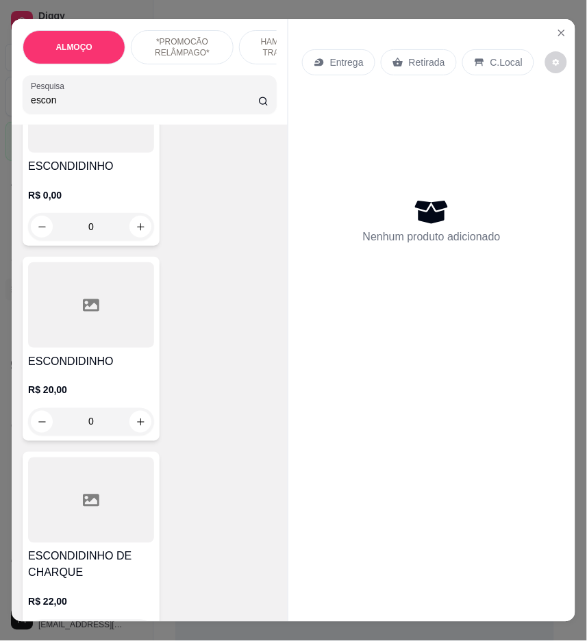
click at [124, 331] on div at bounding box center [91, 305] width 126 height 86
click at [112, 188] on div "R$ 0,00 0" at bounding box center [91, 208] width 126 height 66
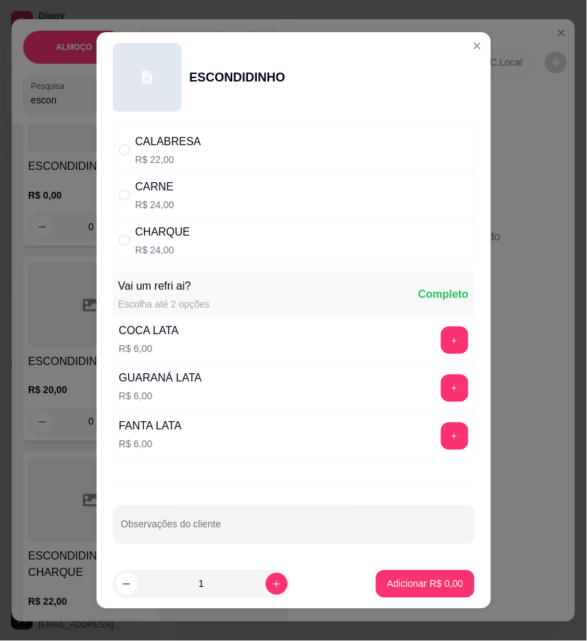
scroll to position [0, 0]
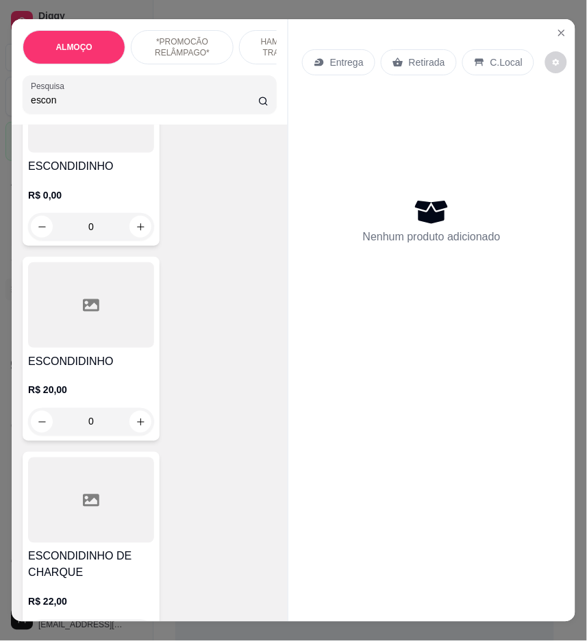
click at [28, 320] on div at bounding box center [91, 305] width 126 height 86
click at [113, 201] on p "R$ 0,00" at bounding box center [91, 195] width 126 height 14
click at [83, 311] on icon at bounding box center [91, 305] width 16 height 12
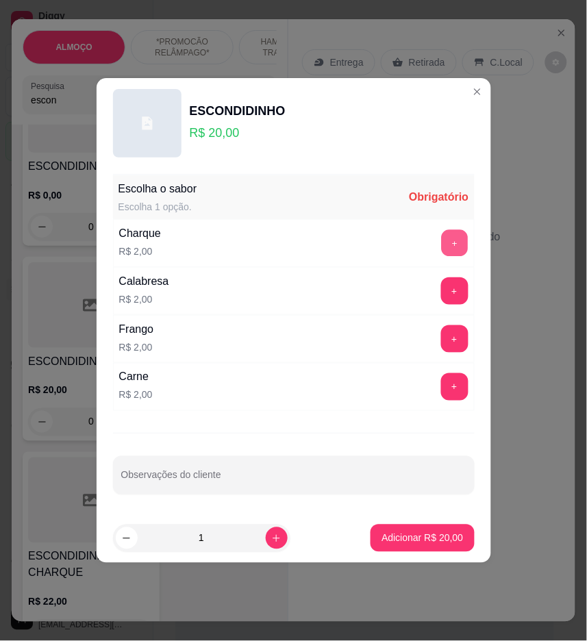
click at [449, 240] on button "+" at bounding box center [454, 243] width 27 height 27
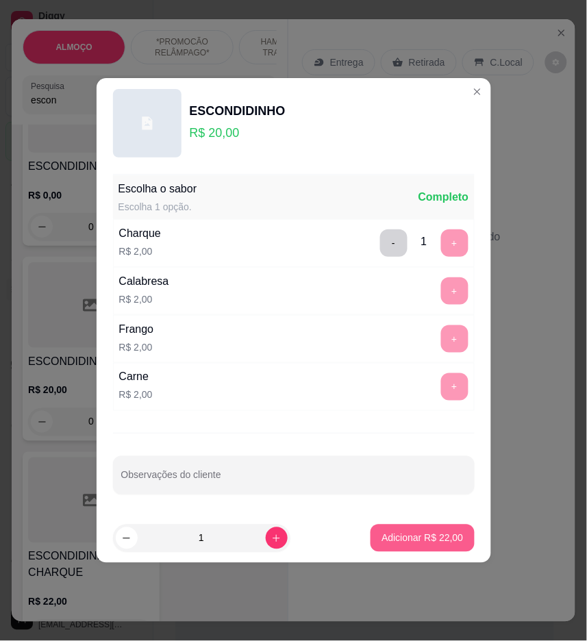
click at [422, 538] on p "Adicionar R$ 22,00" at bounding box center [422, 538] width 82 height 14
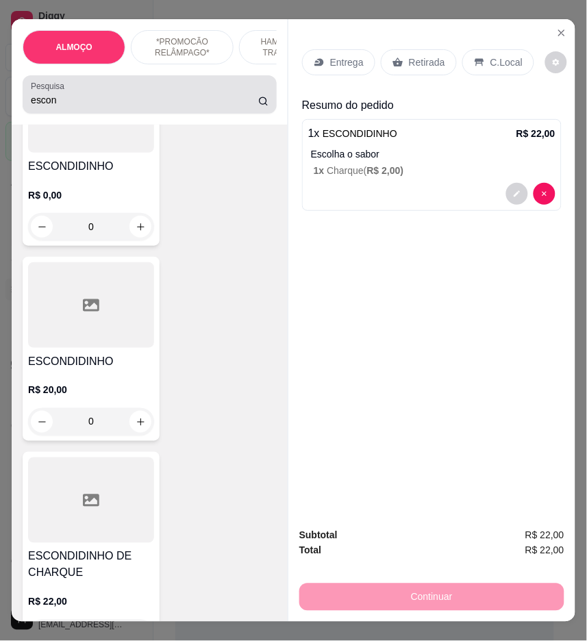
click at [205, 104] on input "escon" at bounding box center [144, 100] width 227 height 14
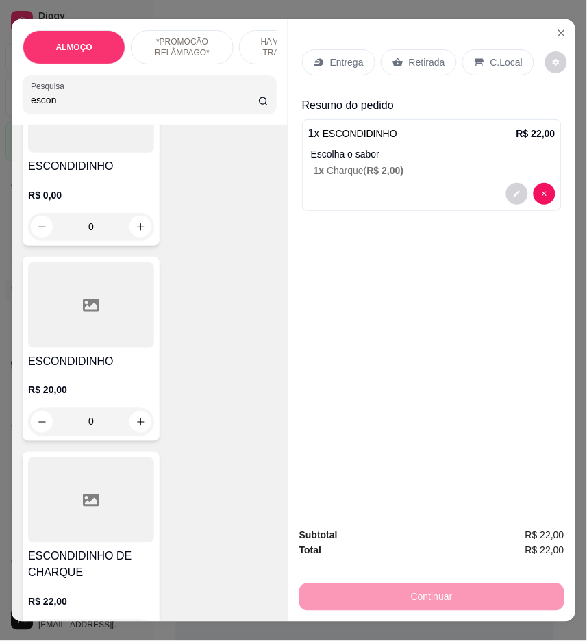
click at [204, 104] on input "escon" at bounding box center [144, 100] width 227 height 14
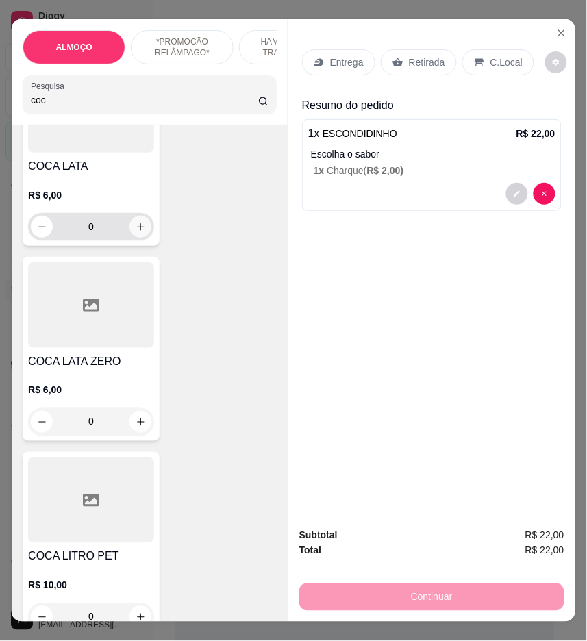
type input "coc"
click at [132, 225] on button "increase-product-quantity" at bounding box center [140, 226] width 21 height 21
type input "1"
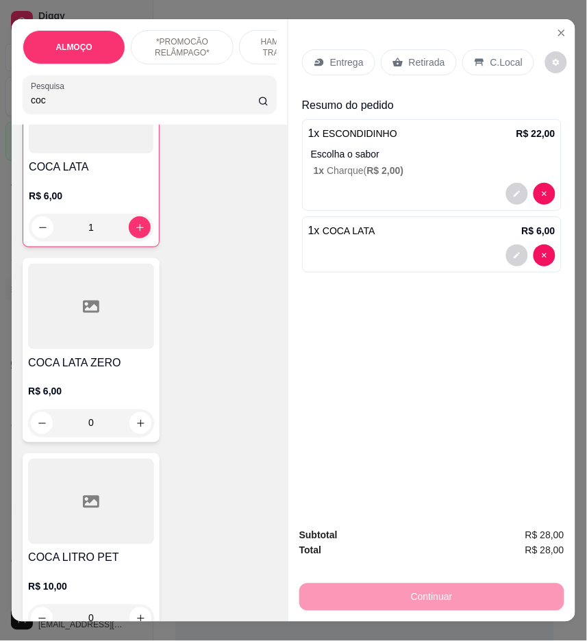
scroll to position [153, 0]
click at [501, 59] on p "C.Local" at bounding box center [506, 62] width 32 height 14
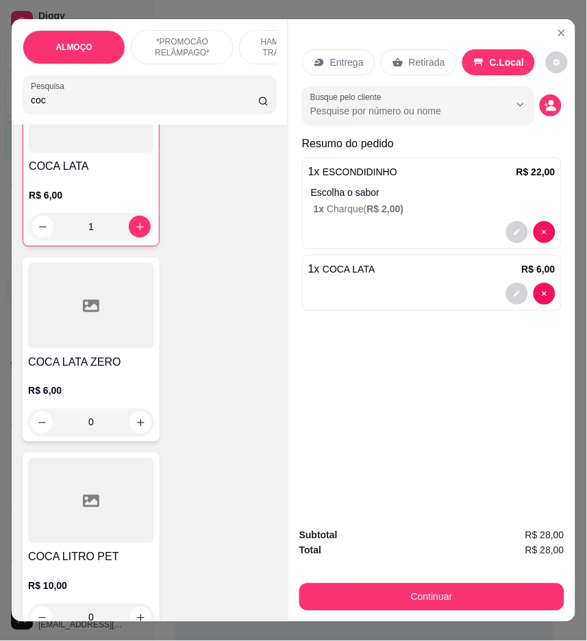
click at [429, 56] on p "Retirada" at bounding box center [427, 62] width 36 height 14
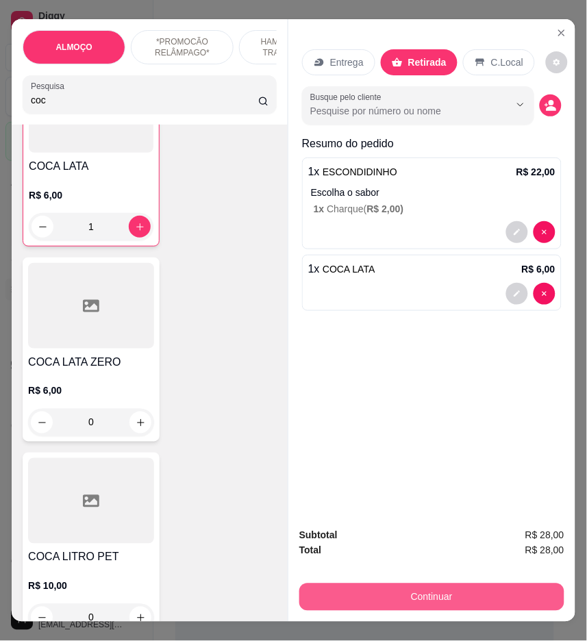
click at [481, 594] on button "Continuar" at bounding box center [431, 597] width 265 height 27
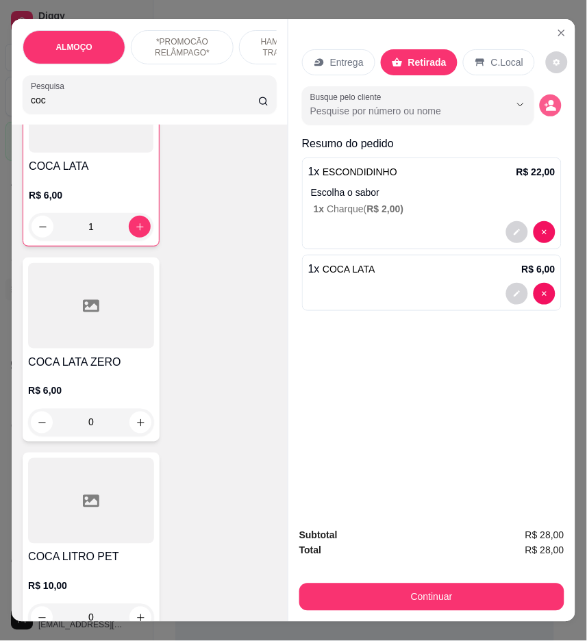
click at [544, 99] on icon "decrease-product-quantity" at bounding box center [550, 105] width 12 height 12
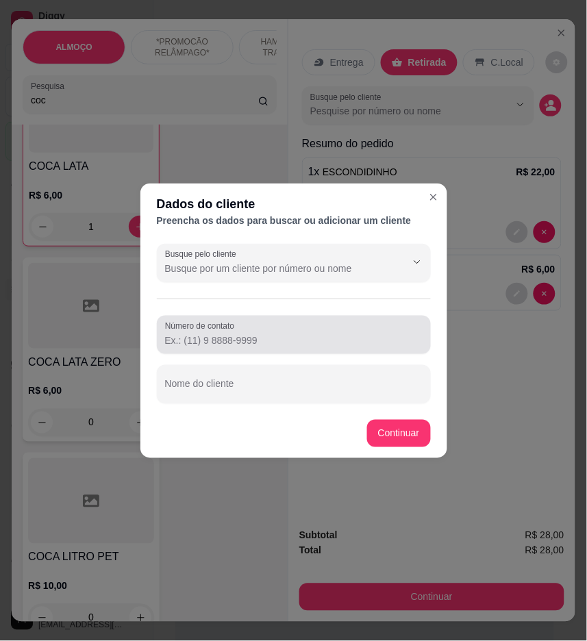
click at [275, 344] on input "Número de contato" at bounding box center [294, 341] width 258 height 14
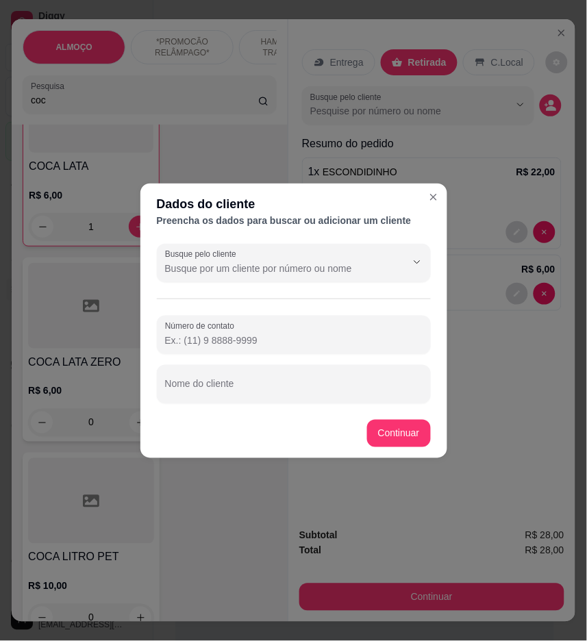
click at [277, 380] on div at bounding box center [294, 384] width 258 height 27
type input "RAISSA"
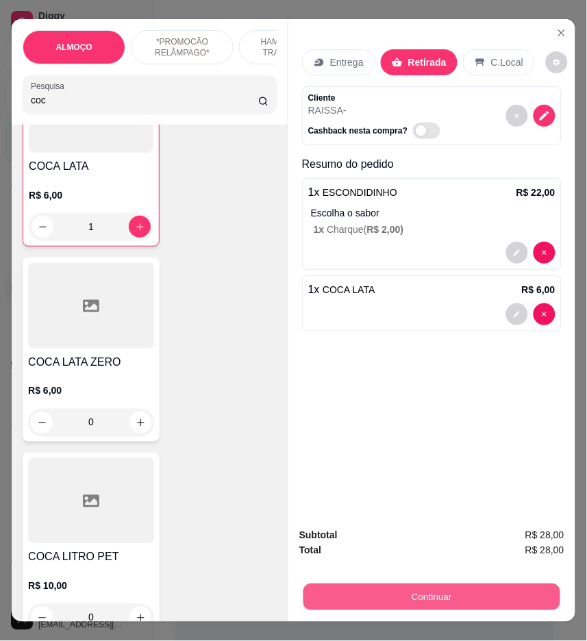
click at [439, 593] on button "Continuar" at bounding box center [431, 597] width 257 height 27
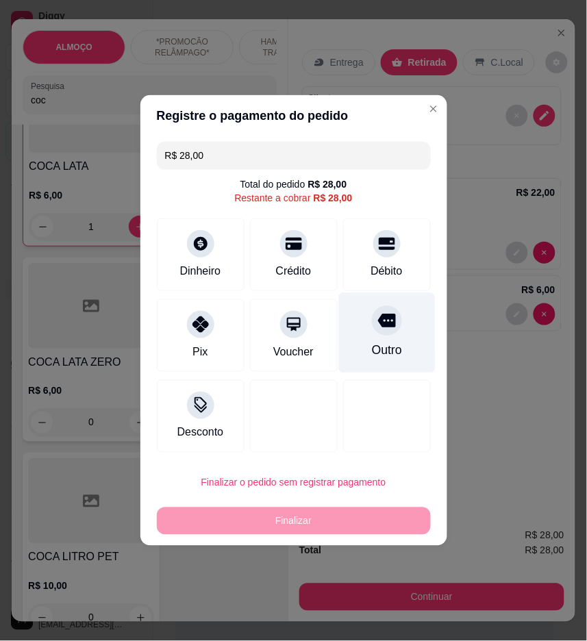
click at [373, 340] on div "Outro" at bounding box center [386, 333] width 97 height 80
type input "R$ 0,00"
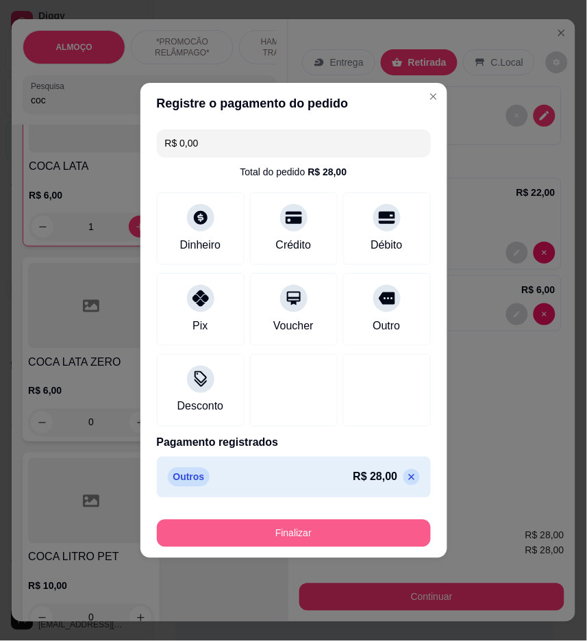
click at [360, 534] on button "Finalizar" at bounding box center [294, 533] width 274 height 27
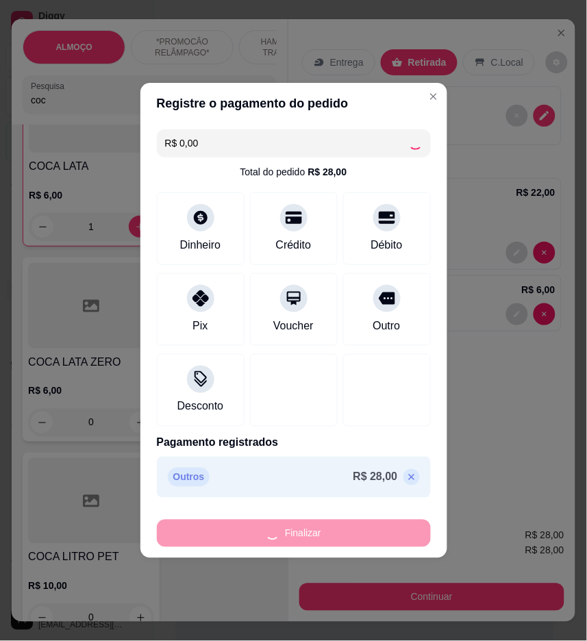
type input "0"
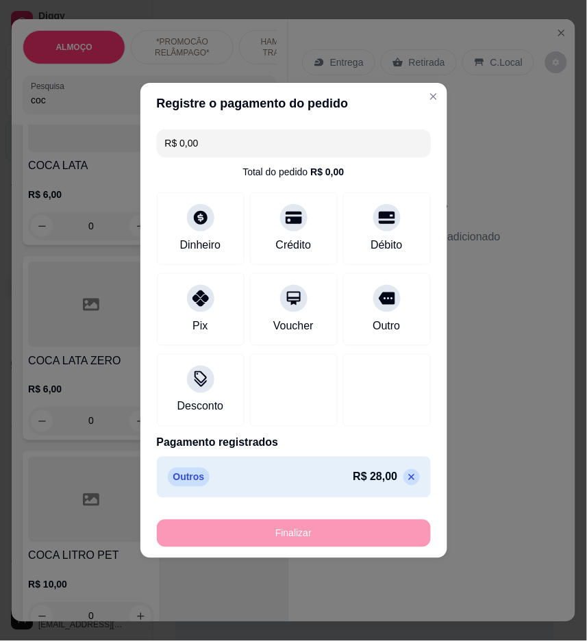
type input "-R$ 28,00"
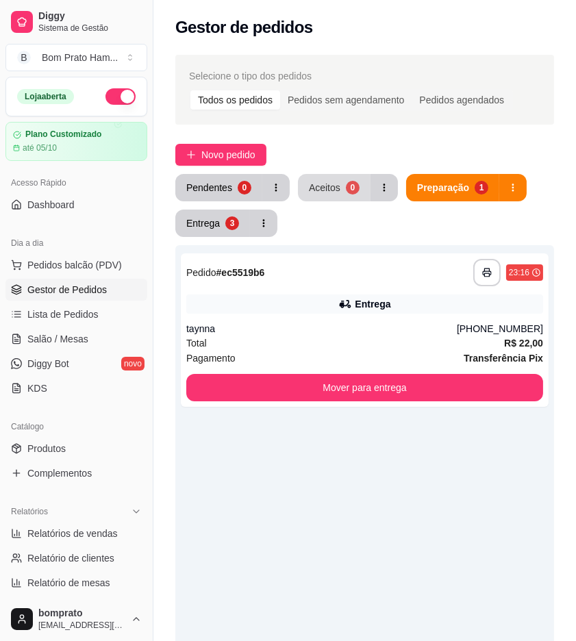
click at [342, 171] on div "**********" at bounding box center [364, 475] width 423 height 856
click at [342, 174] on button "Aceitos 0" at bounding box center [334, 187] width 73 height 27
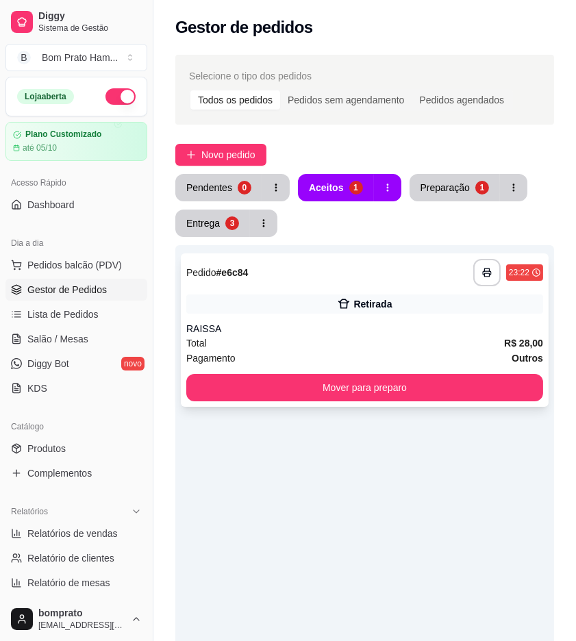
click at [379, 310] on div "Retirada" at bounding box center [372, 304] width 38 height 14
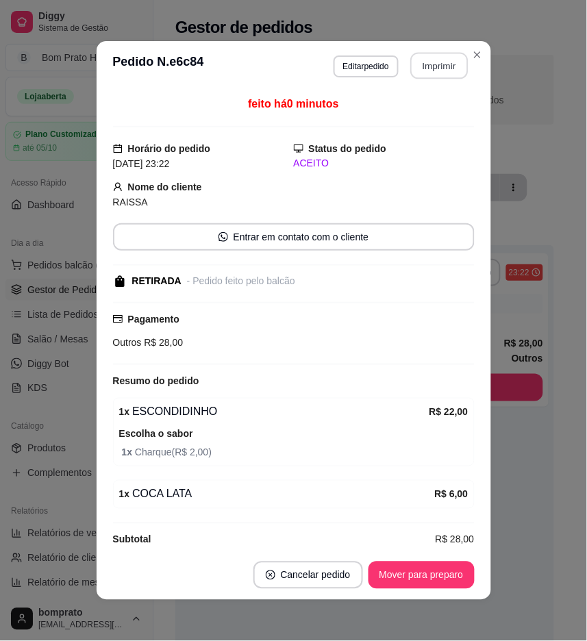
click at [427, 64] on button "Imprimir" at bounding box center [439, 66] width 58 height 27
click at [318, 562] on button "Cancelar pedido" at bounding box center [308, 575] width 110 height 27
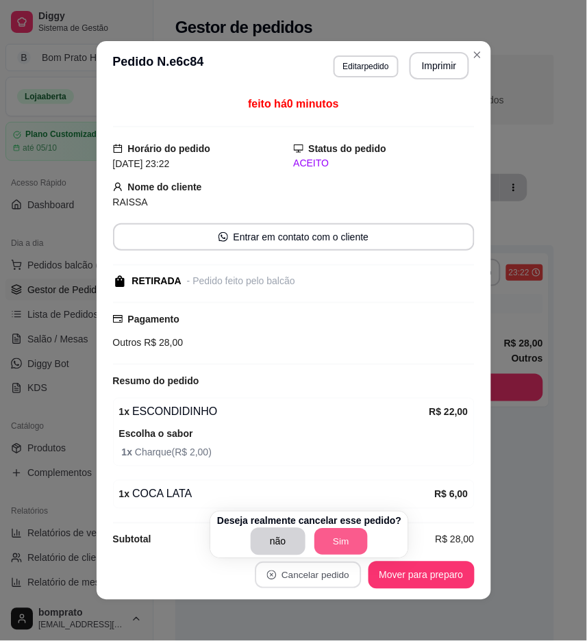
click at [352, 539] on button "Sim" at bounding box center [340, 542] width 53 height 27
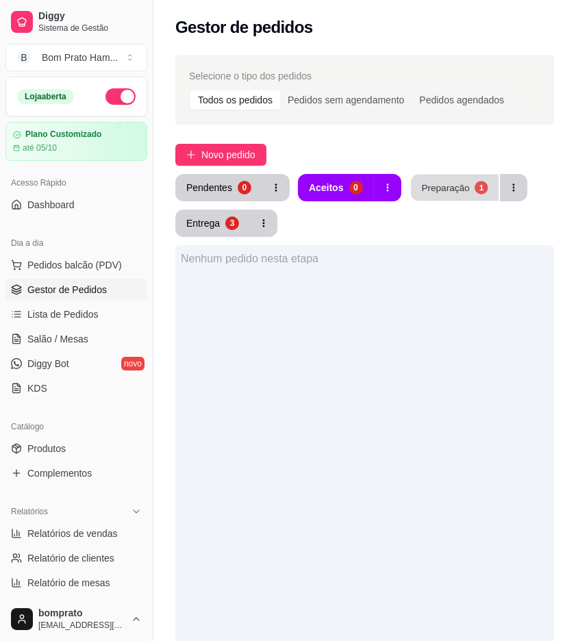
click at [475, 189] on div "1" at bounding box center [481, 187] width 13 height 13
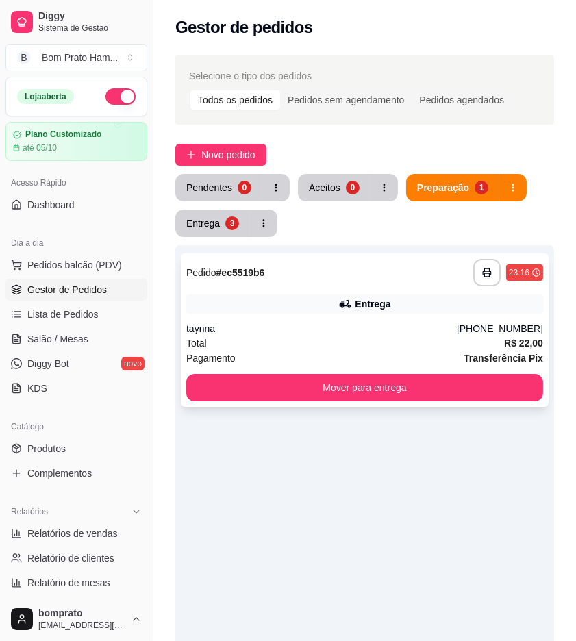
click at [371, 322] on div "taynna" at bounding box center [321, 329] width 271 height 14
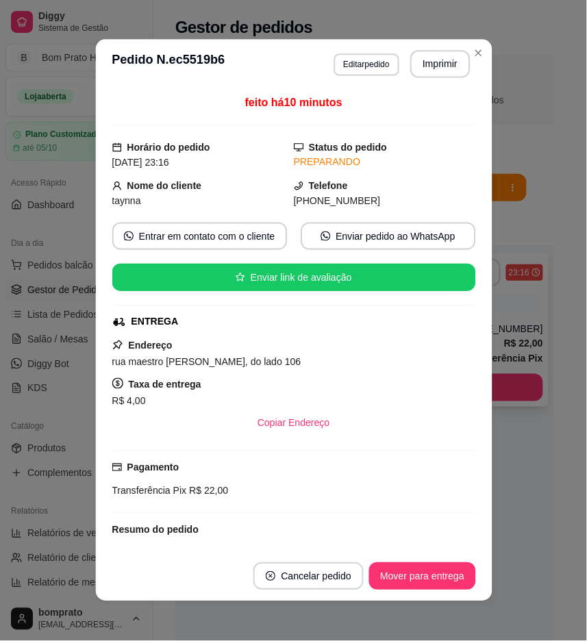
scroll to position [123, 0]
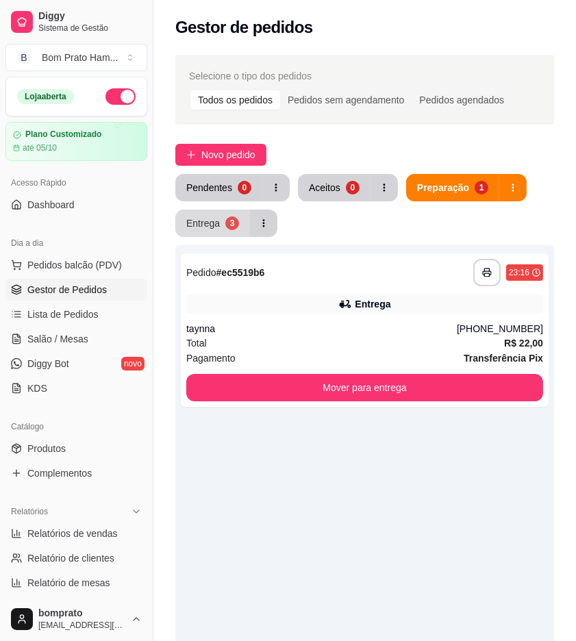
click at [234, 227] on div "3" at bounding box center [232, 223] width 14 height 14
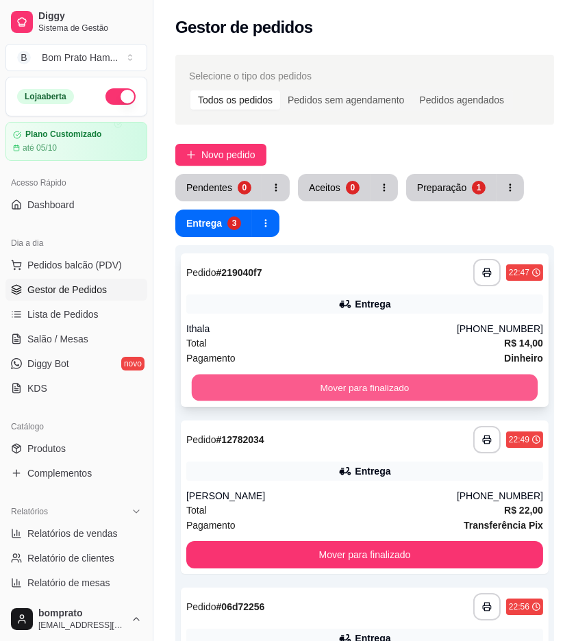
click at [337, 375] on button "Mover para finalizado" at bounding box center [365, 388] width 346 height 27
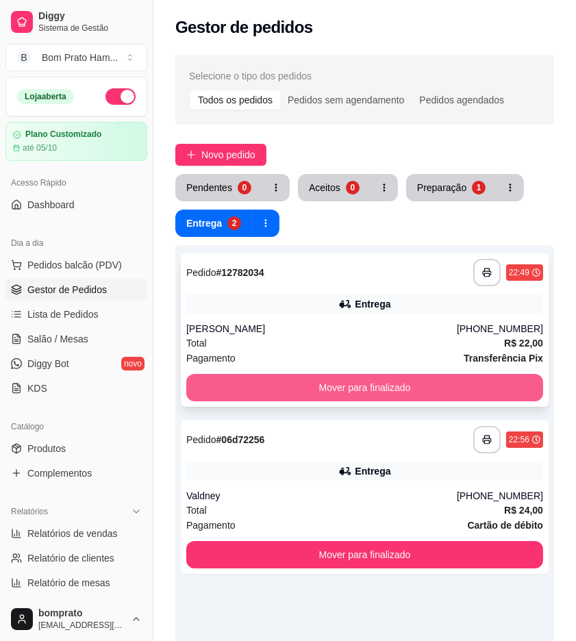
click at [343, 375] on button "Mover para finalizado" at bounding box center [364, 387] width 357 height 27
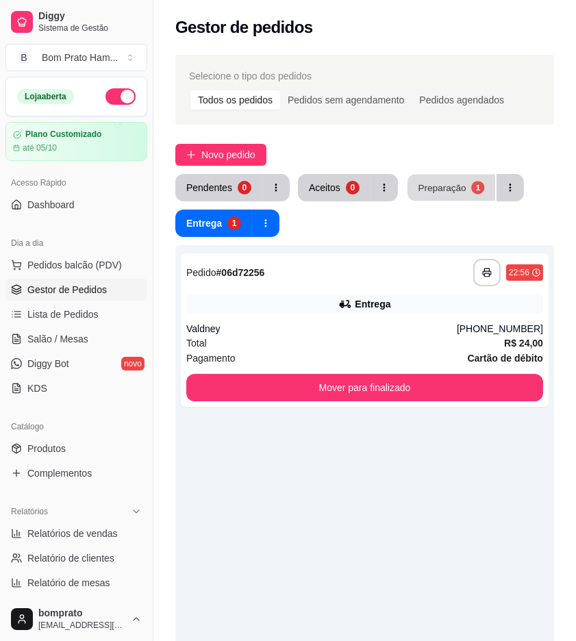
click at [420, 189] on div "Preparação" at bounding box center [442, 187] width 48 height 13
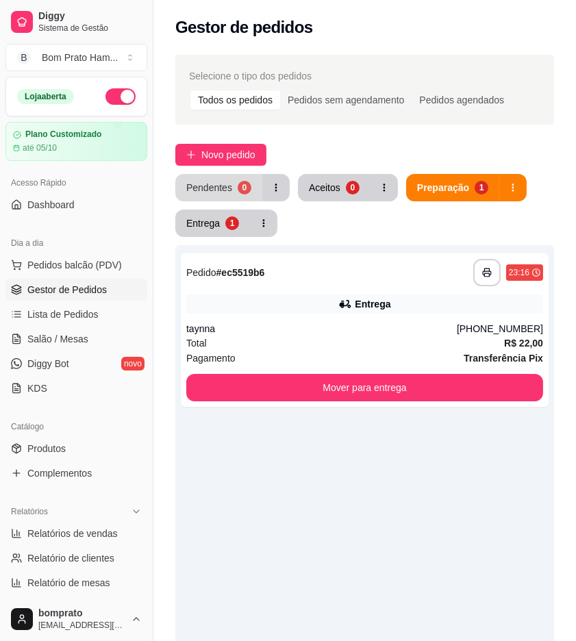
click at [238, 189] on div "0" at bounding box center [245, 188] width 14 height 14
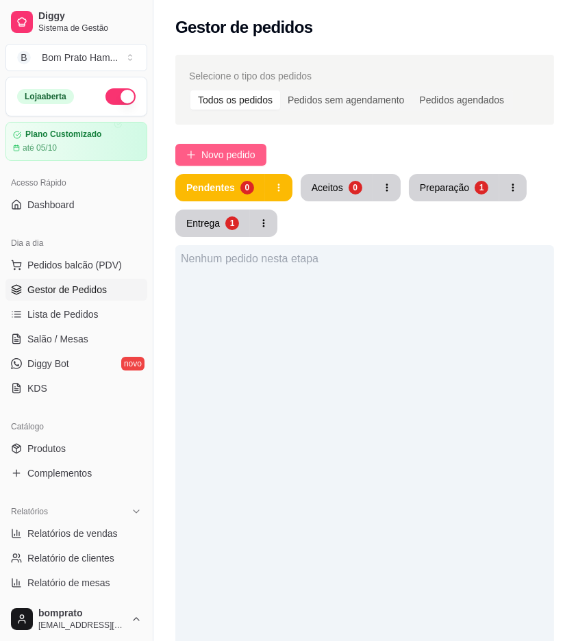
click at [234, 145] on div "Selecione o tipo dos pedidos Todos os pedidos Pedidos sem agendamento Pedidos a…" at bounding box center [364, 475] width 423 height 856
click at [233, 147] on span "Novo pedido" at bounding box center [228, 154] width 54 height 15
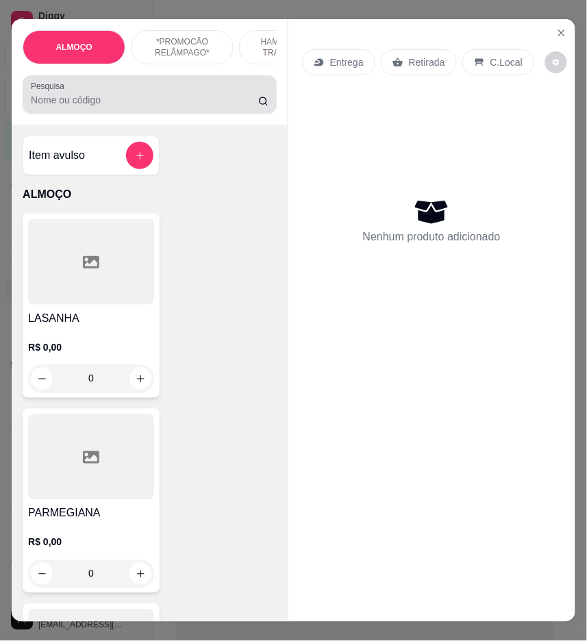
click at [219, 104] on input "Pesquisa" at bounding box center [144, 100] width 227 height 14
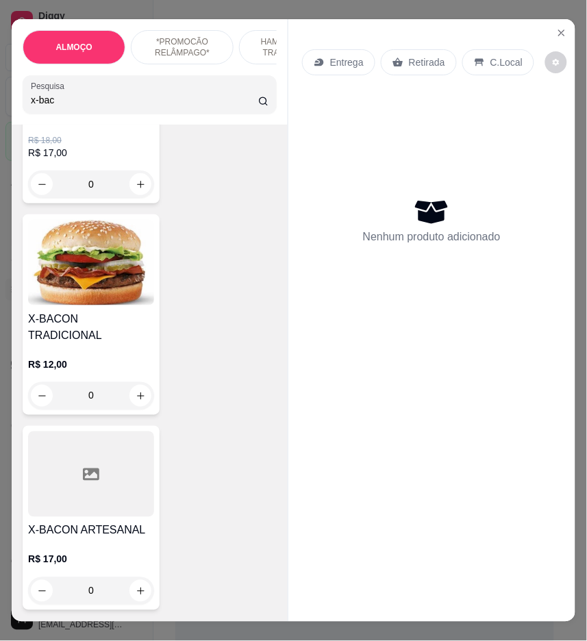
scroll to position [228, 0]
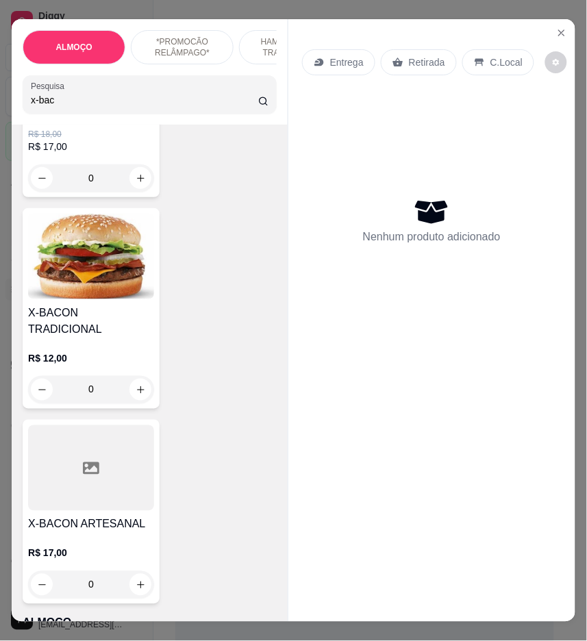
type input "x-bac"
click at [138, 377] on div "0" at bounding box center [91, 389] width 126 height 27
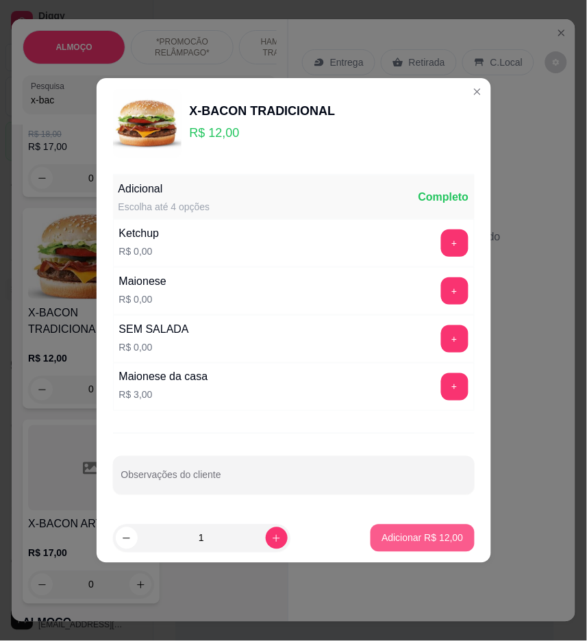
click at [430, 538] on p "Adicionar R$ 12,00" at bounding box center [422, 538] width 82 height 14
type input "1"
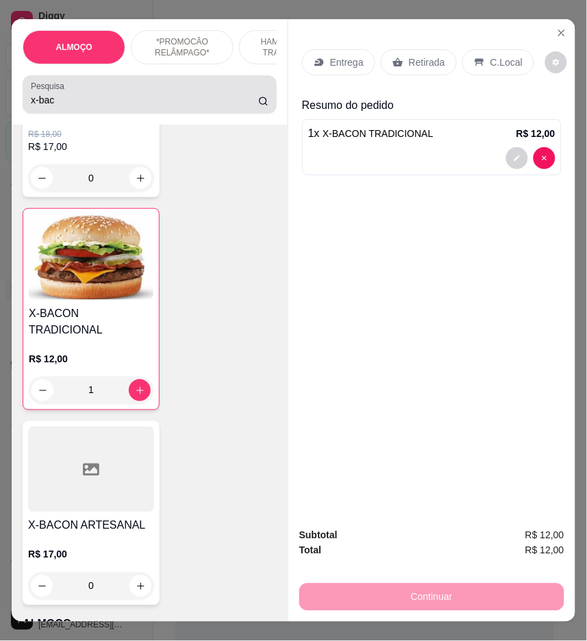
click at [55, 105] on input "x-bac" at bounding box center [144, 100] width 227 height 14
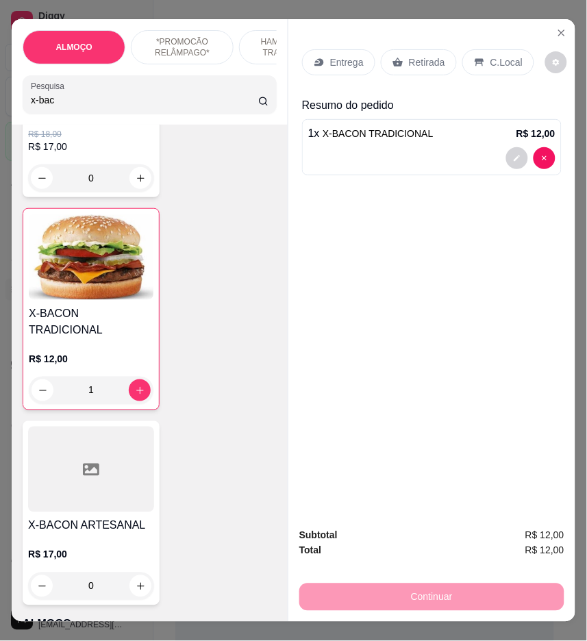
click at [55, 105] on input "x-bac" at bounding box center [144, 100] width 227 height 14
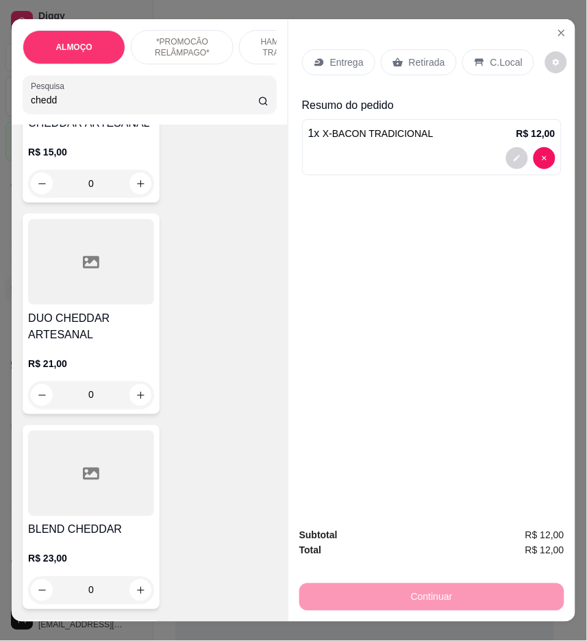
scroll to position [0, 0]
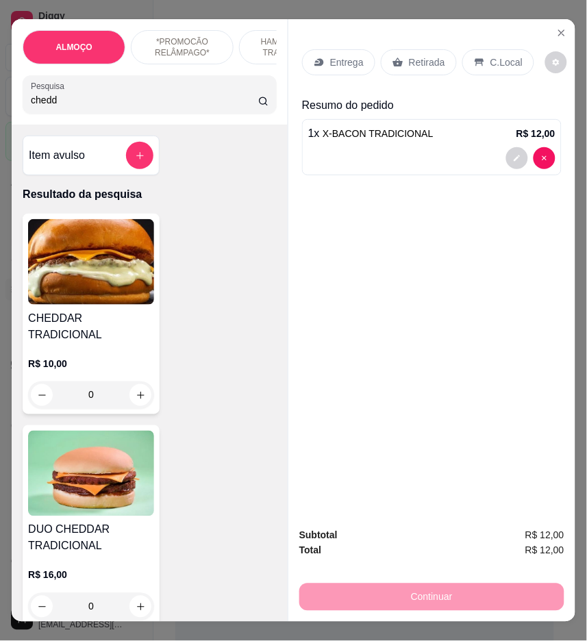
type input "chedd"
click at [125, 381] on div "0" at bounding box center [91, 394] width 126 height 27
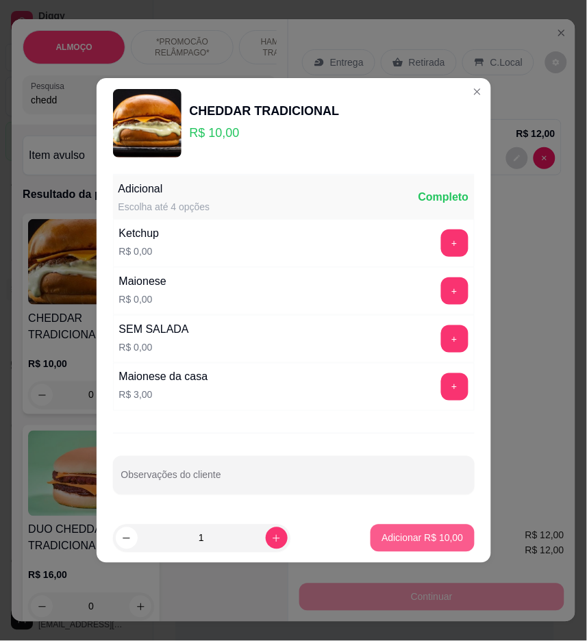
click at [441, 532] on p "Adicionar R$ 10,00" at bounding box center [422, 538] width 82 height 14
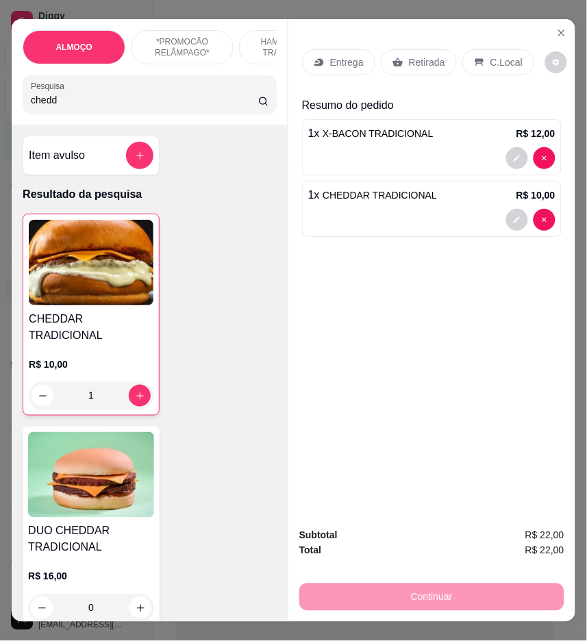
type input "1"
click at [345, 59] on p "Entrega" at bounding box center [347, 62] width 34 height 14
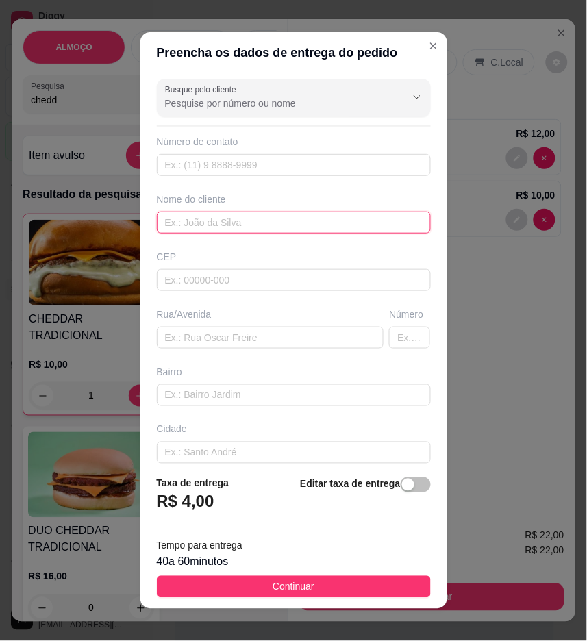
paste input "Janne"
type input "Janne"
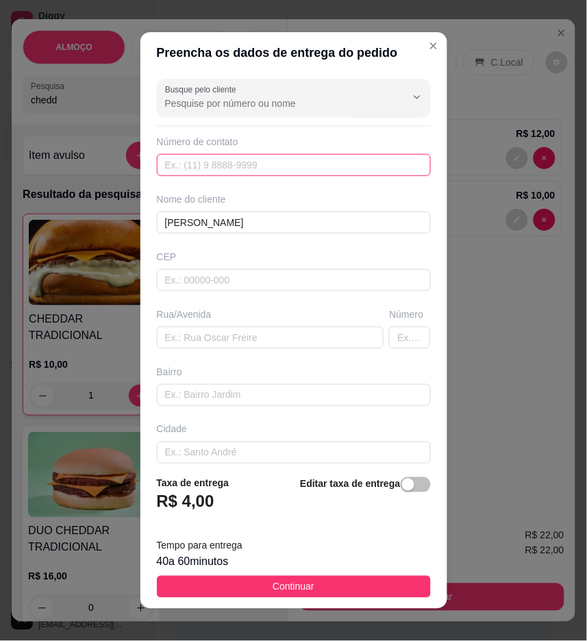
paste input "(87) 9196-6062"
type input "(87) 9196-6062"
drag, startPoint x: 399, startPoint y: 486, endPoint x: 393, endPoint y: 508, distance: 22.6
click at [401, 486] on span "button" at bounding box center [416, 484] width 30 height 15
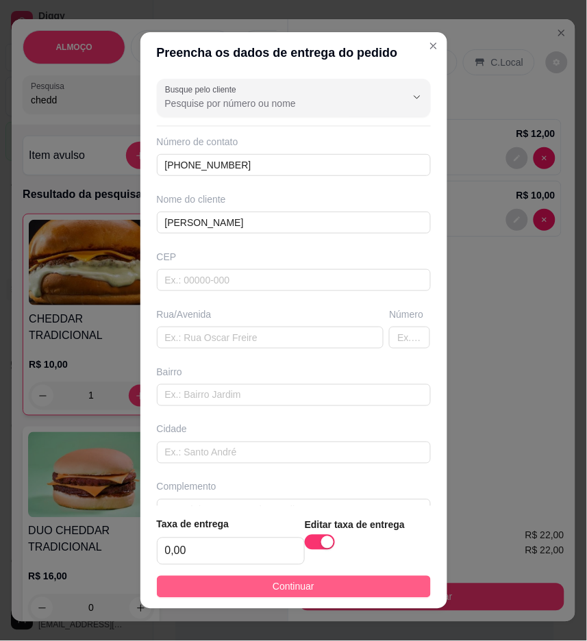
click at [390, 586] on button "Continuar" at bounding box center [294, 587] width 274 height 22
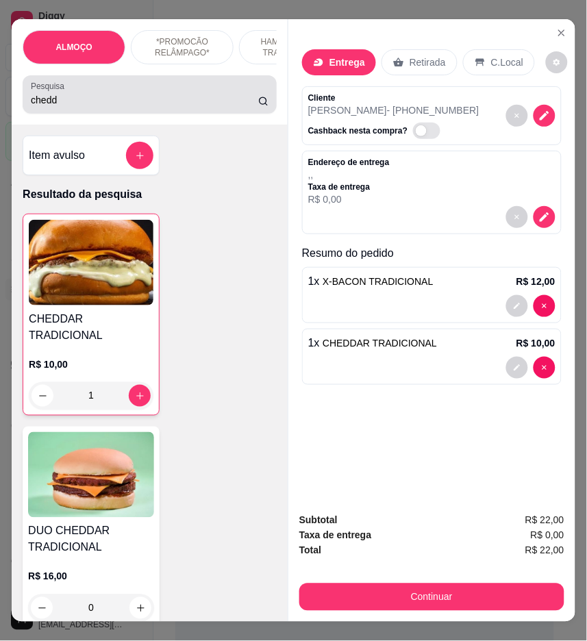
click at [112, 107] on input "chedd" at bounding box center [144, 100] width 227 height 14
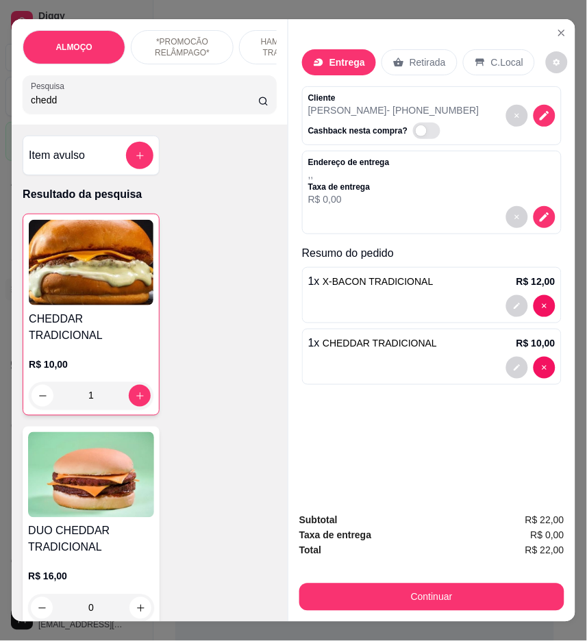
click at [111, 107] on input "chedd" at bounding box center [144, 100] width 227 height 14
type input "h"
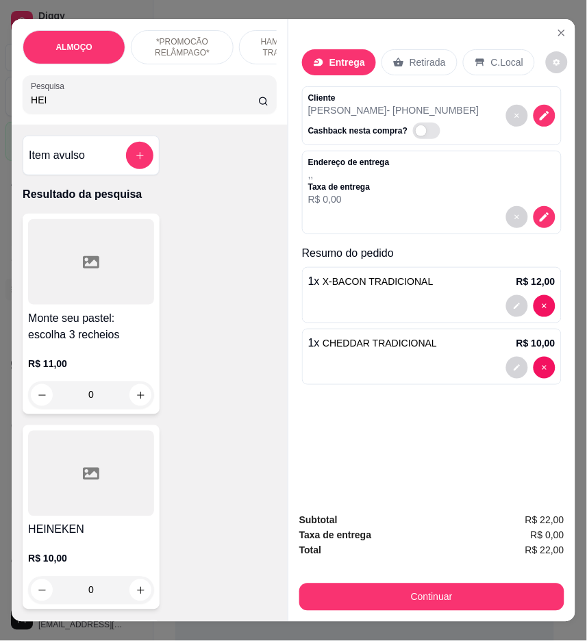
type input "HEI"
click at [136, 596] on icon "increase-product-quantity" at bounding box center [141, 591] width 10 height 10
type input "1"
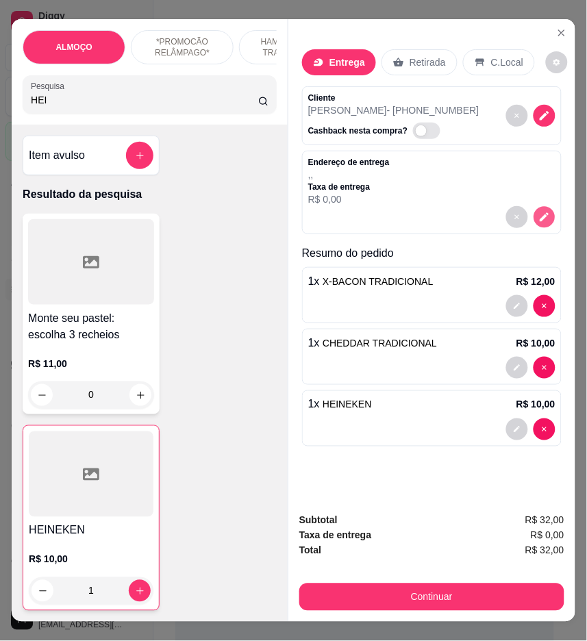
click at [538, 216] on icon "decrease-product-quantity" at bounding box center [544, 217] width 12 height 12
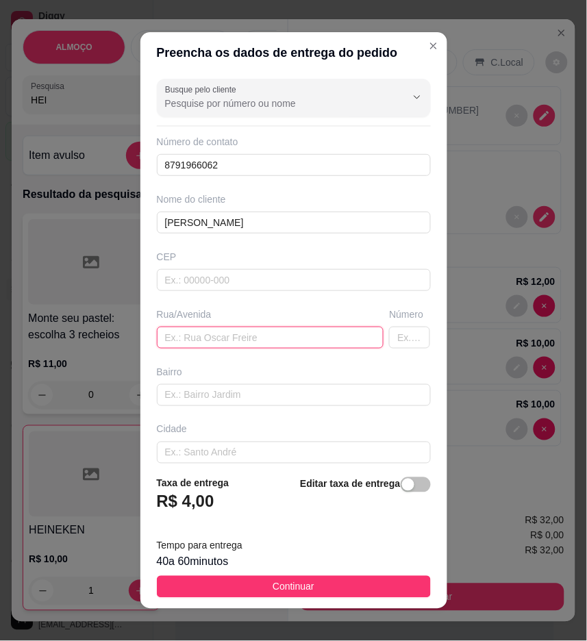
drag, startPoint x: 271, startPoint y: 340, endPoint x: 216, endPoint y: 340, distance: 54.1
paste input "Rua João arruda filho 28"
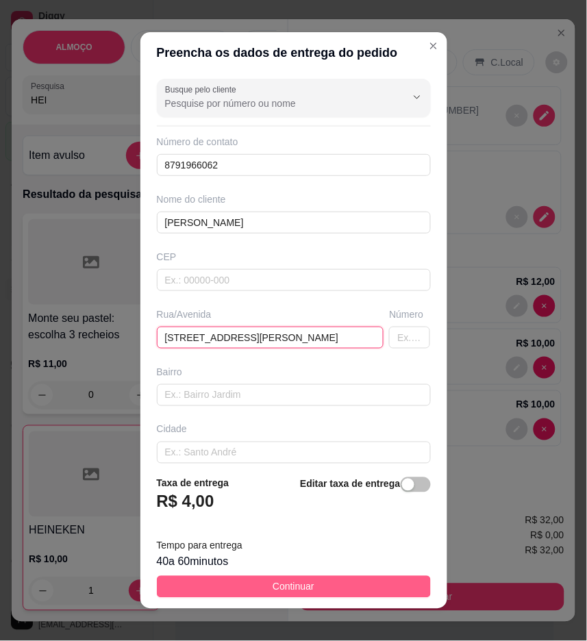
type input "Rua João arruda filho 28"
click at [385, 578] on button "Continuar" at bounding box center [294, 587] width 274 height 22
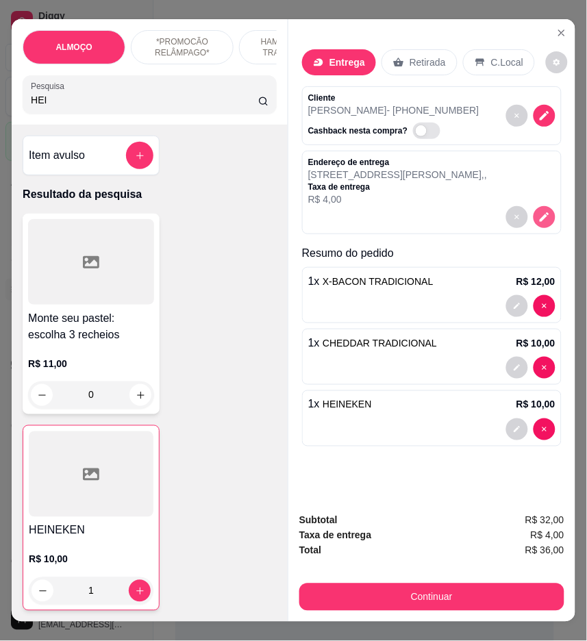
click at [540, 213] on icon "decrease-product-quantity" at bounding box center [545, 217] width 10 height 10
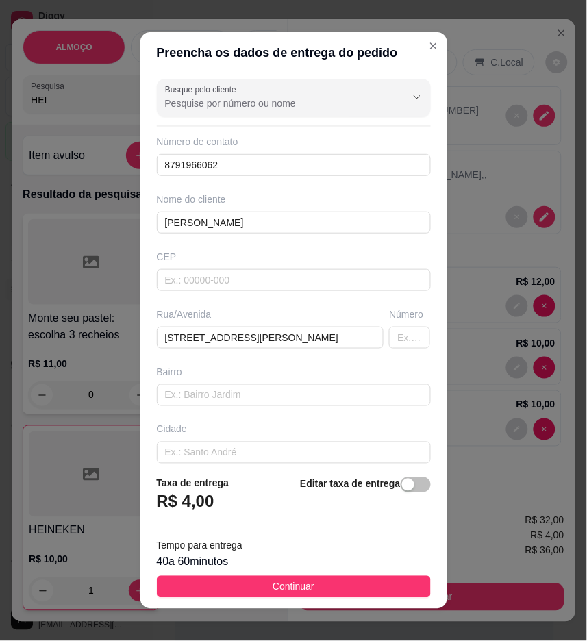
click at [381, 481] on strong "Editar taxa de entrega" at bounding box center [350, 484] width 100 height 11
click at [402, 490] on div "button" at bounding box center [408, 485] width 12 height 12
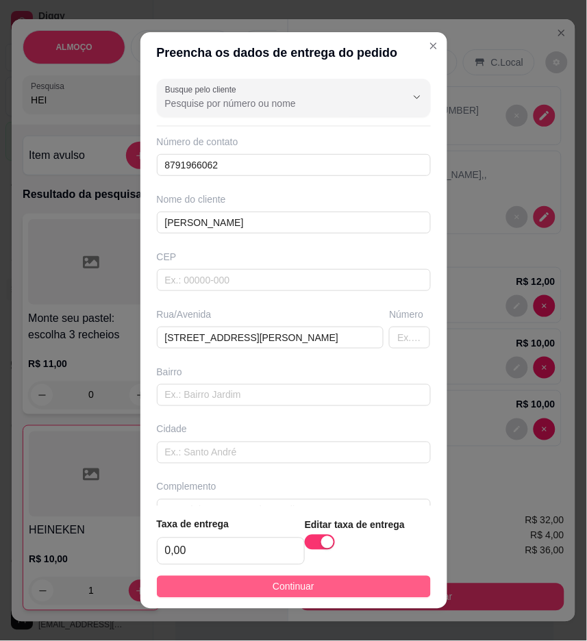
click at [398, 582] on button "Continuar" at bounding box center [294, 587] width 274 height 22
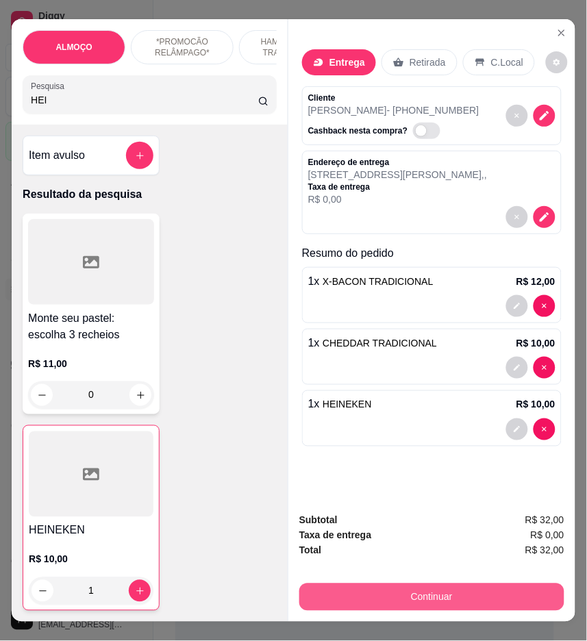
click at [546, 591] on button "Continuar" at bounding box center [431, 597] width 265 height 27
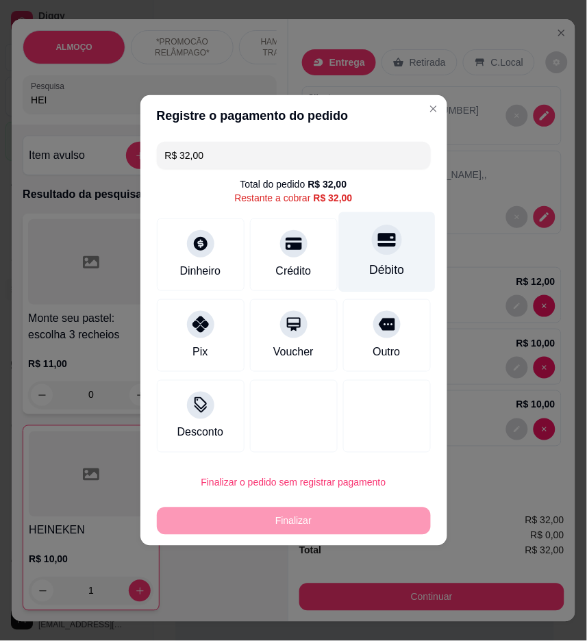
click at [378, 258] on div "Débito" at bounding box center [386, 252] width 97 height 80
type input "R$ 0,00"
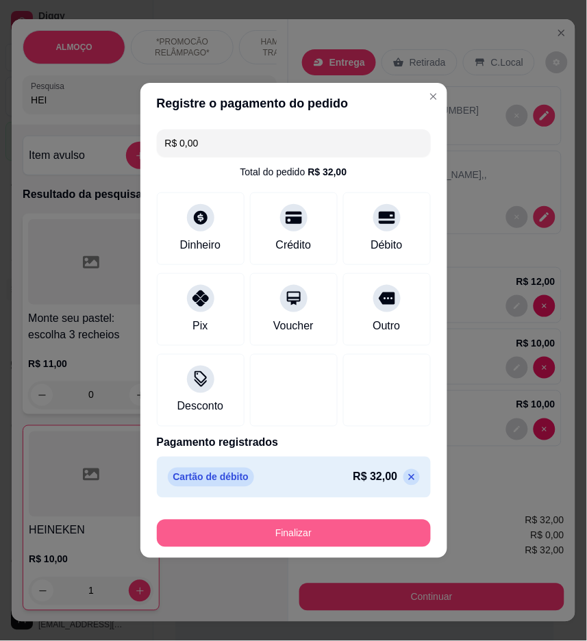
click at [380, 531] on button "Finalizar" at bounding box center [294, 533] width 274 height 27
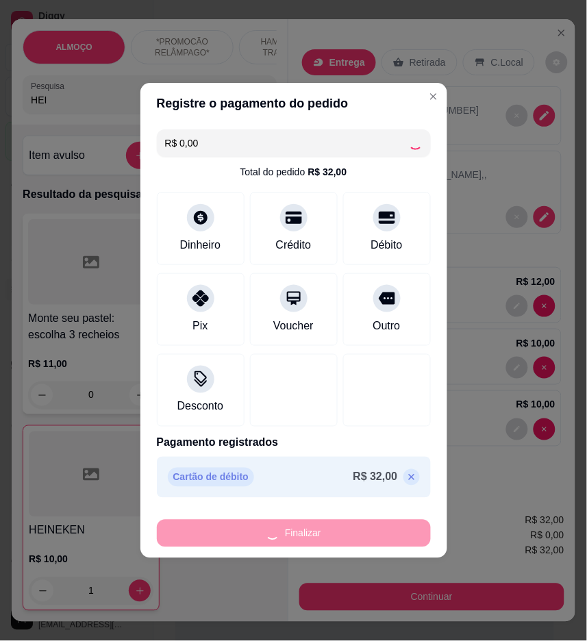
type input "0"
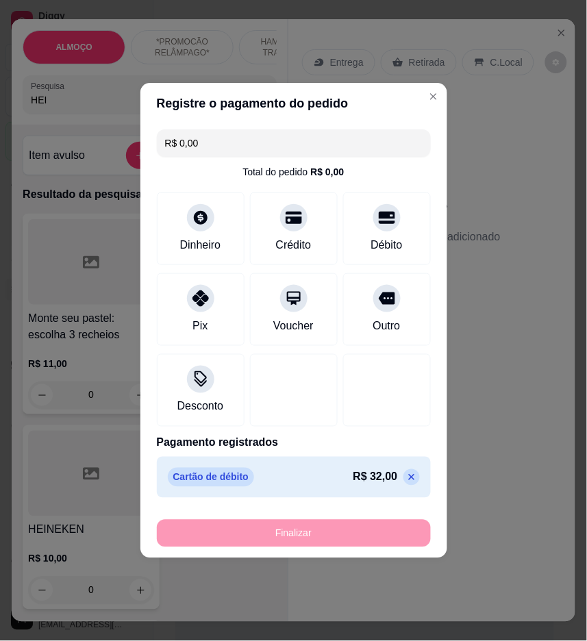
type input "-R$ 32,00"
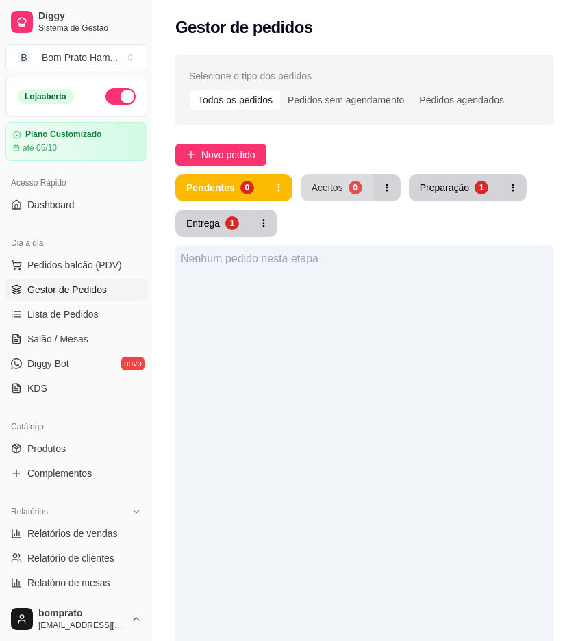
click at [366, 226] on div "Pendentes 0 Aceitos 0 Preparação 1 Entrega 1" at bounding box center [364, 205] width 379 height 63
drag, startPoint x: 394, startPoint y: 276, endPoint x: 429, endPoint y: 401, distance: 130.1
click at [429, 377] on div "Nenhum pedido nesta etapa" at bounding box center [364, 565] width 379 height 641
click at [331, 190] on div "Aceitos" at bounding box center [328, 188] width 32 height 14
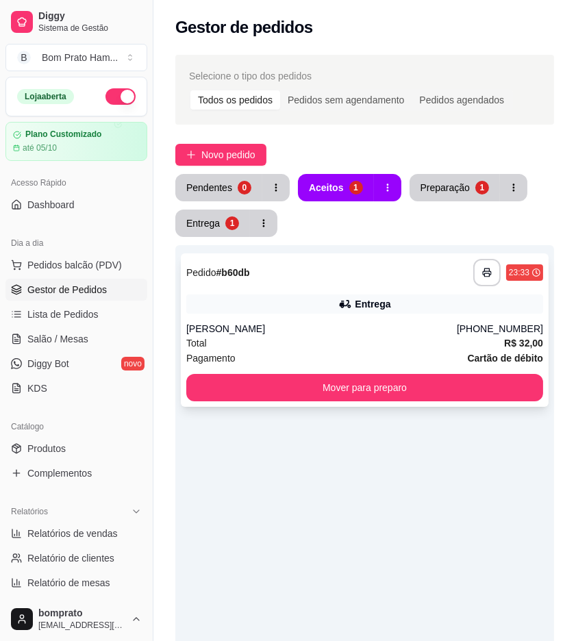
click at [342, 288] on div "**********" at bounding box center [365, 329] width 368 height 153
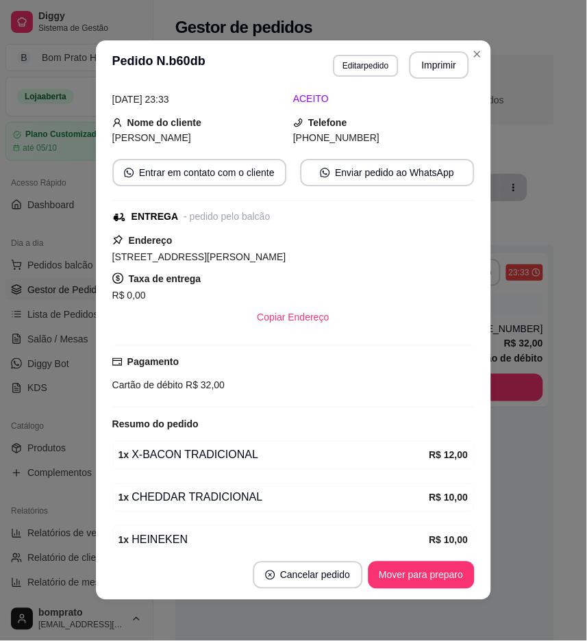
scroll to position [127, 0]
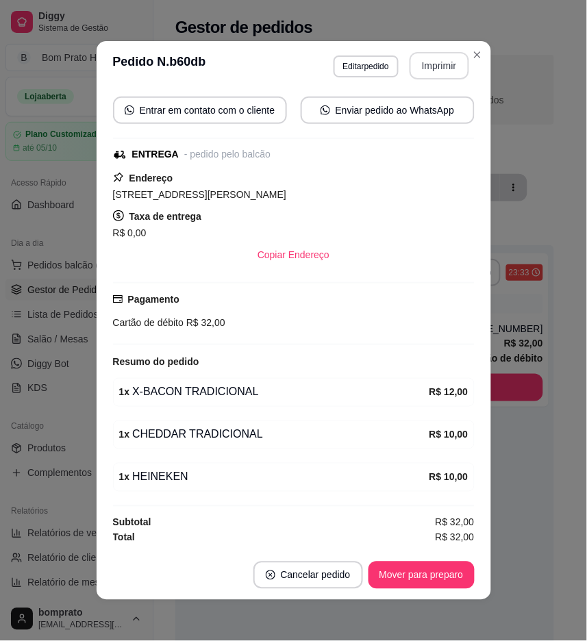
click at [446, 60] on button "Imprimir" at bounding box center [440, 65] width 60 height 27
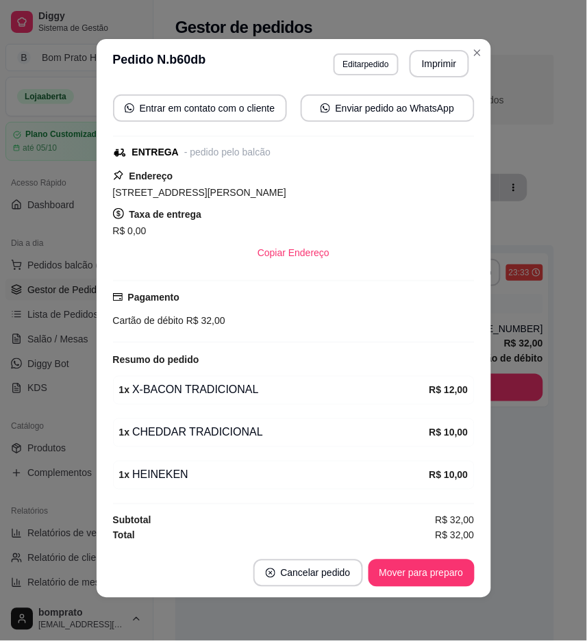
scroll to position [3, 0]
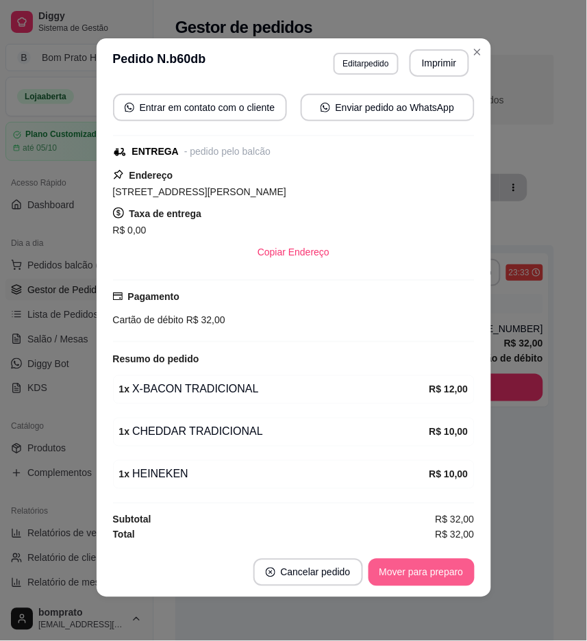
click at [437, 577] on button "Mover para preparo" at bounding box center [421, 572] width 106 height 27
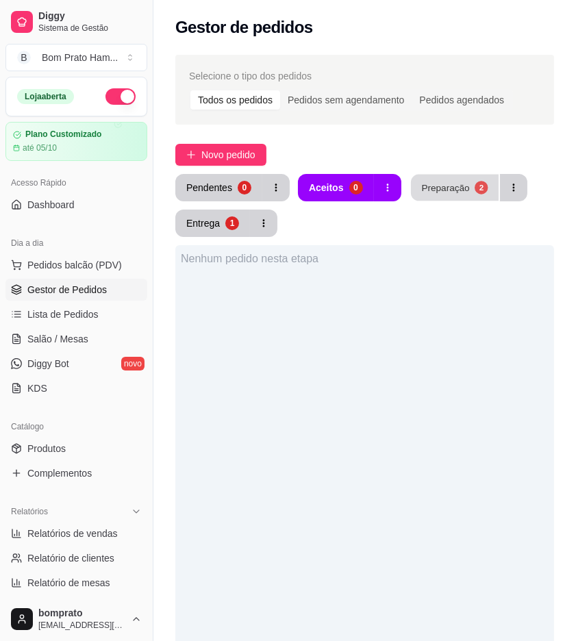
click at [451, 185] on div "Preparação" at bounding box center [445, 187] width 48 height 13
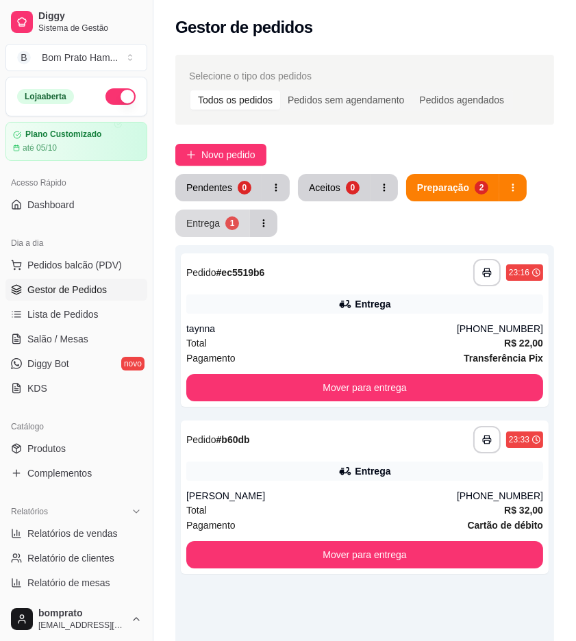
click at [244, 219] on button "Entrega 1" at bounding box center [212, 223] width 75 height 27
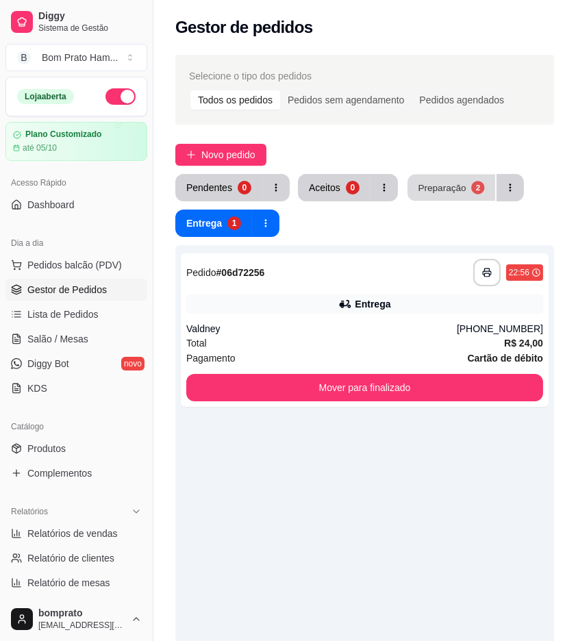
click at [475, 187] on div "2" at bounding box center [477, 187] width 13 height 13
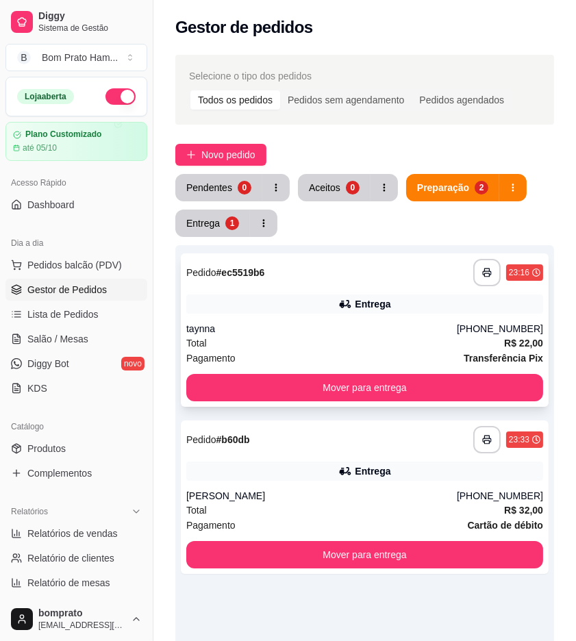
click at [353, 319] on div "**********" at bounding box center [365, 329] width 368 height 153
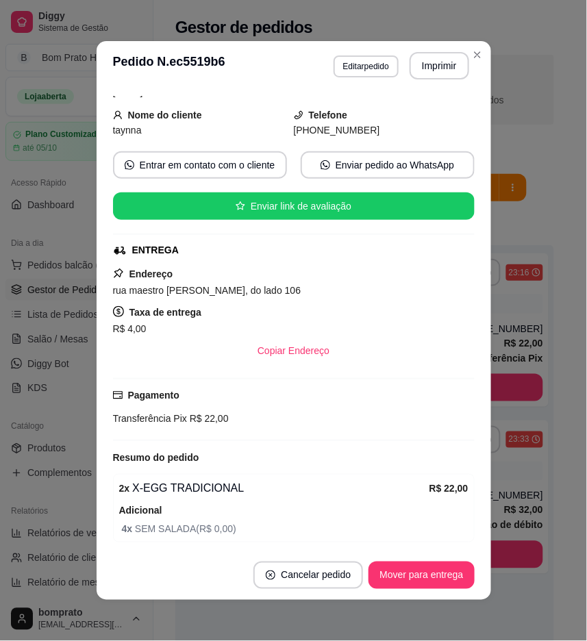
scroll to position [123, 0]
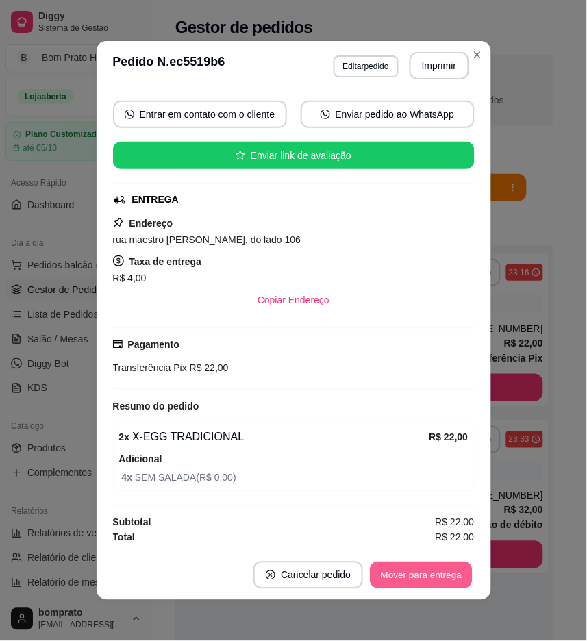
click at [429, 573] on button "Mover para entrega" at bounding box center [422, 575] width 103 height 27
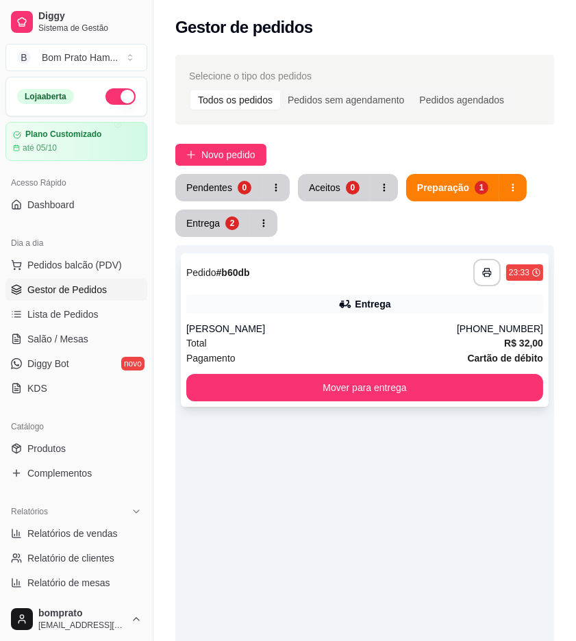
click at [362, 312] on div "Entrega" at bounding box center [364, 304] width 357 height 19
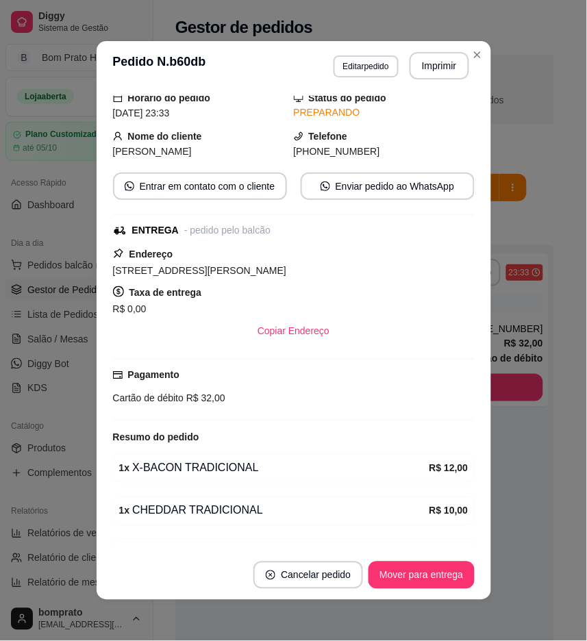
scroll to position [127, 0]
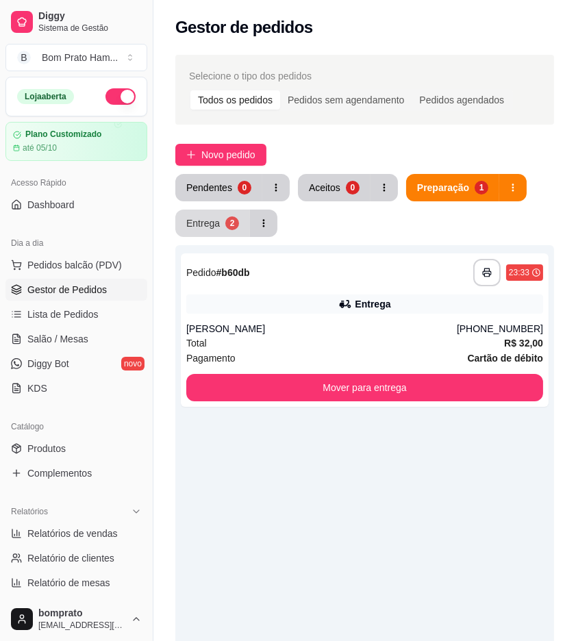
click at [235, 222] on div "2" at bounding box center [232, 223] width 14 height 14
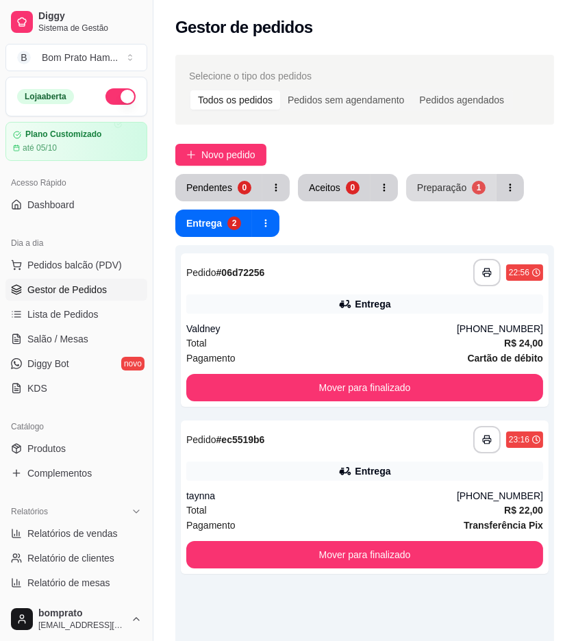
click at [419, 199] on button "Preparação 1" at bounding box center [451, 187] width 90 height 27
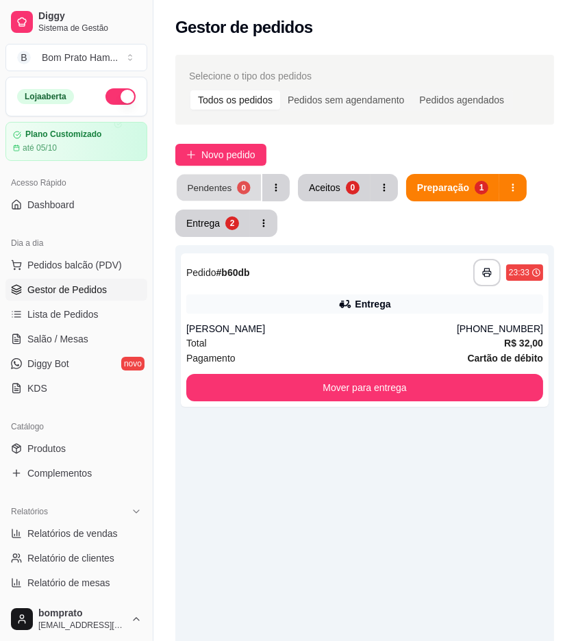
click at [255, 197] on button "Pendentes 0" at bounding box center [219, 188] width 84 height 27
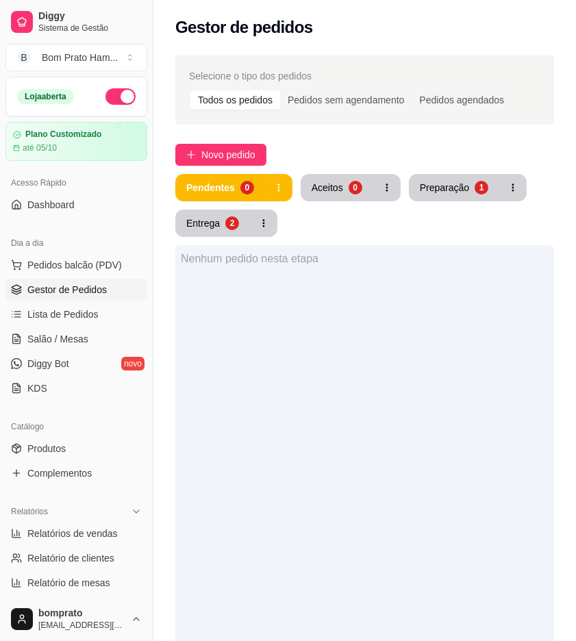
click at [303, 380] on div "Nenhum pedido nesta etapa" at bounding box center [364, 565] width 379 height 641
drag, startPoint x: 303, startPoint y: 380, endPoint x: 297, endPoint y: 388, distance: 10.2
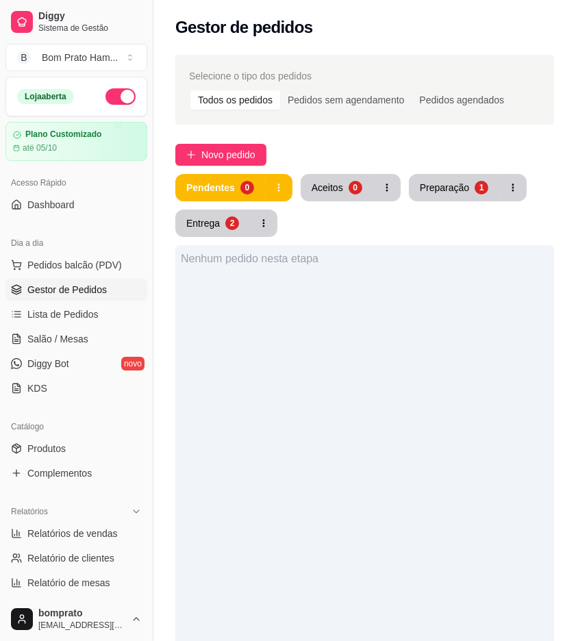
drag, startPoint x: 297, startPoint y: 388, endPoint x: 293, endPoint y: 408, distance: 20.2
click at [293, 408] on div "Nenhum pedido nesta etapa" at bounding box center [364, 565] width 379 height 641
click at [453, 209] on div "Pendentes 0 Aceitos 0 Preparação 1 Entrega 2" at bounding box center [364, 205] width 379 height 63
click at [453, 196] on button "Preparação 1" at bounding box center [454, 187] width 90 height 27
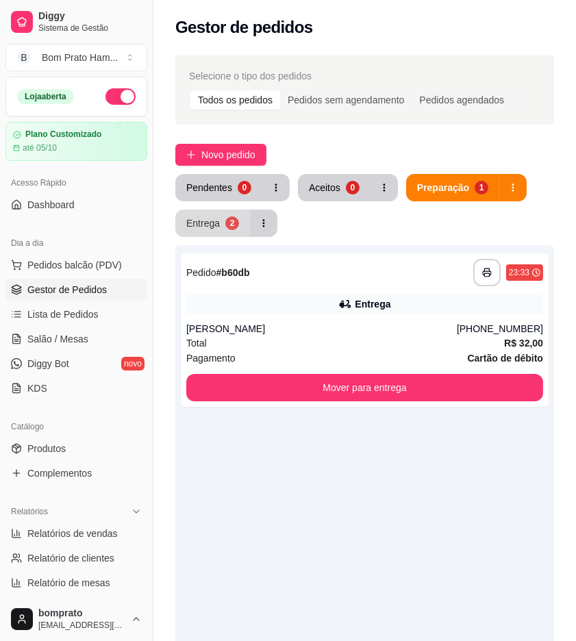
click at [225, 223] on div "2" at bounding box center [232, 223] width 14 height 14
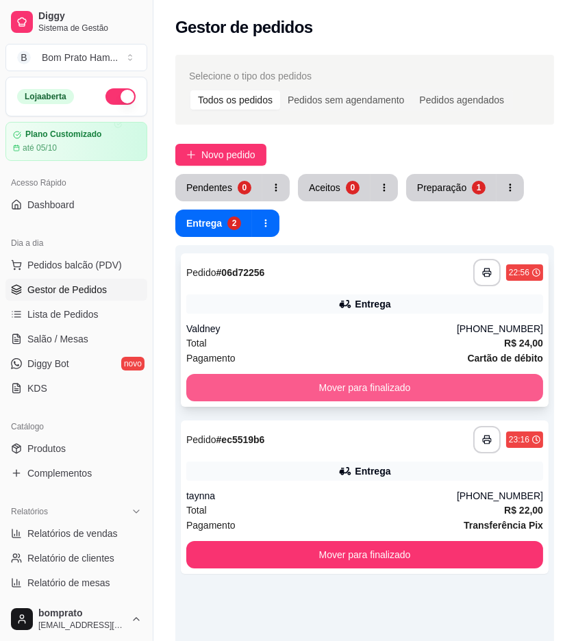
click at [392, 380] on button "Mover para finalizado" at bounding box center [364, 387] width 357 height 27
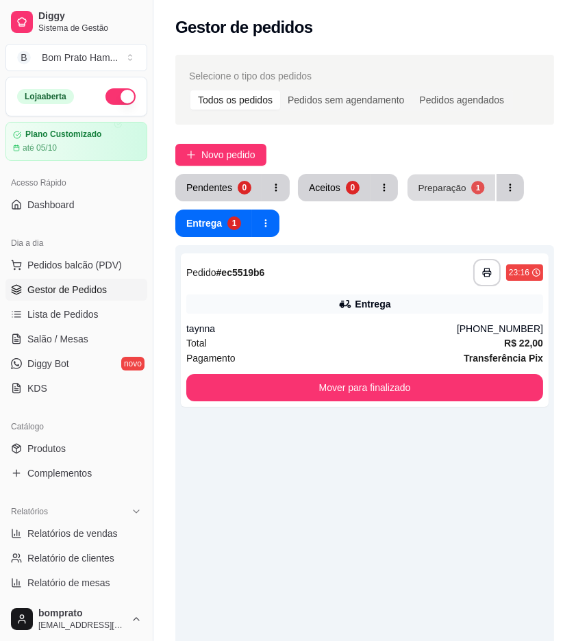
click at [429, 197] on button "Preparação 1" at bounding box center [452, 188] width 88 height 27
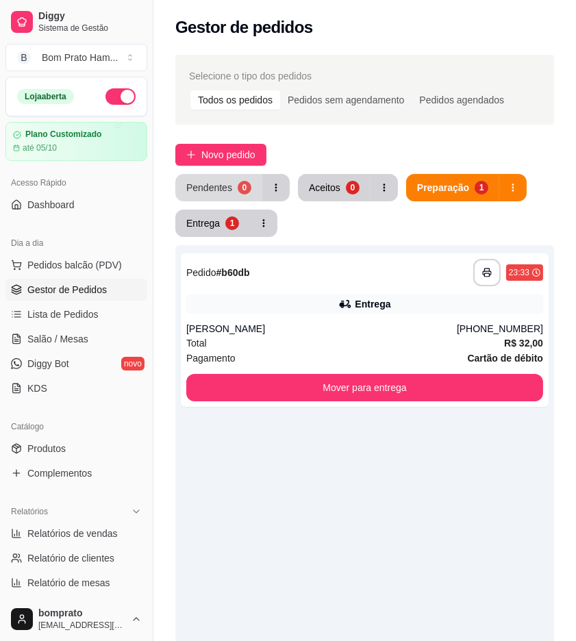
click at [242, 181] on div "0" at bounding box center [245, 188] width 14 height 14
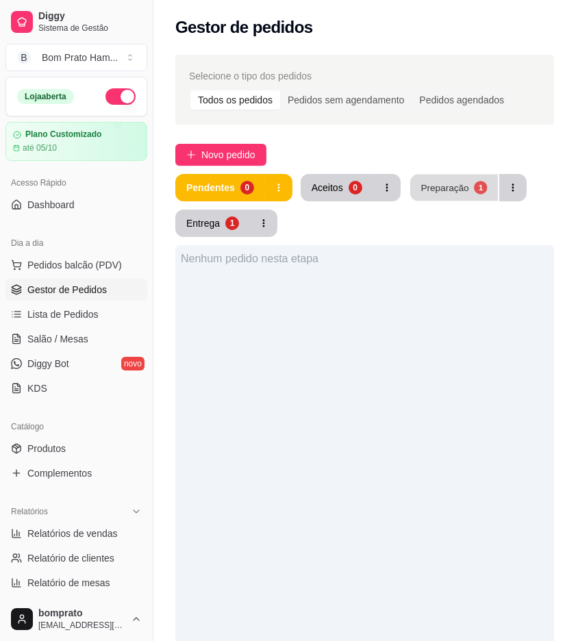
click at [413, 199] on button "Preparação 1" at bounding box center [454, 188] width 88 height 27
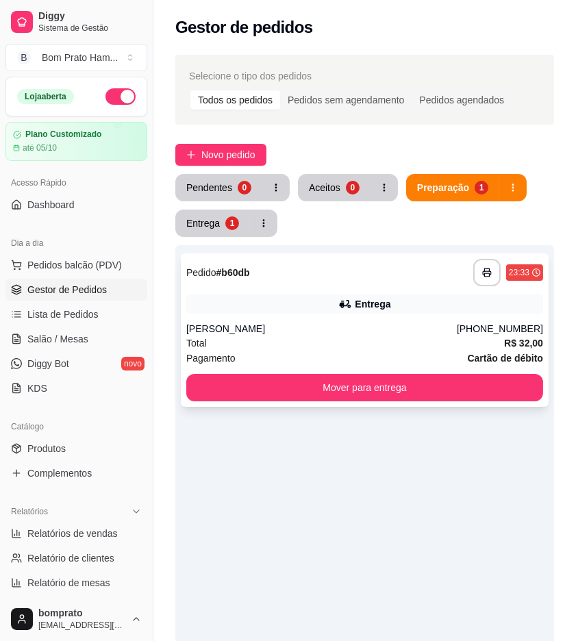
click at [395, 295] on div "Entrega" at bounding box center [364, 304] width 357 height 19
click at [105, 96] on button "button" at bounding box center [120, 96] width 30 height 16
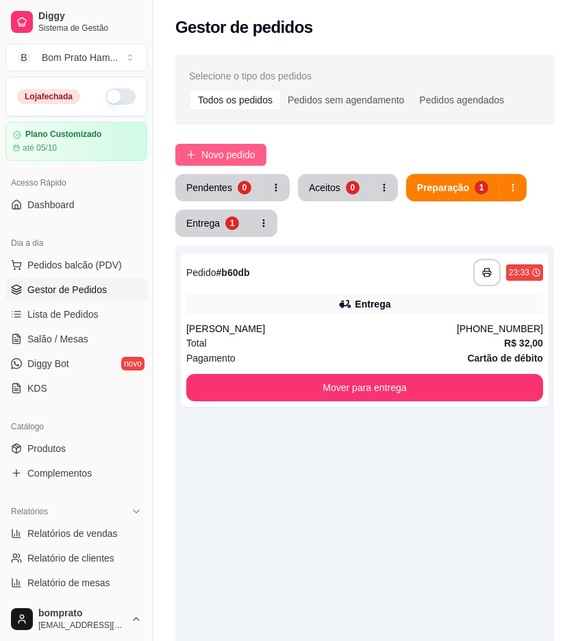
click at [255, 159] on span "Novo pedido" at bounding box center [228, 154] width 54 height 15
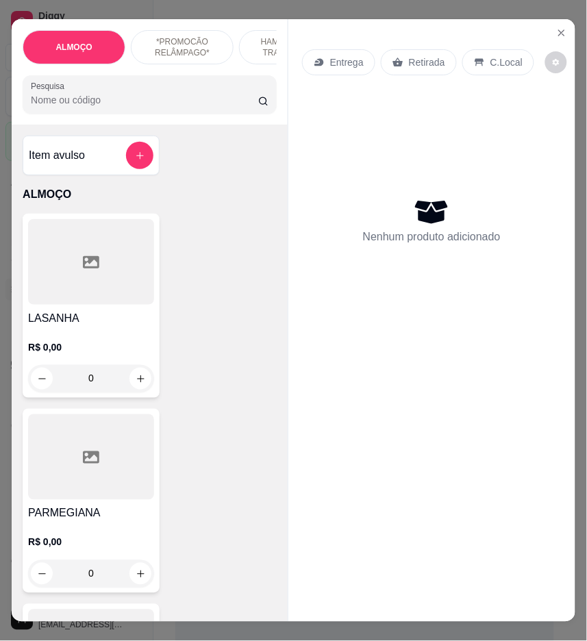
click at [116, 106] on input "Pesquisa" at bounding box center [144, 100] width 227 height 14
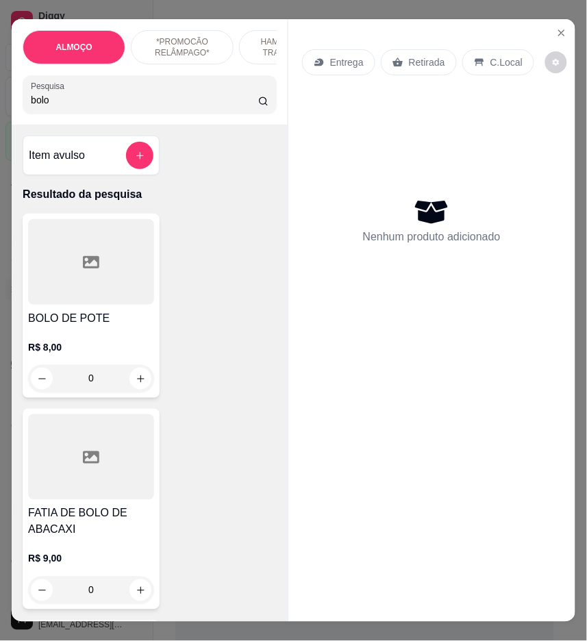
type input "bolo"
click at [123, 318] on h4 "BOLO DE POTE" at bounding box center [91, 318] width 126 height 16
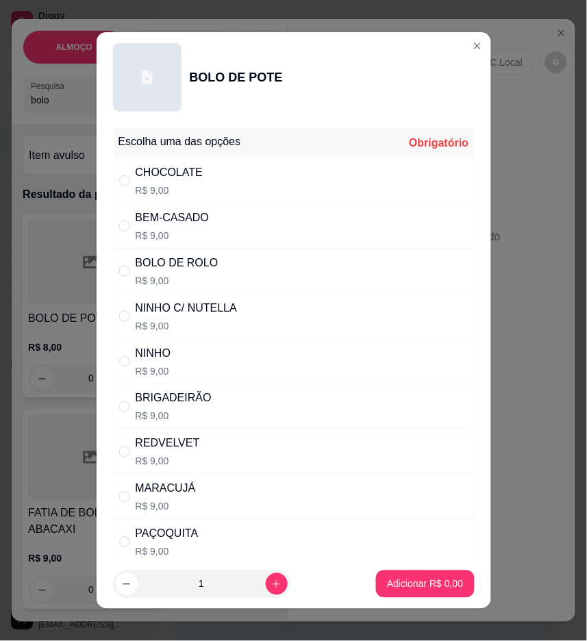
click at [262, 216] on div "BEM-CASADO R$ 9,00" at bounding box center [294, 225] width 362 height 45
radio input "true"
click at [422, 579] on p "Adicionar R$ 9,00" at bounding box center [425, 584] width 74 height 13
type input "1"
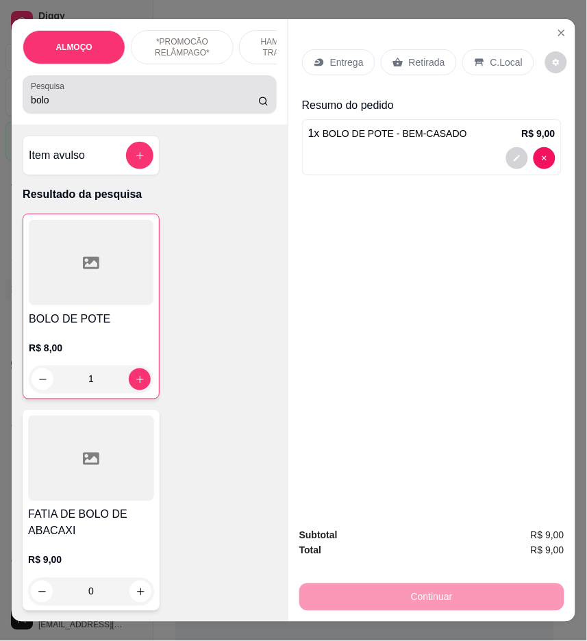
click at [60, 107] on input "bolo" at bounding box center [144, 100] width 227 height 14
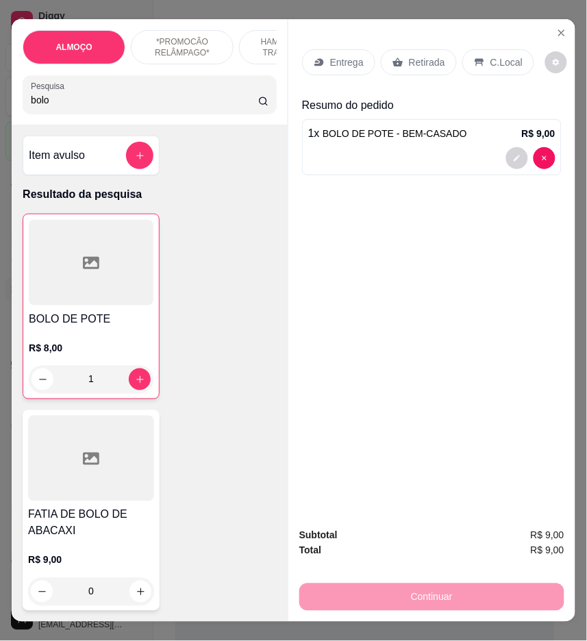
click at [60, 107] on input "bolo" at bounding box center [144, 100] width 227 height 14
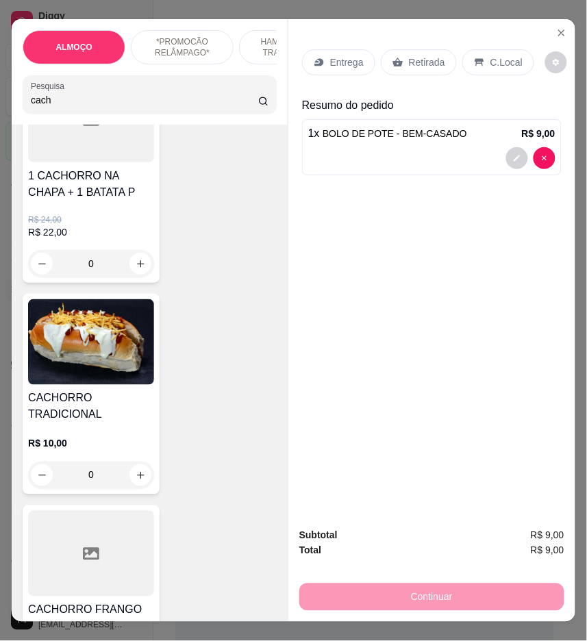
scroll to position [380, 0]
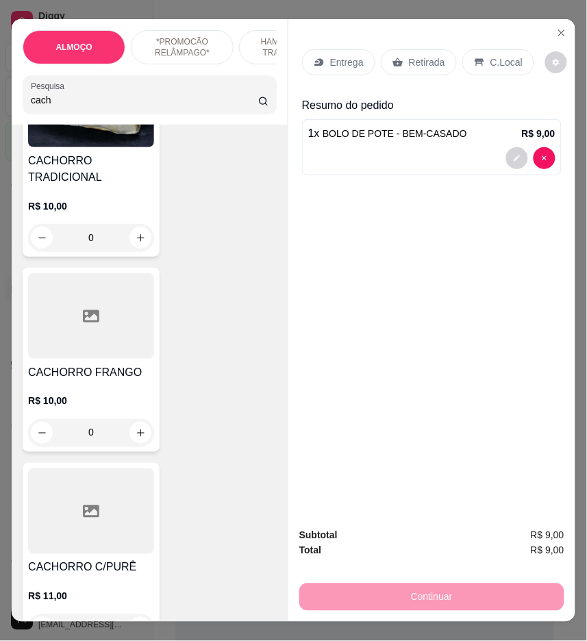
type input "cach"
click at [138, 438] on div "0" at bounding box center [91, 432] width 126 height 27
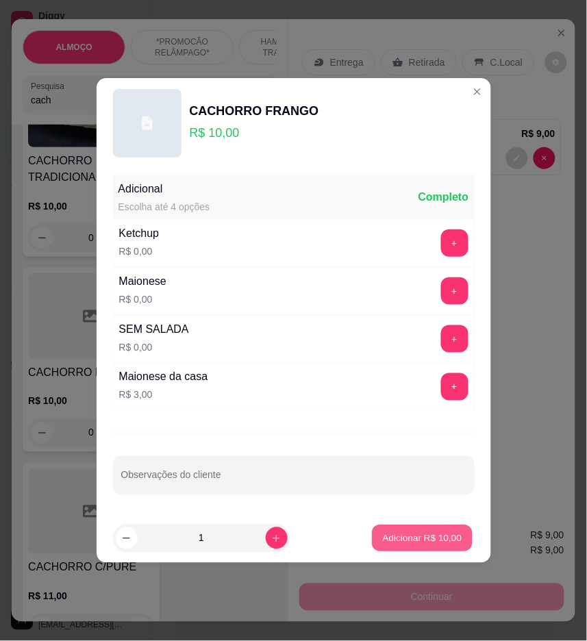
click at [451, 533] on p "Adicionar R$ 10,00" at bounding box center [422, 537] width 79 height 13
type input "1"
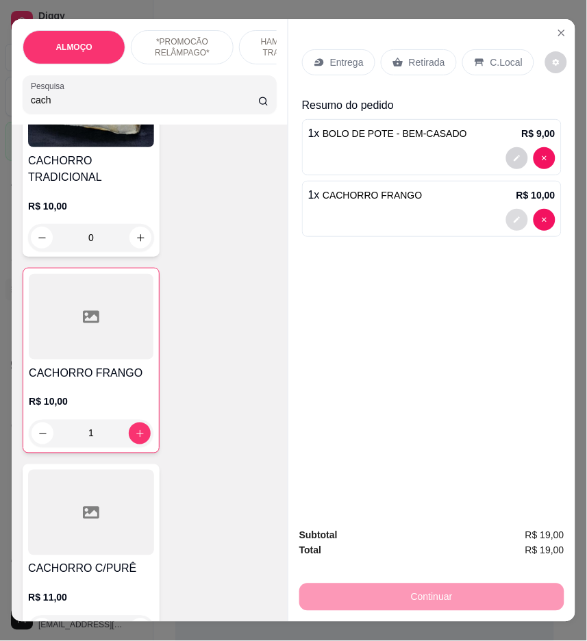
click at [513, 216] on icon "decrease-product-quantity" at bounding box center [517, 220] width 8 height 8
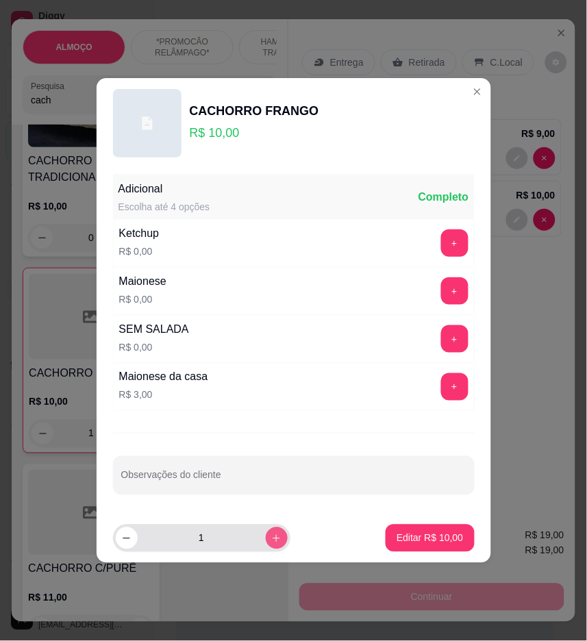
click at [276, 538] on button "increase-product-quantity" at bounding box center [277, 538] width 22 height 22
type input "2"
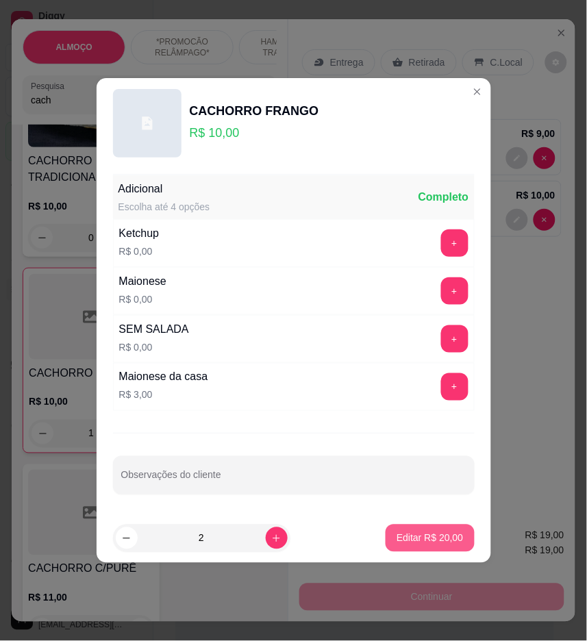
click at [399, 536] on p "Editar R$ 20,00" at bounding box center [430, 538] width 66 height 14
type input "2"
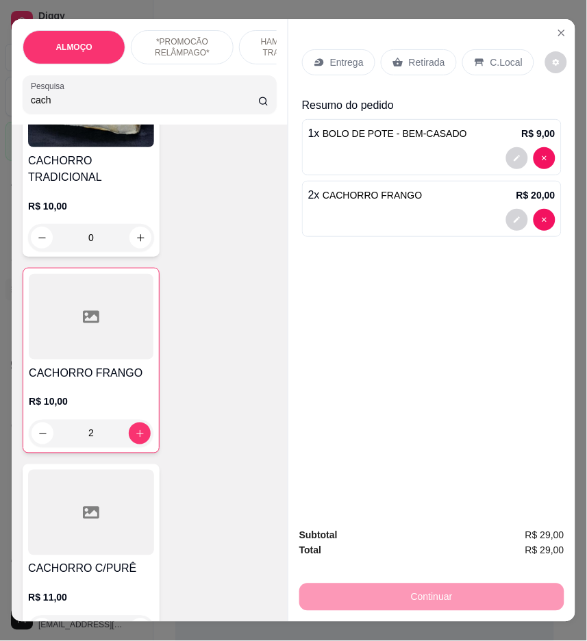
click at [330, 49] on div "Entrega" at bounding box center [338, 62] width 73 height 26
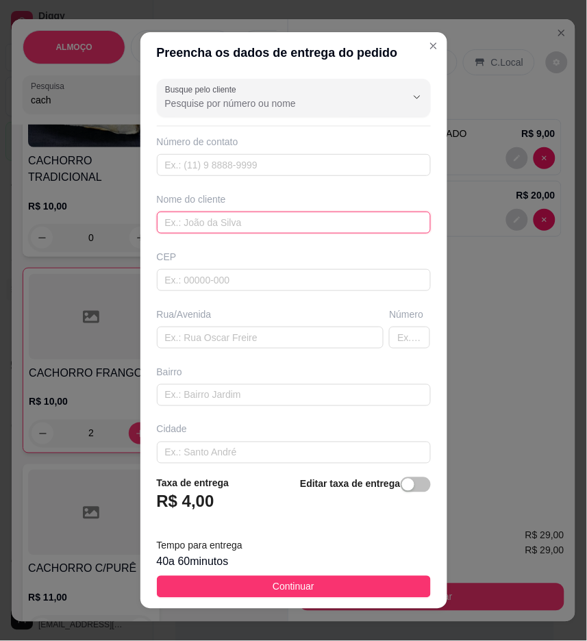
paste input "Maluu"
type input "Maluu"
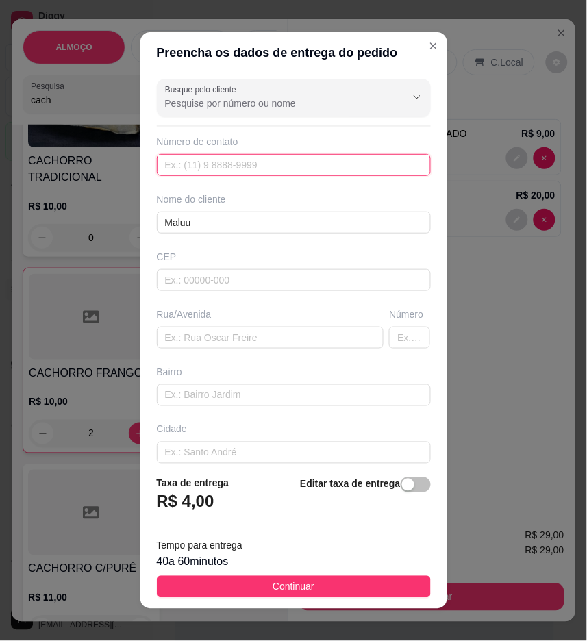
paste input "(87) 9157-0496"
type input "(87) 9157-0496"
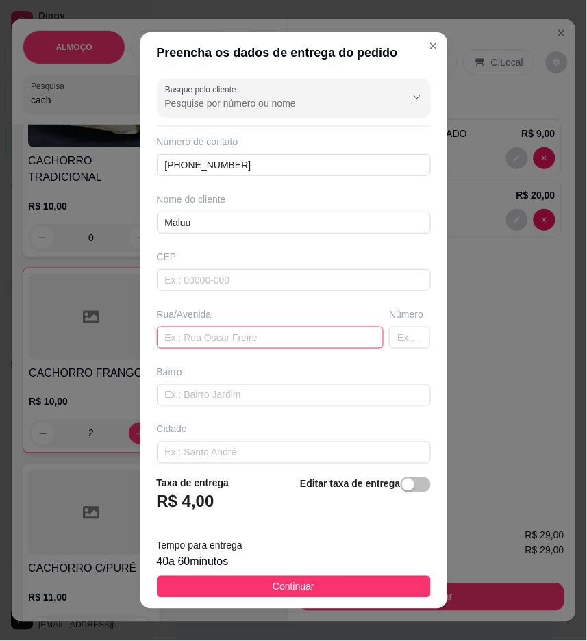
paste input "Segunda travessa professor elói ramos, nova Sertânia , n48"
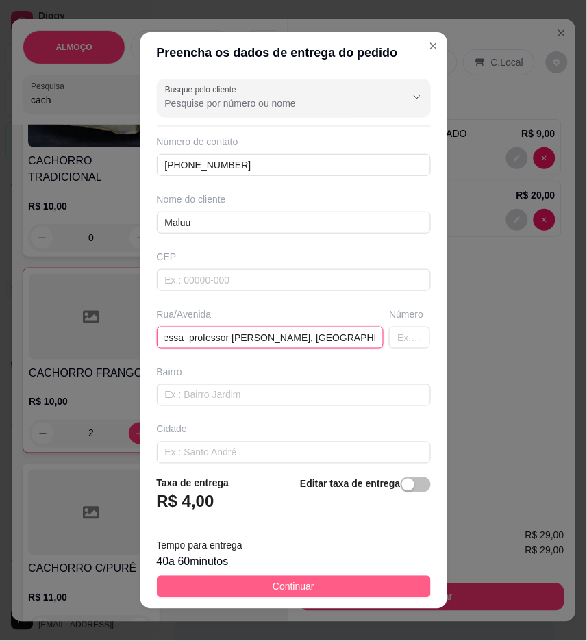
type input "Segunda travessa professor elói ramos, nova Sertânia , n48"
click at [381, 577] on button "Continuar" at bounding box center [294, 587] width 274 height 22
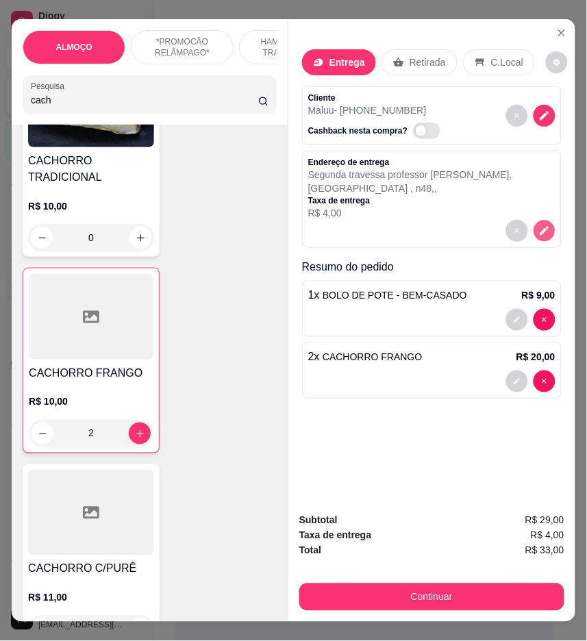
click at [538, 230] on icon "decrease-product-quantity" at bounding box center [544, 231] width 12 height 12
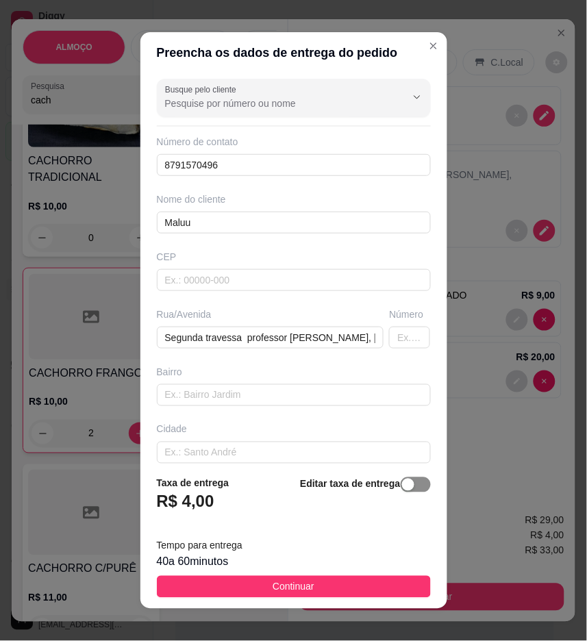
click at [401, 485] on span "button" at bounding box center [416, 484] width 30 height 15
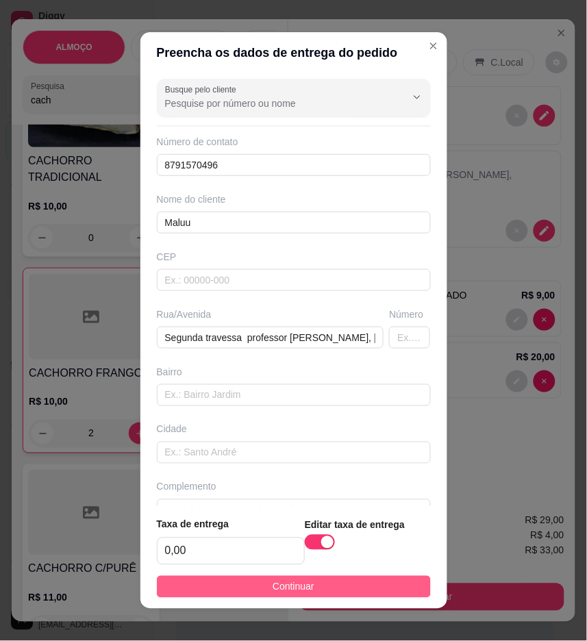
click at [395, 586] on button "Continuar" at bounding box center [294, 587] width 274 height 22
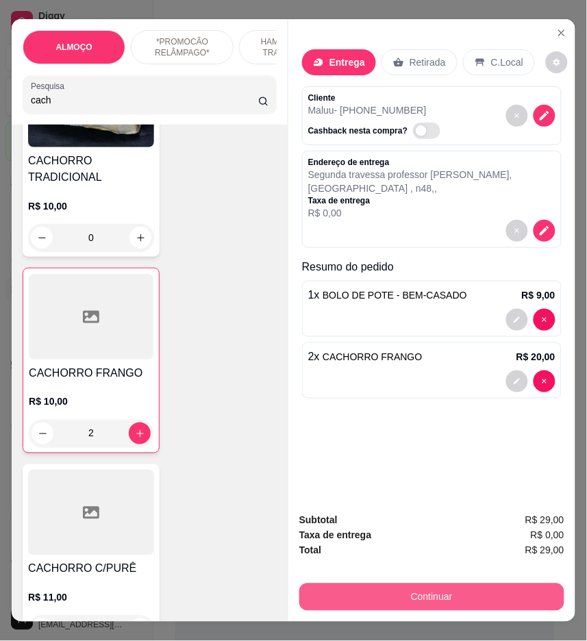
click at [483, 594] on button "Continuar" at bounding box center [431, 597] width 265 height 27
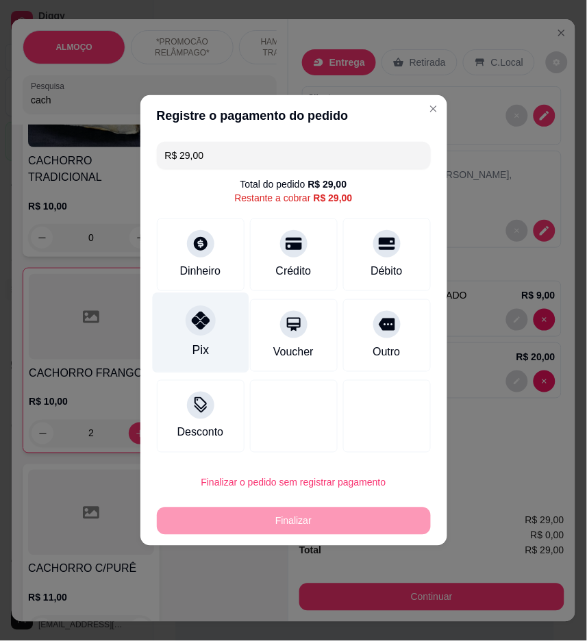
click at [182, 329] on div "Pix" at bounding box center [200, 333] width 97 height 80
type input "R$ 0,00"
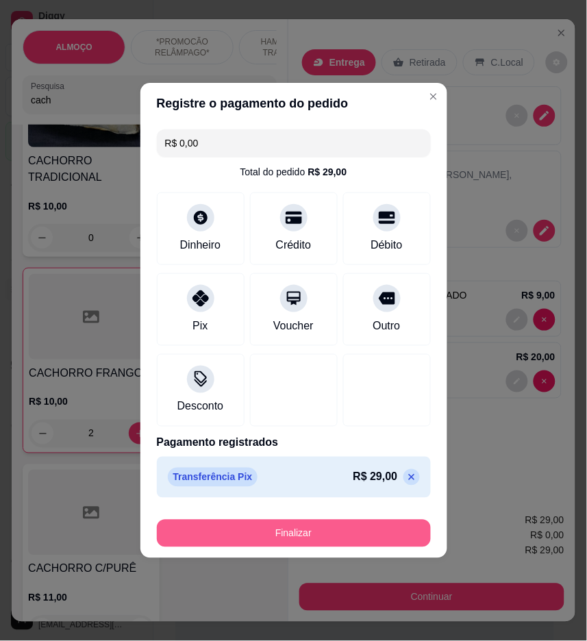
click at [362, 524] on button "Finalizar" at bounding box center [294, 533] width 274 height 27
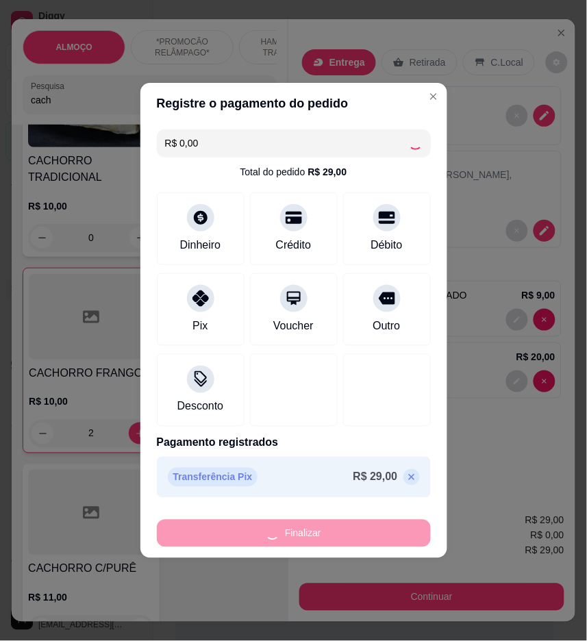
type input "0"
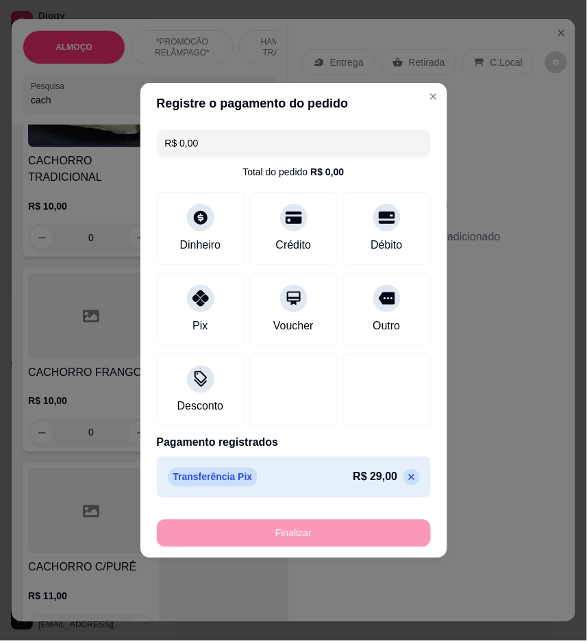
type input "-R$ 29,00"
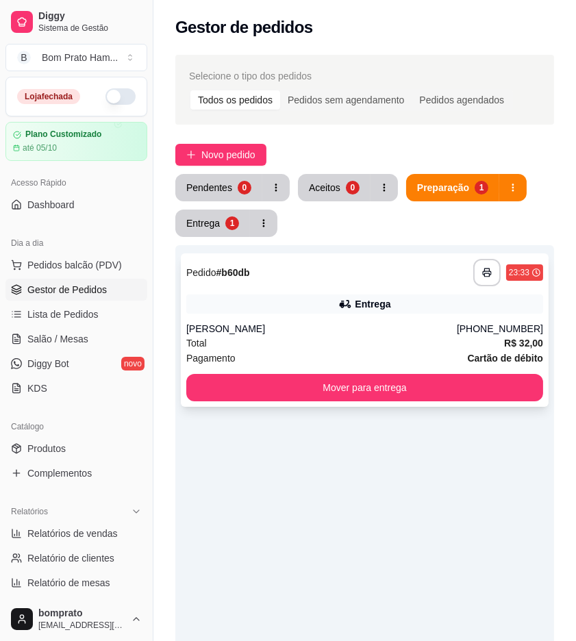
click at [399, 334] on div "Janne" at bounding box center [321, 329] width 271 height 14
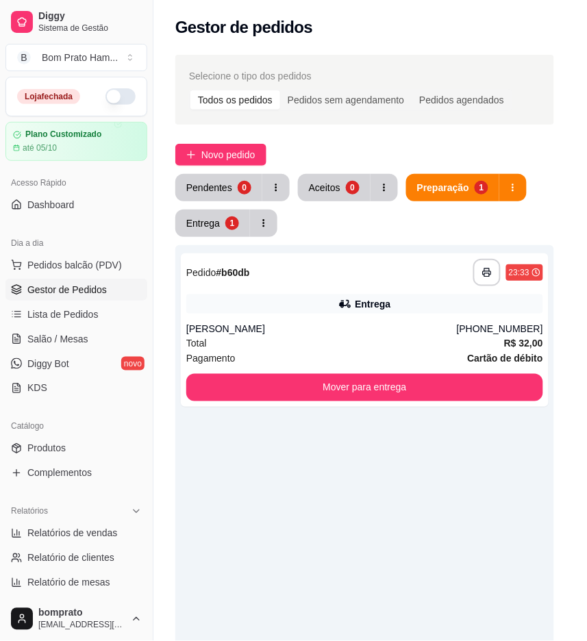
scroll to position [127, 0]
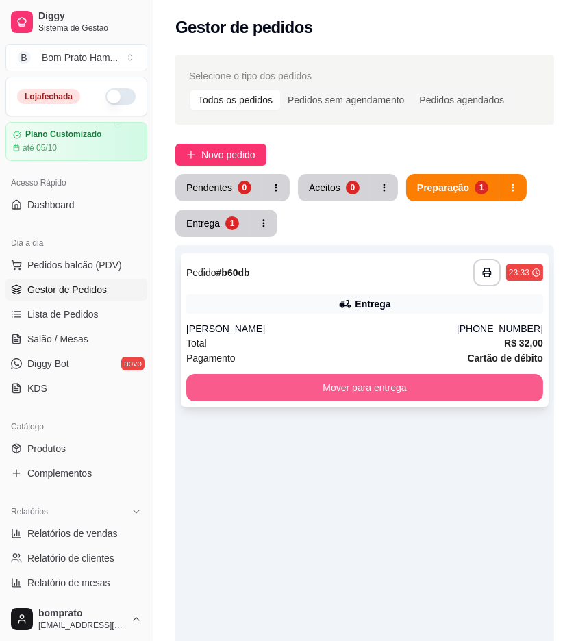
click at [444, 391] on button "Mover para entrega" at bounding box center [364, 387] width 357 height 27
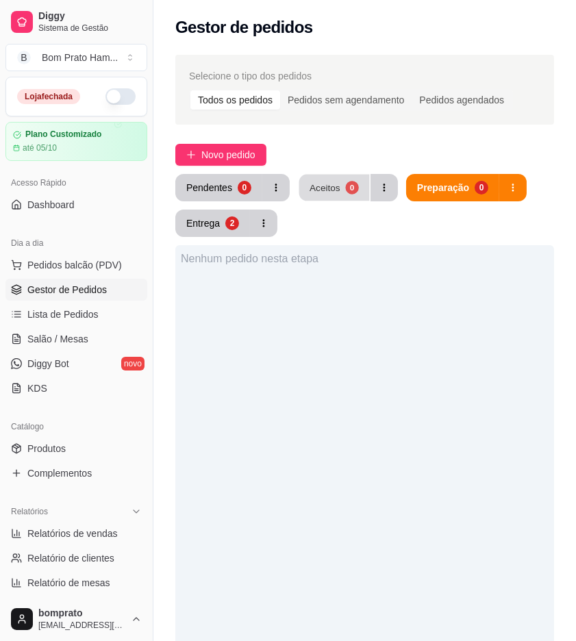
click at [325, 181] on div "Aceitos" at bounding box center [325, 187] width 31 height 13
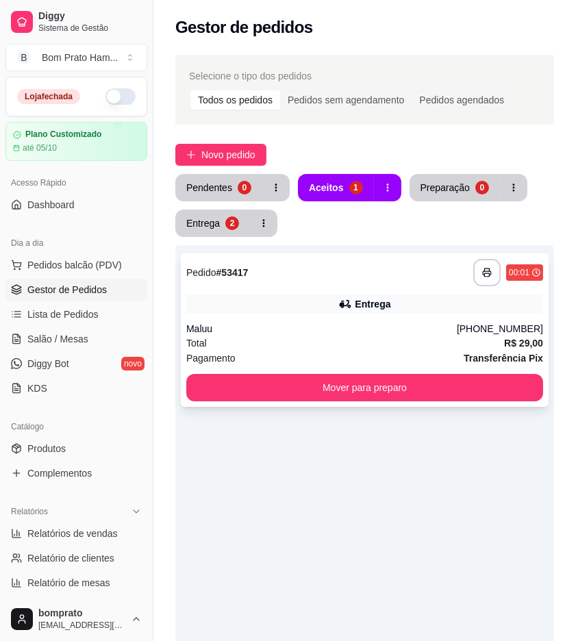
click at [295, 272] on div "**********" at bounding box center [364, 272] width 357 height 27
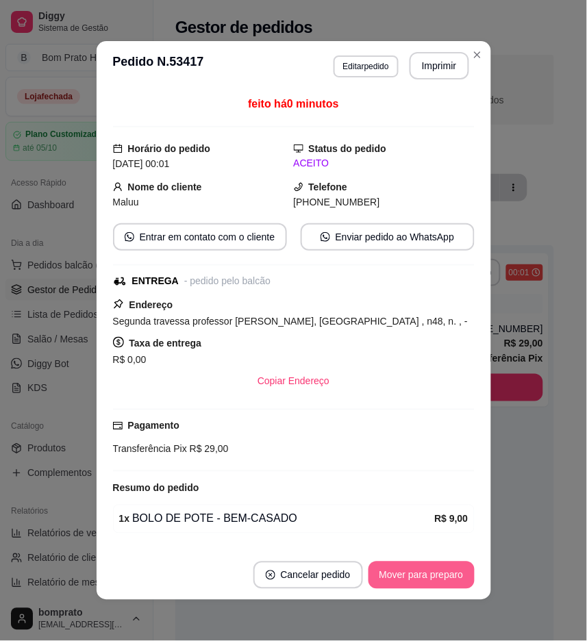
click at [425, 572] on button "Mover para preparo" at bounding box center [421, 575] width 106 height 27
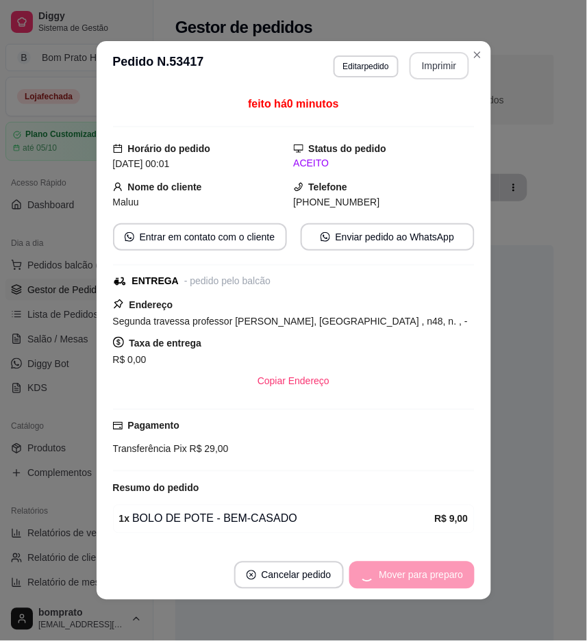
click at [440, 69] on button "Imprimir" at bounding box center [440, 65] width 60 height 27
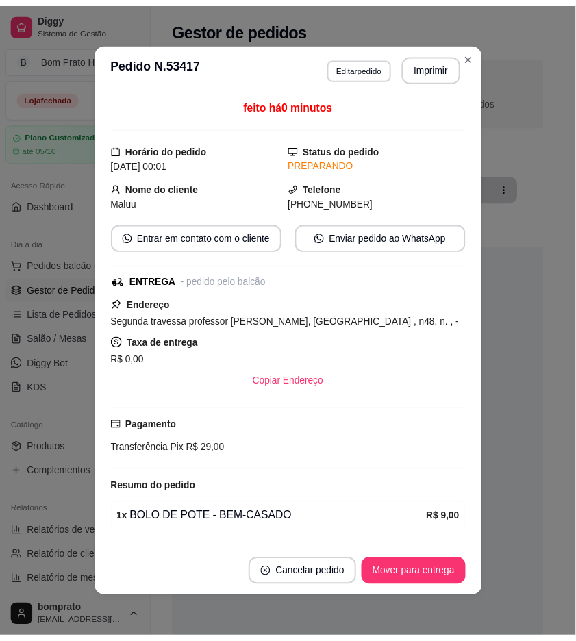
scroll to position [0, 0]
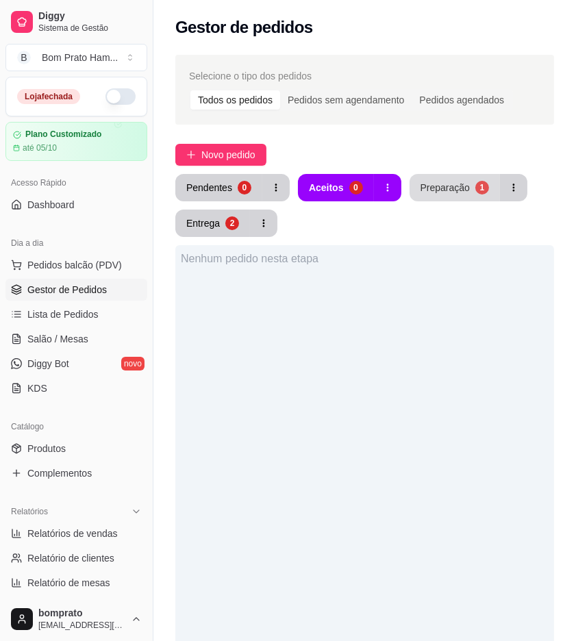
click at [447, 192] on div "Preparação" at bounding box center [445, 188] width 49 height 14
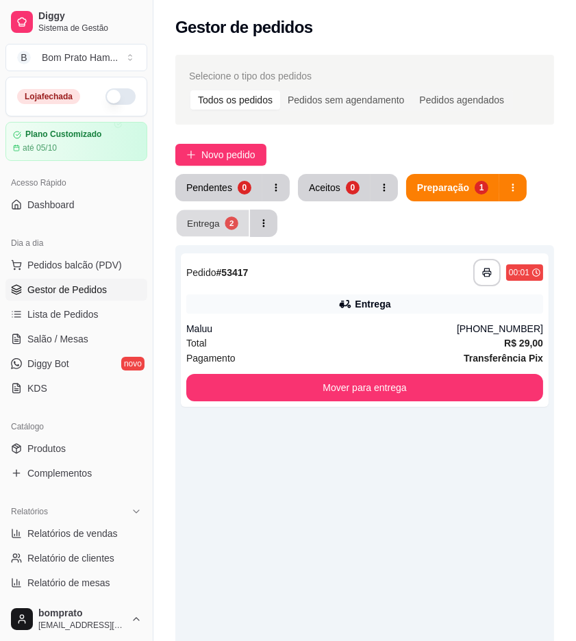
click at [234, 225] on div "2" at bounding box center [231, 222] width 13 height 13
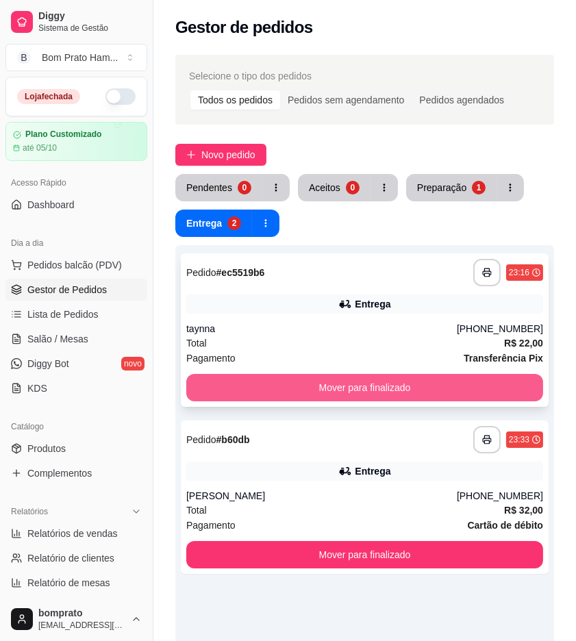
click at [384, 379] on button "Mover para finalizado" at bounding box center [364, 387] width 357 height 27
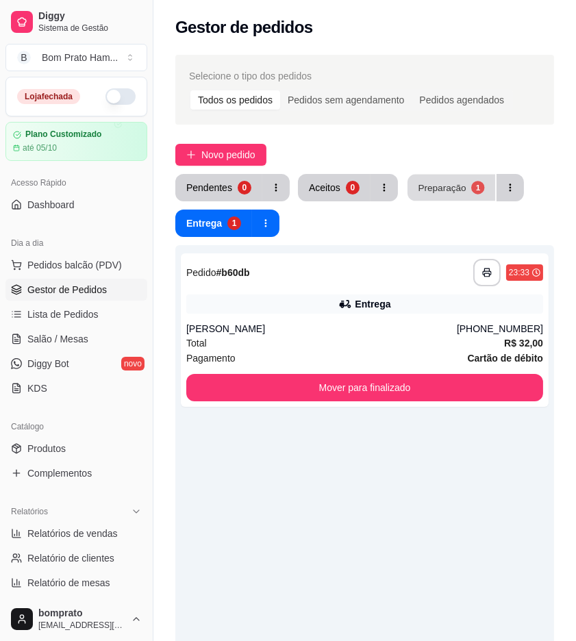
click at [450, 199] on button "Preparação 1" at bounding box center [452, 188] width 88 height 27
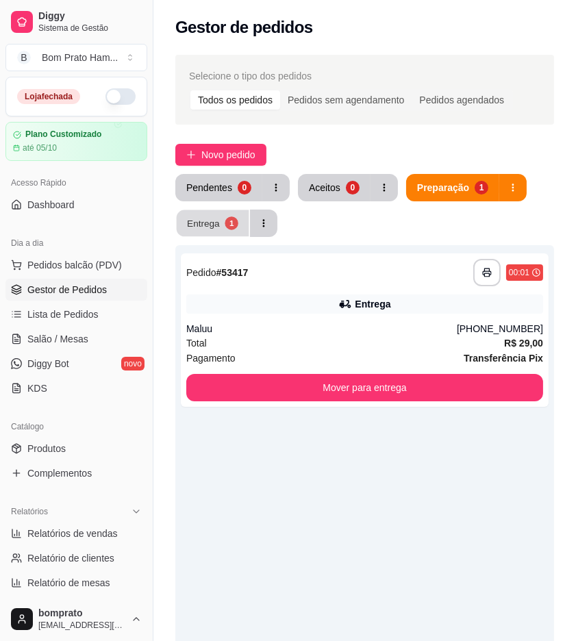
click at [212, 225] on div "Entrega" at bounding box center [203, 222] width 33 height 13
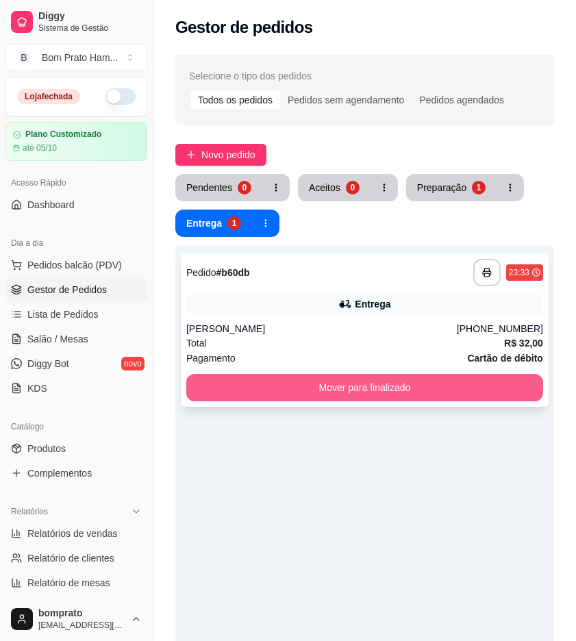
click at [392, 384] on button "Mover para finalizado" at bounding box center [364, 387] width 357 height 27
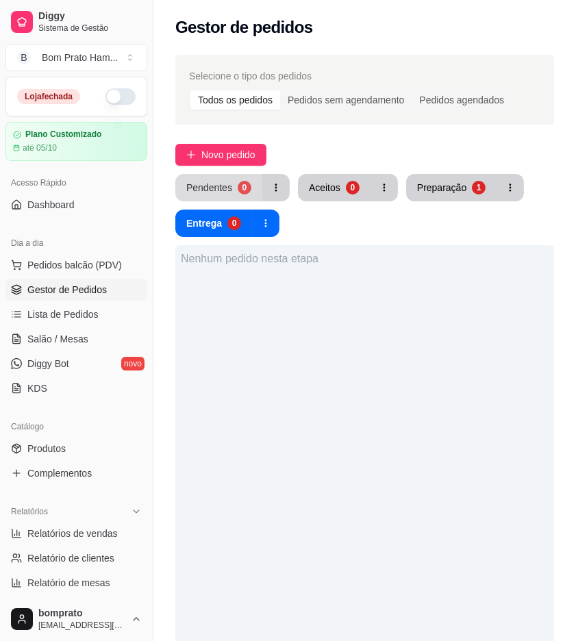
click at [224, 182] on div "Pendentes" at bounding box center [209, 188] width 46 height 14
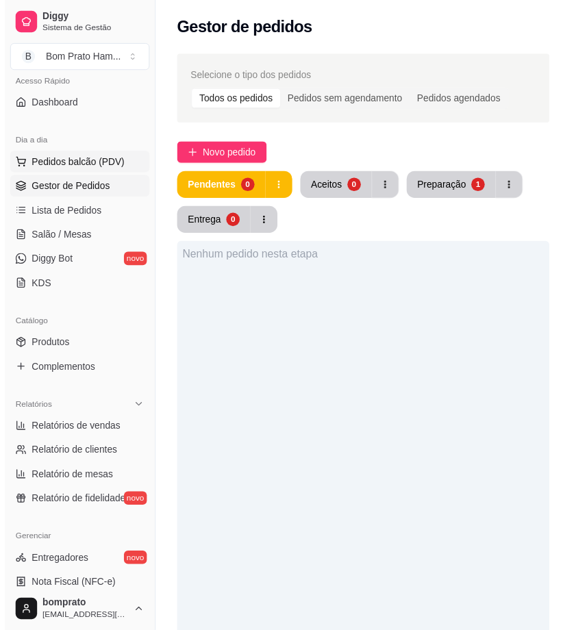
scroll to position [304, 0]
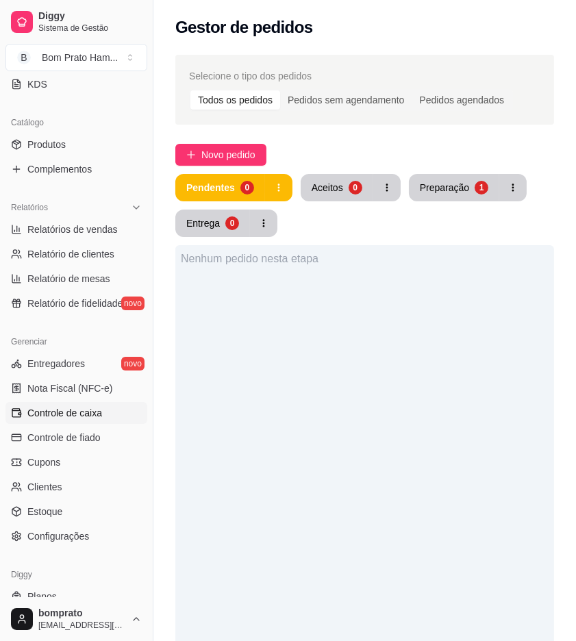
click at [119, 418] on link "Controle de caixa" at bounding box center [76, 413] width 142 height 22
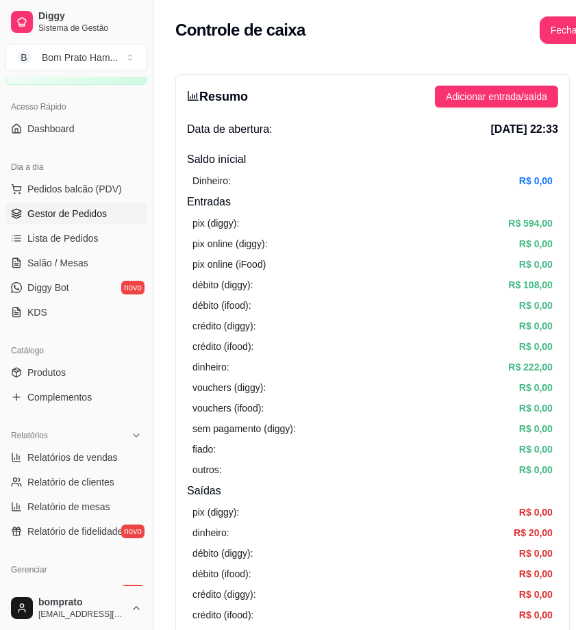
click at [90, 216] on span "Gestor de Pedidos" at bounding box center [66, 214] width 79 height 14
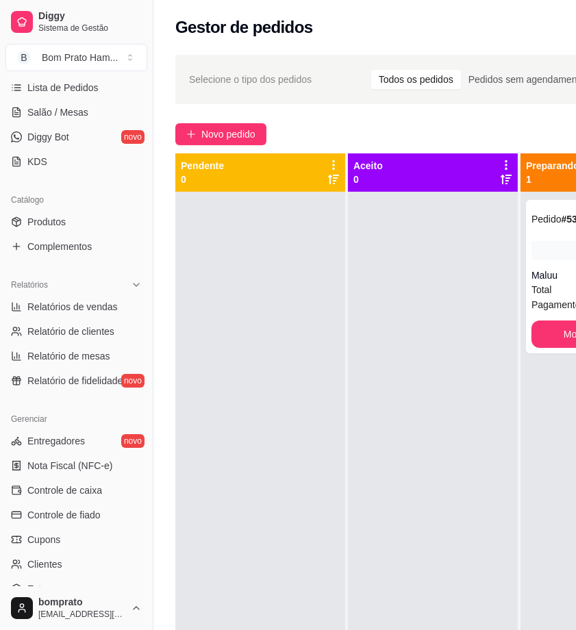
scroll to position [228, 0]
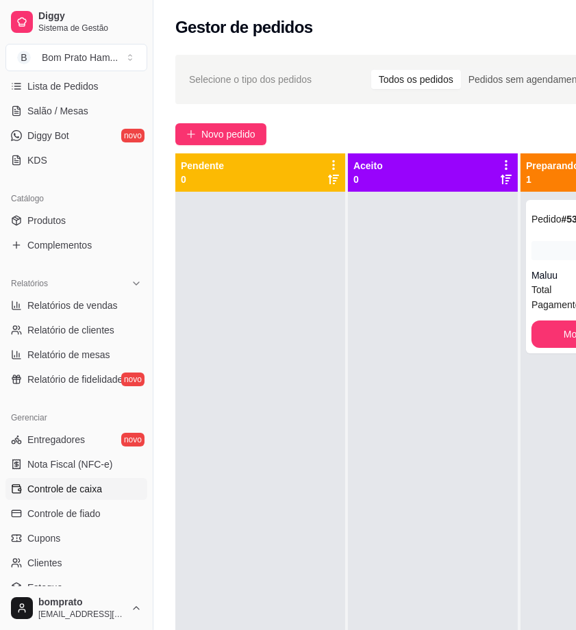
click at [95, 481] on link "Controle de caixa" at bounding box center [76, 489] width 142 height 22
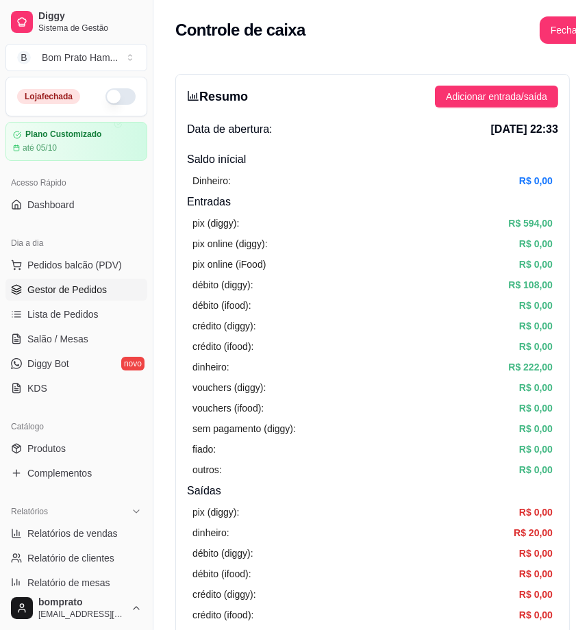
click at [99, 293] on span "Gestor de Pedidos" at bounding box center [66, 290] width 79 height 14
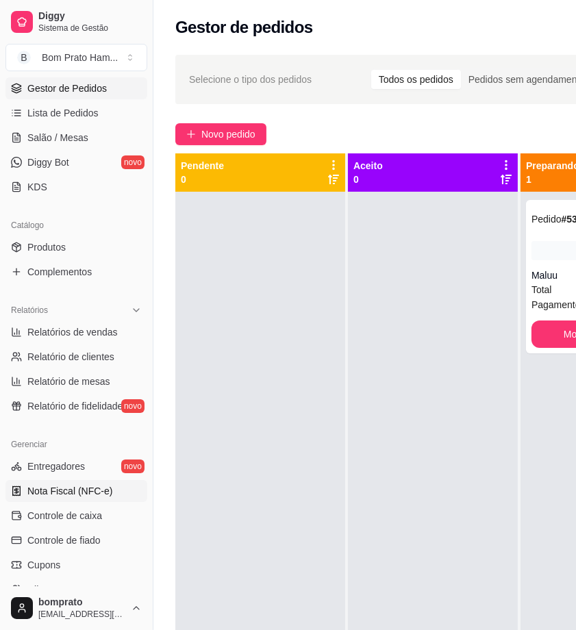
scroll to position [228, 0]
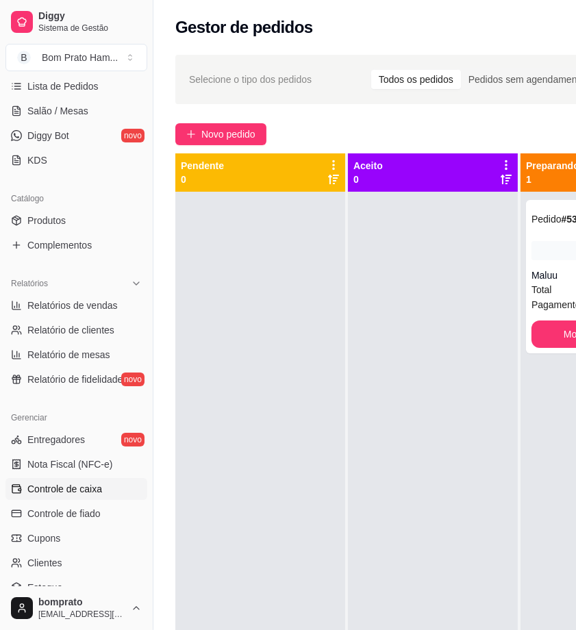
click at [101, 495] on link "Controle de caixa" at bounding box center [76, 489] width 142 height 22
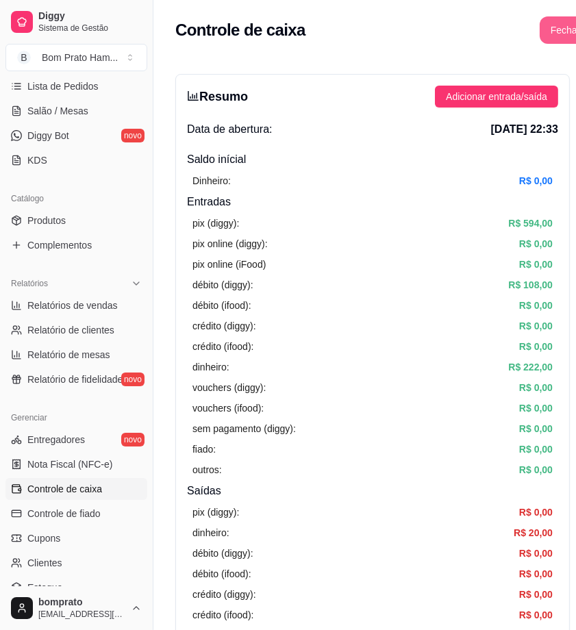
click at [549, 28] on button "Fechar caixa" at bounding box center [578, 29] width 77 height 27
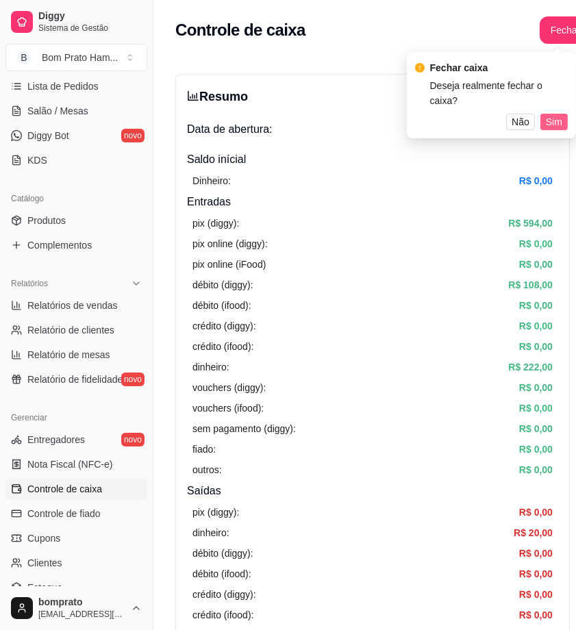
click at [543, 114] on button "Sim" at bounding box center [553, 122] width 27 height 16
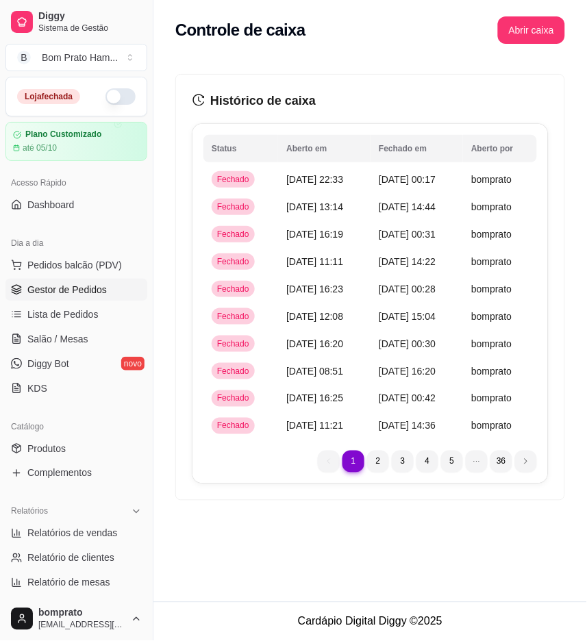
click at [94, 283] on span "Gestor de Pedidos" at bounding box center [66, 290] width 79 height 14
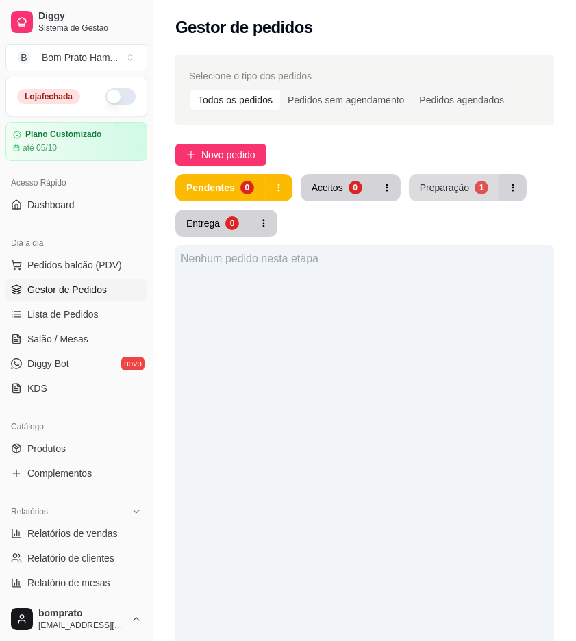
click at [468, 197] on button "Preparação 1" at bounding box center [454, 187] width 90 height 27
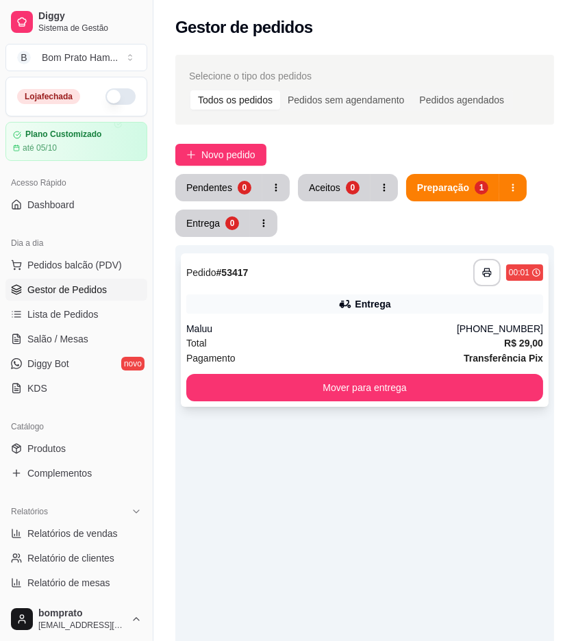
click at [341, 315] on div "**********" at bounding box center [365, 329] width 368 height 153
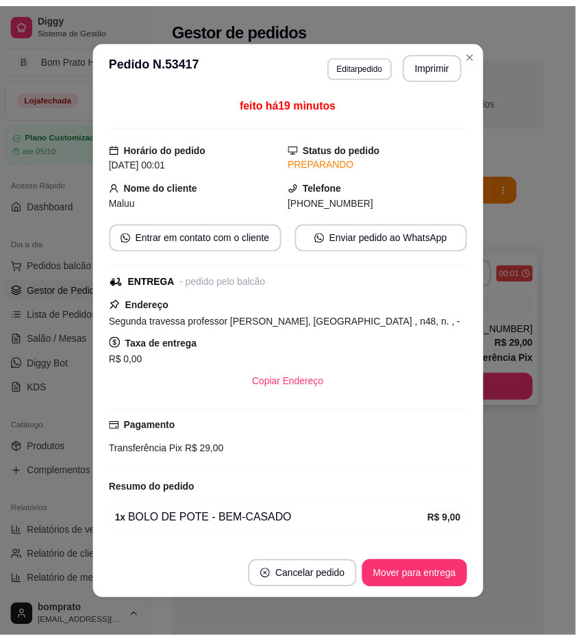
scroll to position [85, 0]
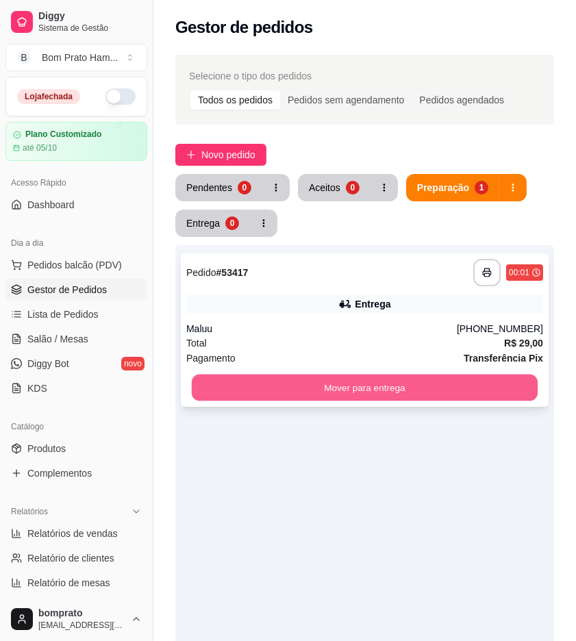
click at [489, 386] on button "Mover para entrega" at bounding box center [365, 388] width 346 height 27
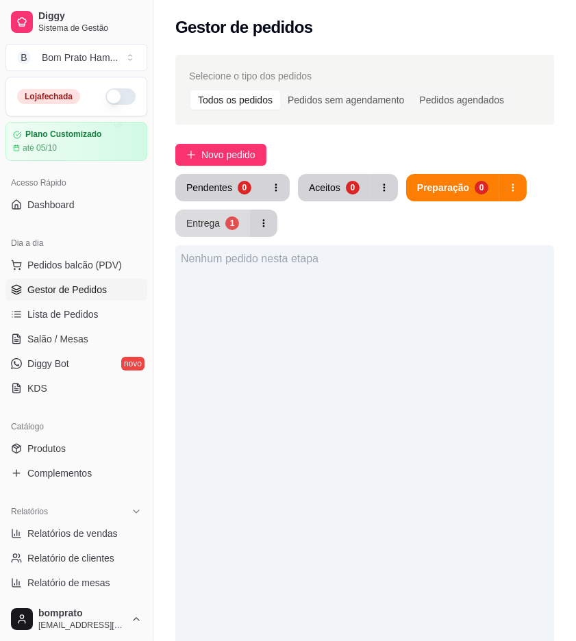
click at [245, 238] on div "Pendentes 0 Aceitos 0 Preparação 0 Entrega 1 Nenhum pedido nesta etapa" at bounding box center [364, 530] width 379 height 712
click at [227, 234] on button "Entrega 1" at bounding box center [213, 223] width 73 height 27
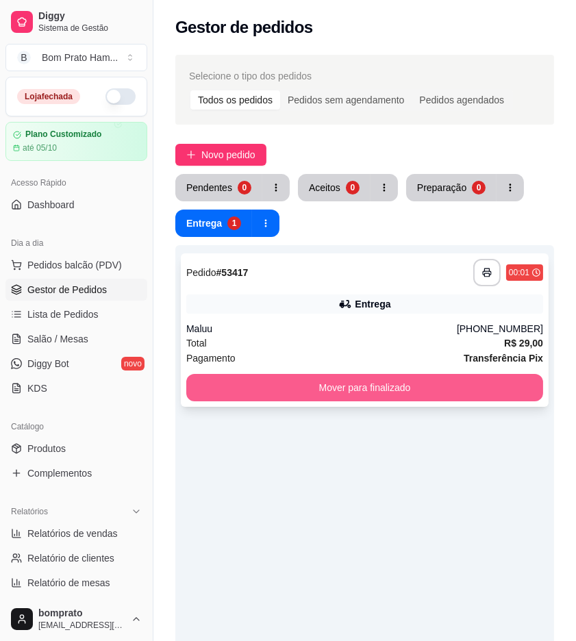
click at [390, 392] on button "Mover para finalizado" at bounding box center [364, 387] width 357 height 27
